Goal: Transaction & Acquisition: Purchase product/service

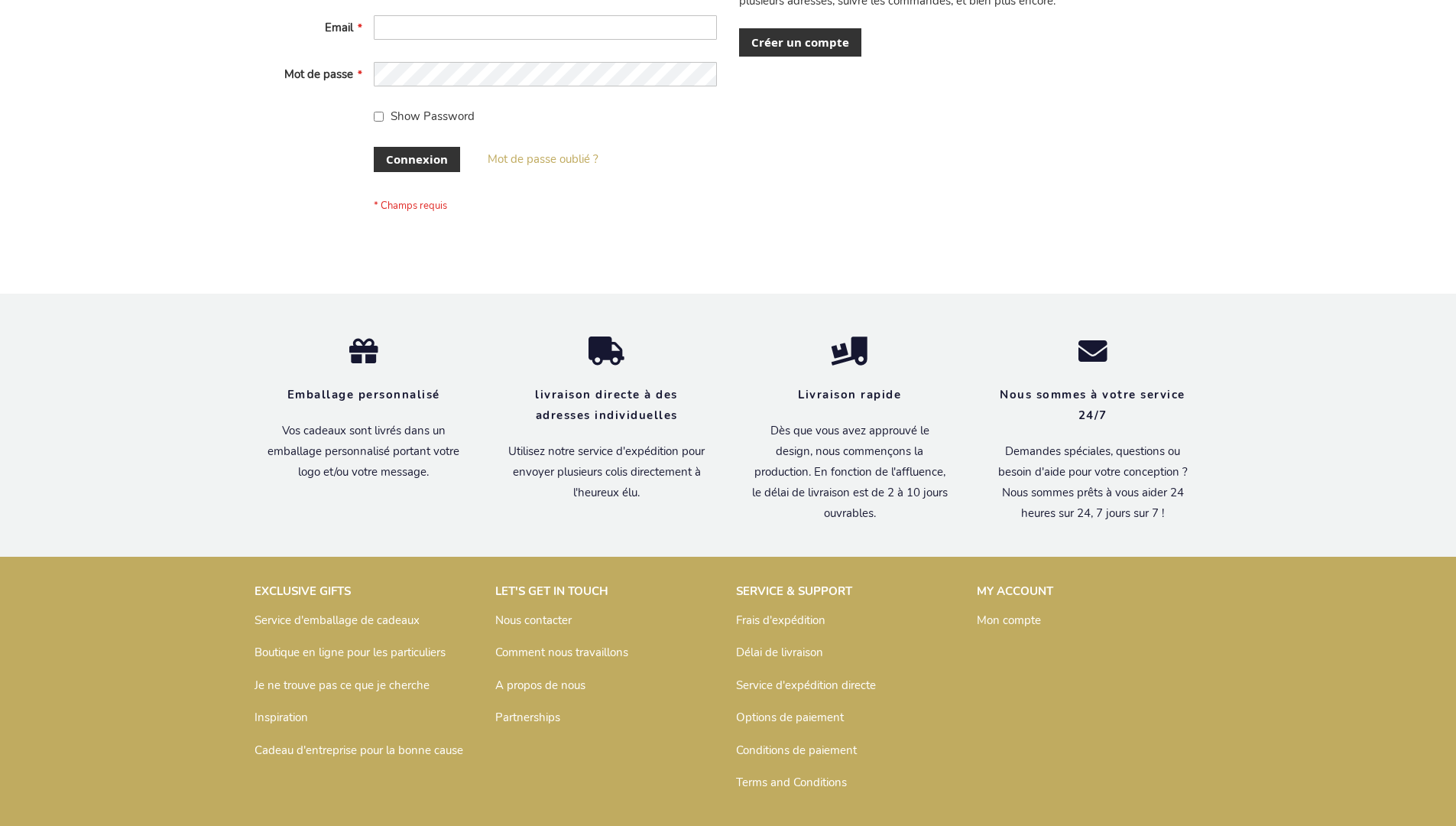
scroll to position [527, 0]
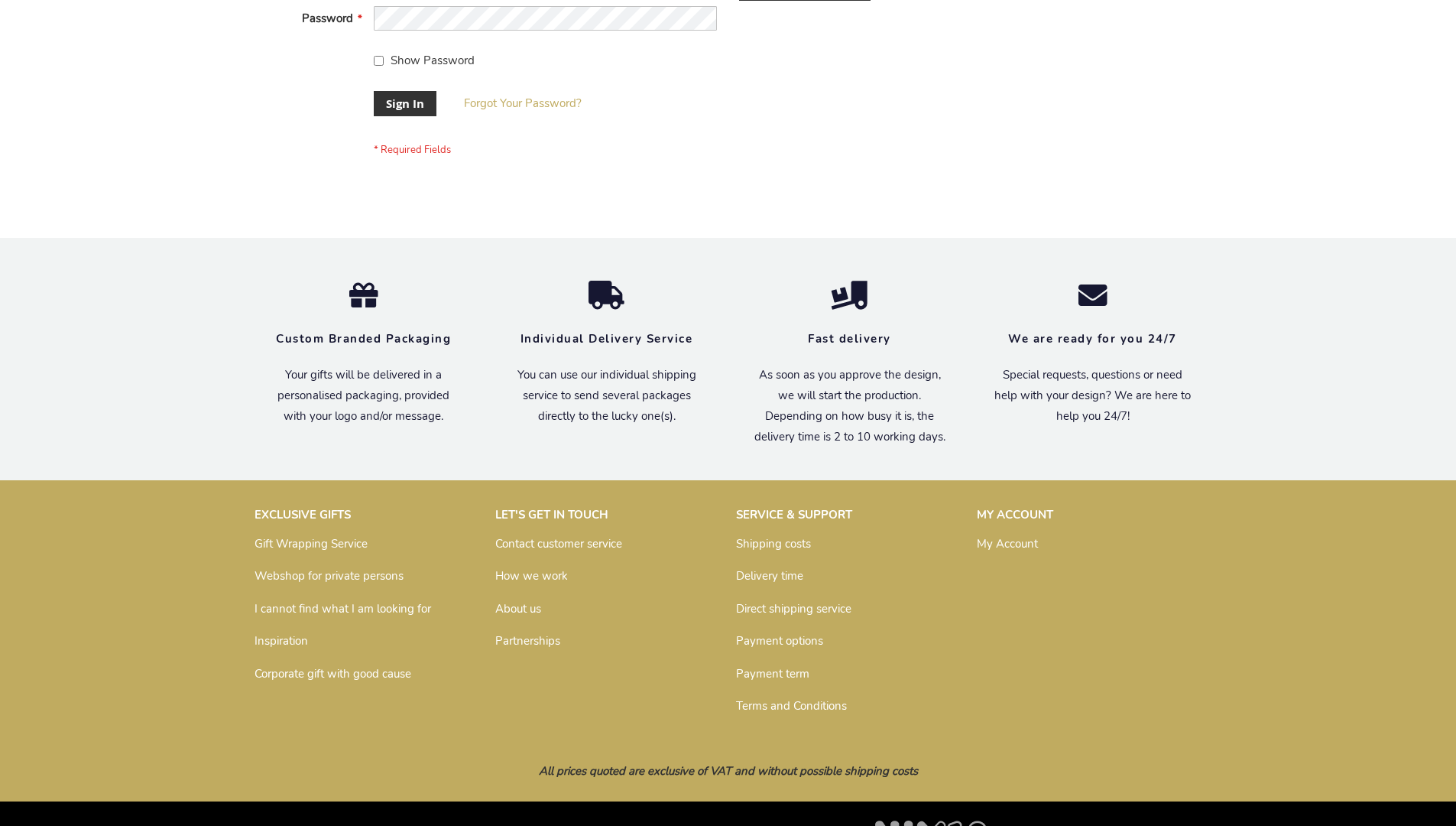
scroll to position [491, 0]
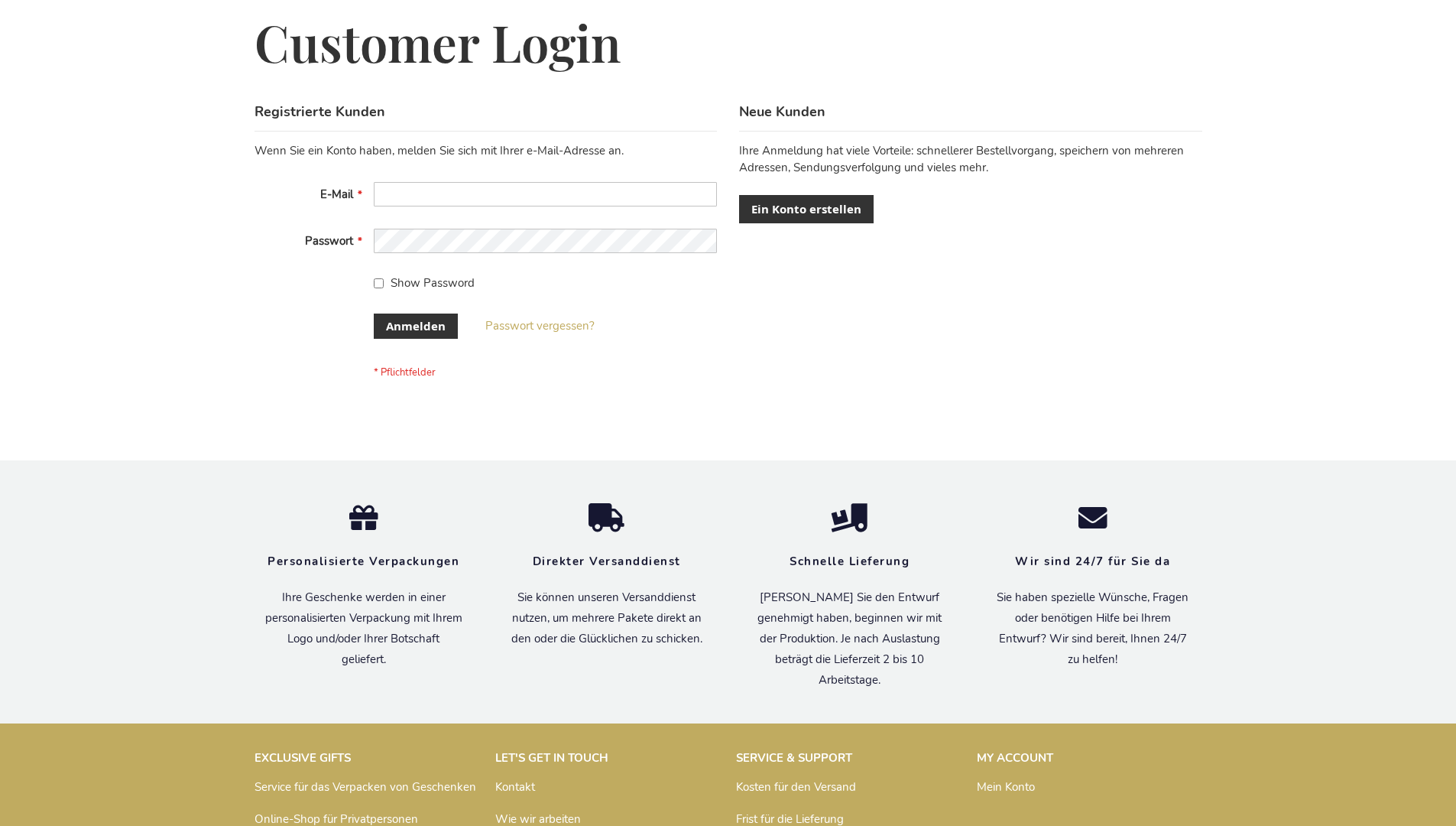
scroll to position [512, 0]
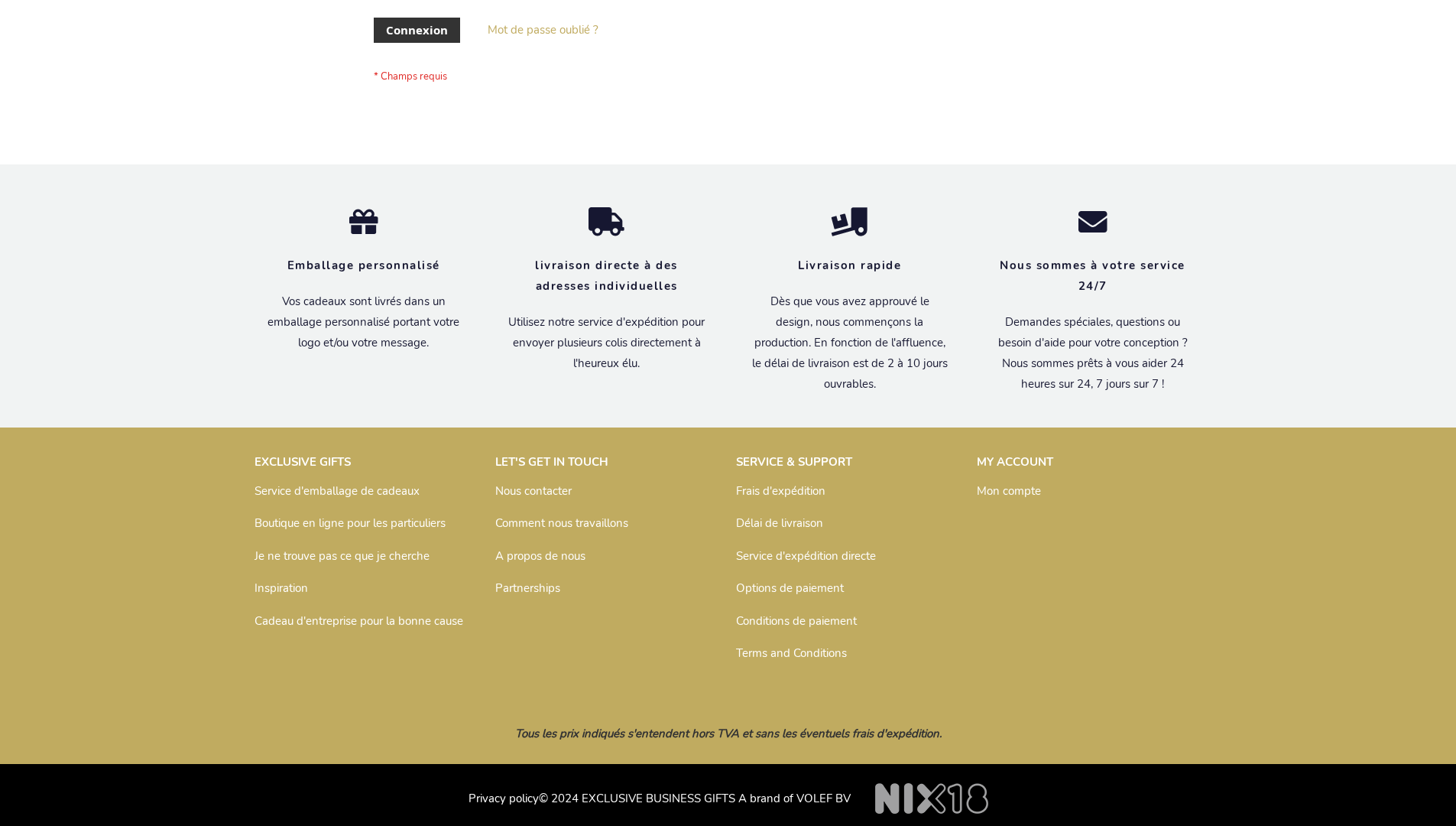
scroll to position [527, 0]
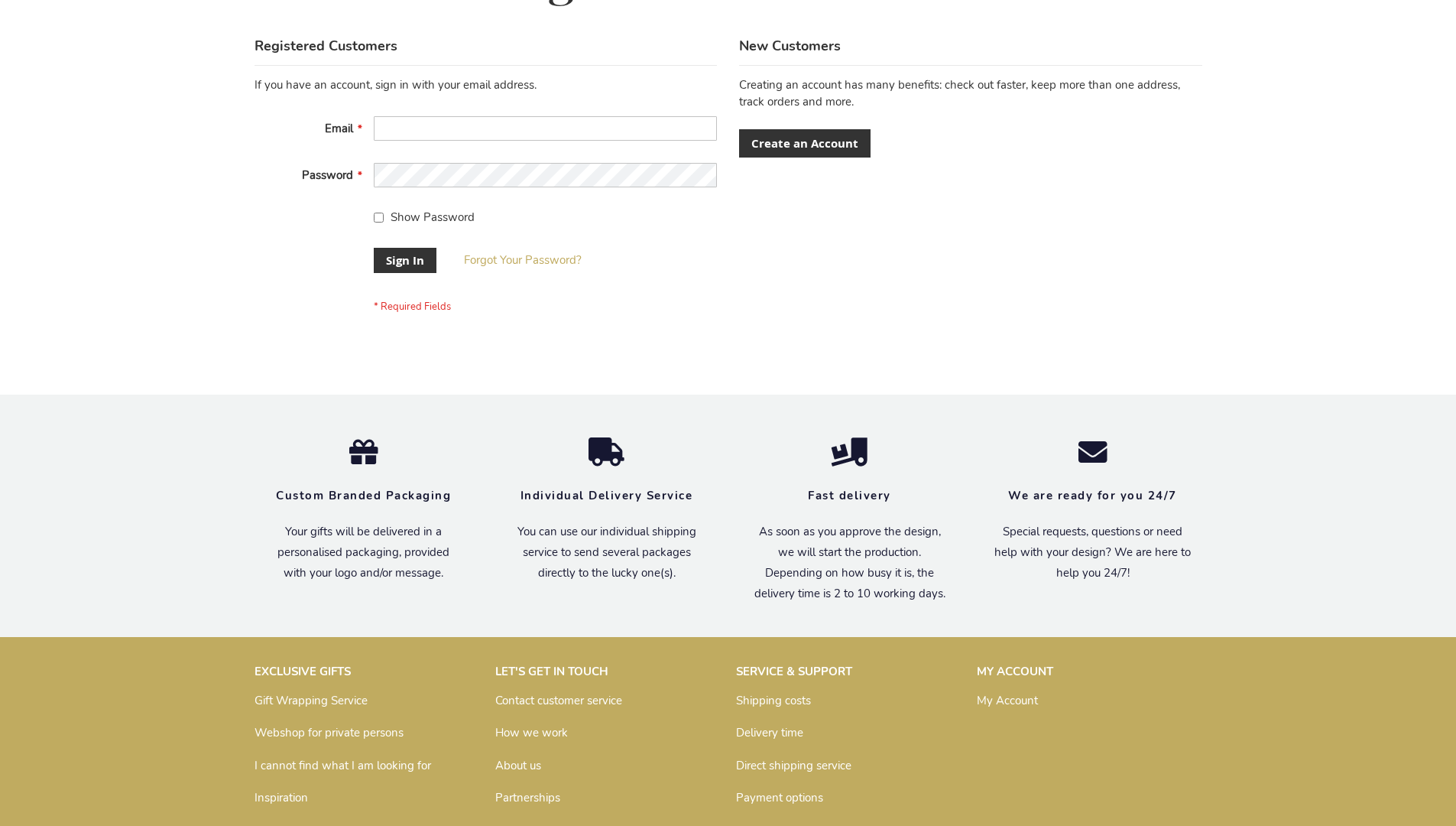
scroll to position [491, 0]
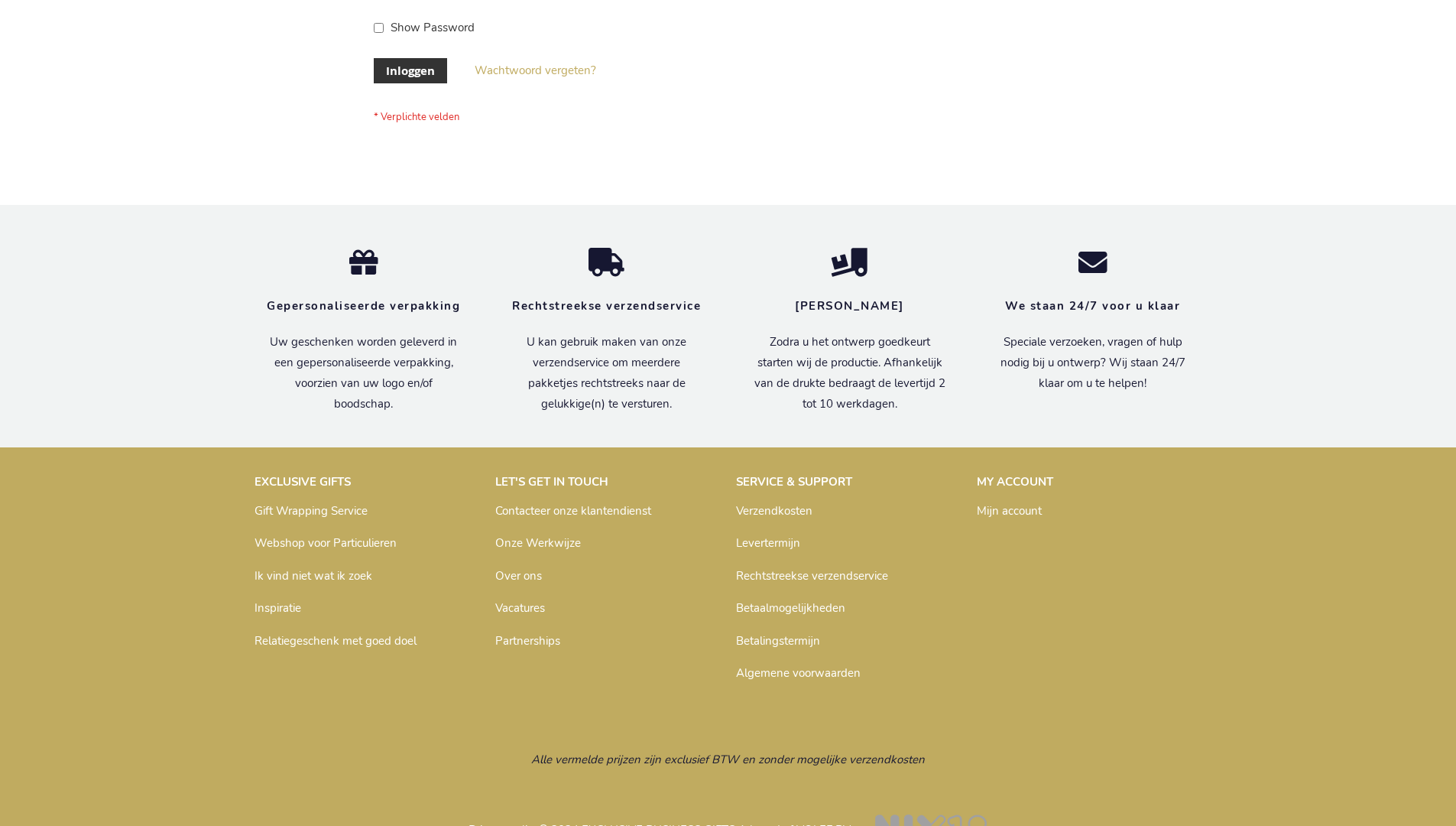
scroll to position [519, 0]
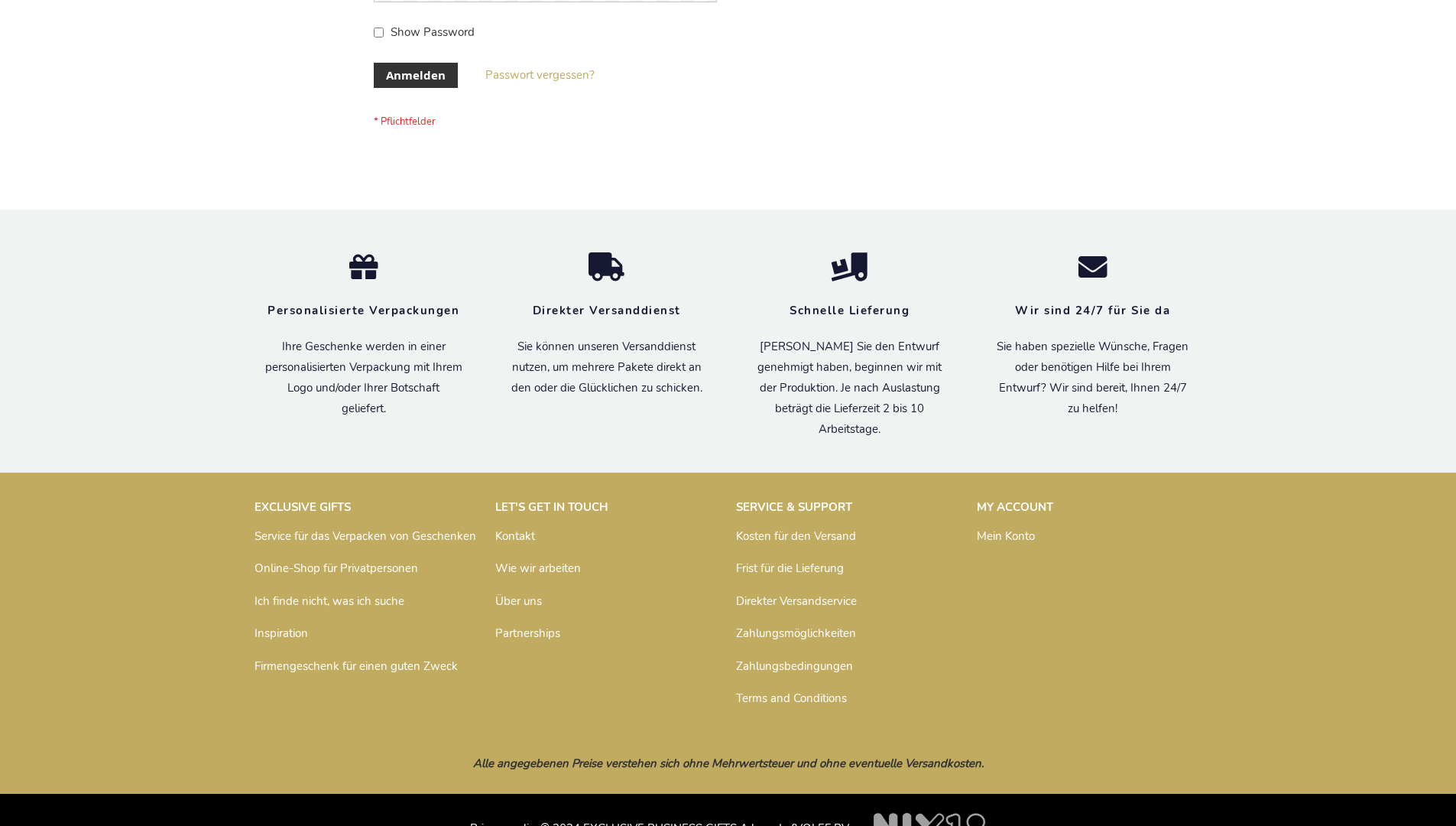
scroll to position [512, 0]
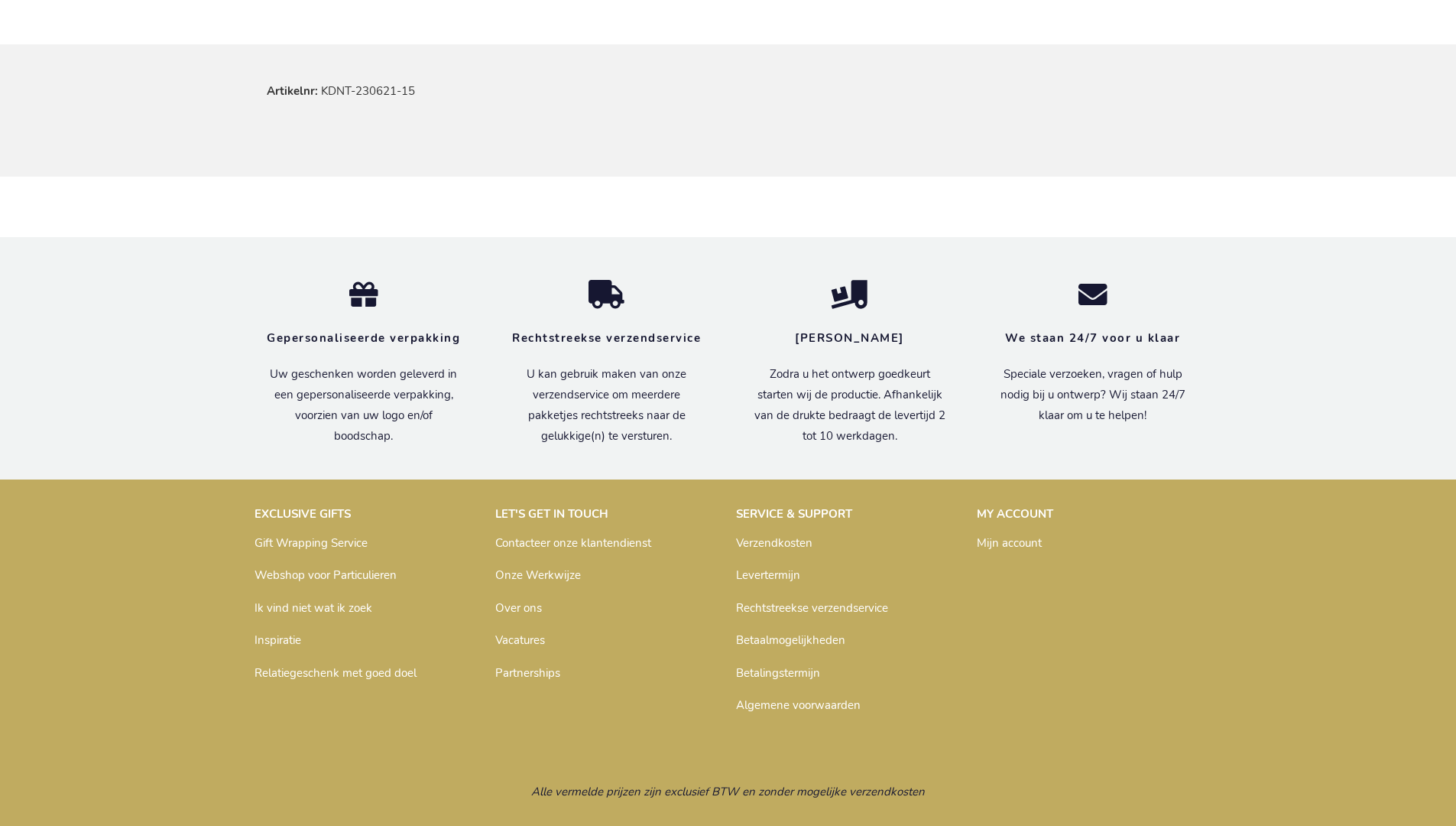
scroll to position [926, 0]
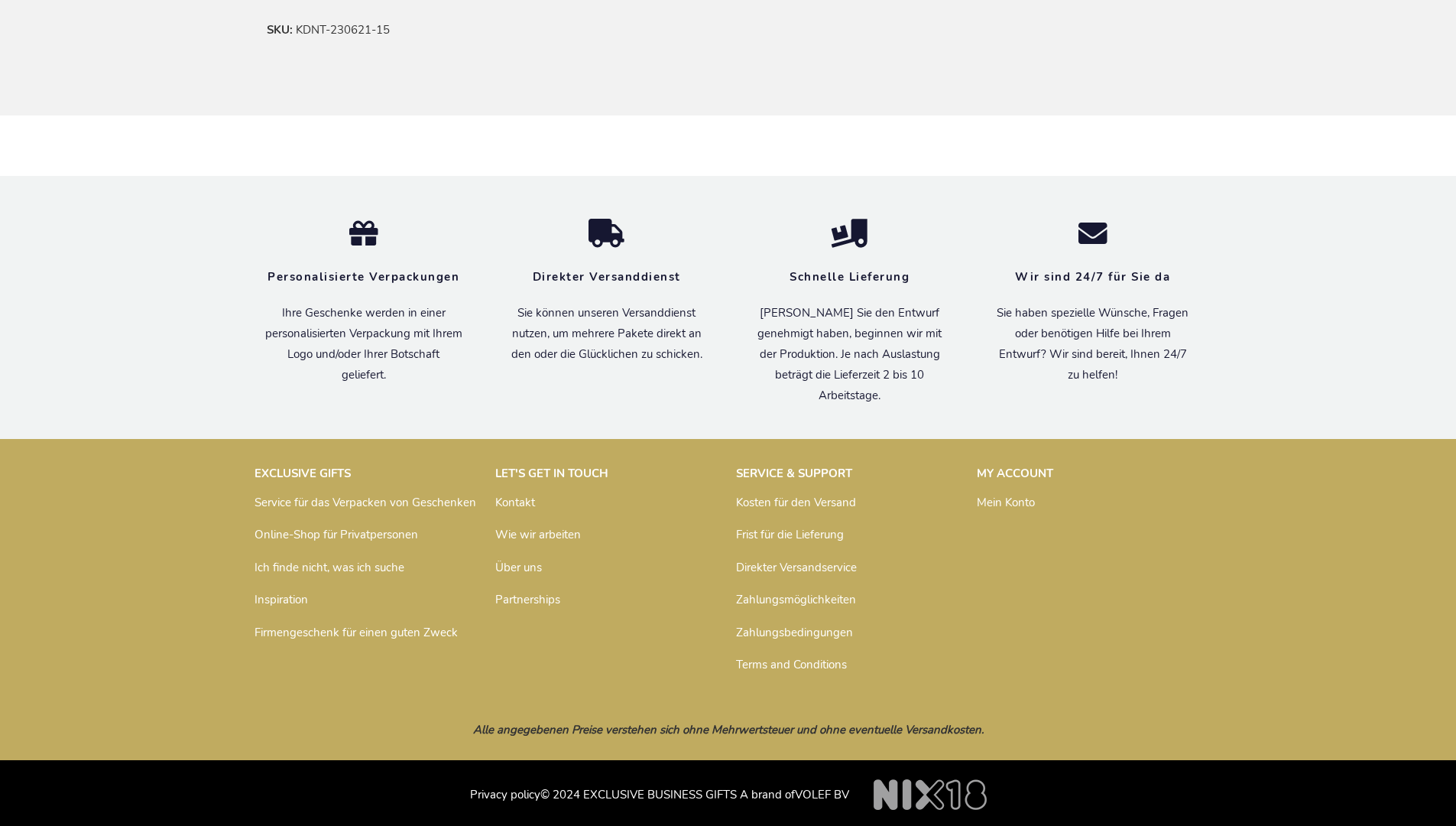
scroll to position [919, 0]
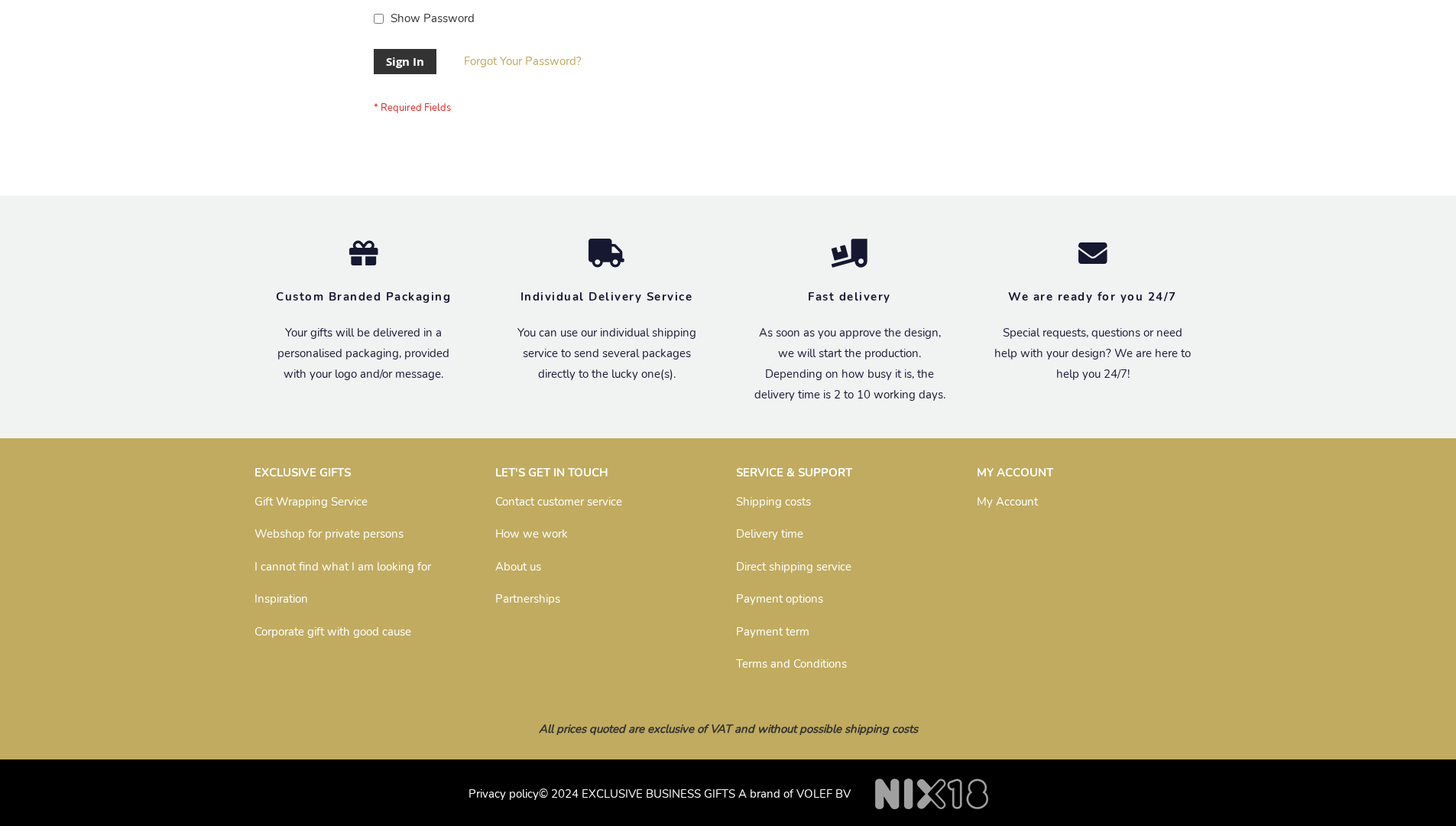
scroll to position [491, 0]
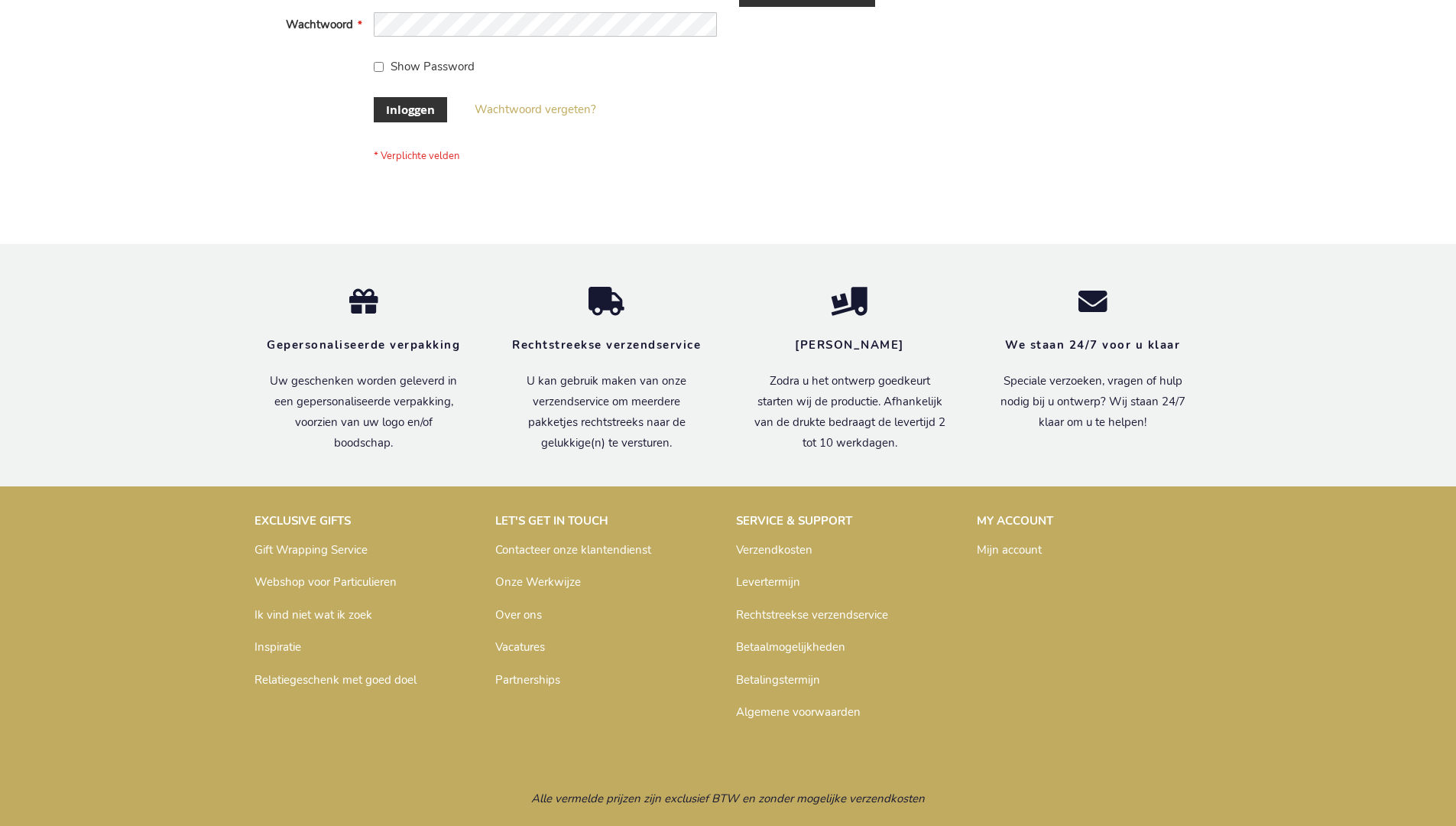
scroll to position [519, 0]
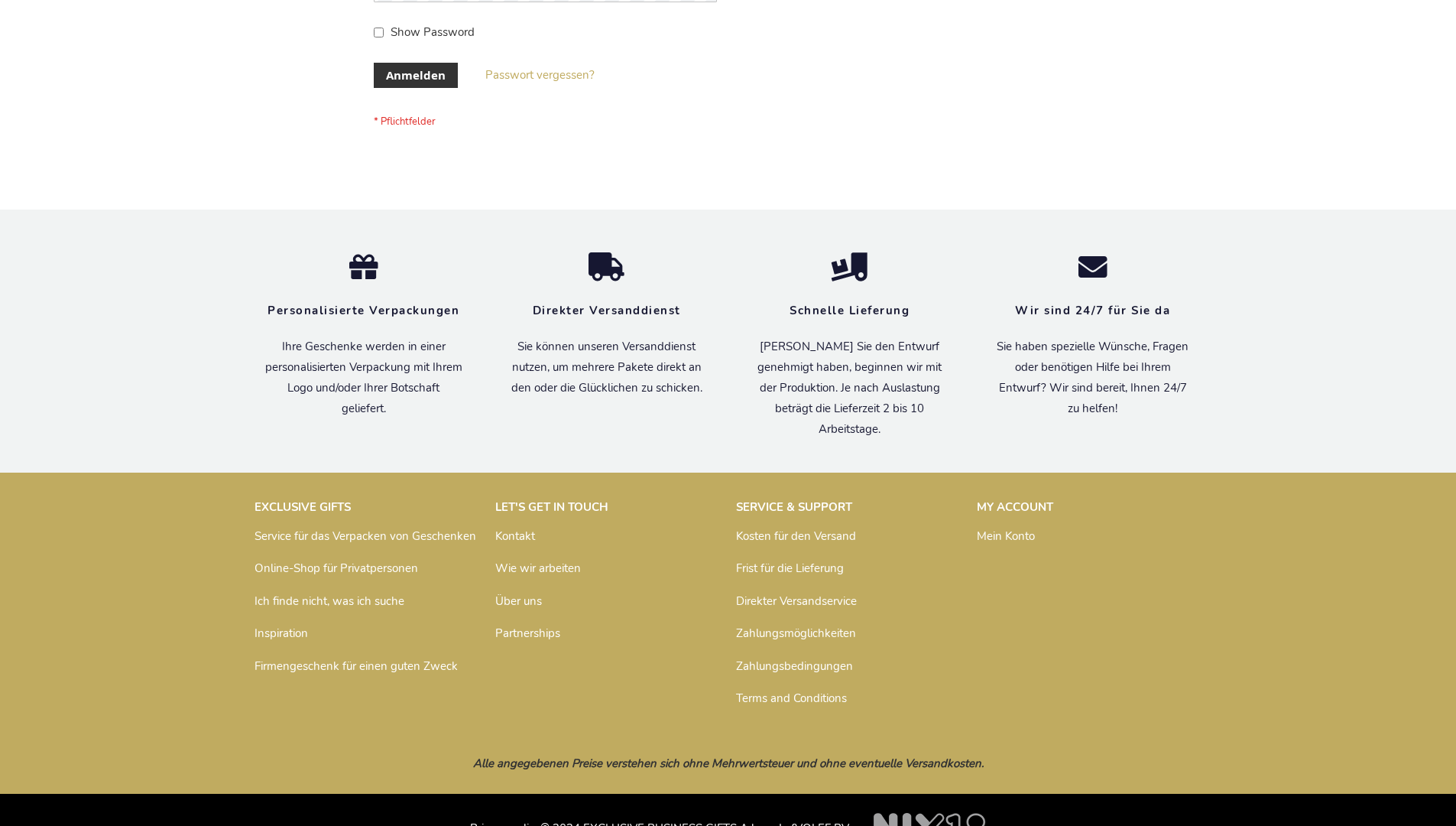
scroll to position [512, 0]
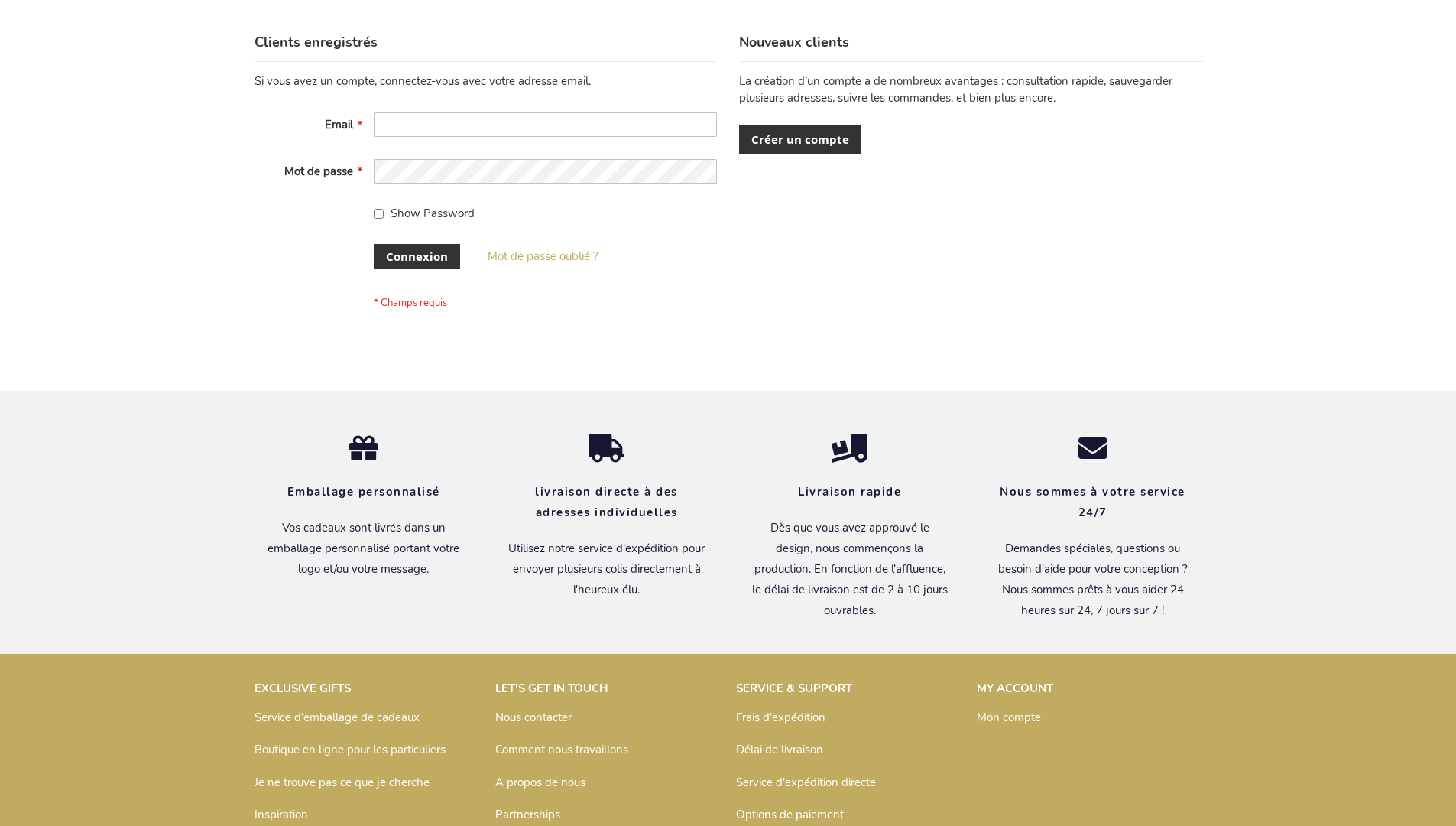
scroll to position [527, 0]
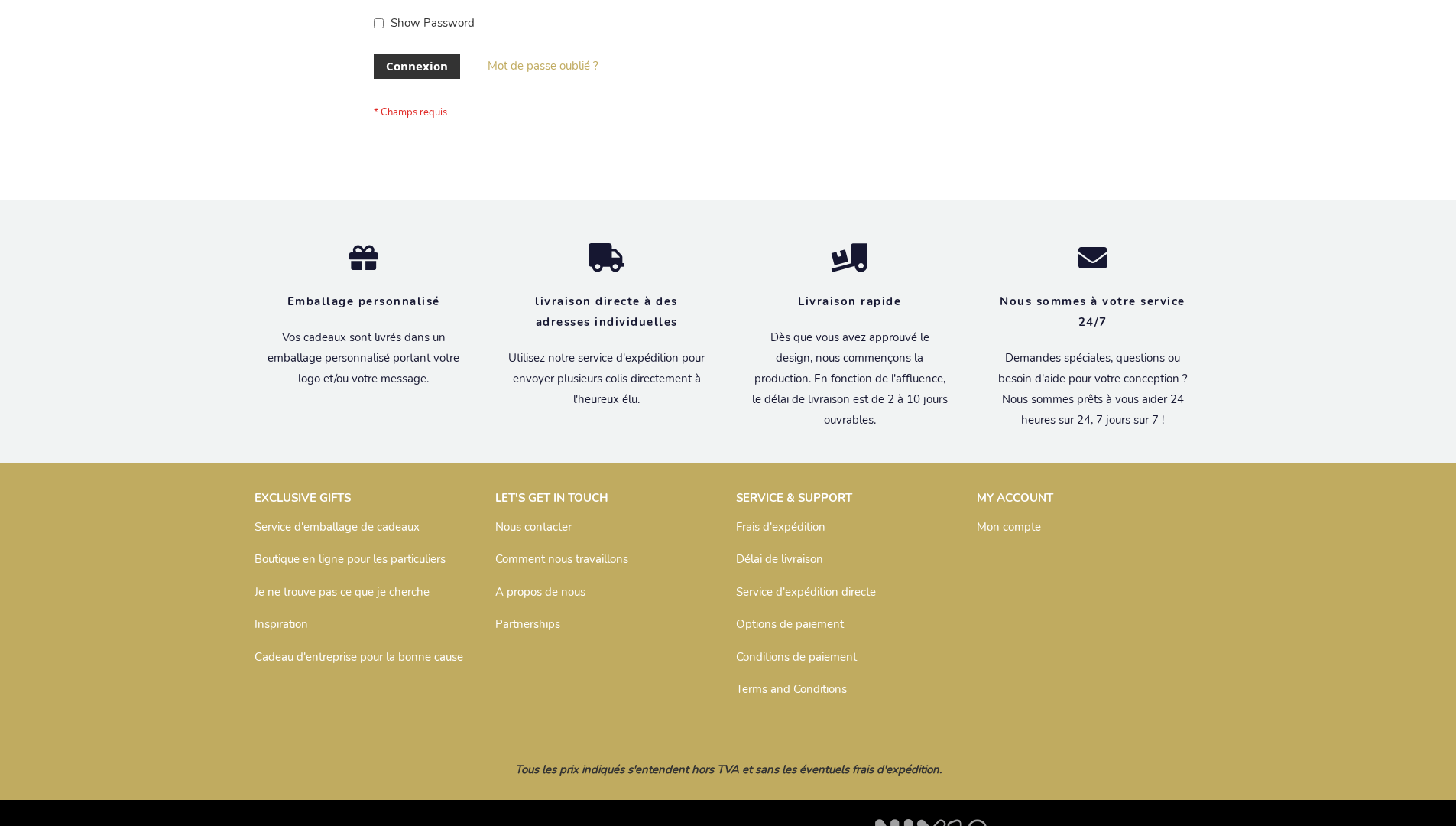
scroll to position [527, 0]
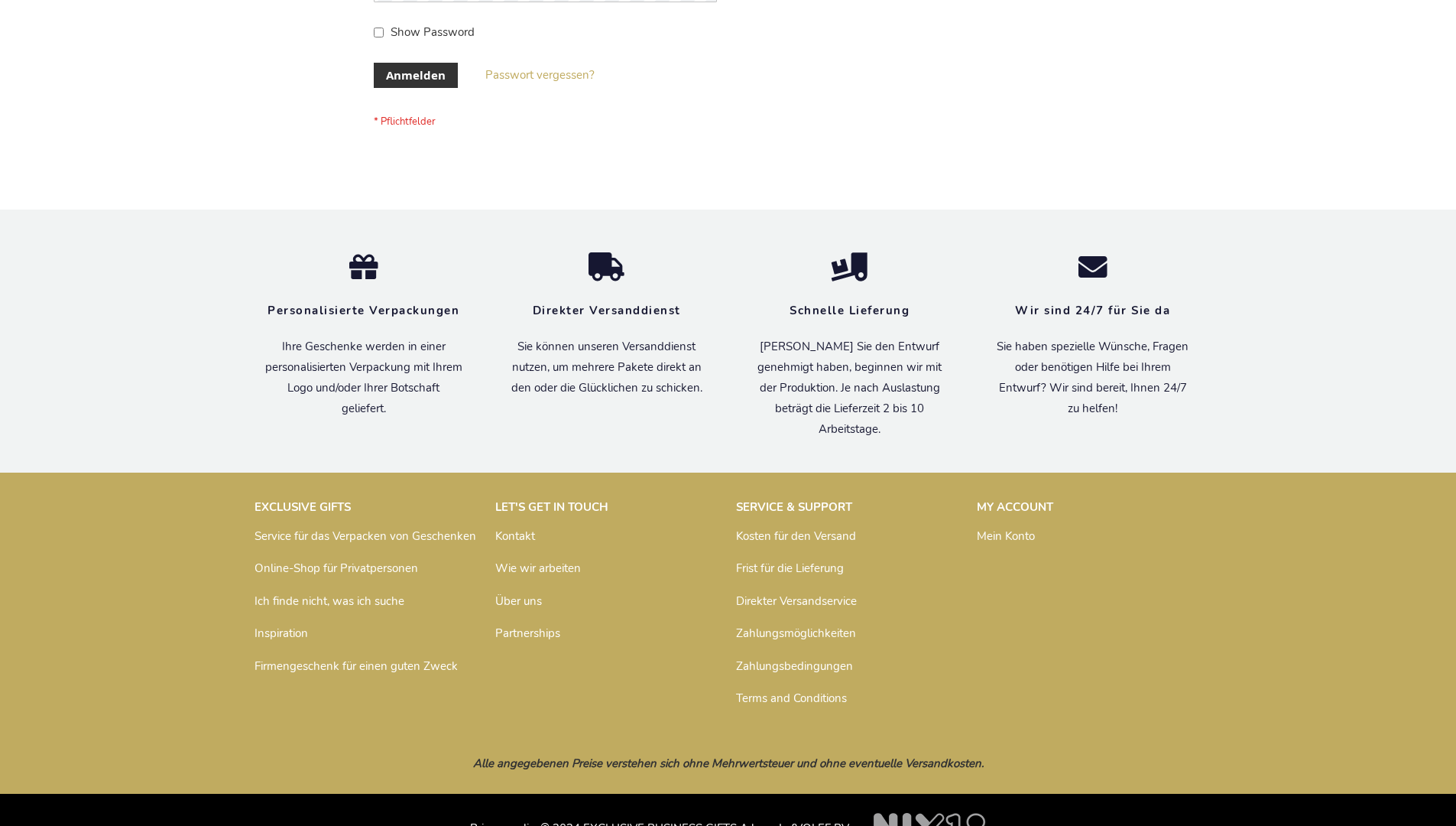
scroll to position [512, 0]
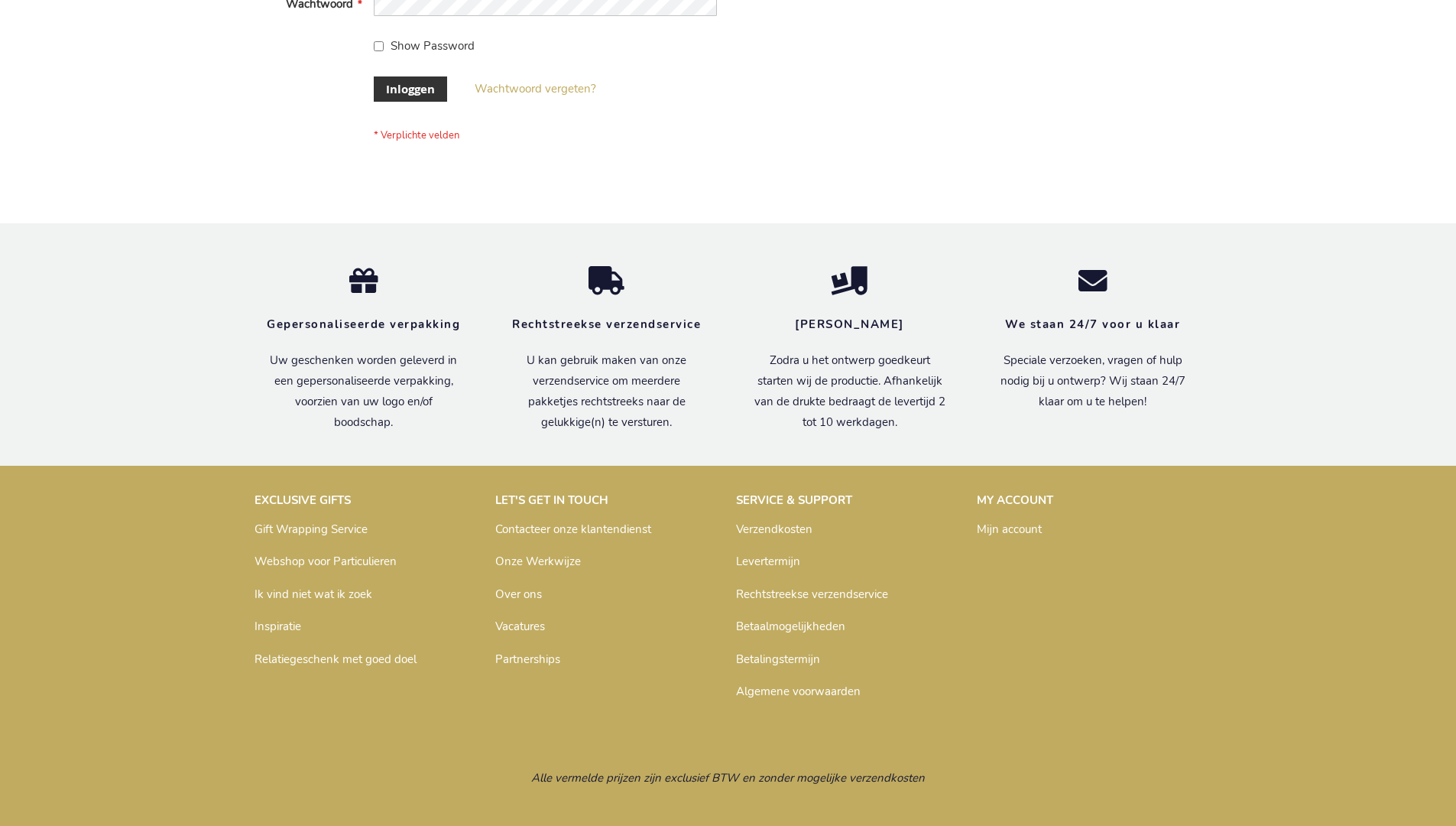
scroll to position [519, 0]
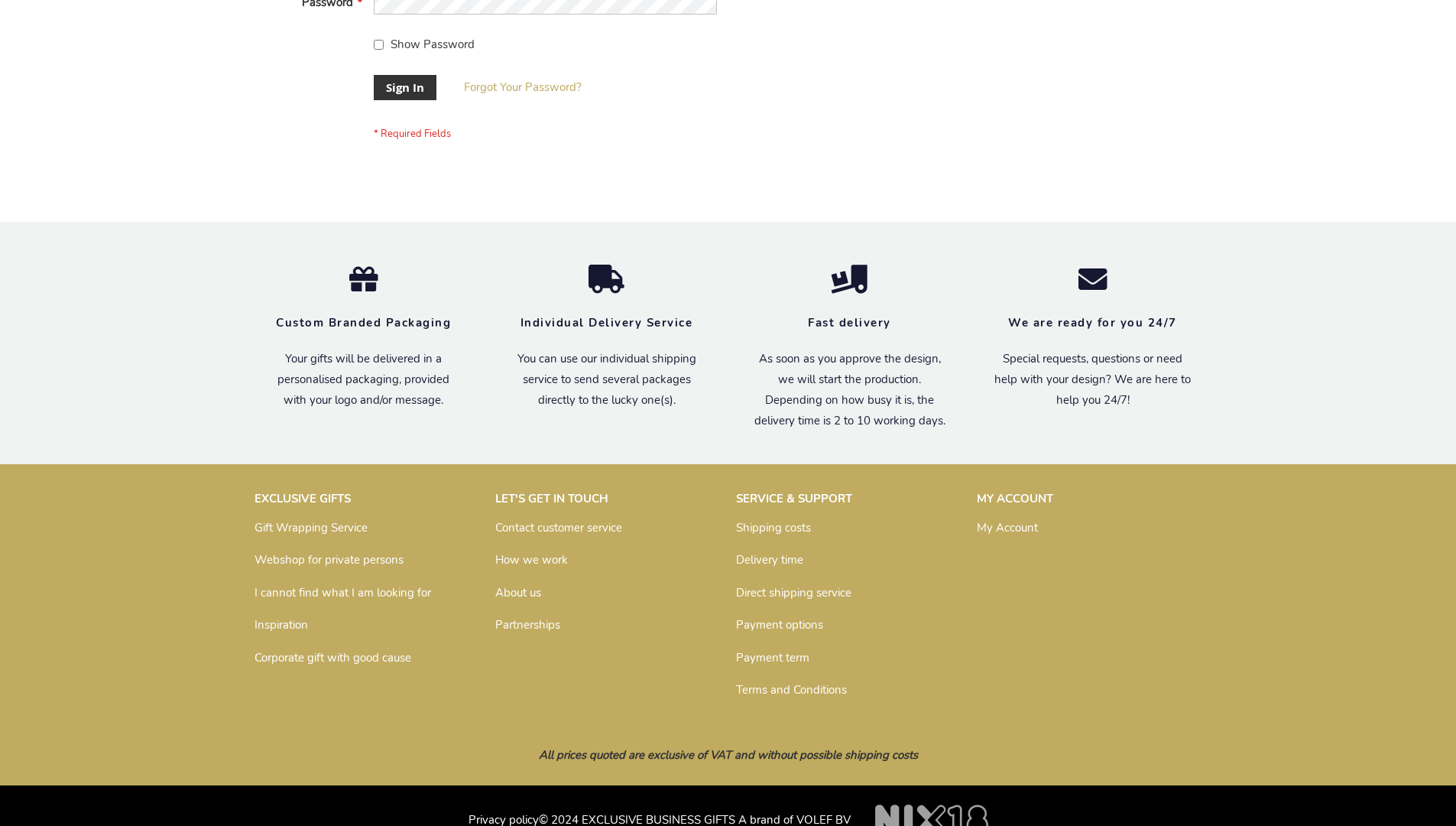
scroll to position [491, 0]
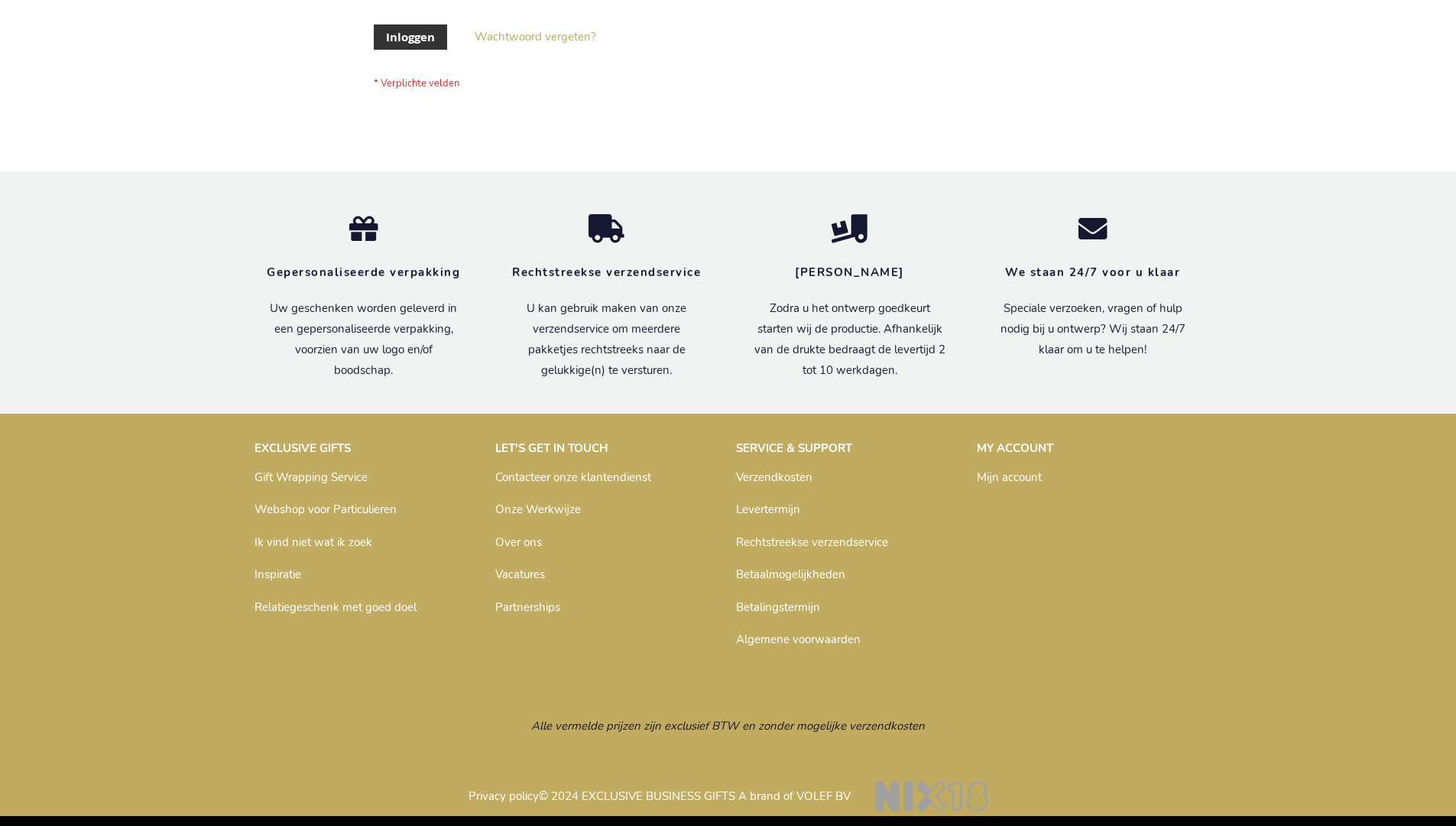
scroll to position [519, 0]
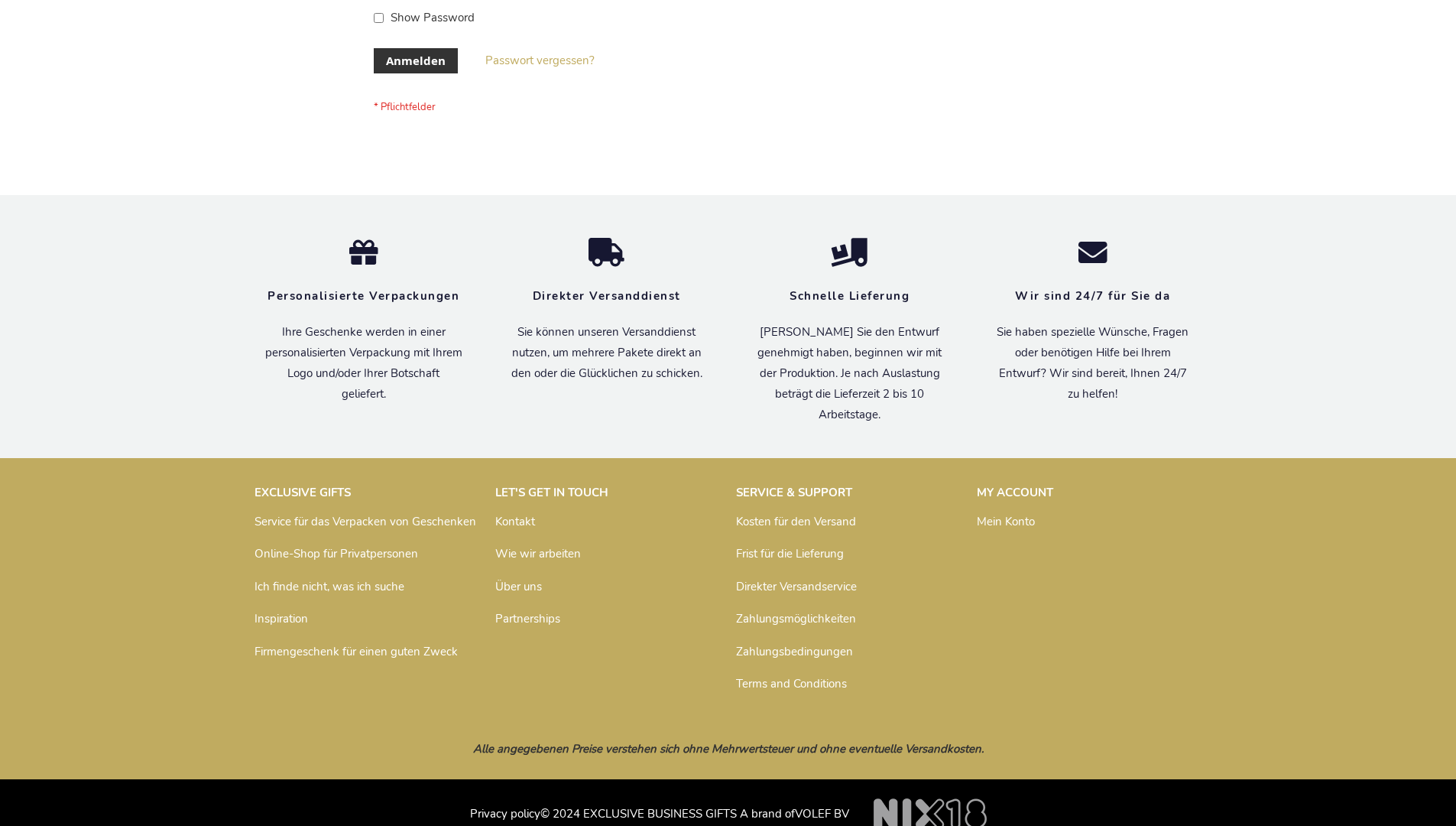
scroll to position [512, 0]
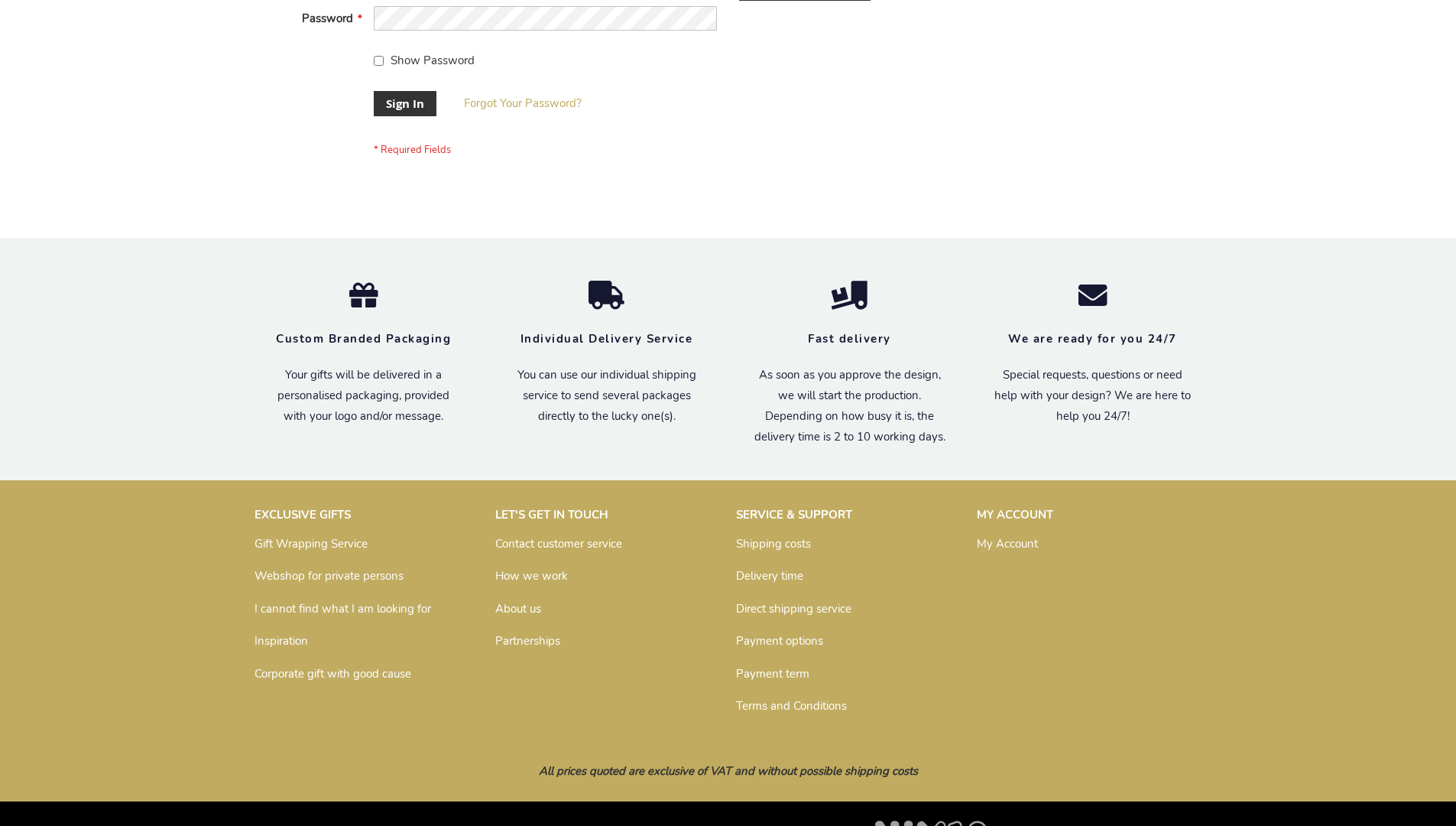
scroll to position [491, 0]
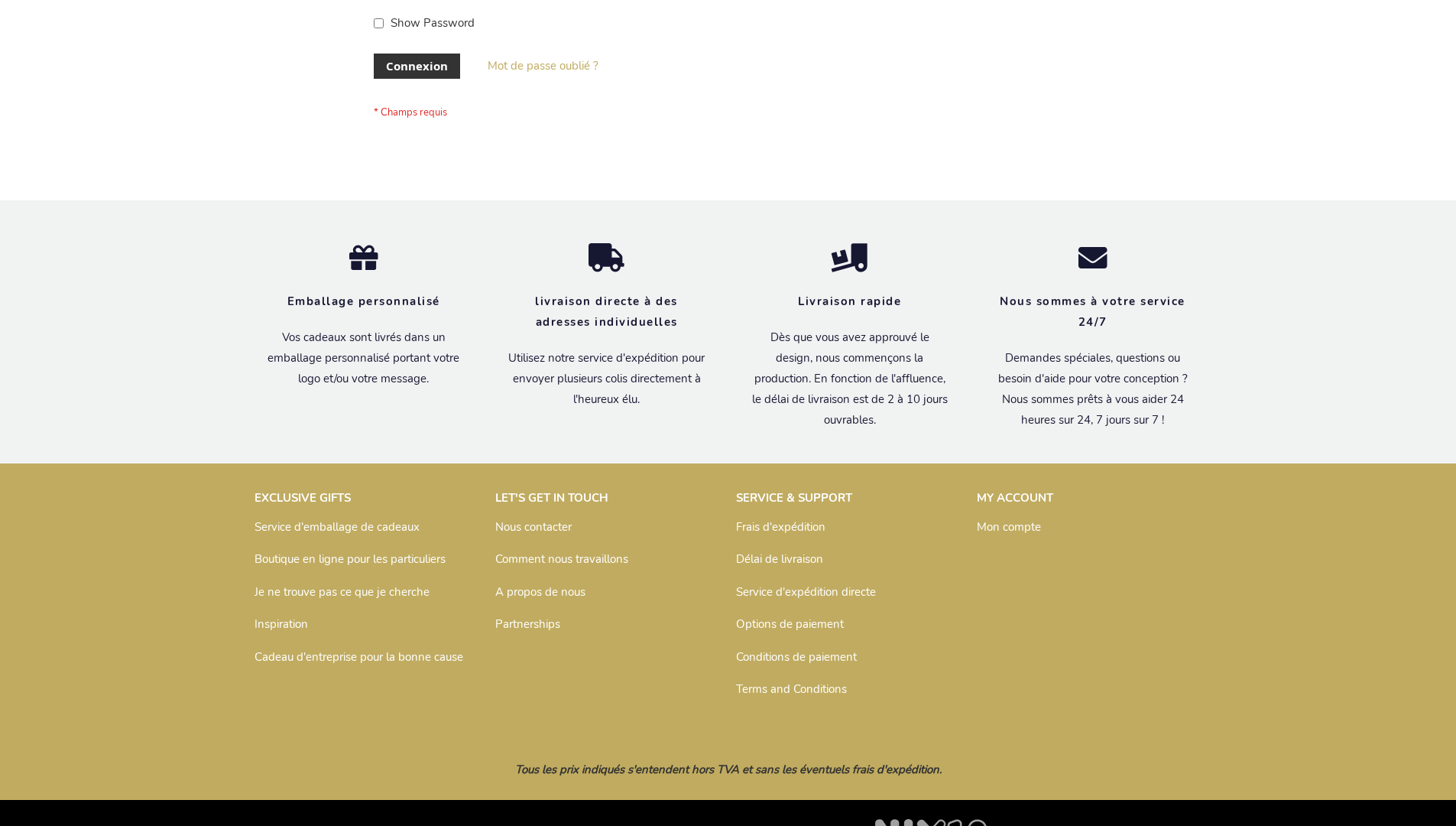
scroll to position [527, 0]
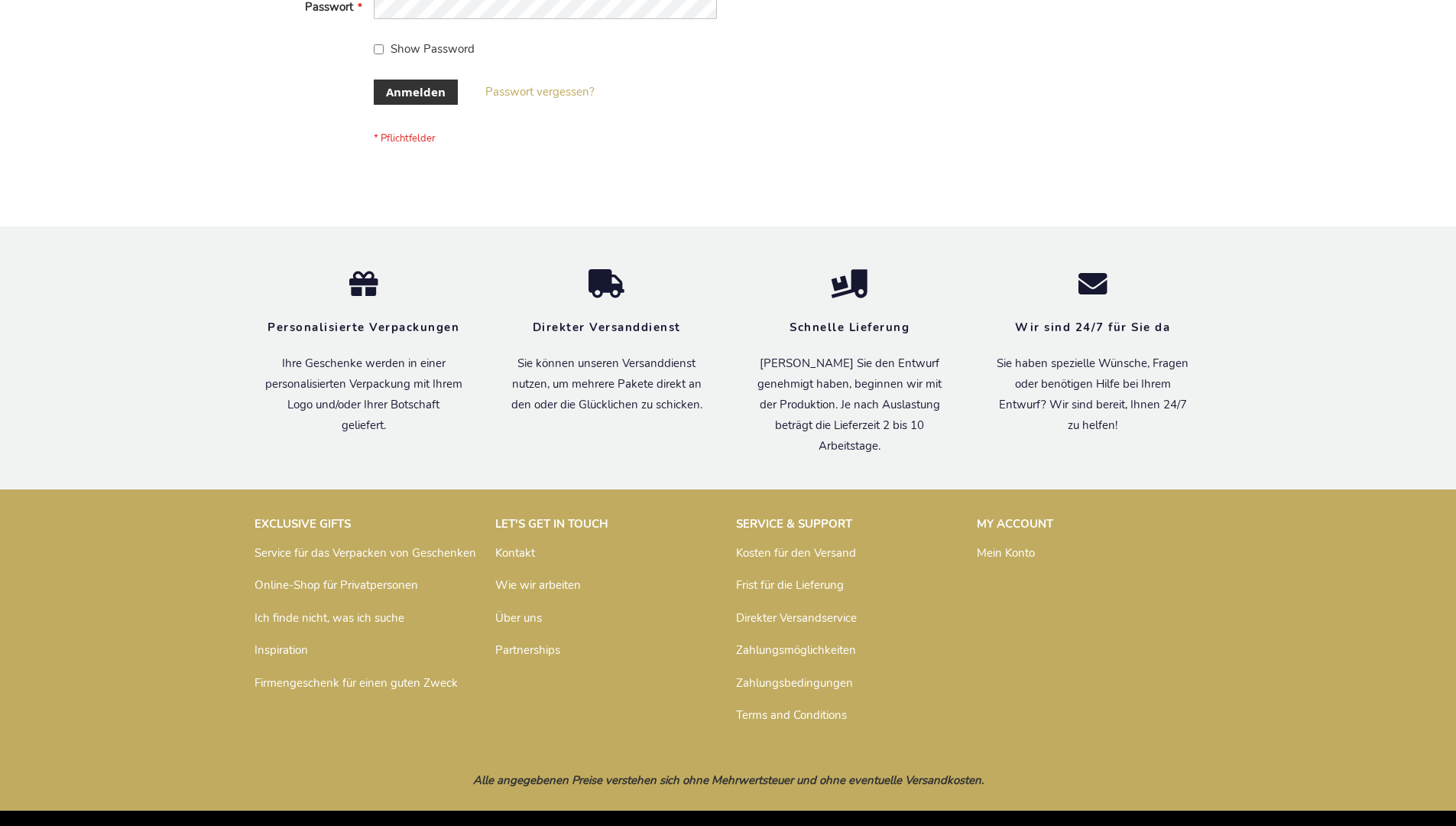
scroll to position [512, 0]
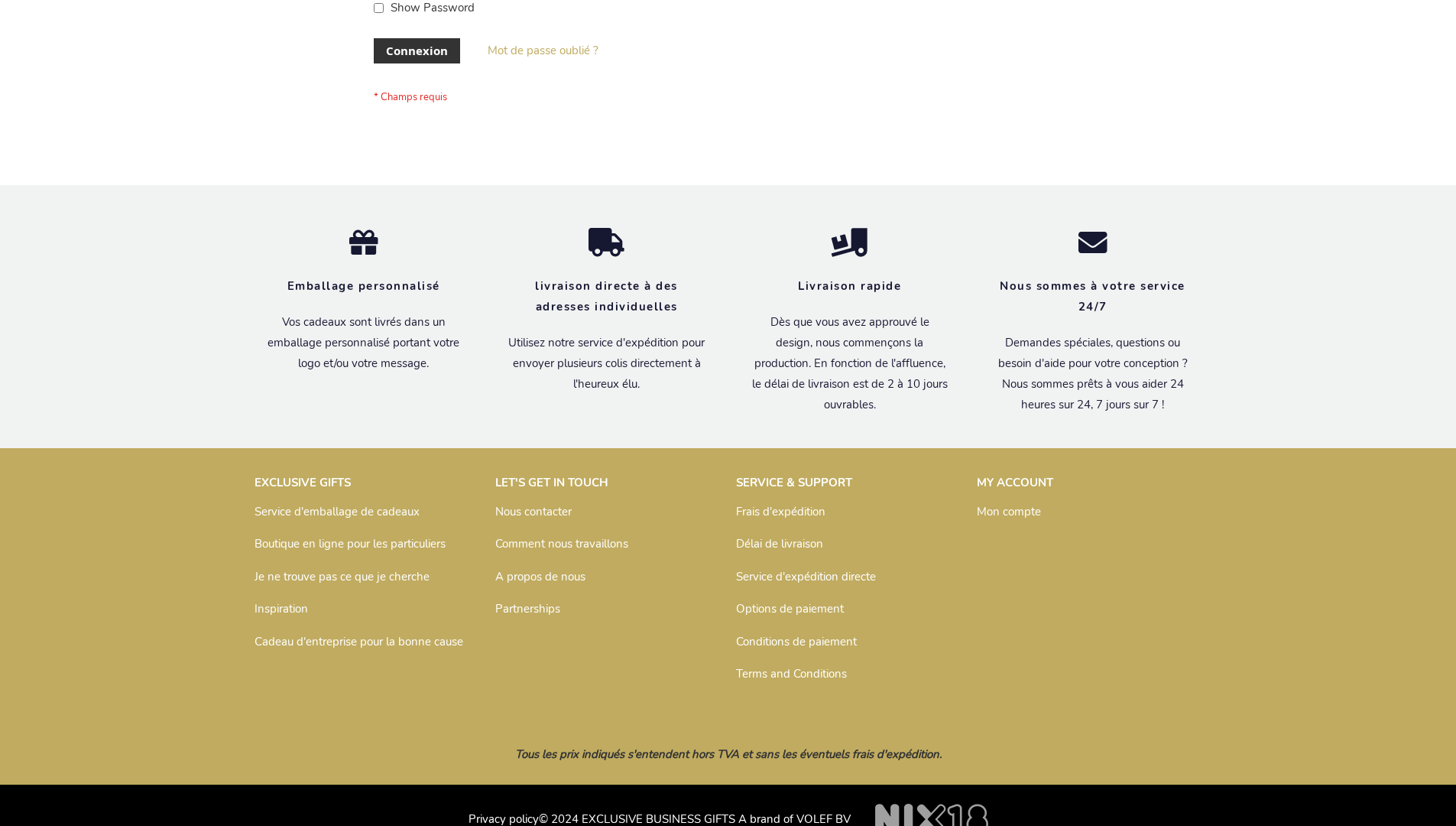
scroll to position [527, 0]
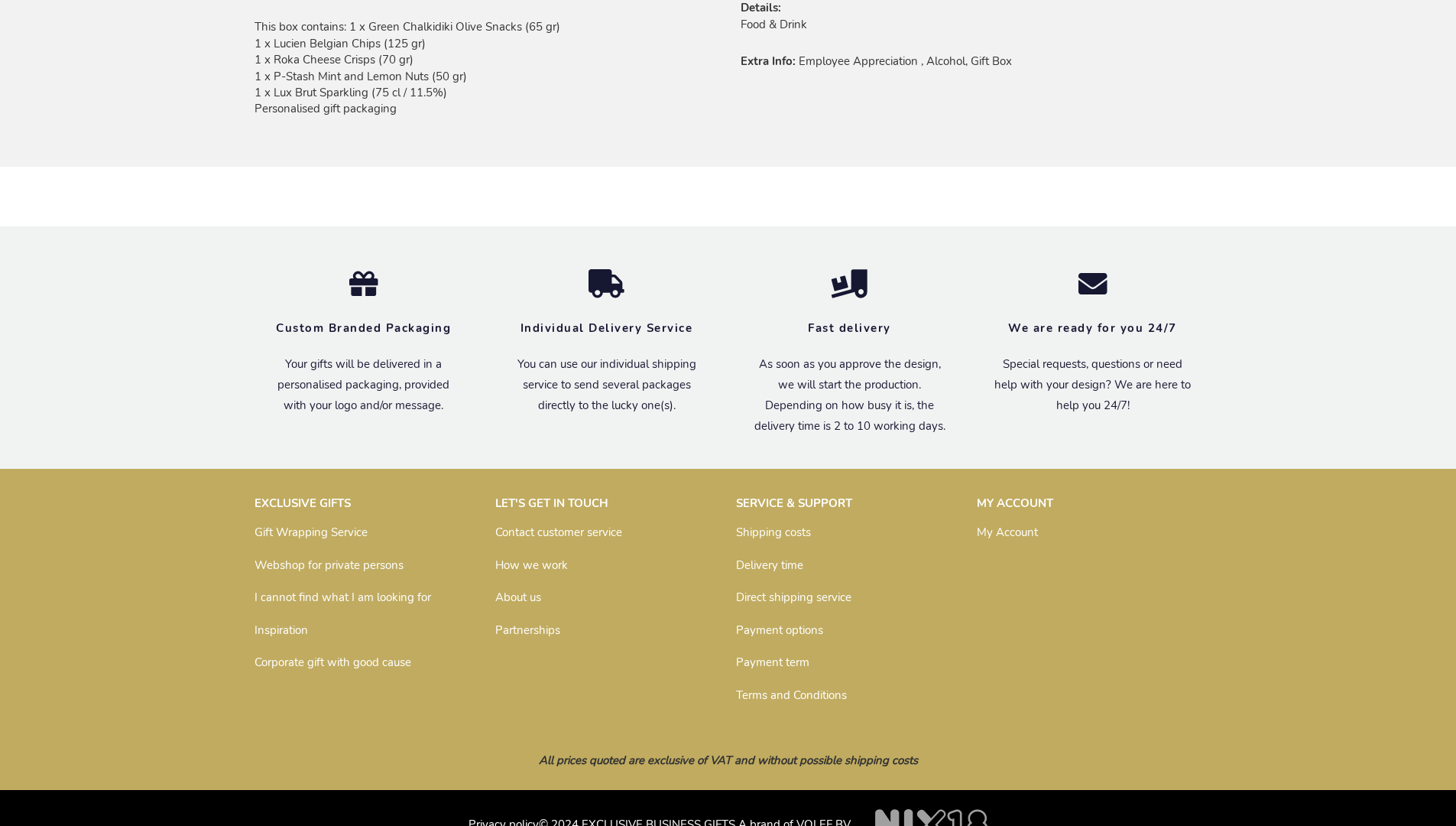
scroll to position [1088, 0]
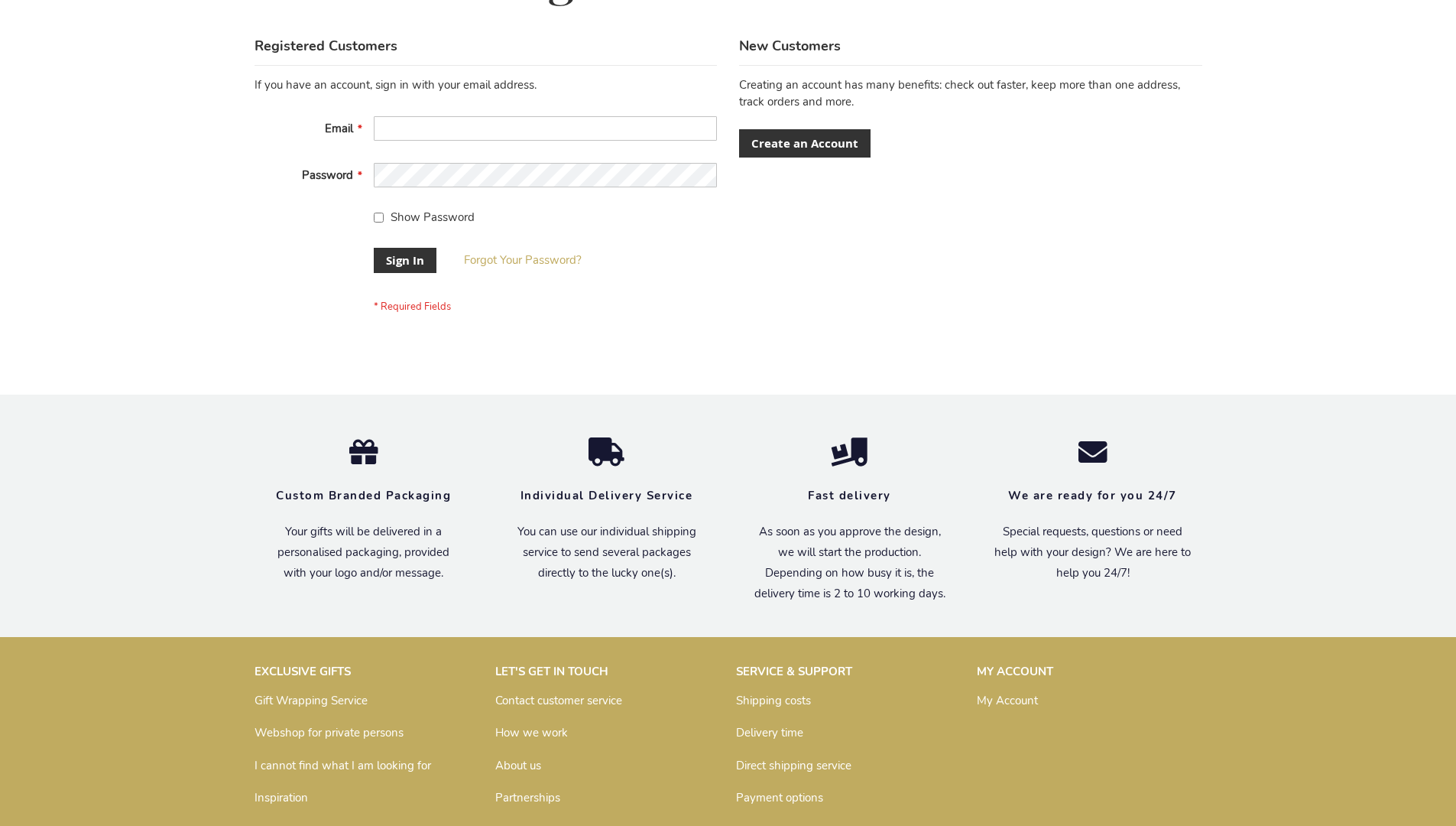
scroll to position [491, 0]
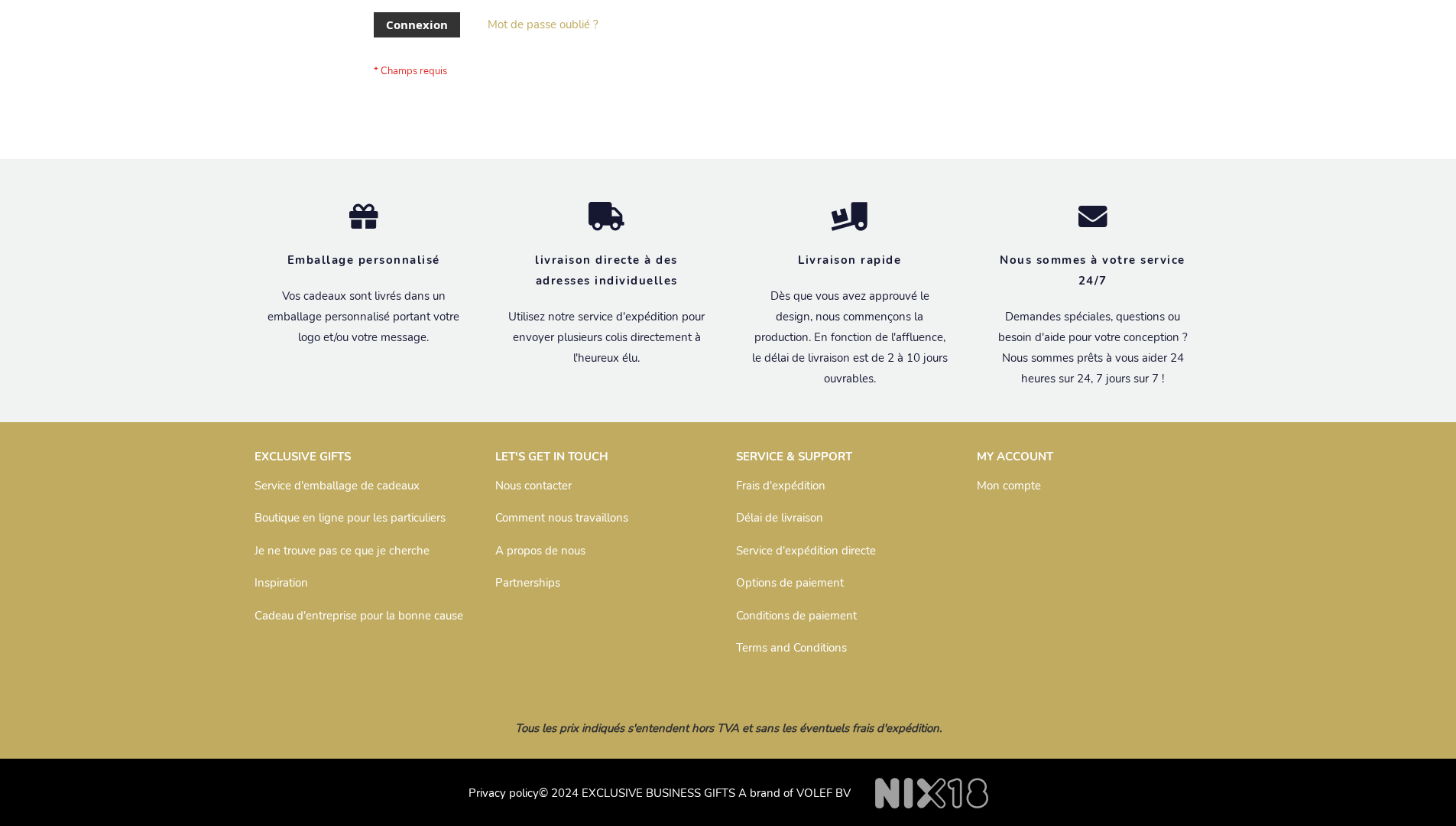
scroll to position [527, 0]
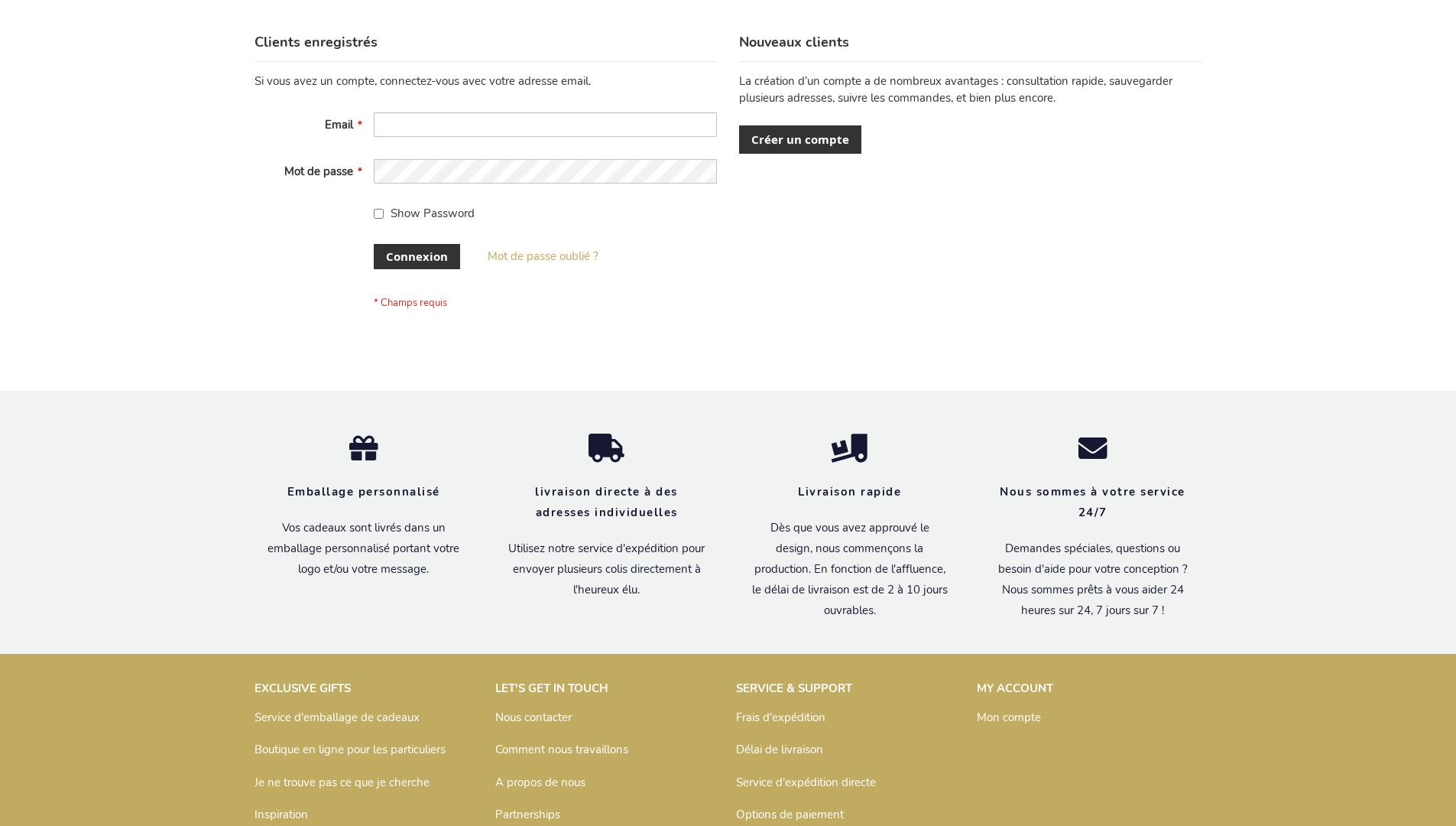
scroll to position [527, 0]
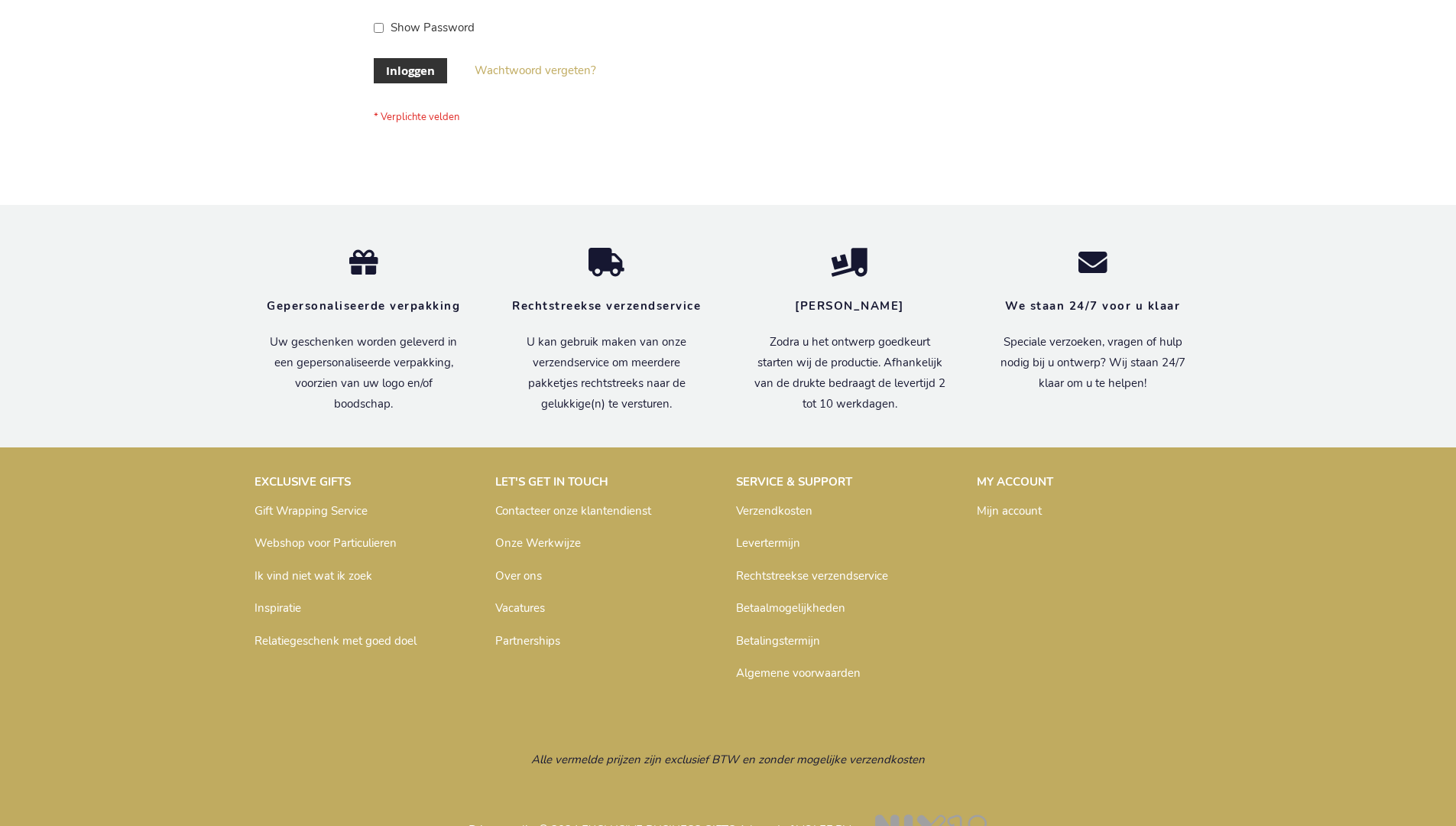
scroll to position [519, 0]
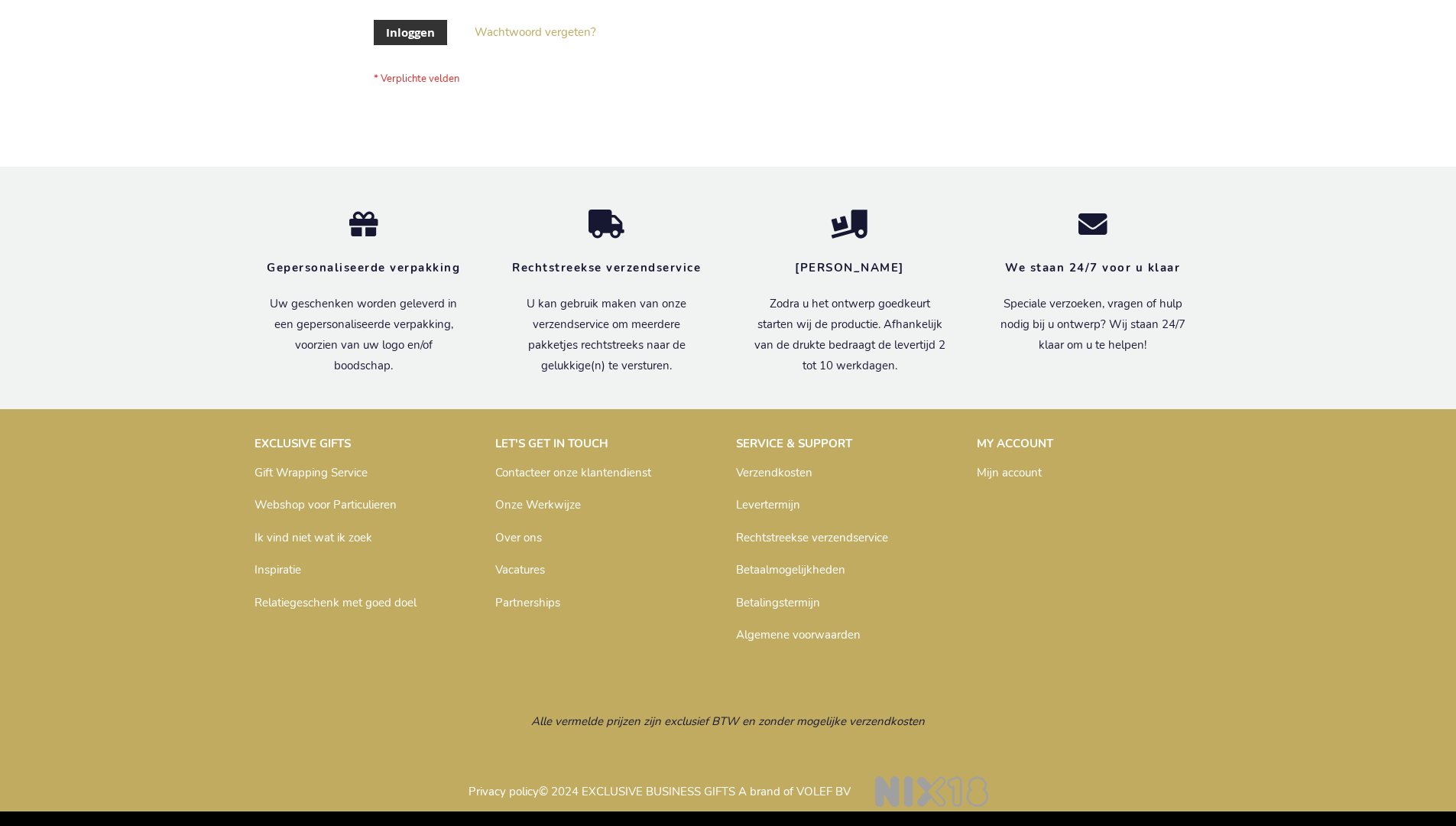
scroll to position [519, 0]
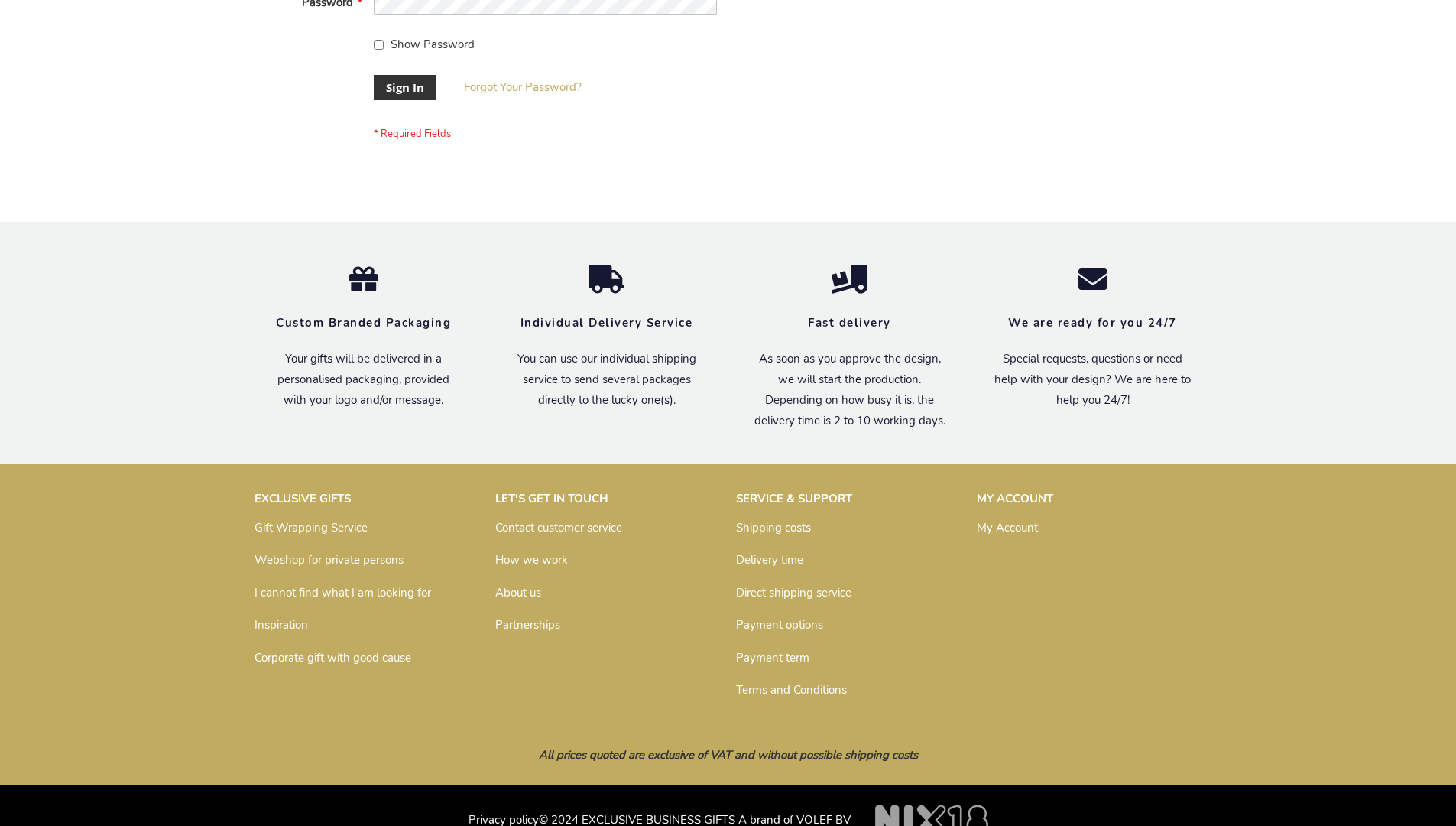
scroll to position [491, 0]
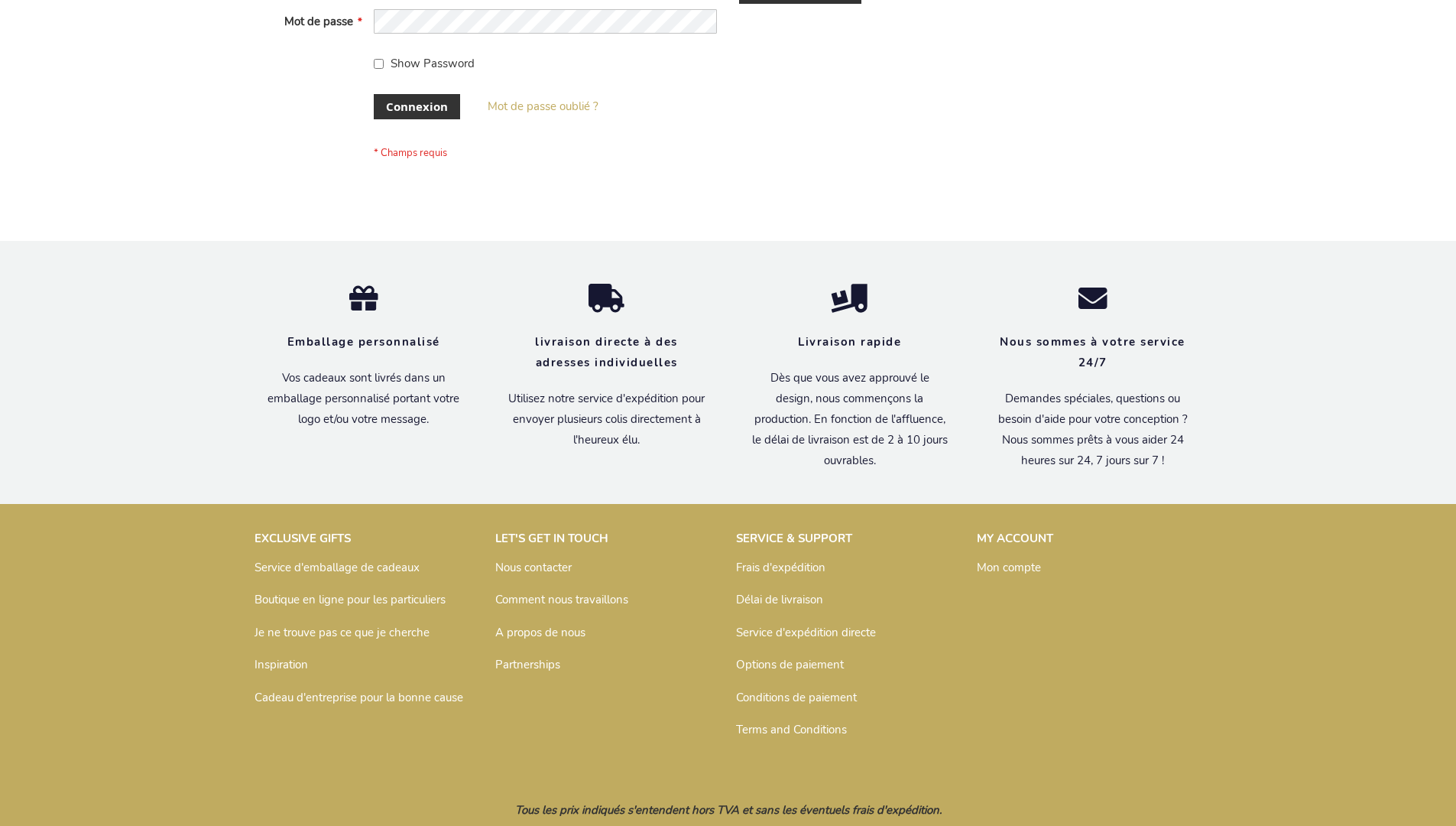
scroll to position [527, 0]
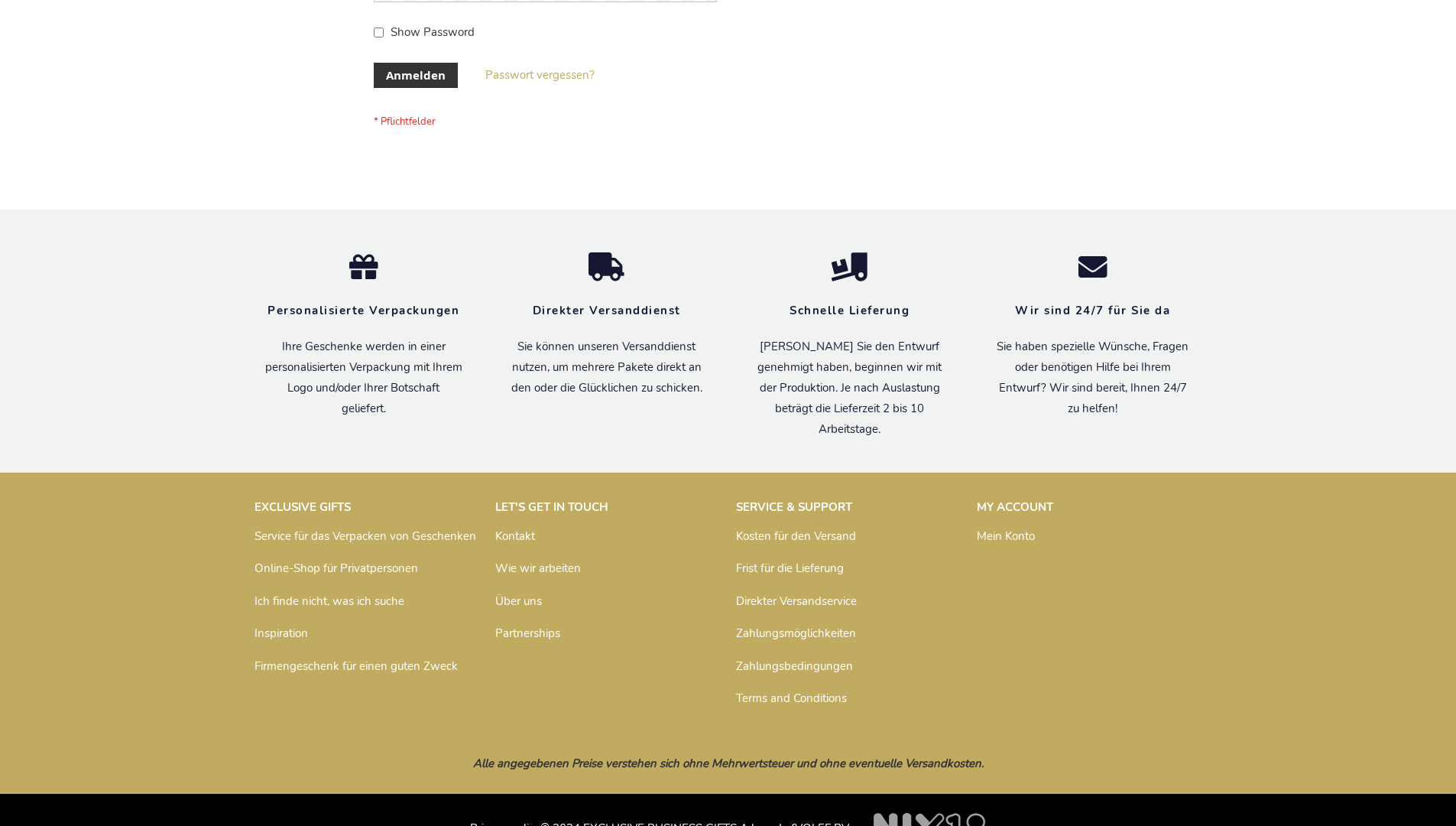
scroll to position [512, 0]
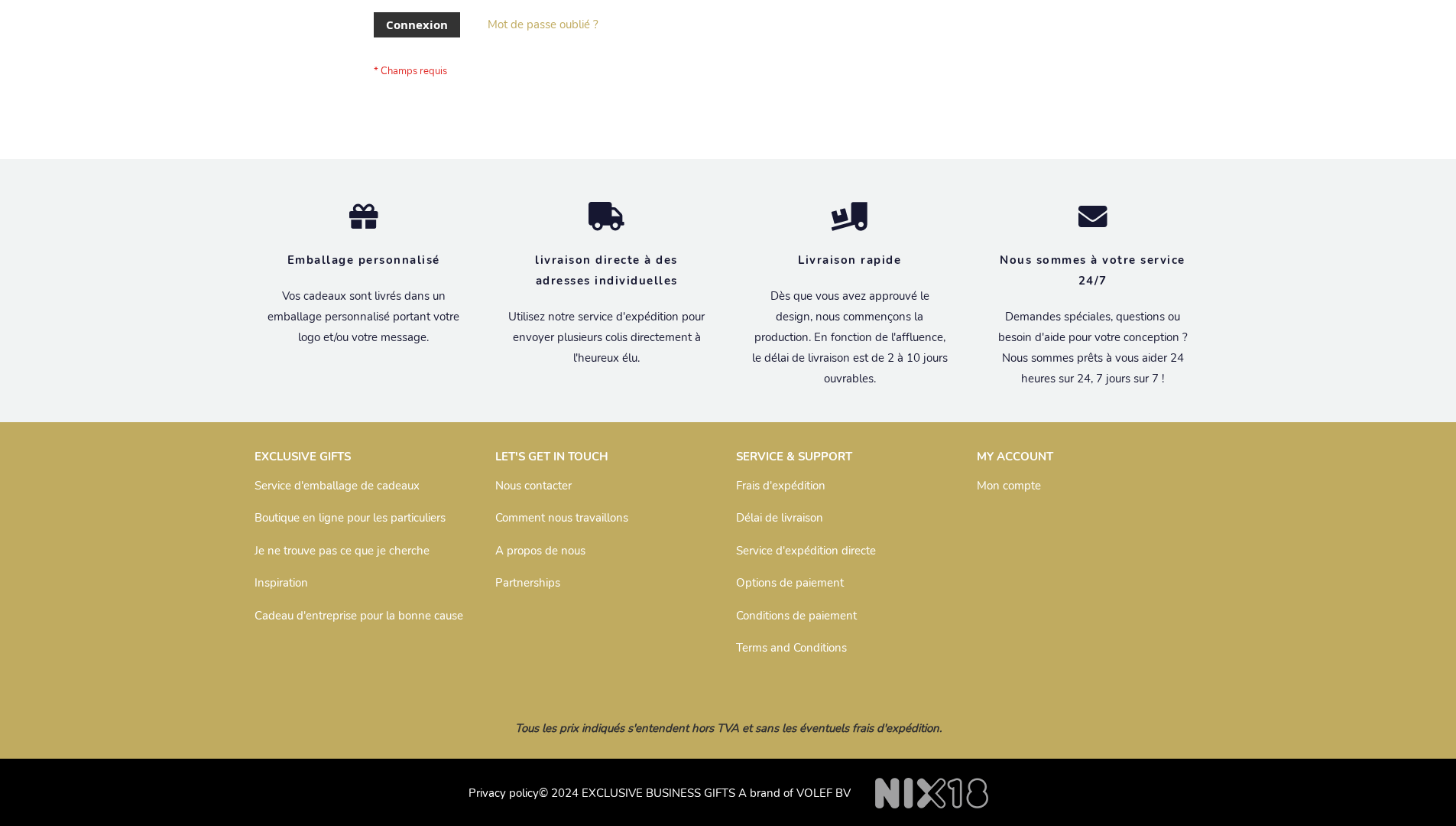
scroll to position [527, 0]
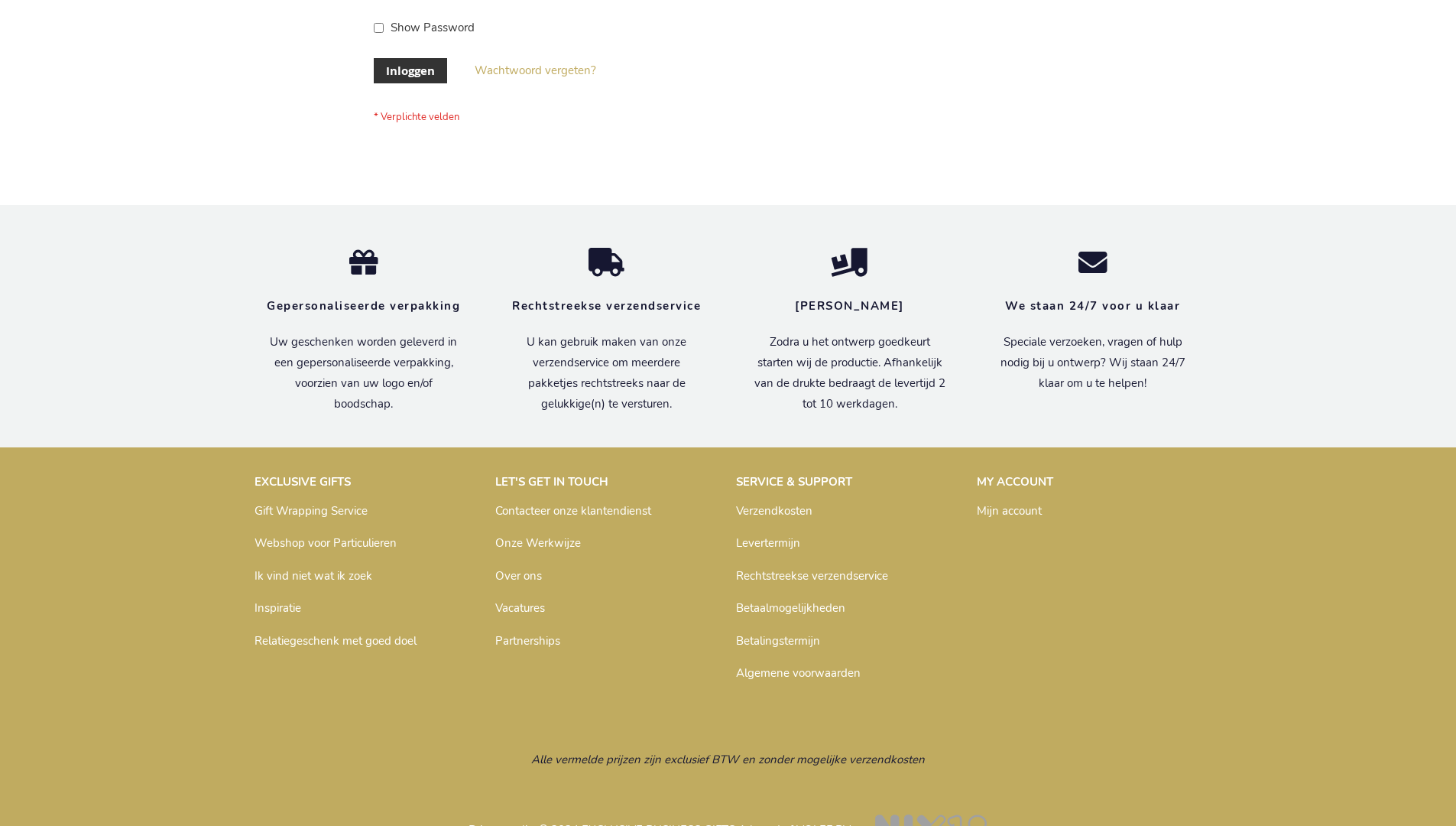
scroll to position [519, 0]
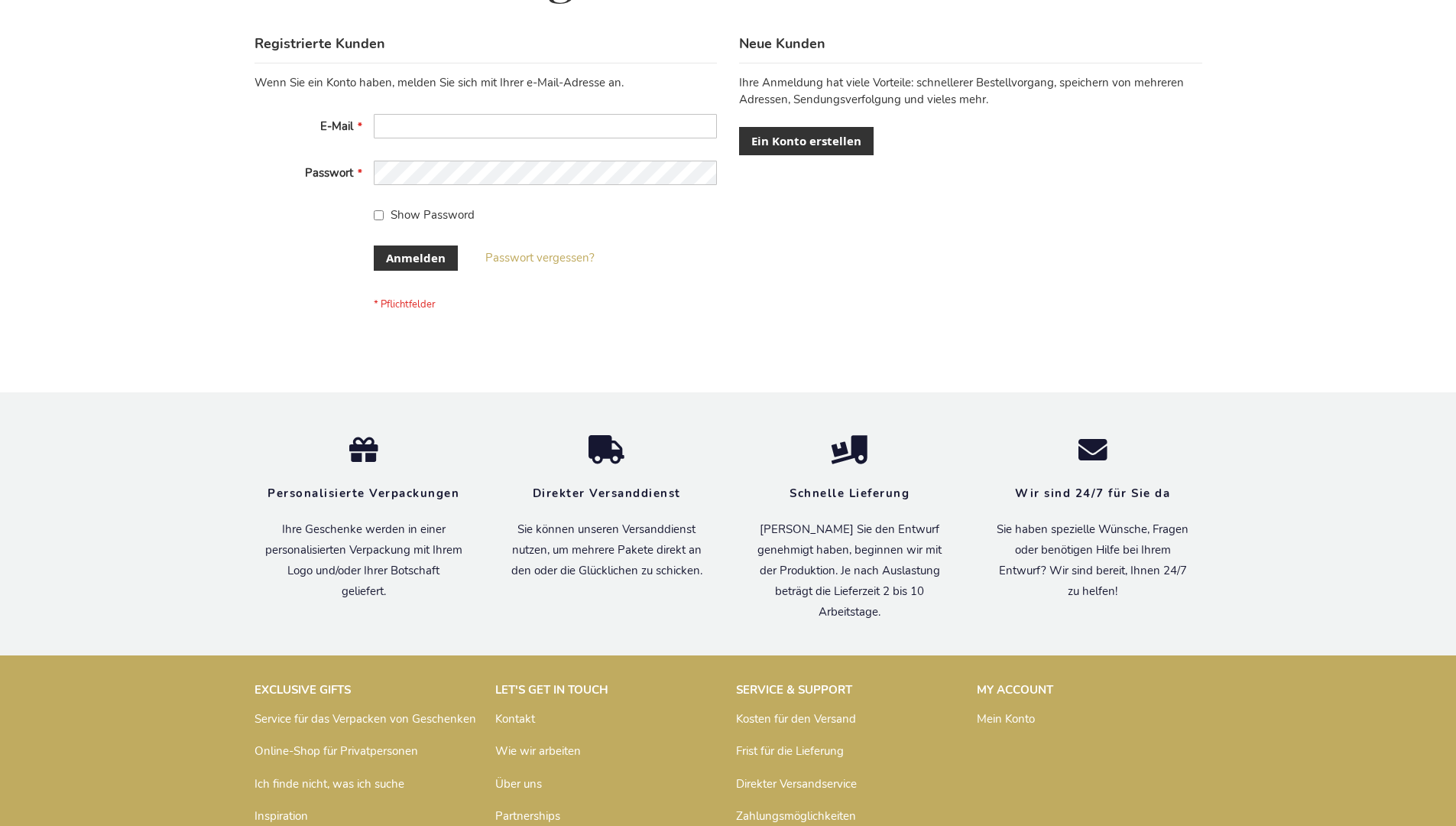
scroll to position [512, 0]
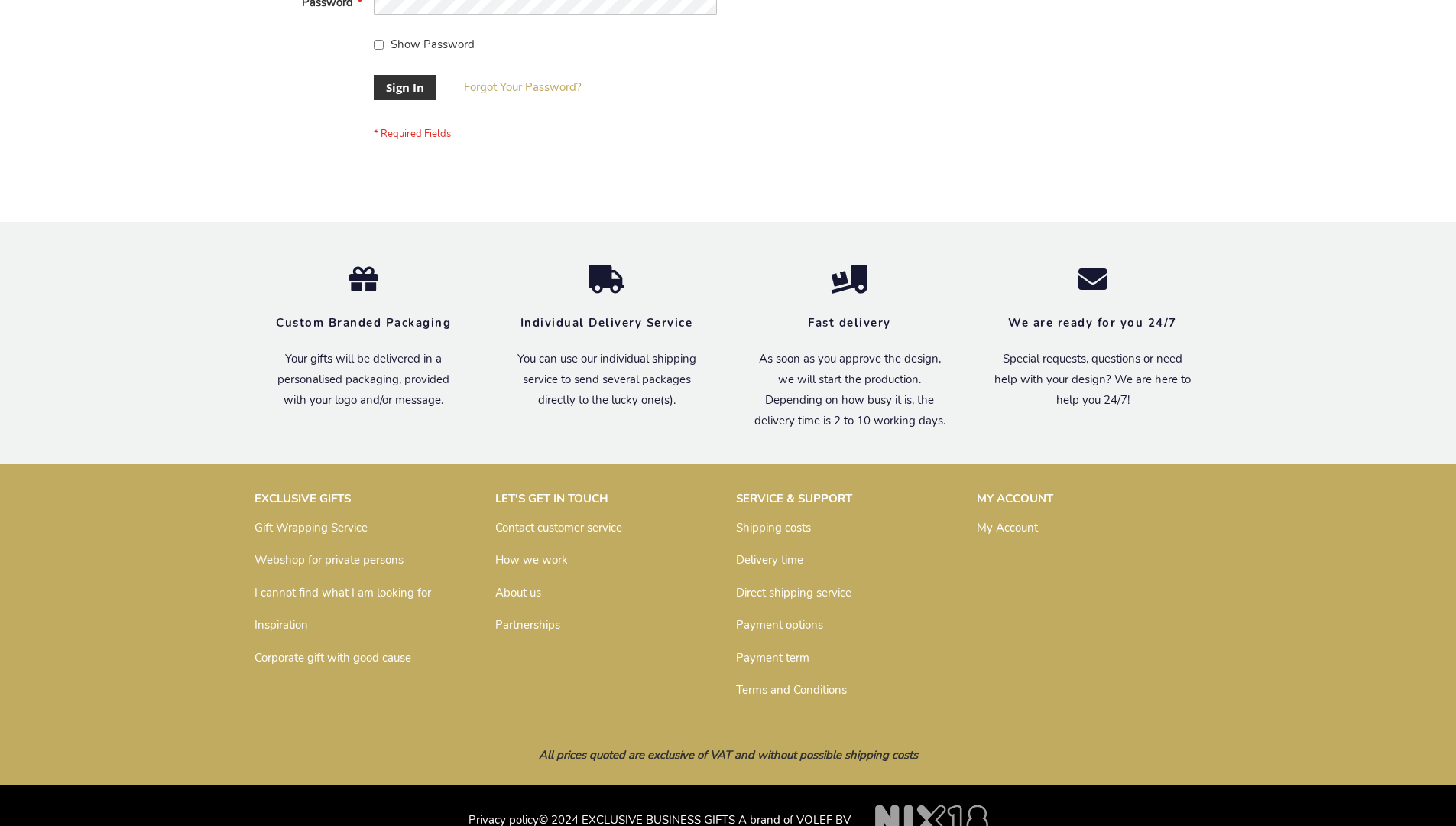
scroll to position [491, 0]
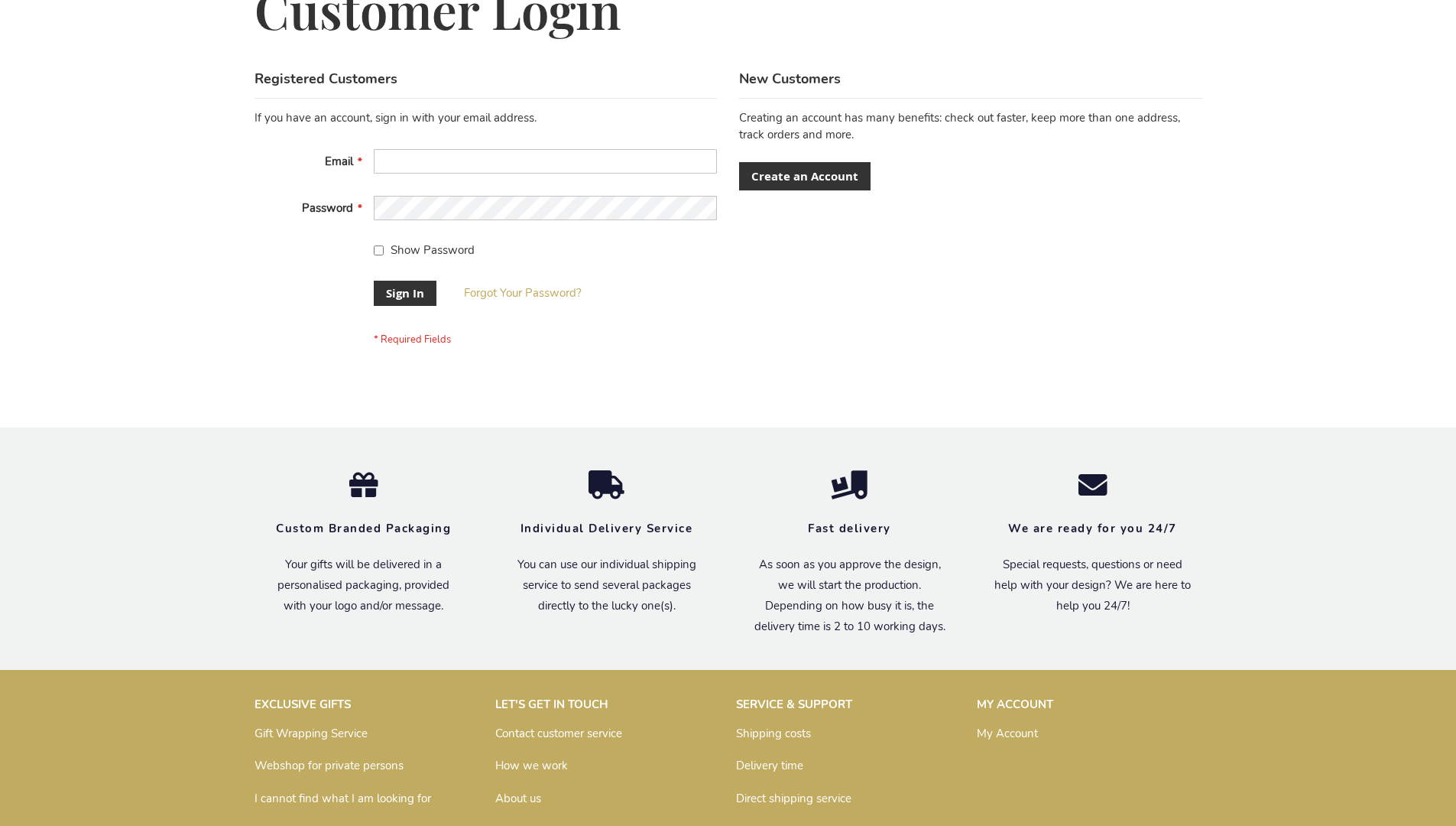
scroll to position [491, 0]
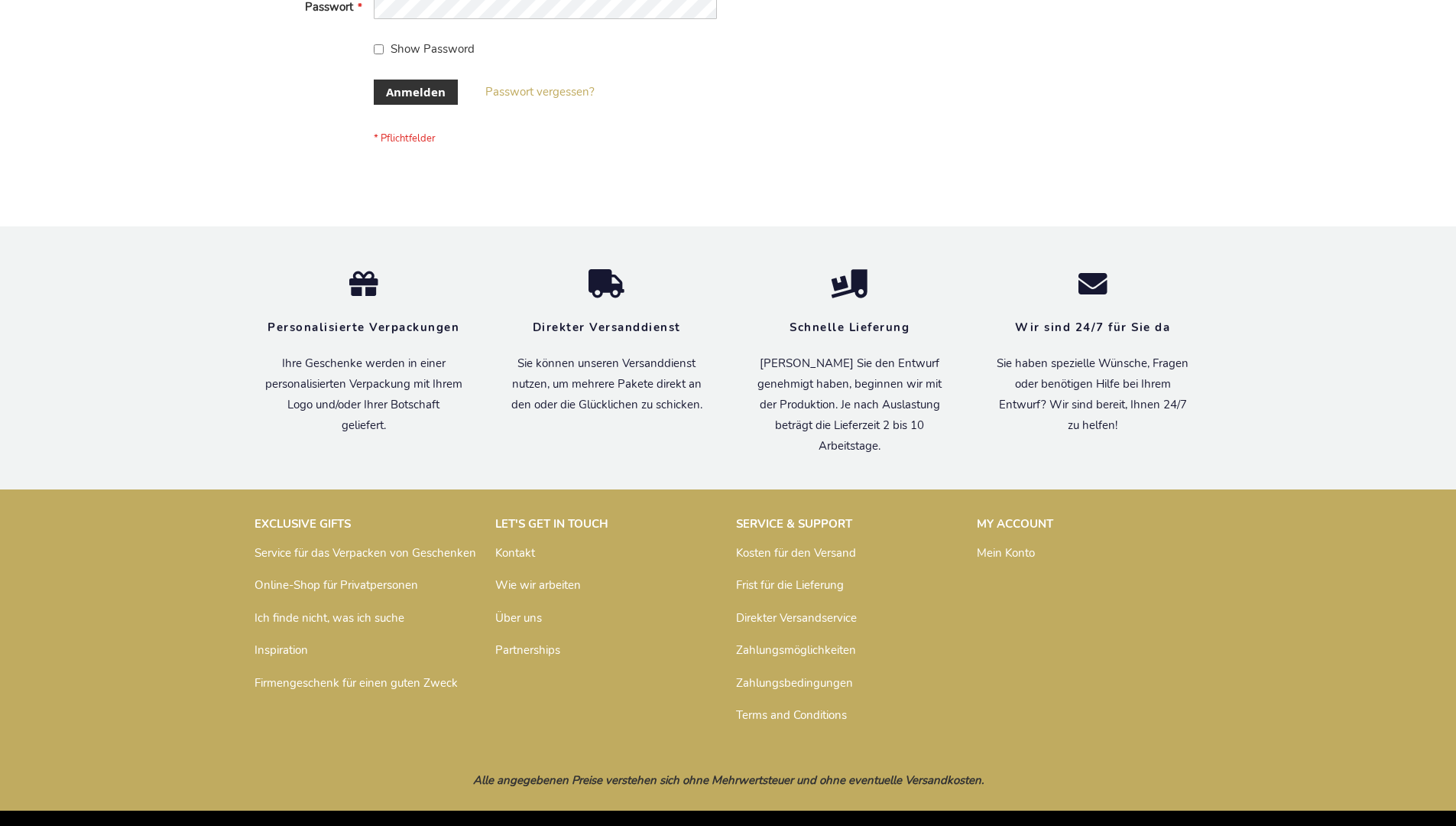
scroll to position [512, 0]
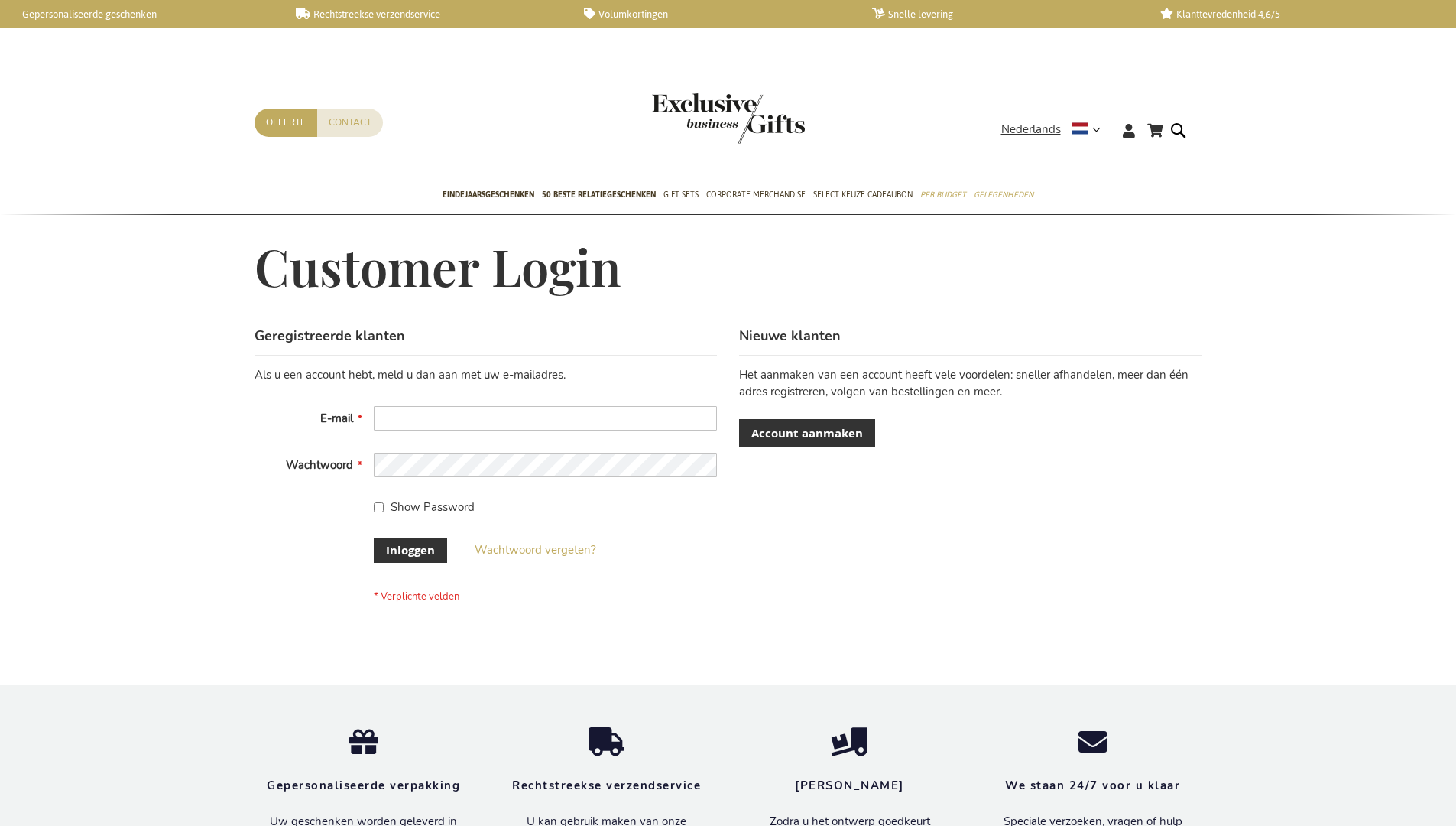
scroll to position [519, 0]
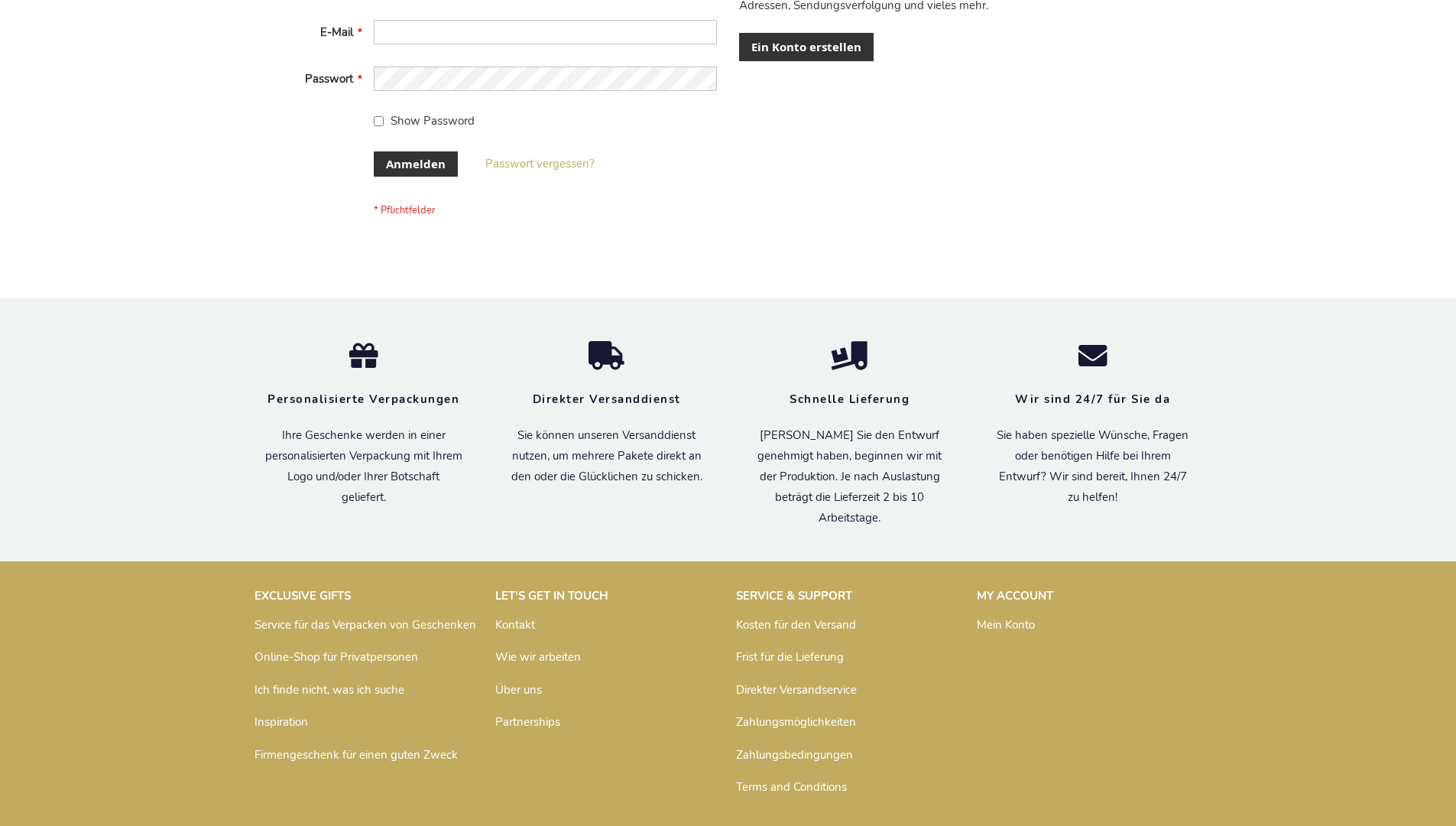
scroll to position [512, 0]
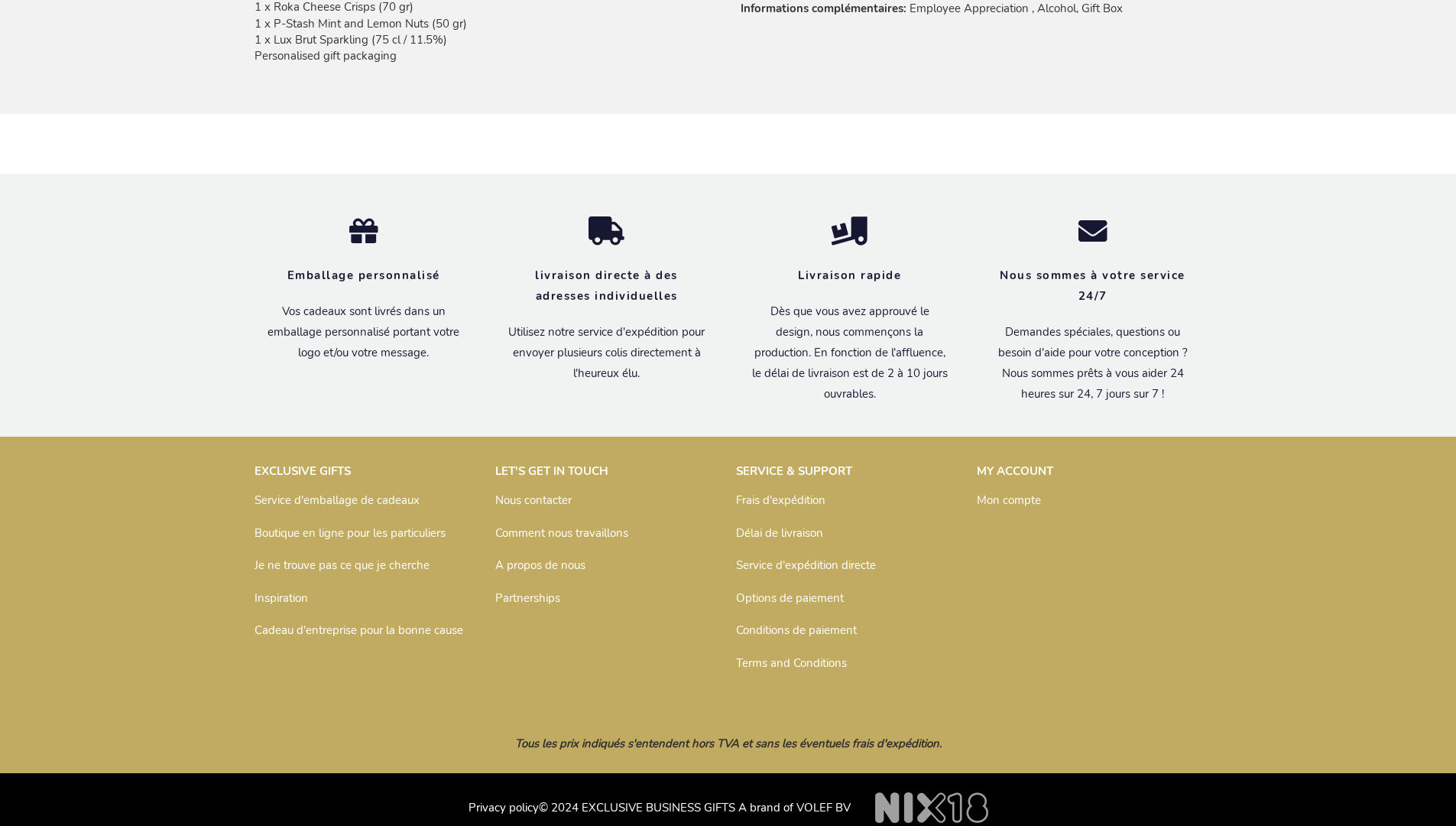
scroll to position [1124, 0]
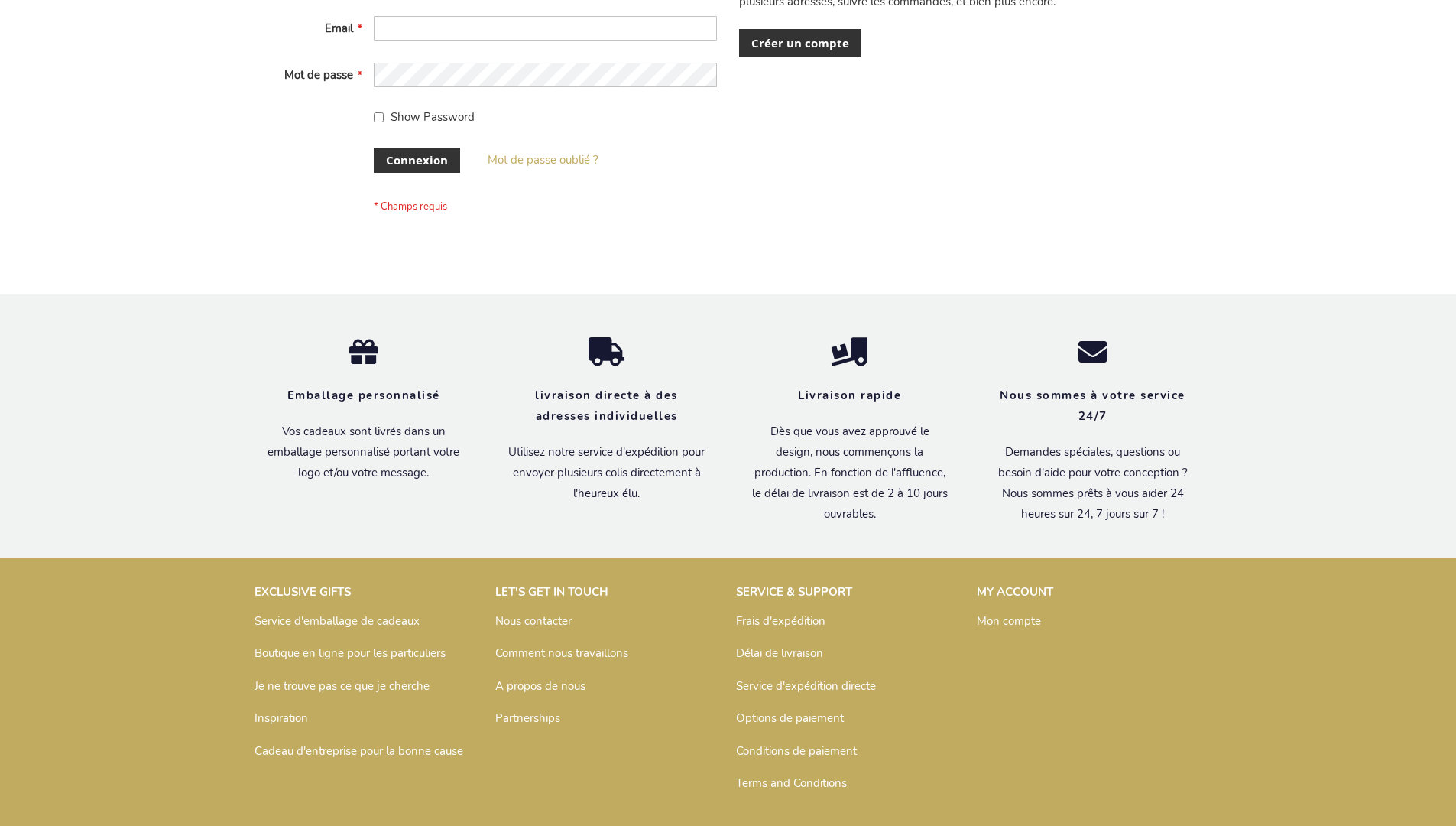
scroll to position [526, 0]
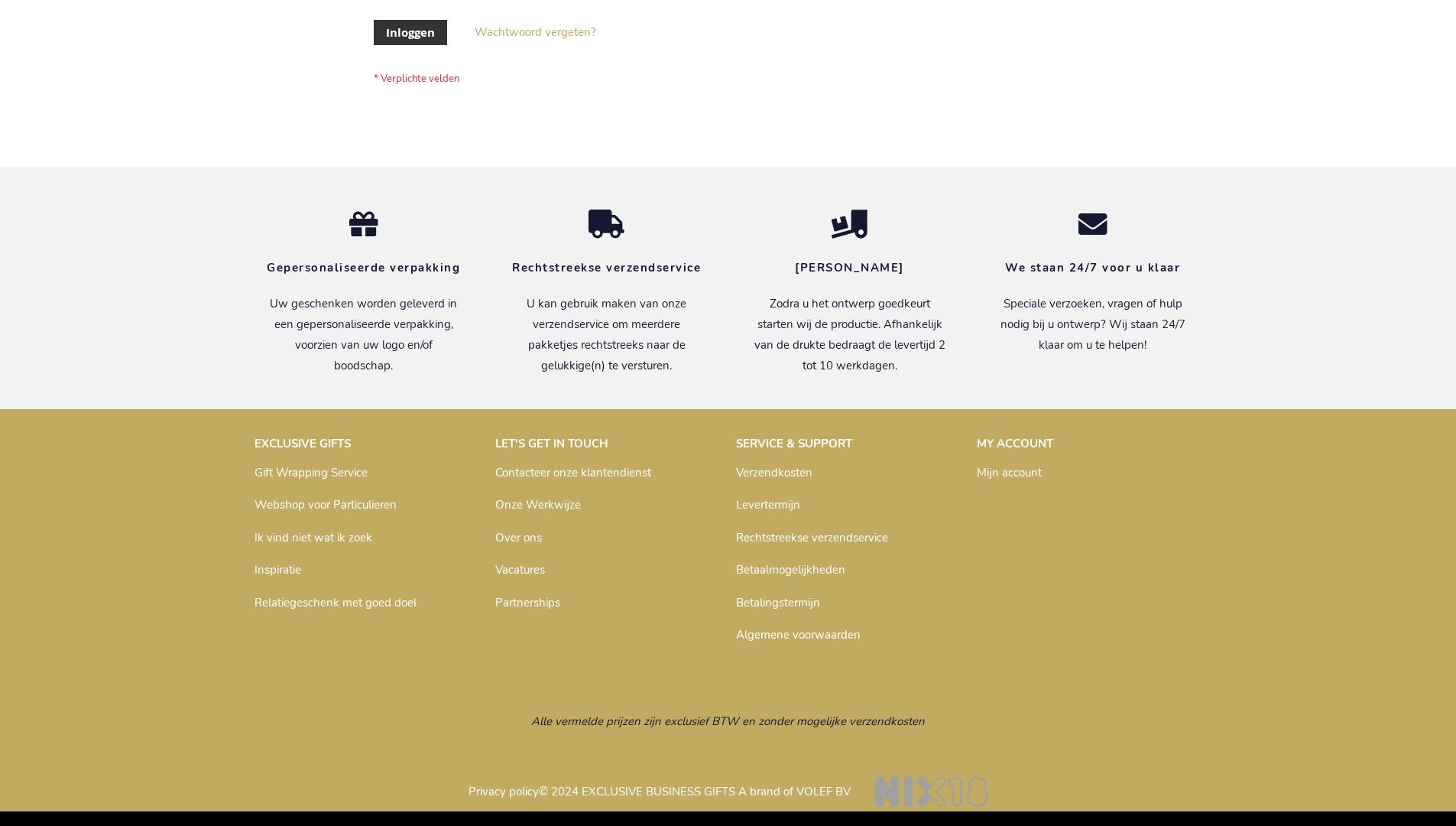
scroll to position [519, 0]
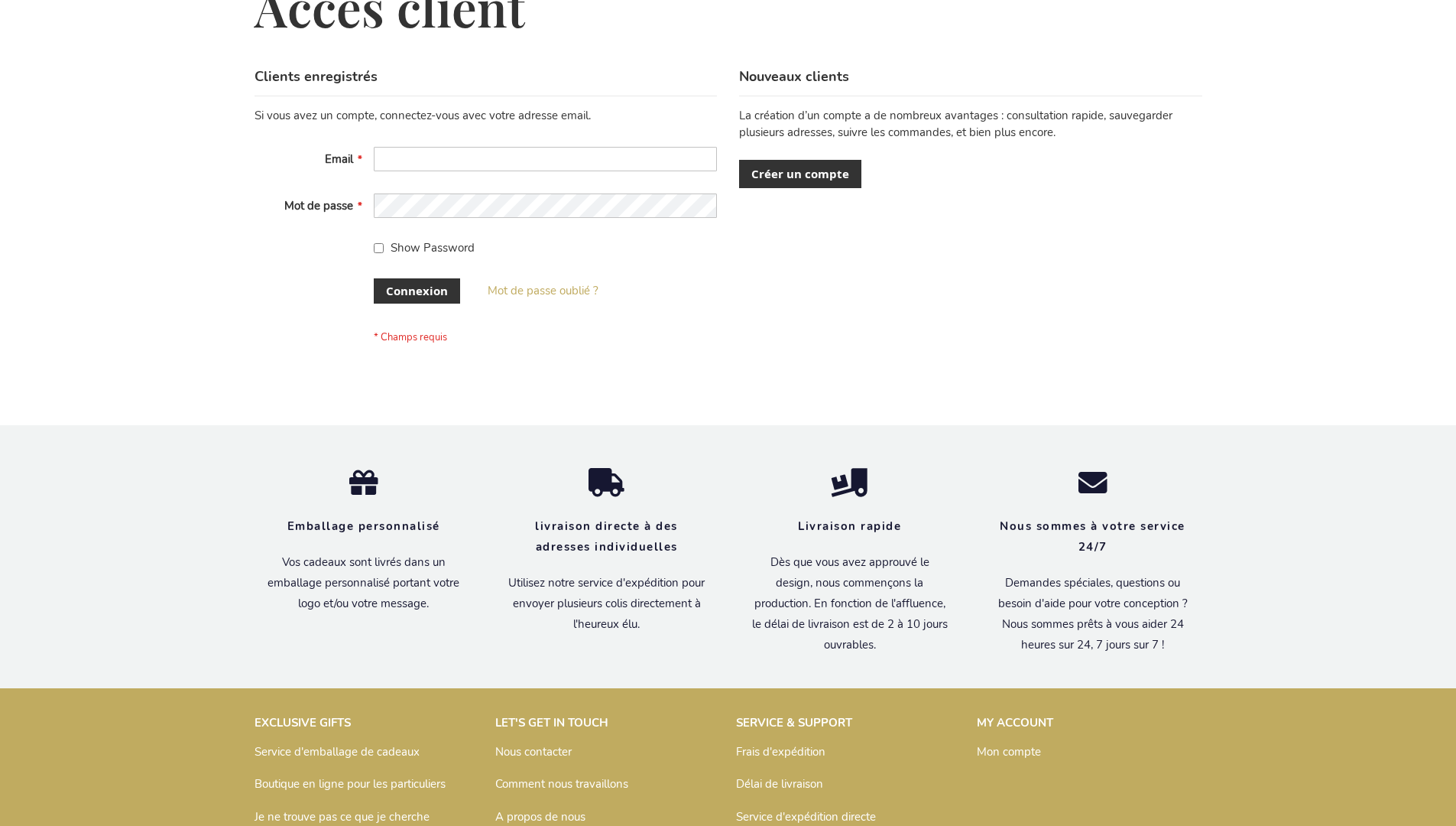
scroll to position [527, 0]
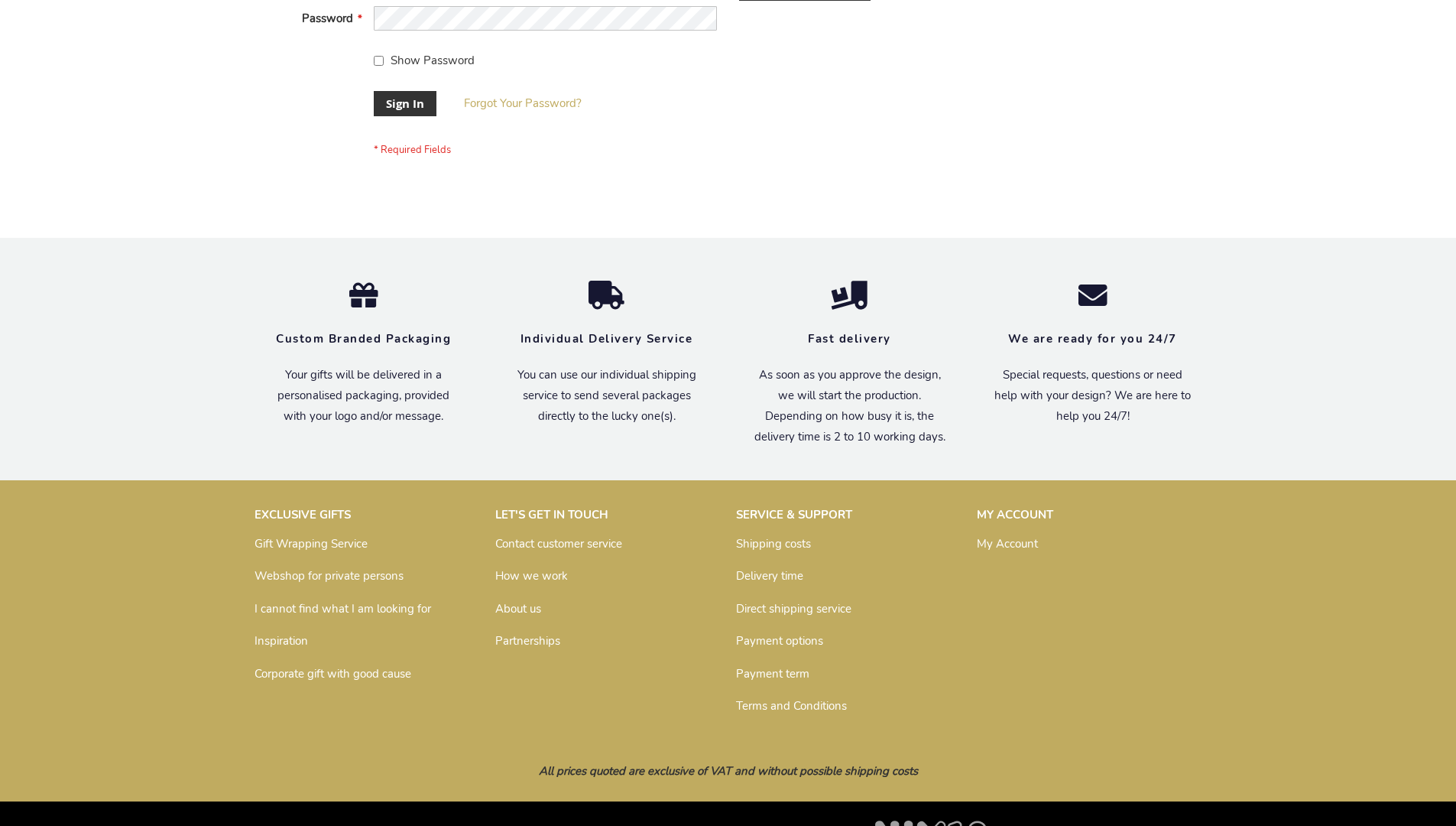
scroll to position [491, 0]
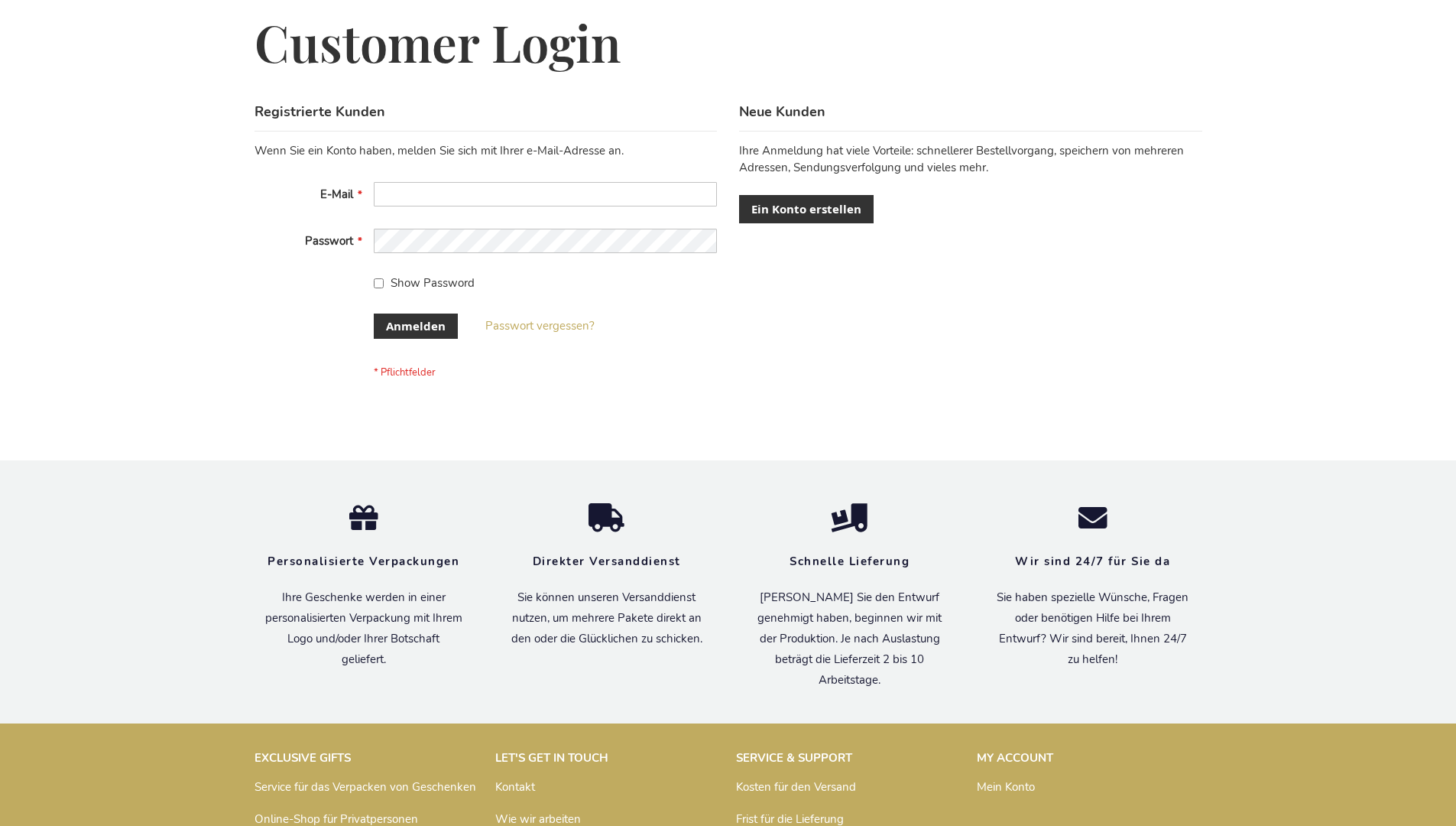
scroll to position [512, 0]
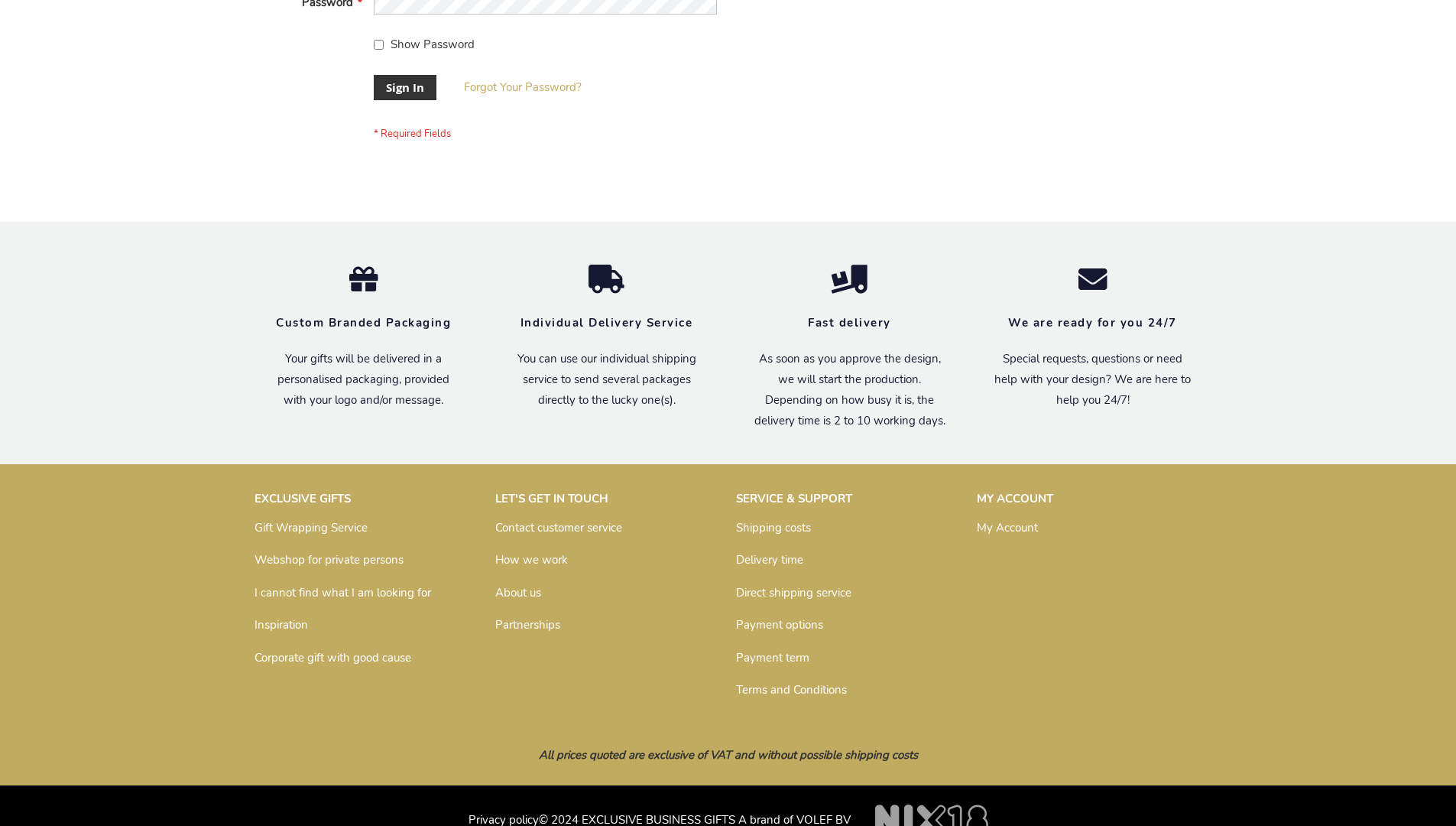
scroll to position [491, 0]
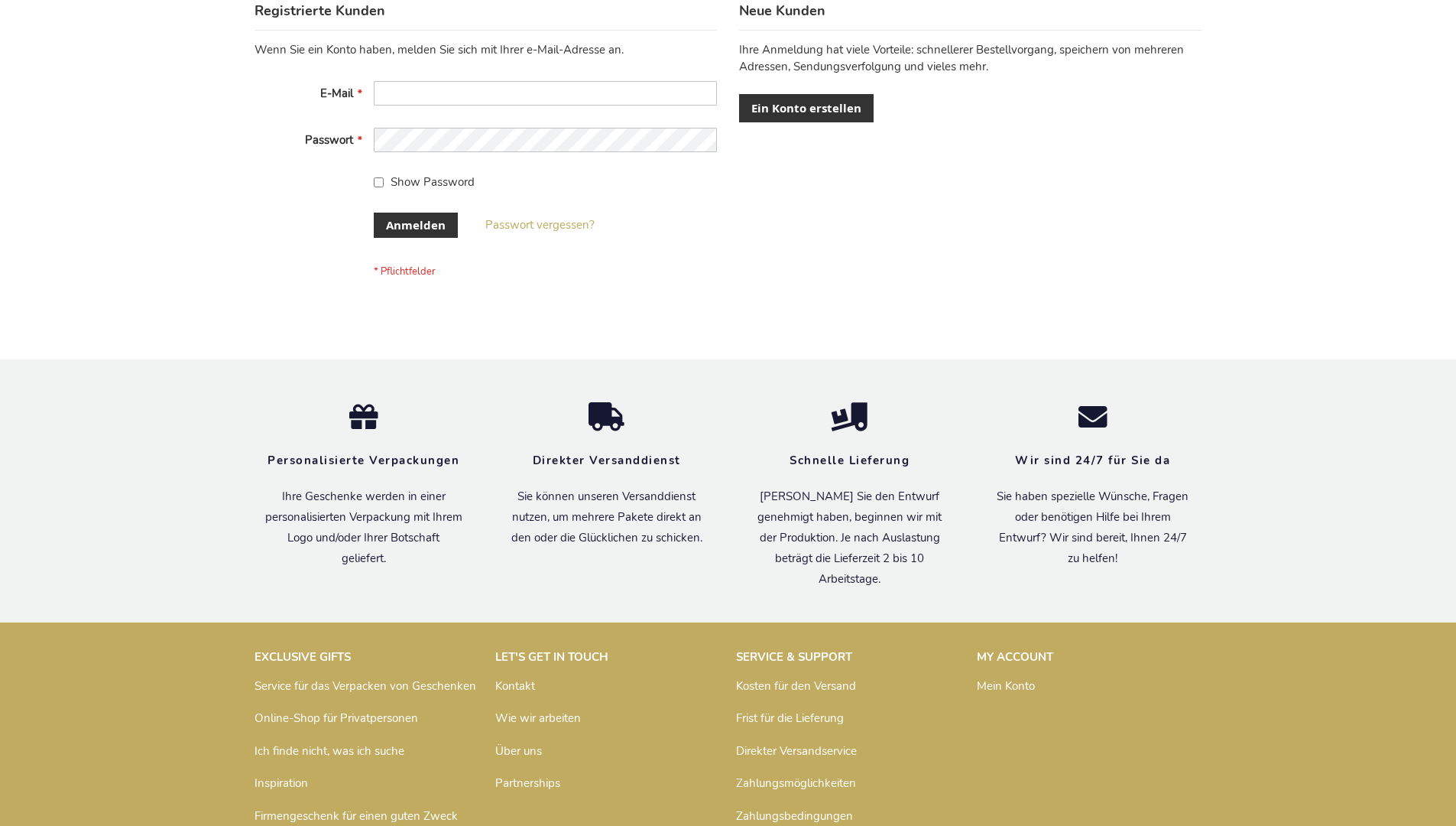
scroll to position [512, 0]
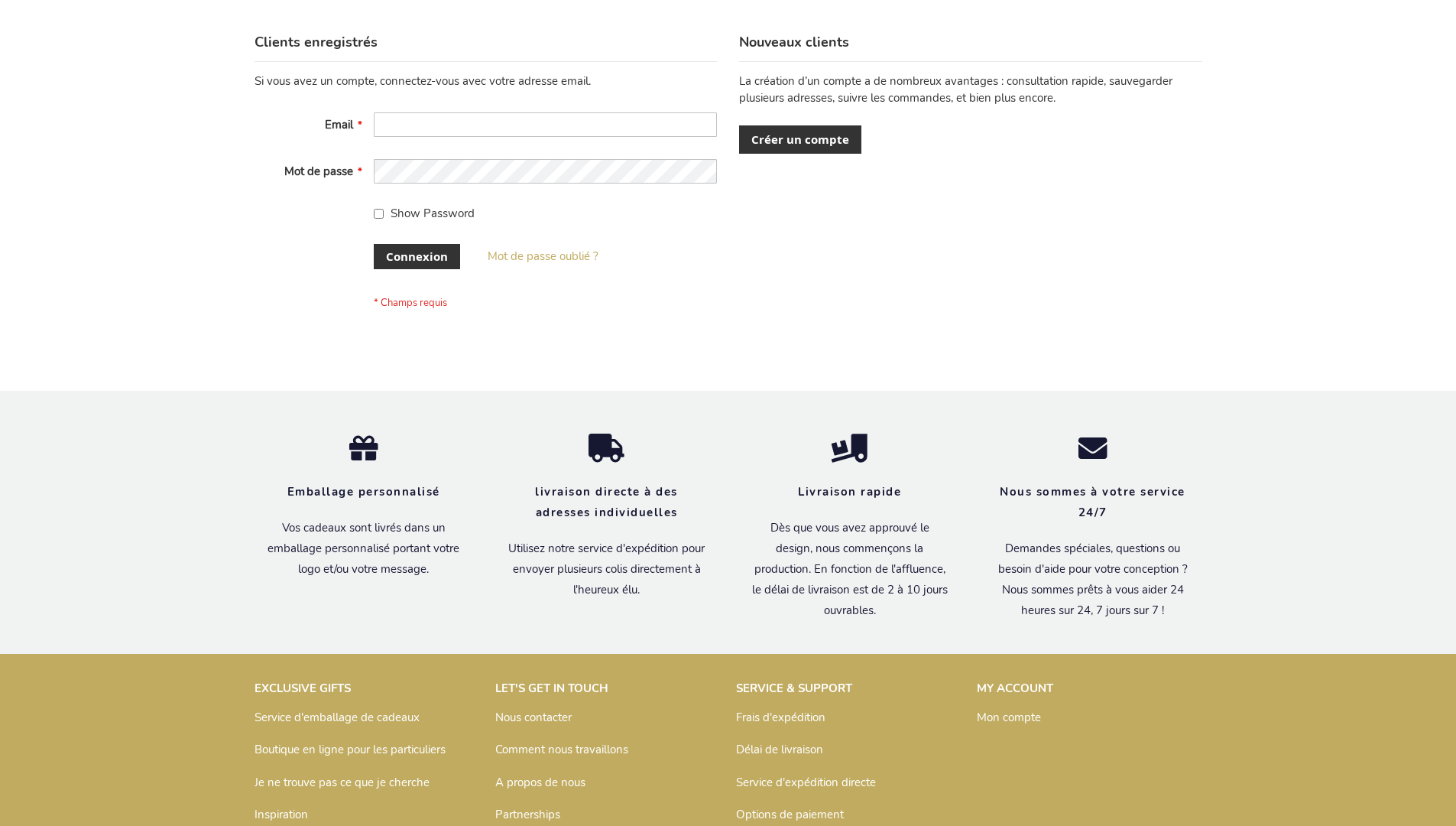
scroll to position [527, 0]
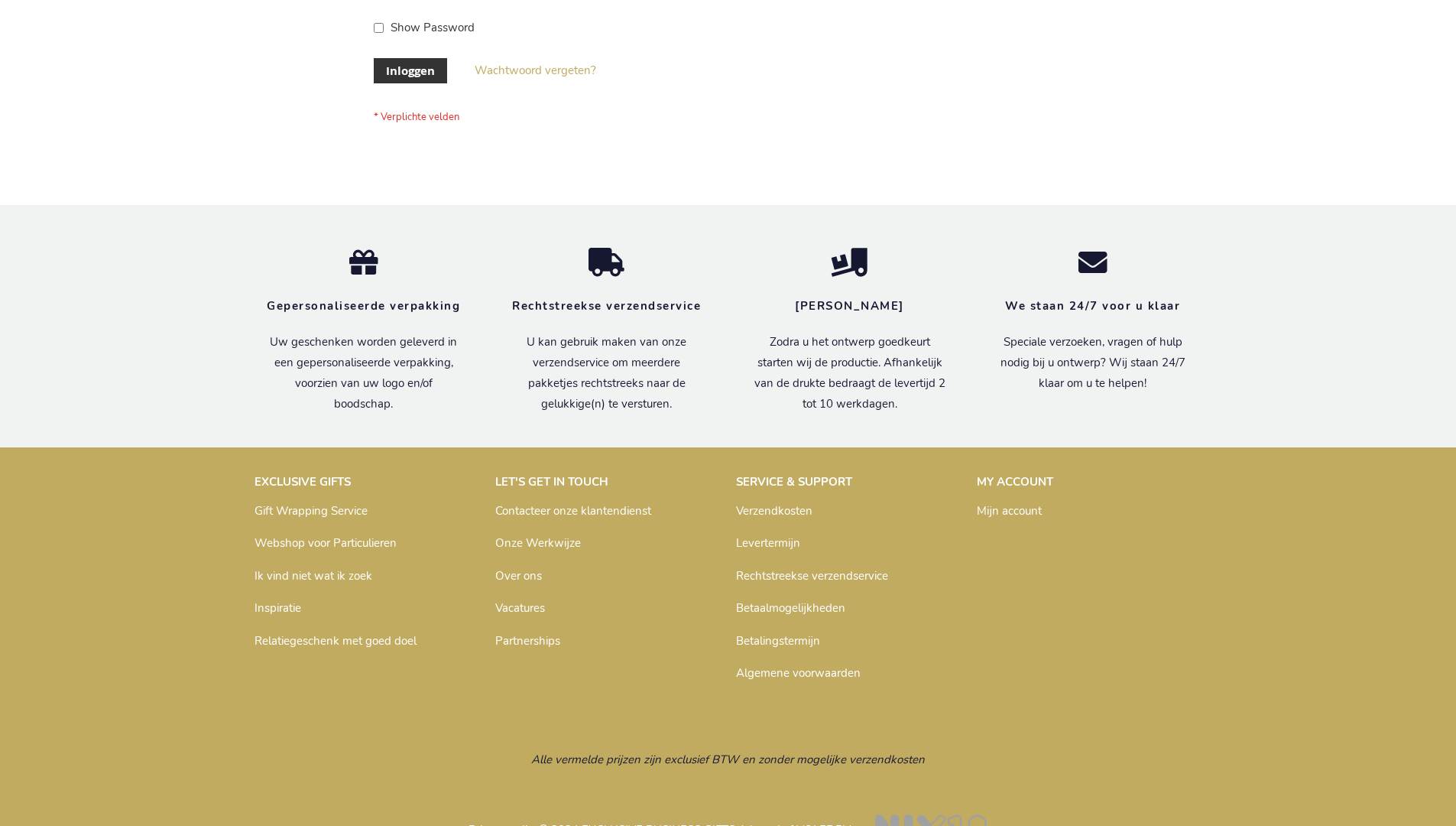
scroll to position [519, 0]
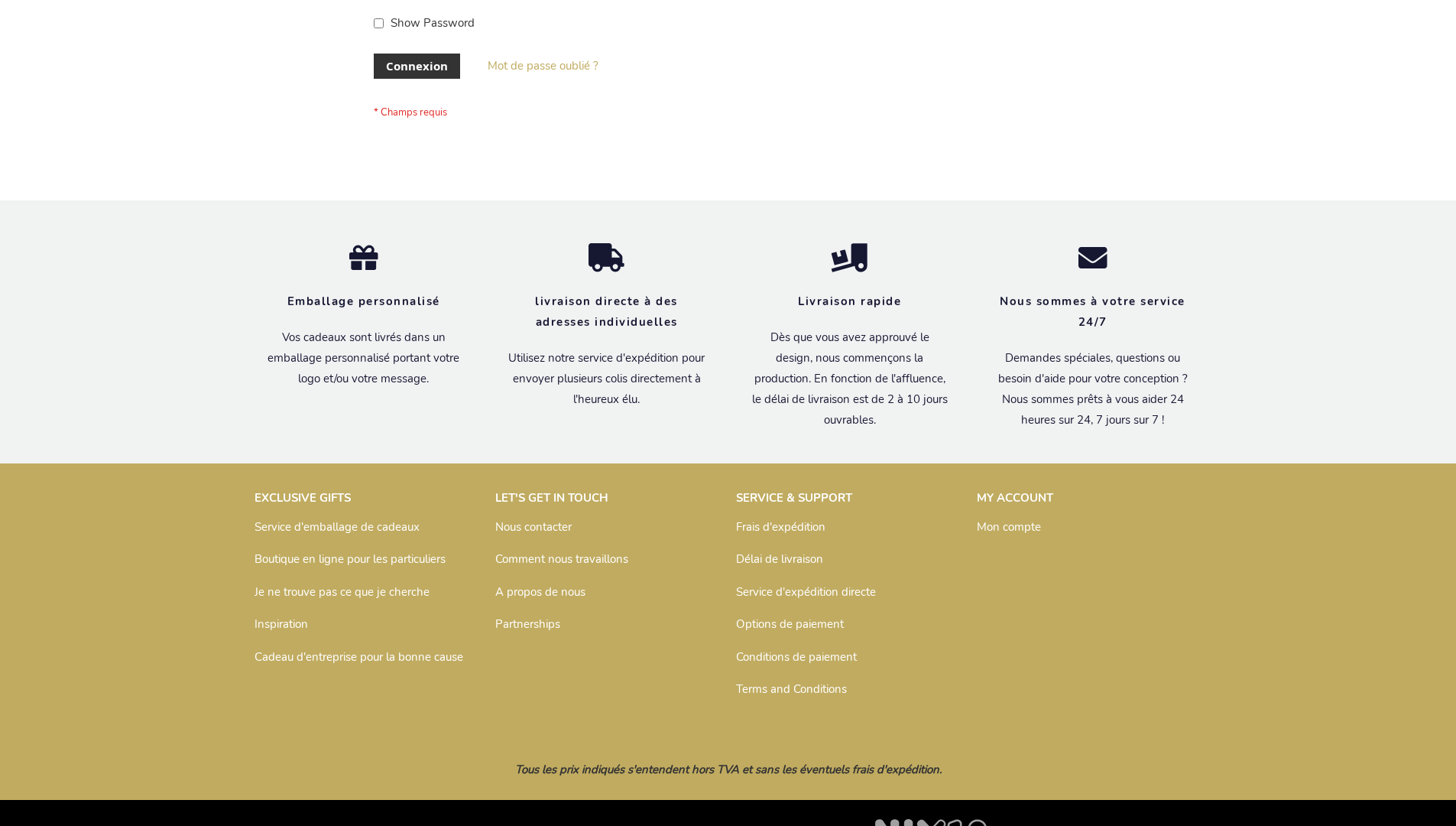
scroll to position [527, 0]
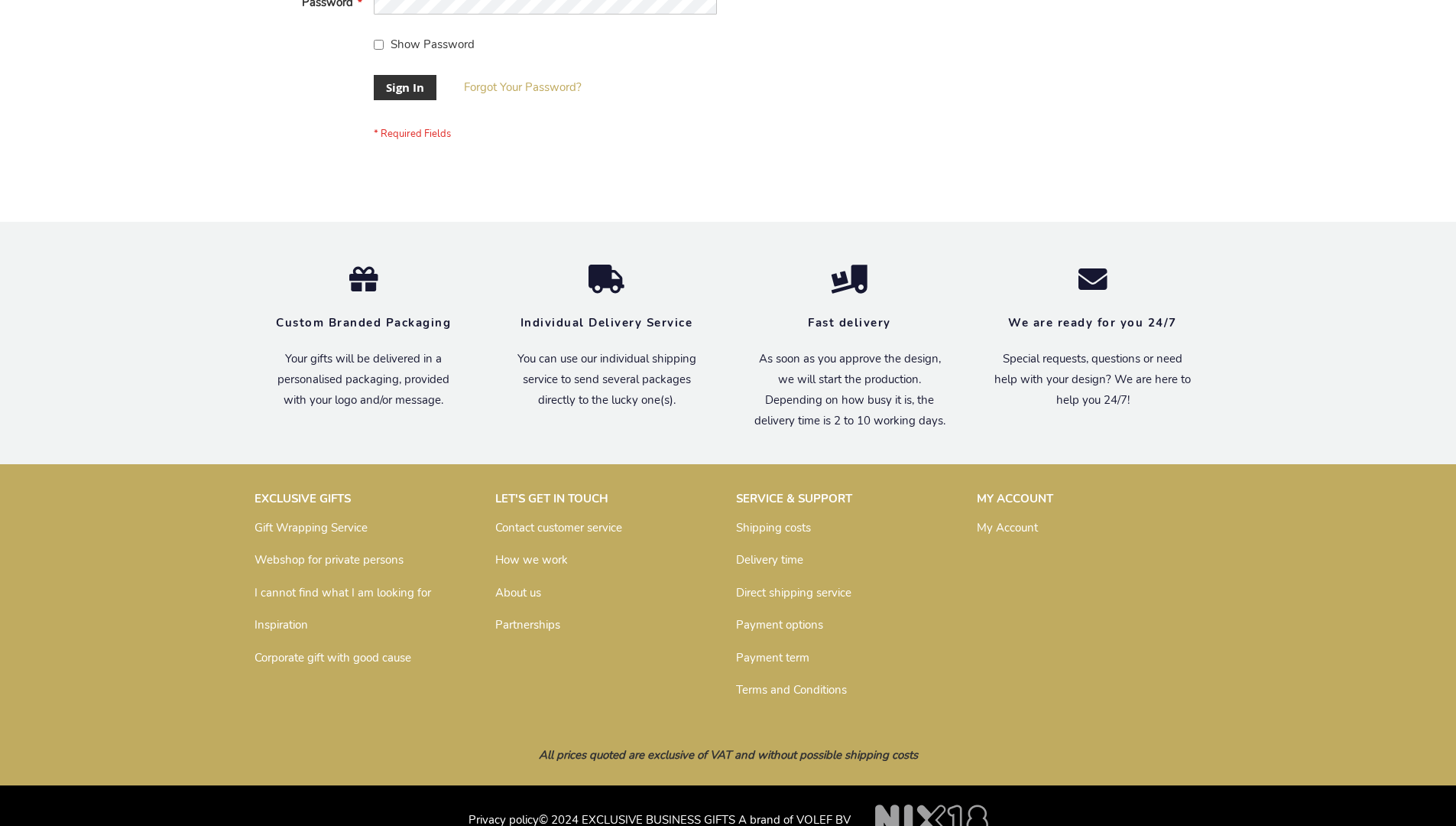
scroll to position [491, 0]
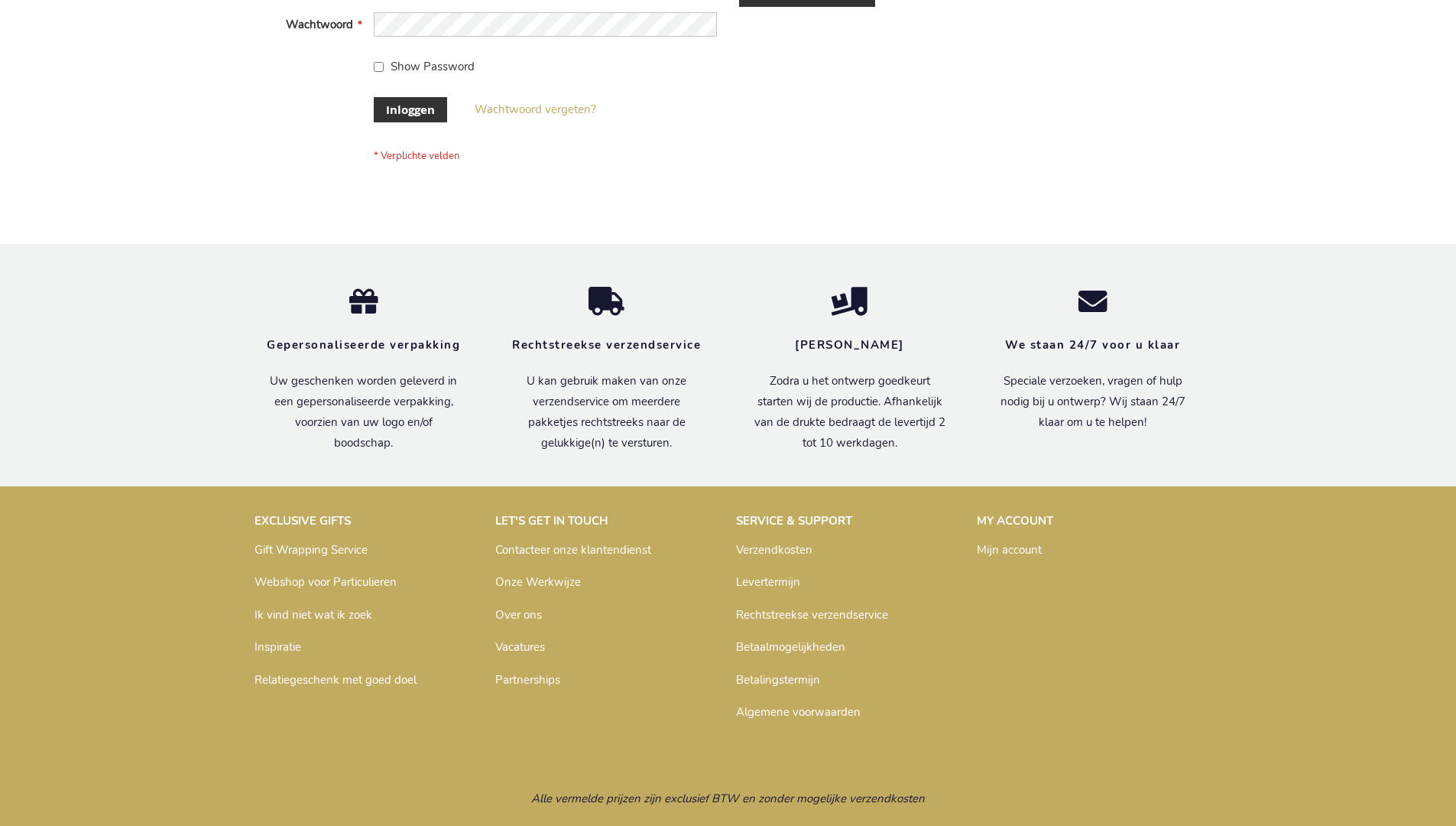
scroll to position [519, 0]
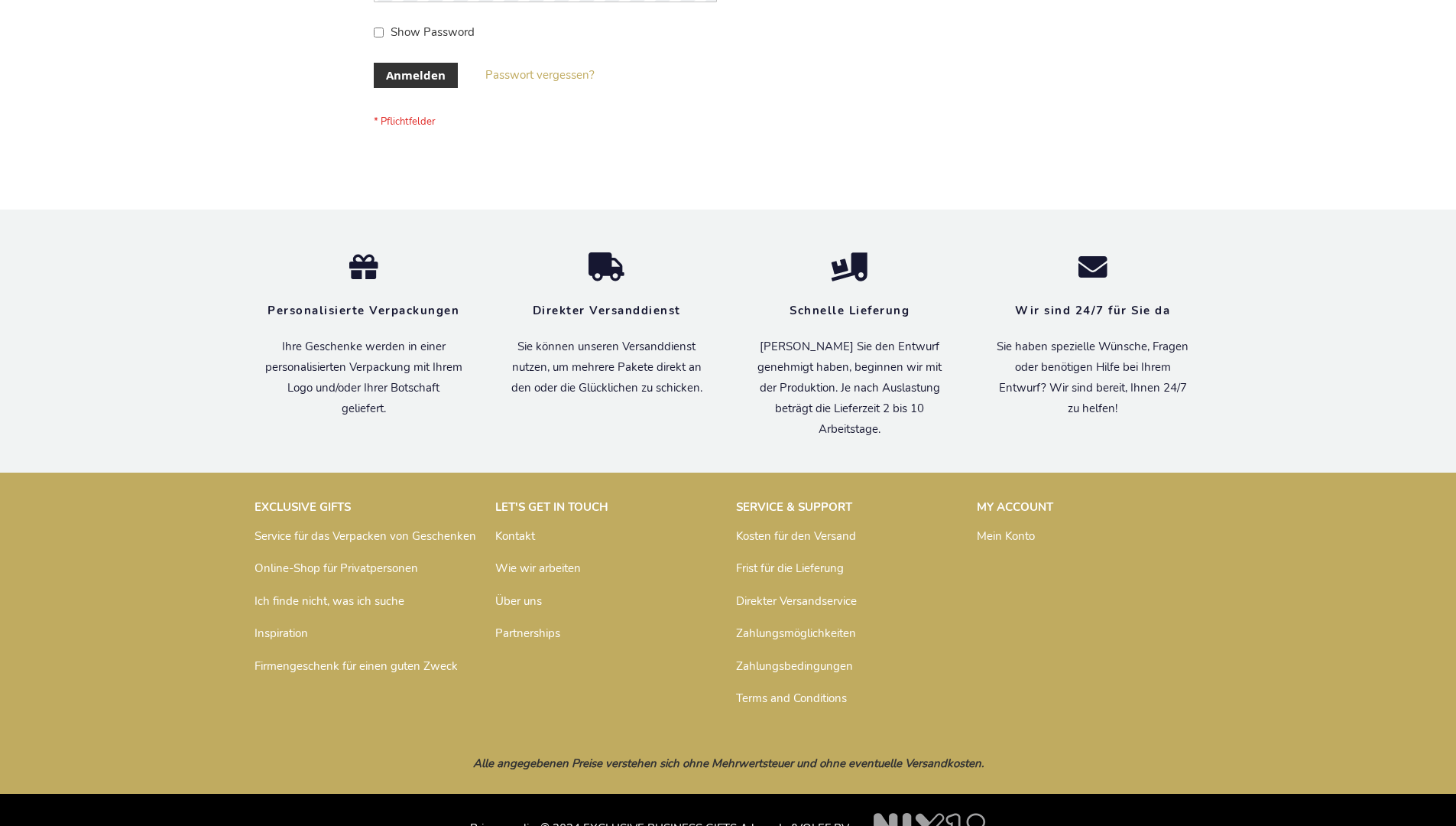
scroll to position [512, 0]
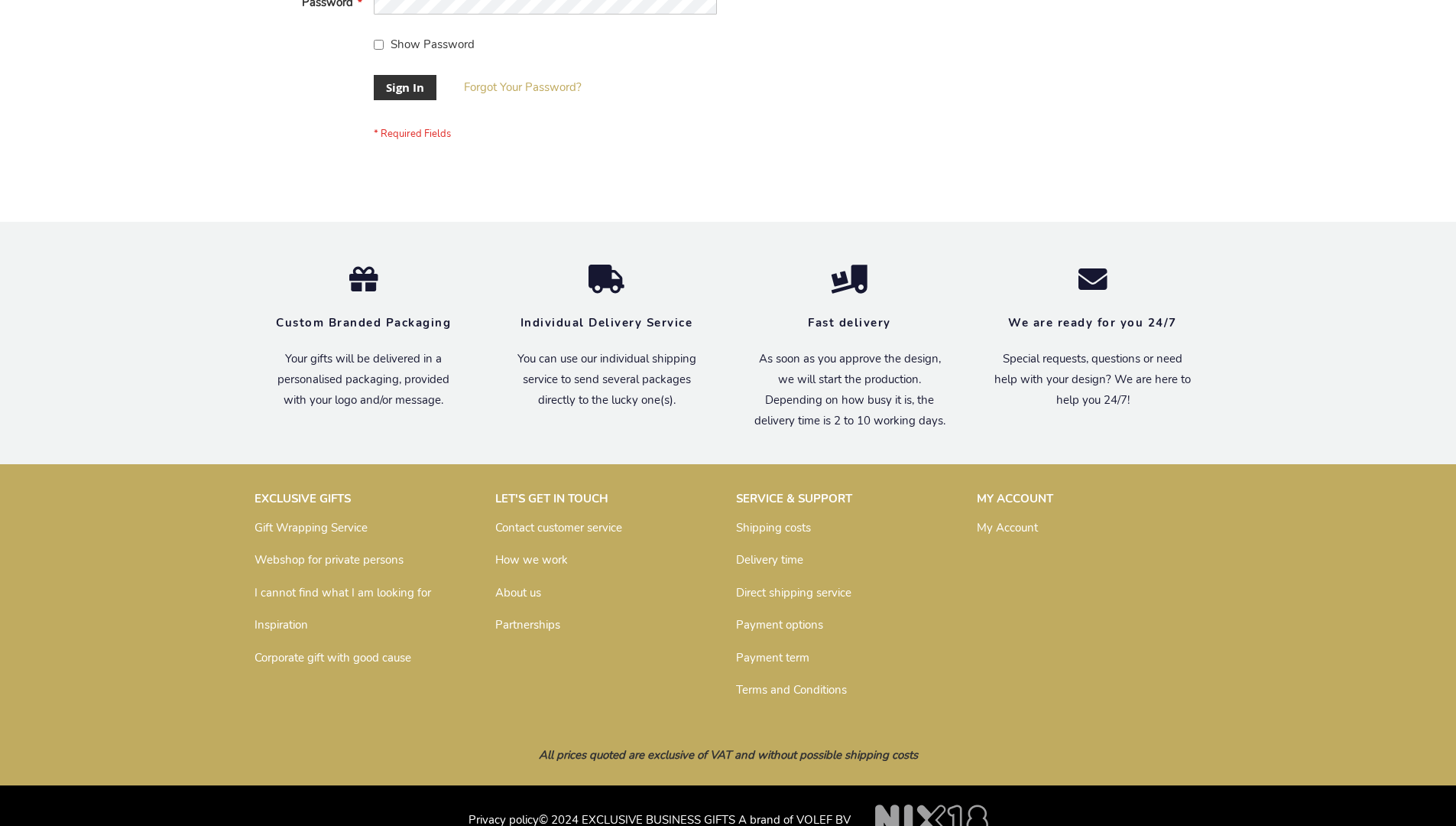
scroll to position [491, 0]
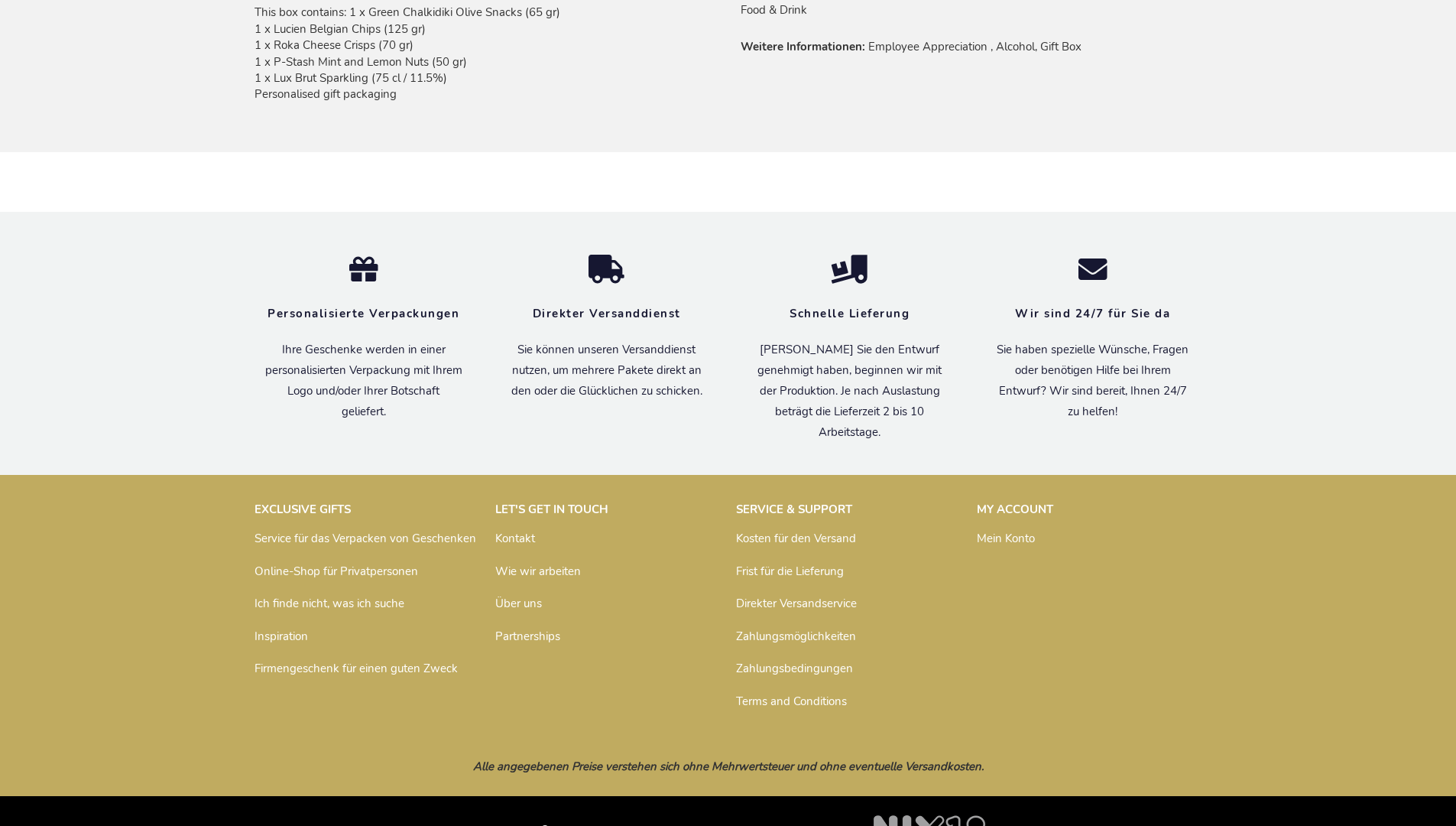
scroll to position [1109, 0]
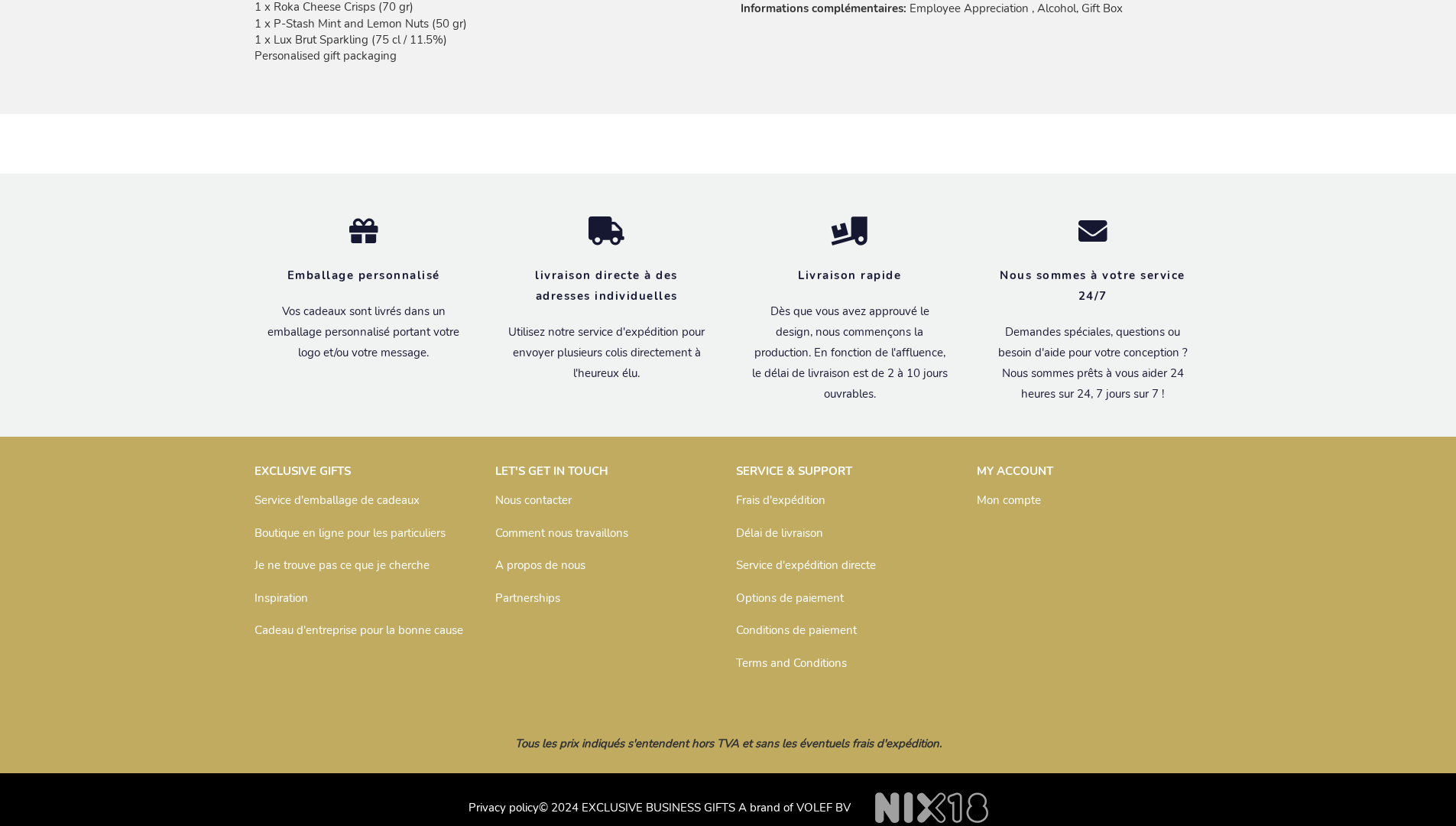
scroll to position [1124, 0]
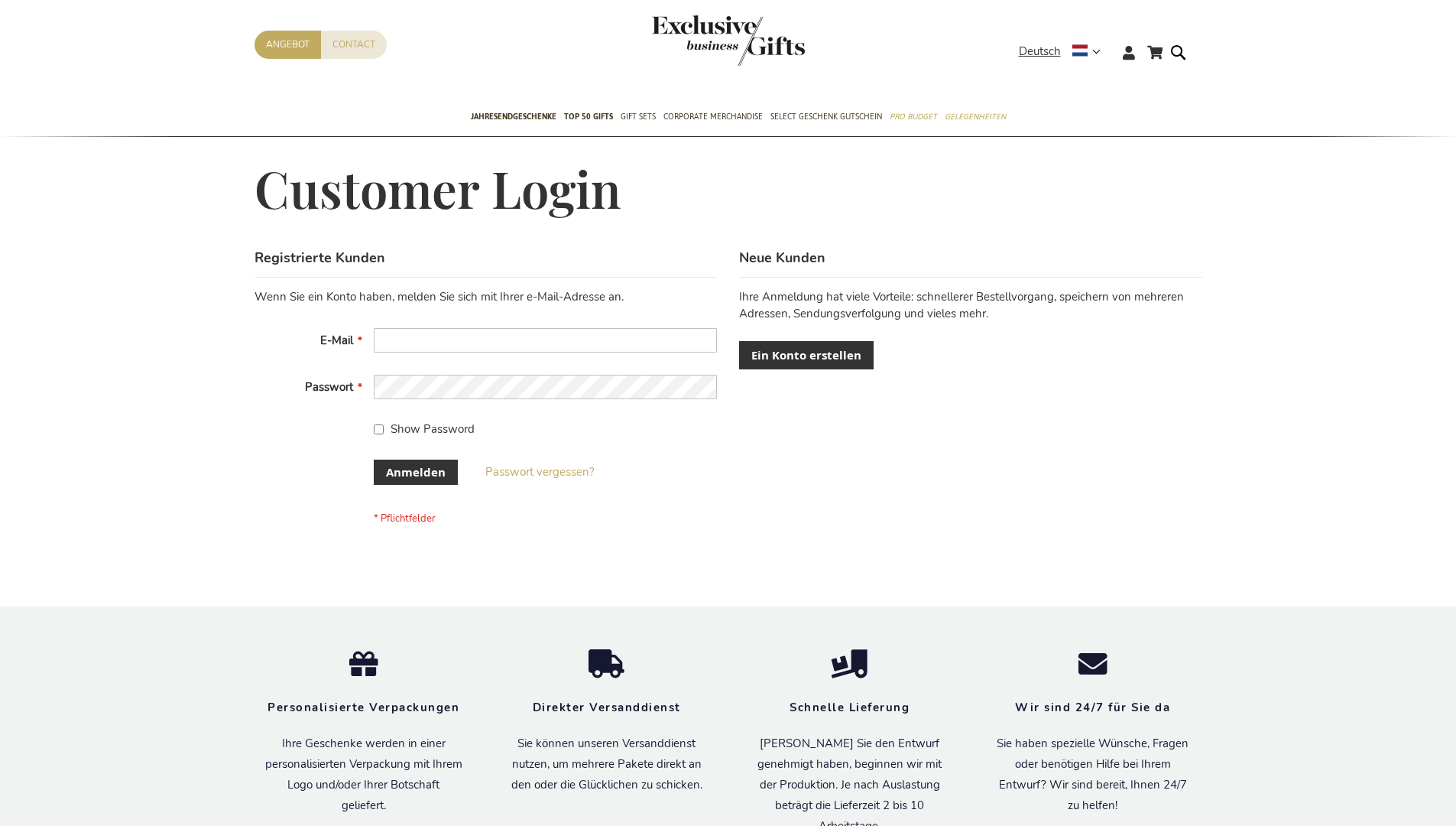
scroll to position [512, 0]
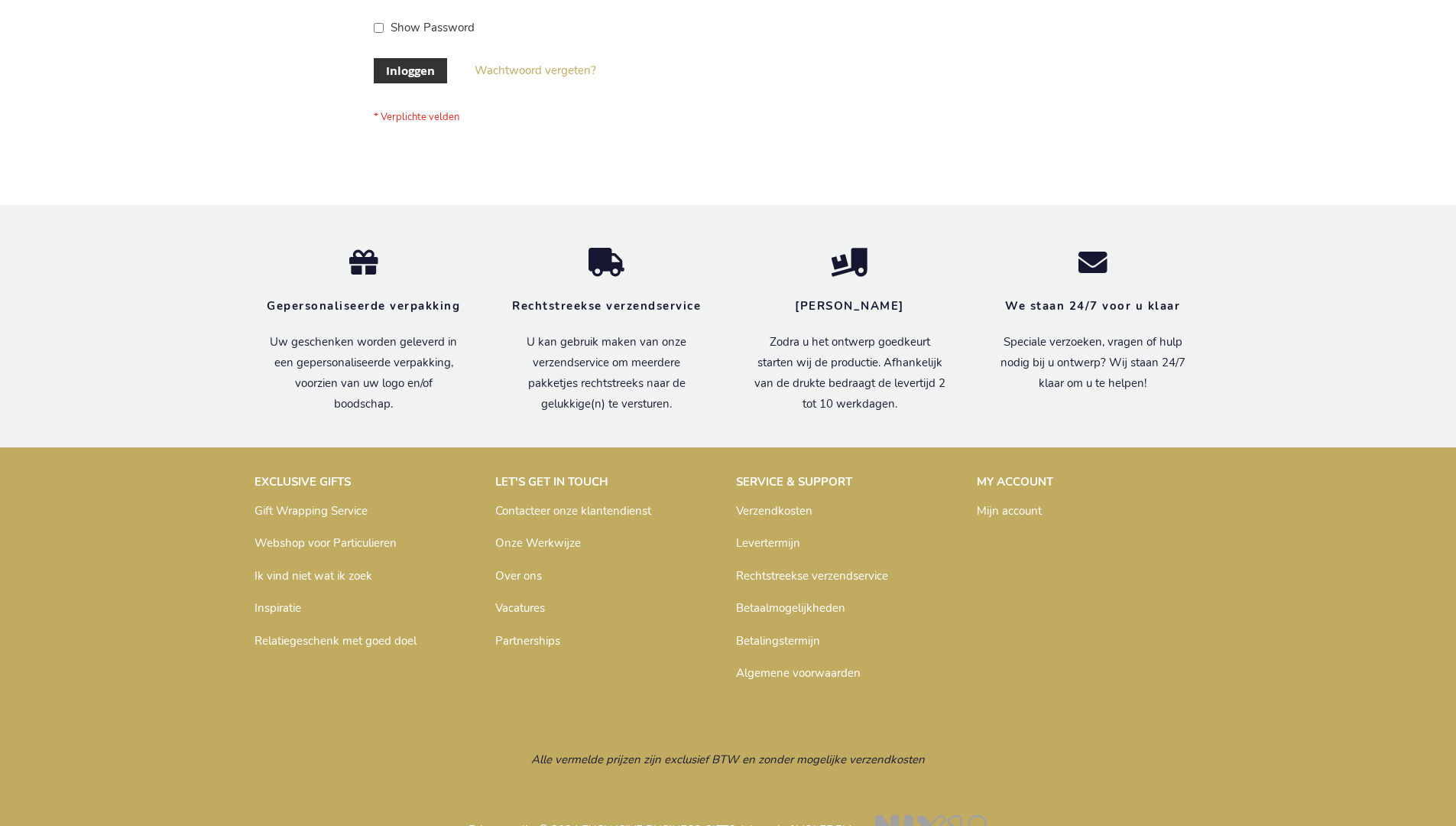
scroll to position [519, 0]
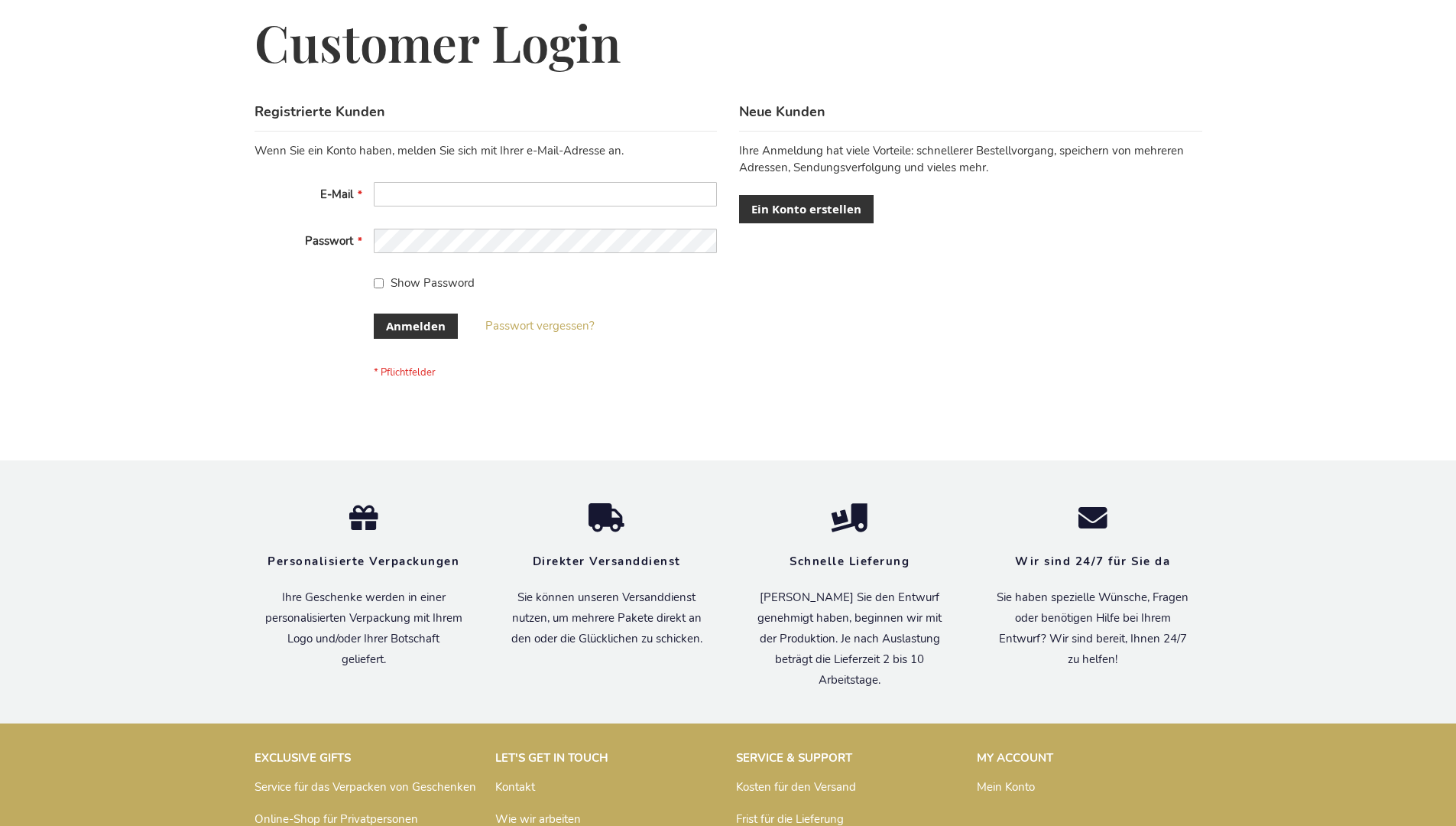
scroll to position [512, 0]
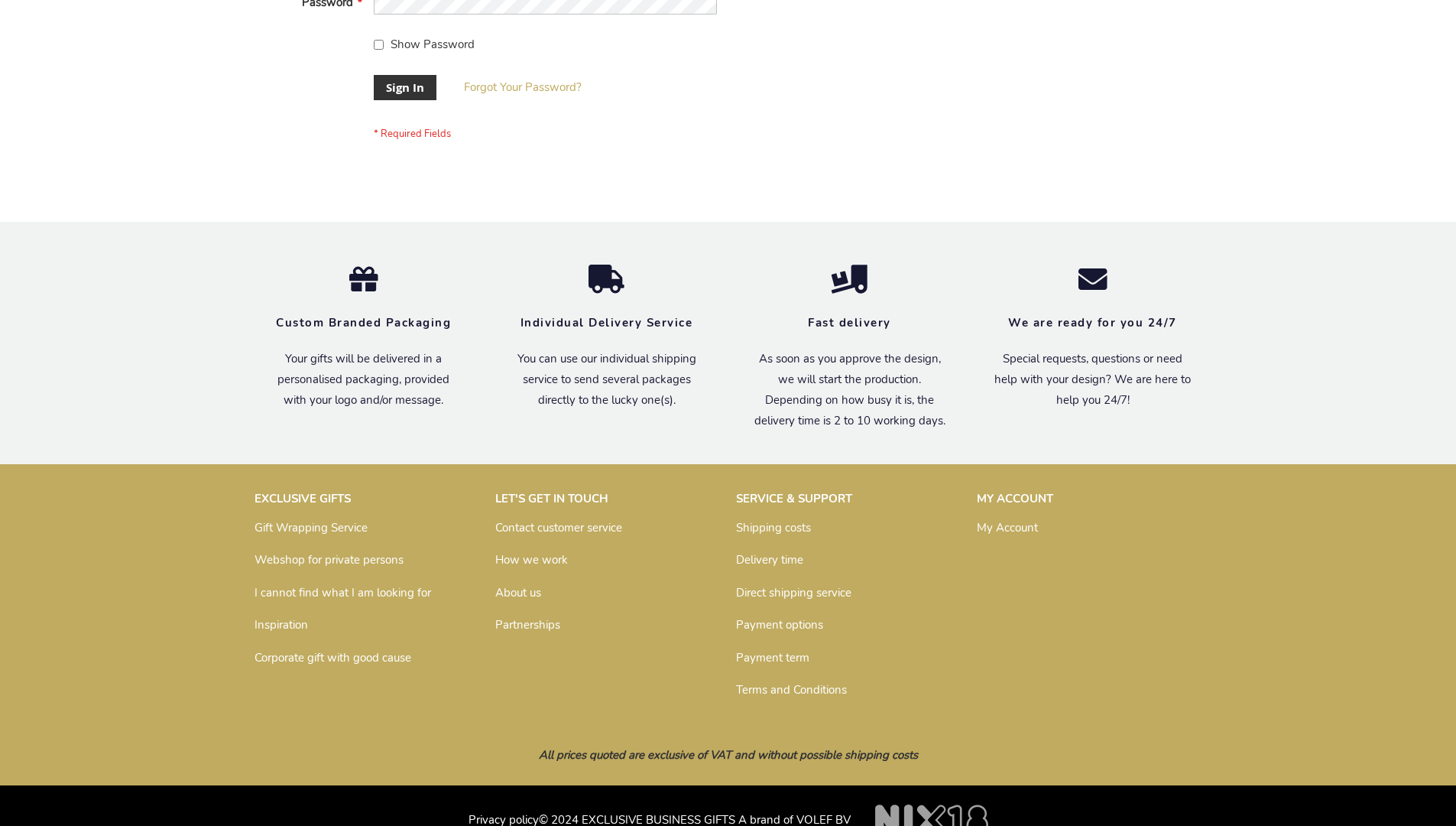
scroll to position [491, 0]
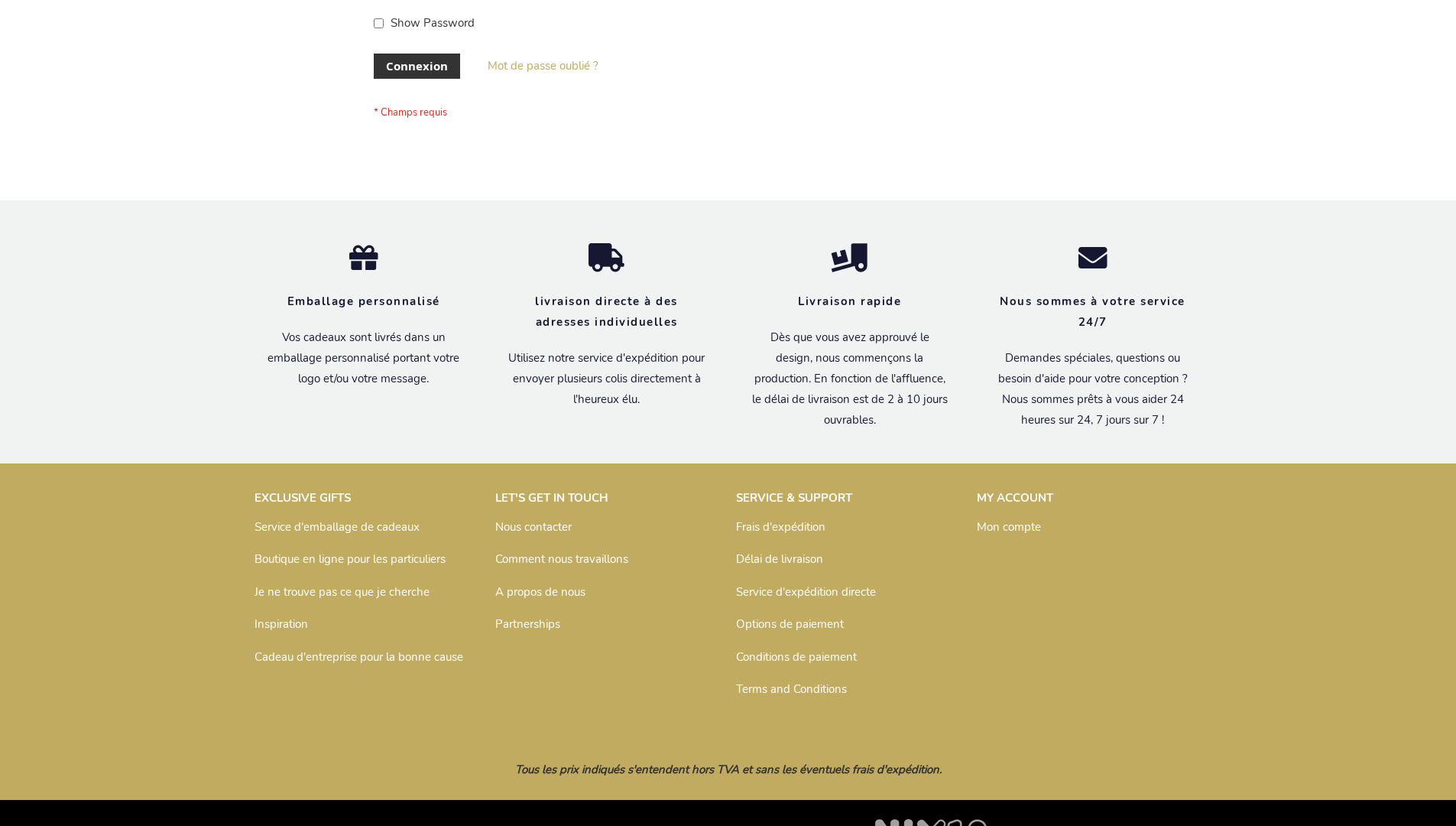
scroll to position [527, 0]
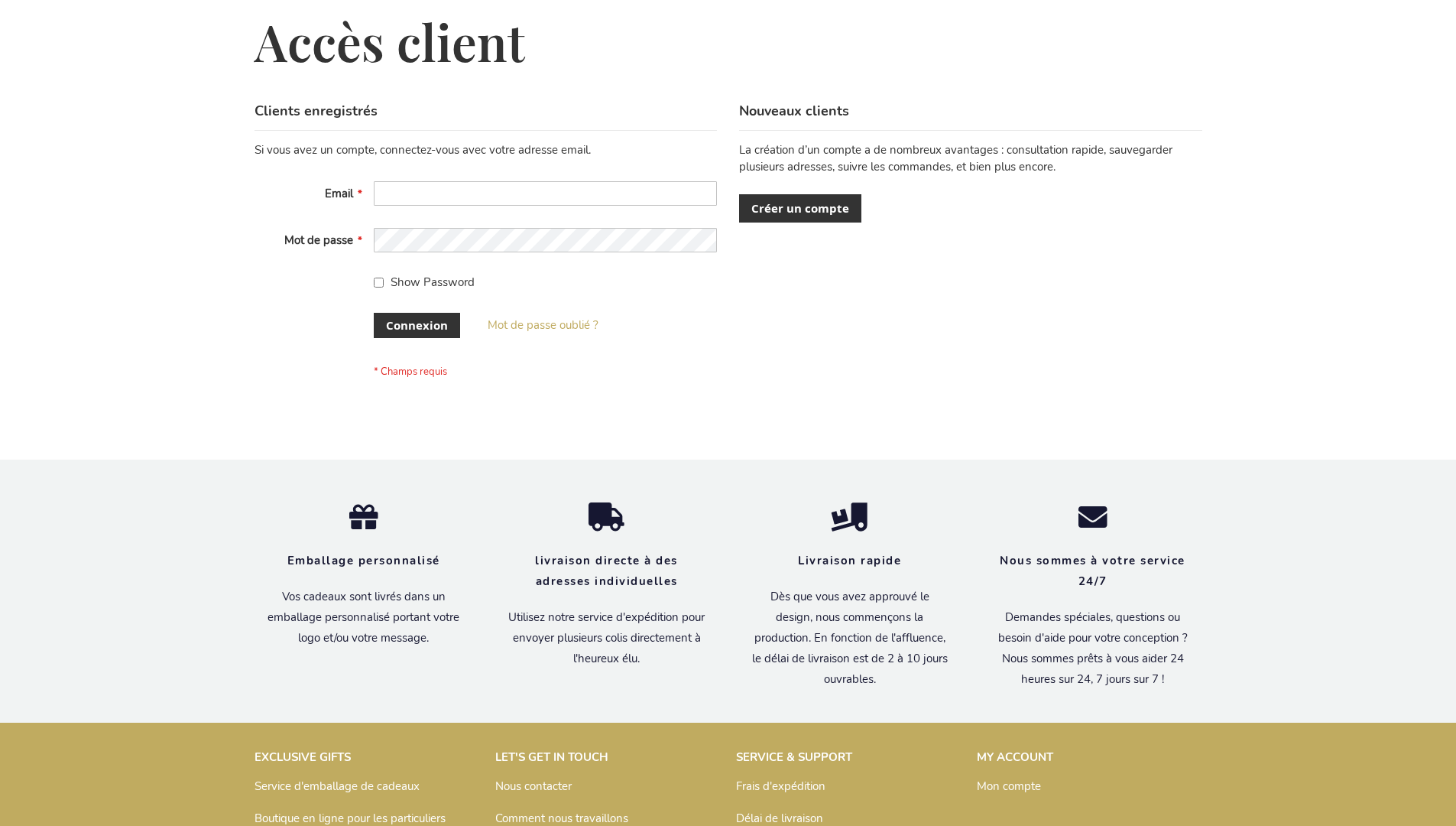
scroll to position [527, 0]
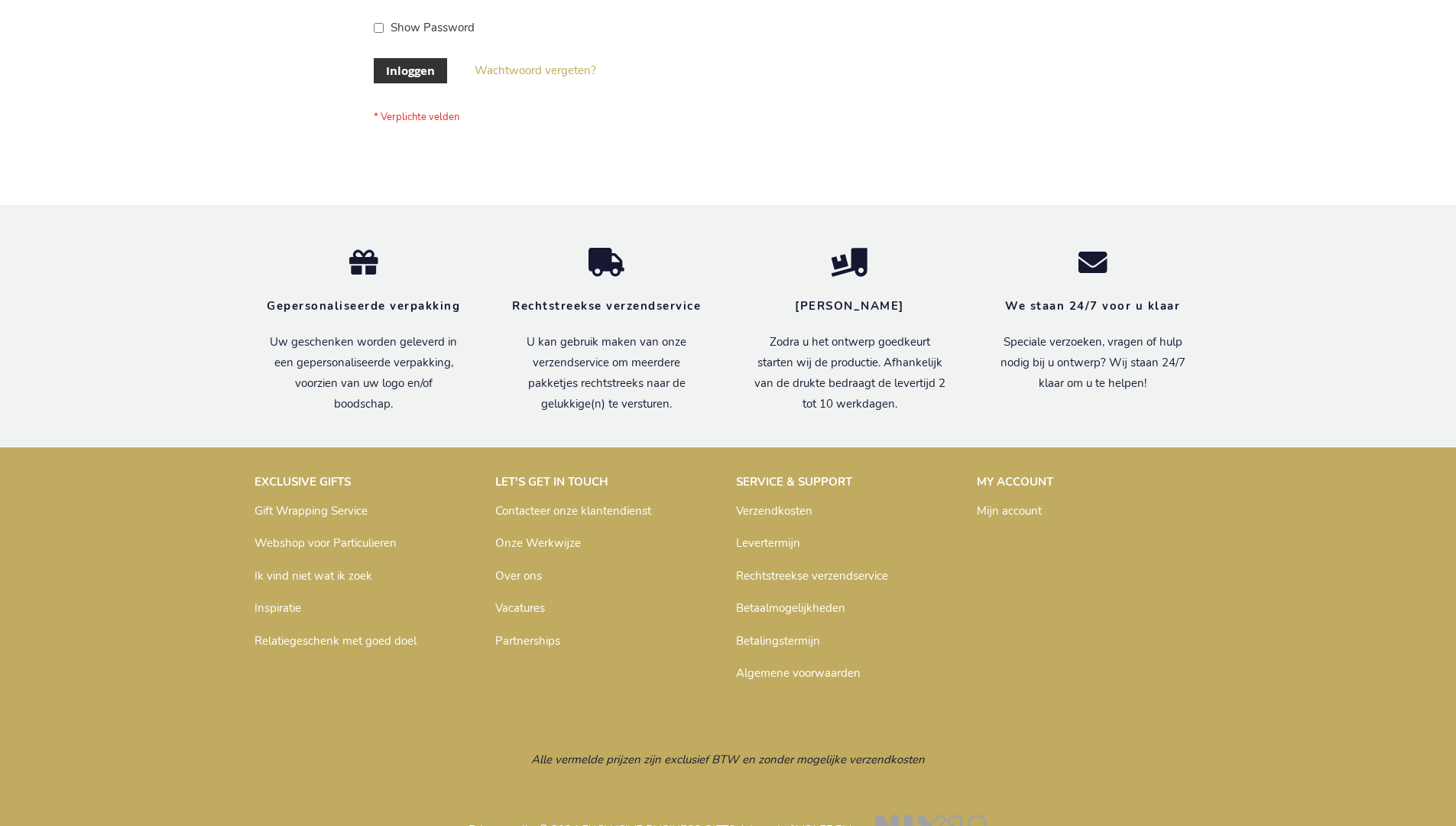
scroll to position [519, 0]
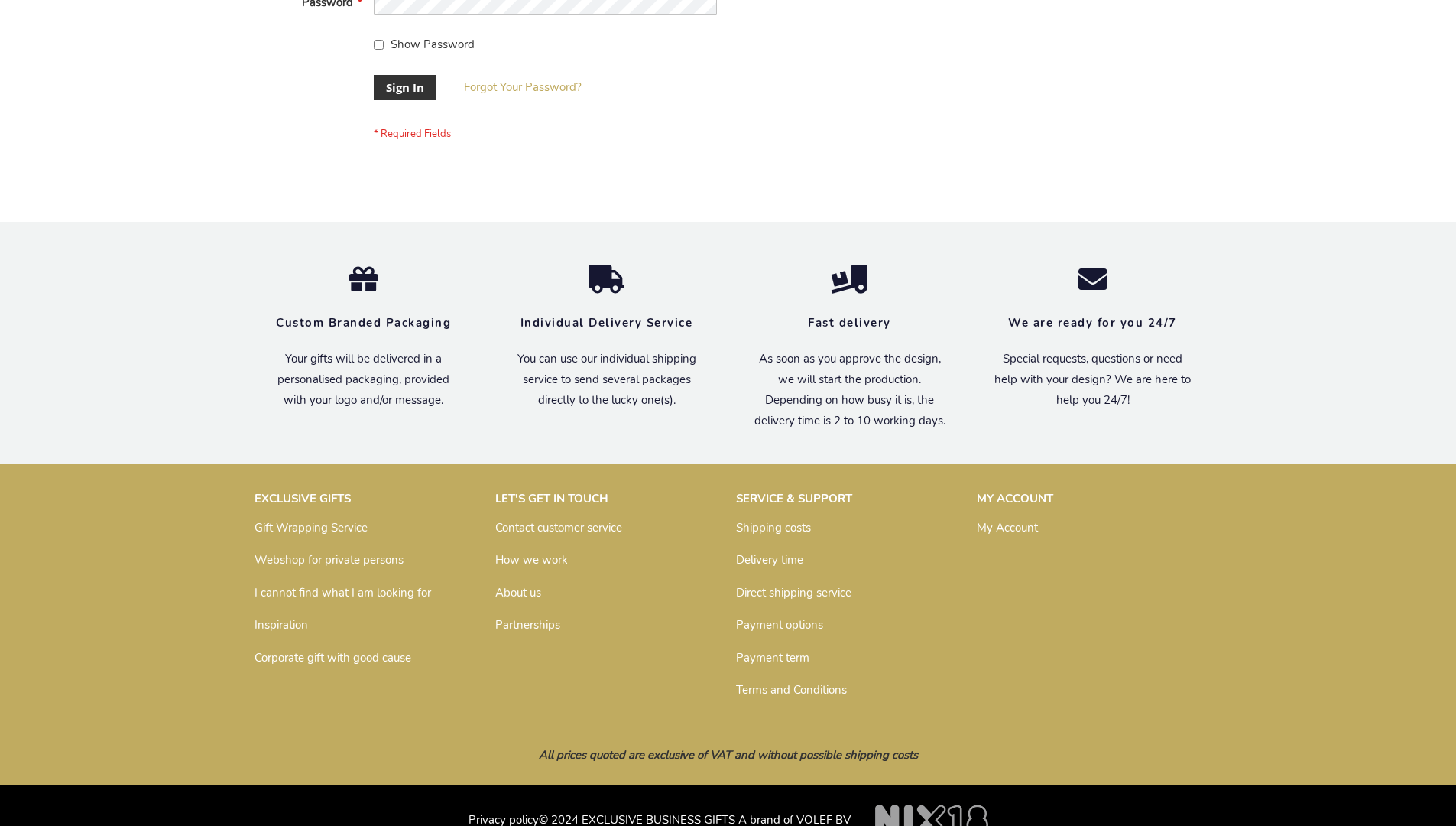
scroll to position [491, 0]
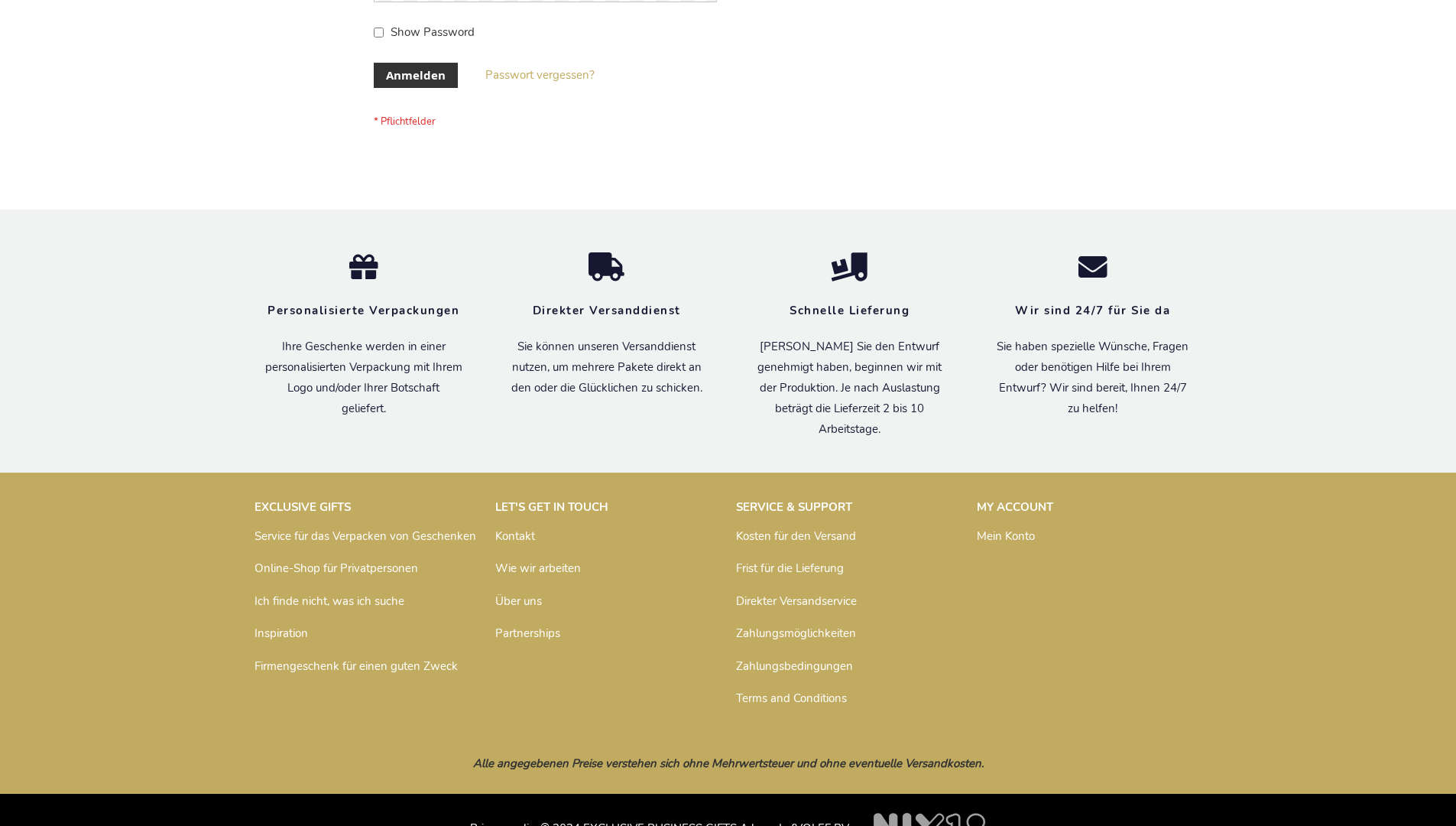
scroll to position [512, 0]
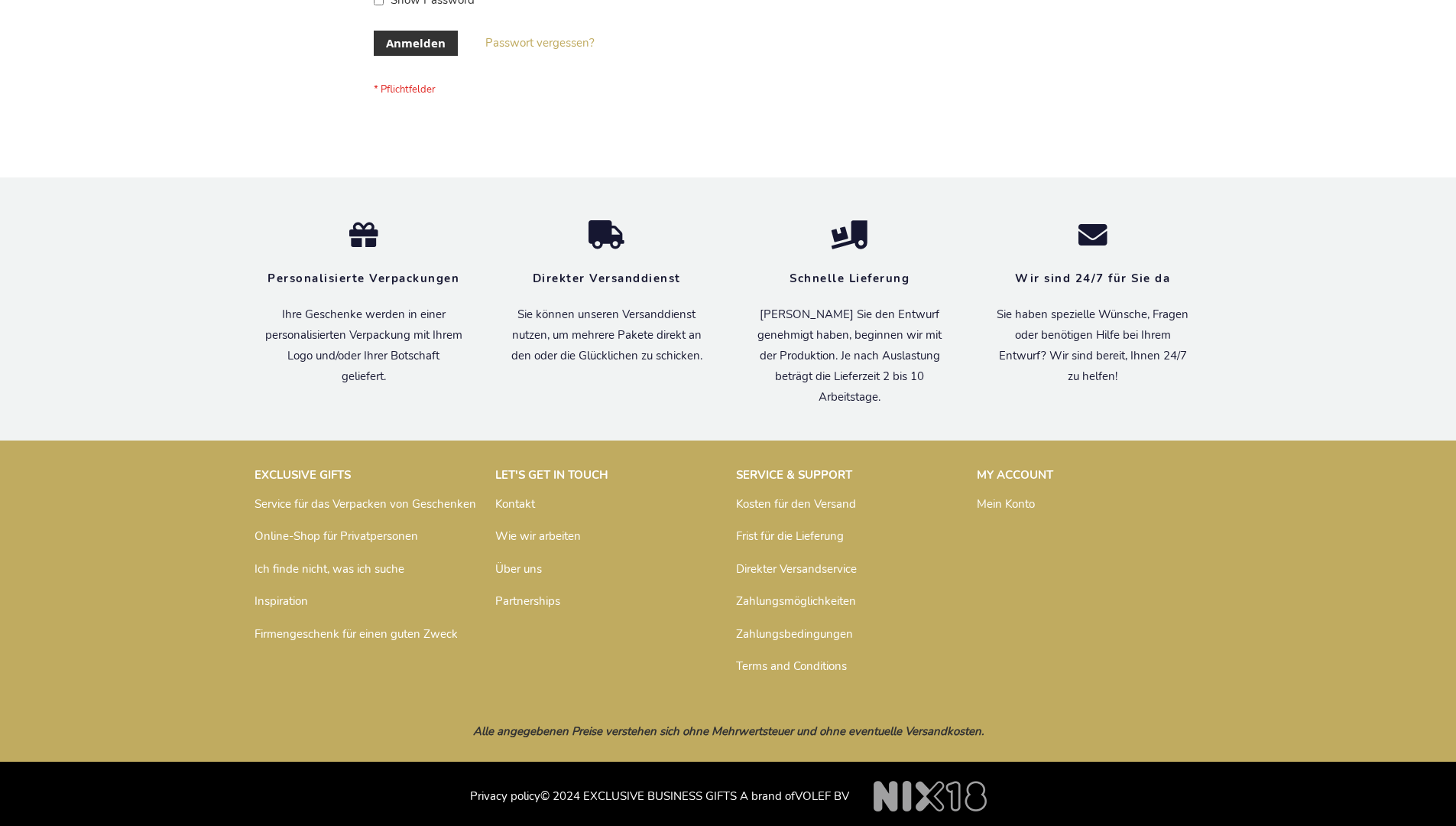
scroll to position [512, 0]
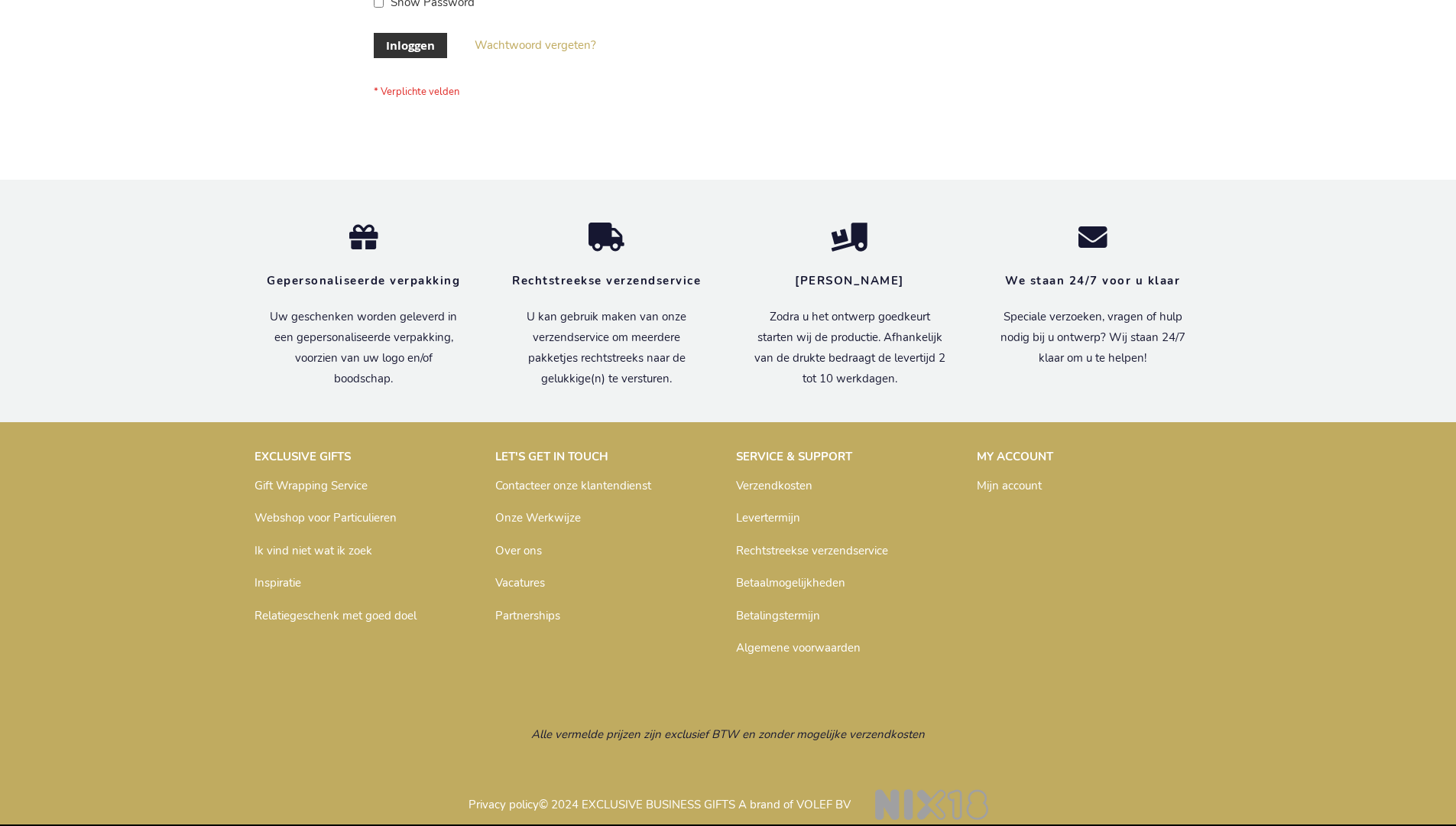
scroll to position [519, 0]
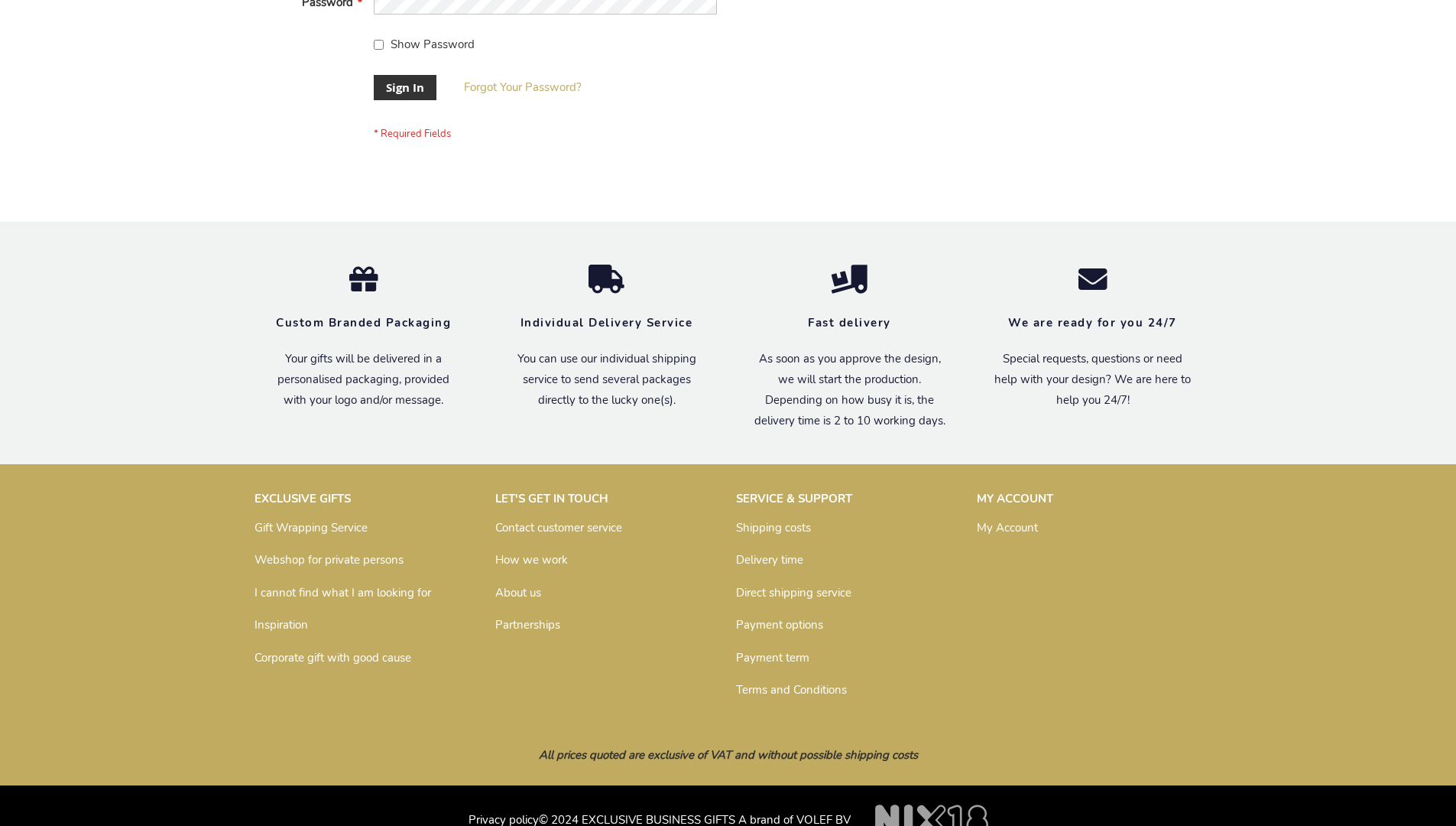
scroll to position [491, 0]
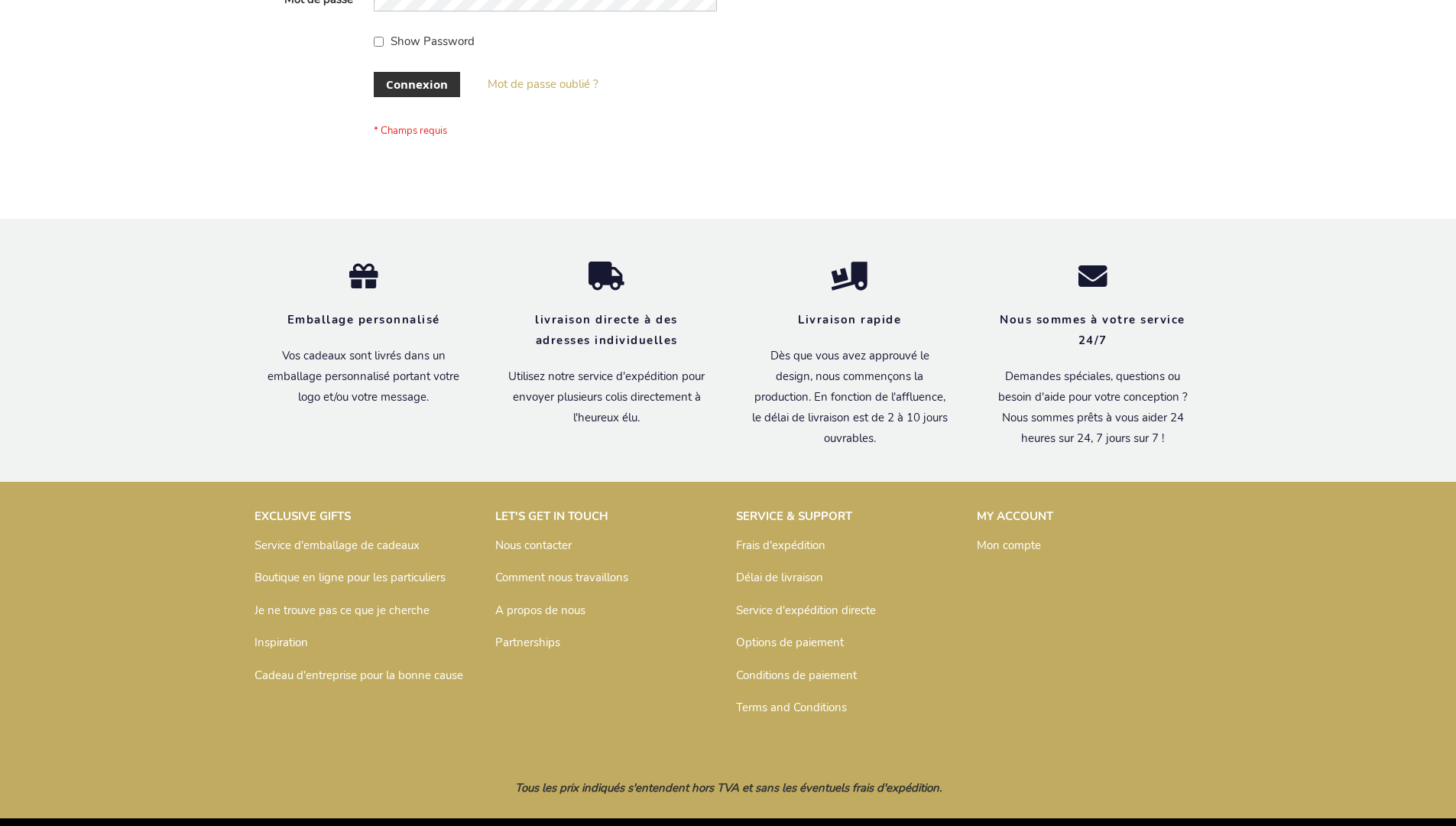
scroll to position [527, 0]
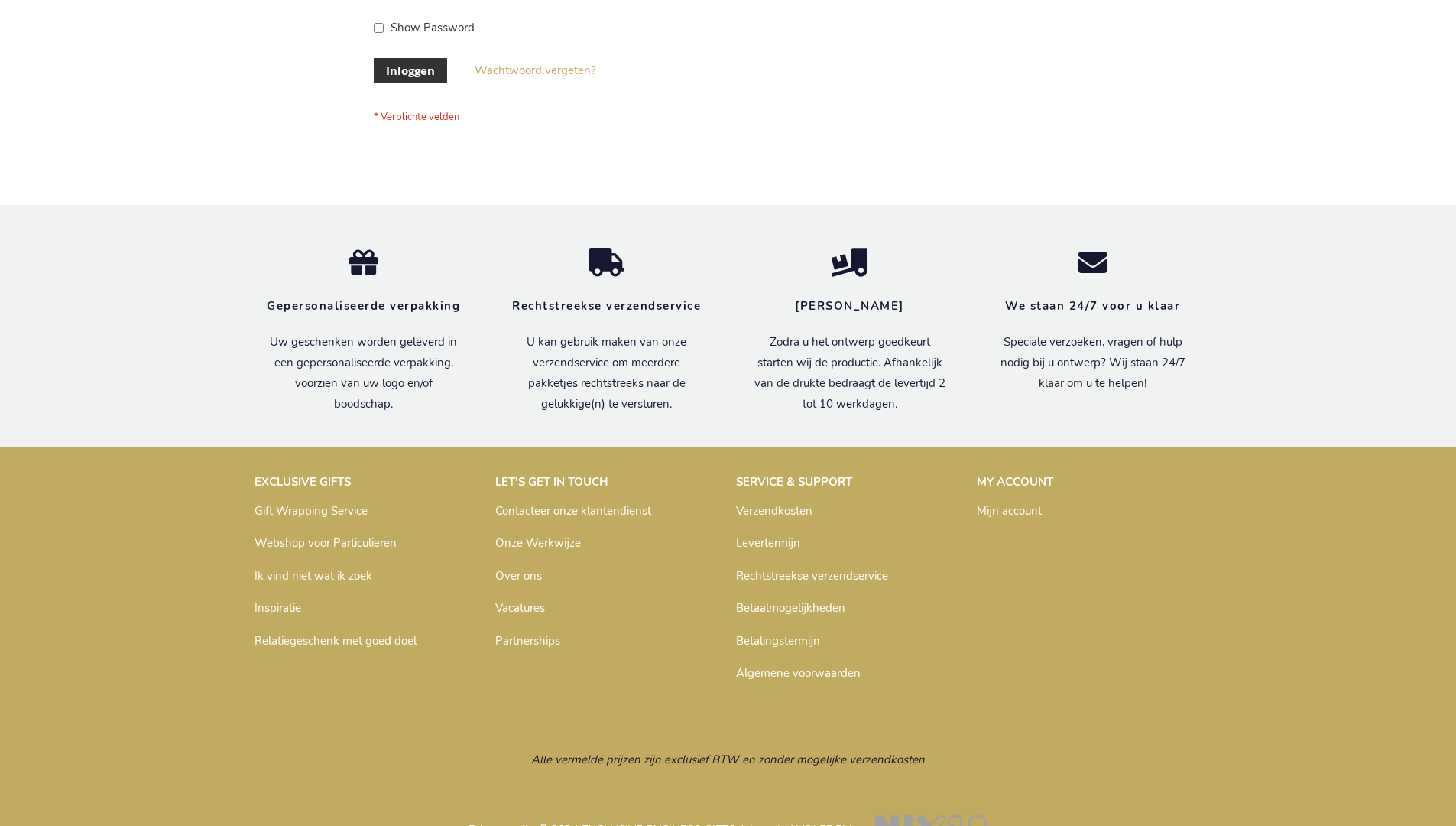
scroll to position [519, 0]
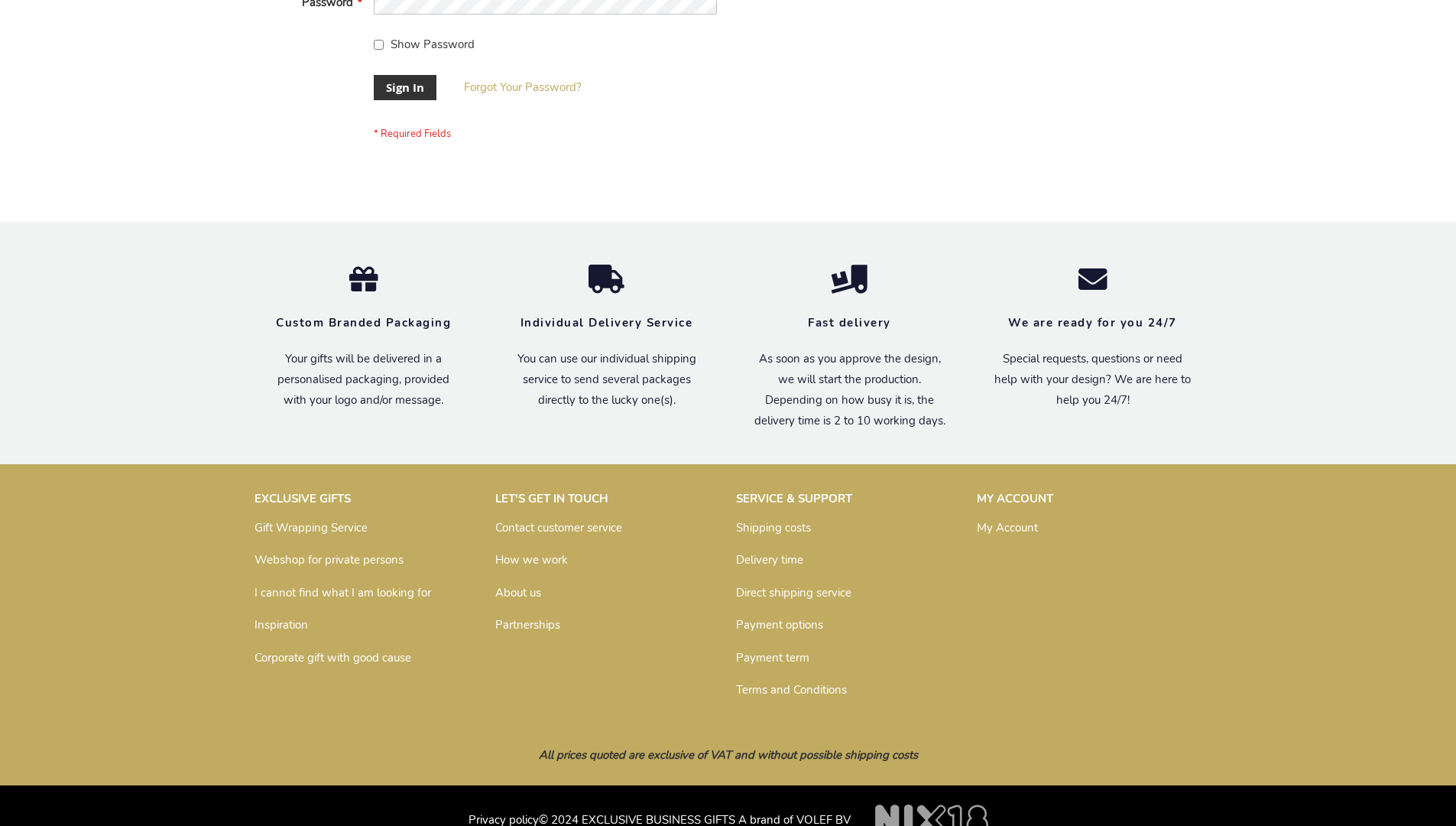
scroll to position [491, 0]
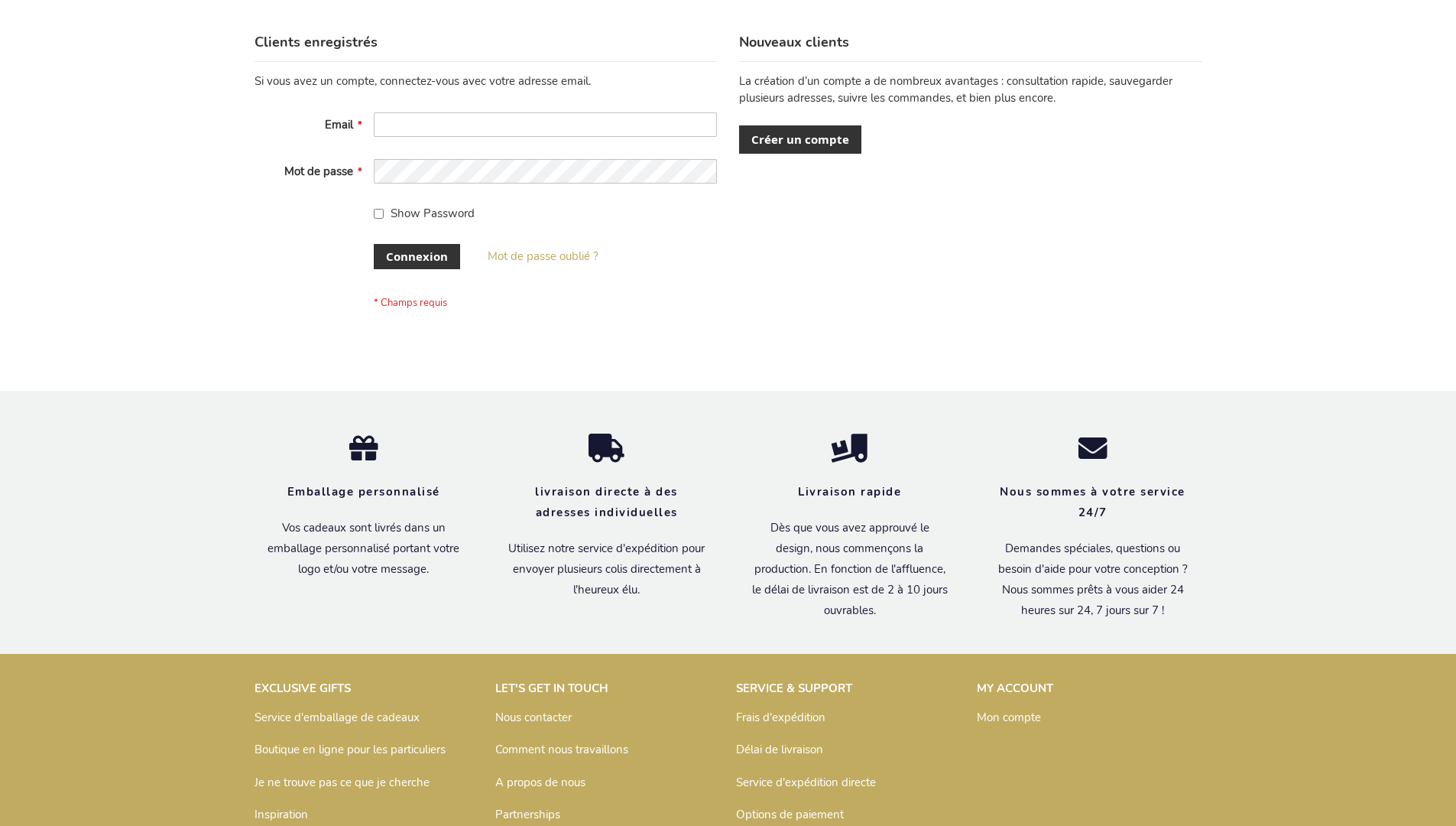
scroll to position [527, 0]
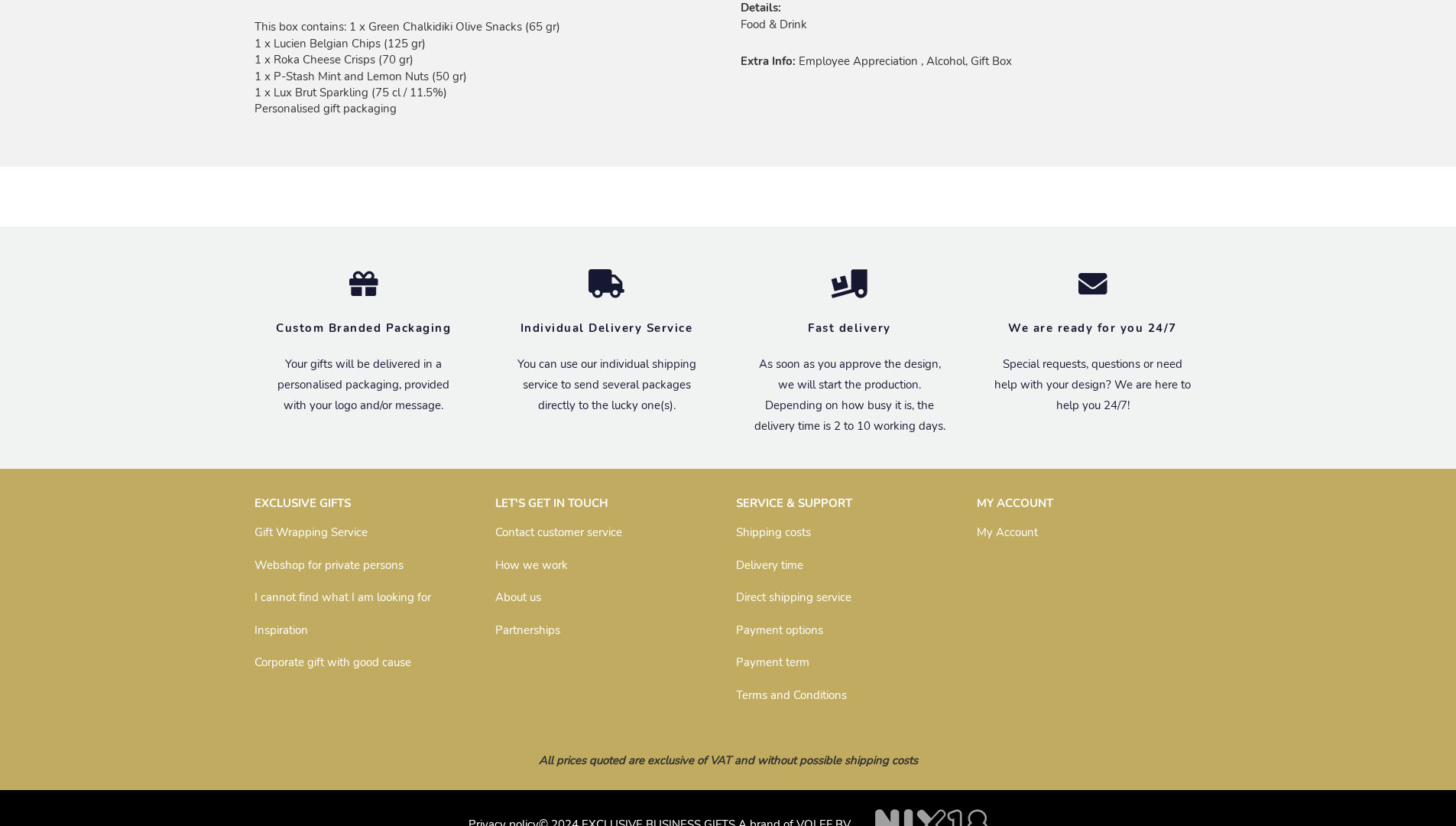
scroll to position [1088, 0]
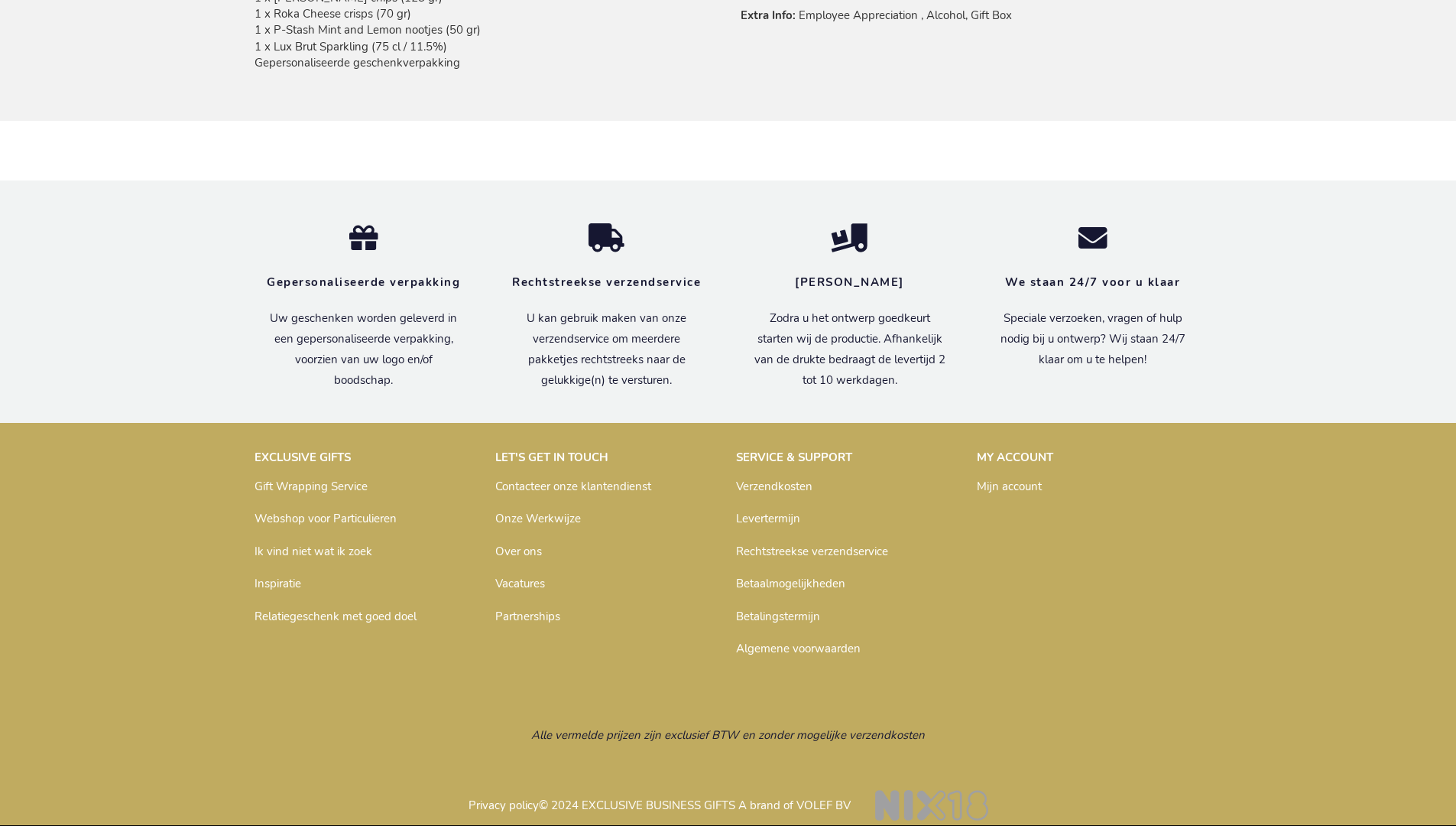
scroll to position [1117, 0]
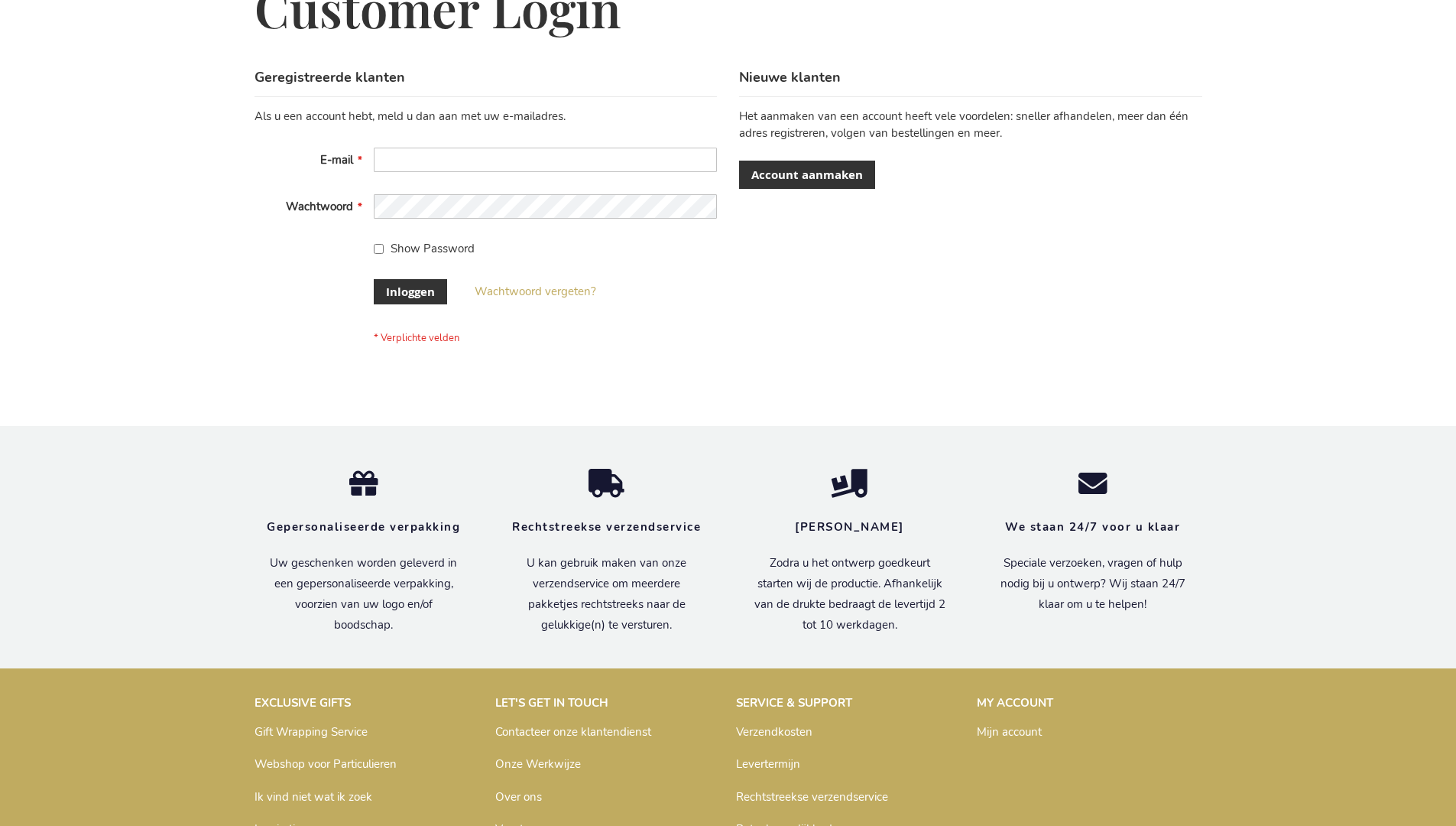
scroll to position [519, 0]
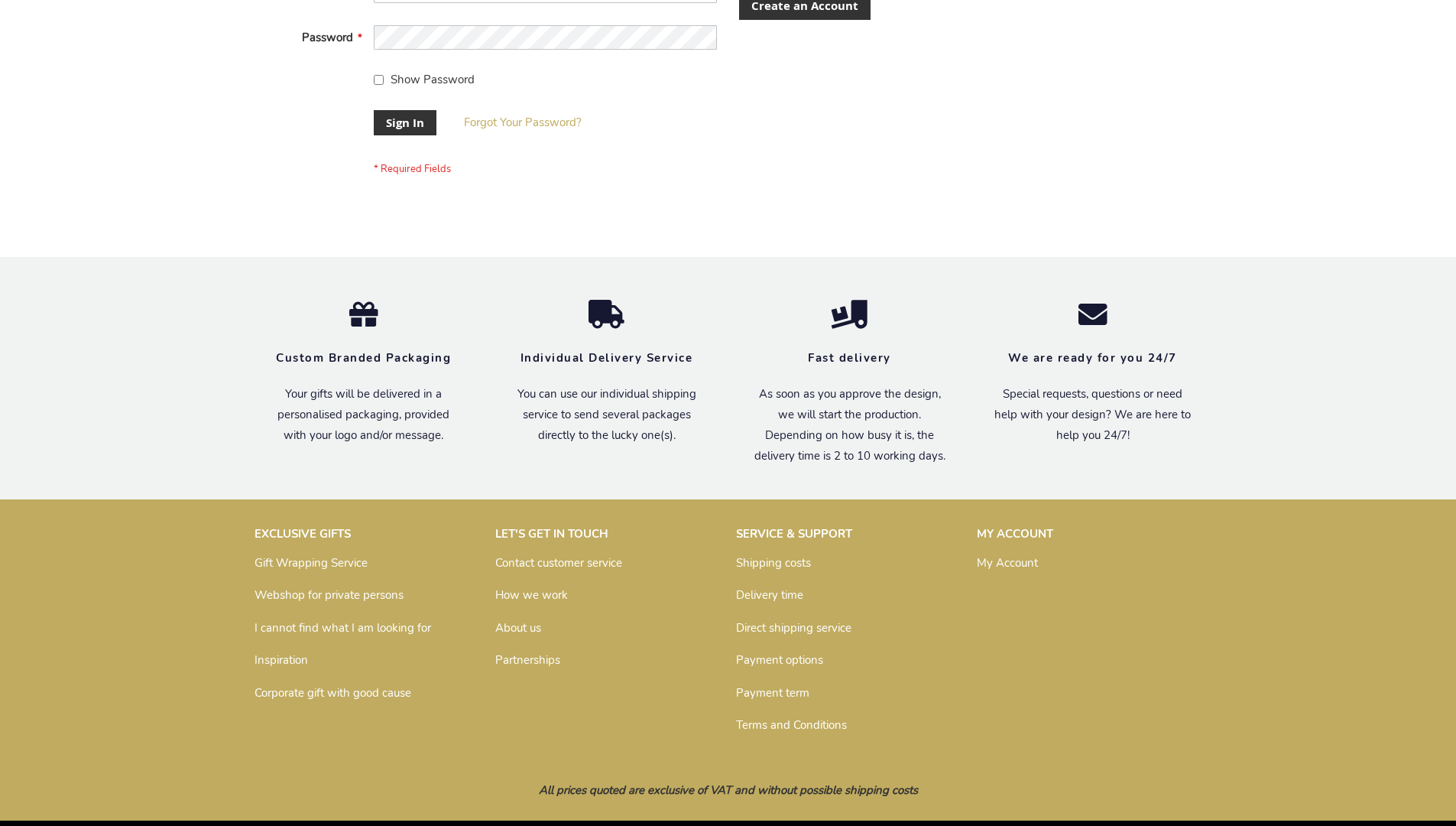
scroll to position [491, 0]
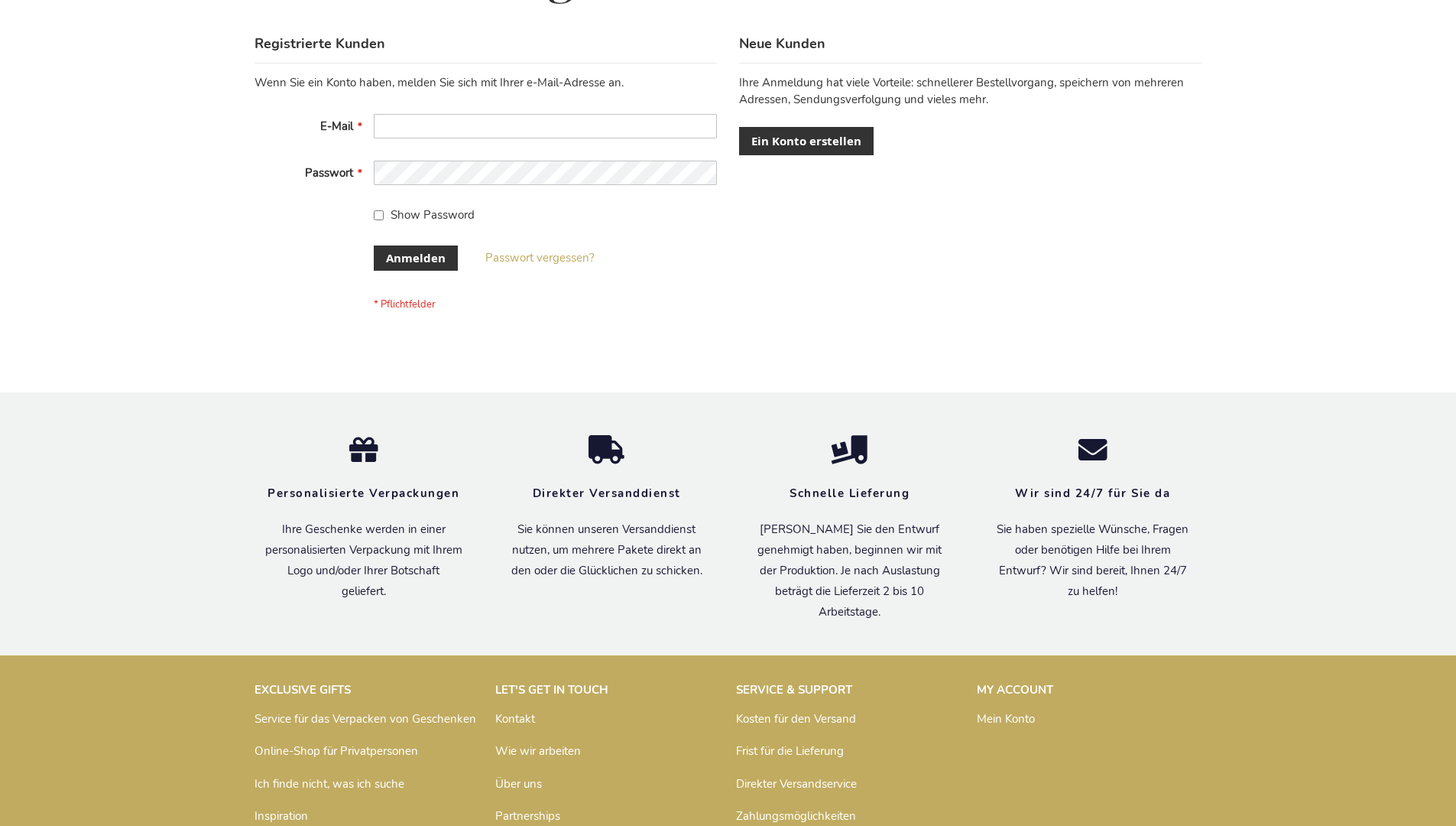
scroll to position [512, 0]
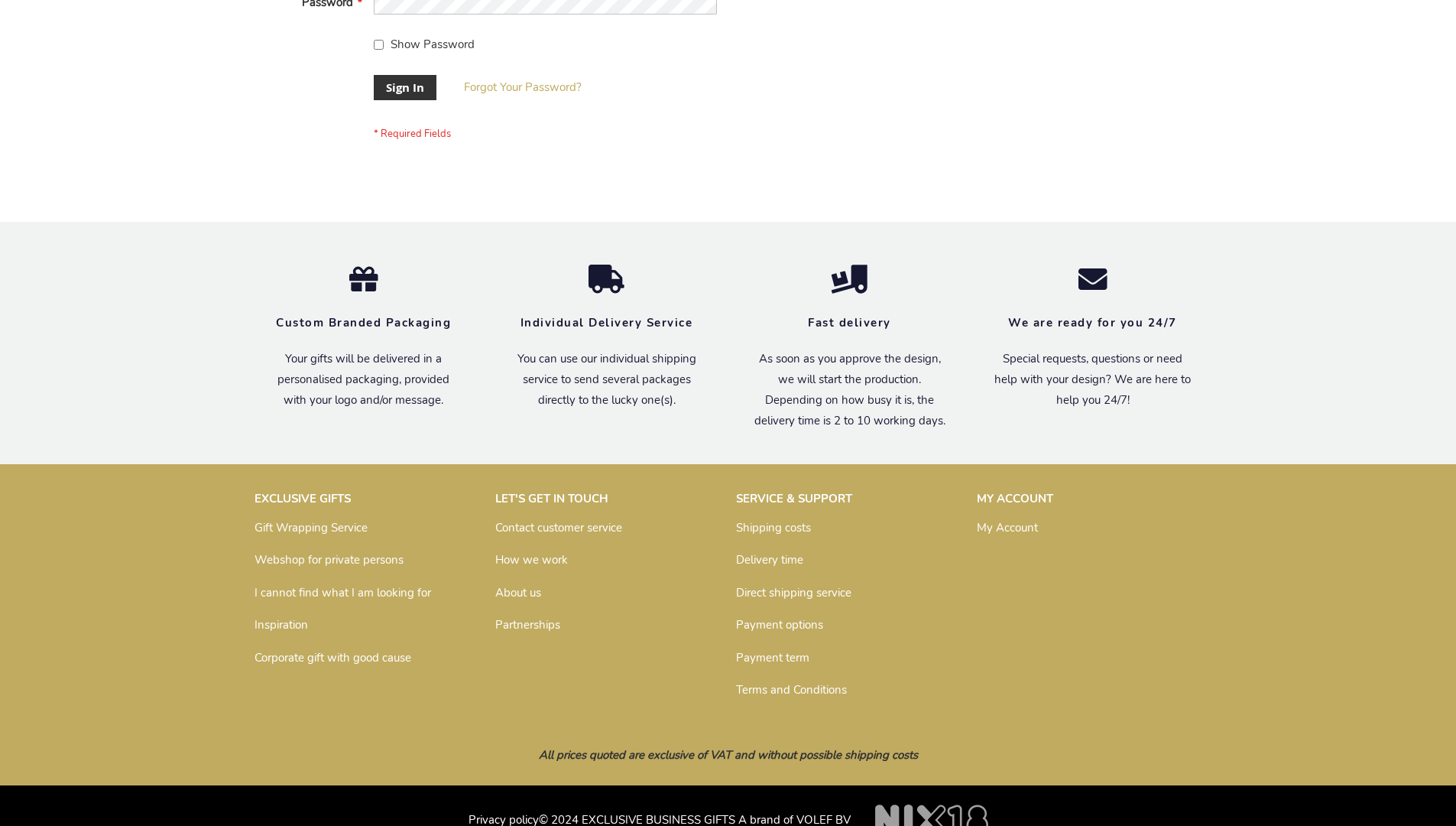
scroll to position [491, 0]
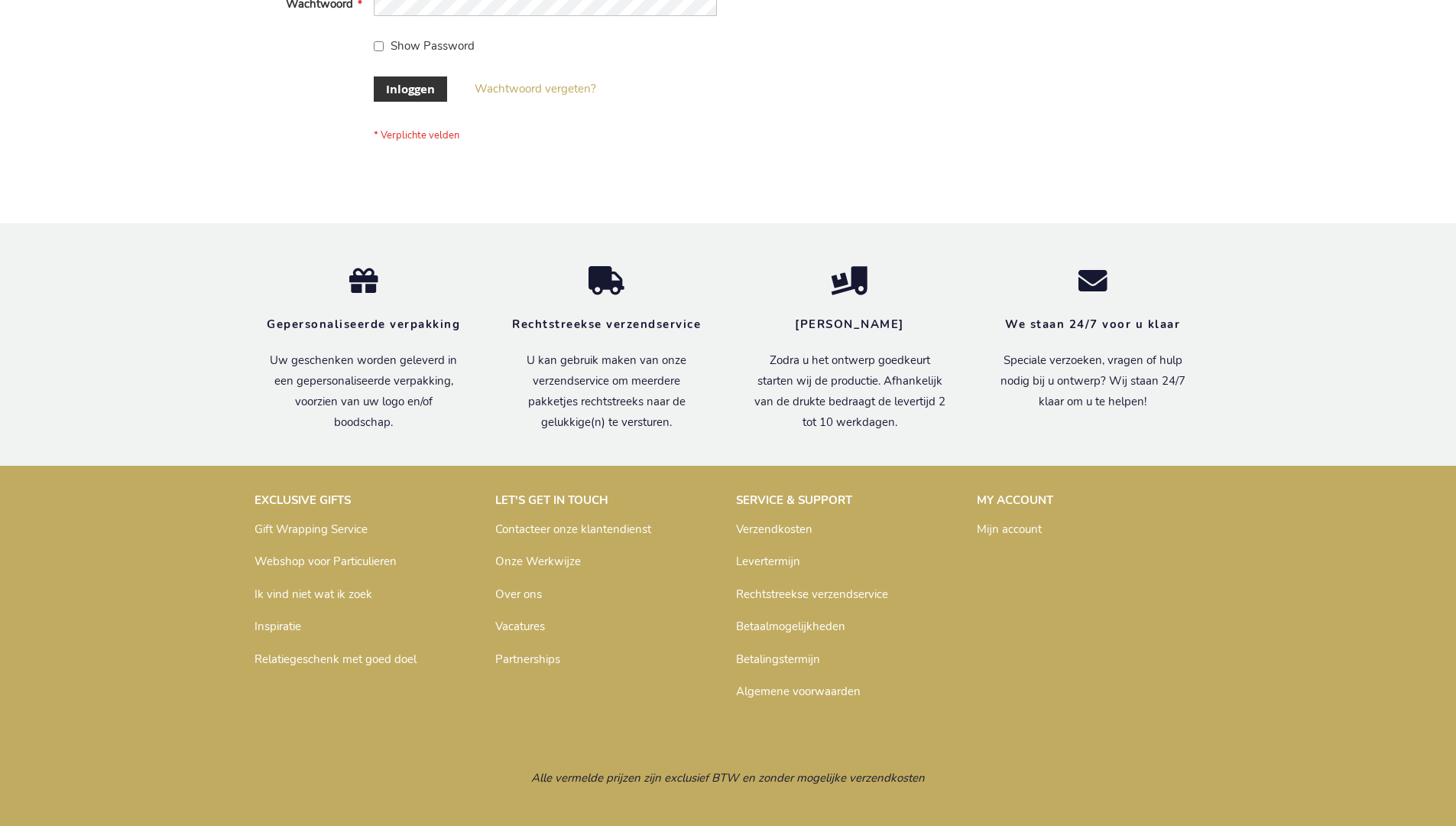
scroll to position [519, 0]
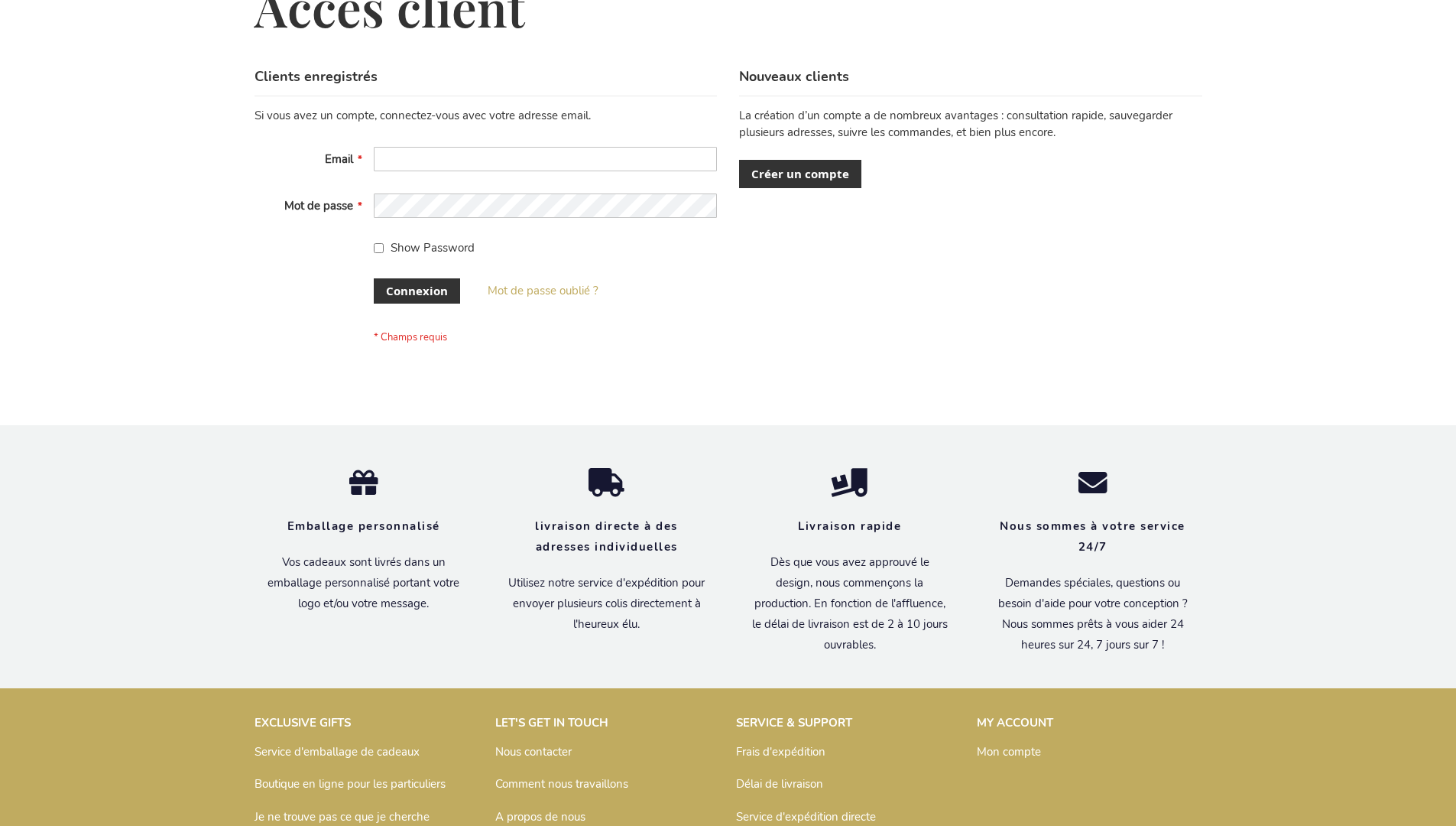
scroll to position [527, 0]
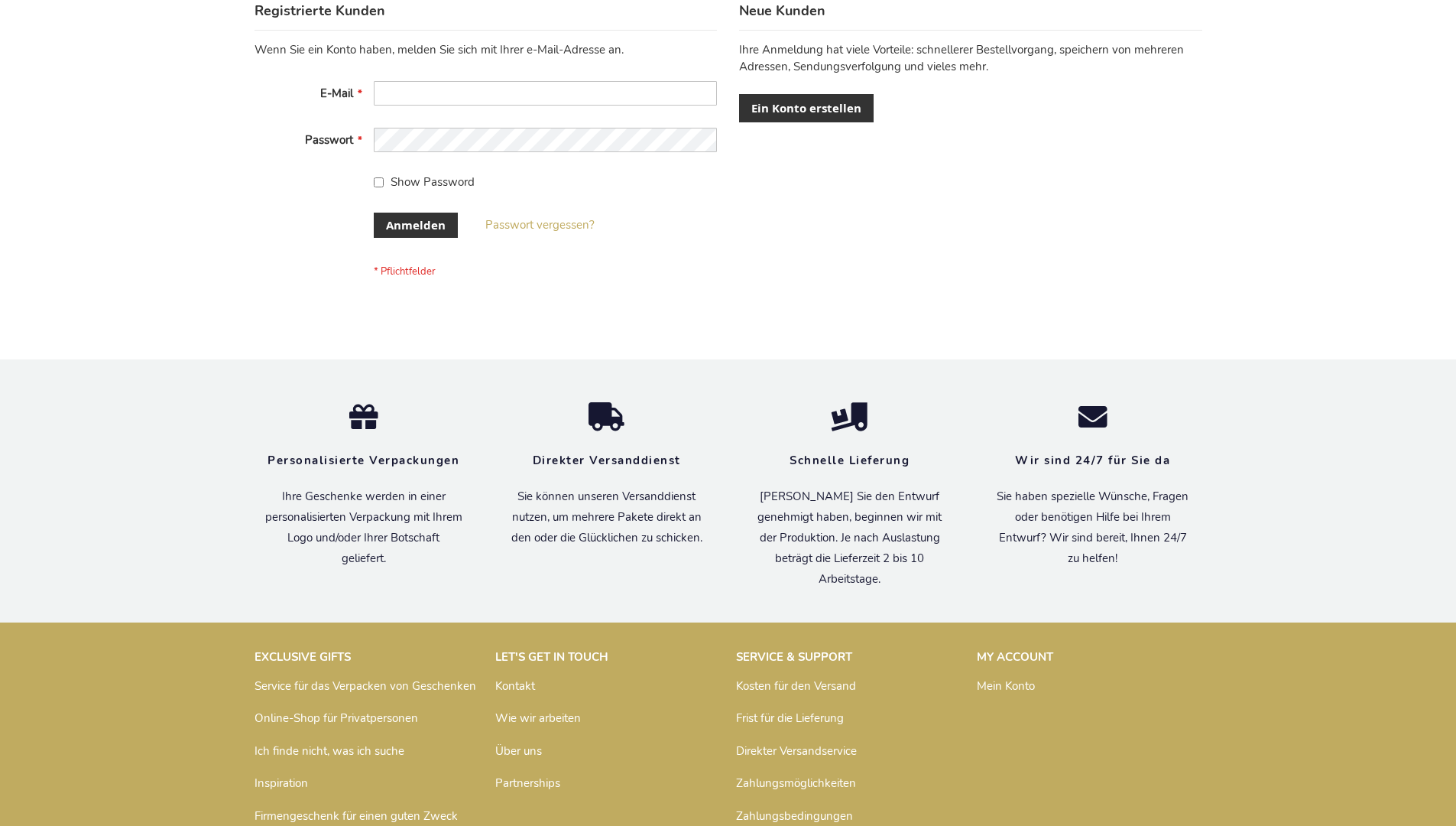
scroll to position [512, 0]
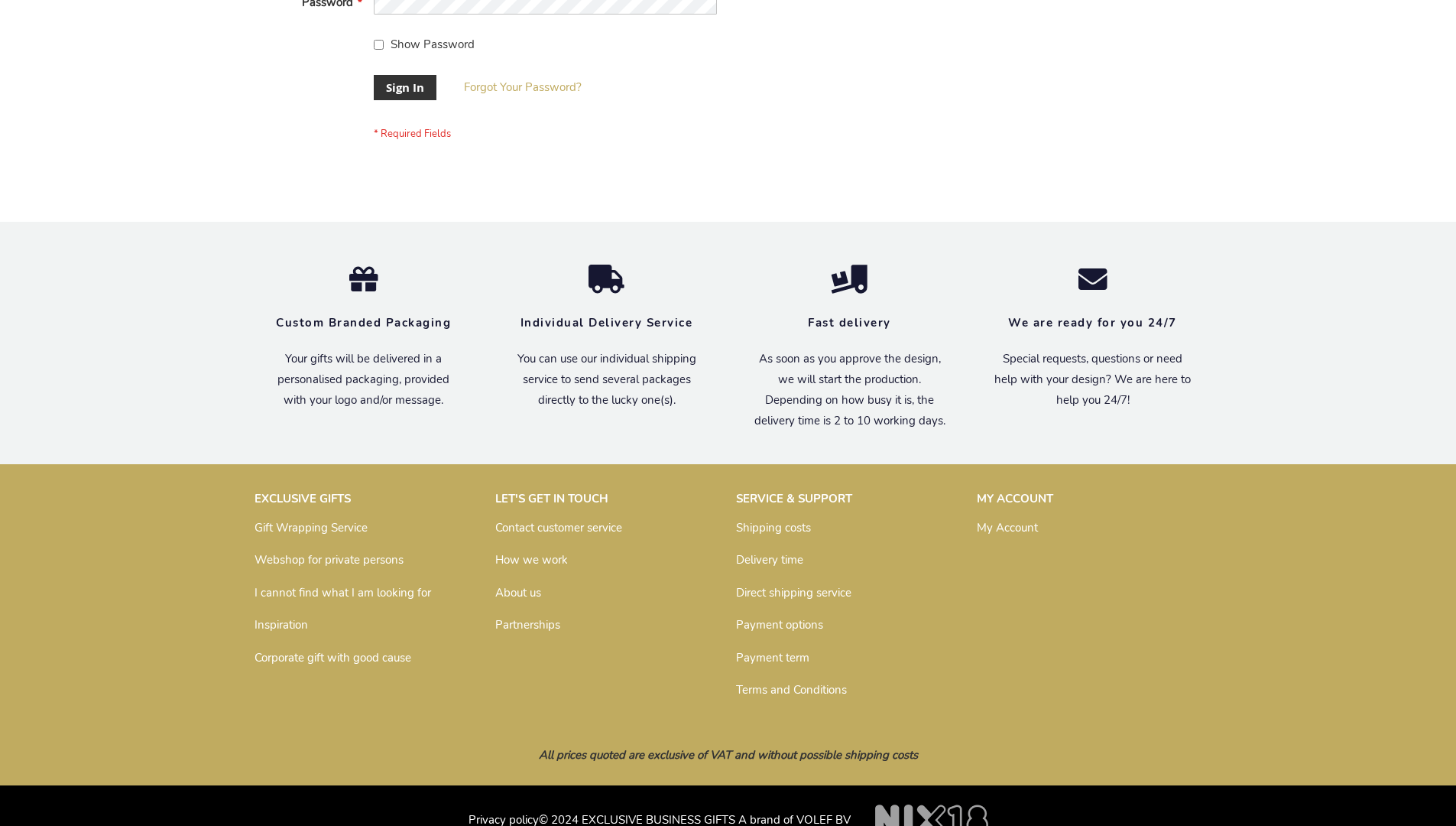
scroll to position [491, 0]
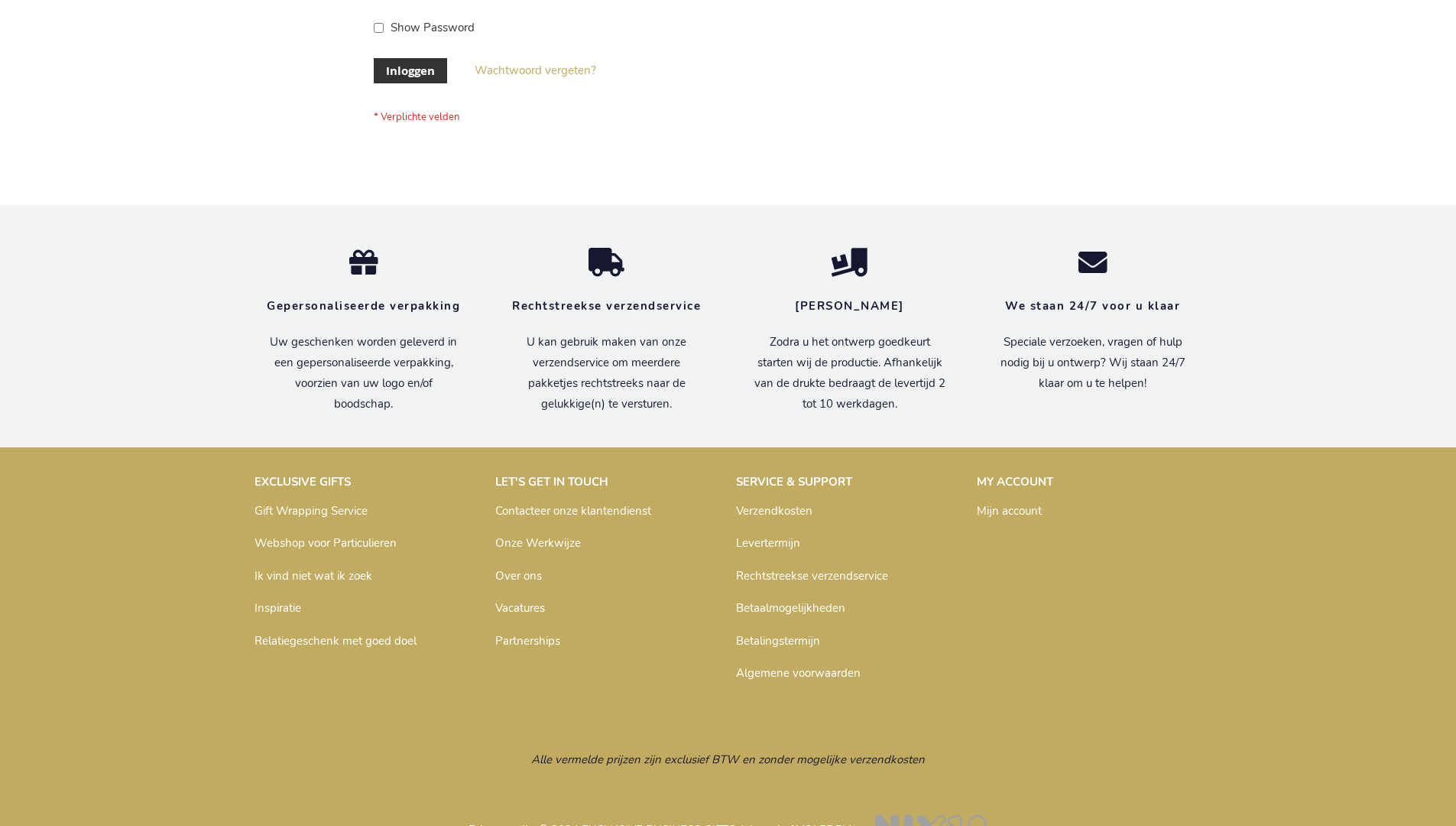
scroll to position [519, 0]
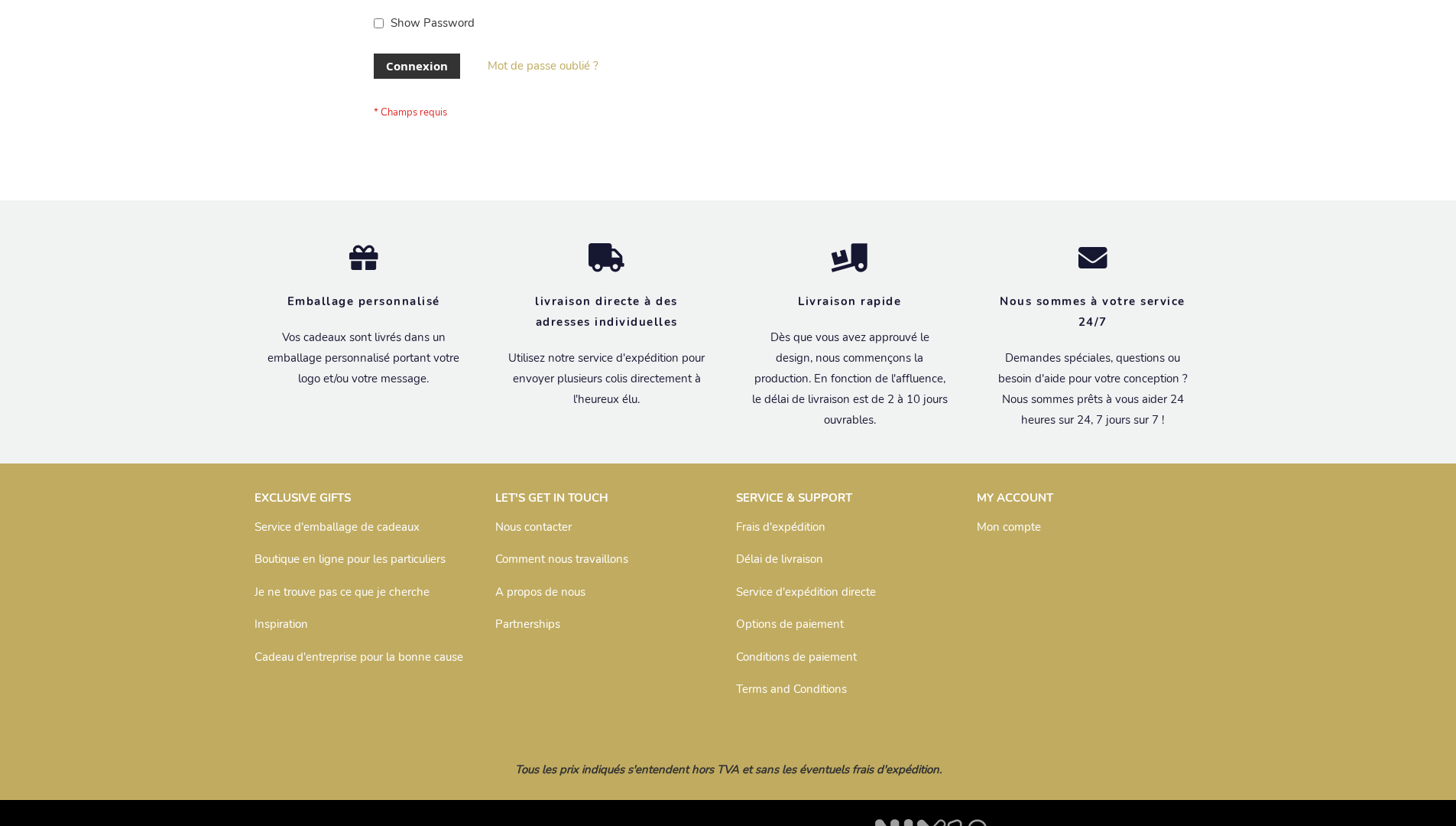
scroll to position [527, 0]
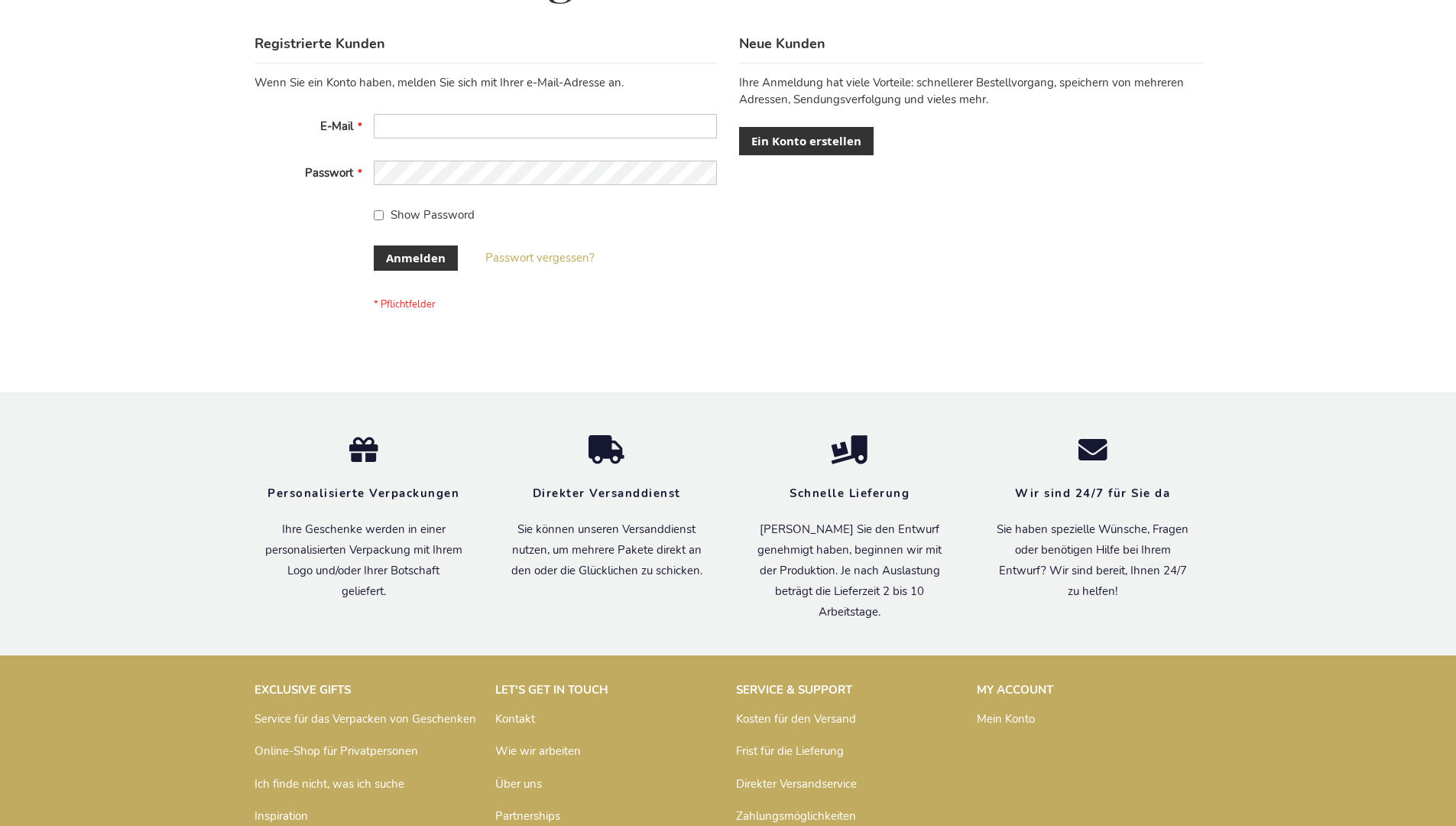
scroll to position [512, 0]
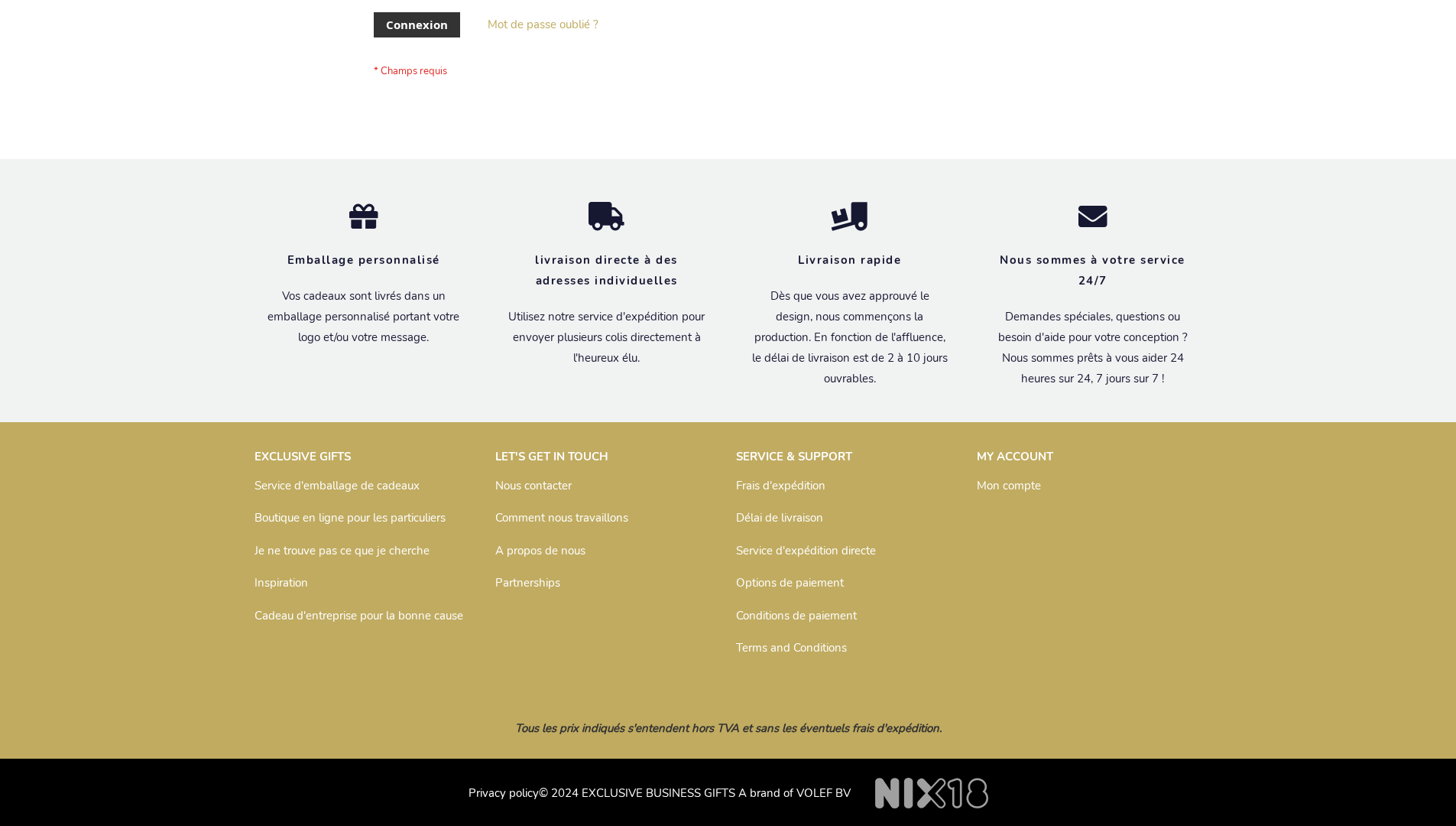
scroll to position [527, 0]
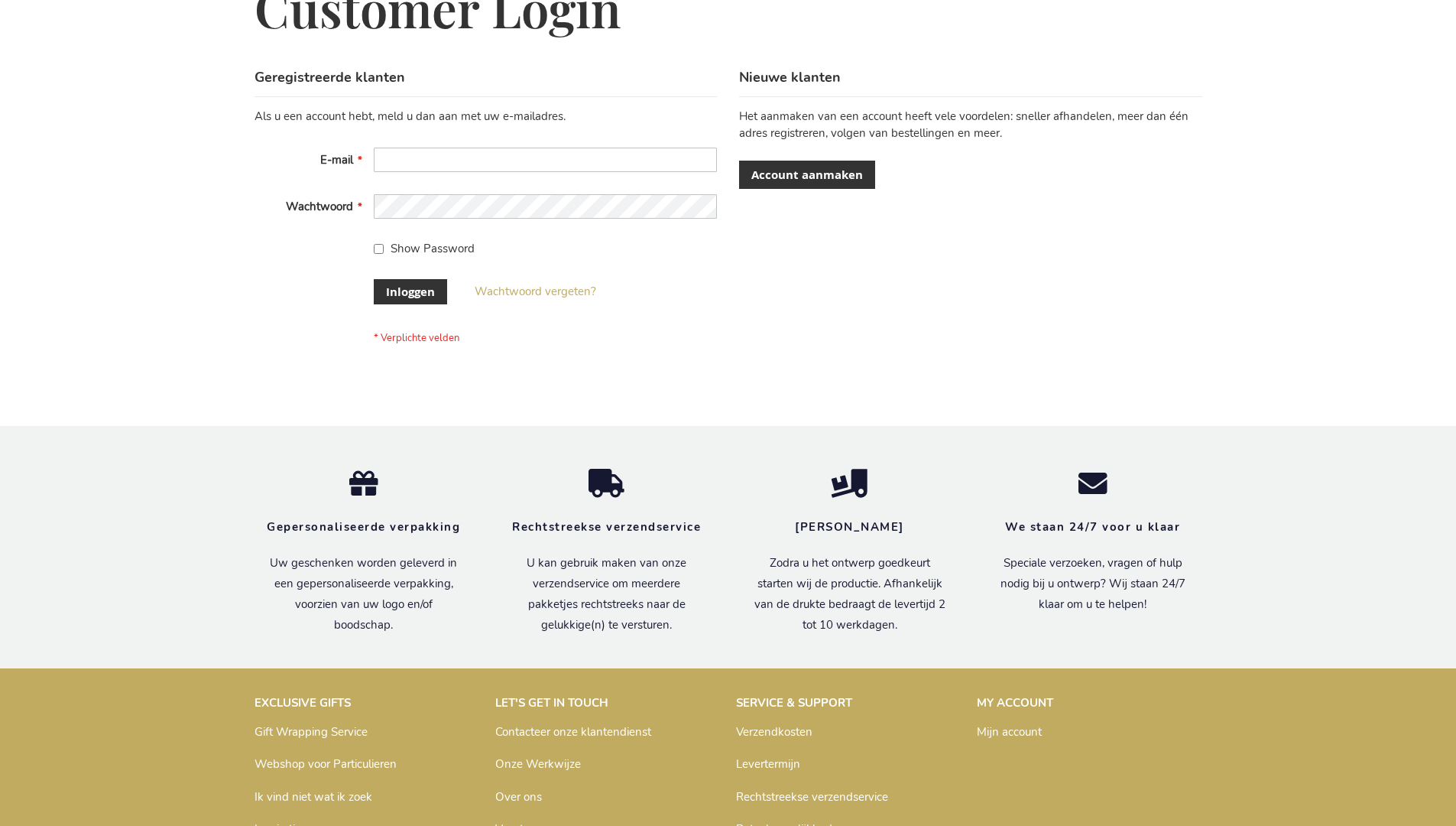
scroll to position [519, 0]
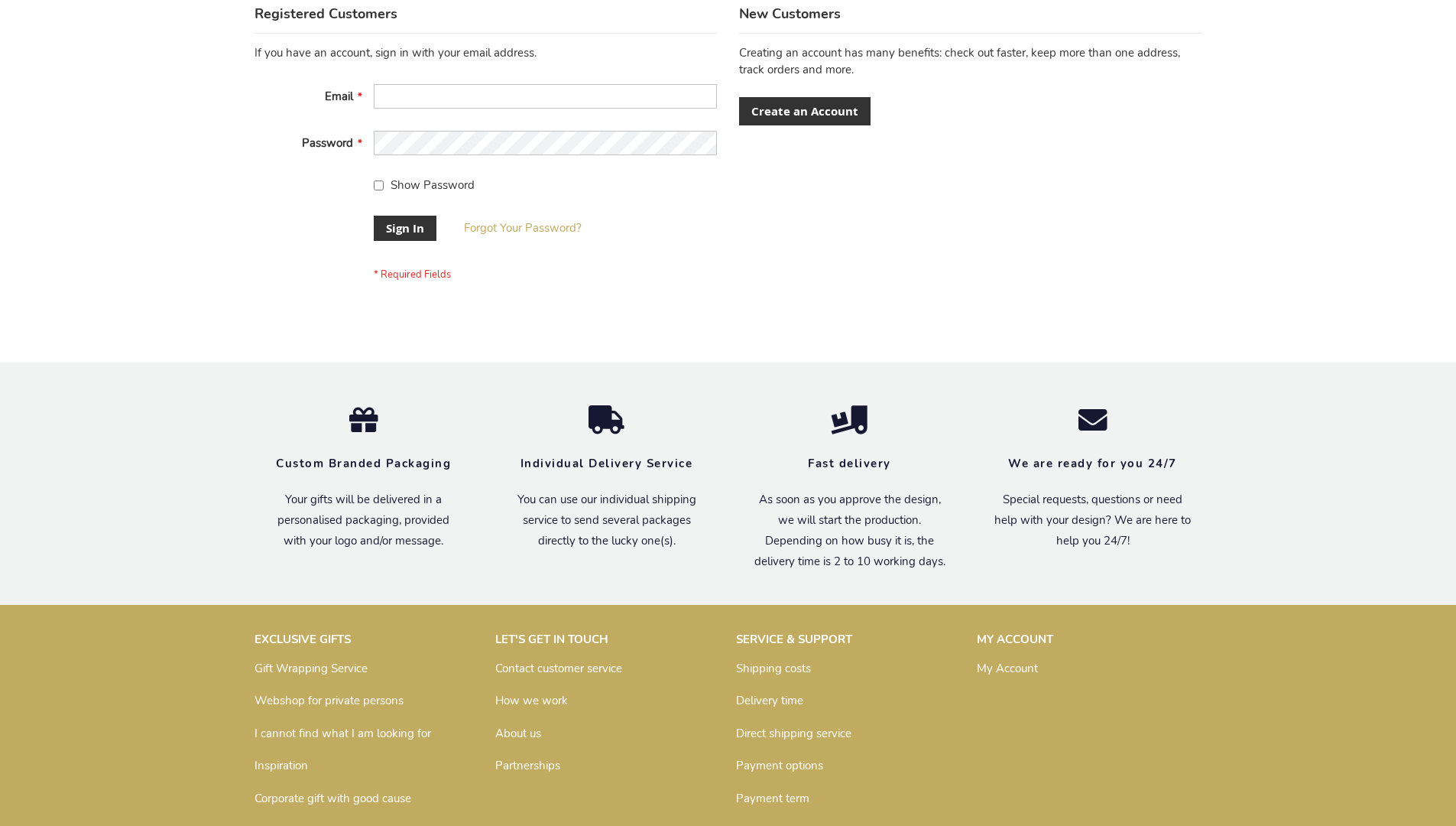
scroll to position [491, 0]
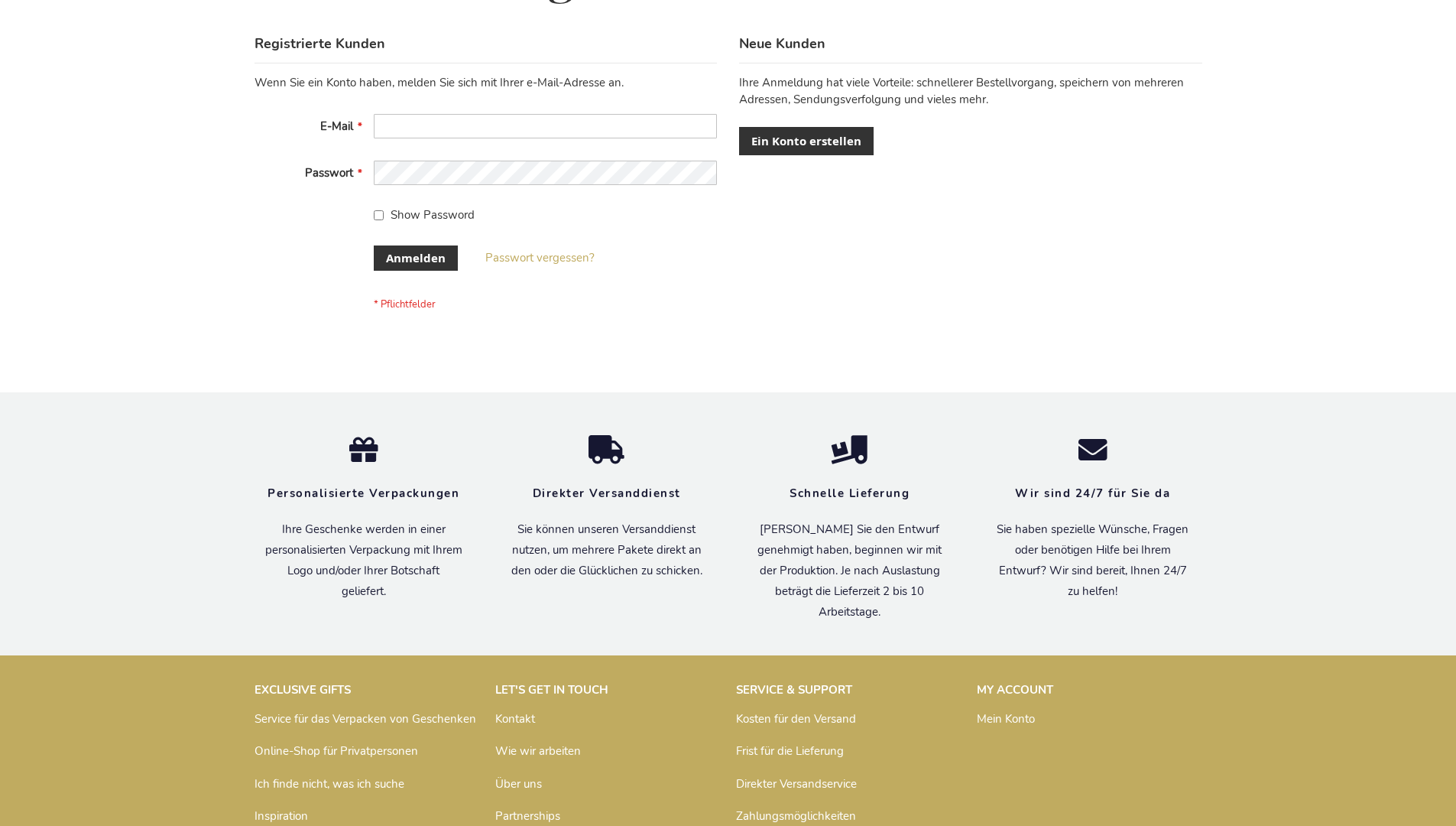
scroll to position [512, 0]
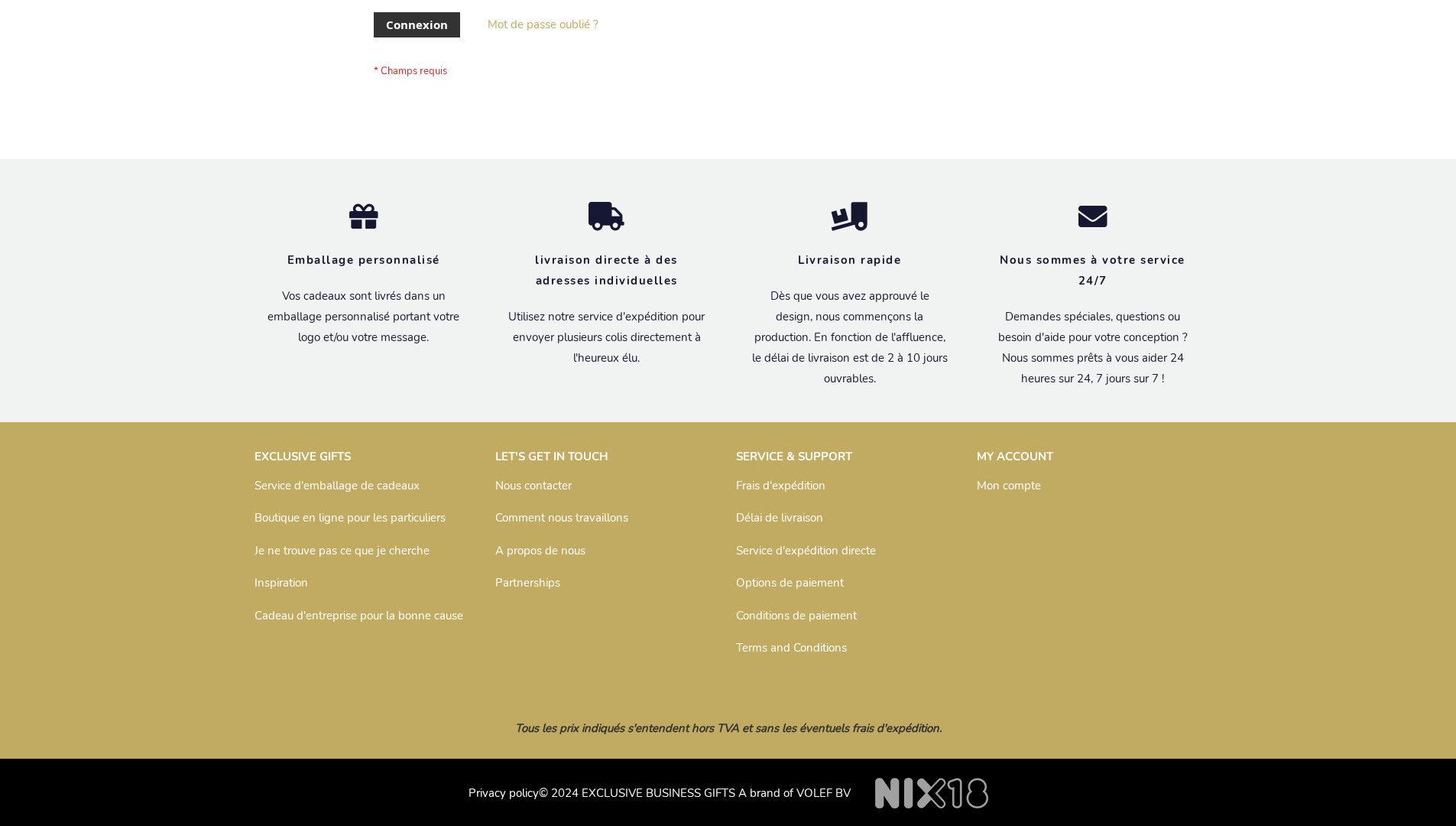
scroll to position [527, 0]
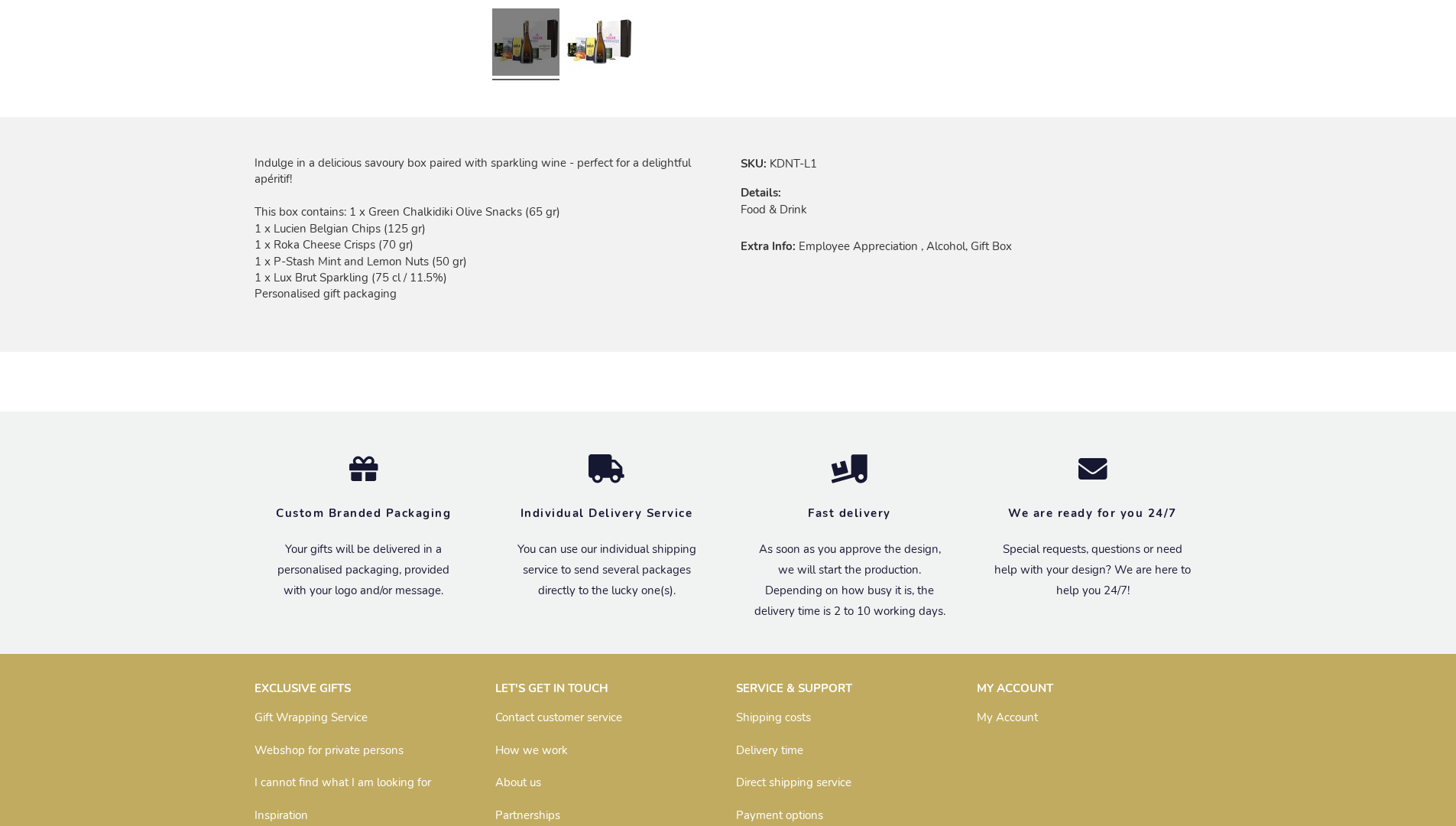
scroll to position [1088, 0]
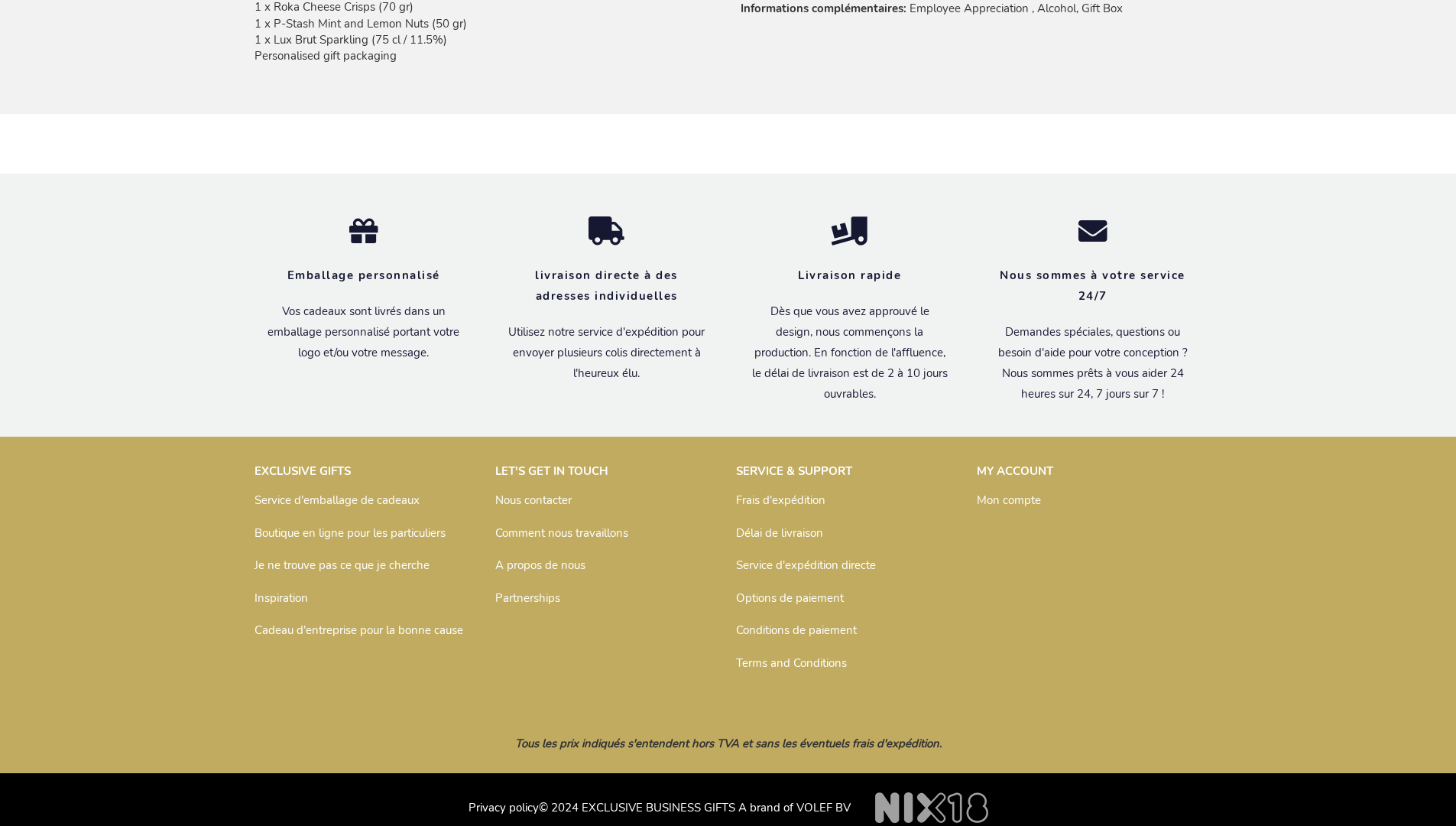
scroll to position [1124, 0]
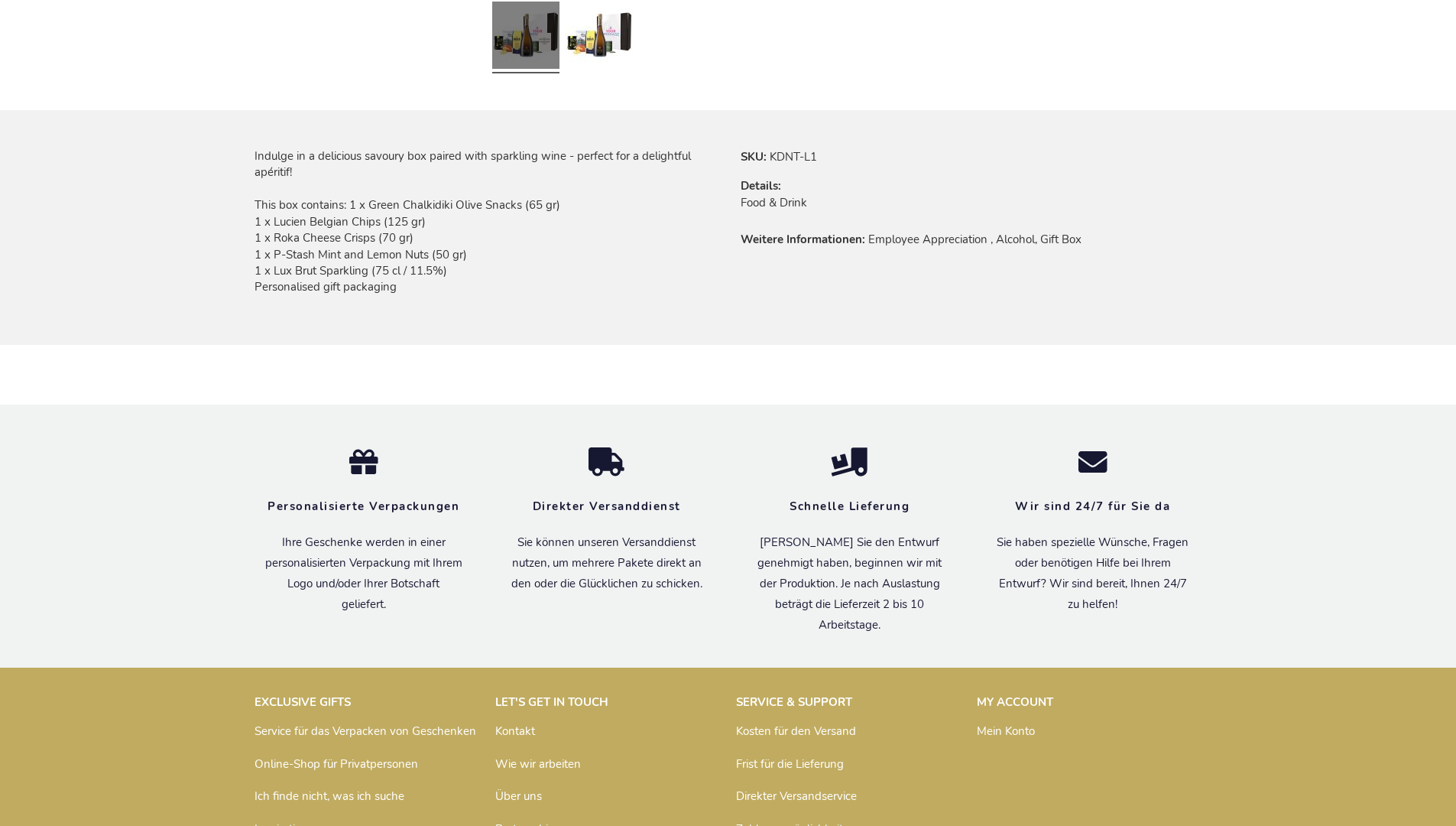
scroll to position [1109, 0]
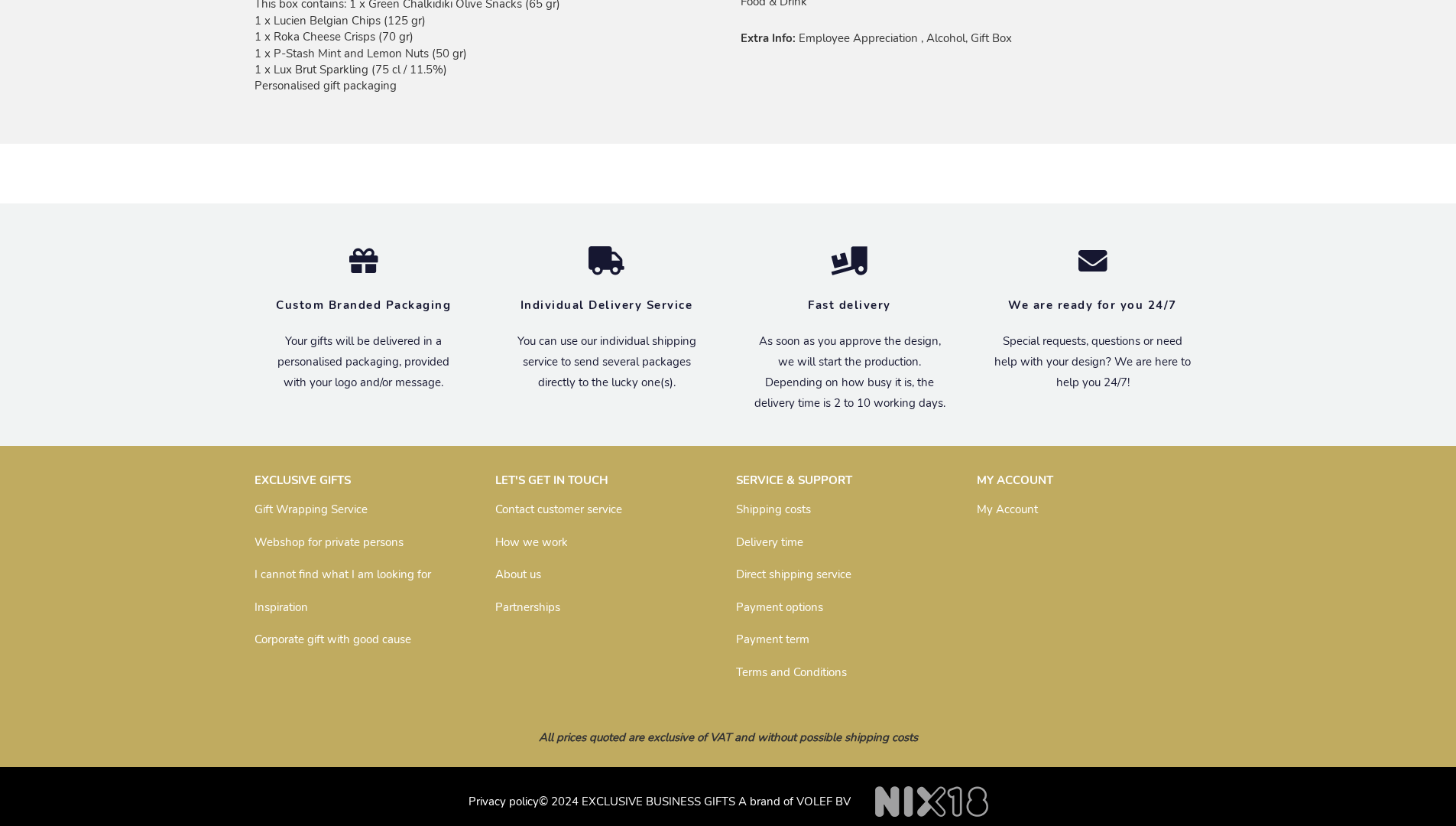
scroll to position [1088, 0]
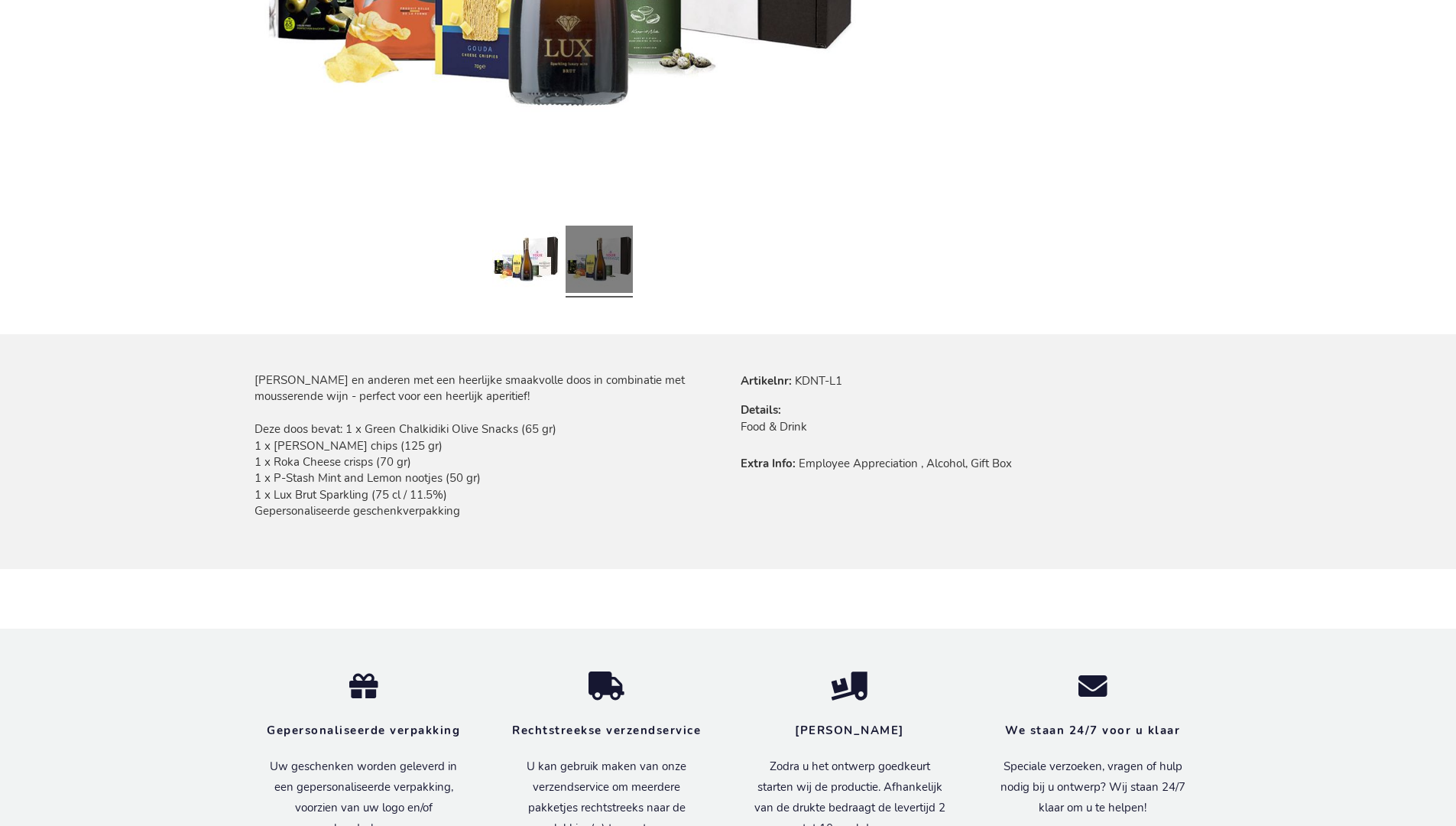
scroll to position [1117, 0]
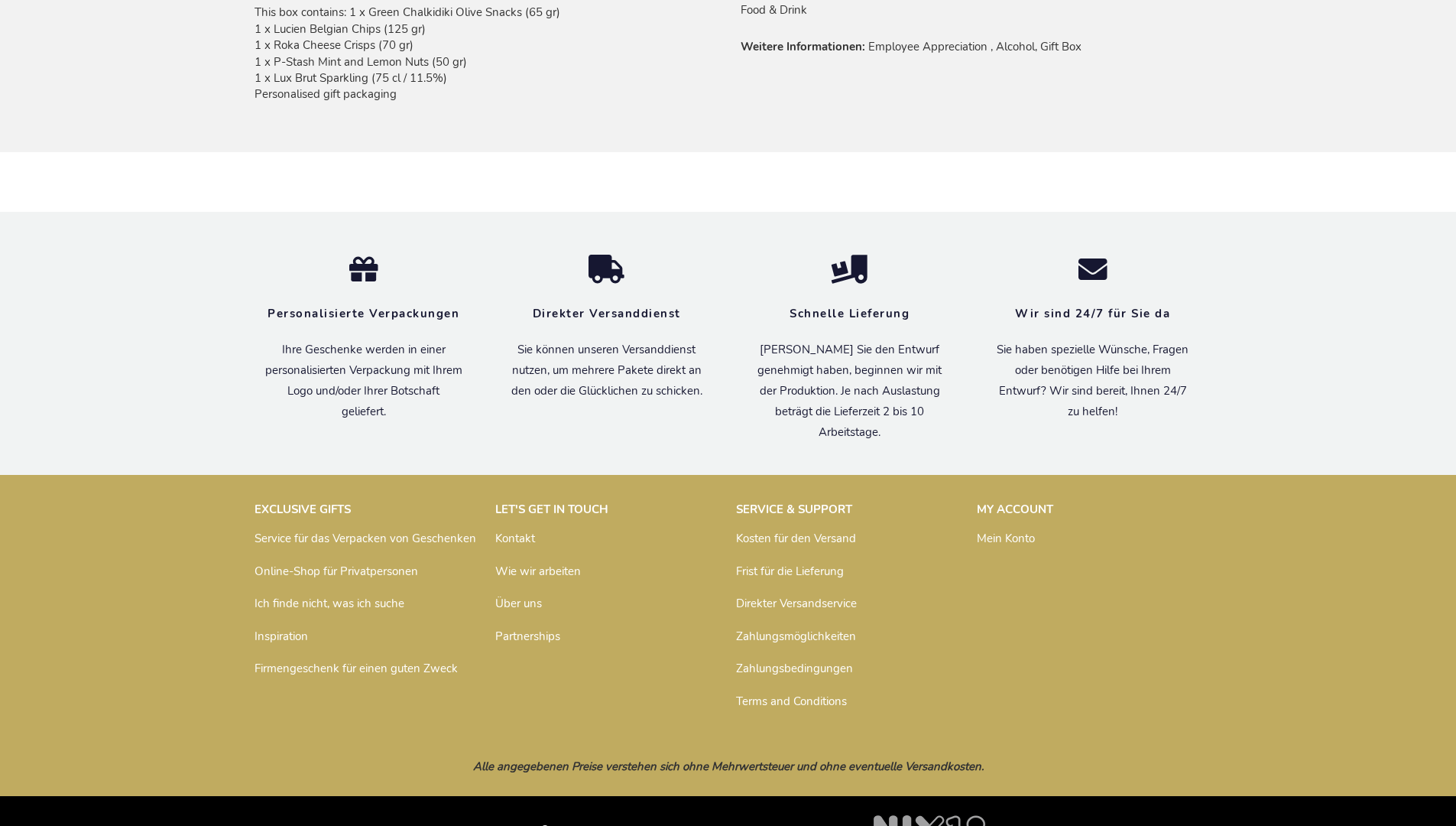
scroll to position [1109, 0]
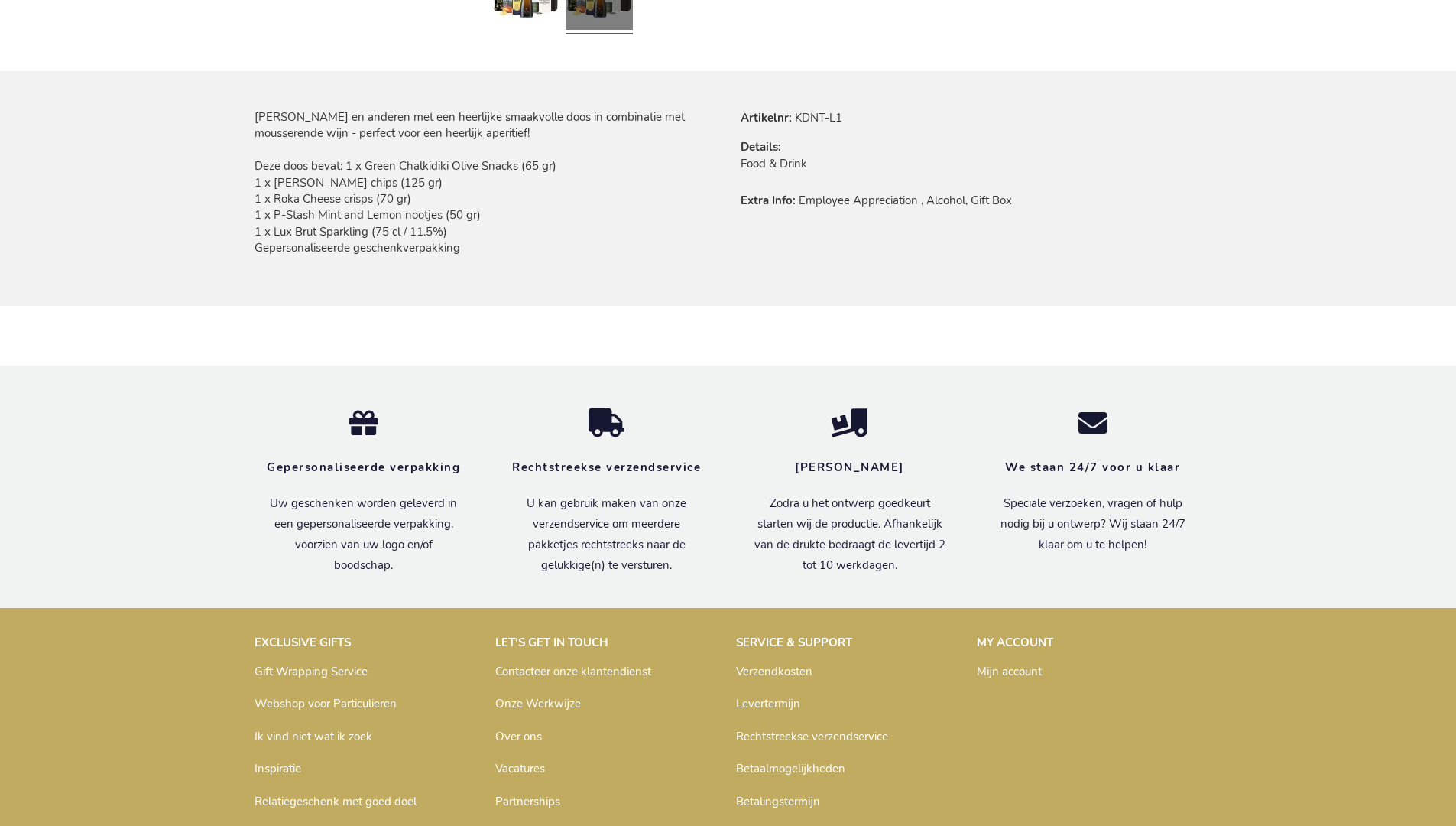
scroll to position [1117, 0]
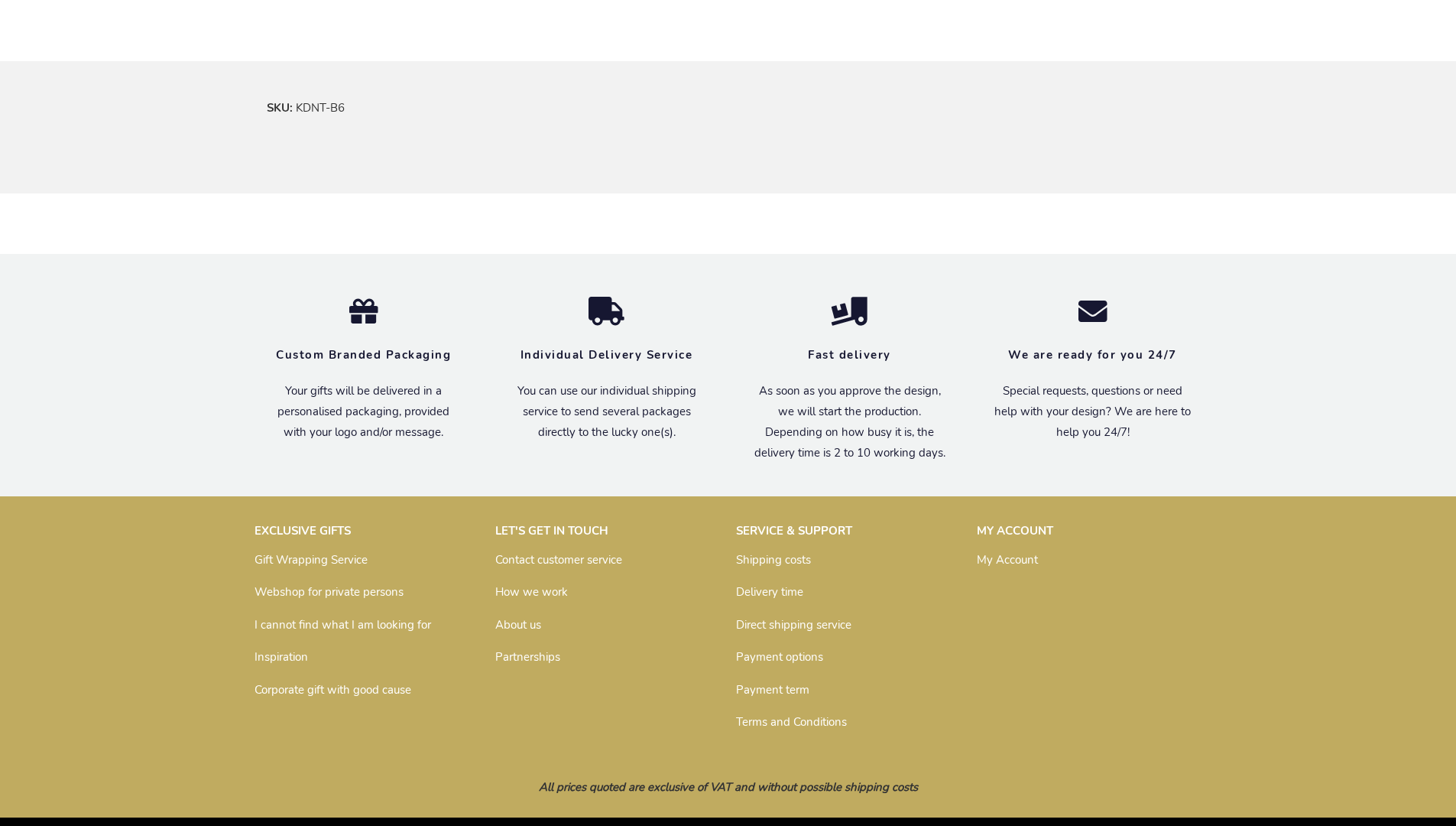
scroll to position [899, 0]
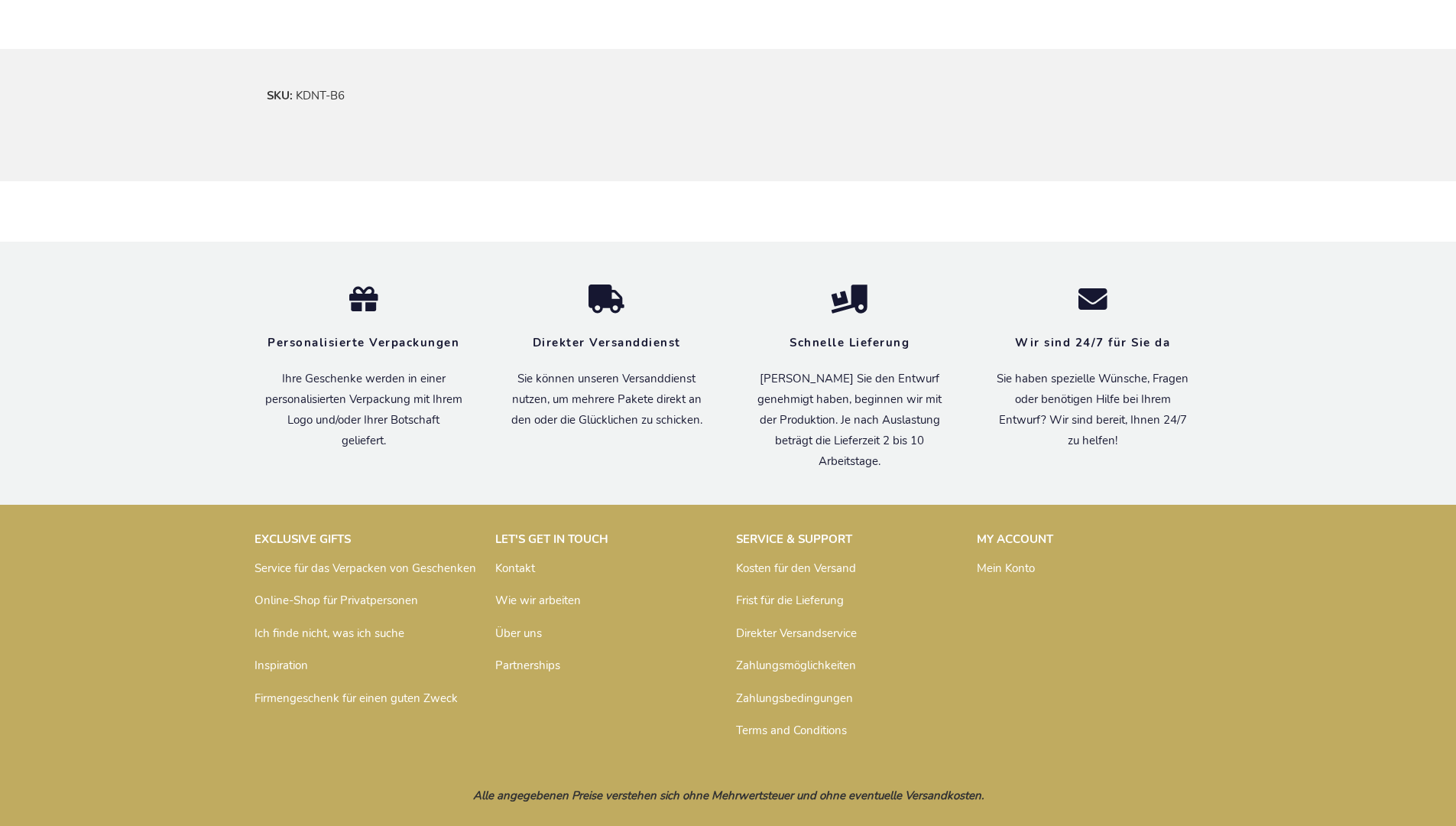
scroll to position [920, 0]
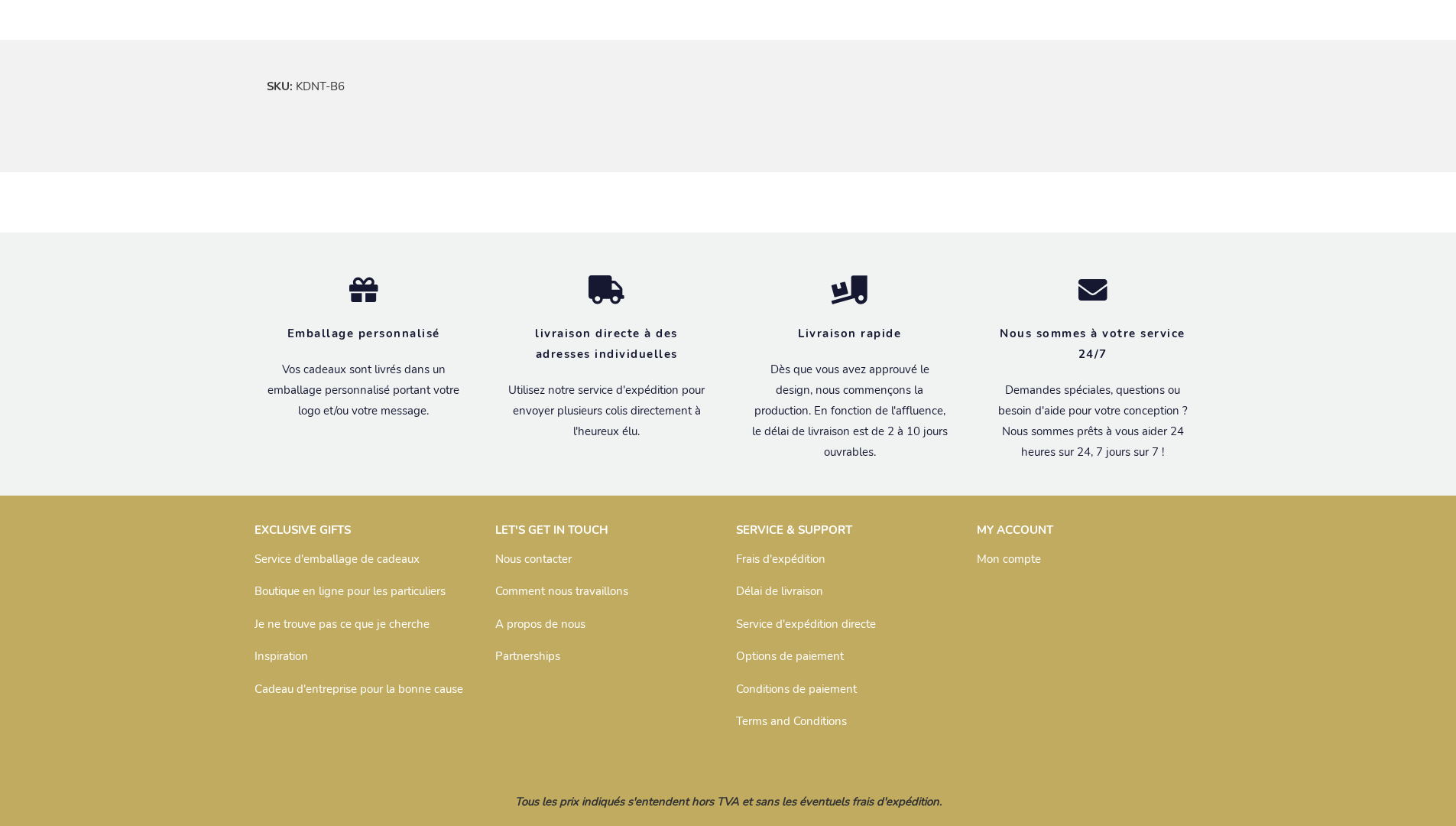
scroll to position [935, 0]
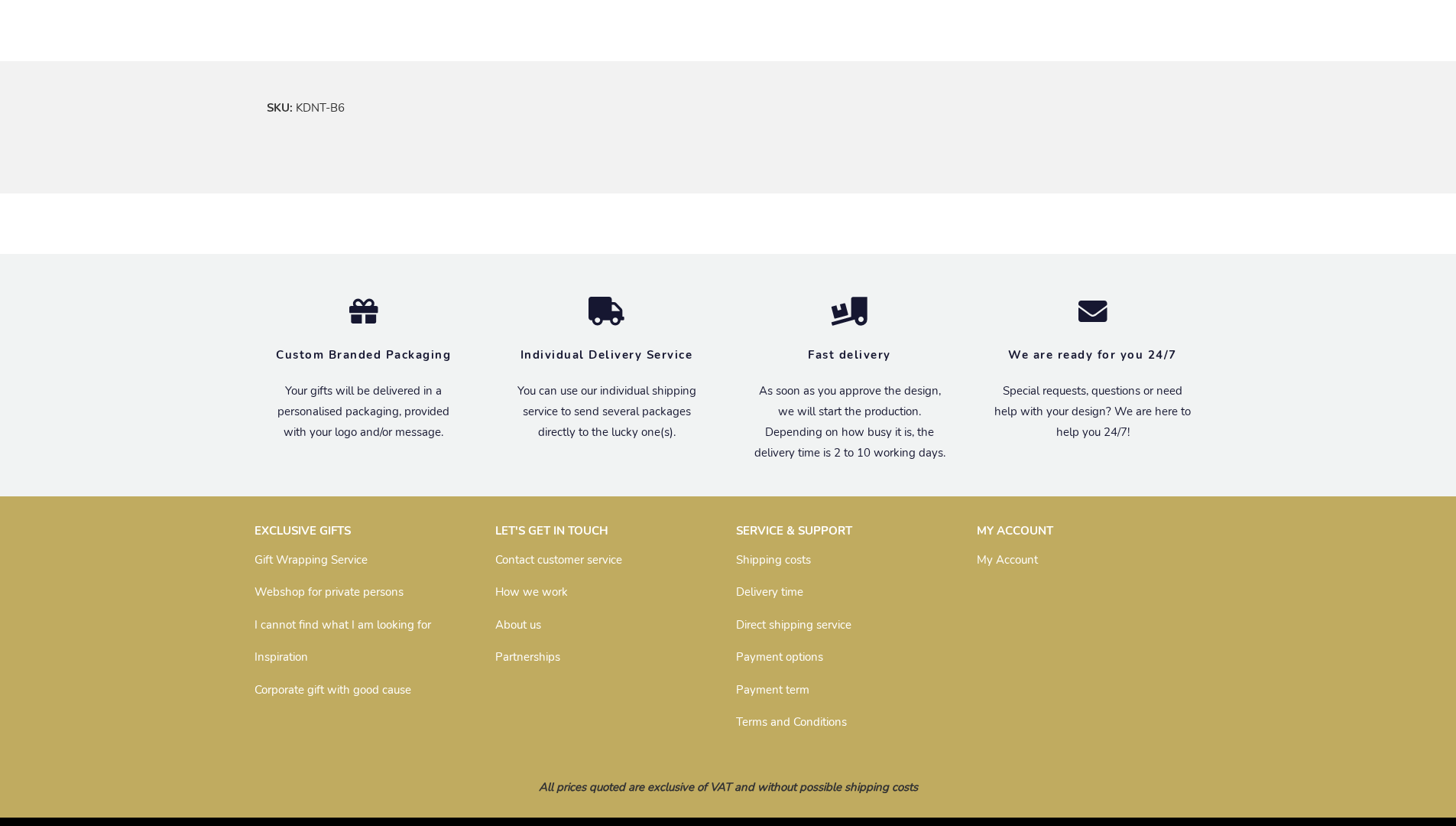
scroll to position [899, 0]
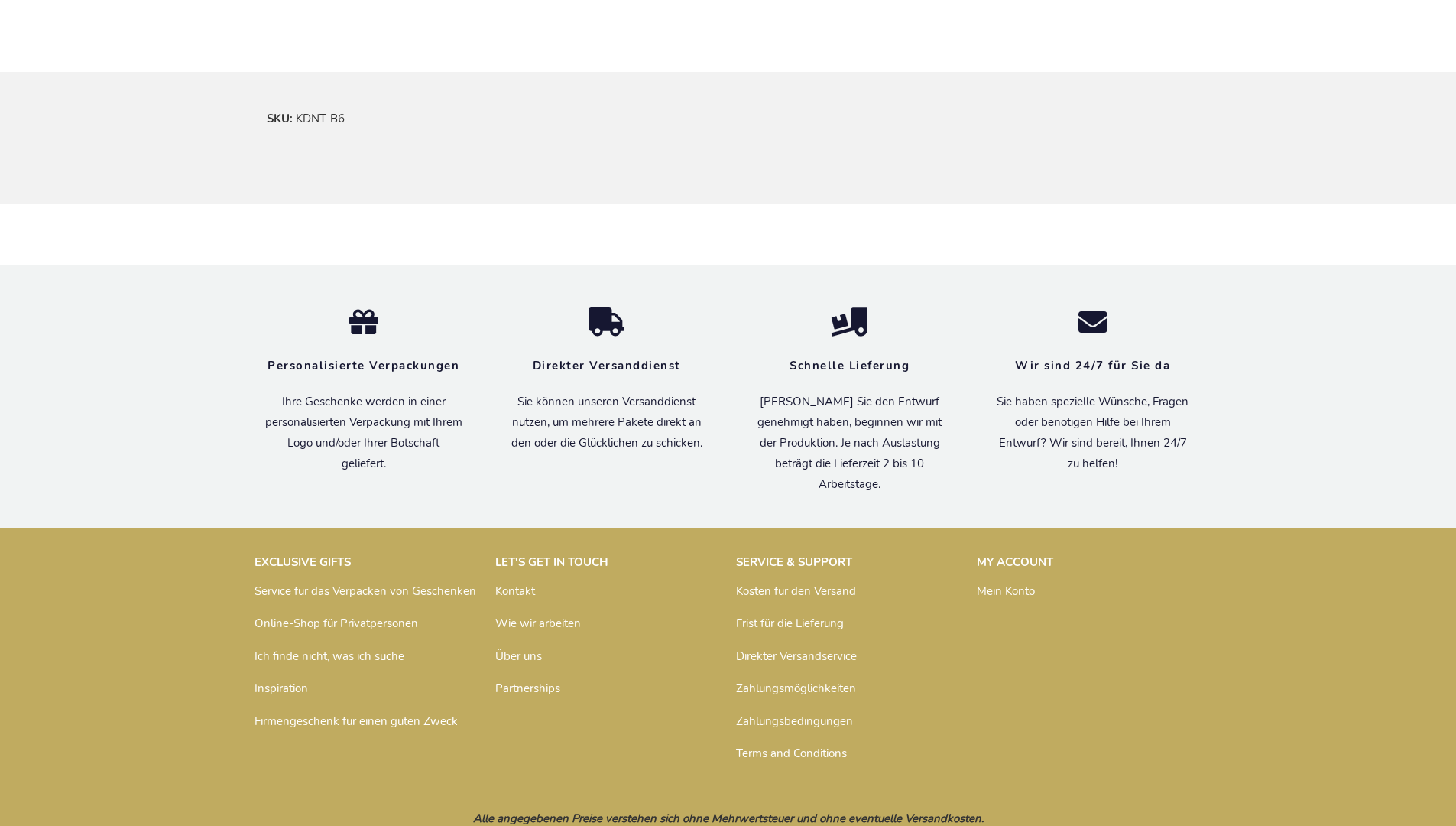
scroll to position [920, 0]
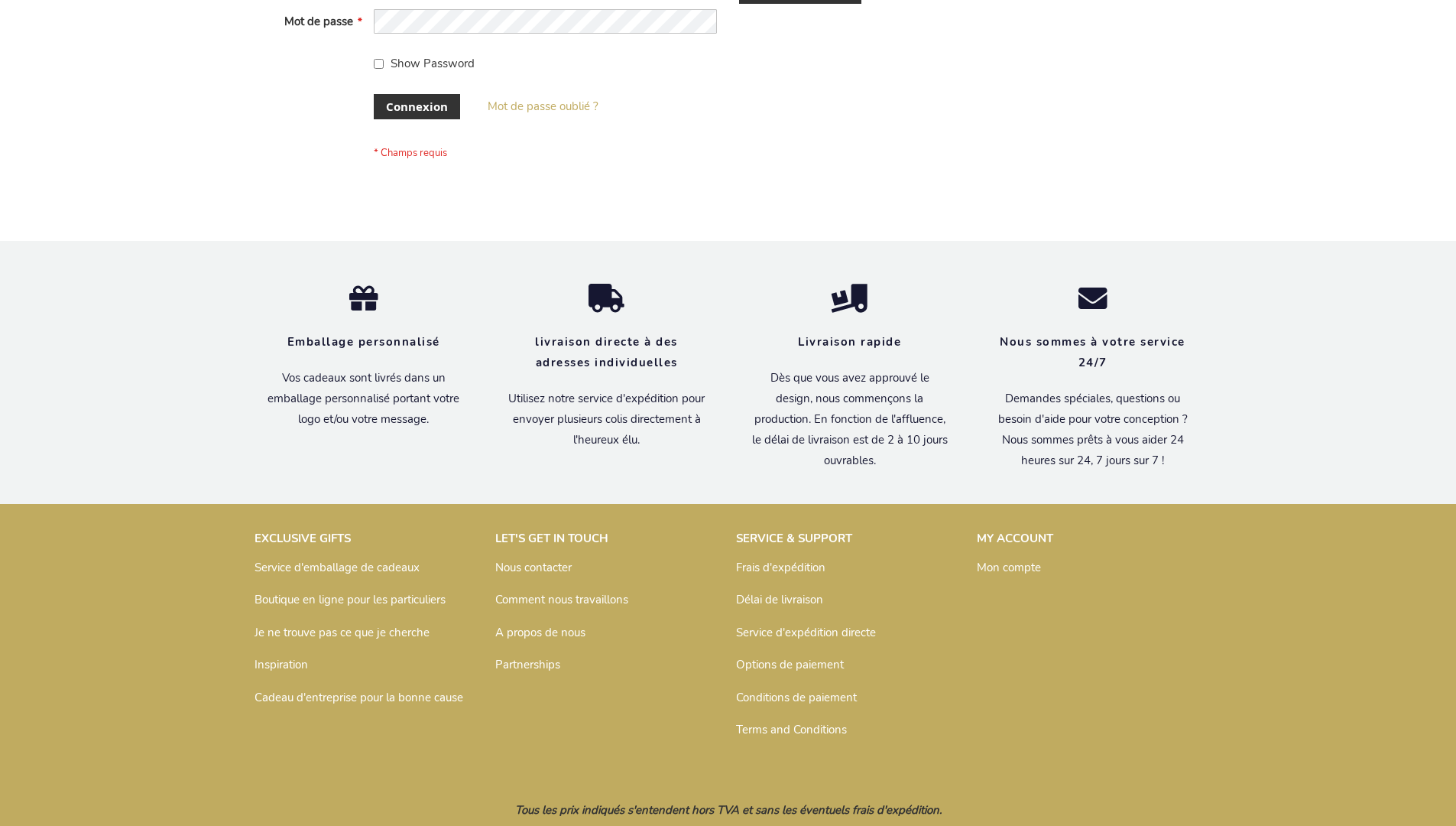
scroll to position [527, 0]
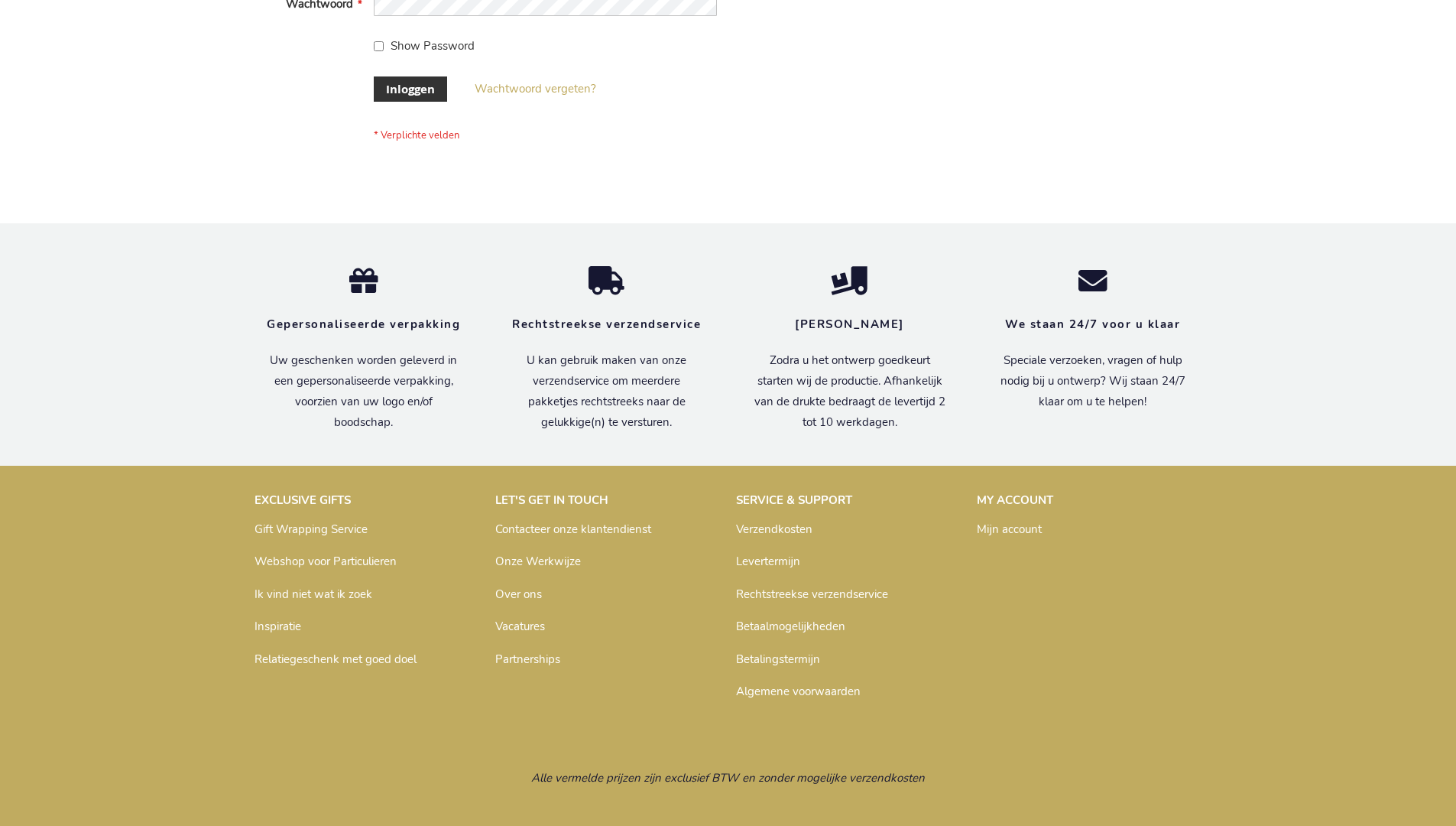
scroll to position [519, 0]
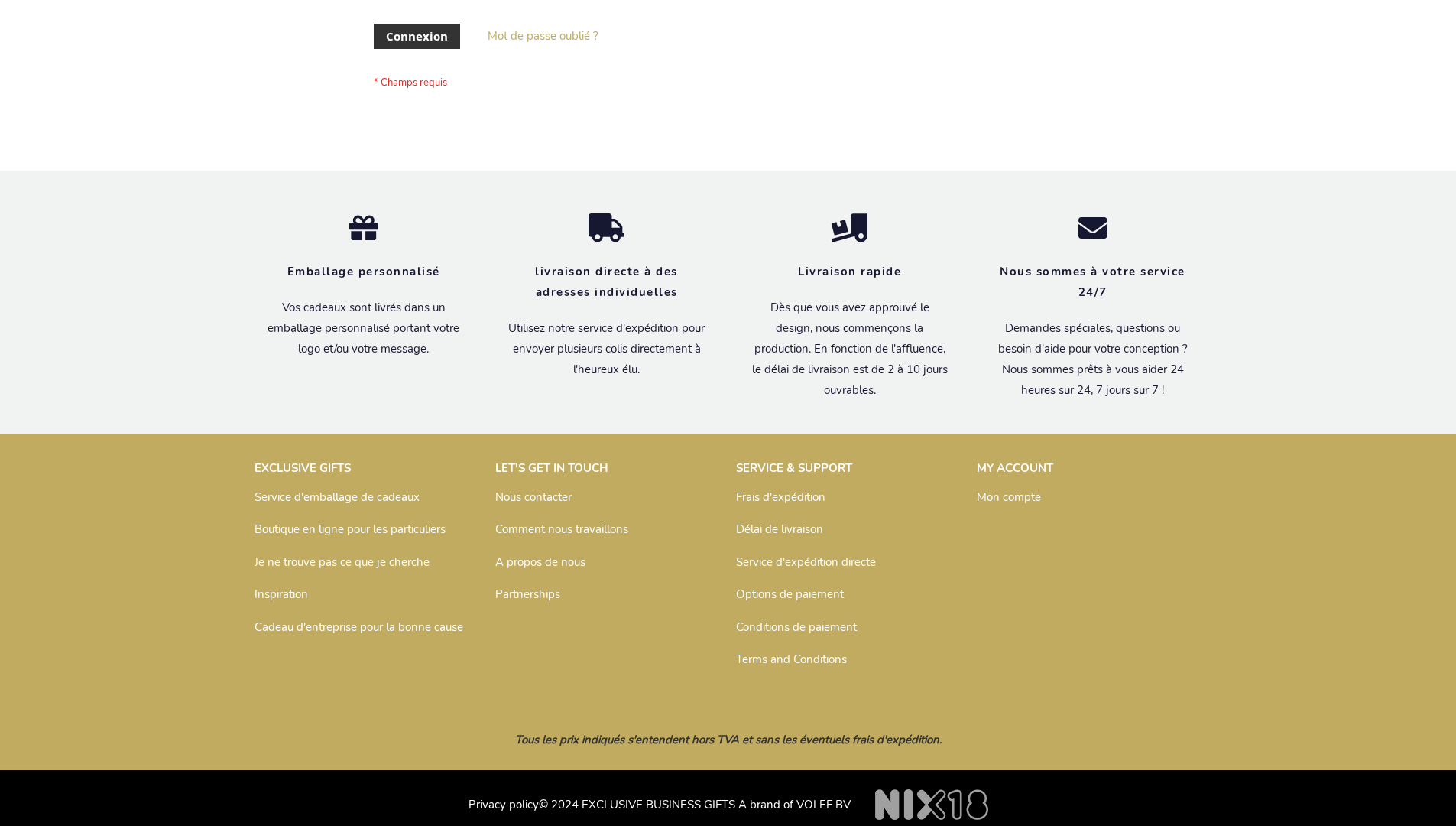
scroll to position [515, 0]
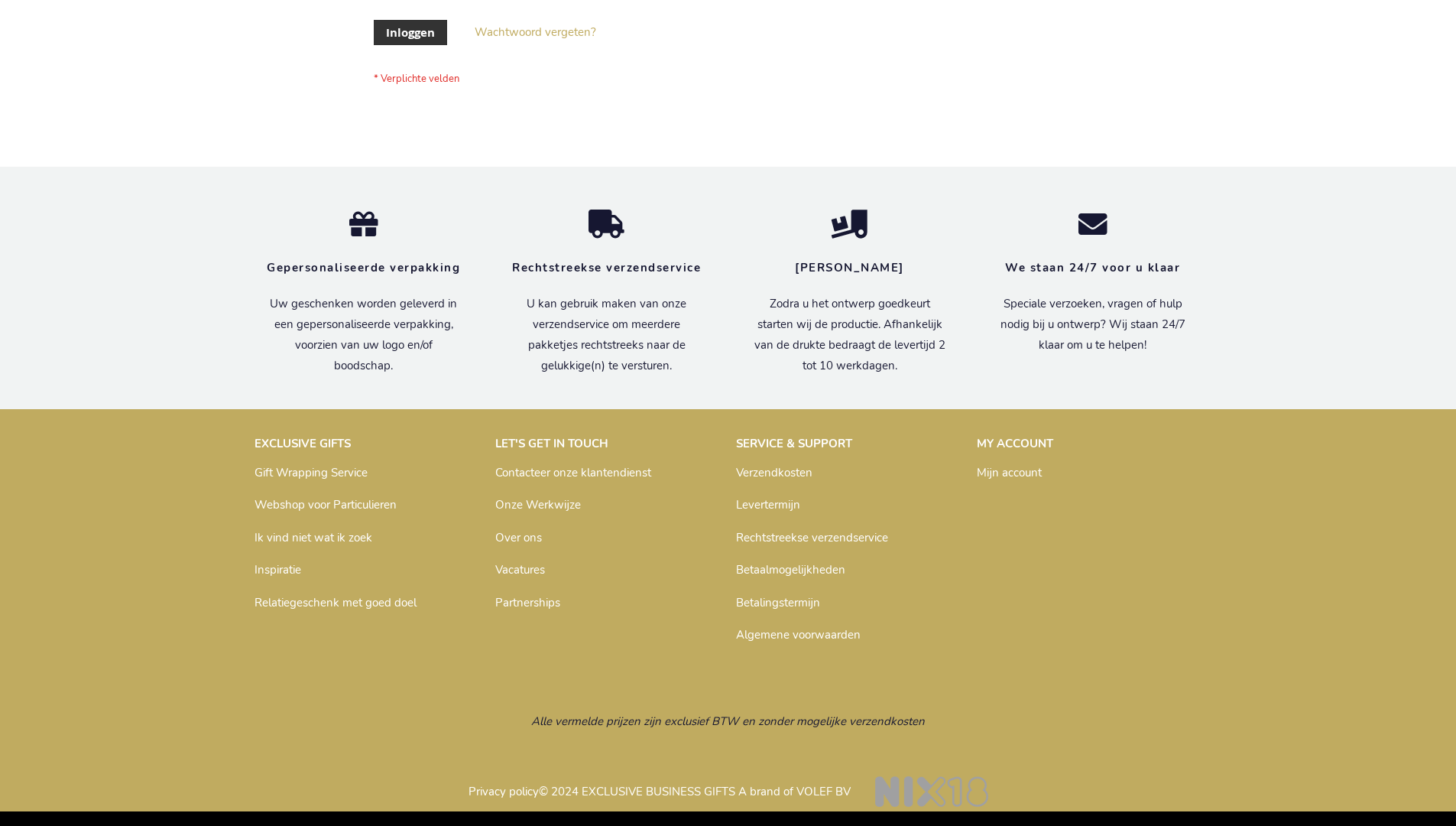
scroll to position [519, 0]
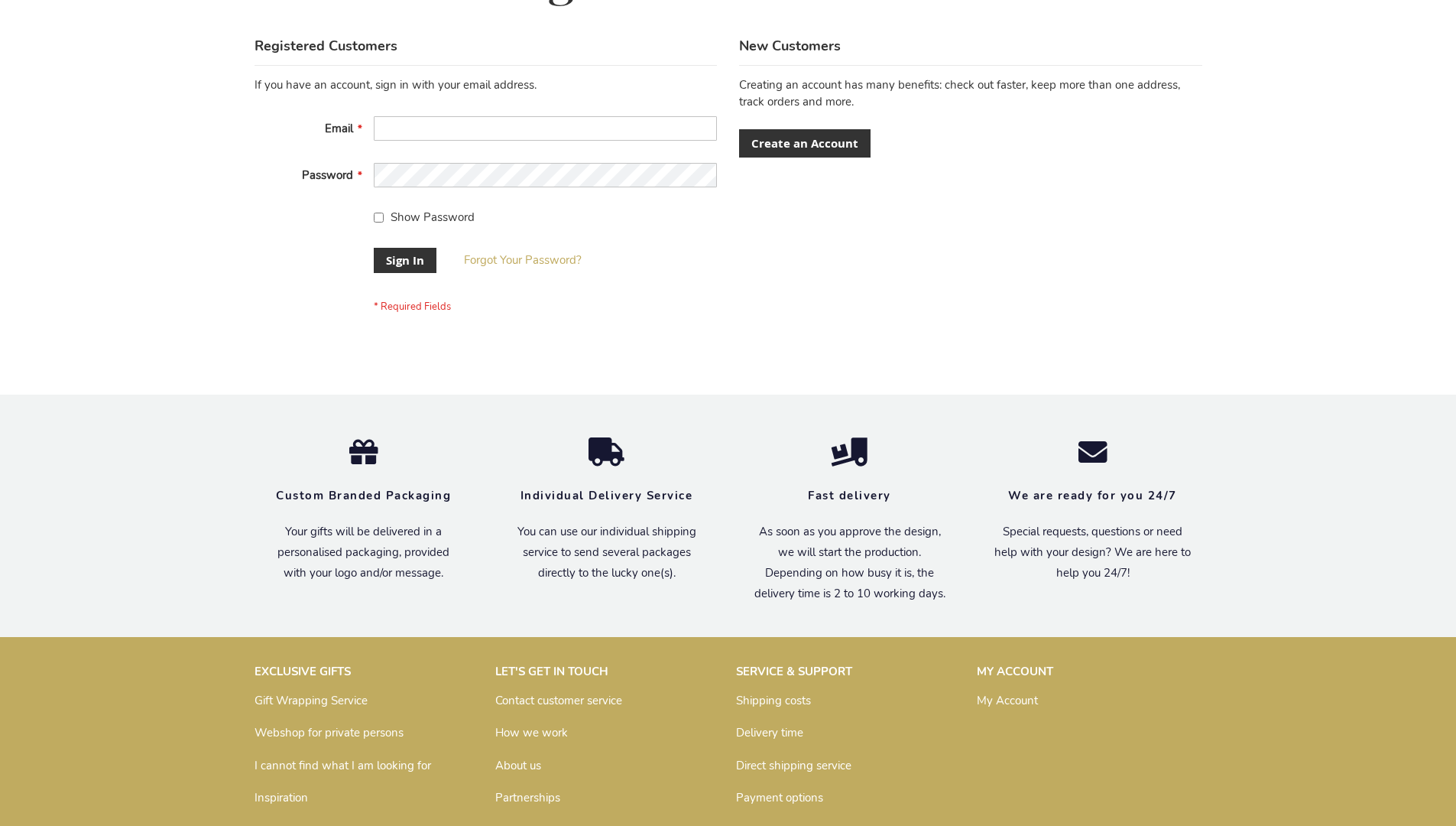
scroll to position [491, 0]
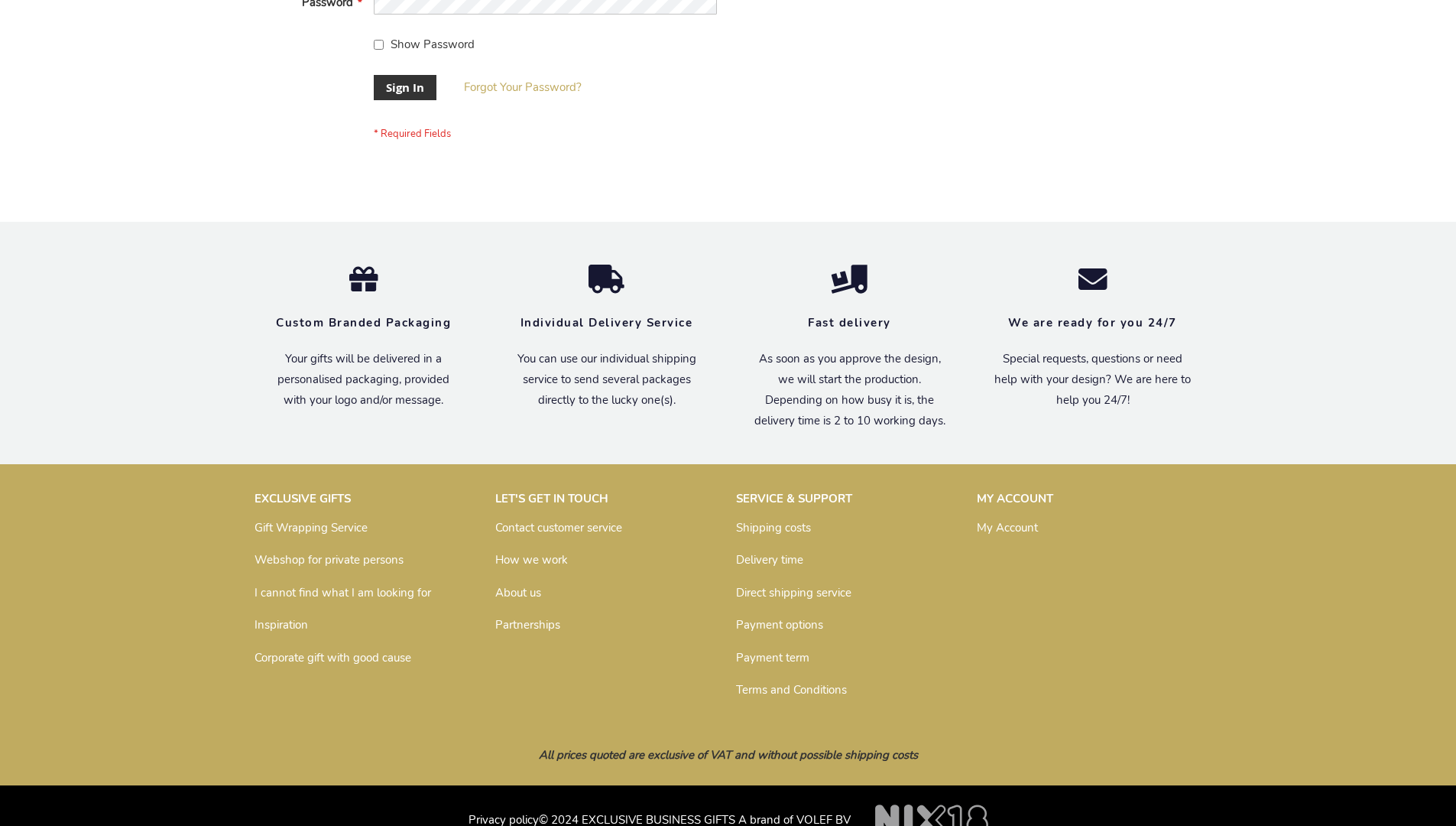
scroll to position [491, 0]
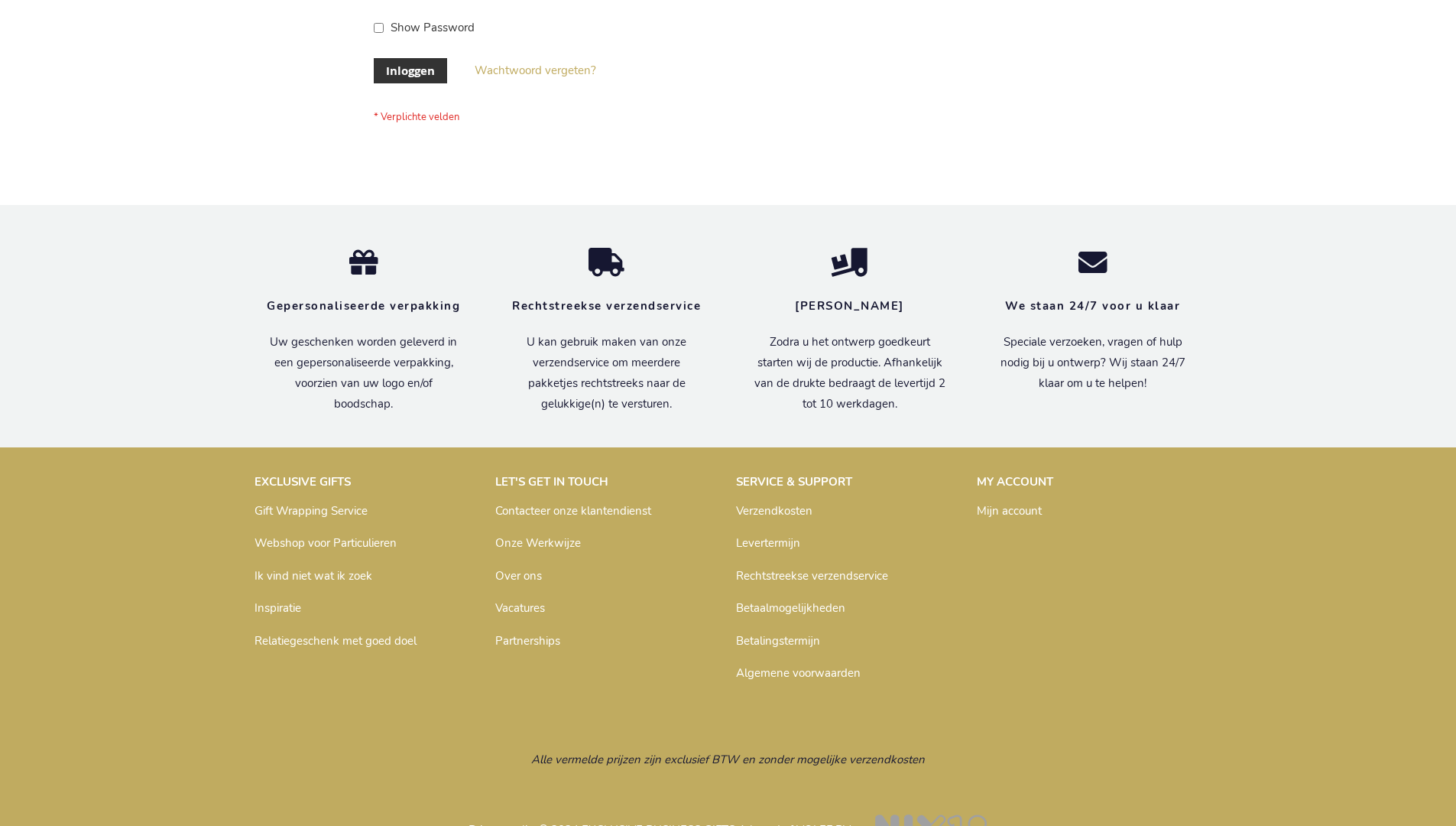
scroll to position [519, 0]
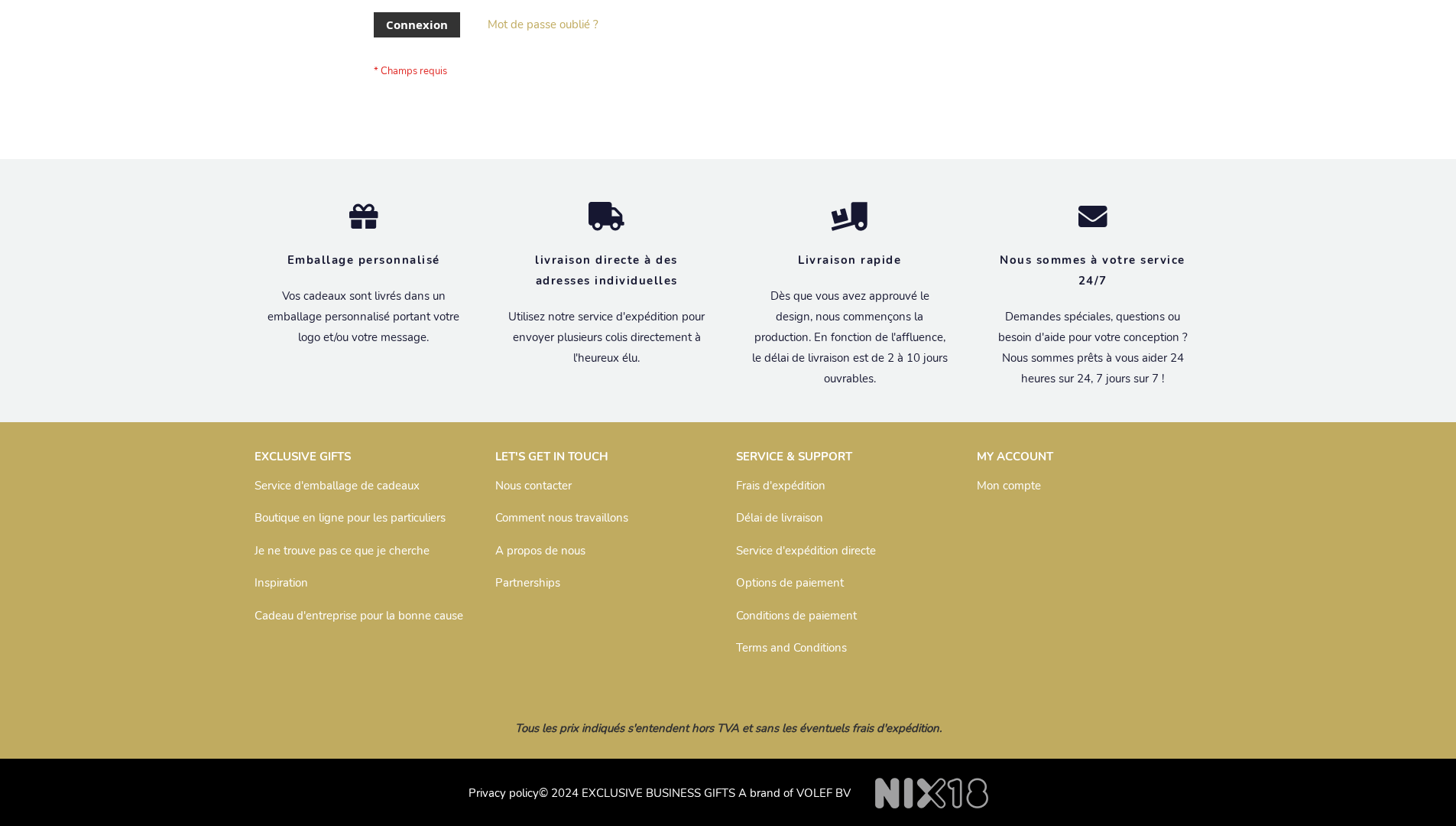
scroll to position [527, 0]
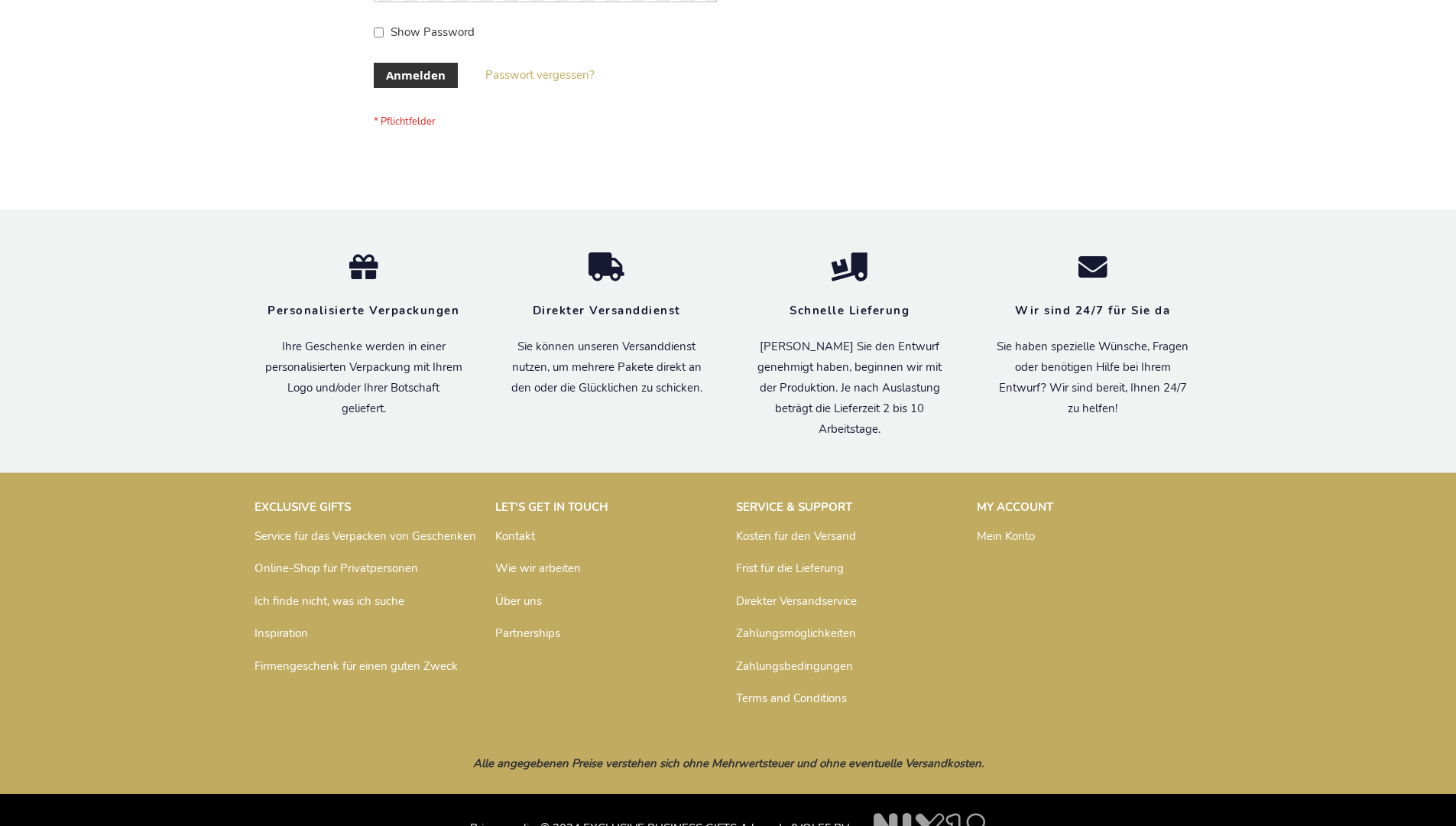
scroll to position [512, 0]
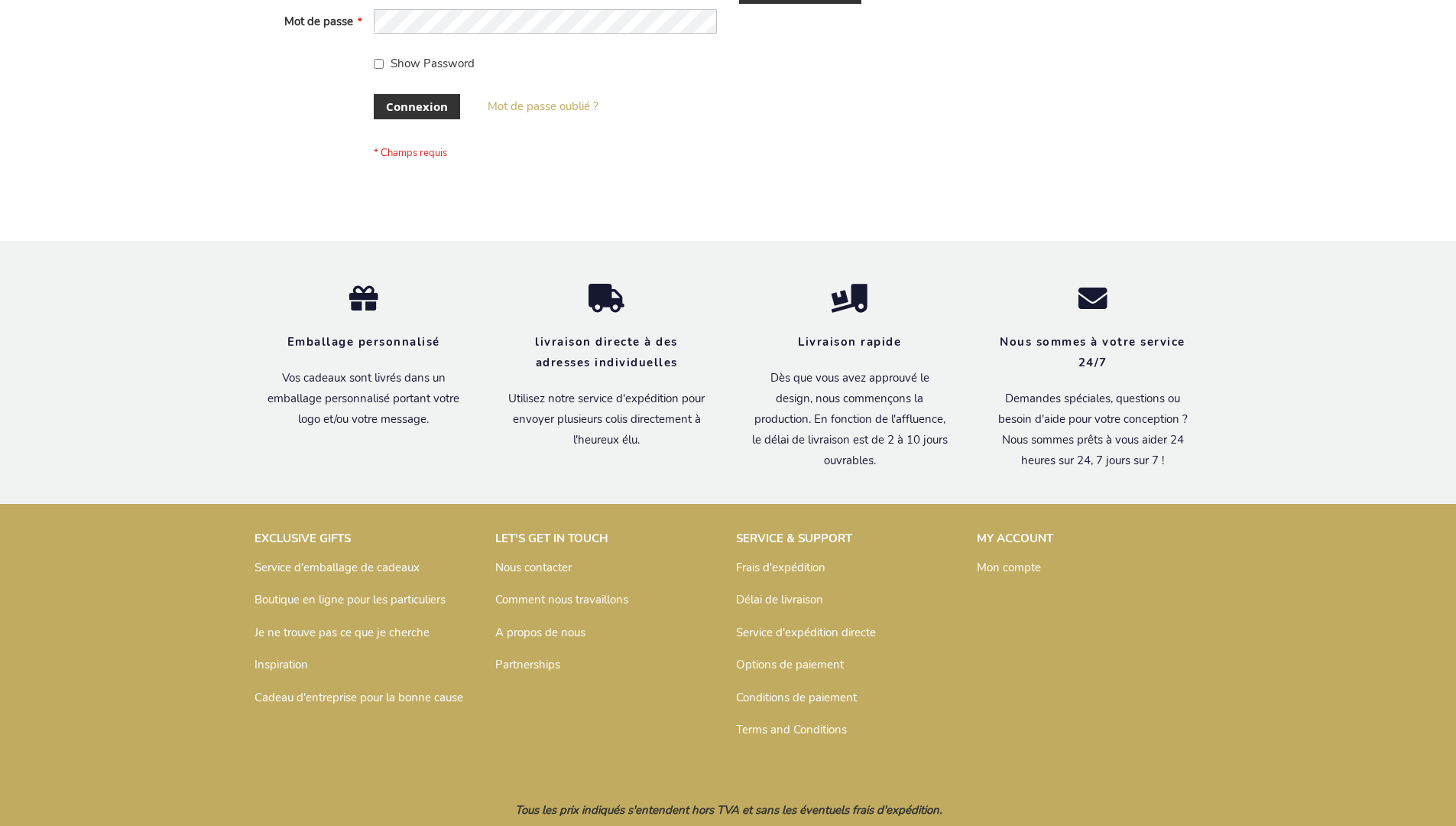
scroll to position [527, 0]
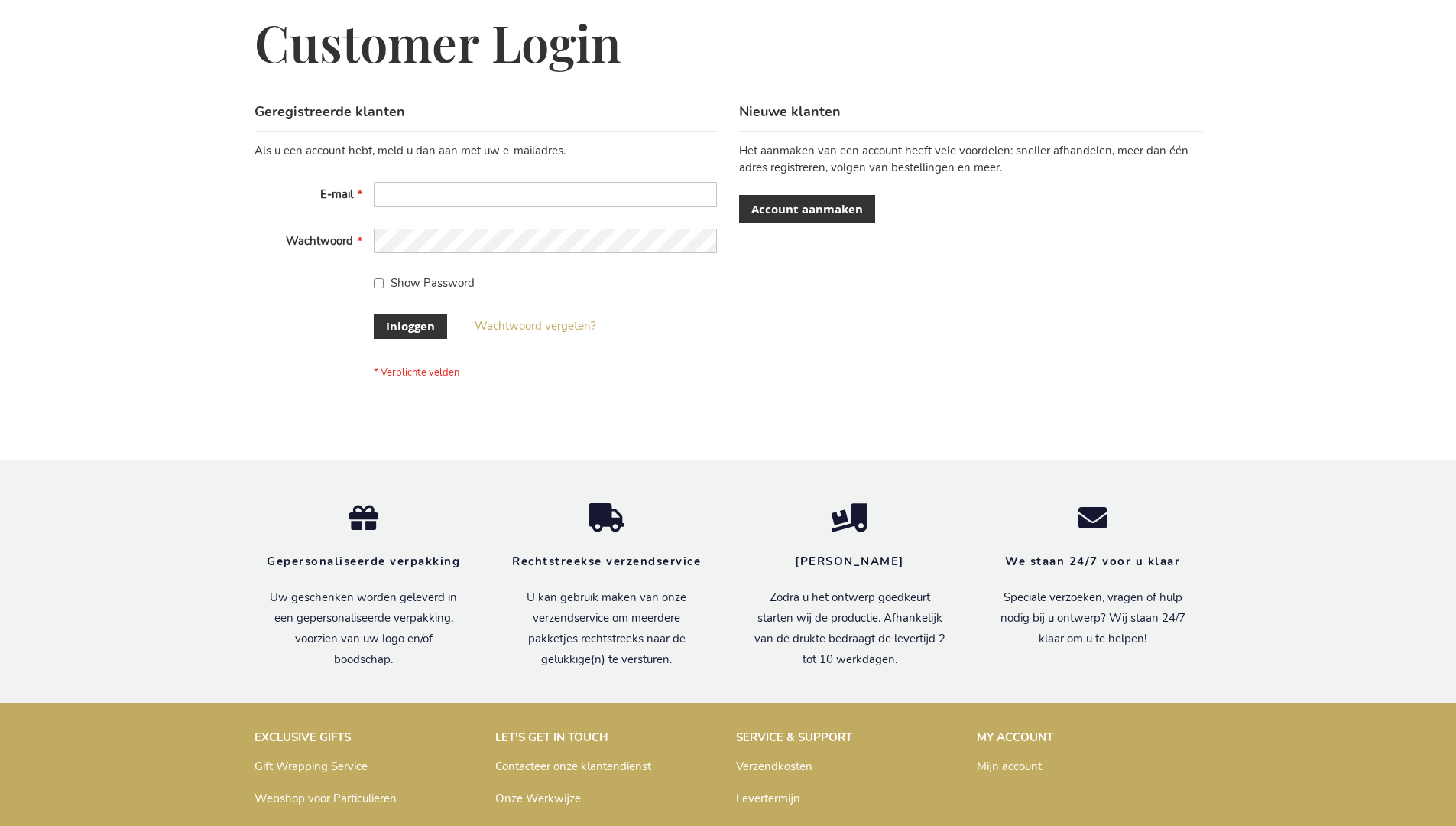
scroll to position [519, 0]
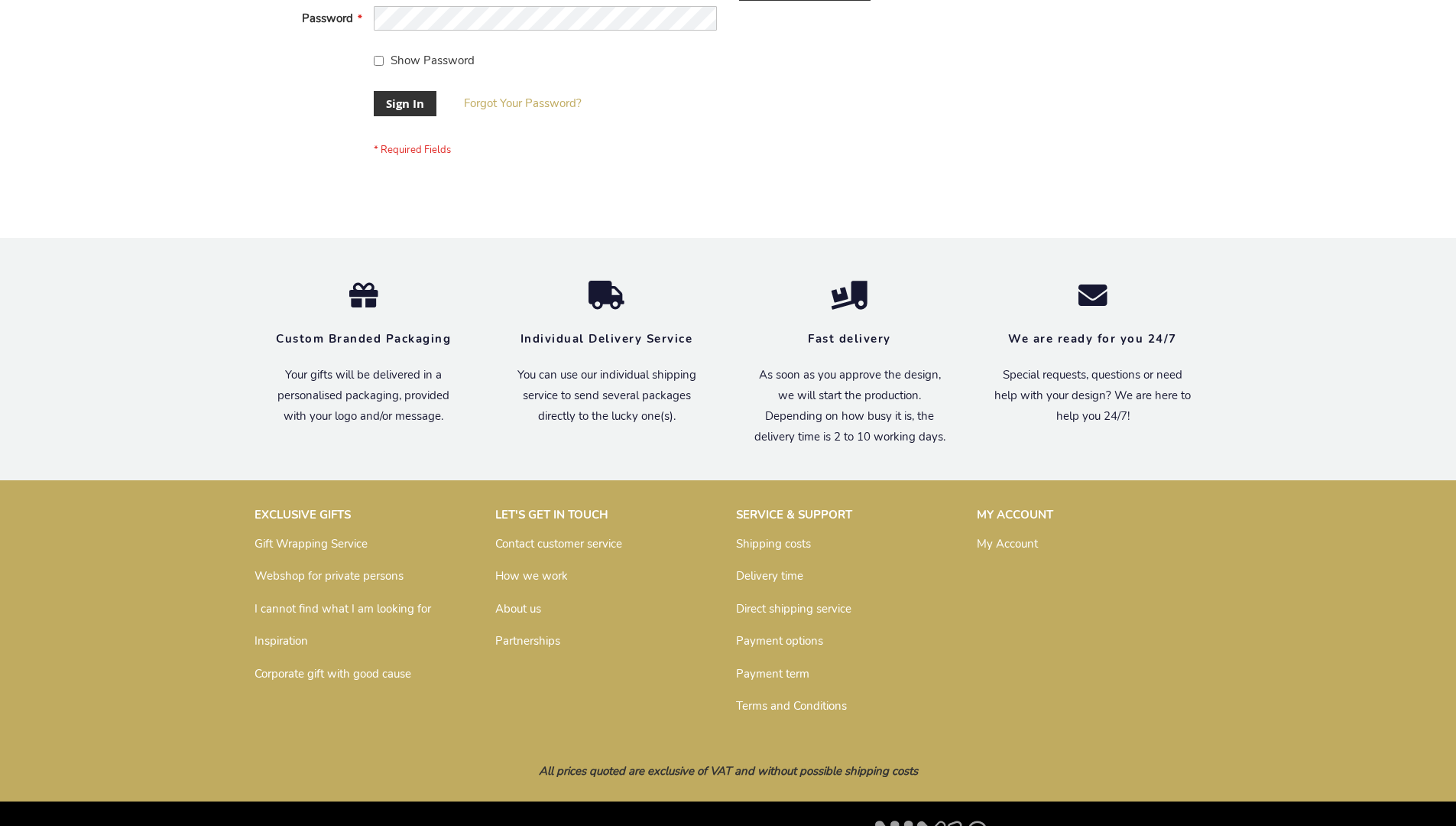
scroll to position [491, 0]
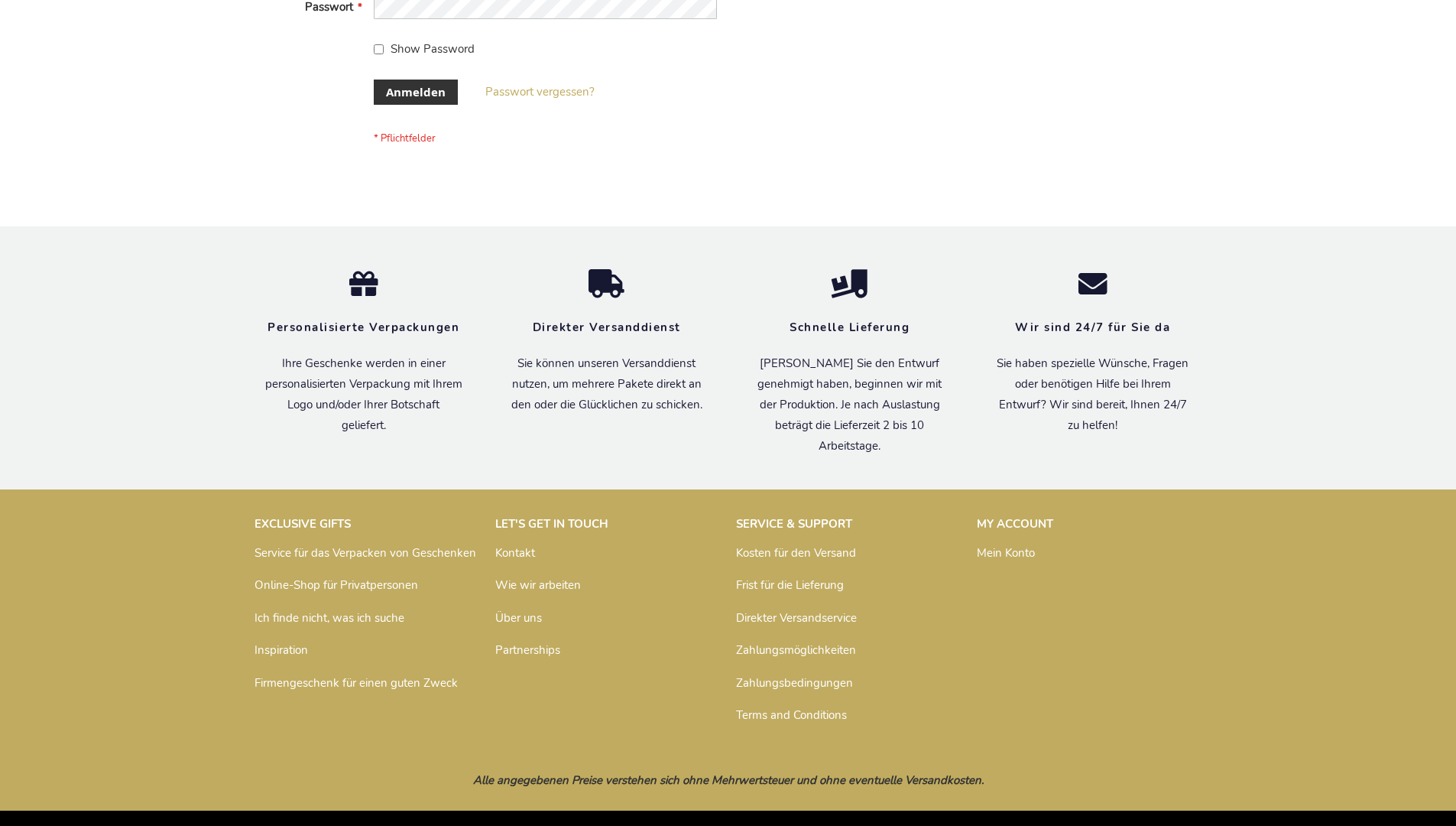
scroll to position [512, 0]
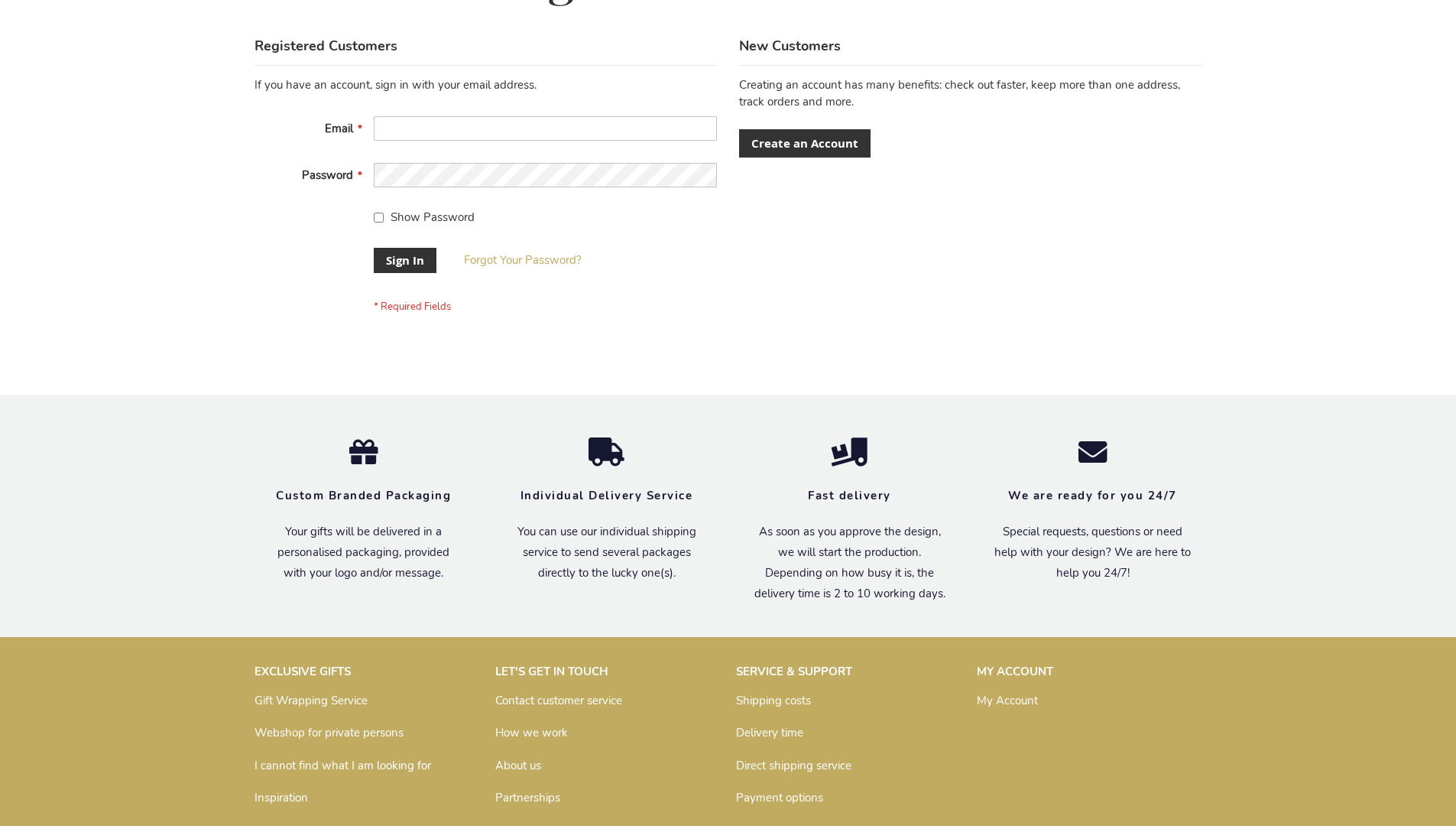
scroll to position [491, 0]
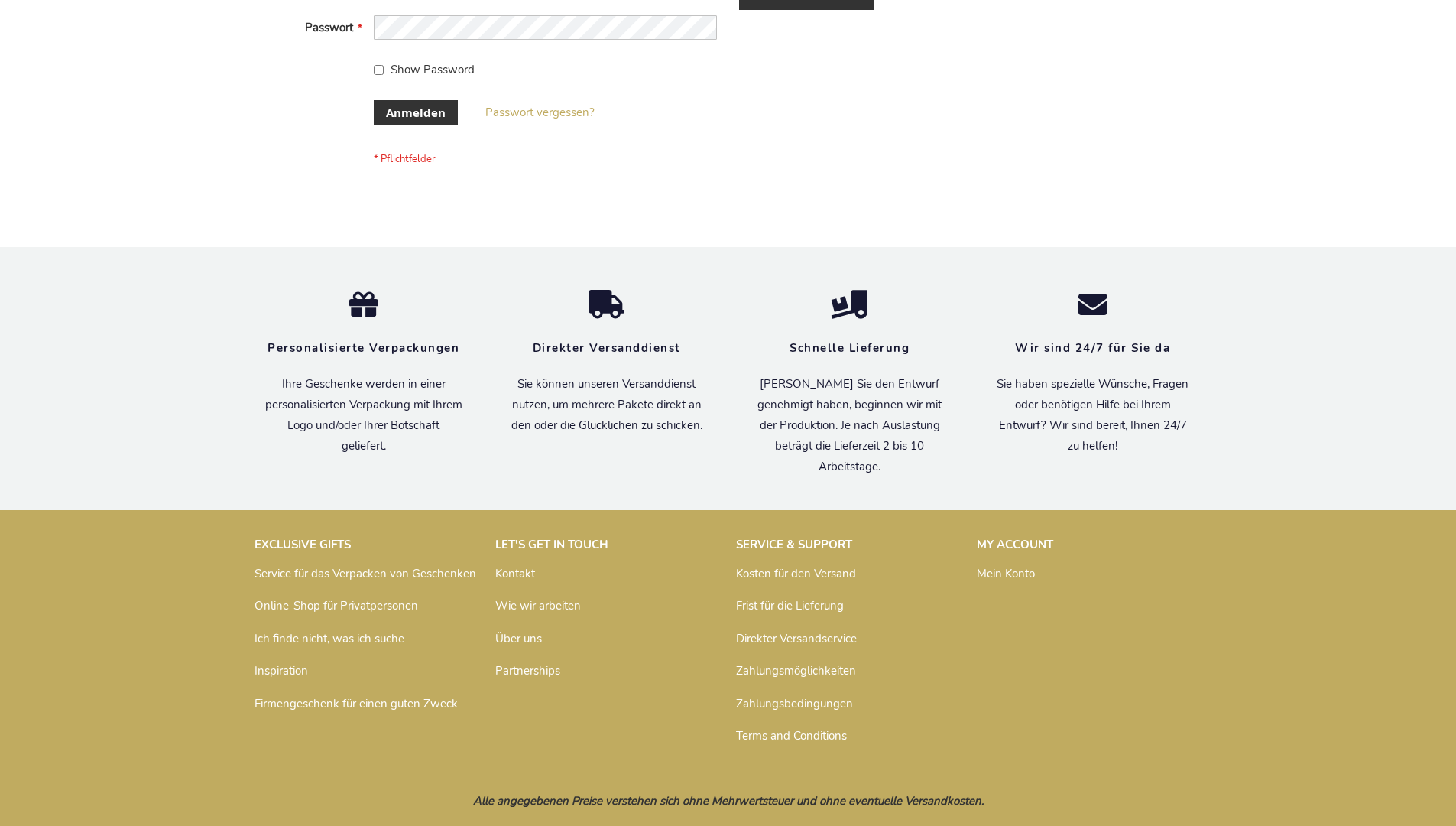
scroll to position [512, 0]
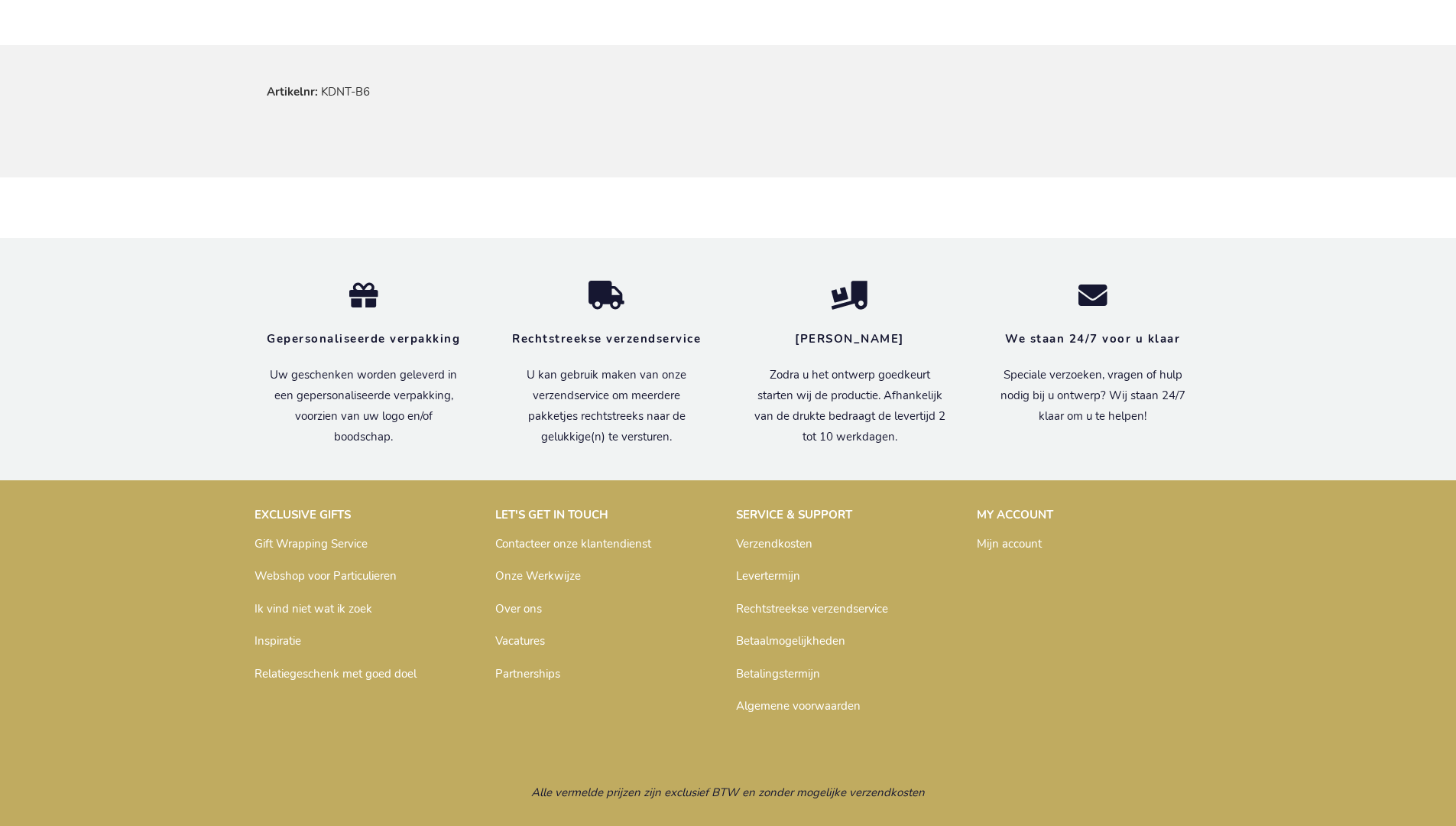
scroll to position [927, 0]
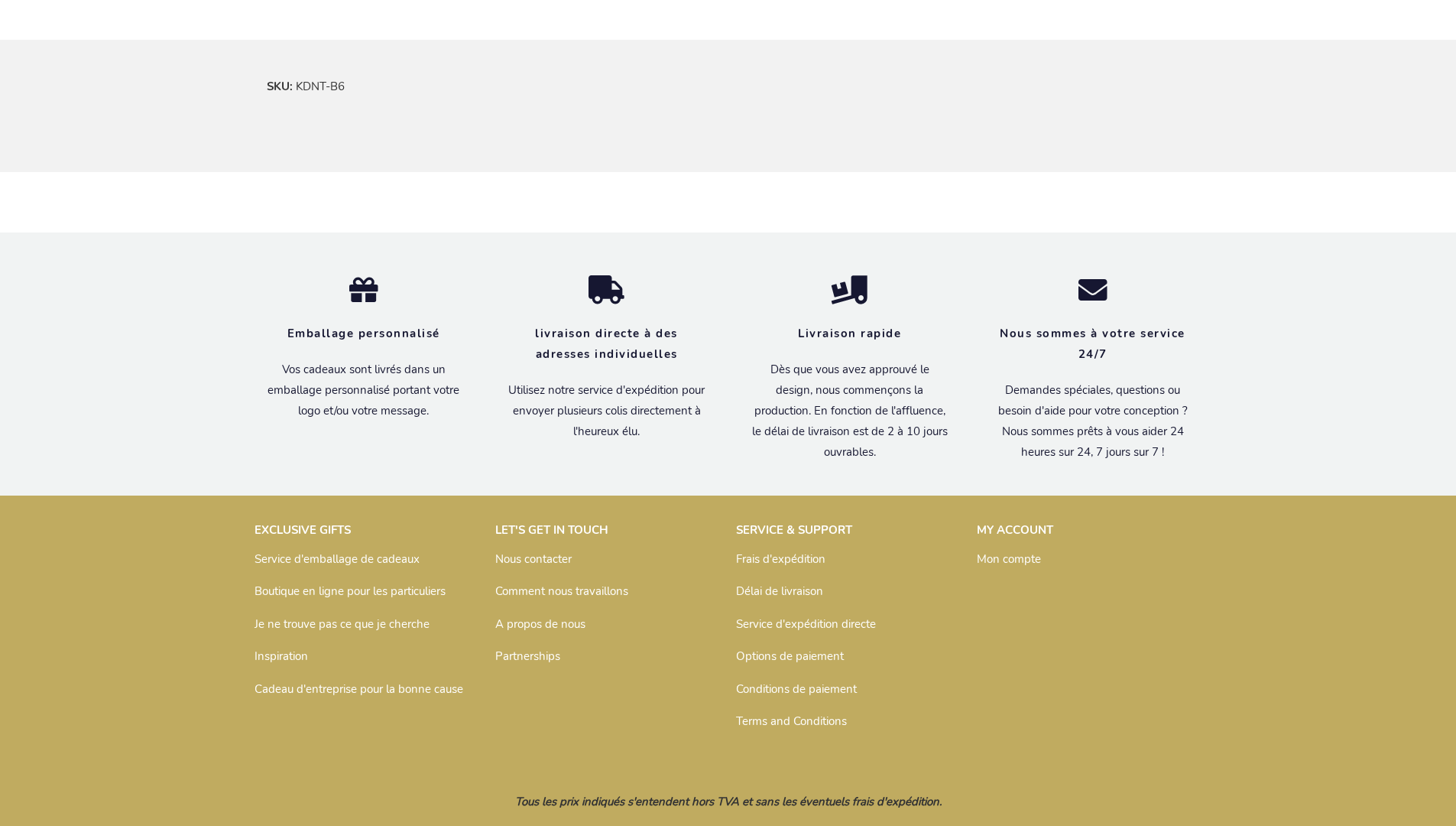
scroll to position [935, 0]
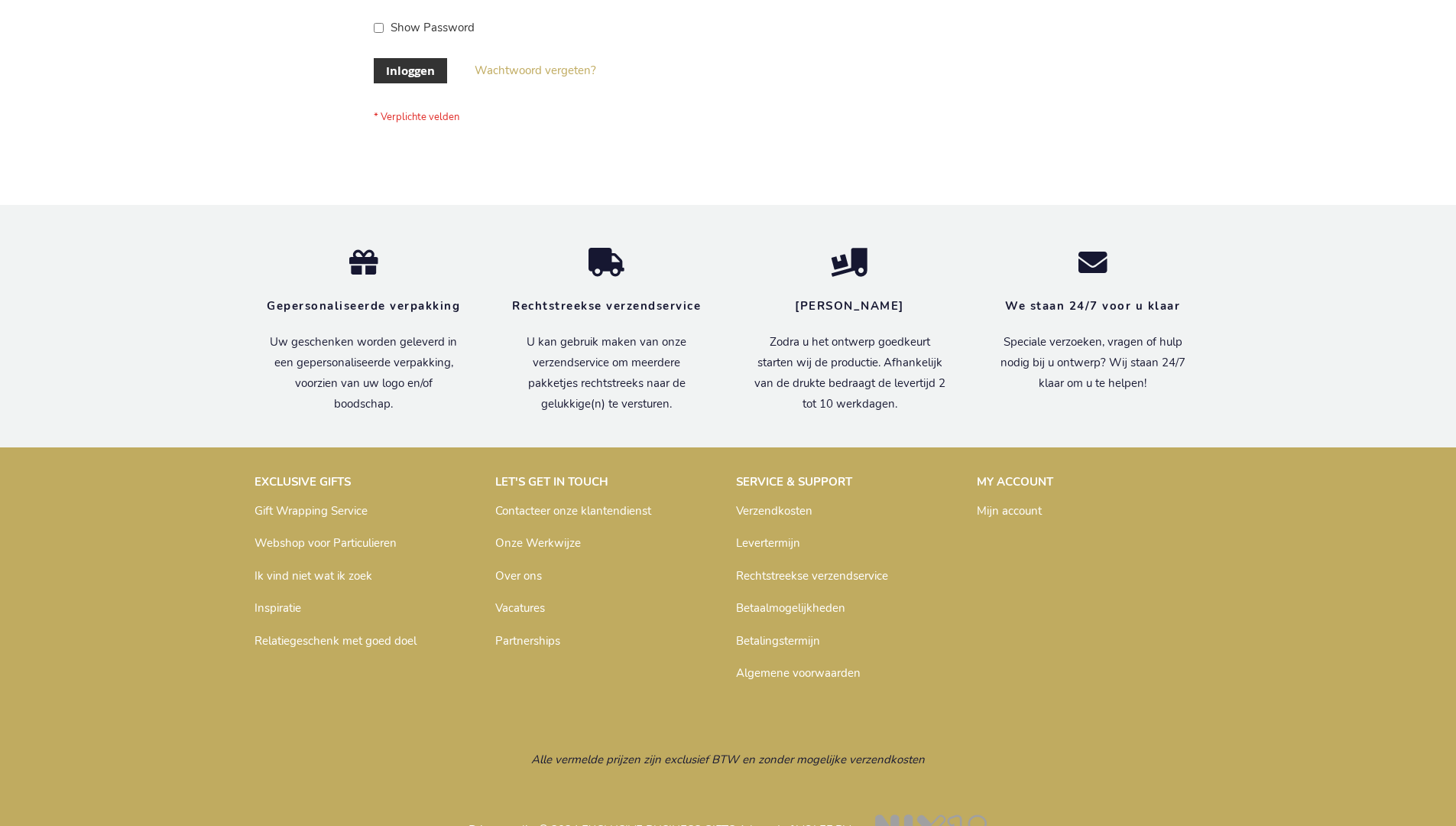
scroll to position [519, 0]
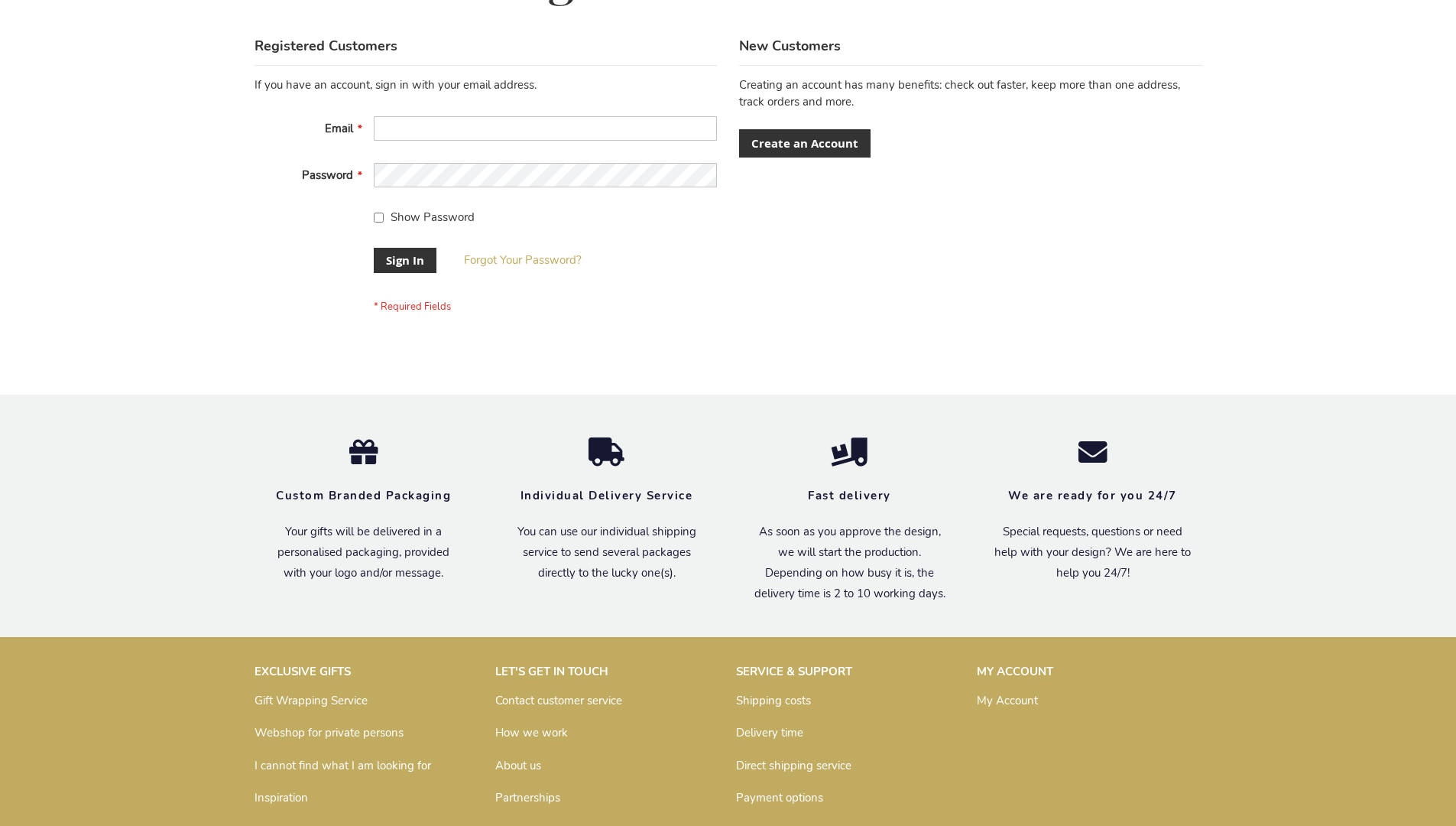
scroll to position [491, 0]
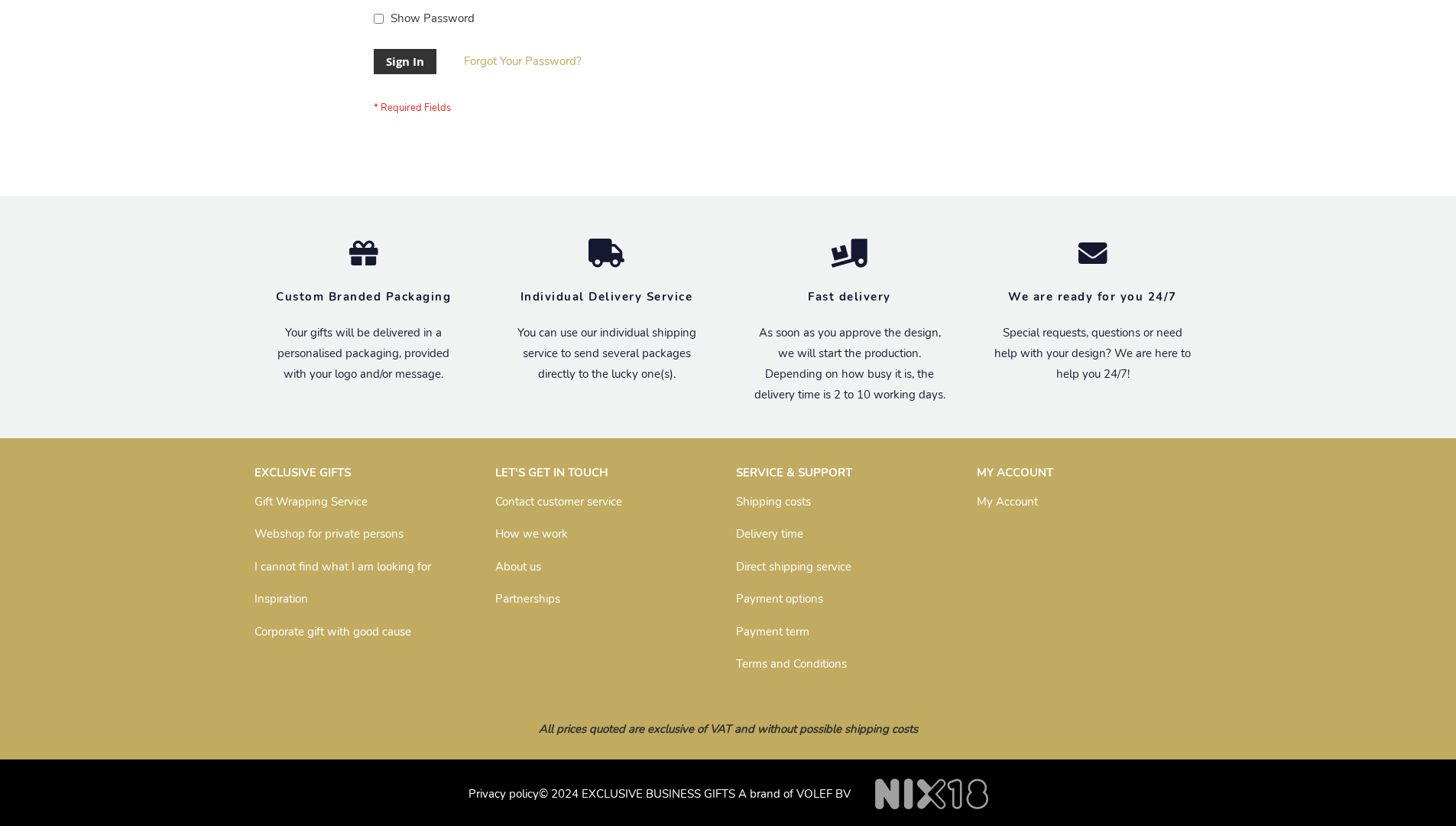
scroll to position [491, 0]
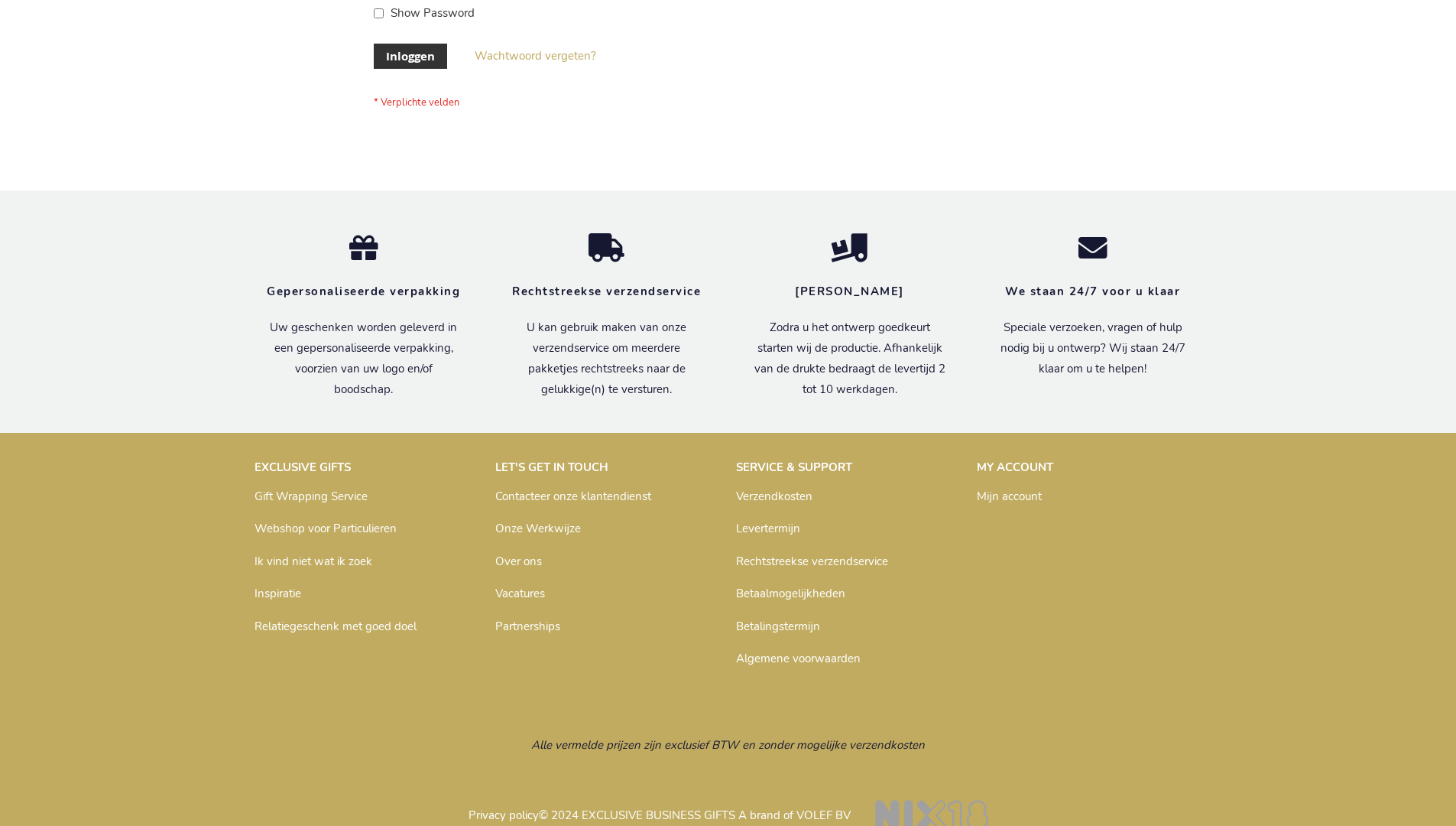
scroll to position [519, 0]
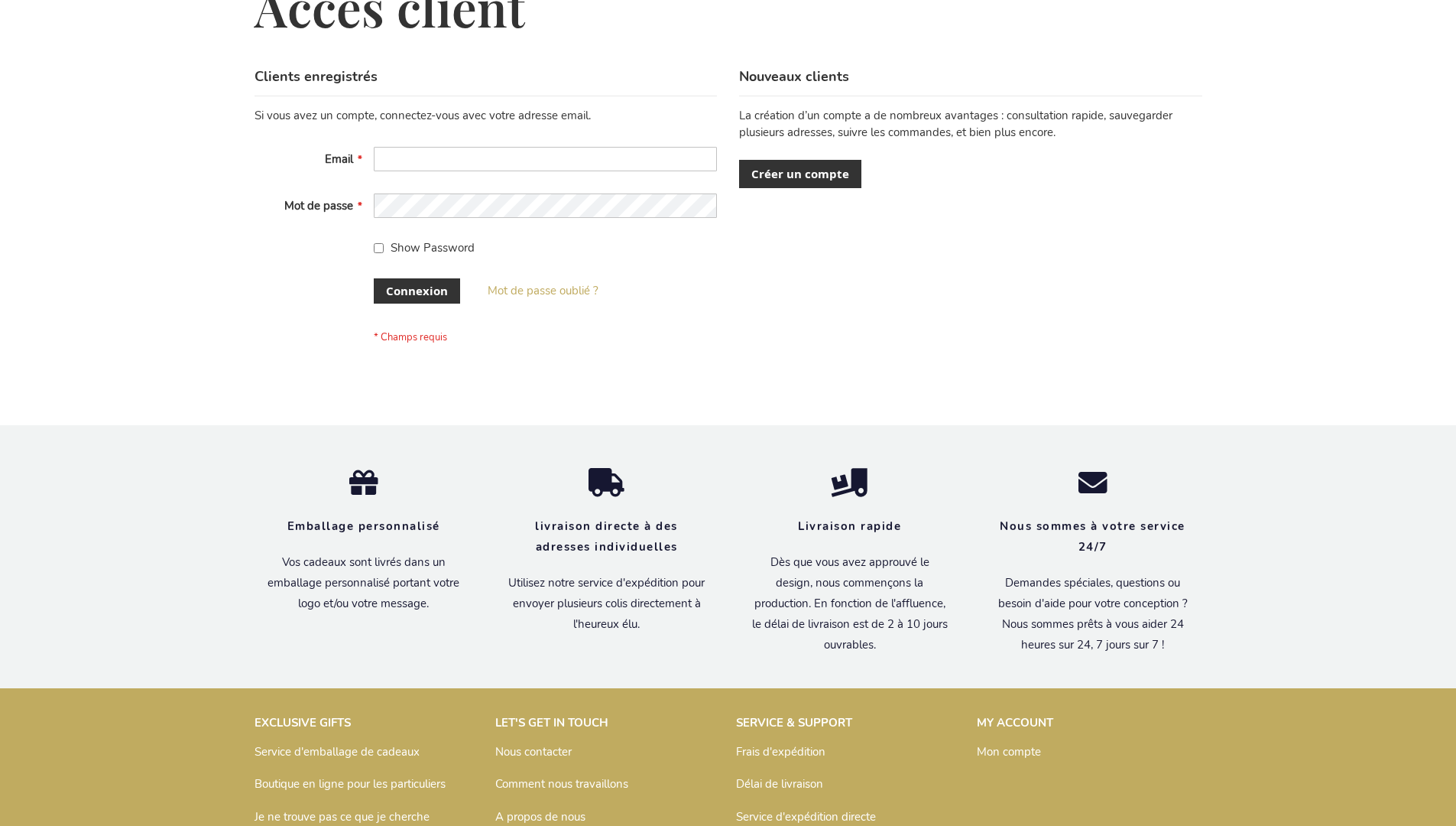
scroll to position [527, 0]
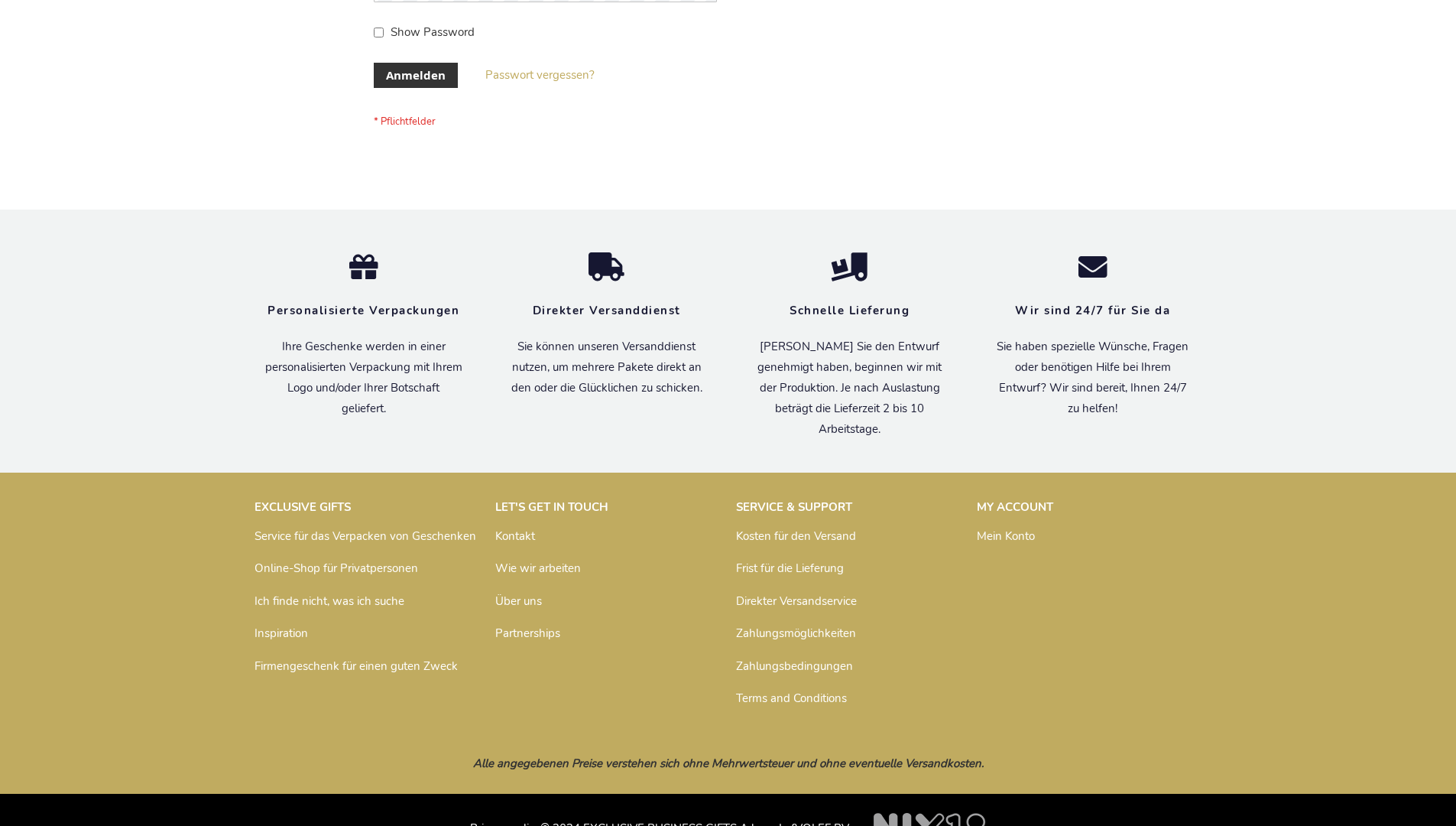
scroll to position [512, 0]
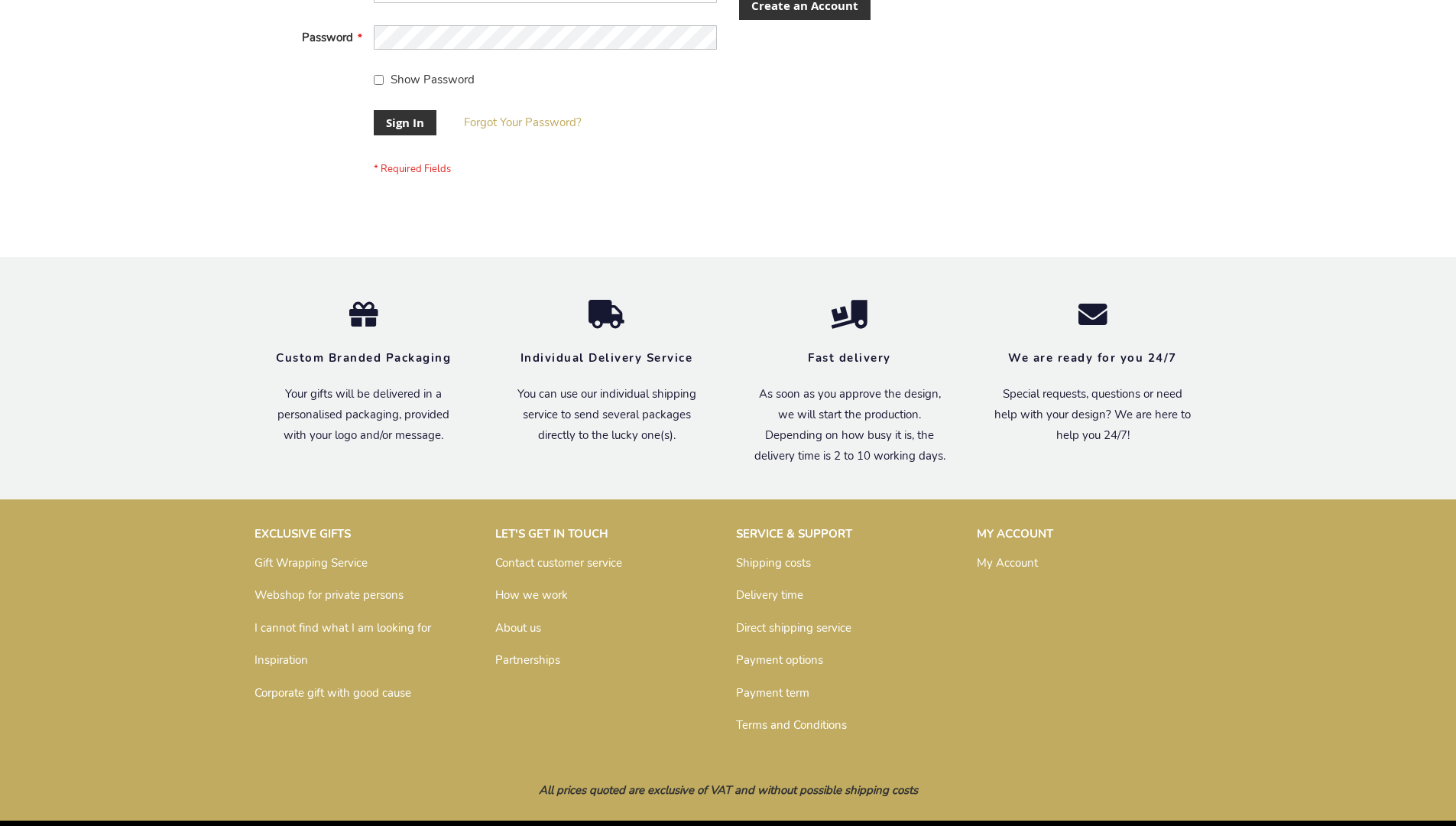
scroll to position [491, 0]
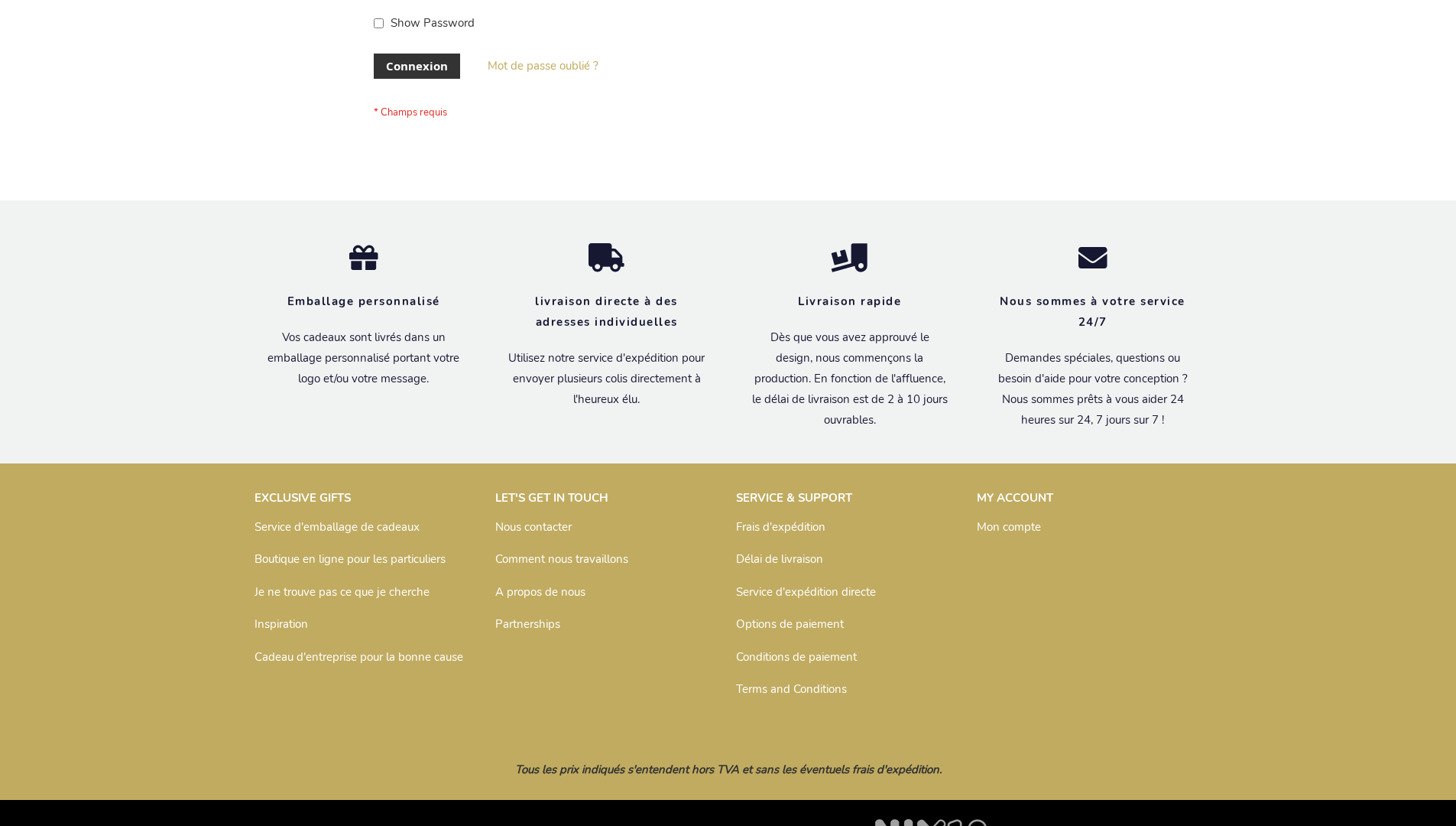
scroll to position [527, 0]
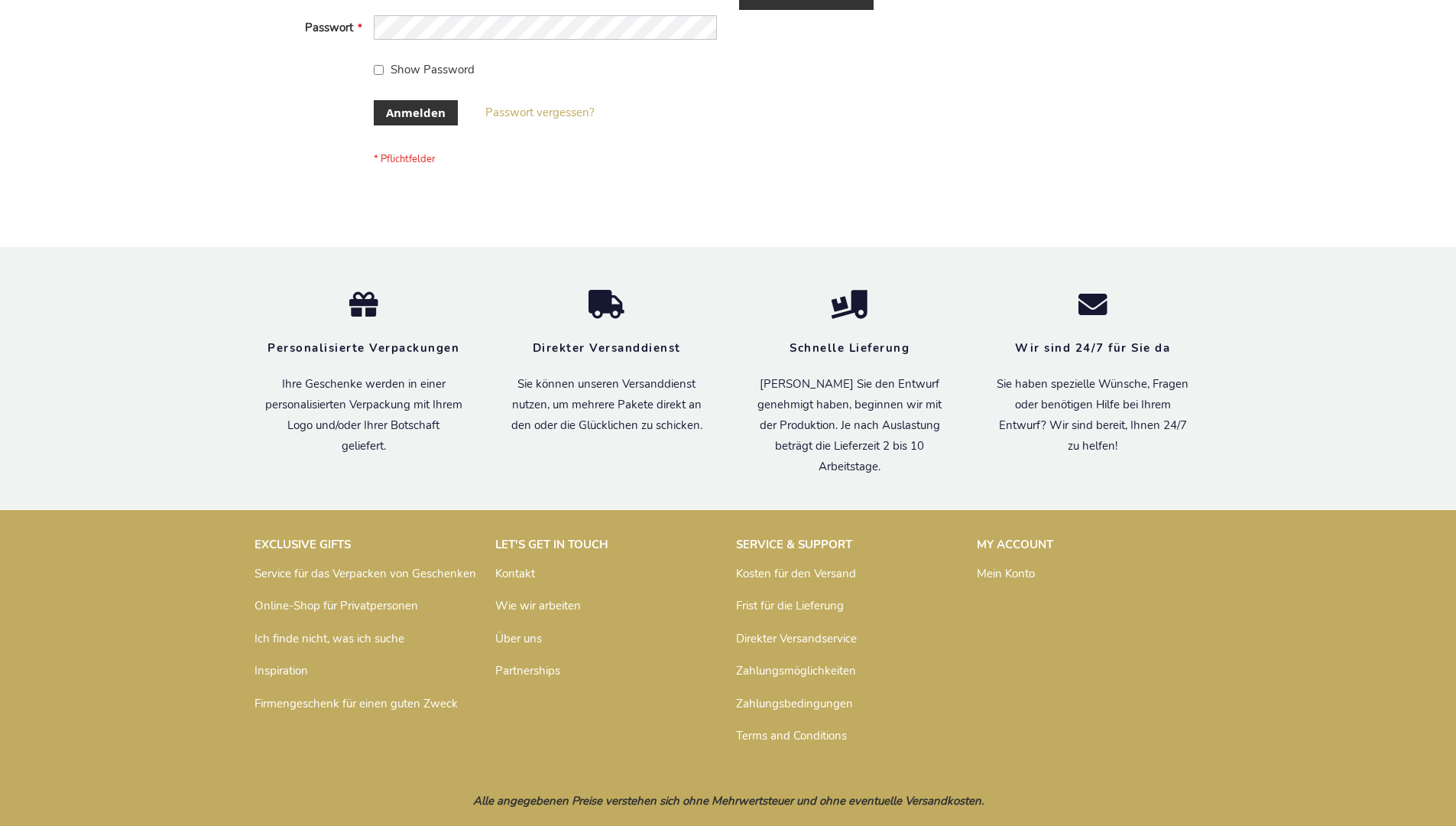
scroll to position [512, 0]
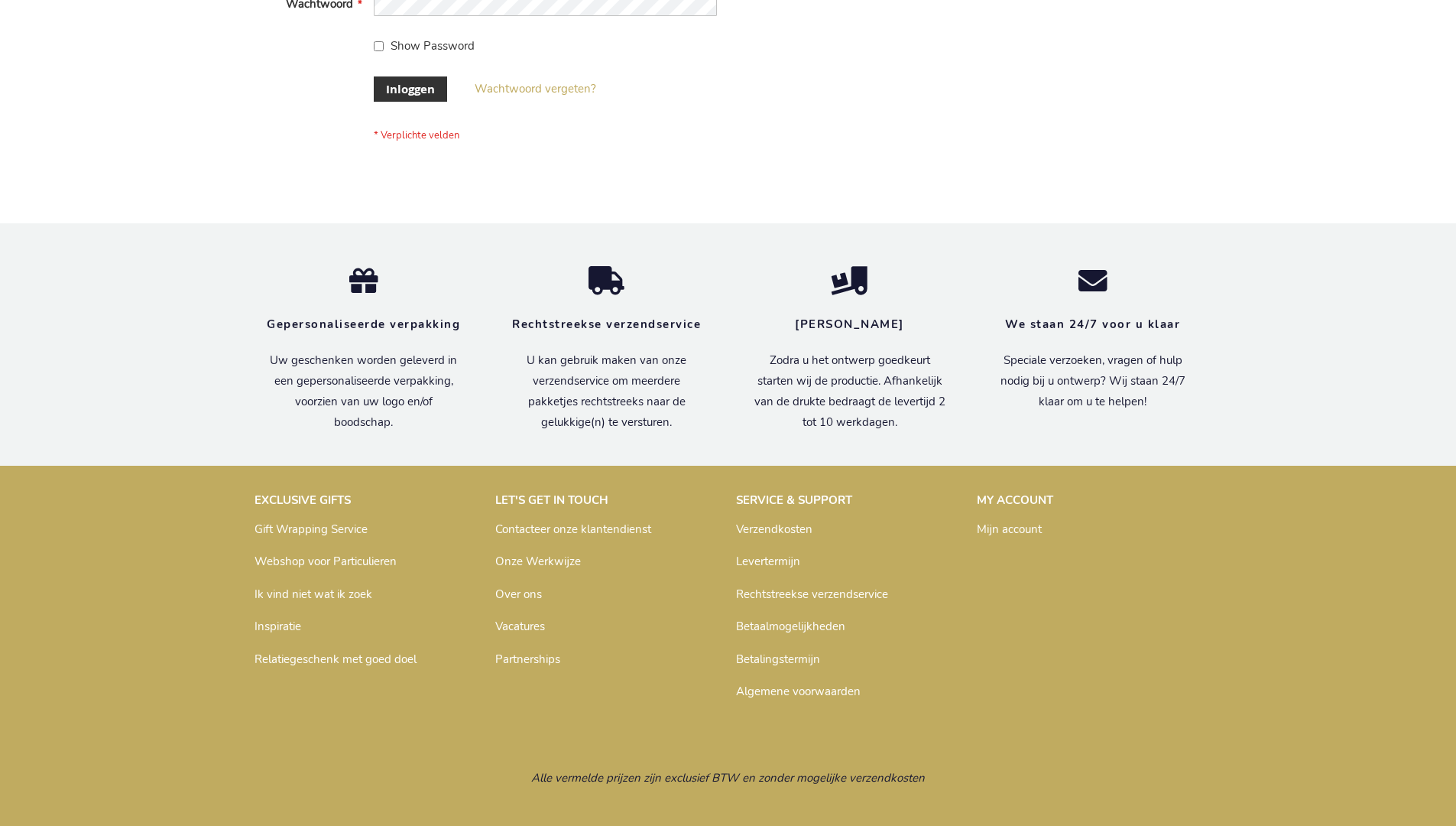
scroll to position [519, 0]
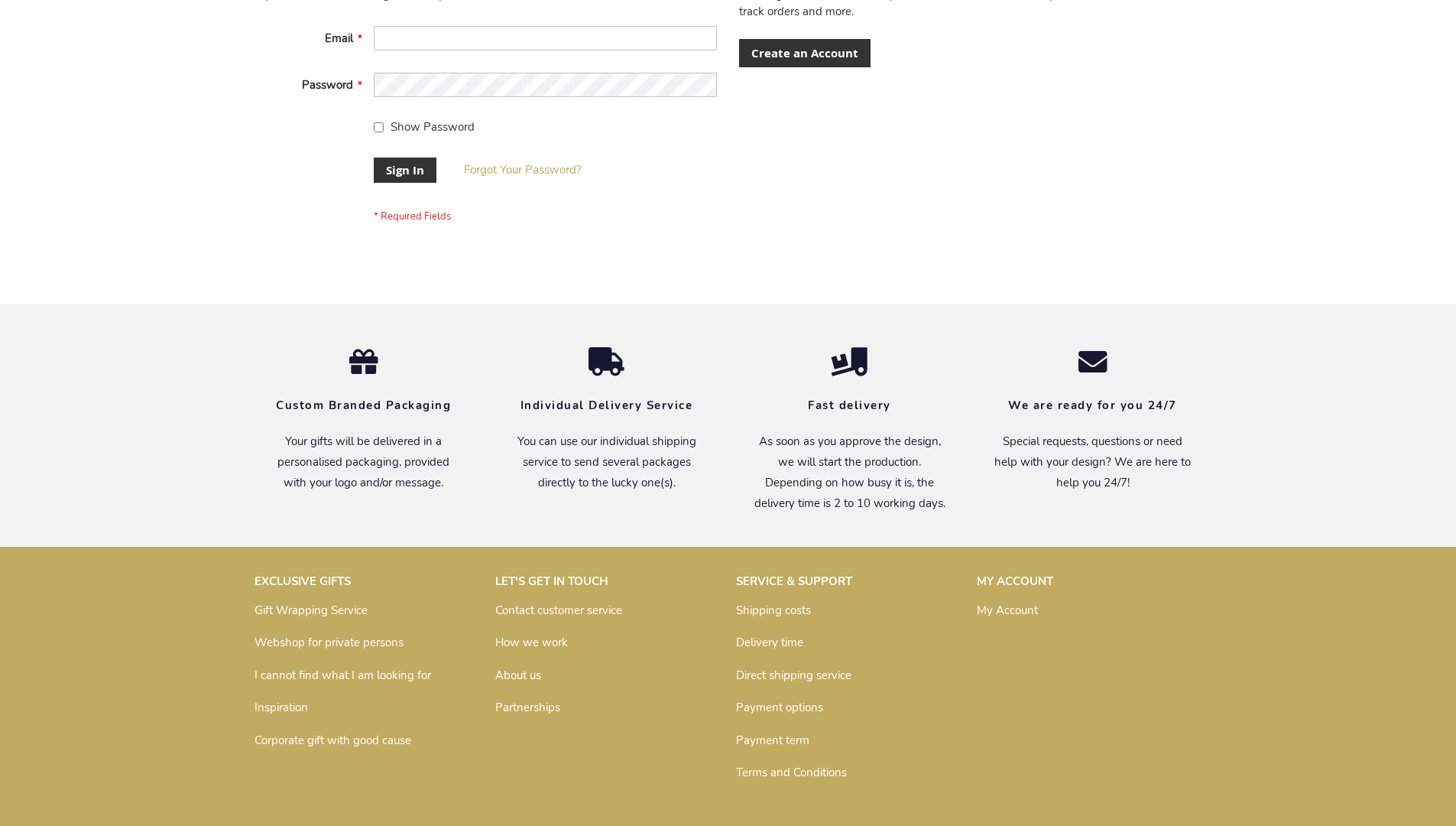
scroll to position [491, 0]
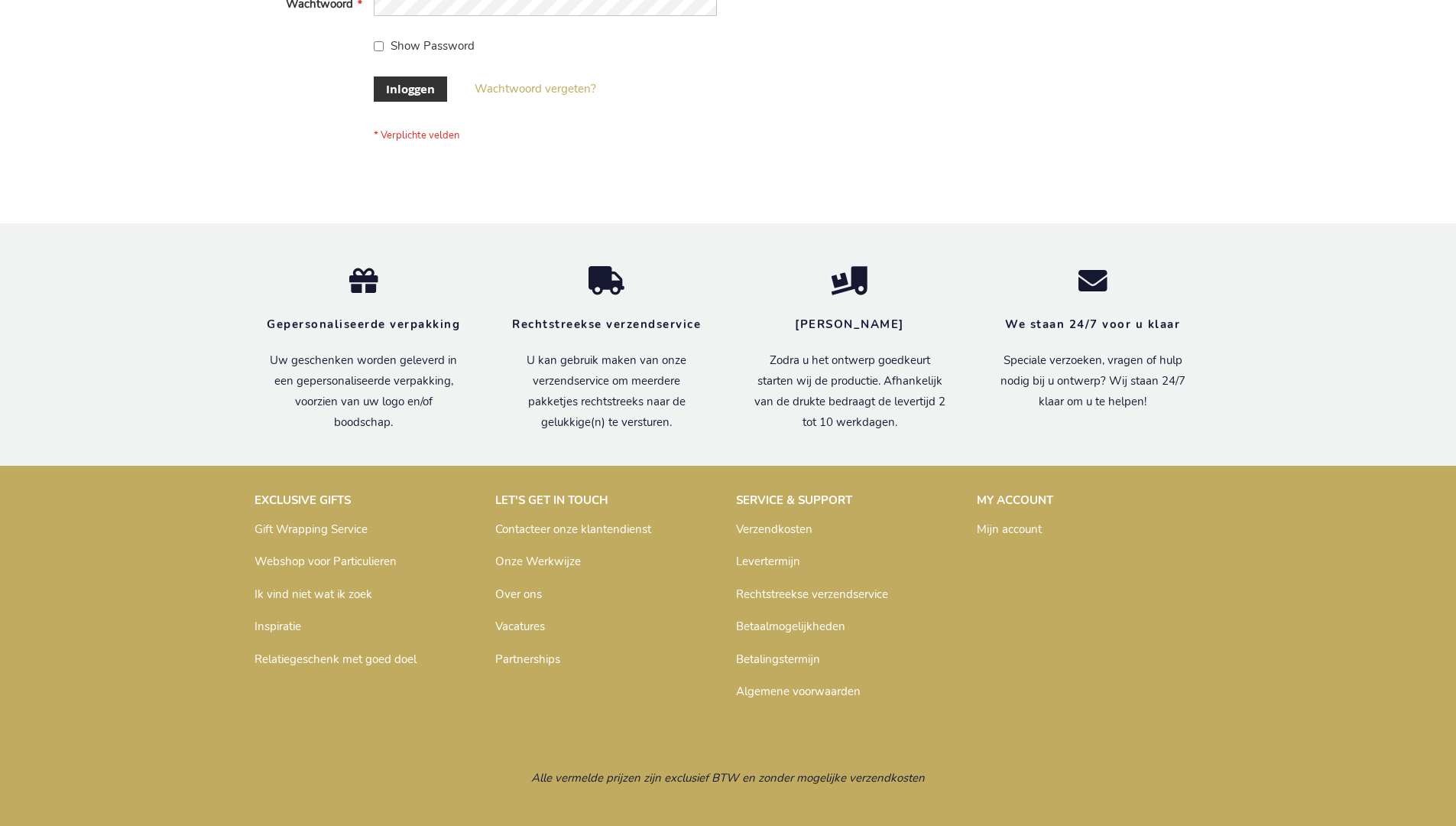
scroll to position [519, 0]
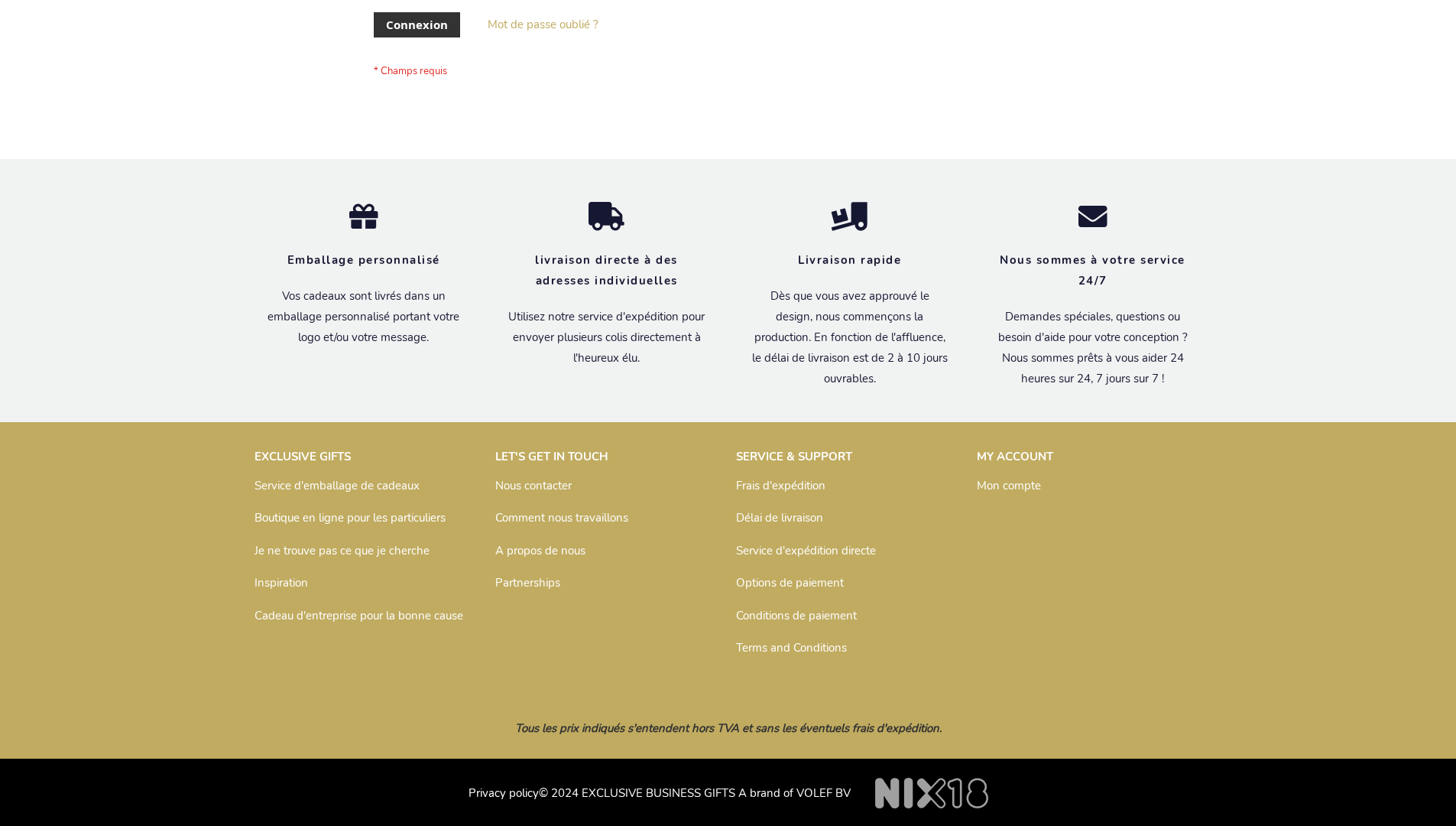
scroll to position [527, 0]
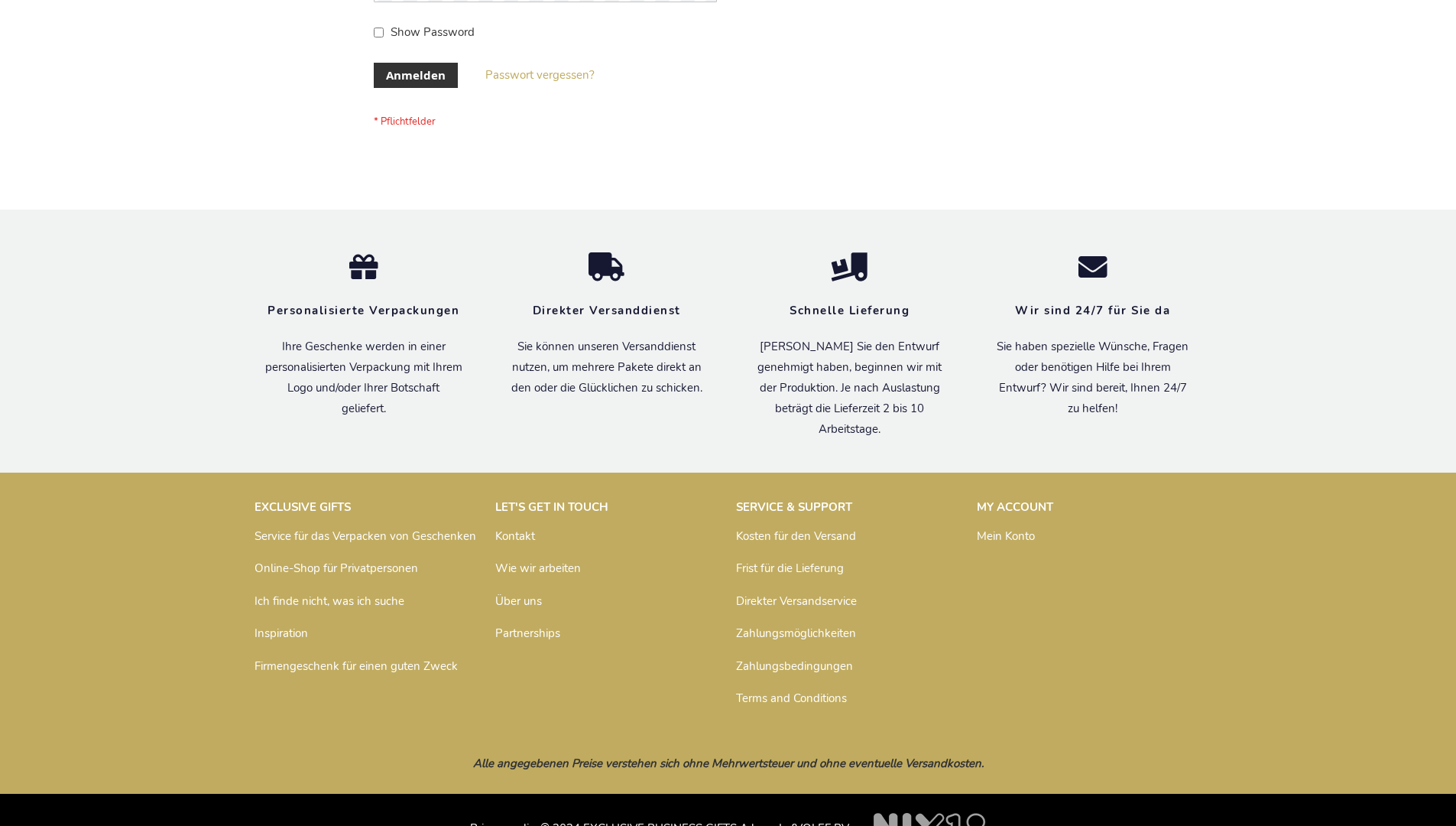
scroll to position [512, 0]
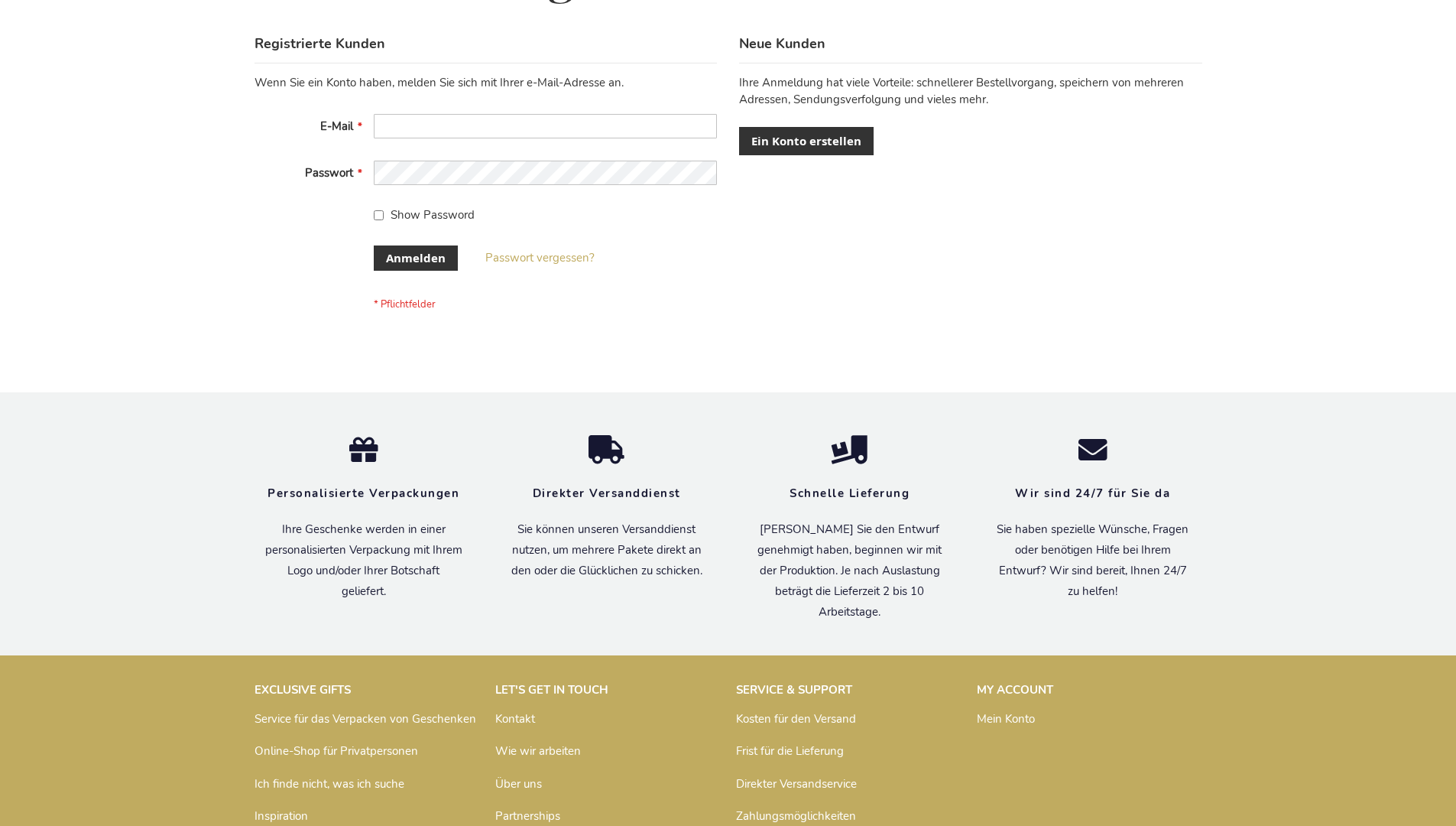
scroll to position [512, 0]
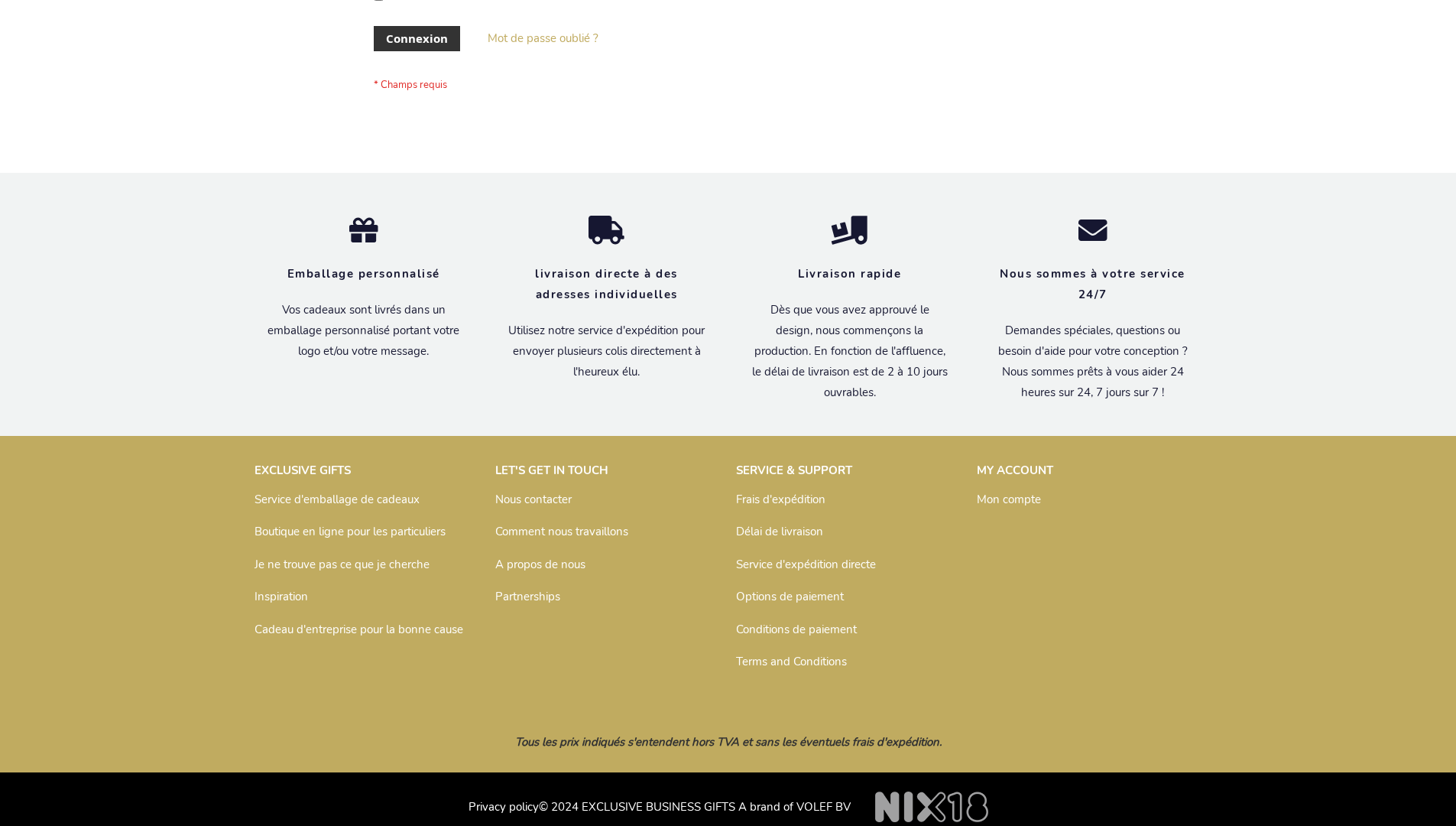
scroll to position [527, 0]
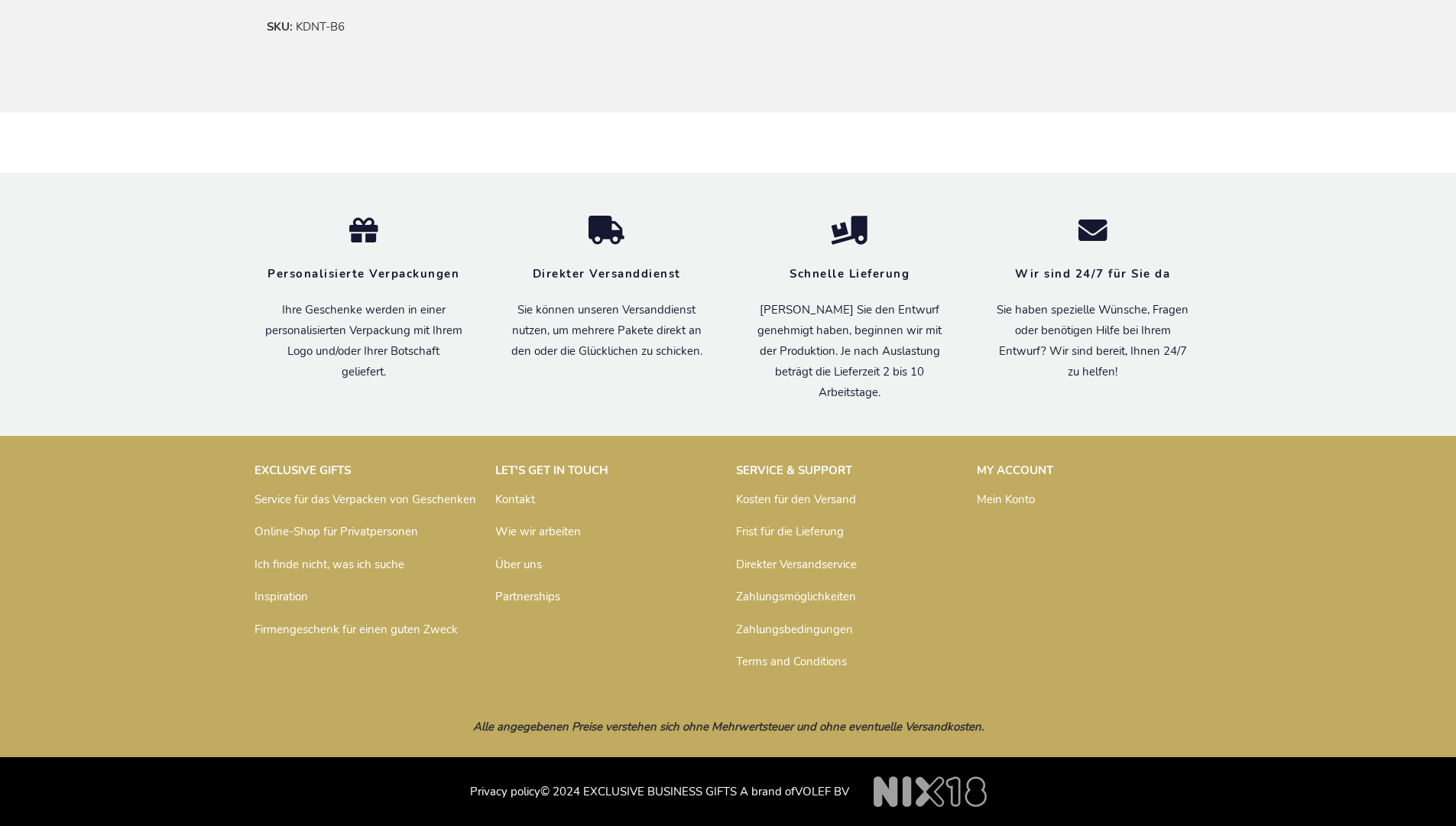
scroll to position [920, 0]
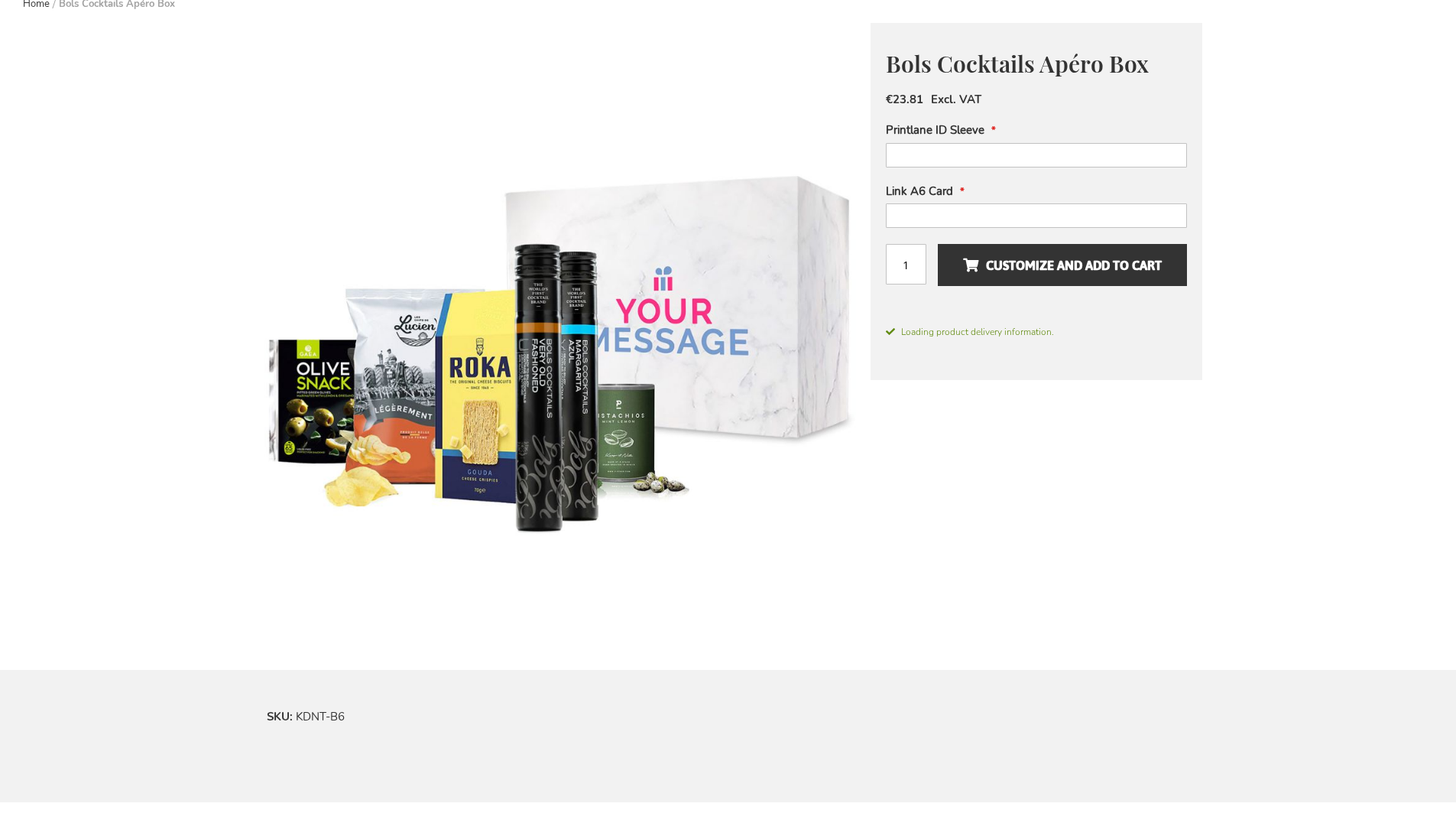
scroll to position [885, 0]
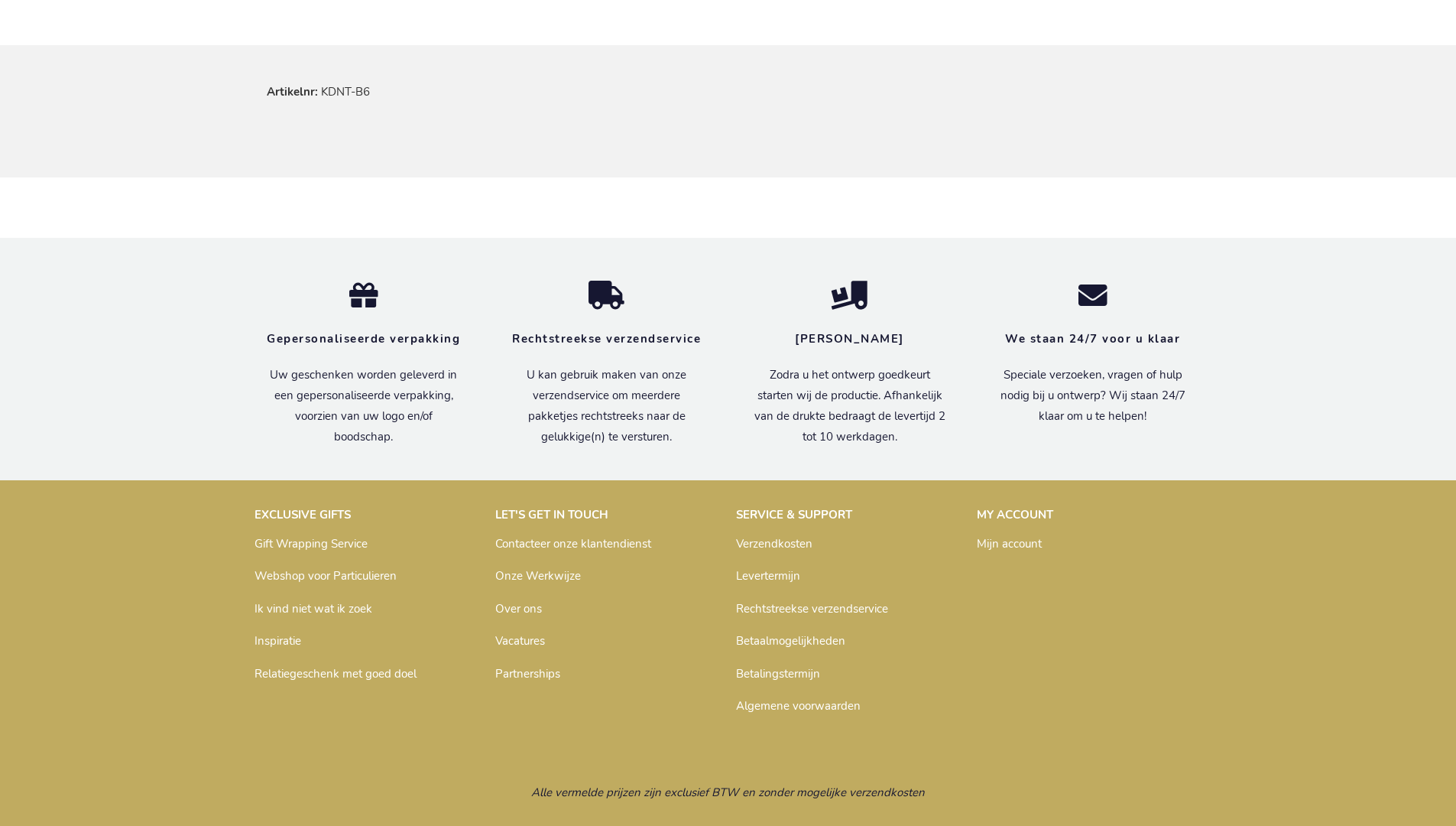
scroll to position [927, 0]
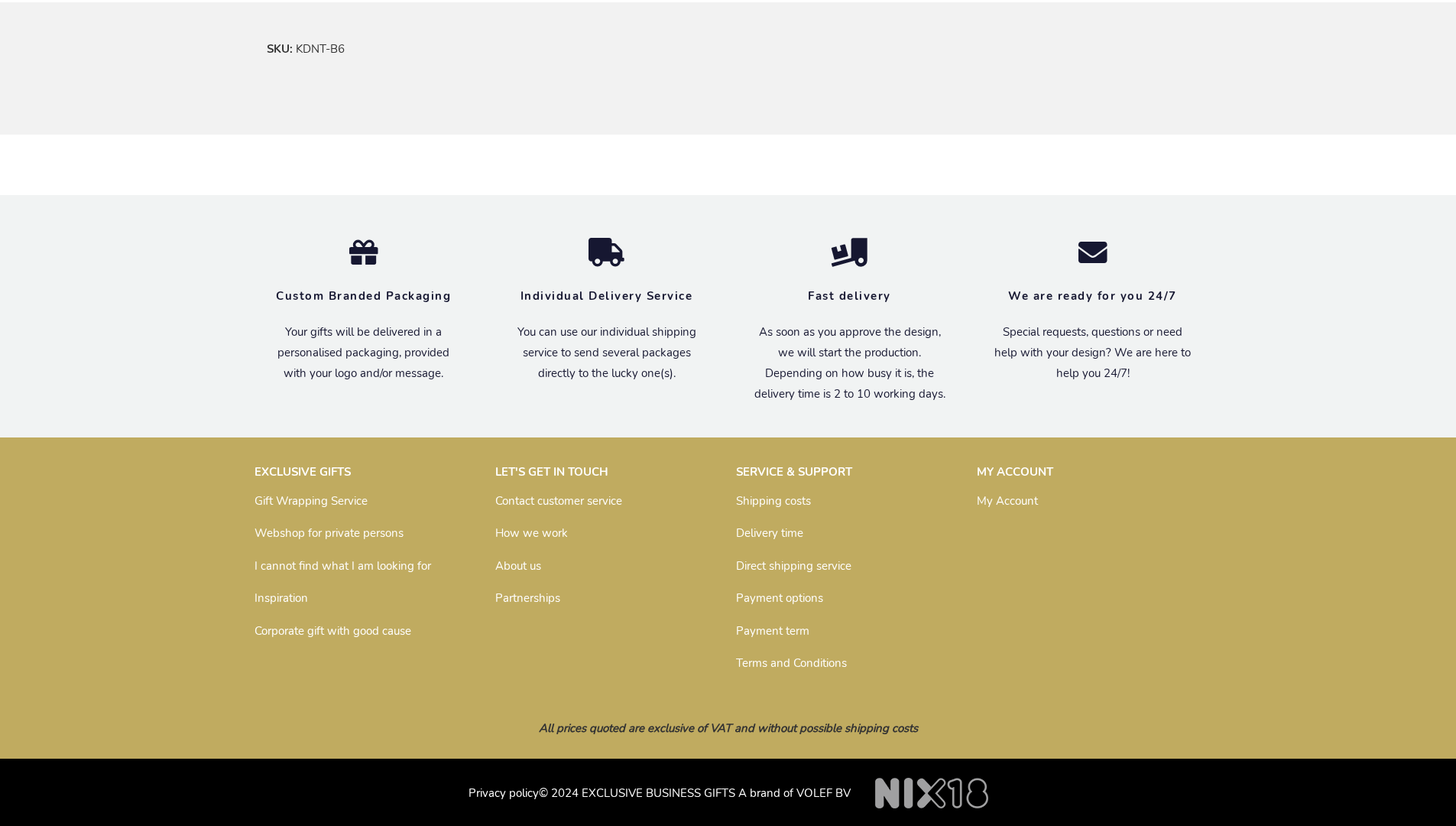
scroll to position [899, 0]
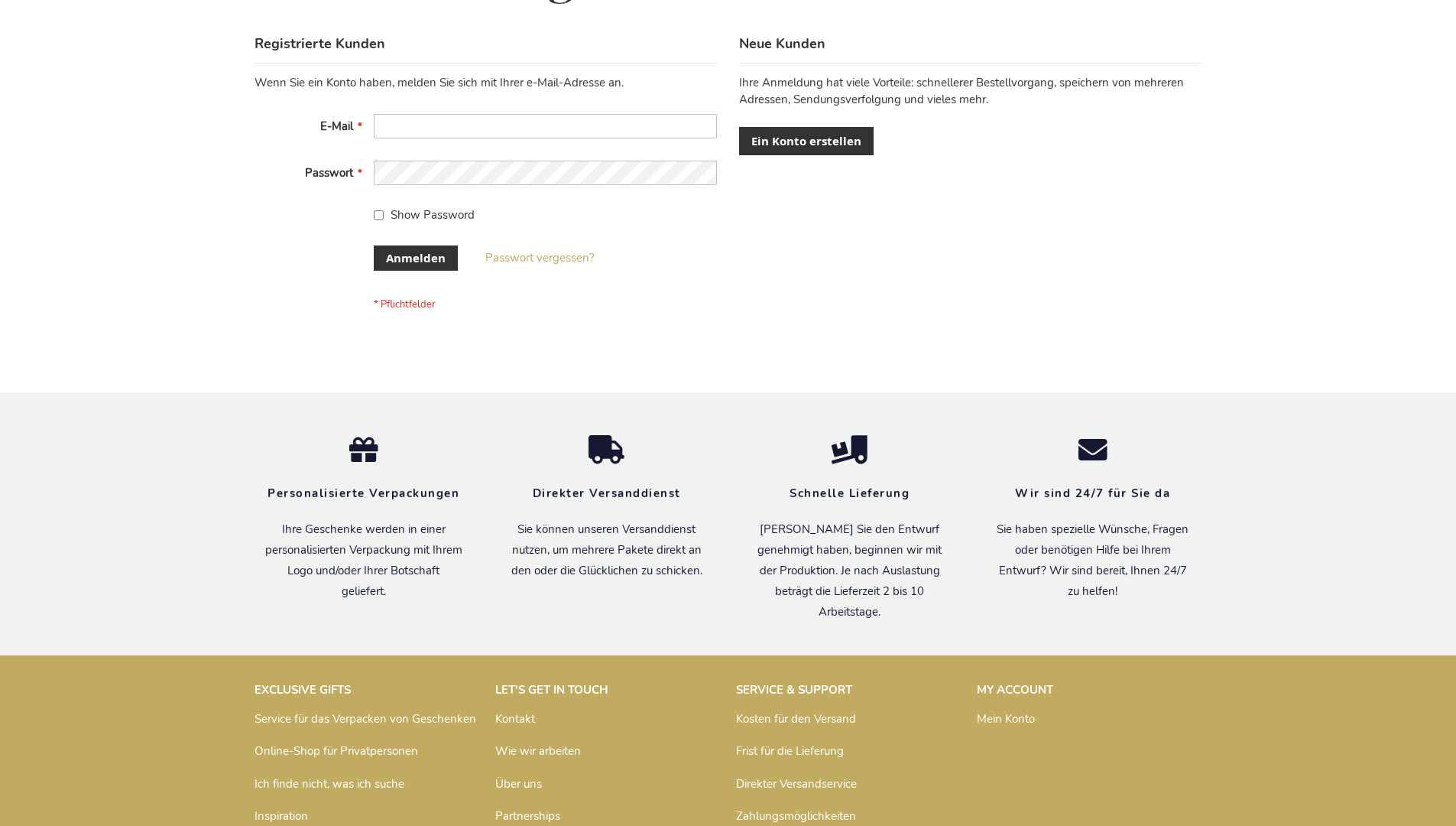
scroll to position [512, 0]
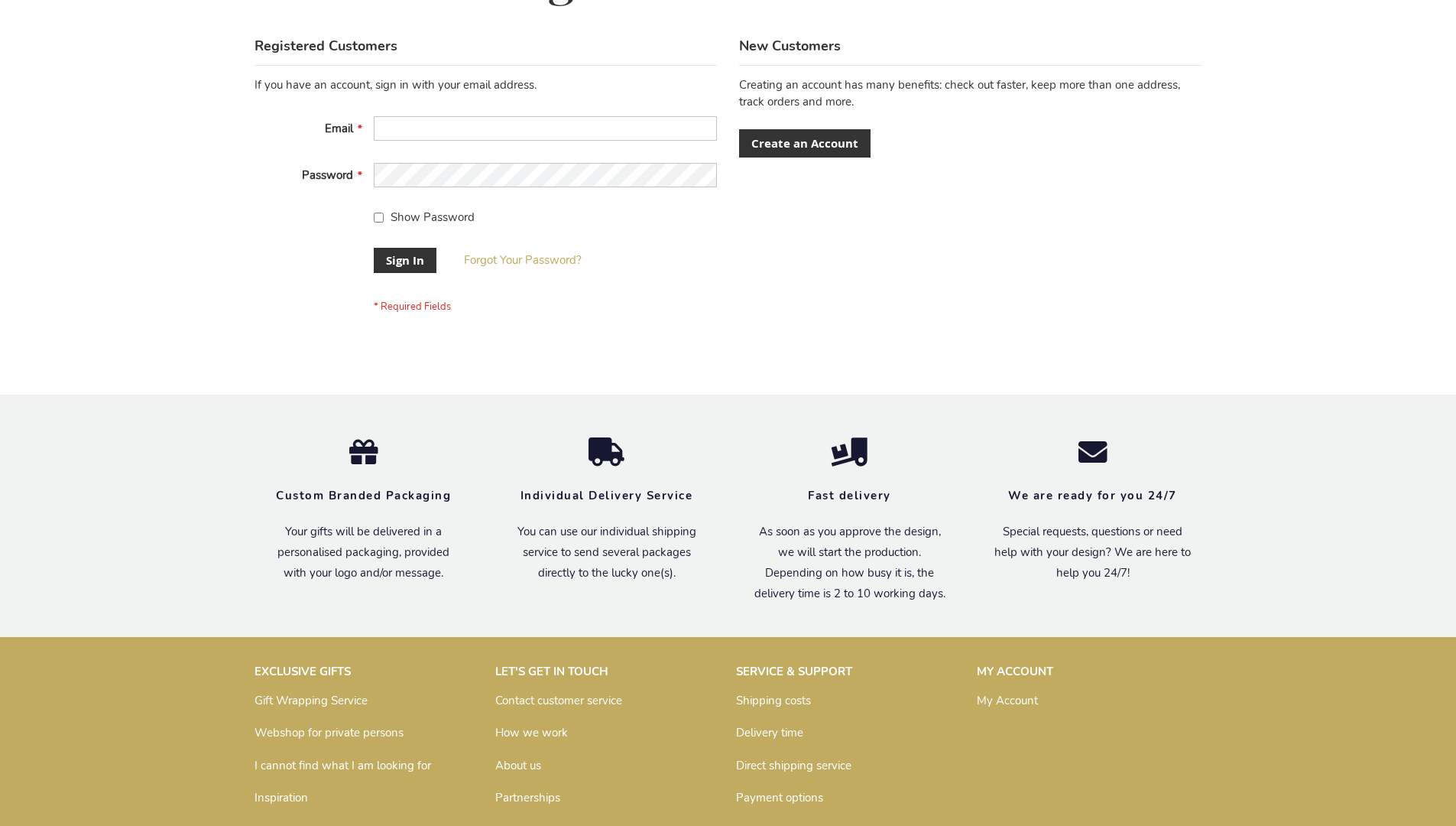
scroll to position [491, 0]
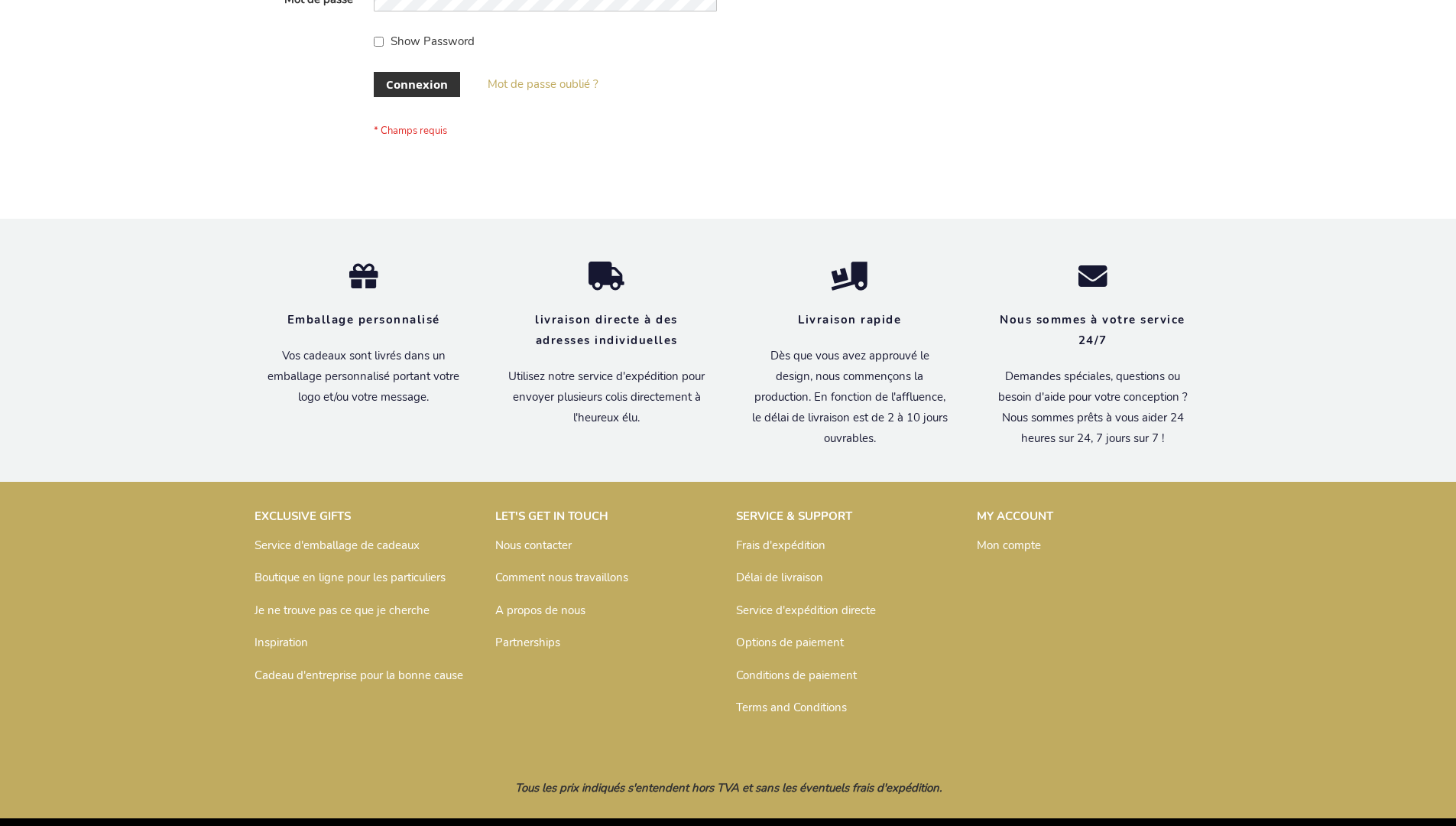
scroll to position [527, 0]
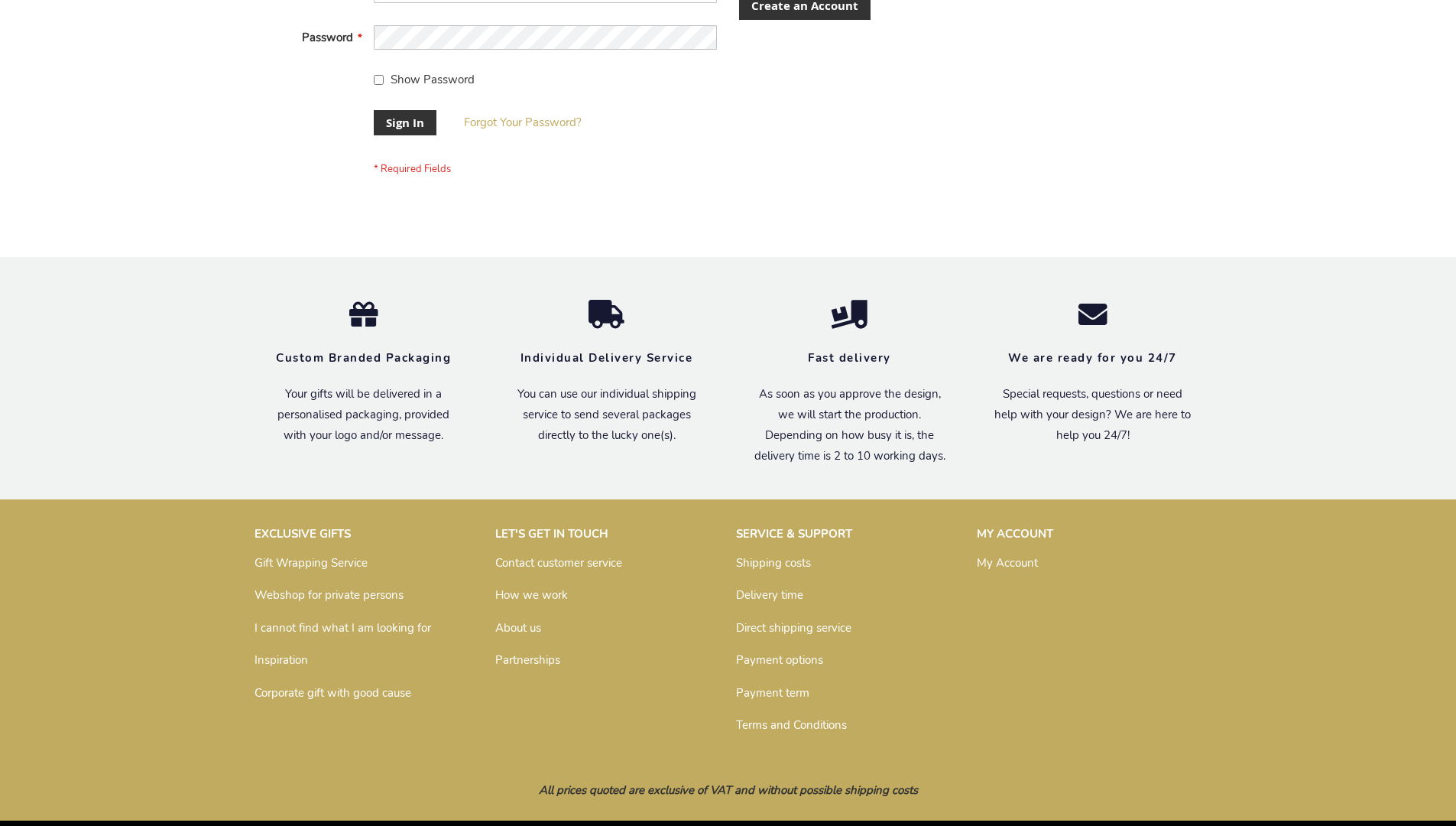
scroll to position [491, 0]
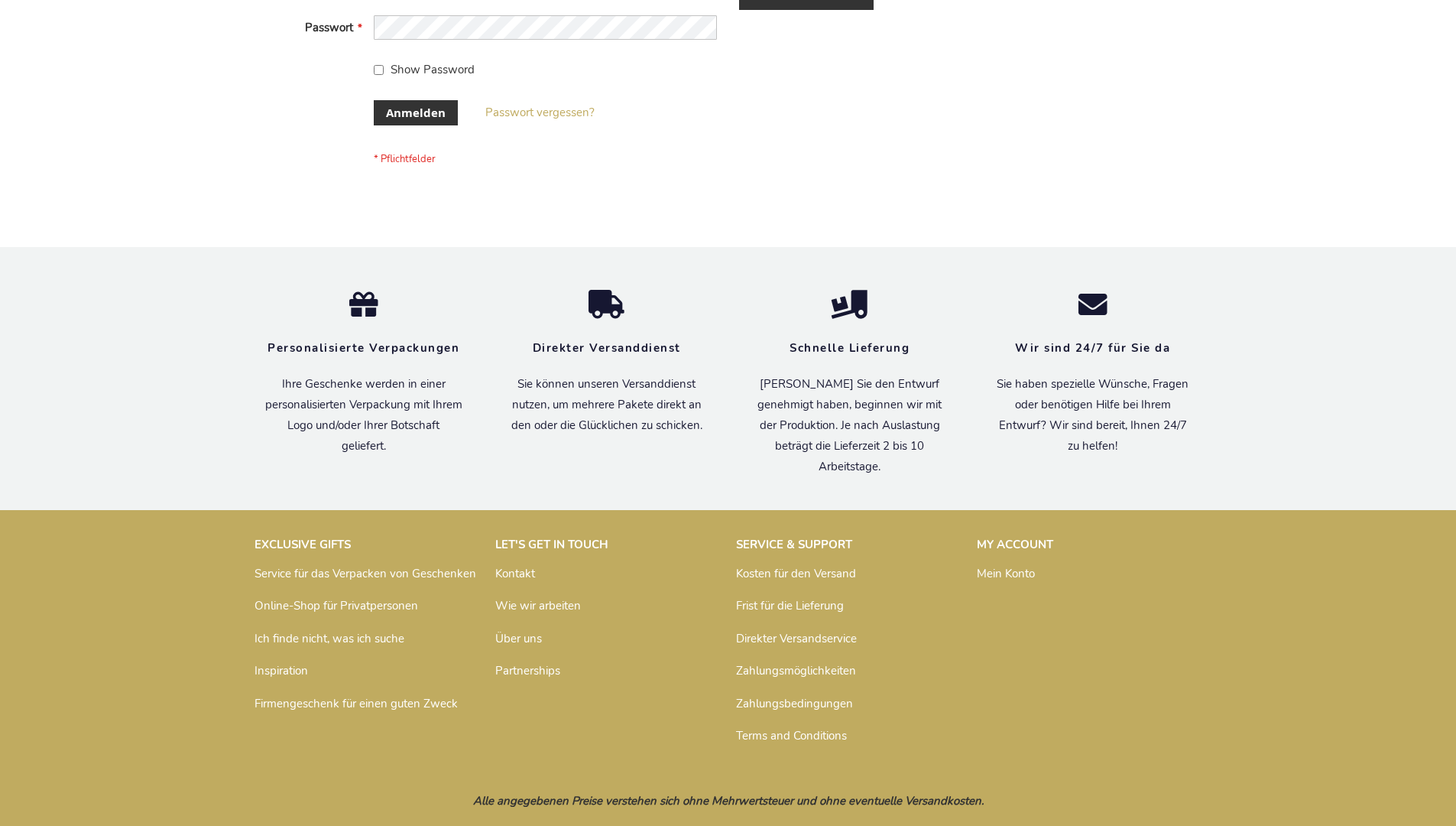
scroll to position [512, 0]
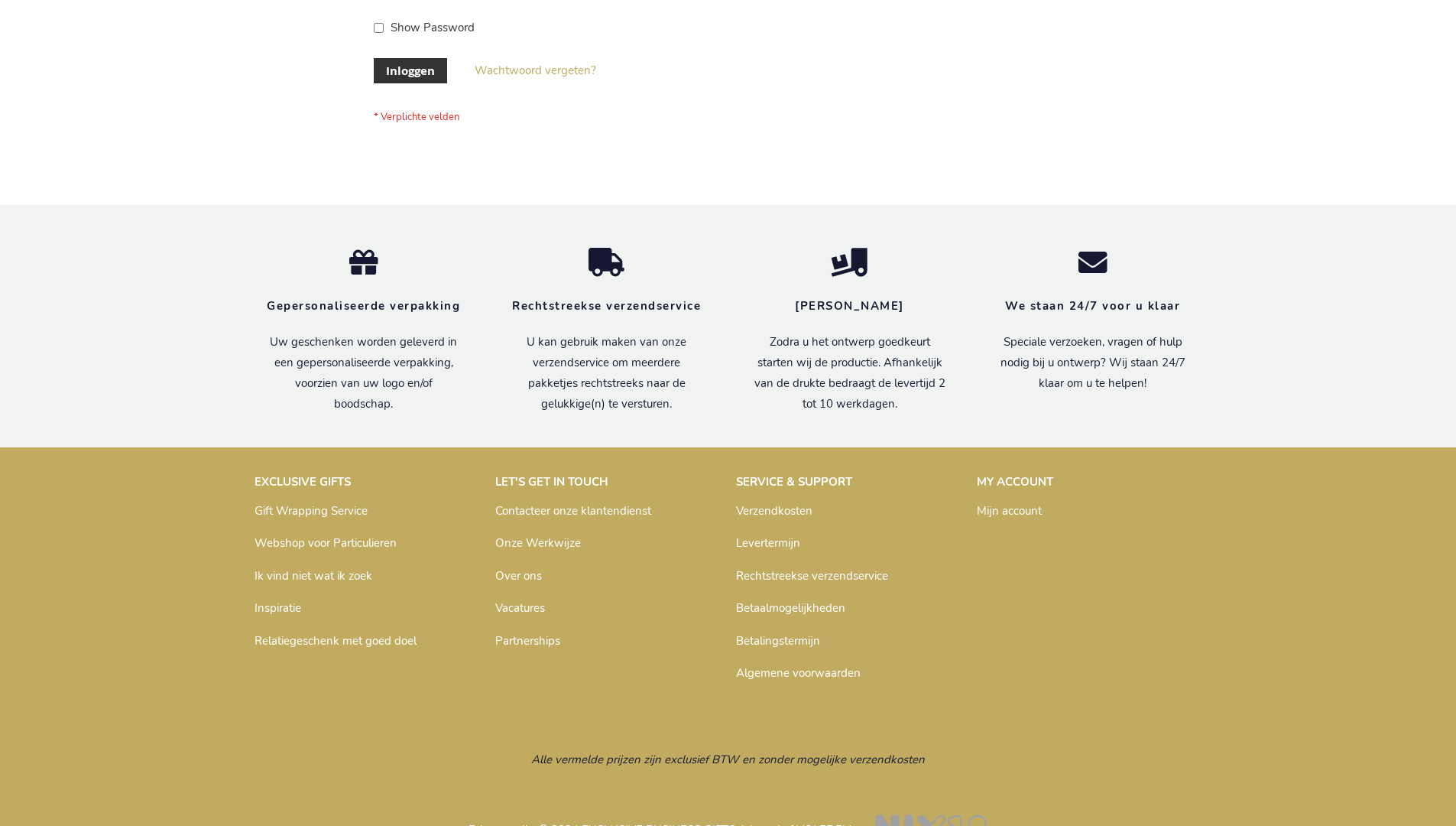
scroll to position [519, 0]
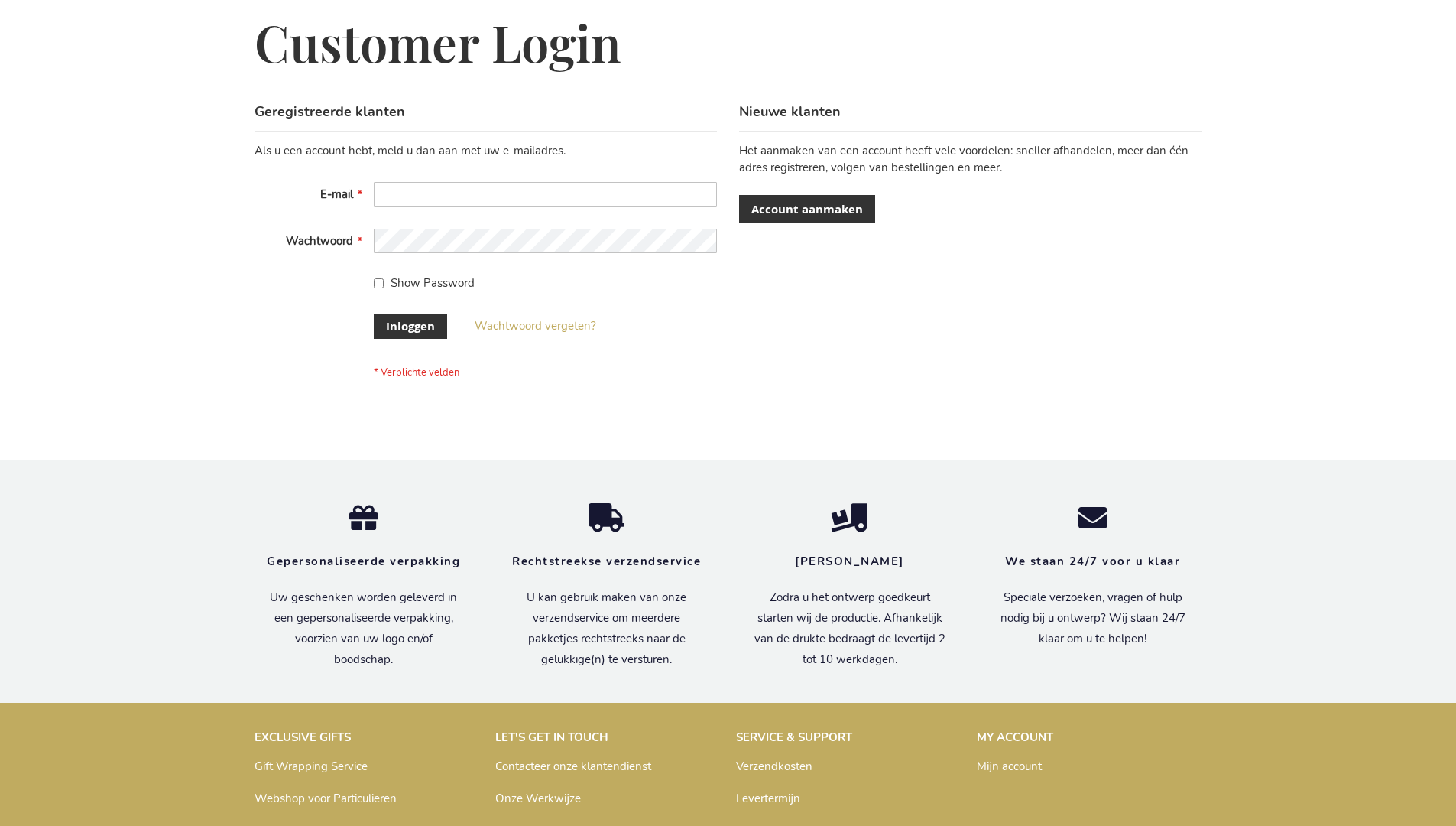
scroll to position [519, 0]
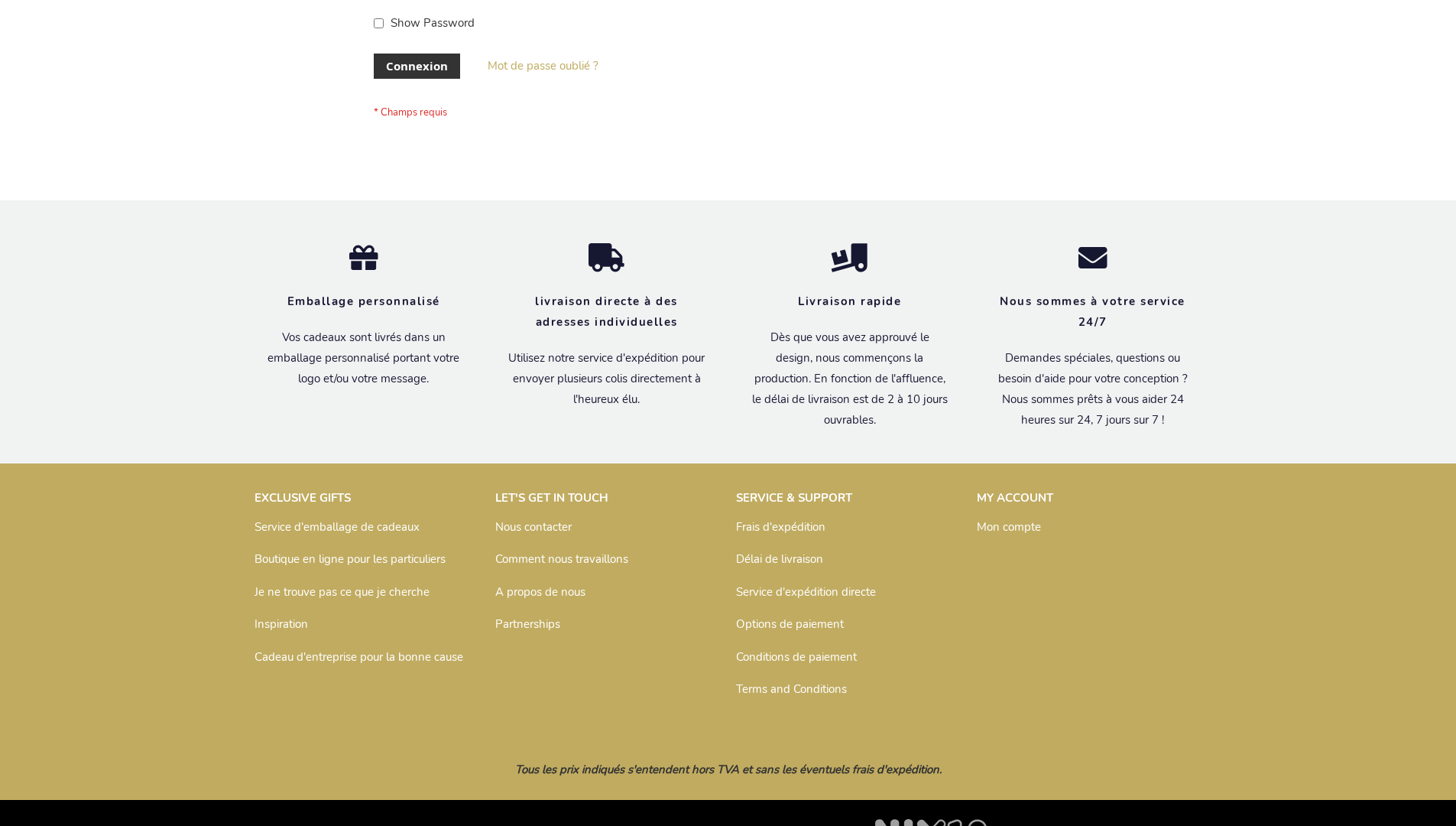
scroll to position [527, 0]
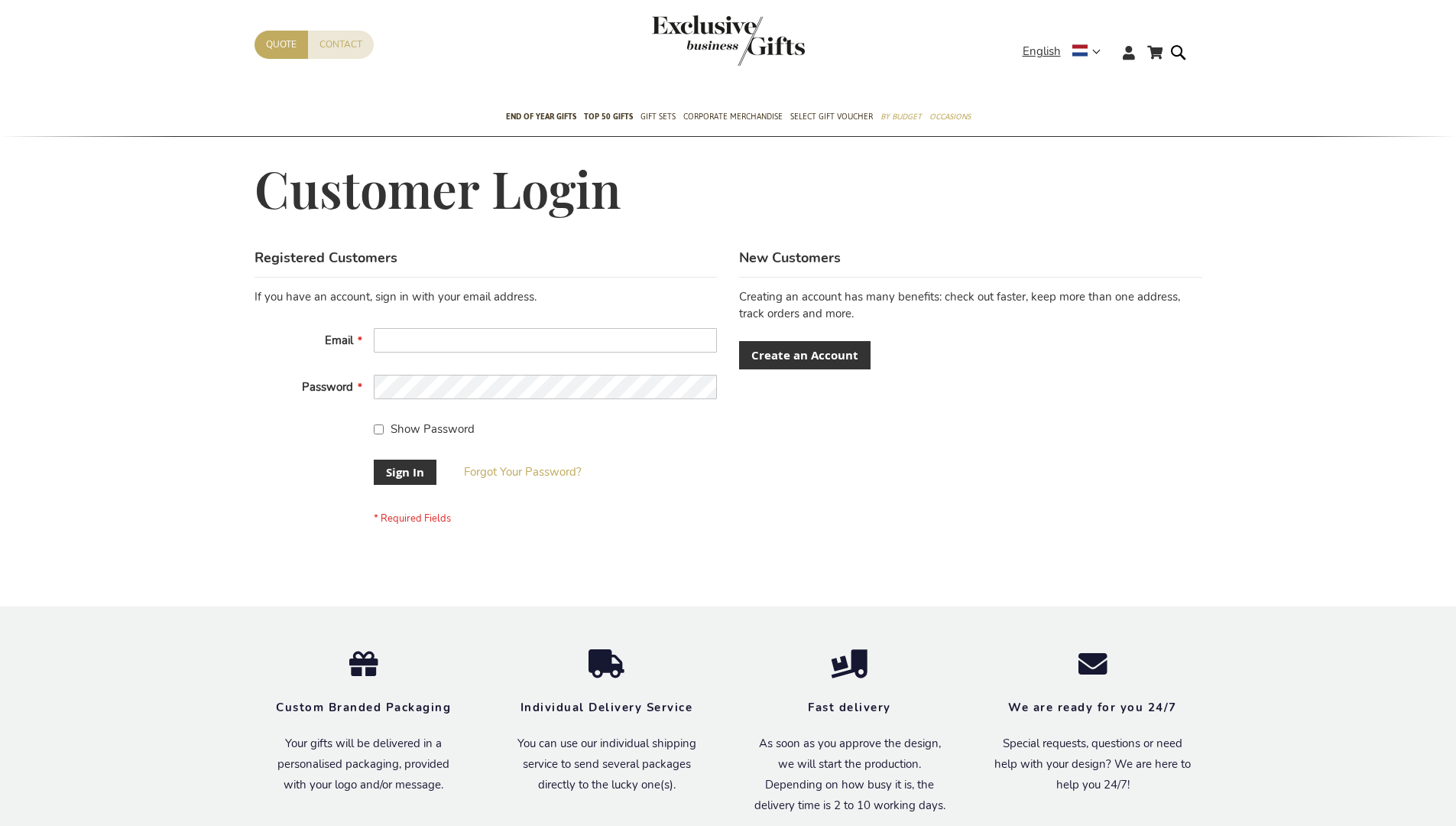
scroll to position [491, 0]
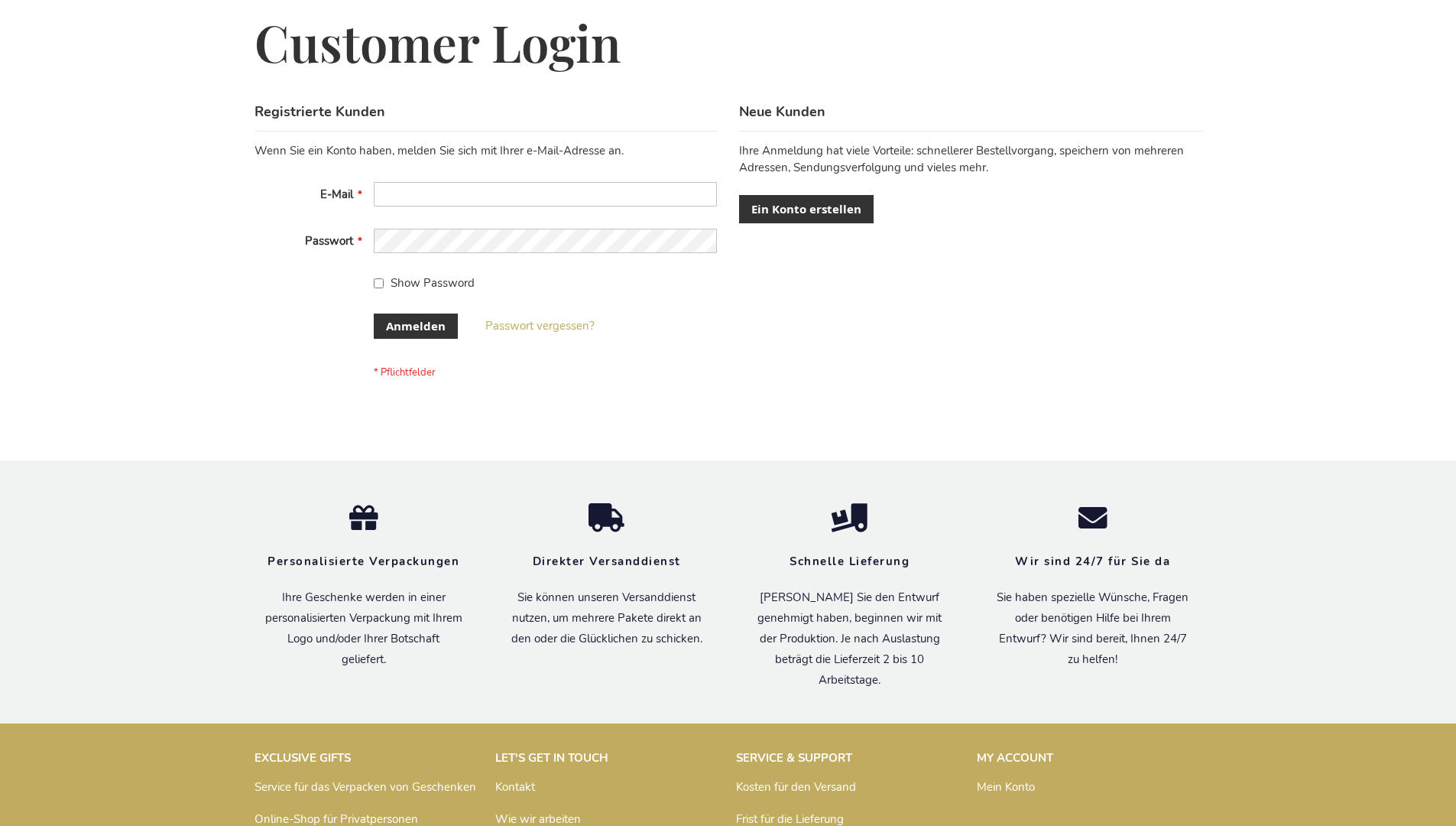
scroll to position [512, 0]
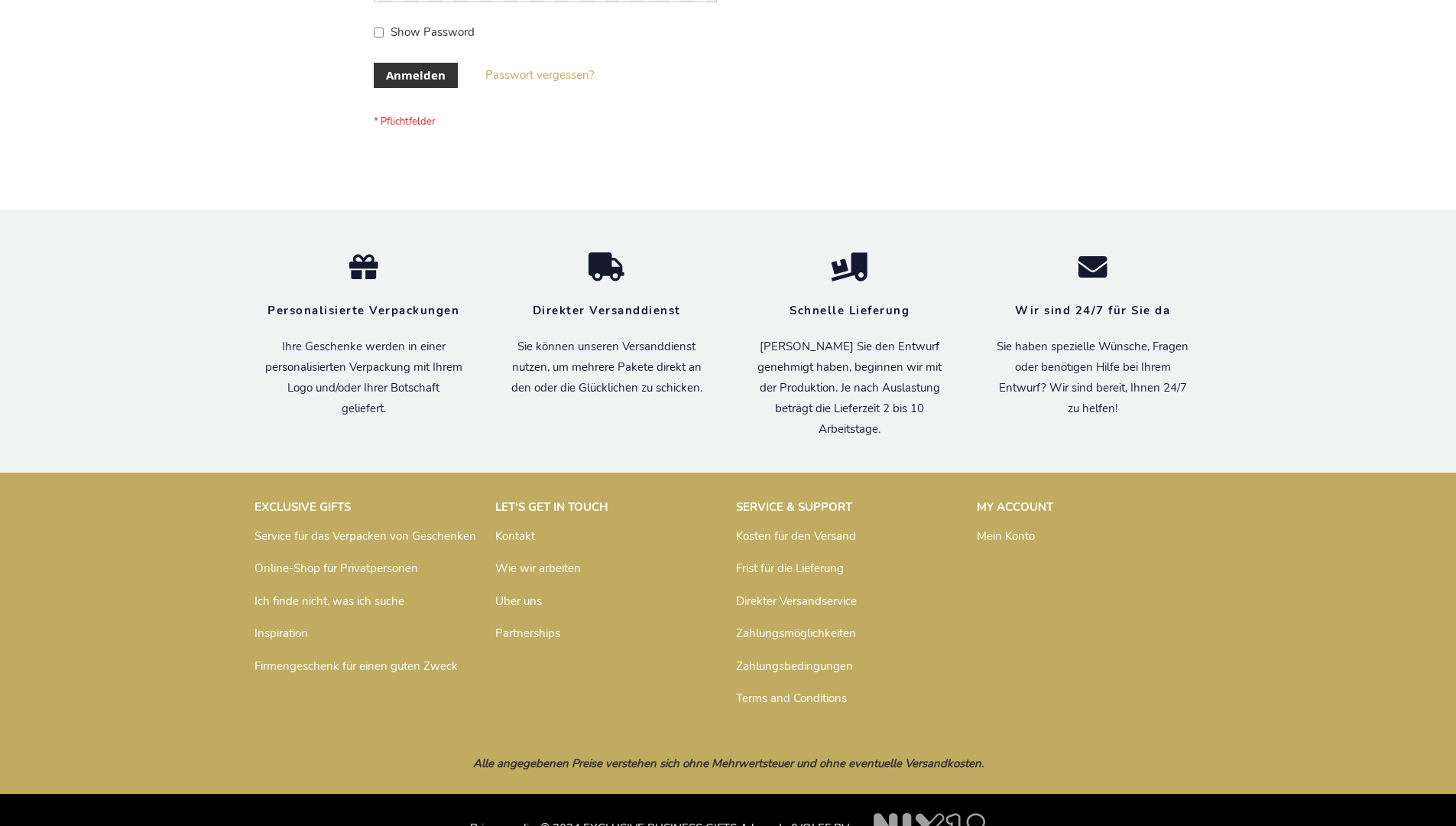
scroll to position [512, 0]
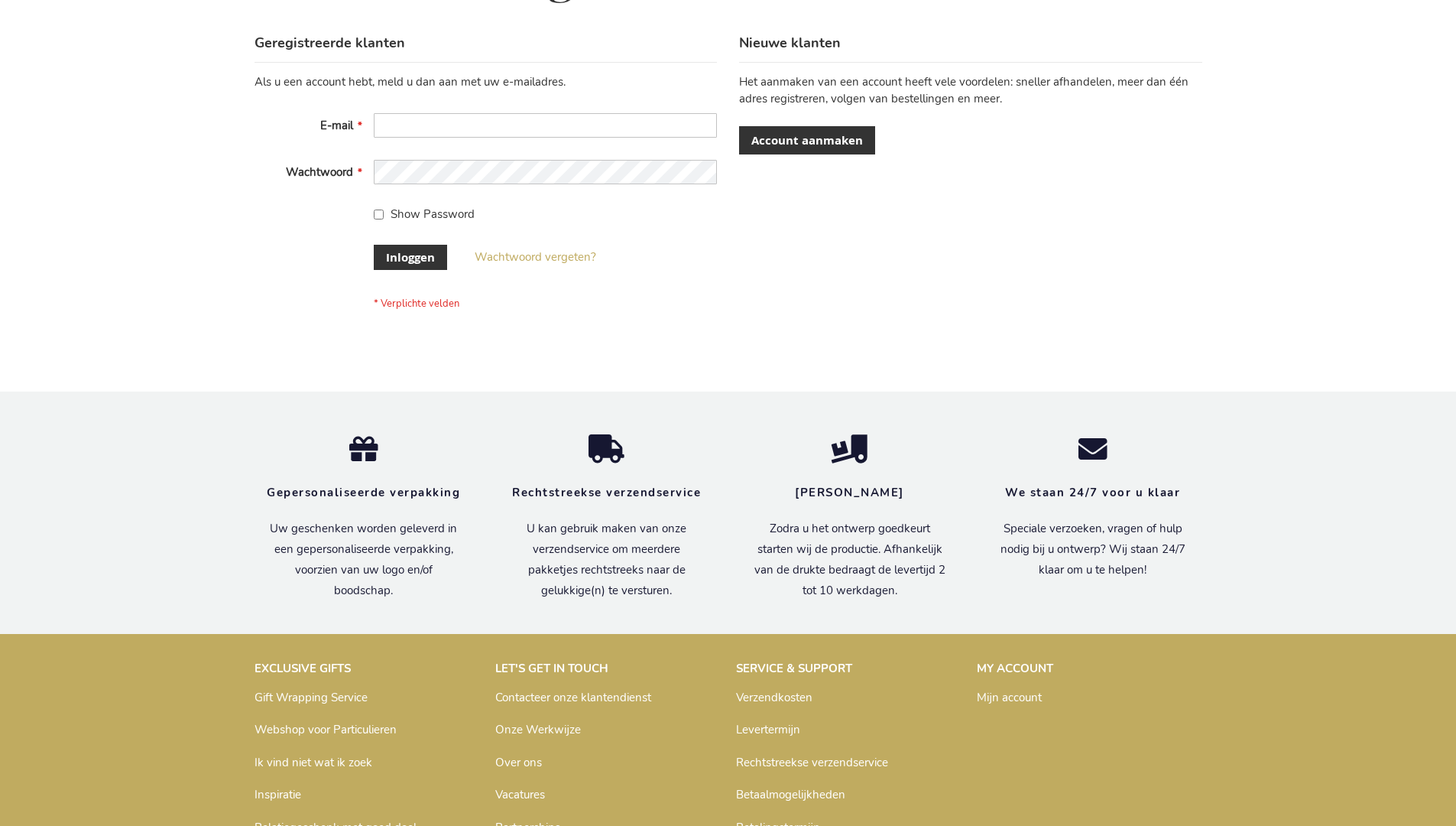
scroll to position [519, 0]
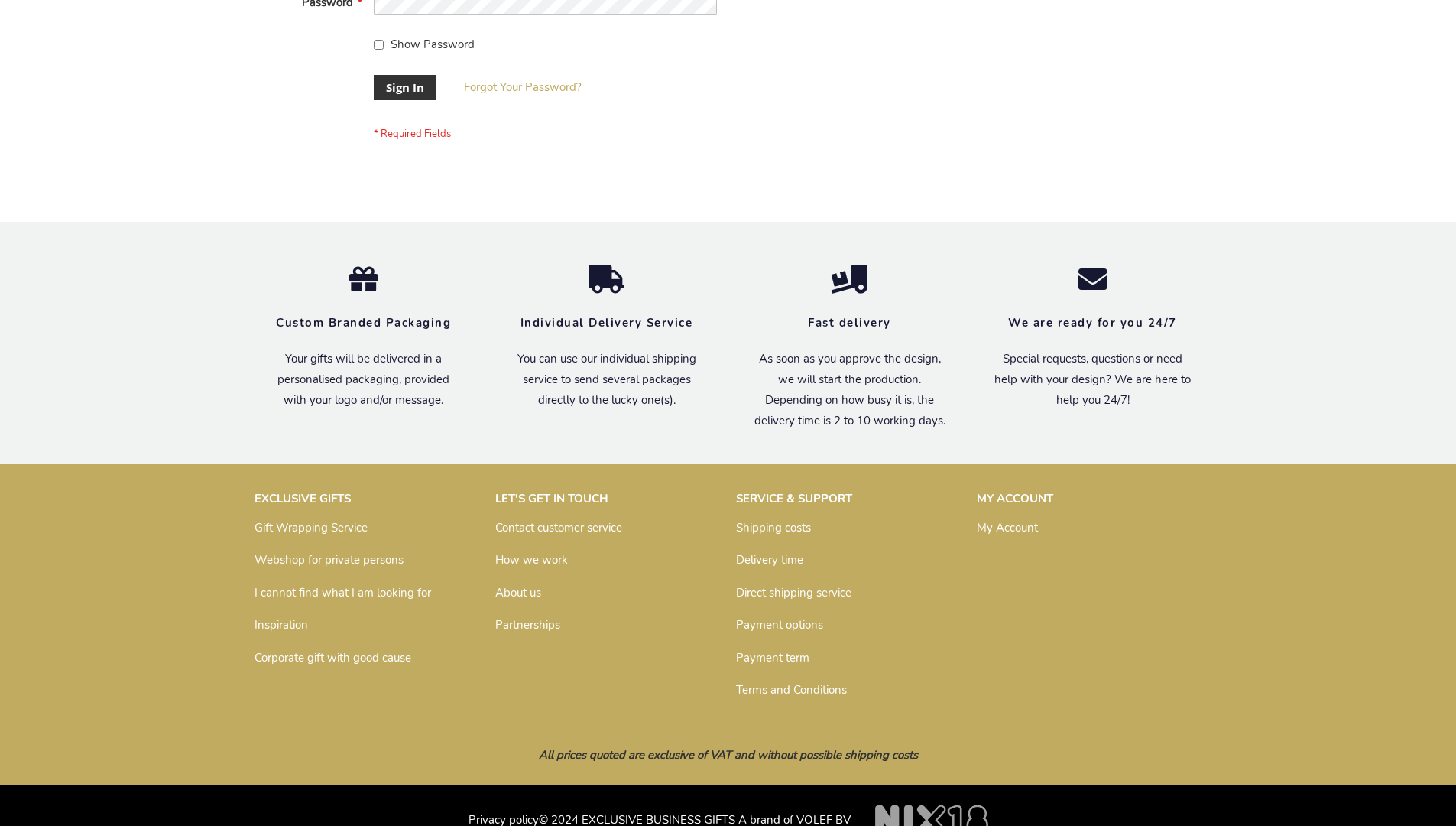
scroll to position [491, 0]
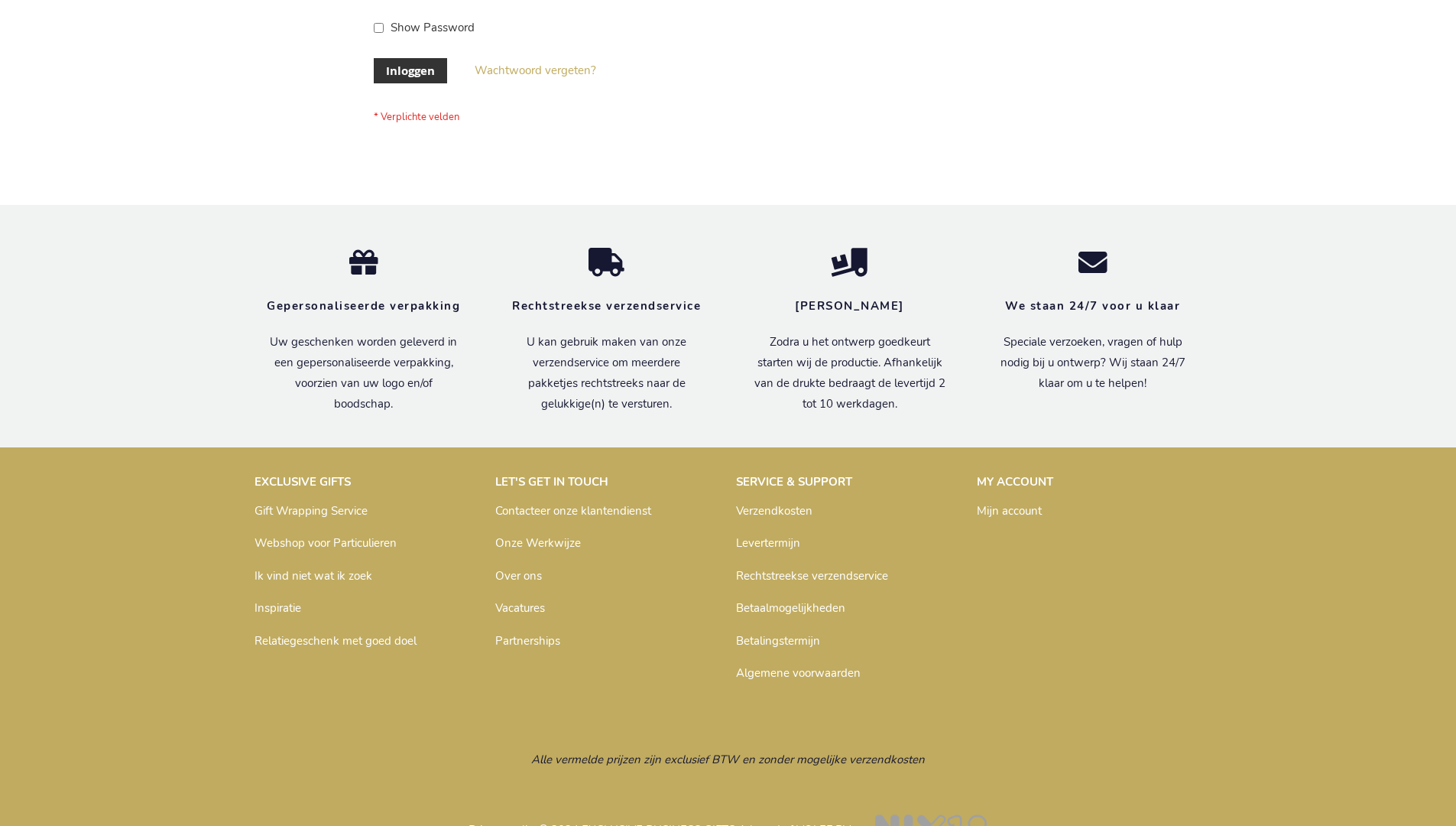
scroll to position [519, 0]
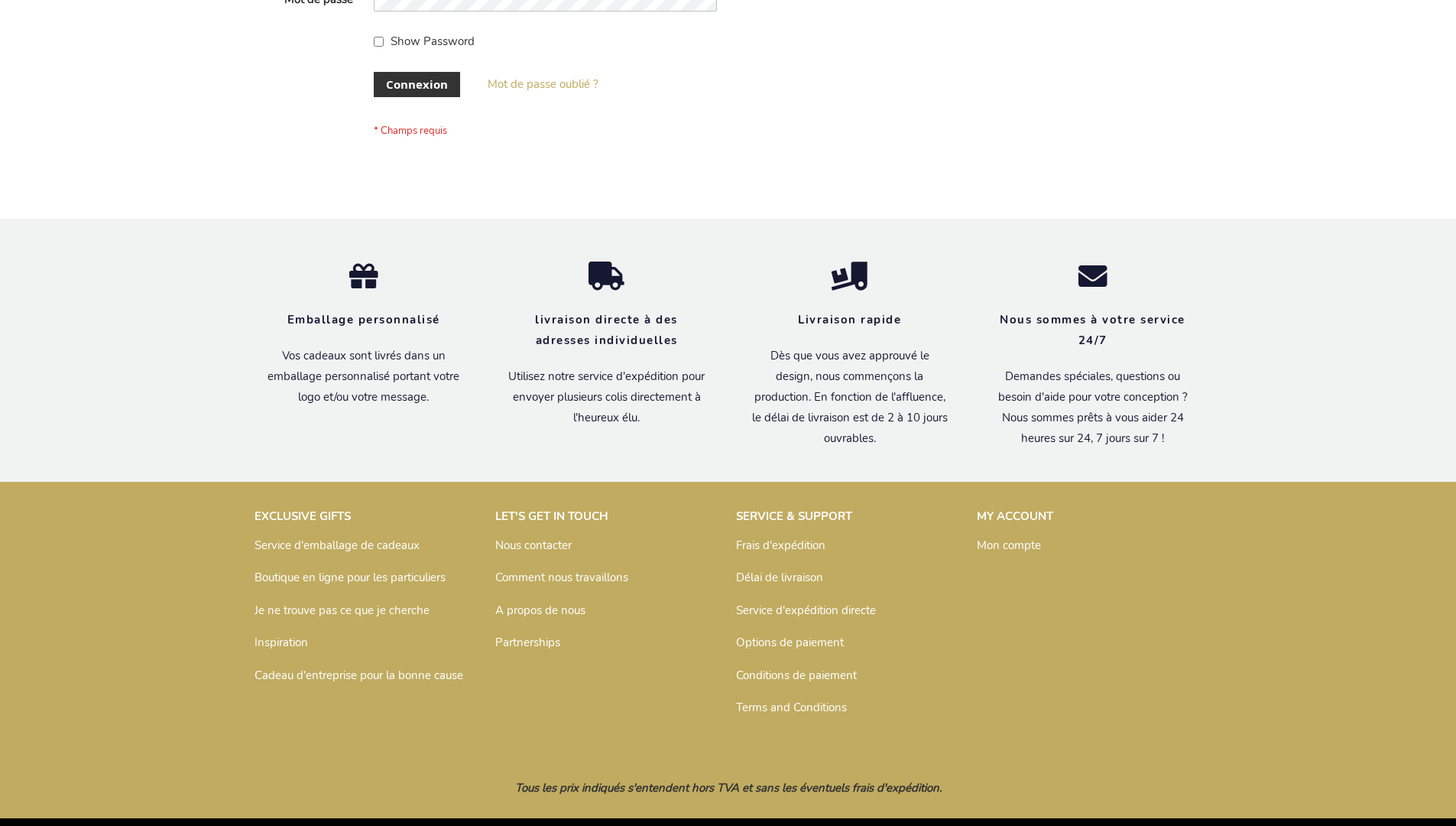
scroll to position [527, 0]
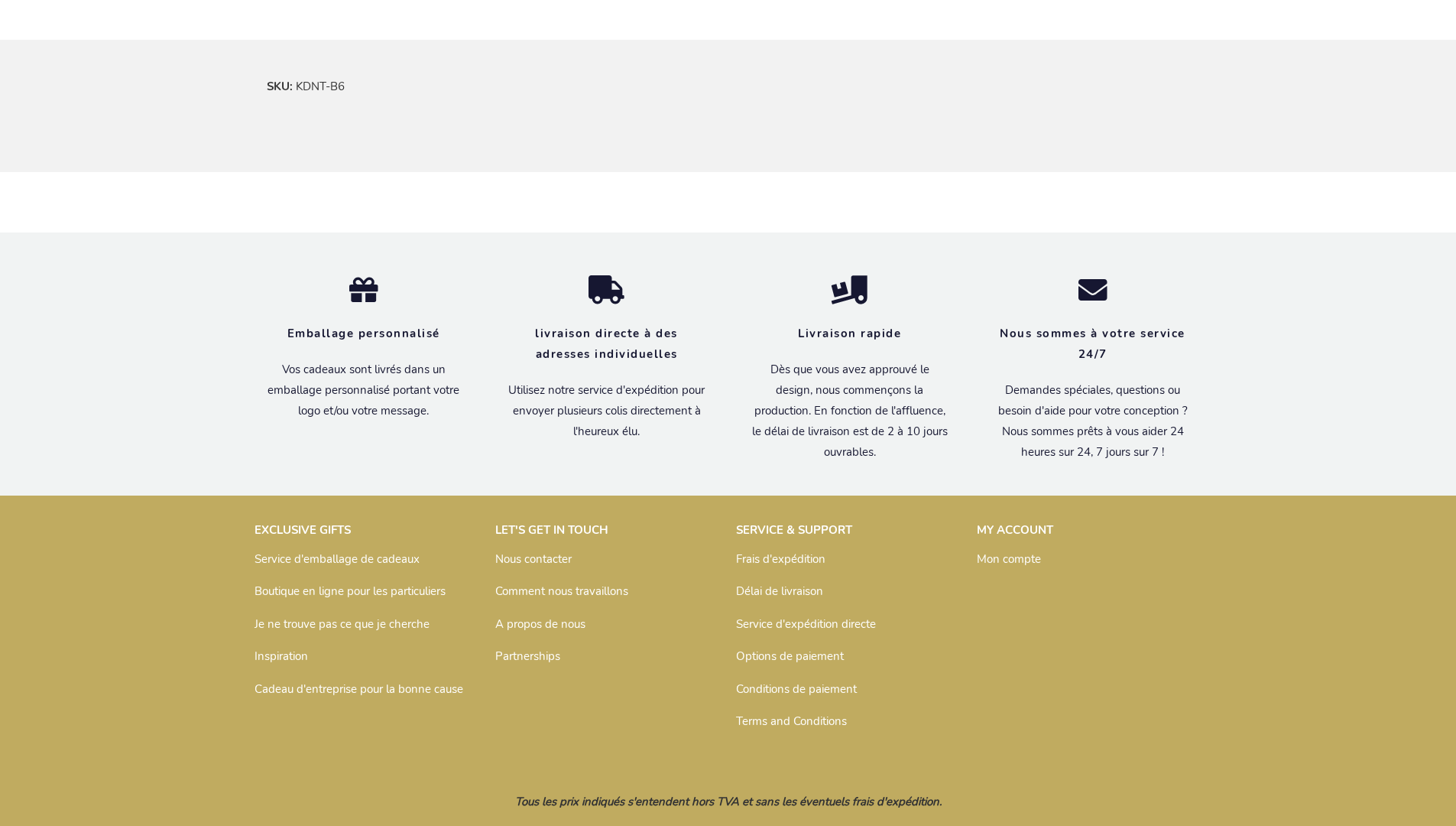
scroll to position [935, 0]
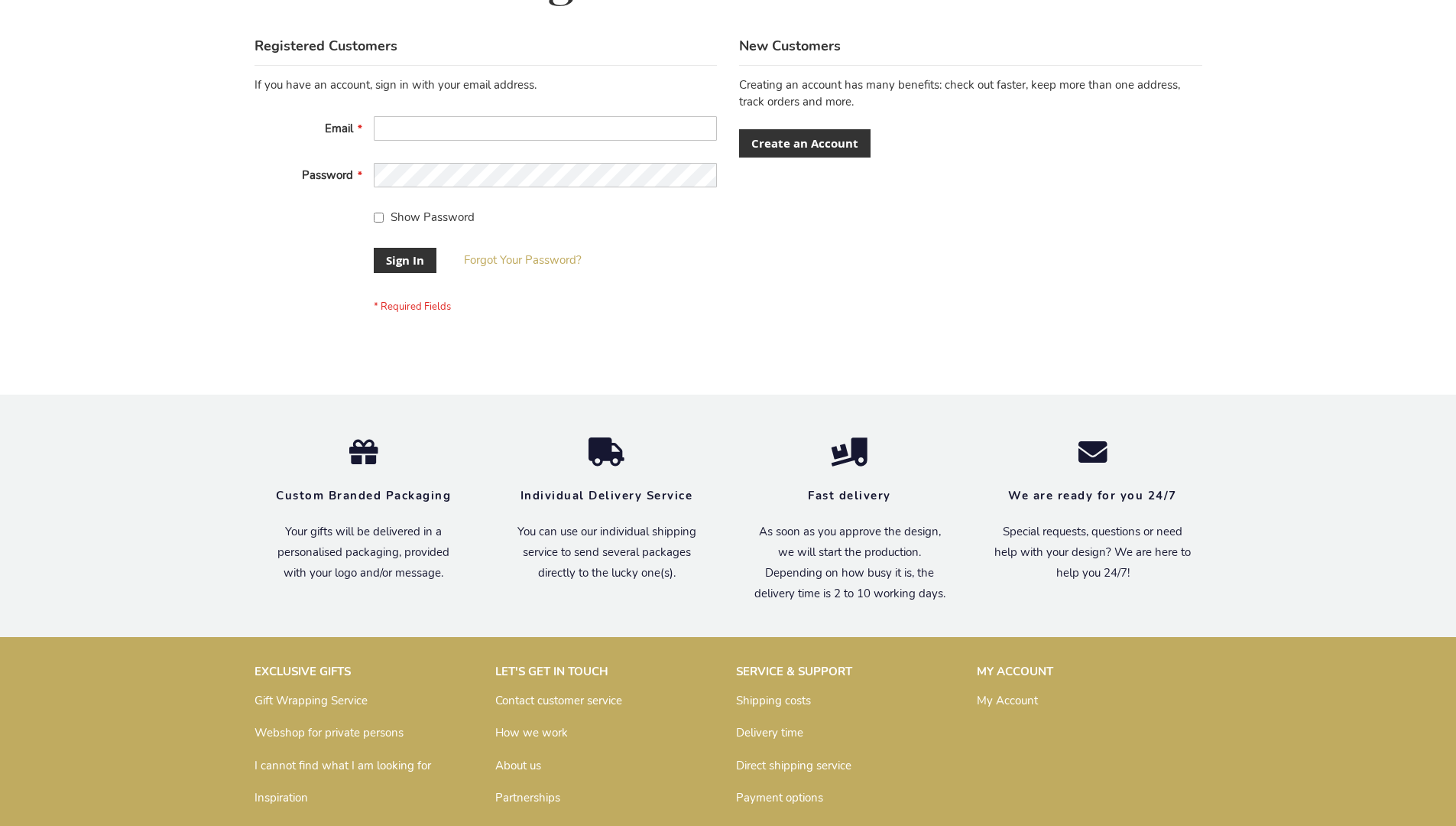
scroll to position [491, 0]
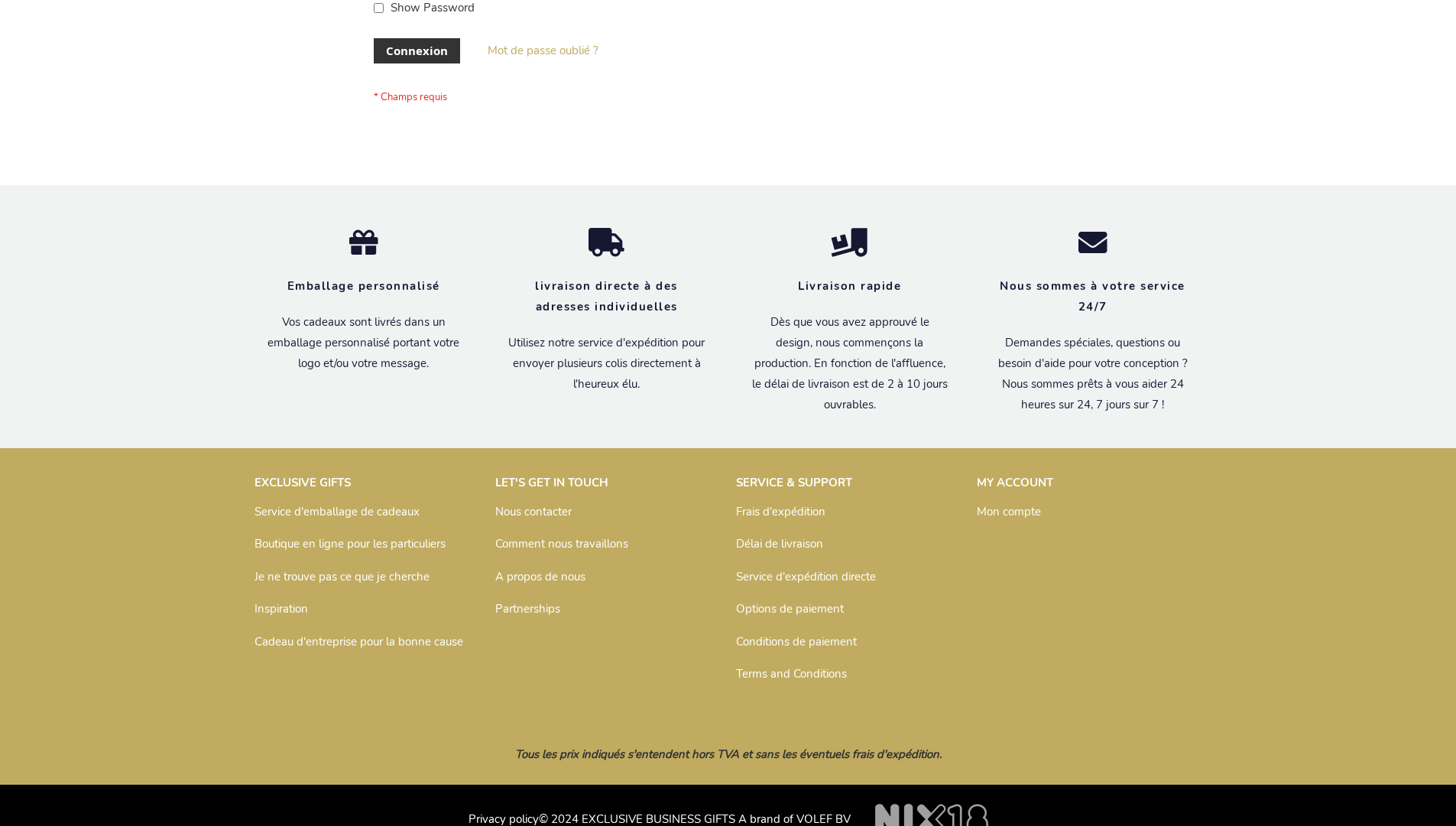
scroll to position [527, 0]
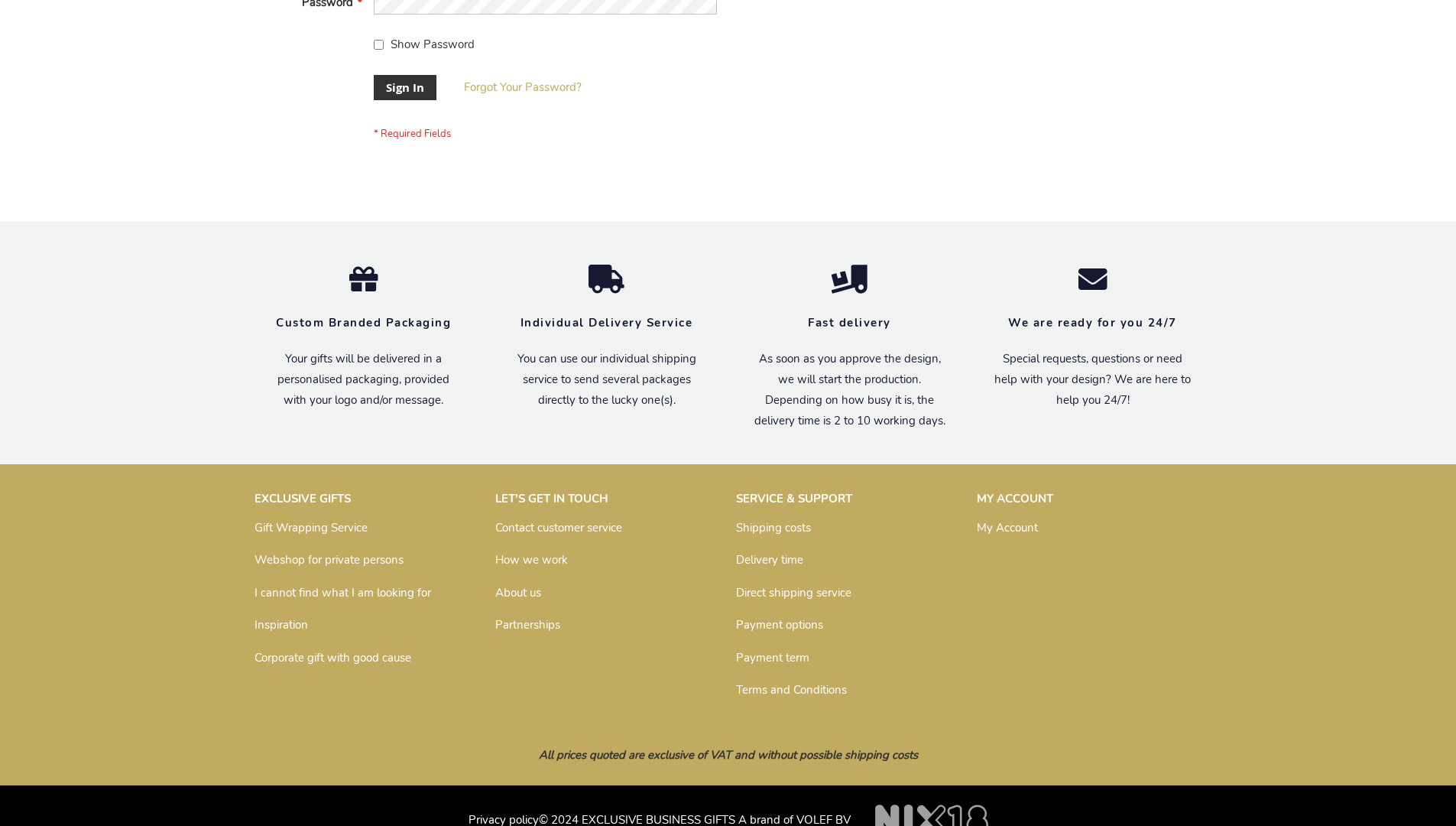
scroll to position [491, 0]
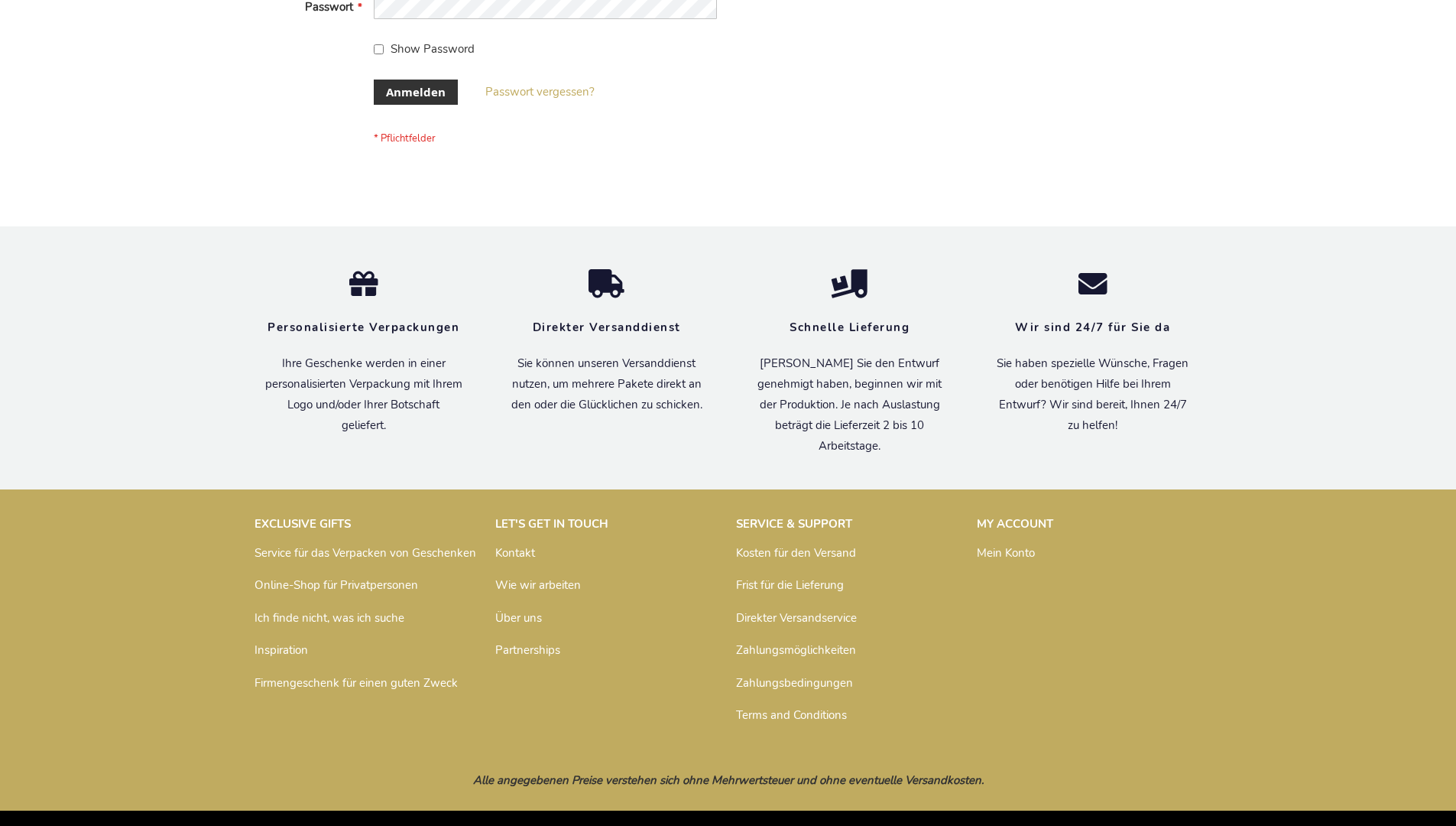
scroll to position [512, 0]
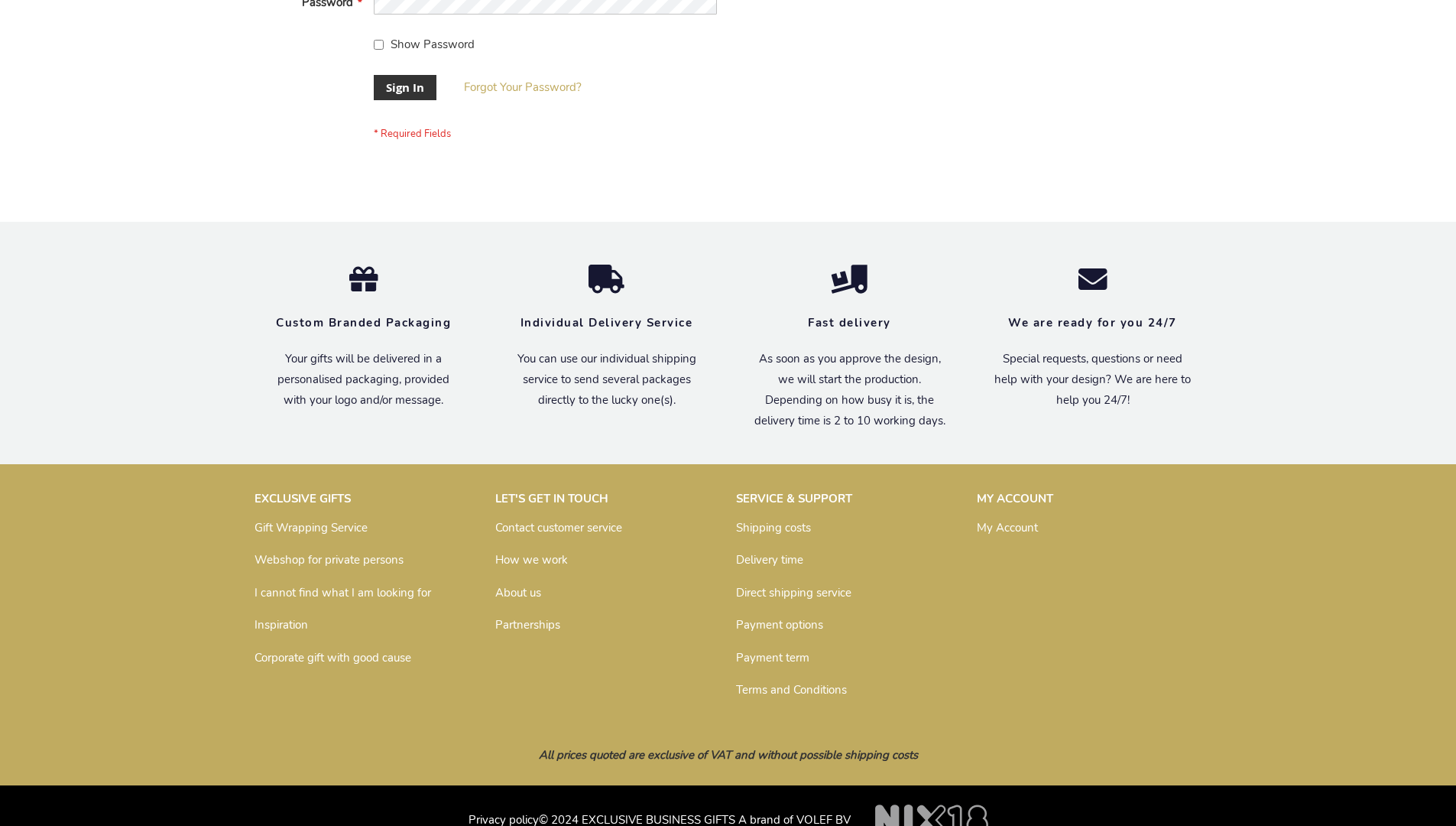
scroll to position [491, 0]
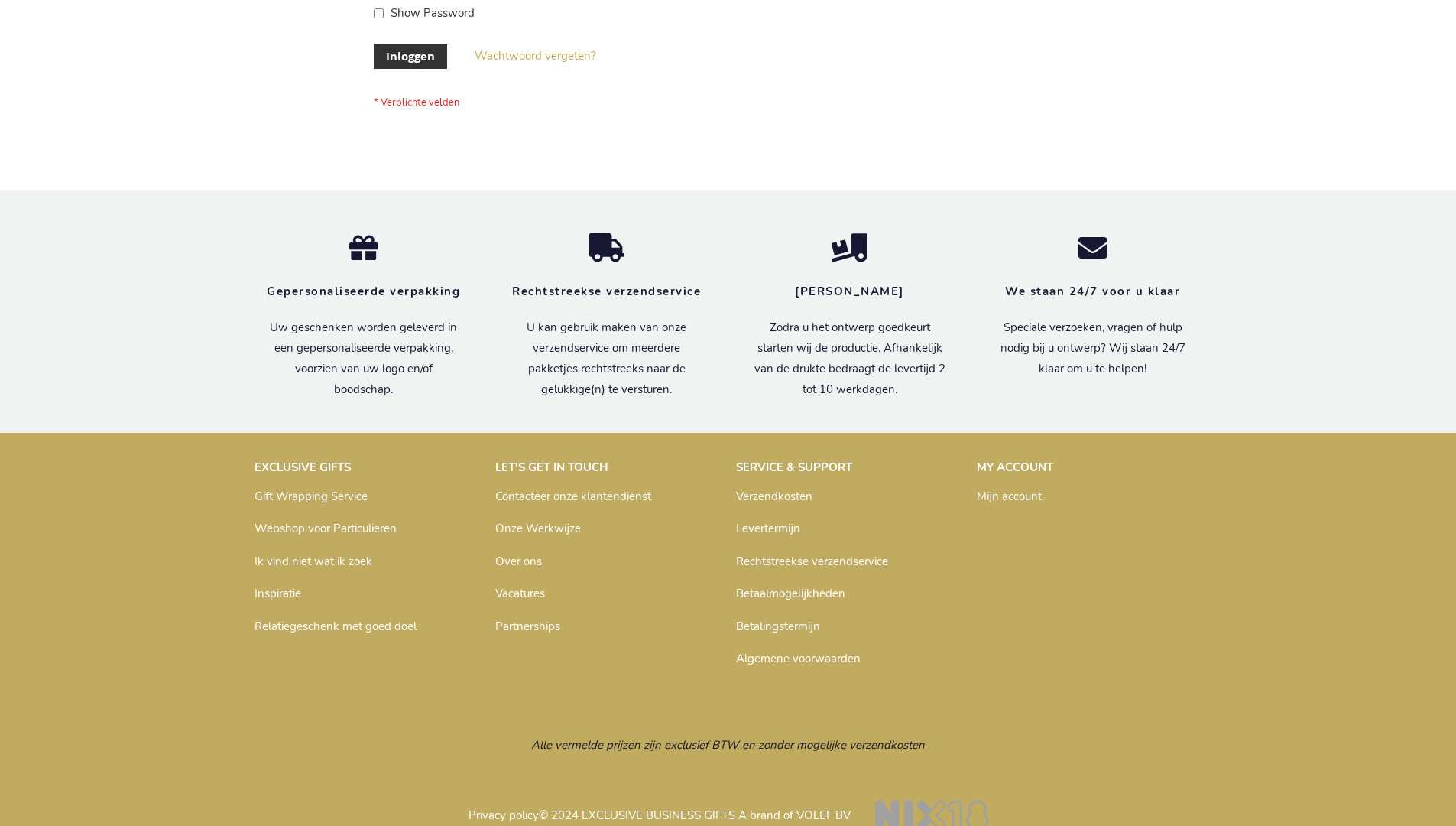
scroll to position [519, 0]
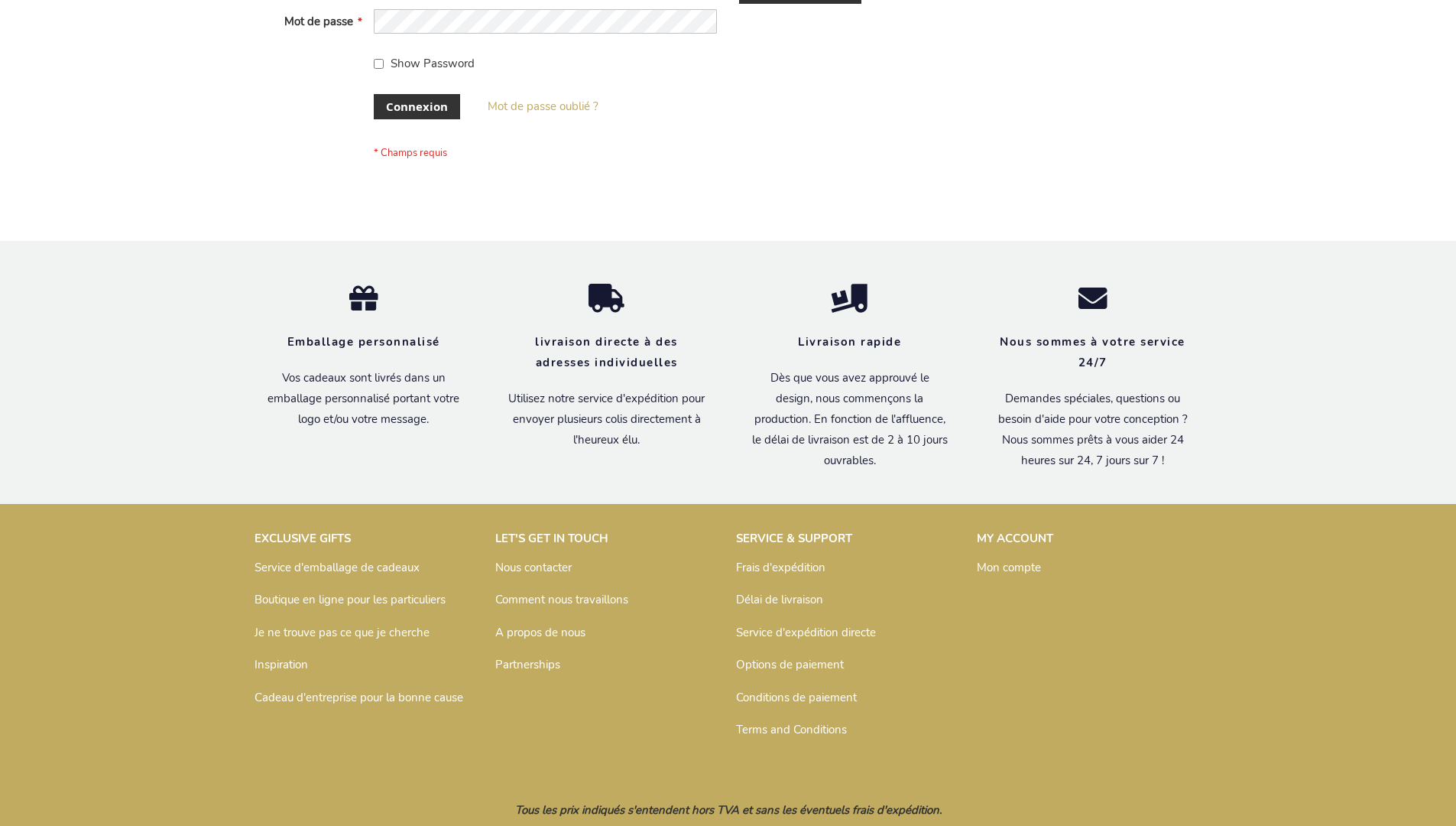
scroll to position [527, 0]
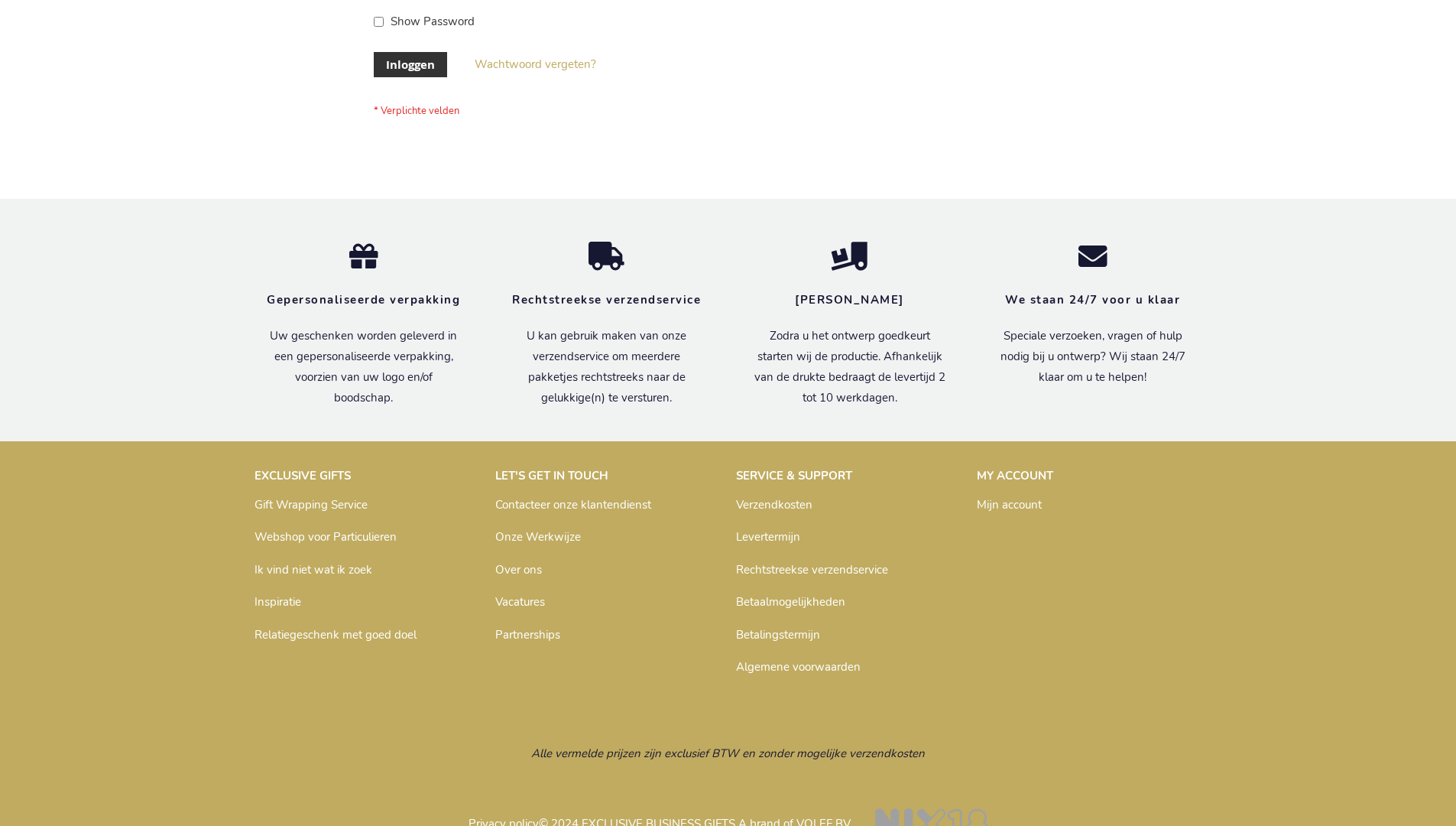
scroll to position [507, 0]
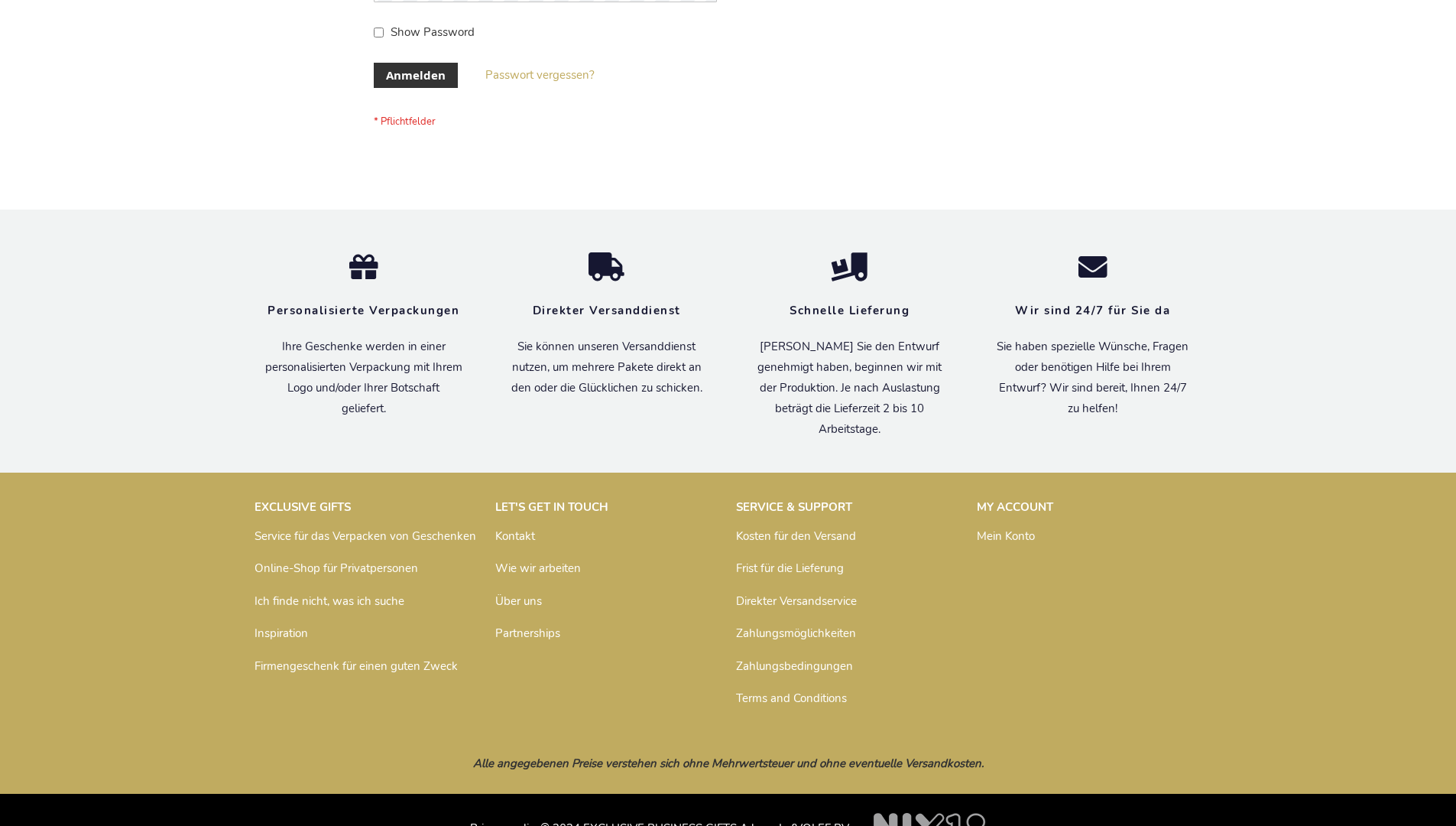
scroll to position [512, 0]
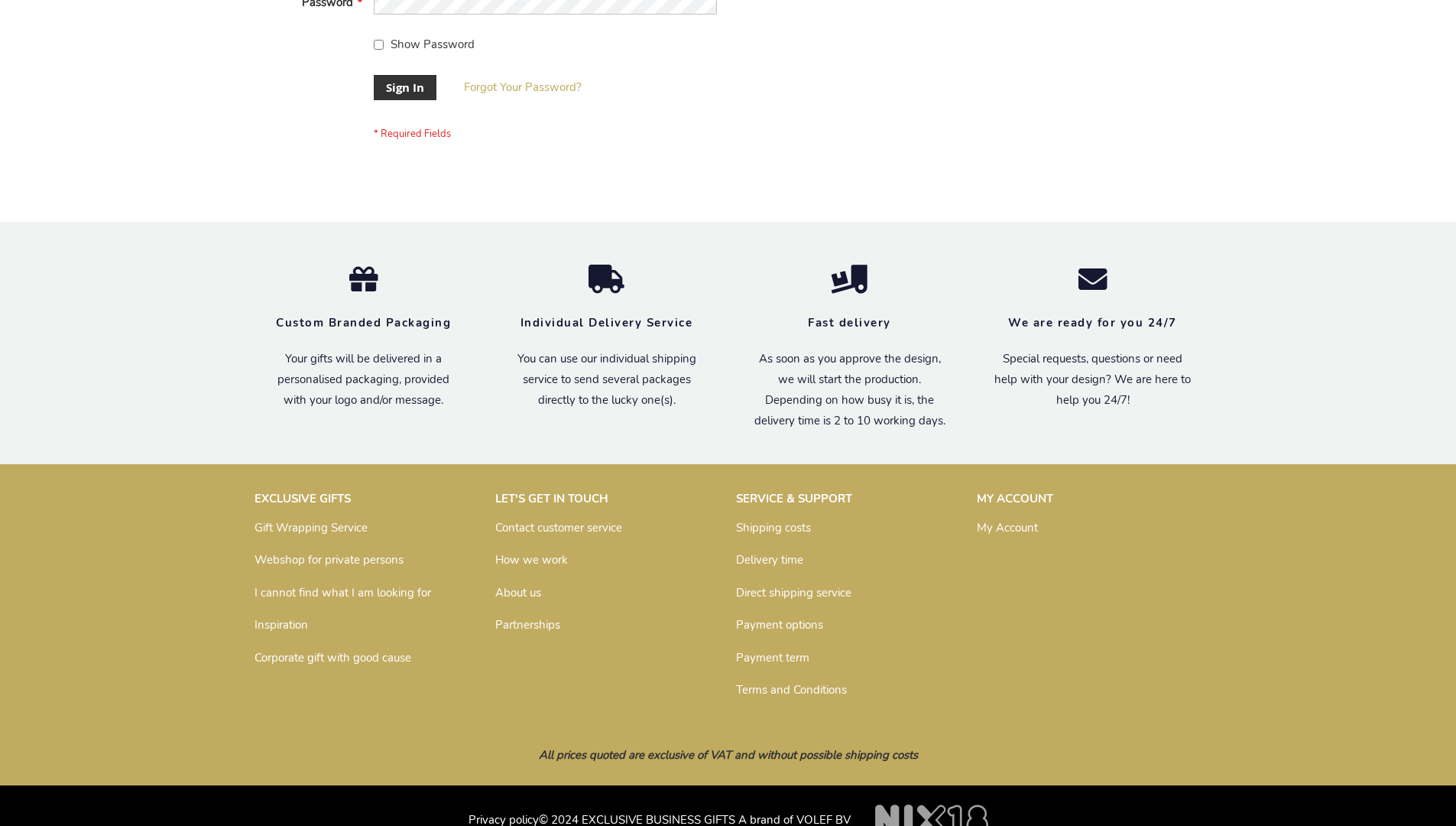
scroll to position [491, 0]
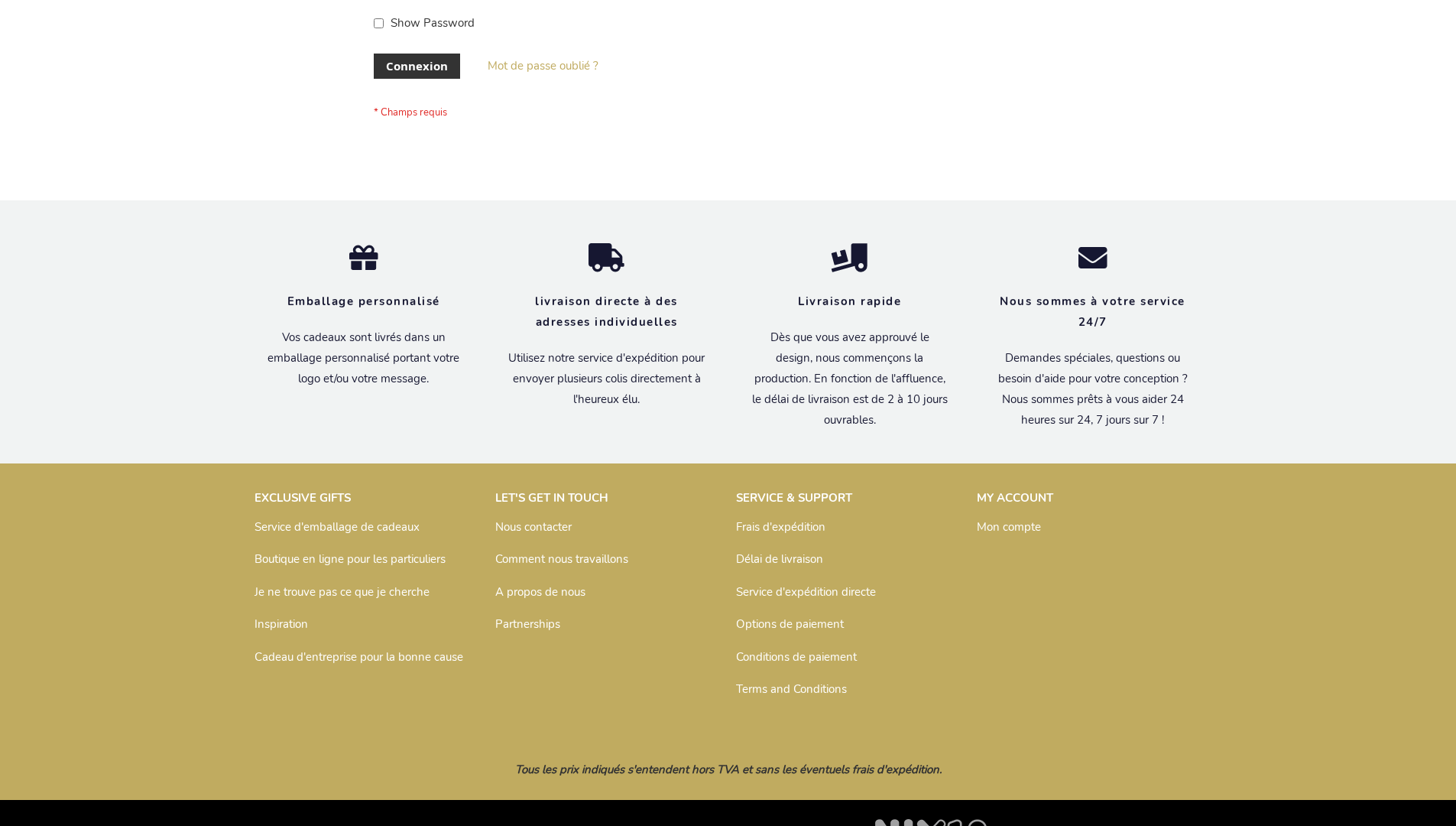
scroll to position [527, 0]
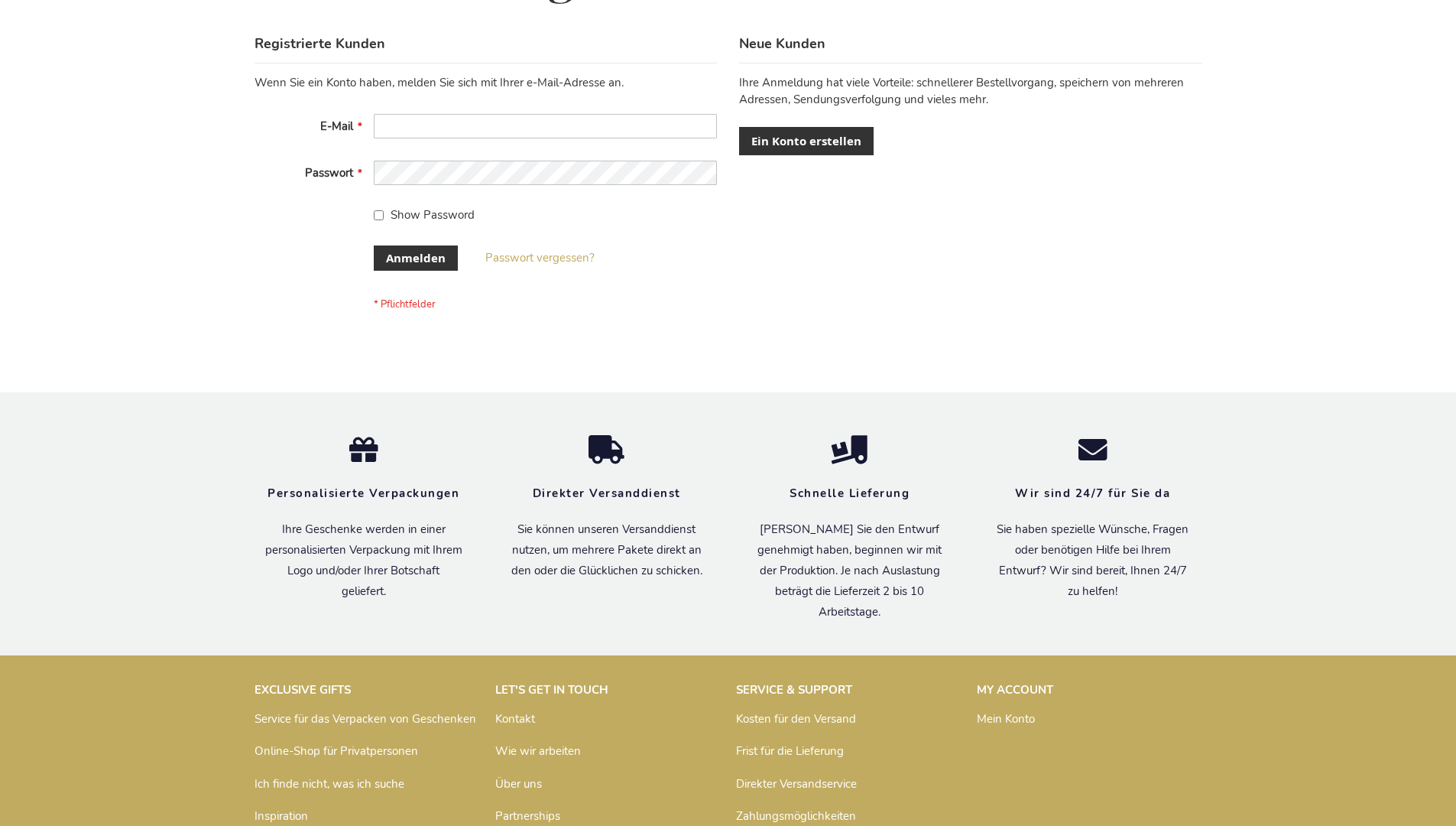
scroll to position [512, 0]
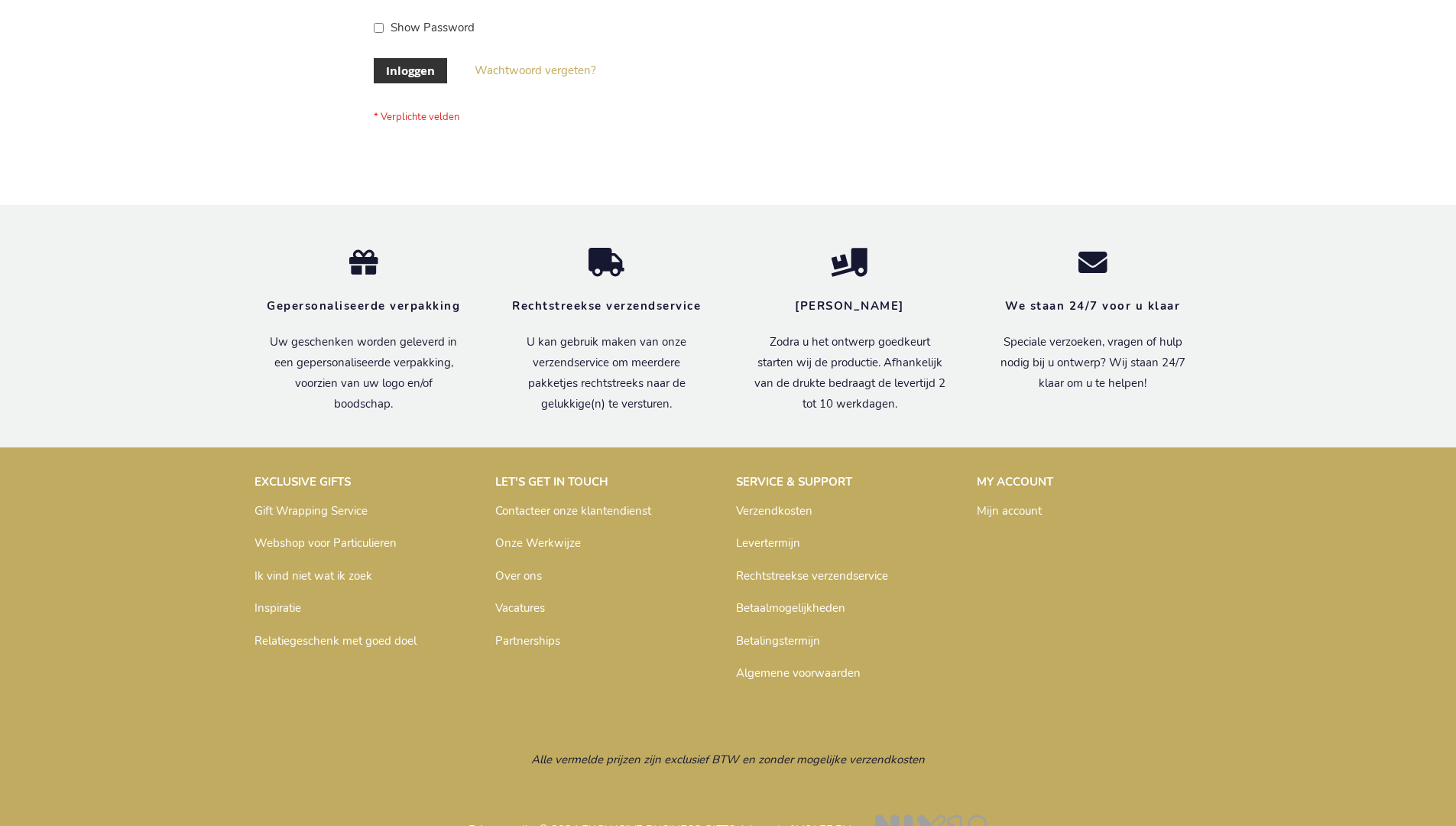
scroll to position [519, 0]
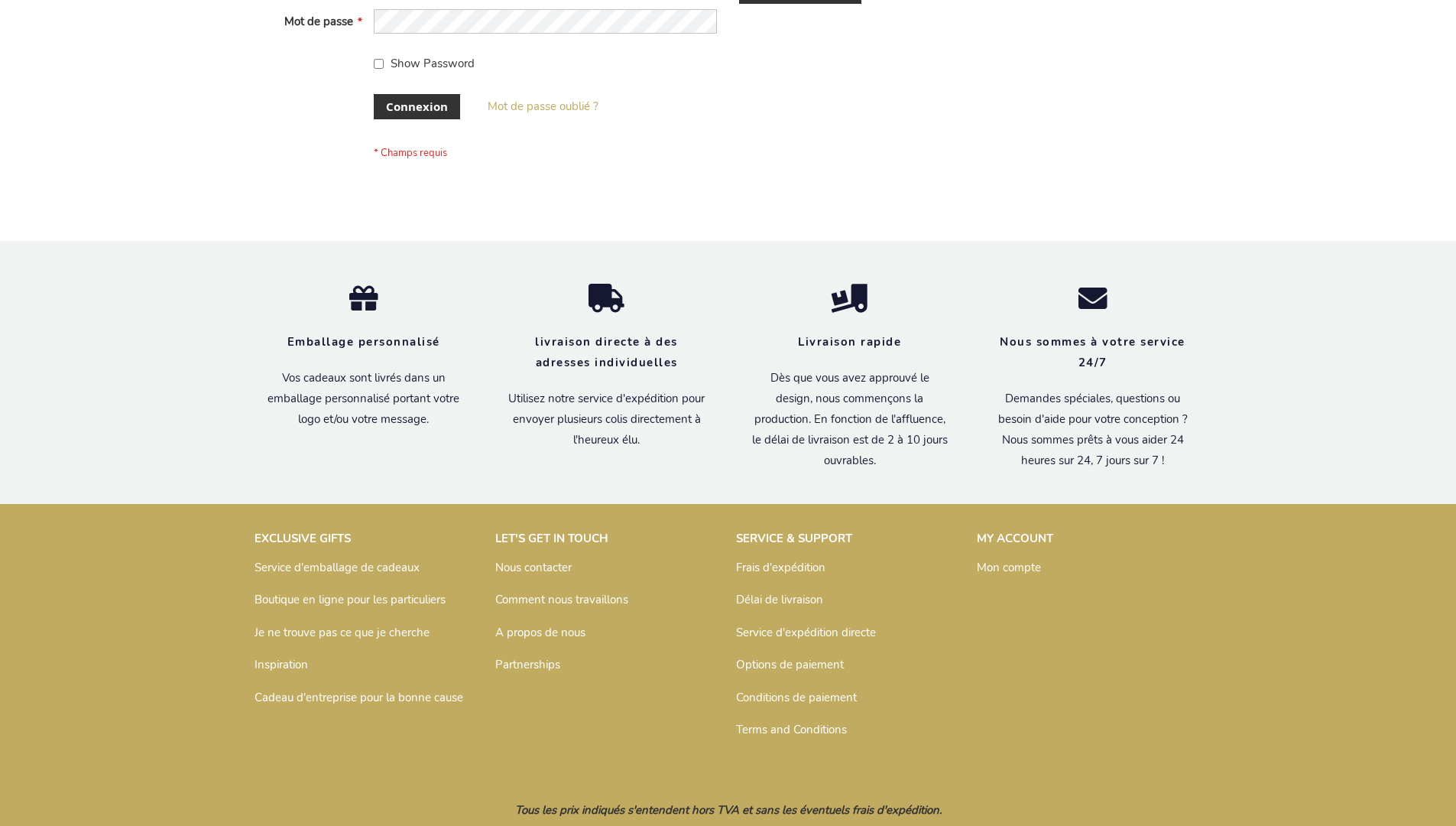
scroll to position [527, 0]
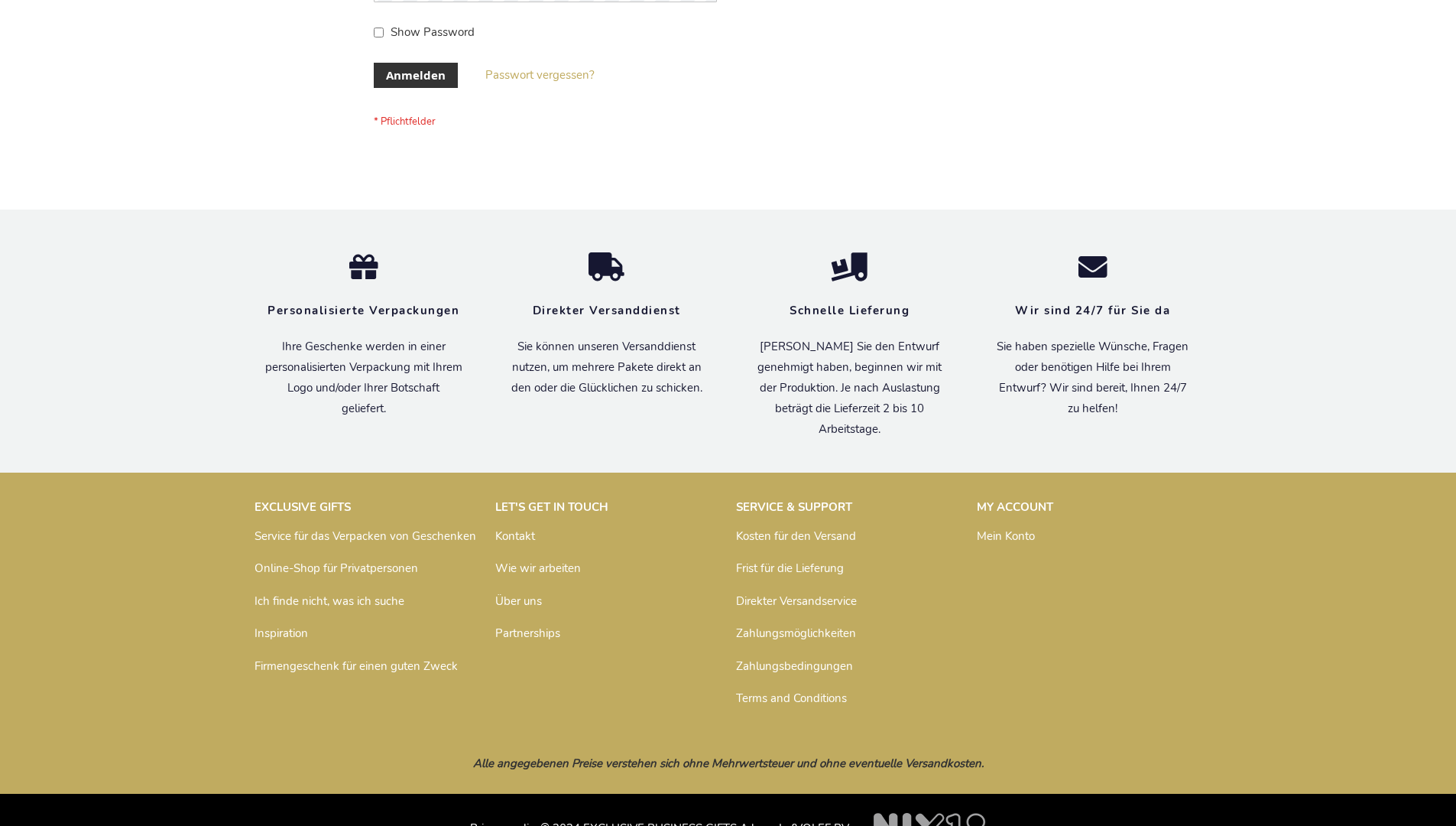
scroll to position [512, 0]
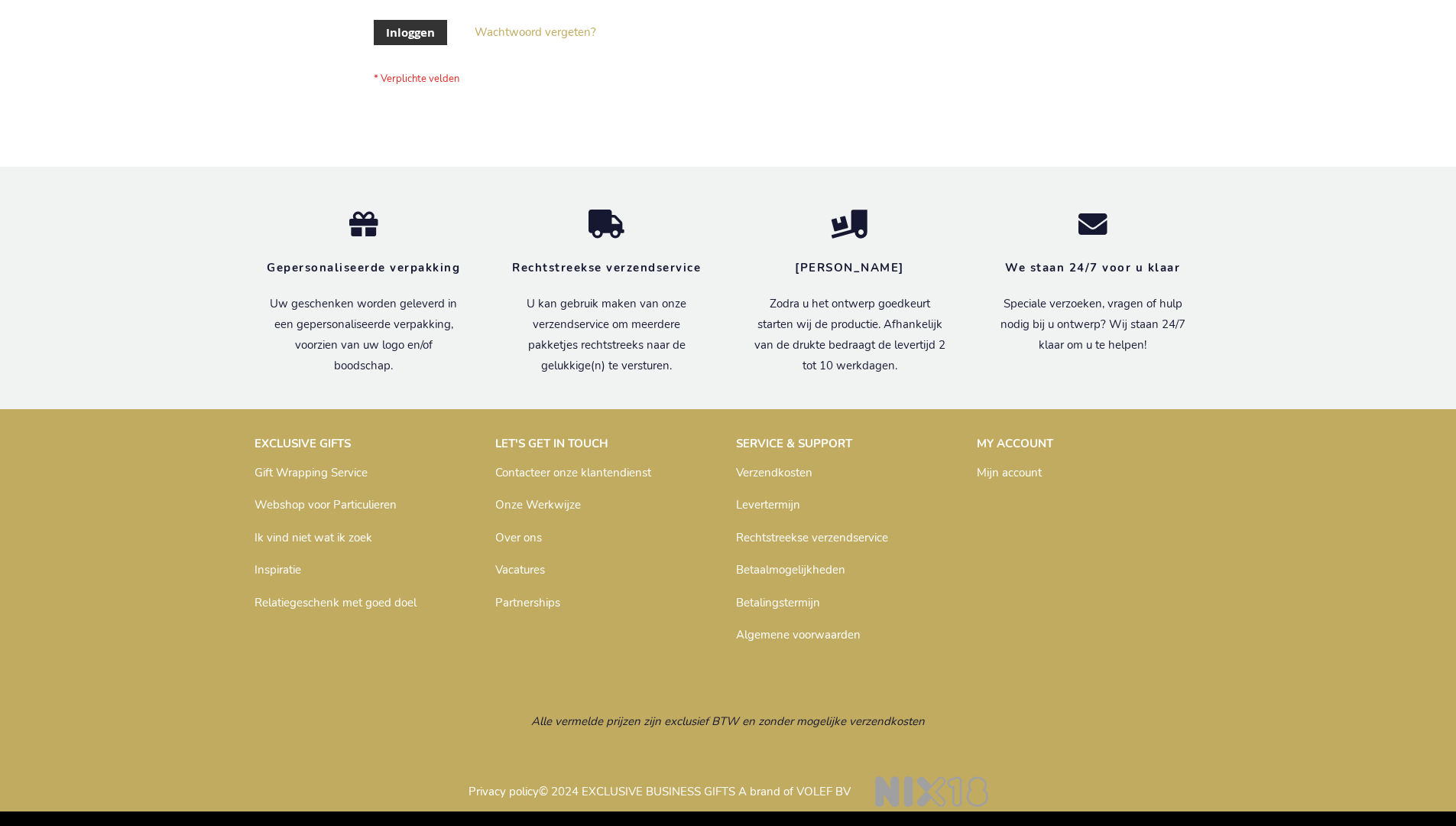
scroll to position [519, 0]
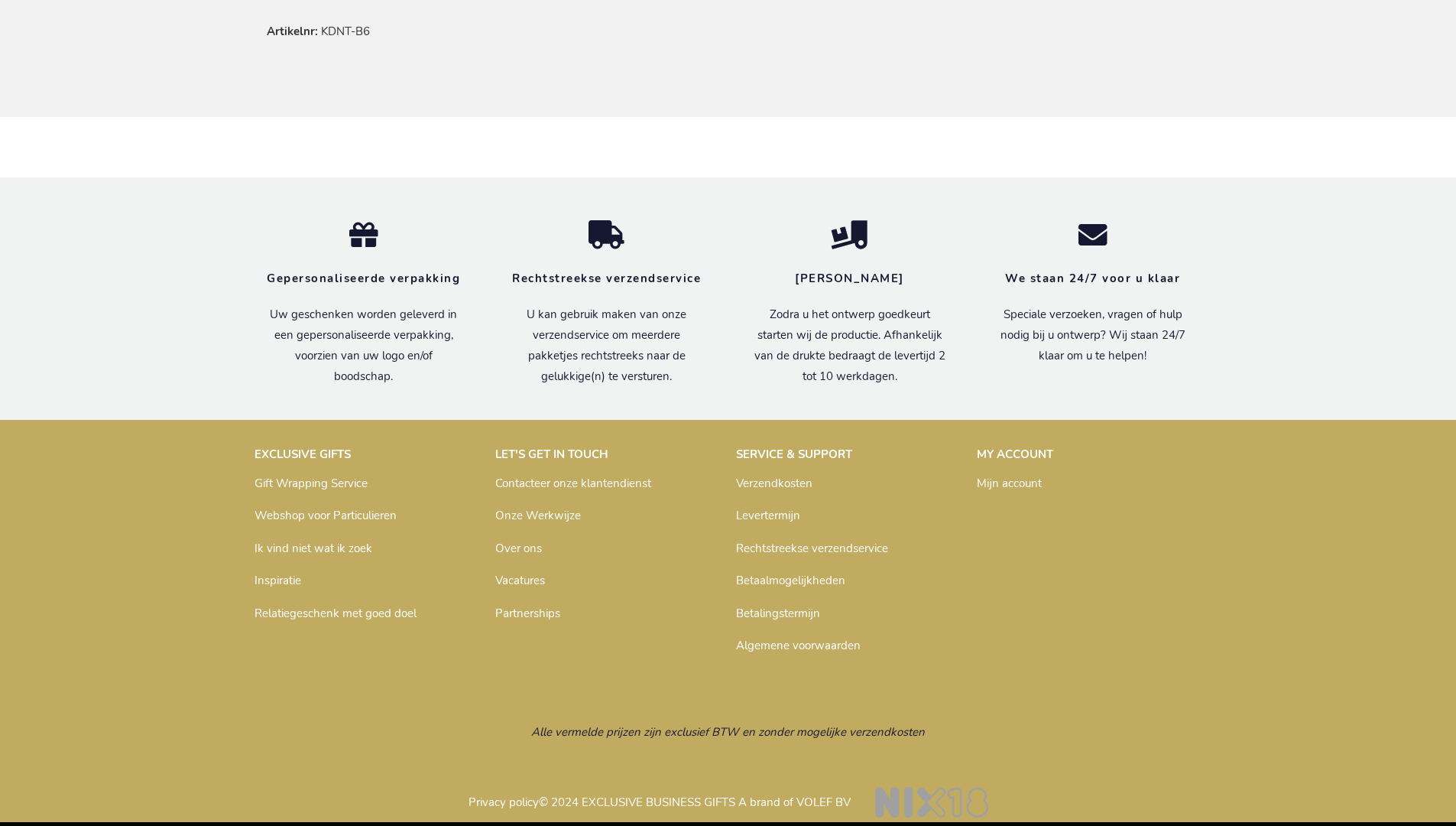
scroll to position [927, 0]
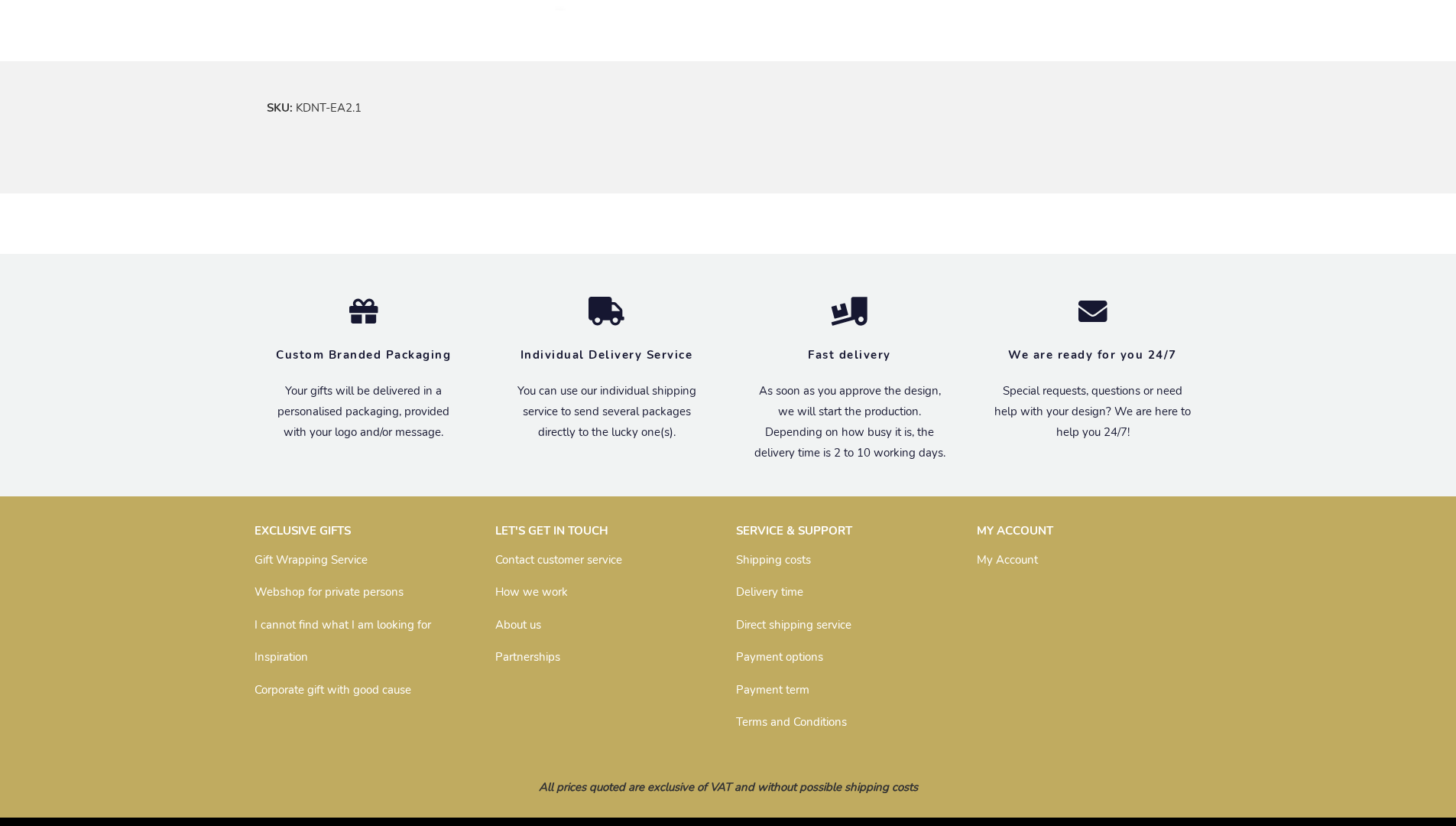
scroll to position [899, 0]
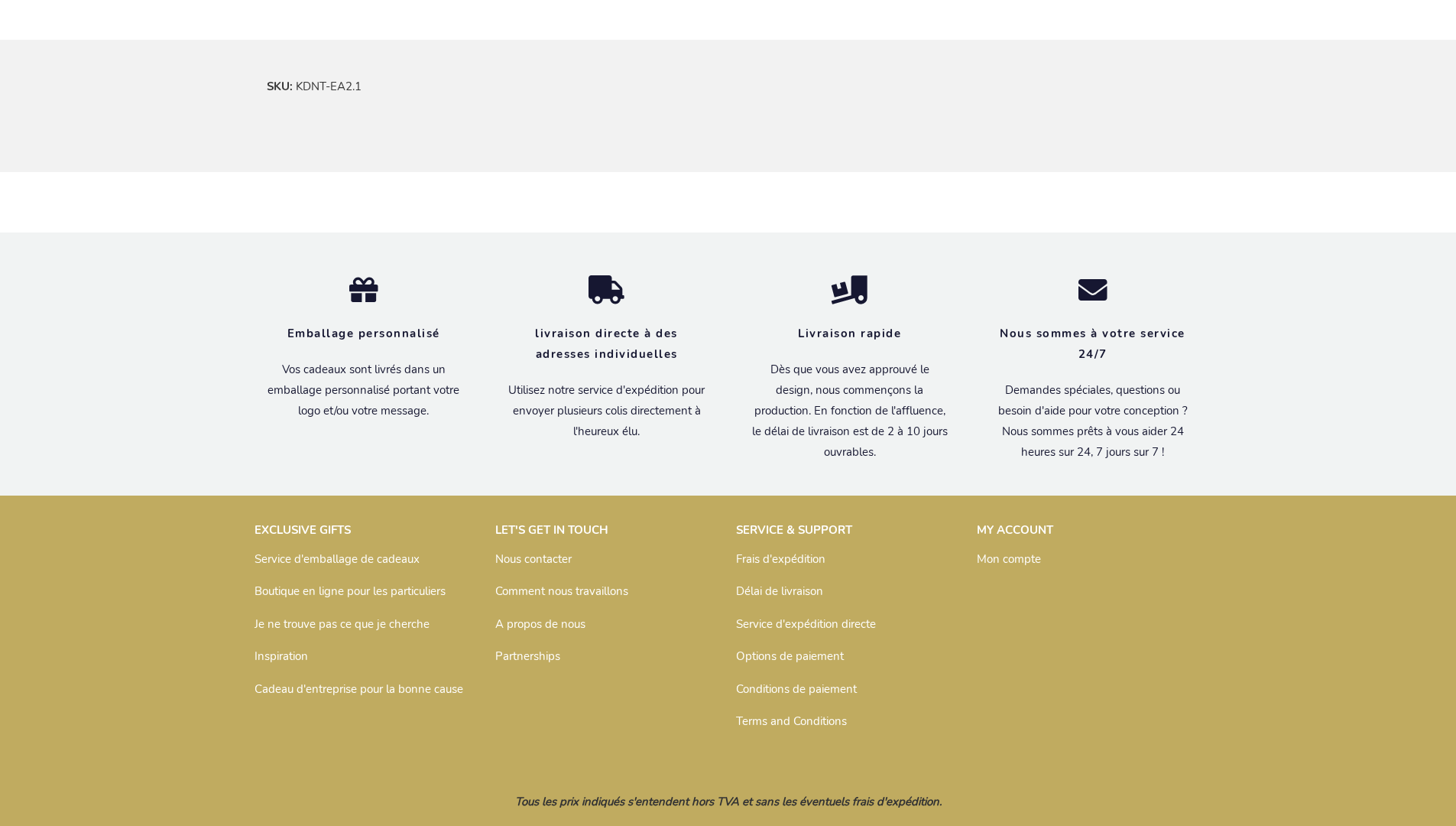
scroll to position [935, 0]
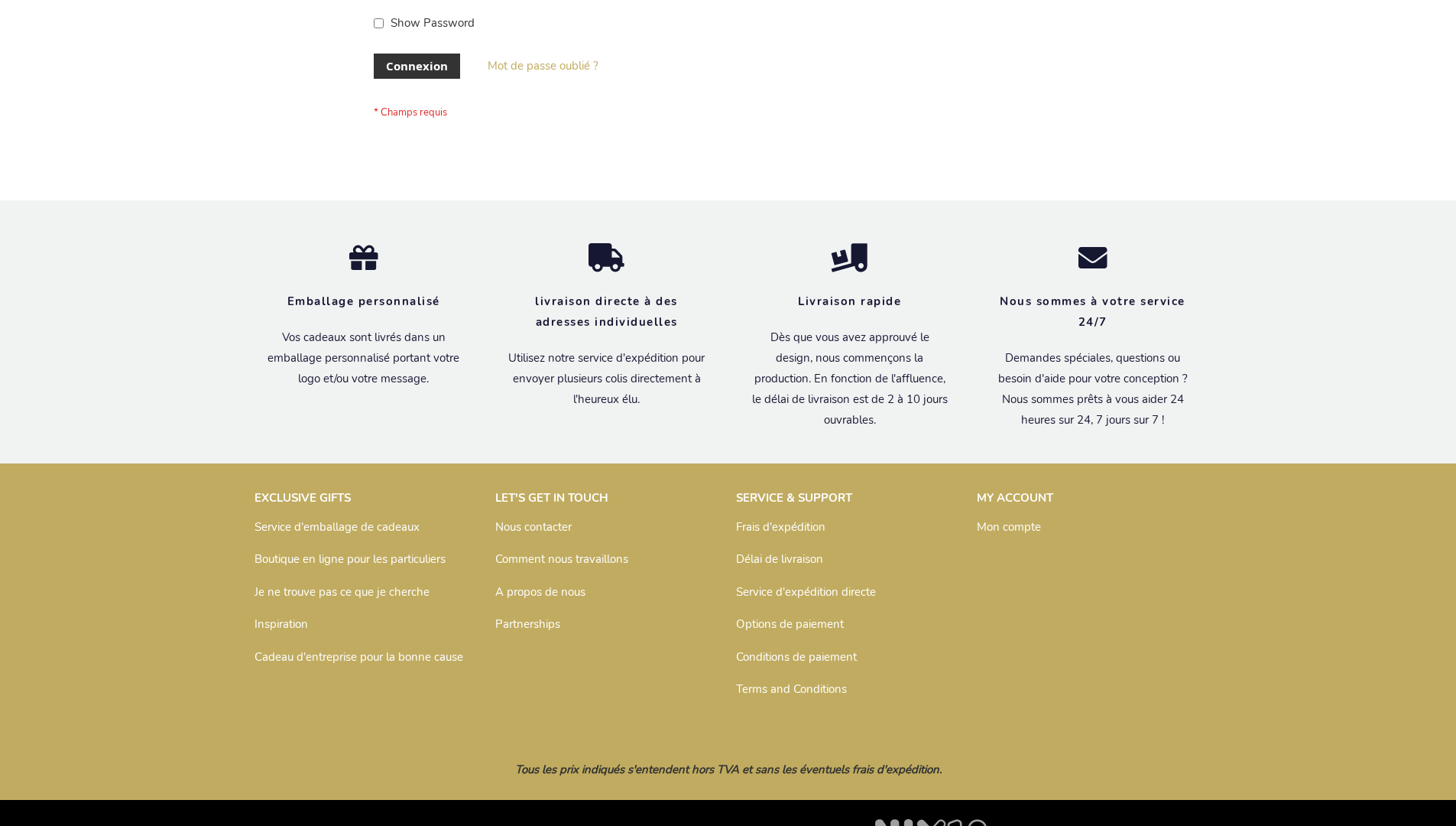
scroll to position [527, 0]
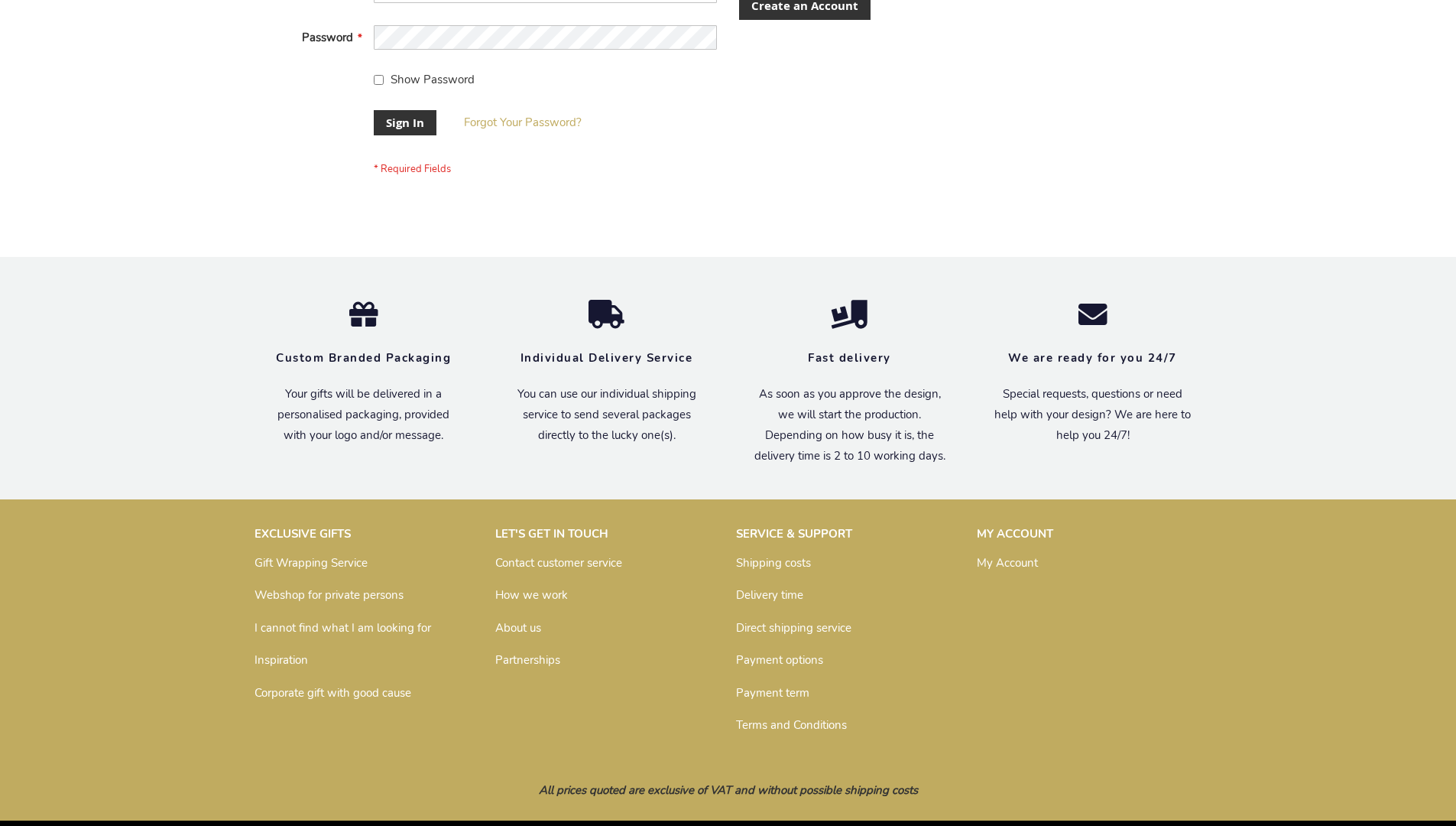
scroll to position [491, 0]
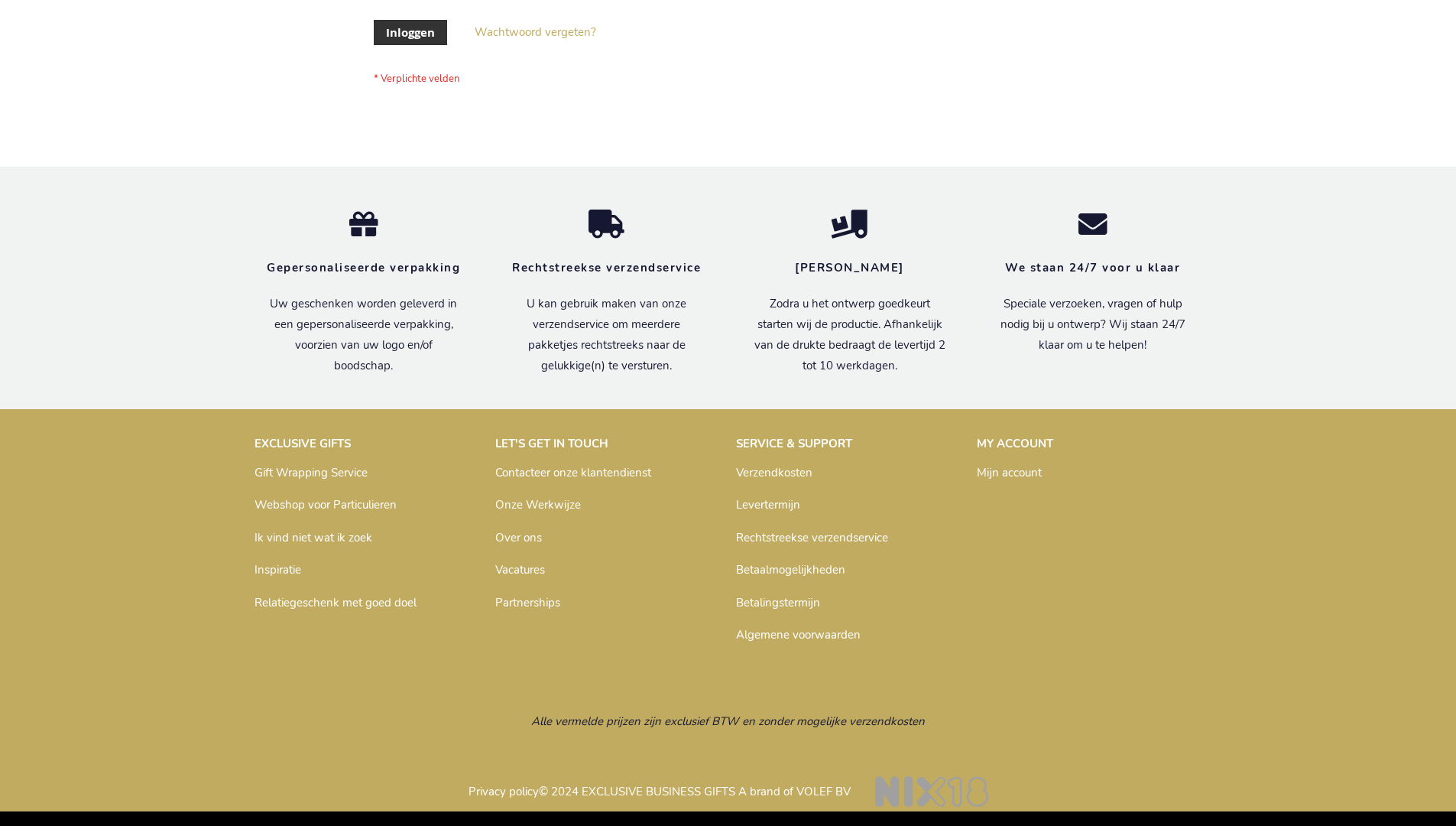
scroll to position [519, 0]
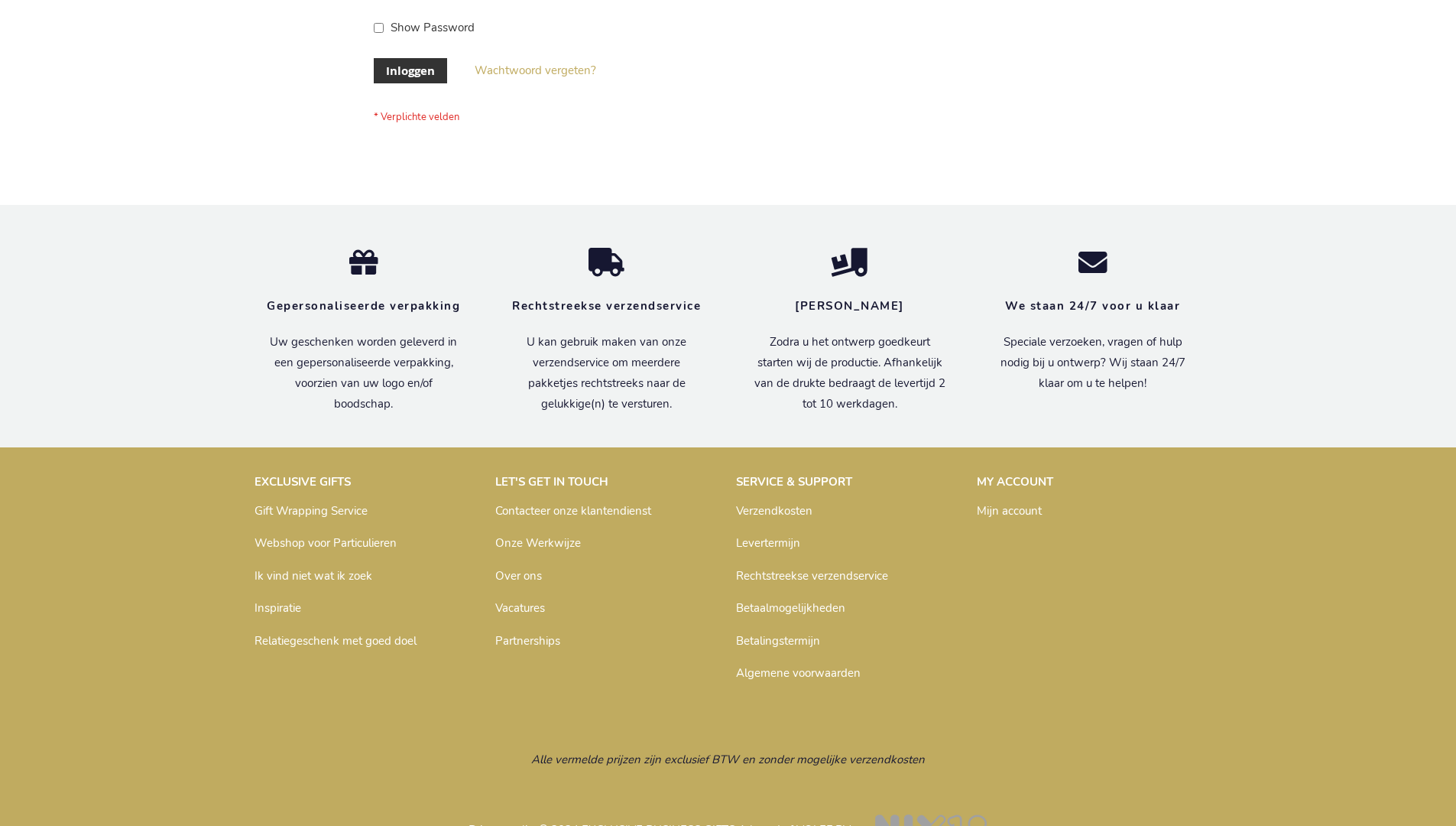
scroll to position [519, 0]
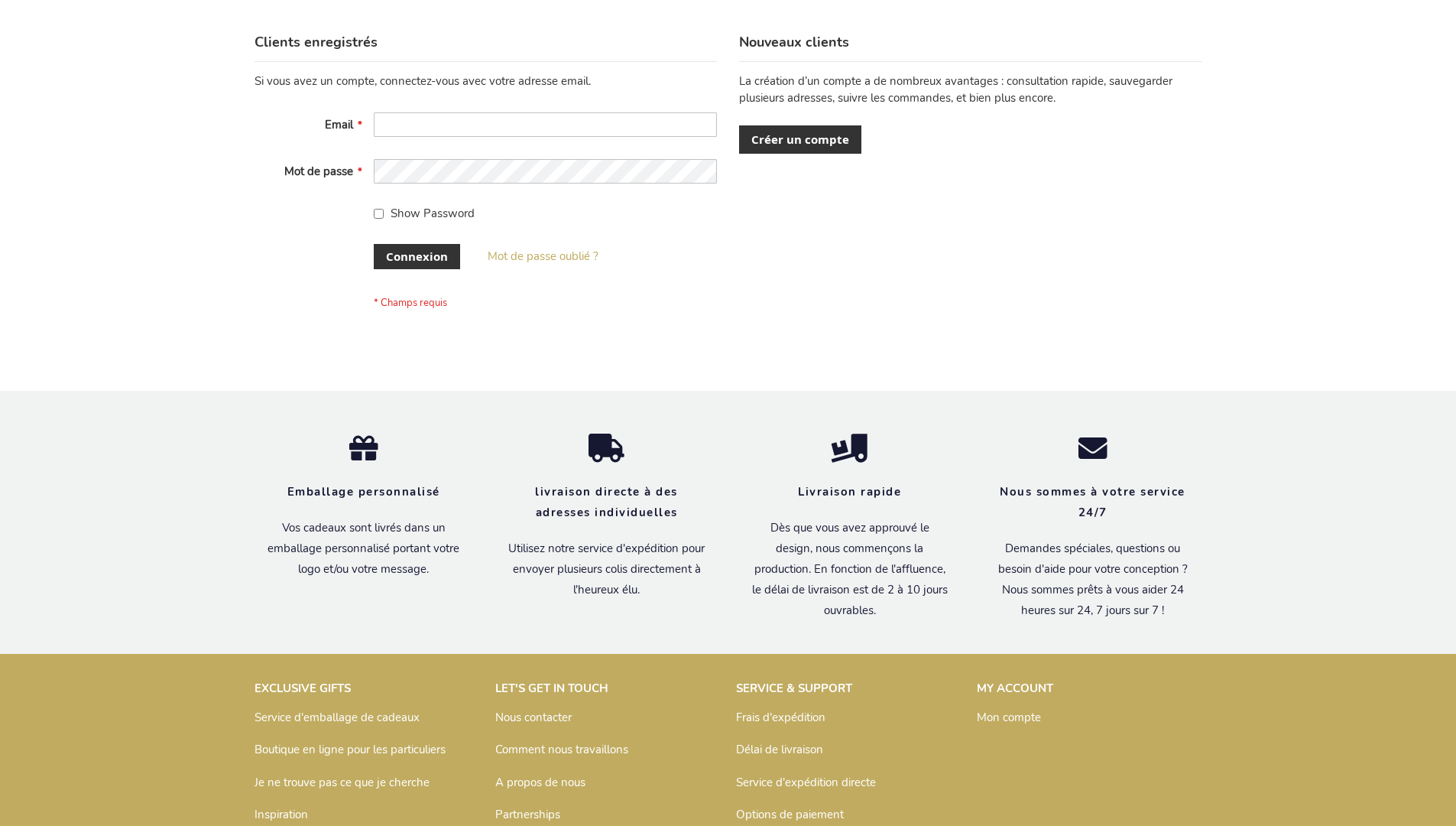
scroll to position [527, 0]
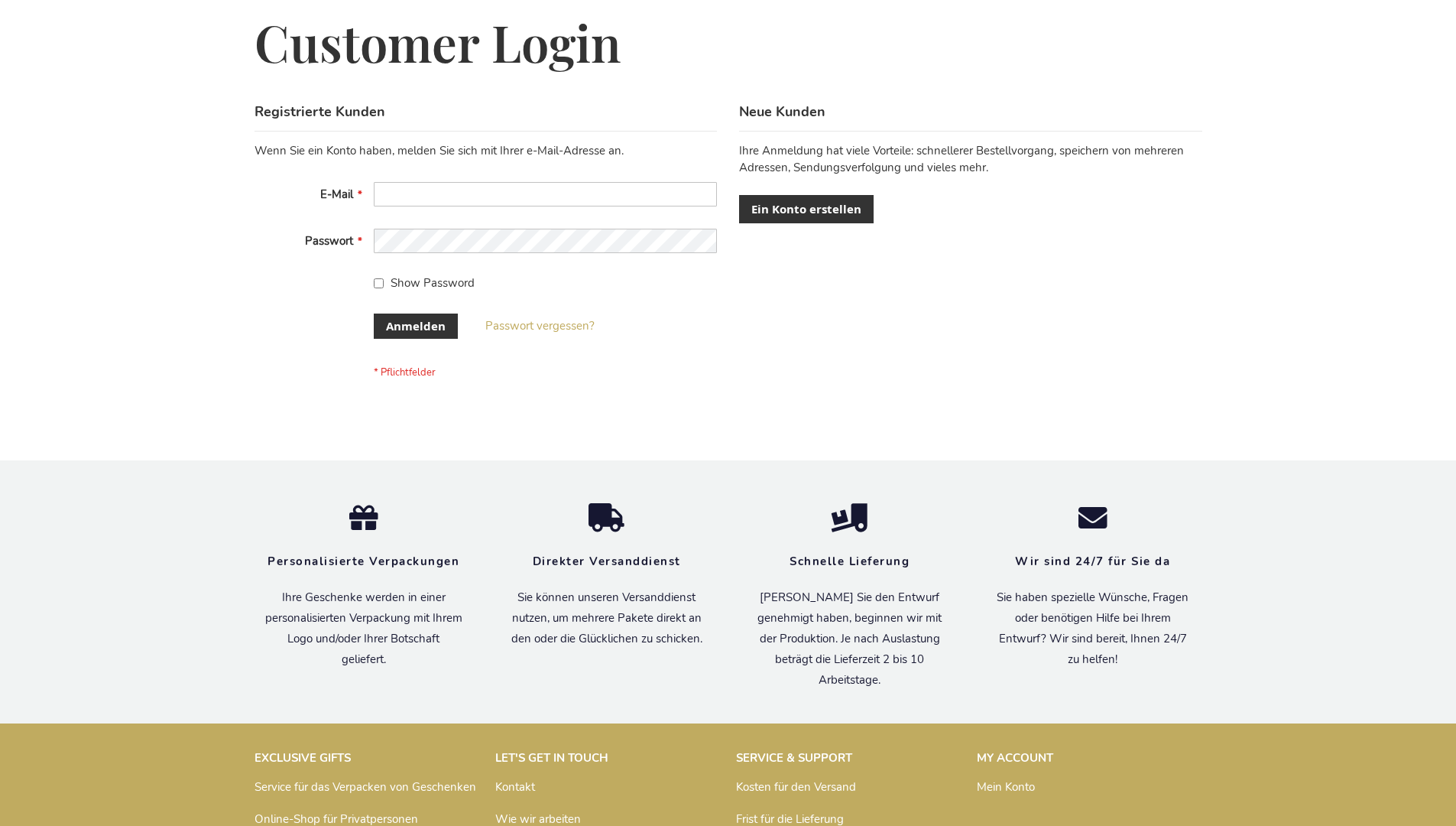
scroll to position [512, 0]
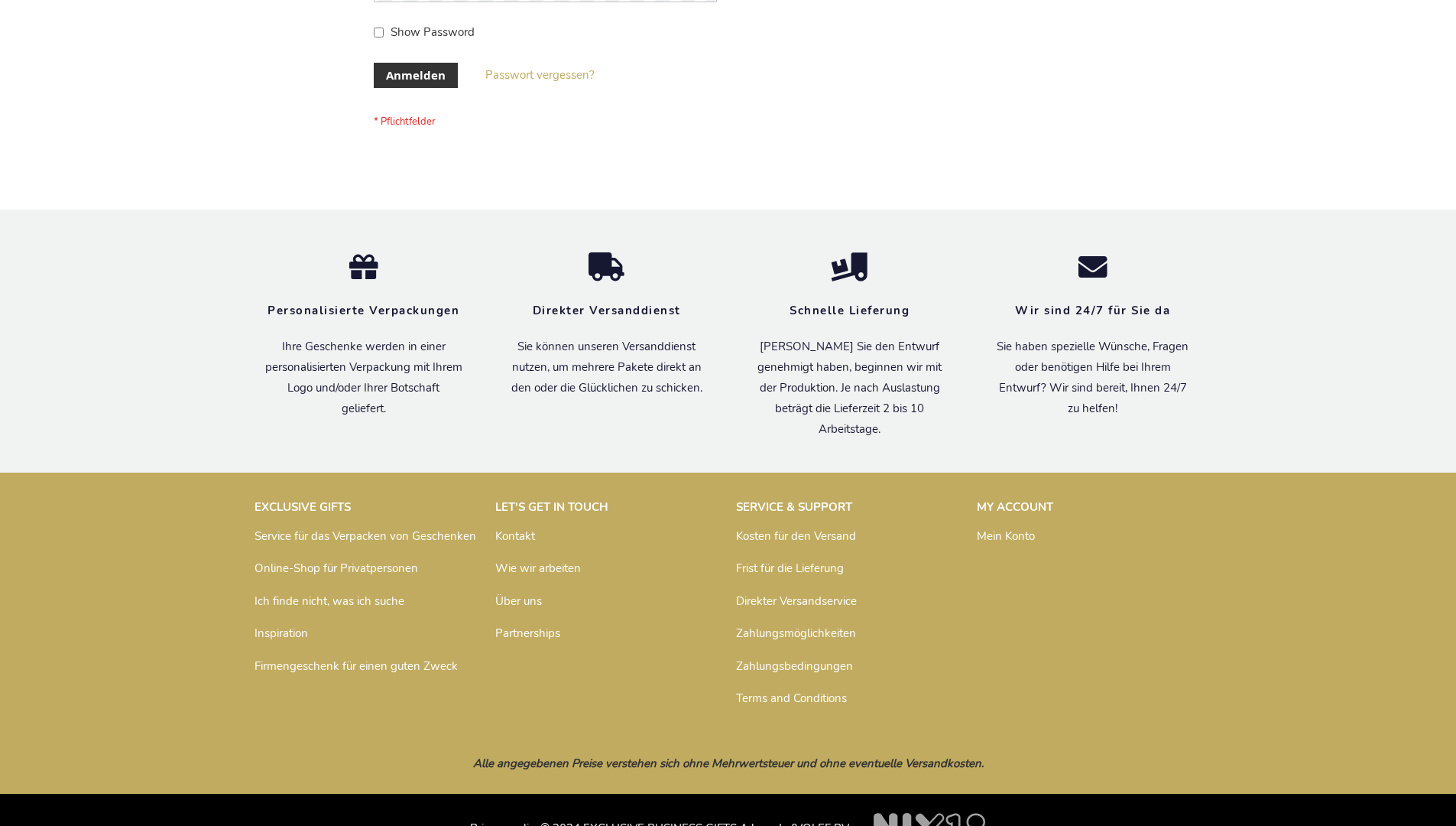
scroll to position [512, 0]
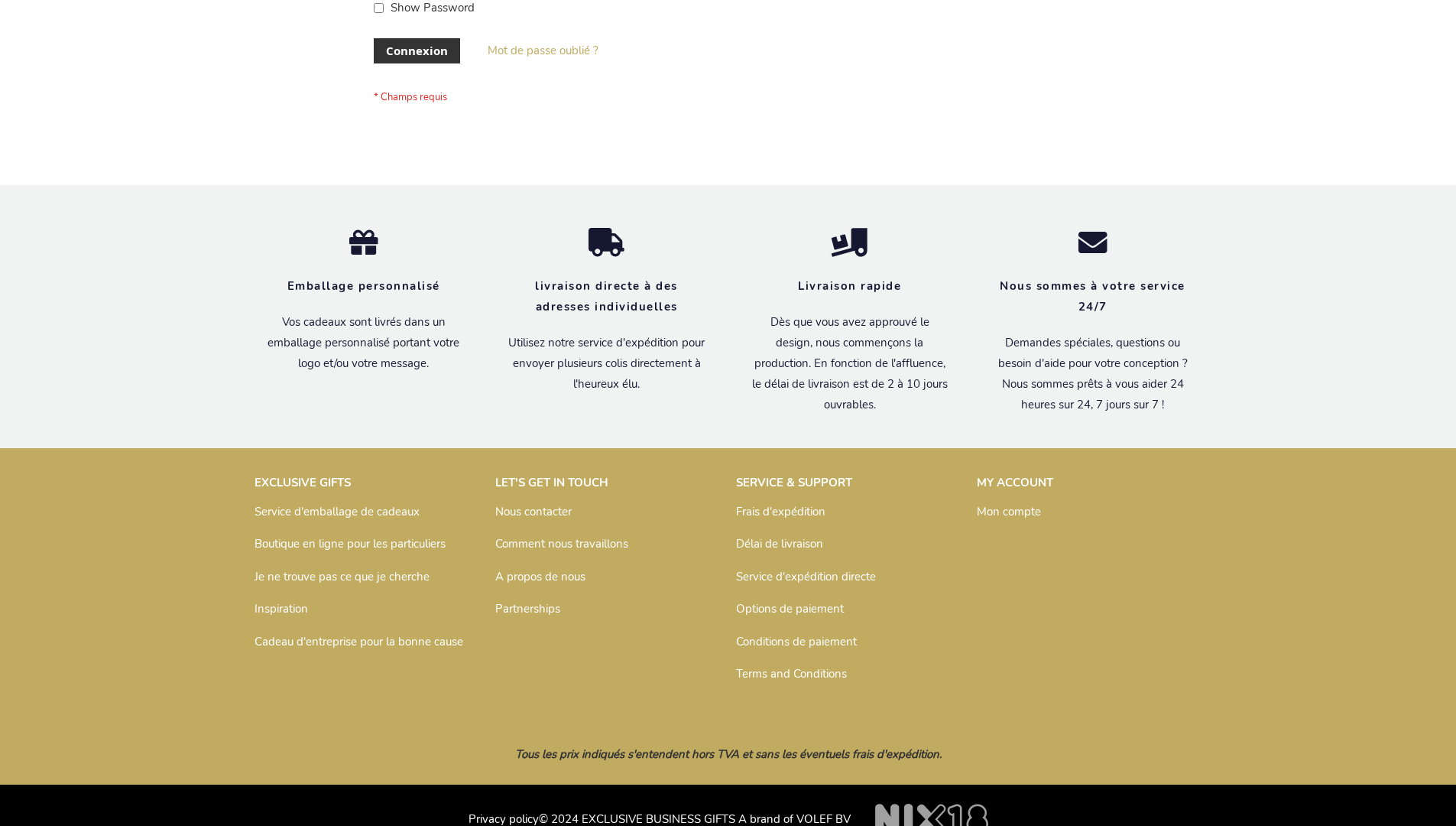
scroll to position [527, 0]
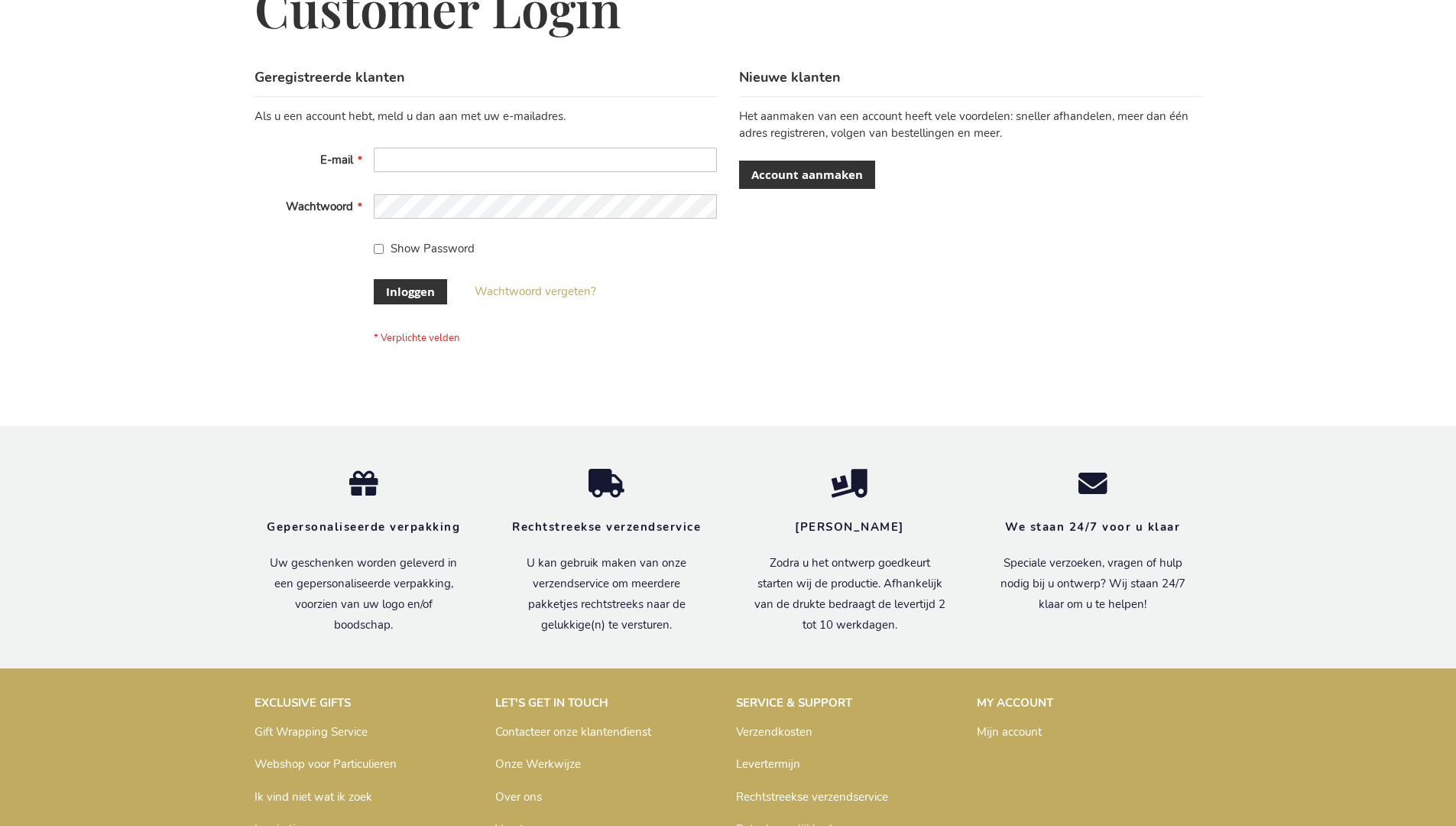
scroll to position [519, 0]
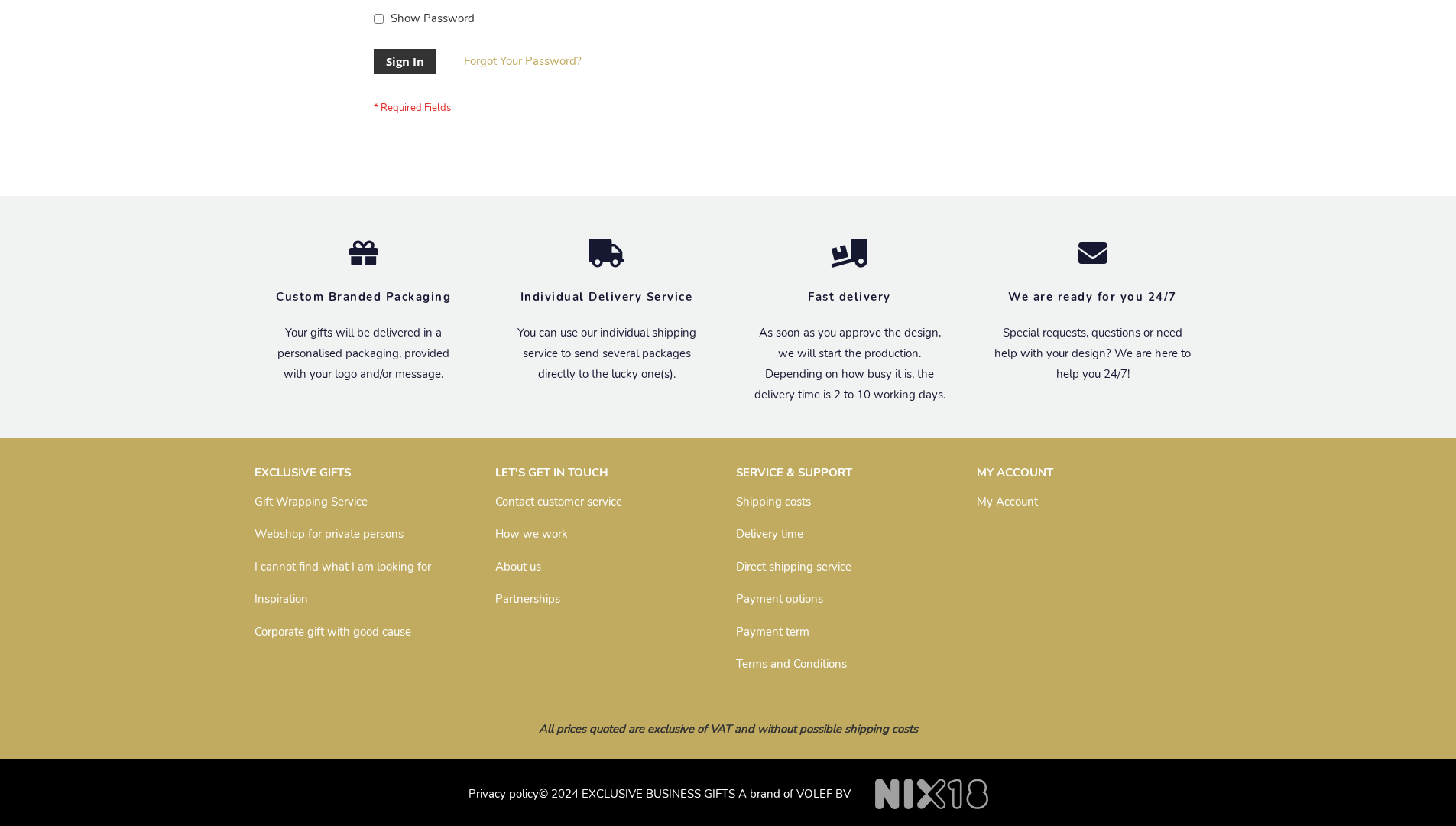
scroll to position [491, 0]
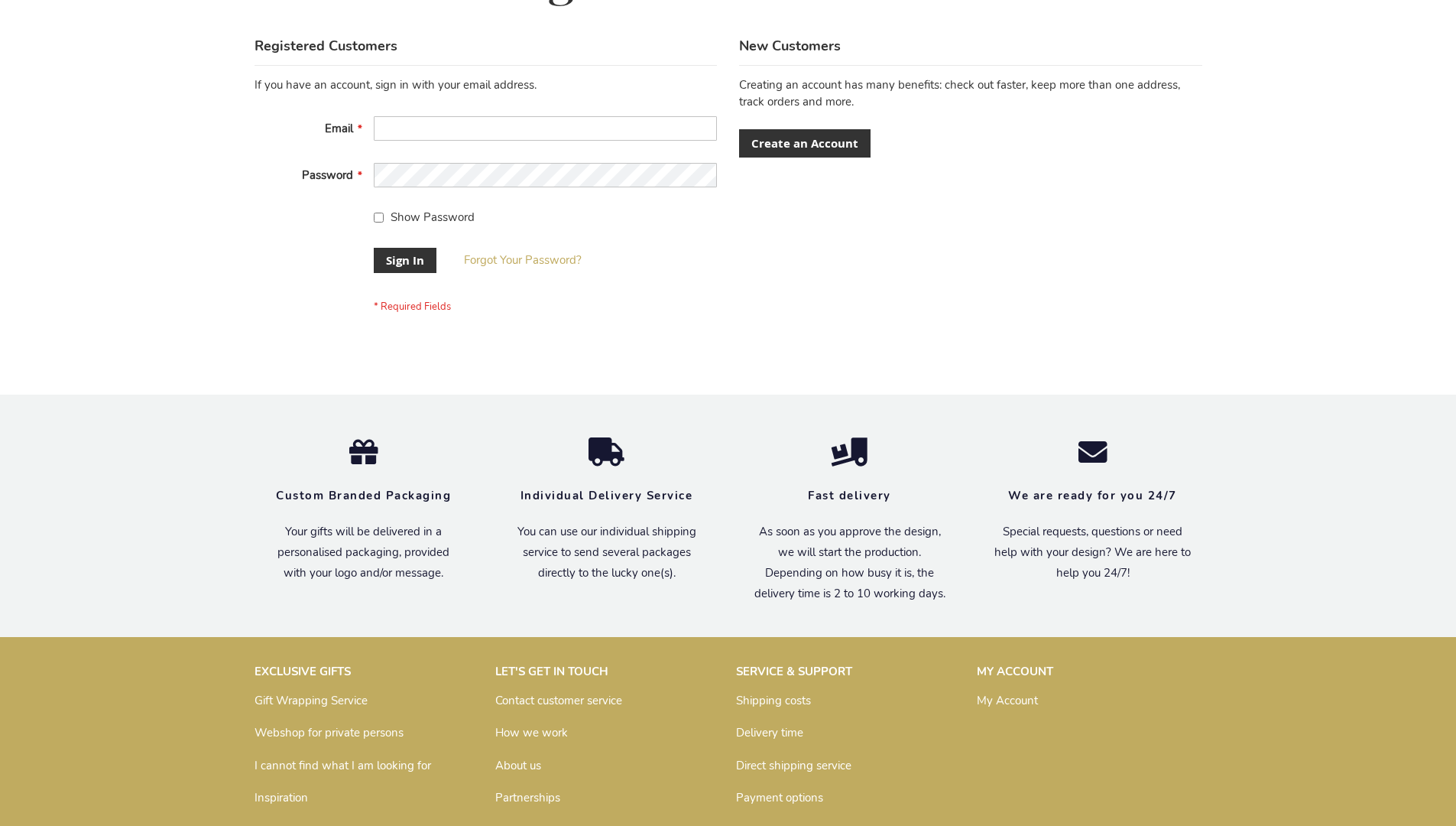
scroll to position [491, 0]
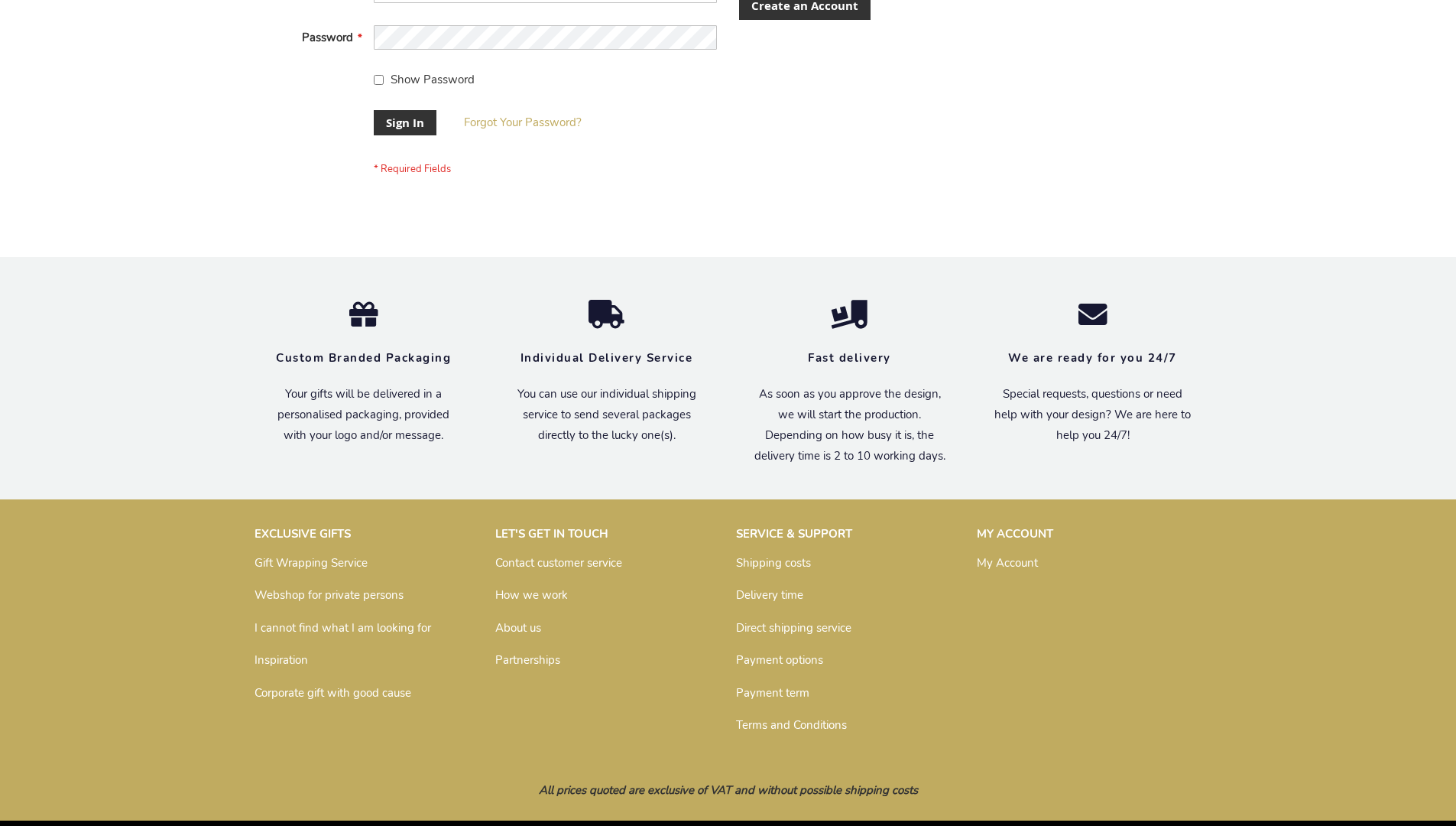
scroll to position [491, 0]
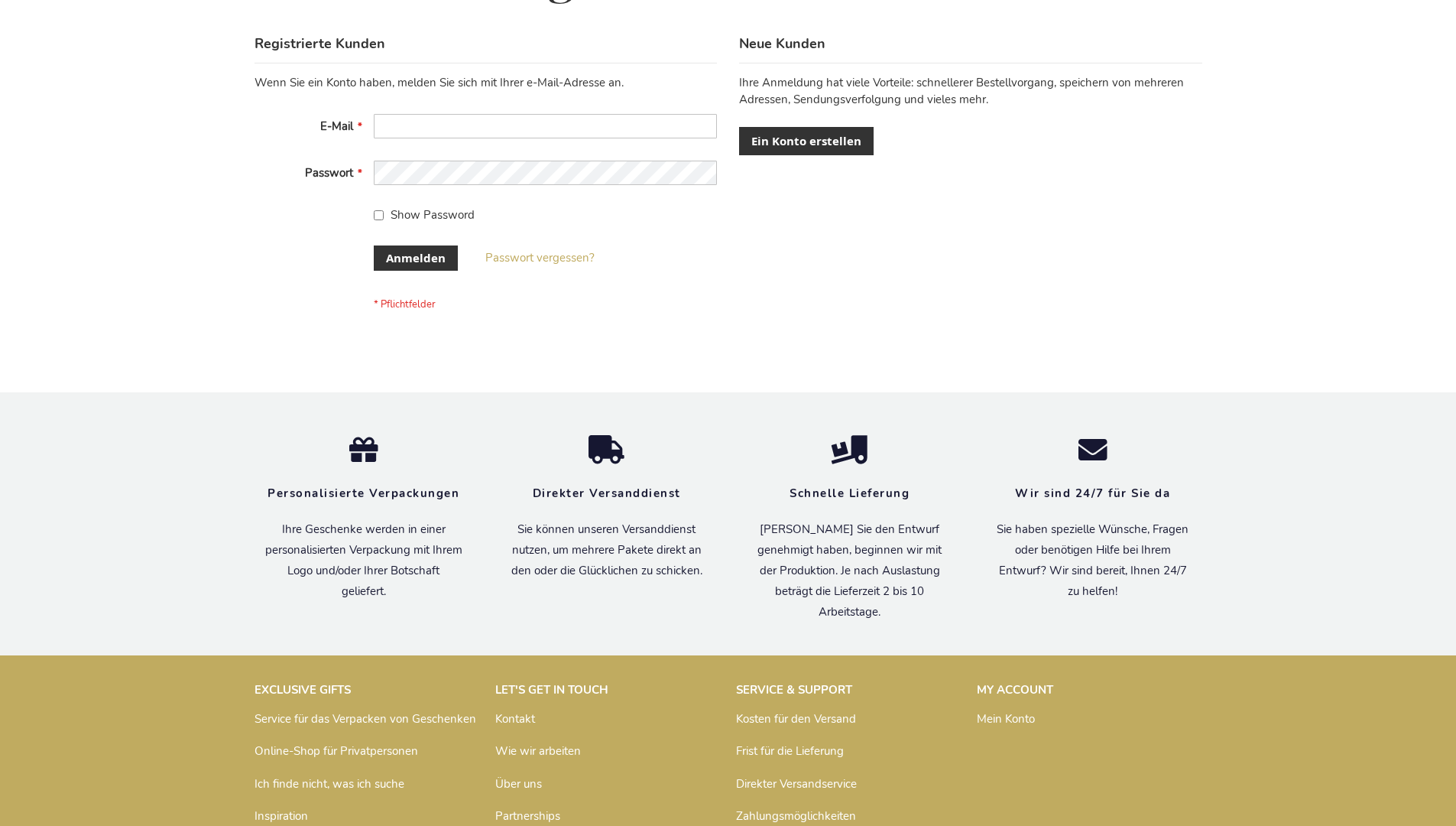
scroll to position [512, 0]
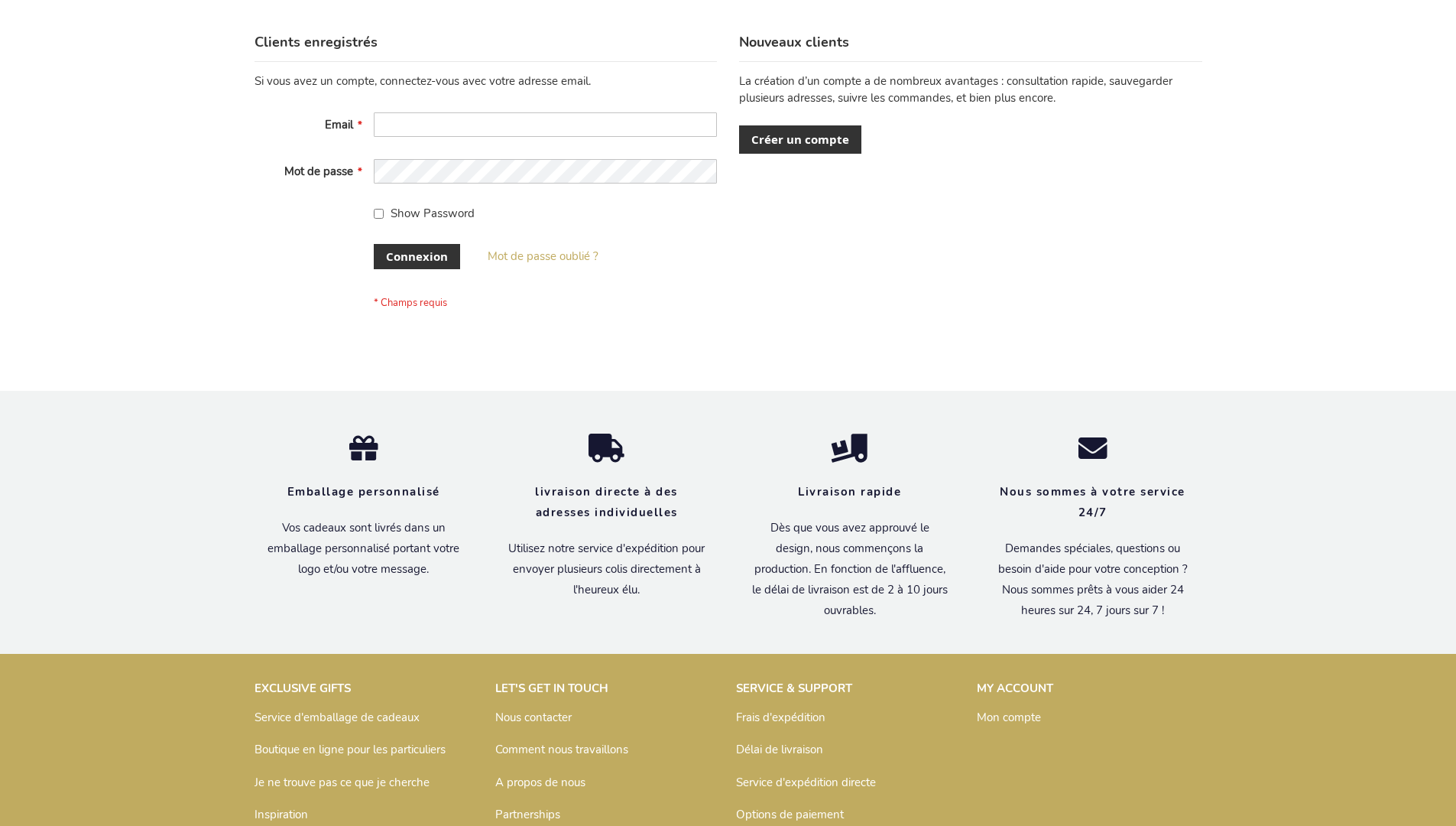
scroll to position [527, 0]
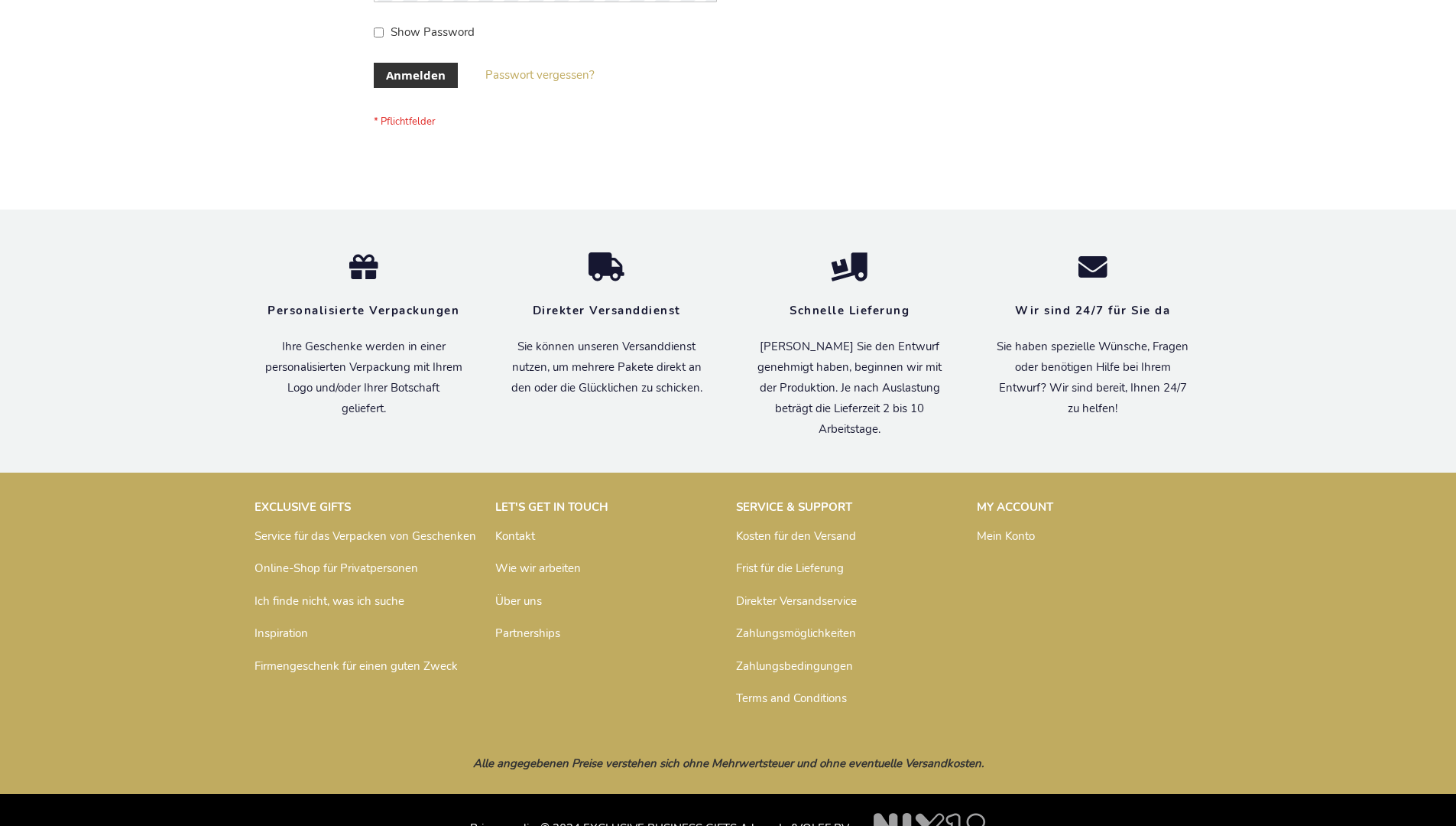
scroll to position [512, 0]
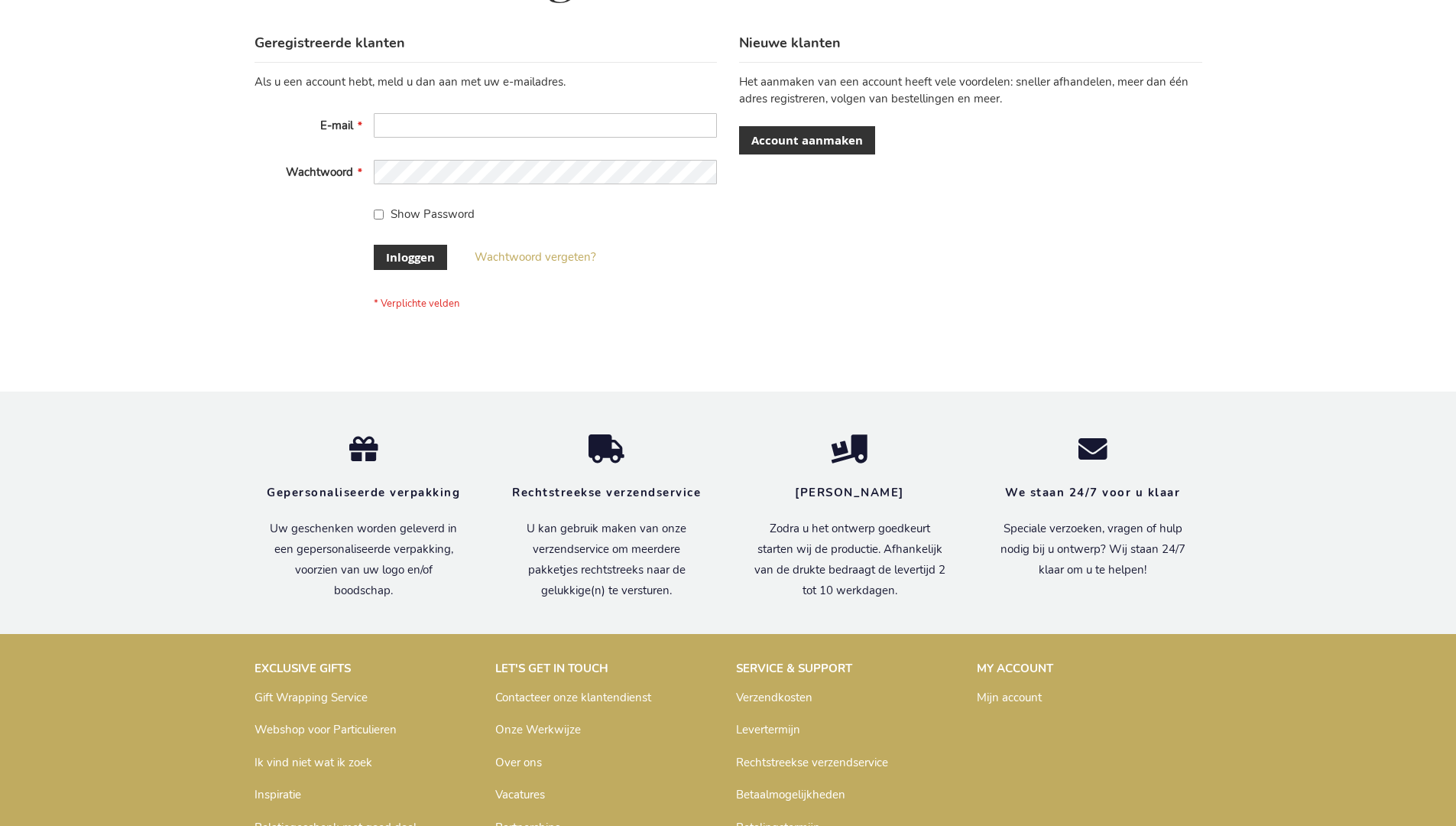
scroll to position [519, 0]
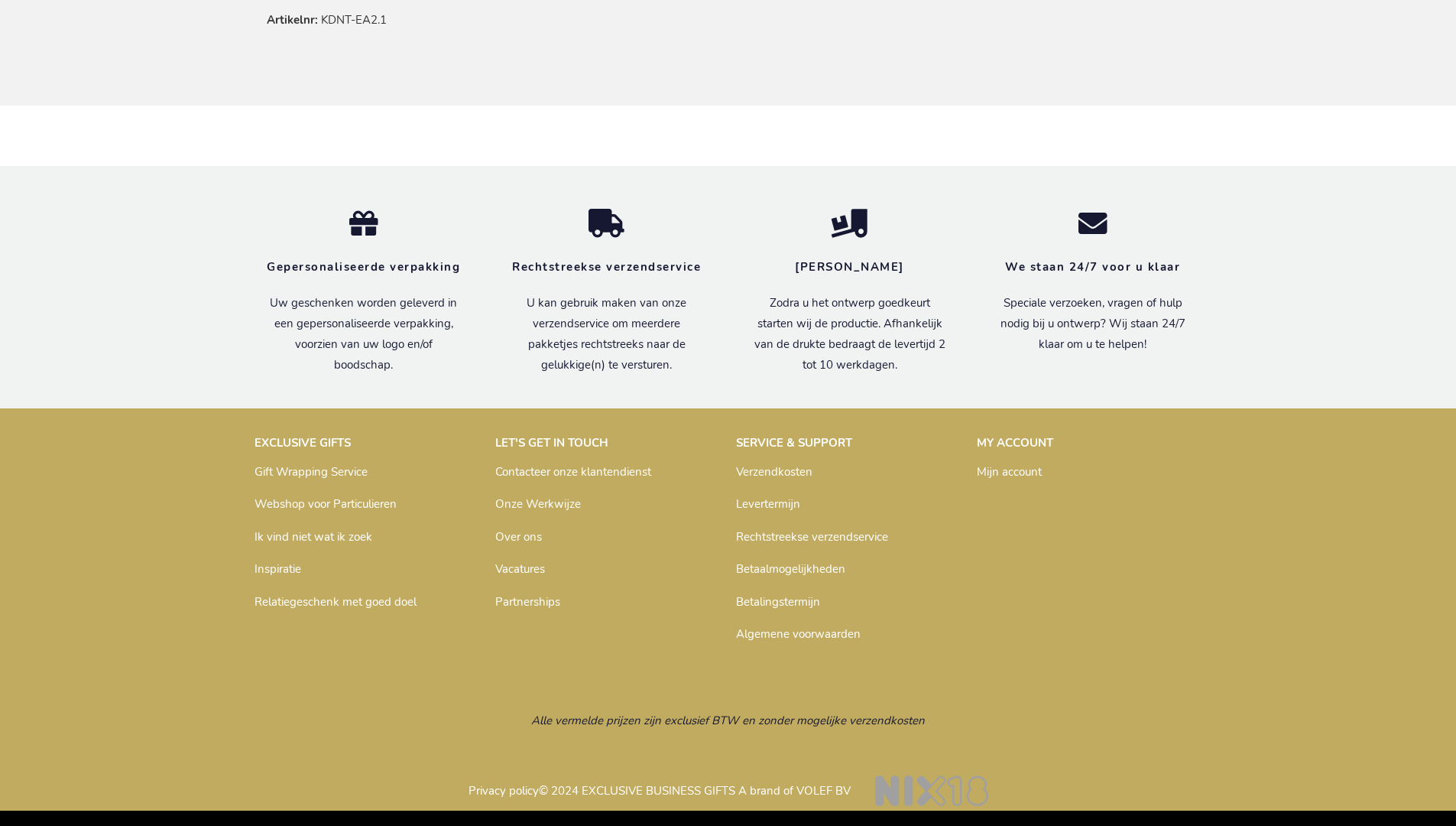
scroll to position [926, 0]
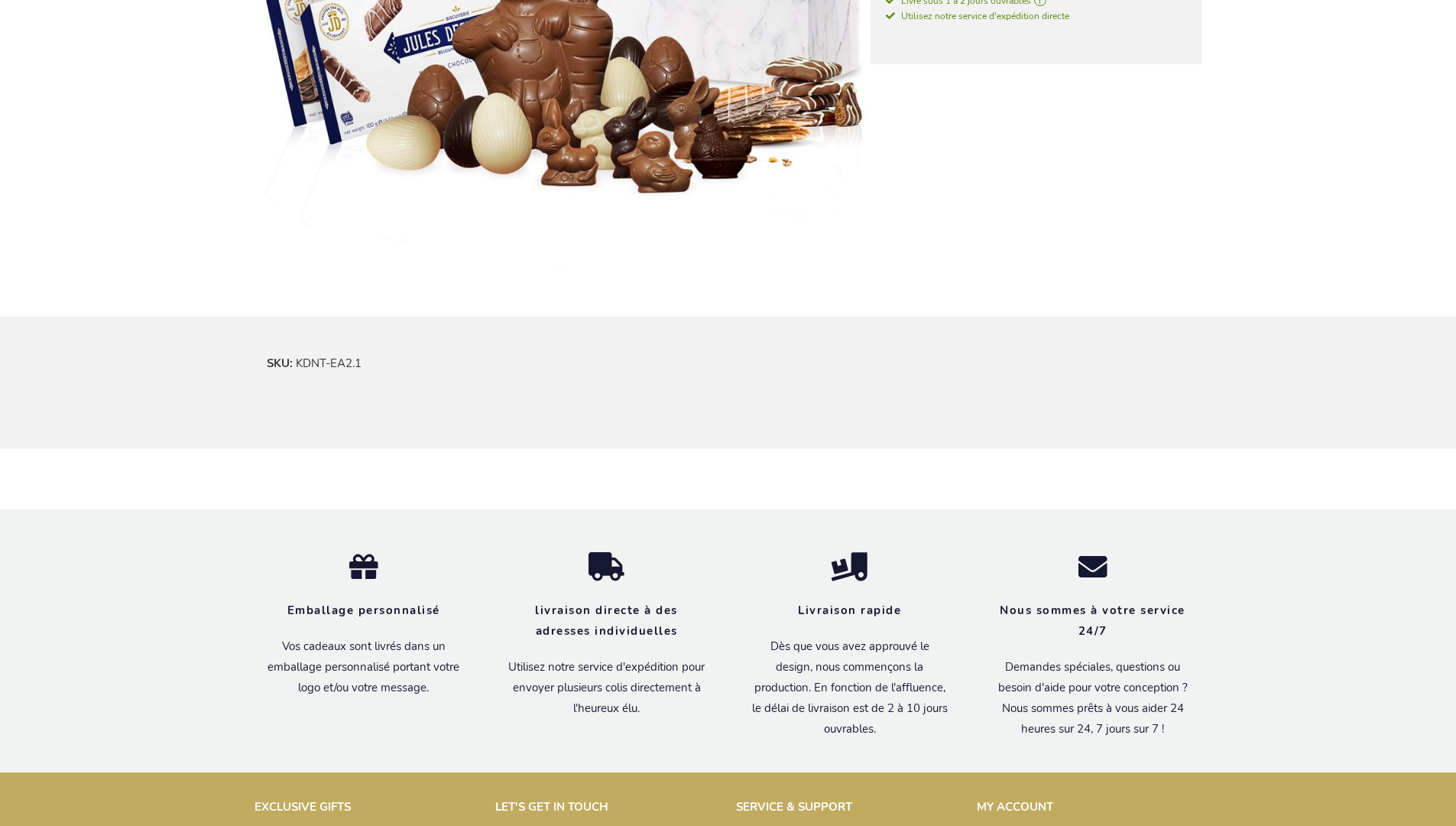
scroll to position [935, 0]
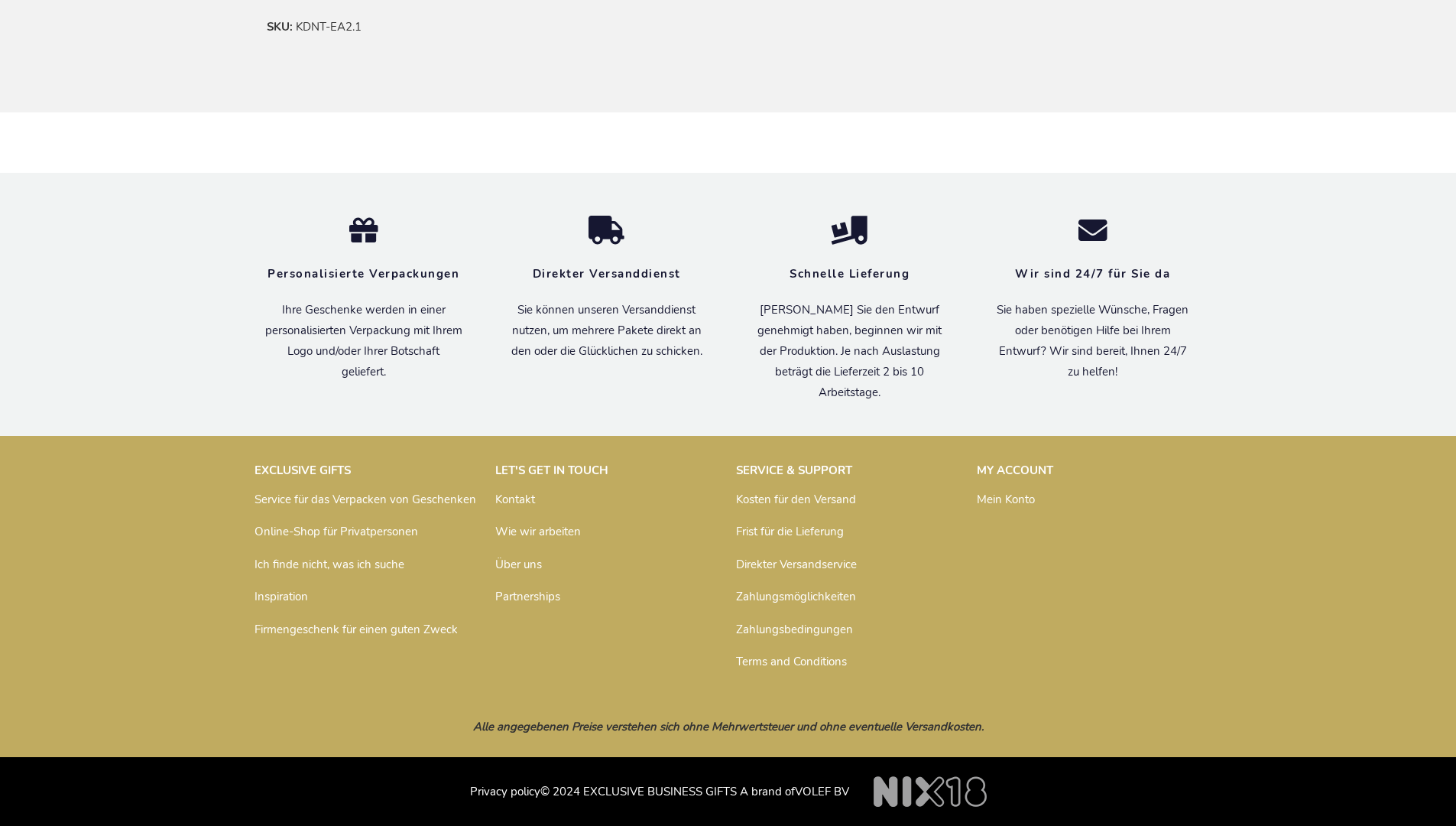
scroll to position [919, 0]
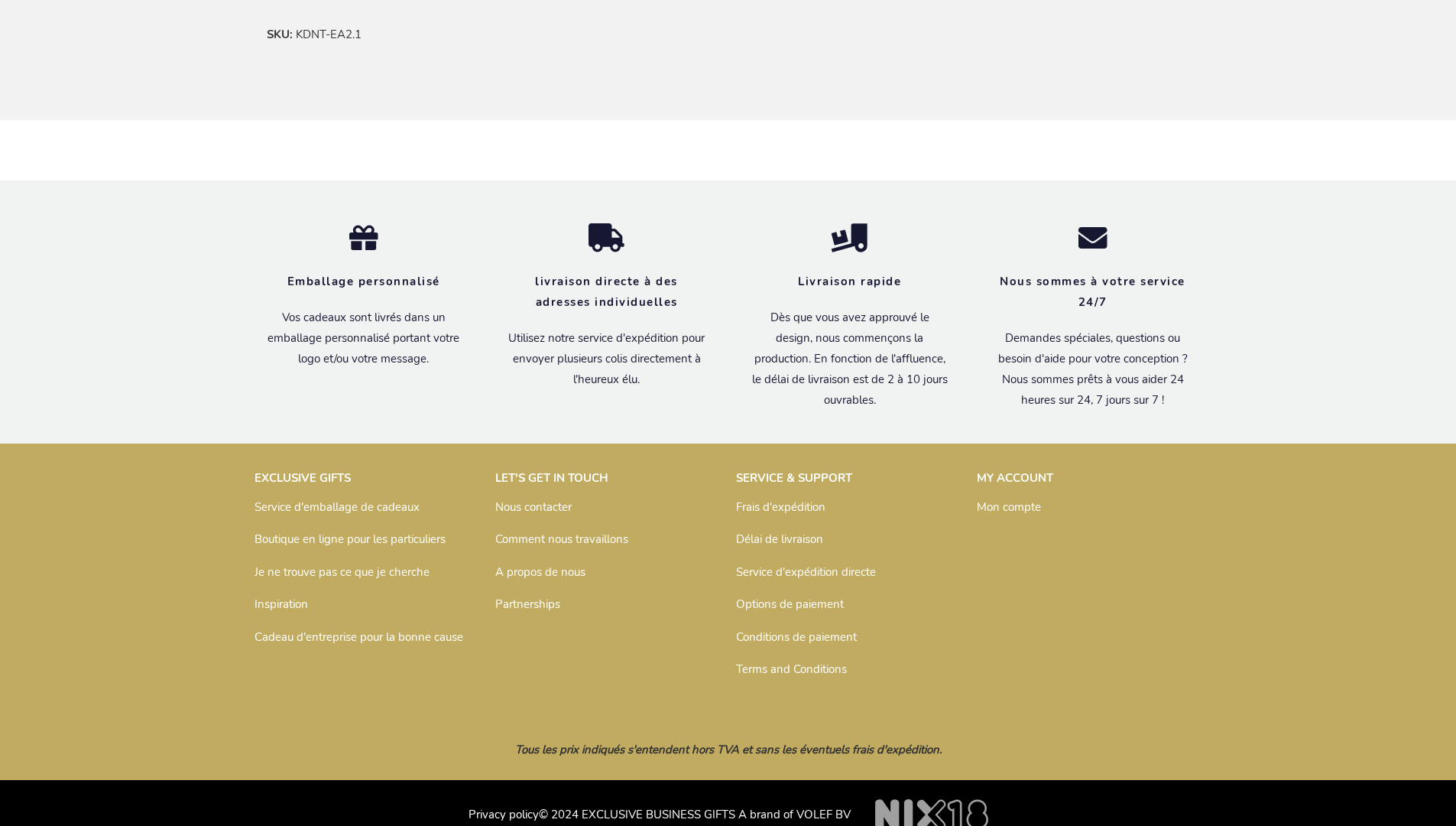
scroll to position [935, 0]
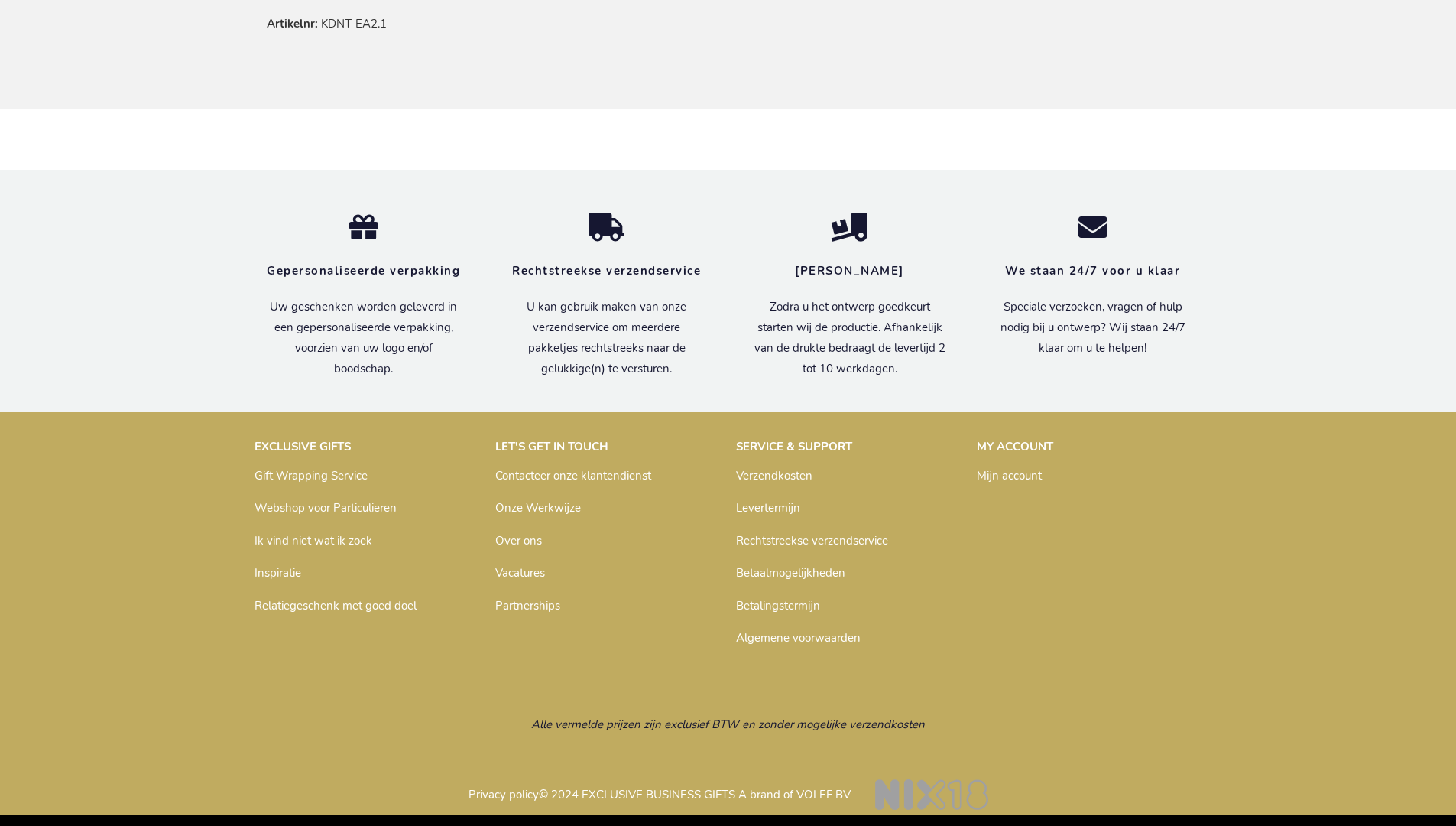
scroll to position [926, 0]
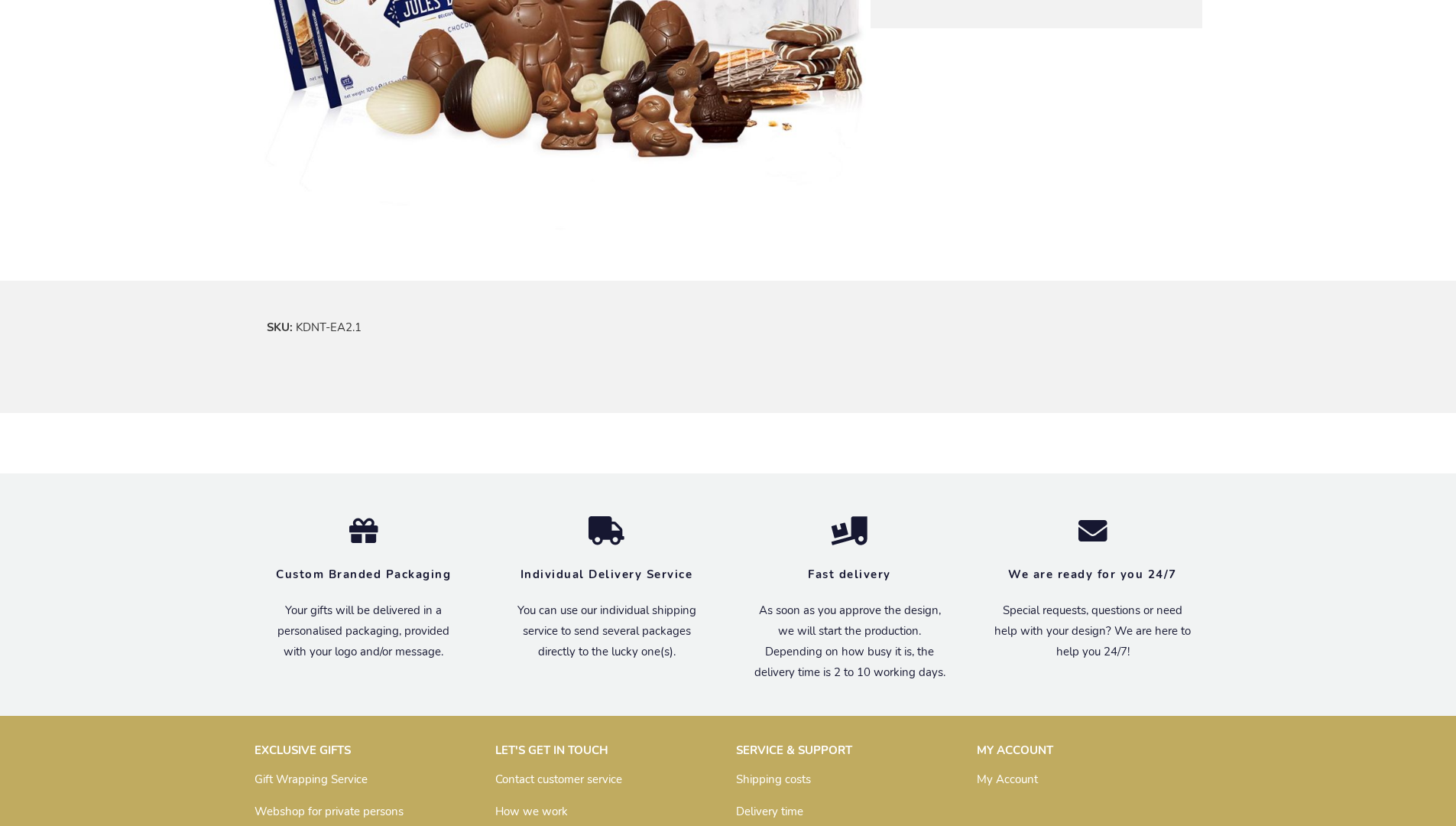
scroll to position [899, 0]
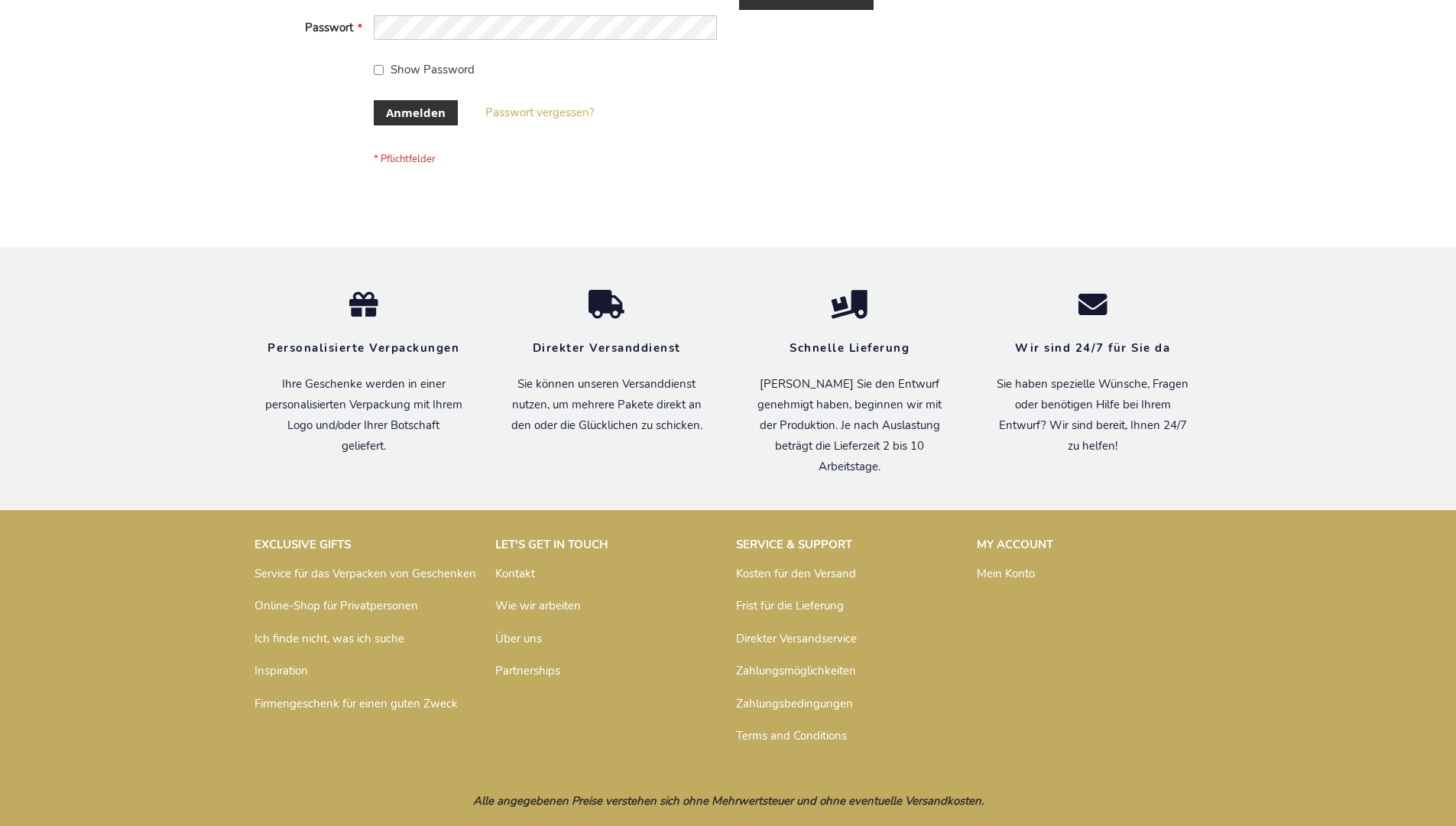
scroll to position [512, 0]
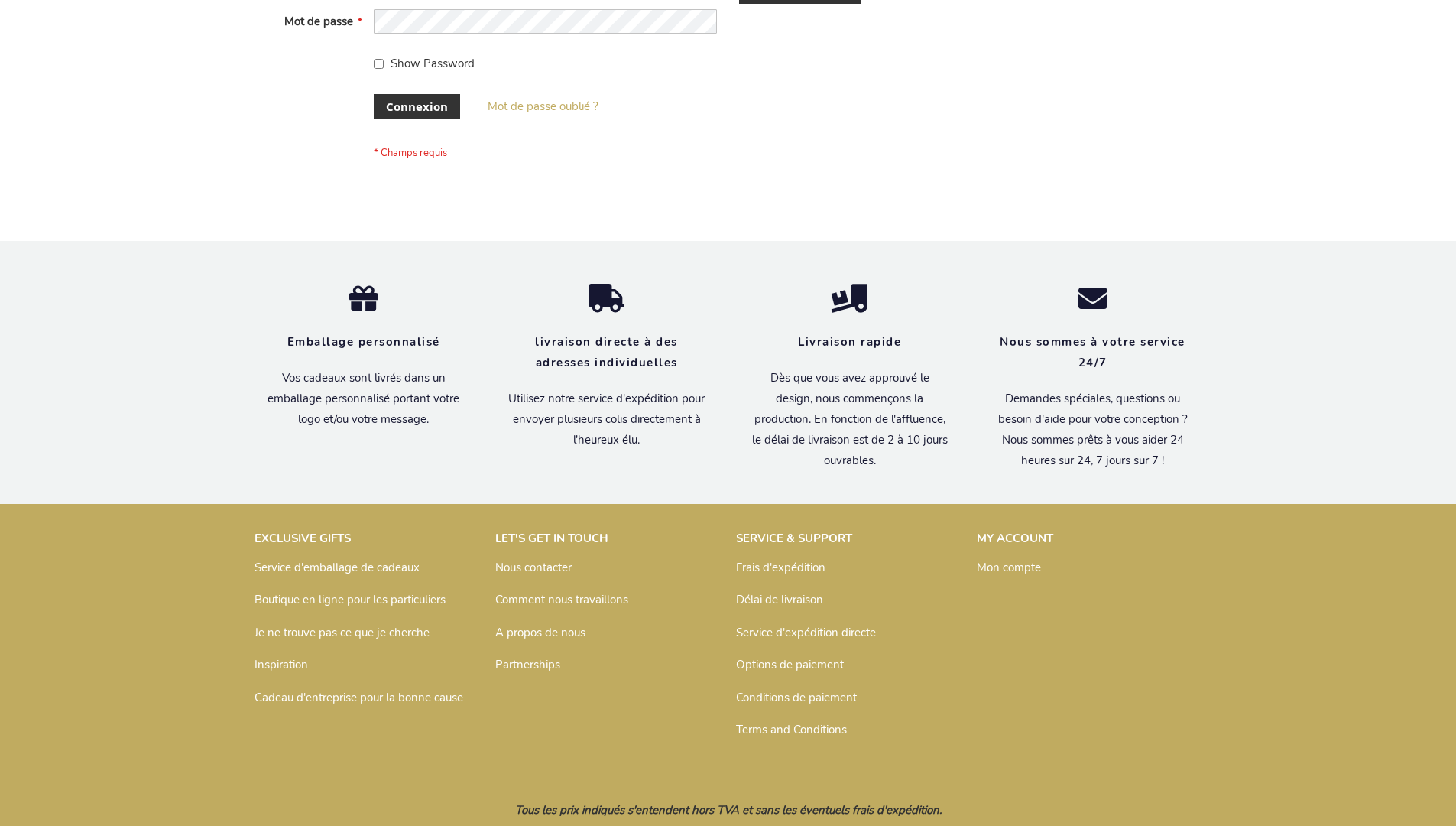
scroll to position [527, 0]
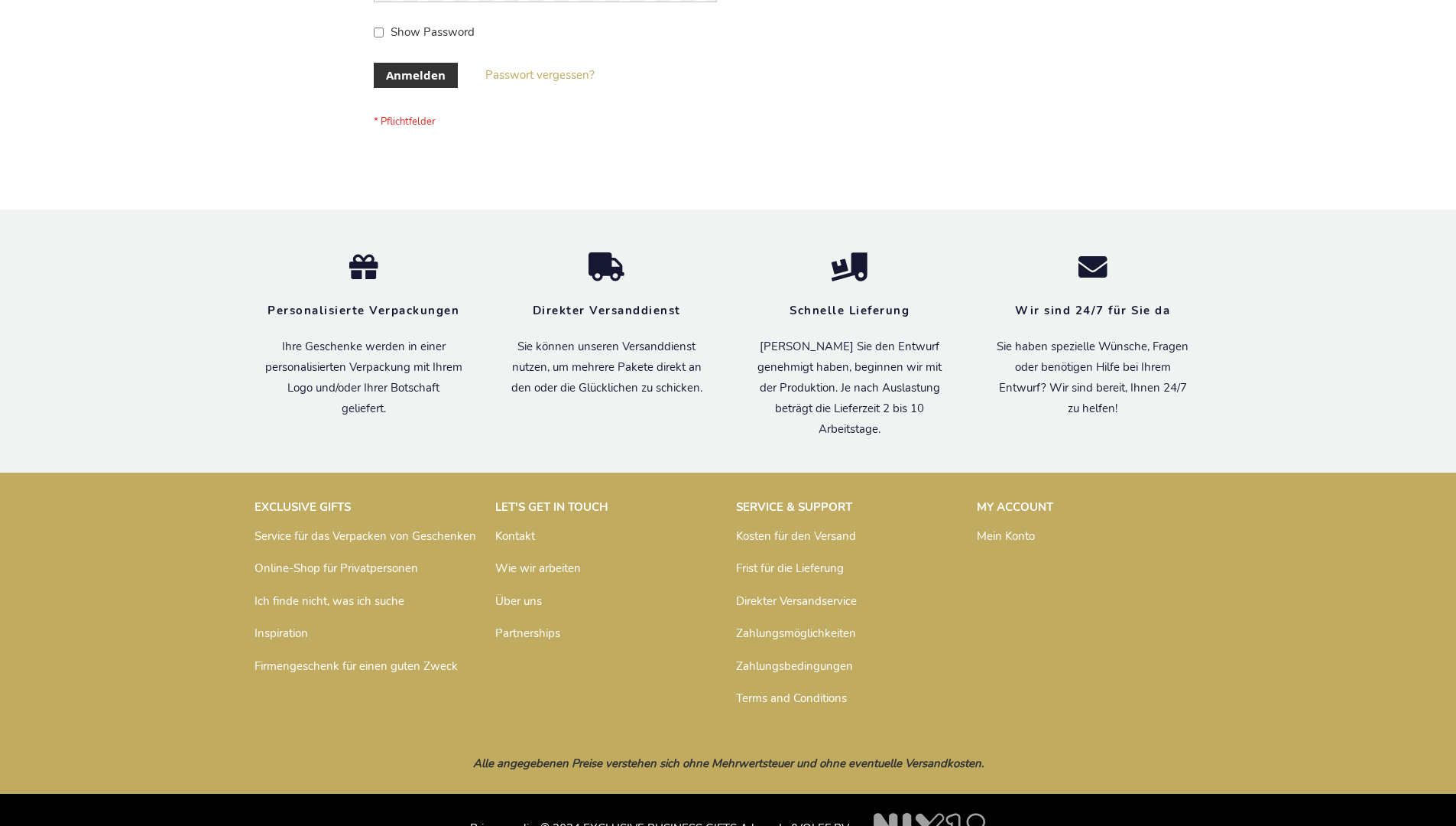
scroll to position [512, 0]
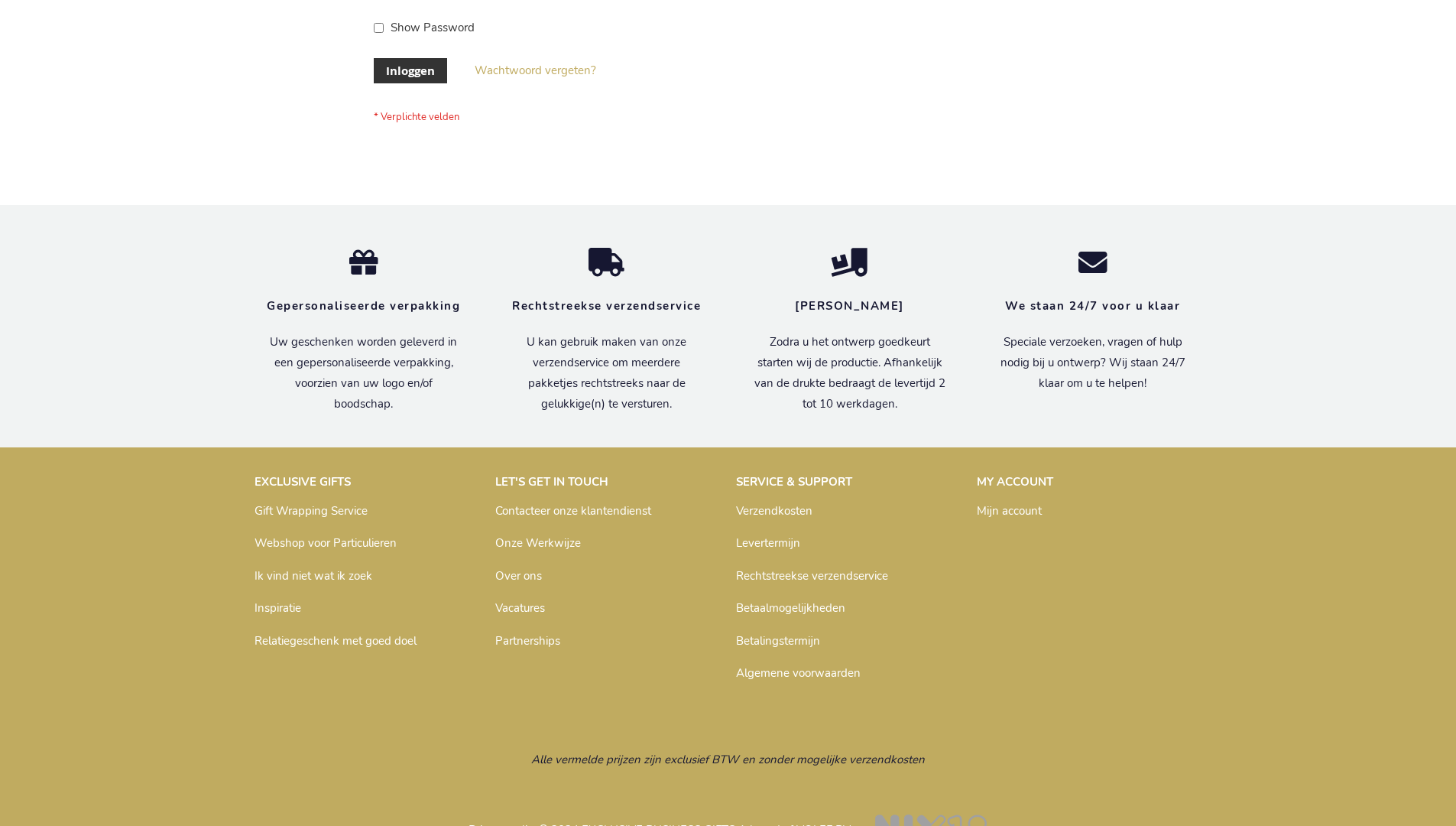
scroll to position [519, 0]
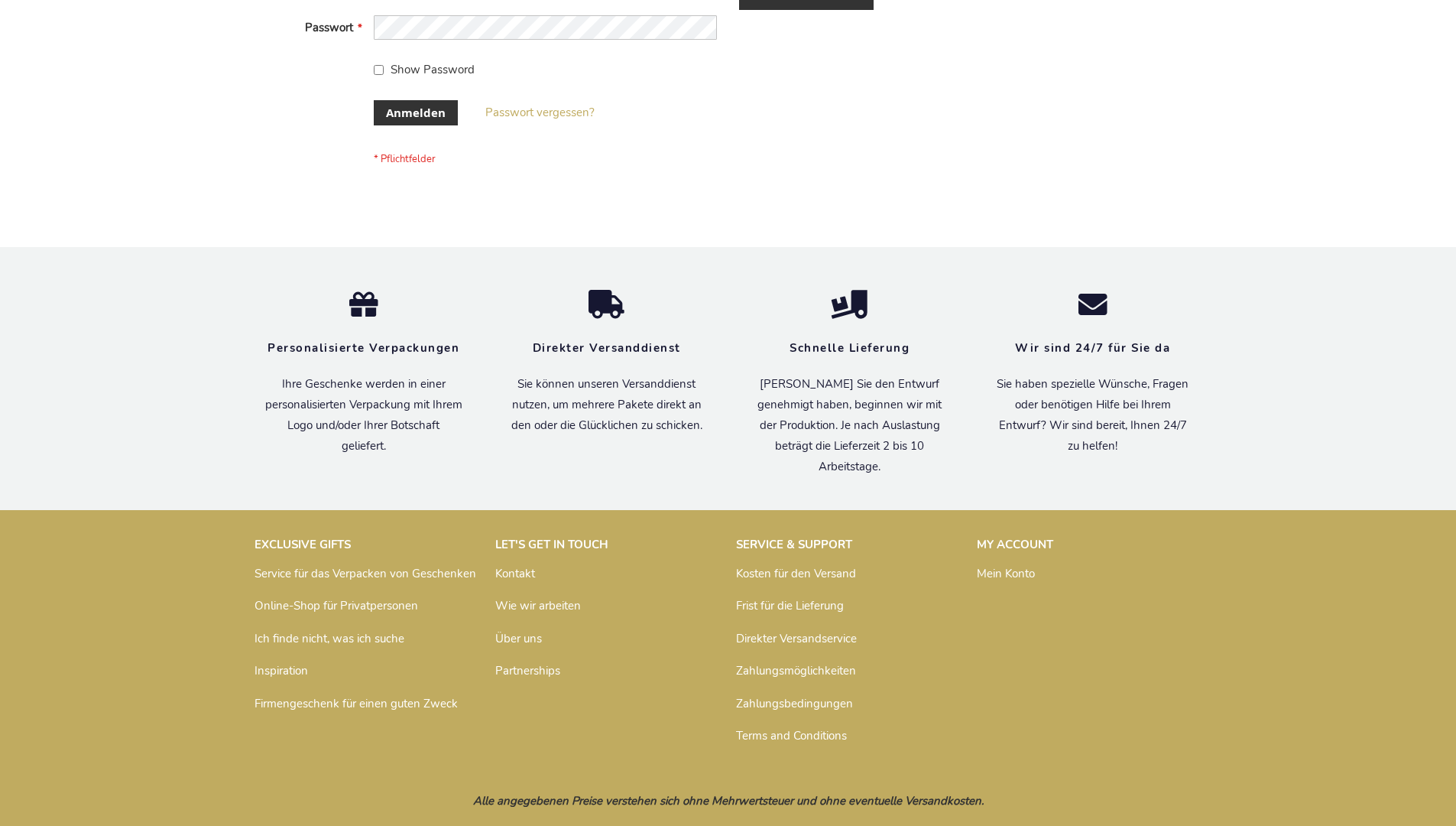
scroll to position [512, 0]
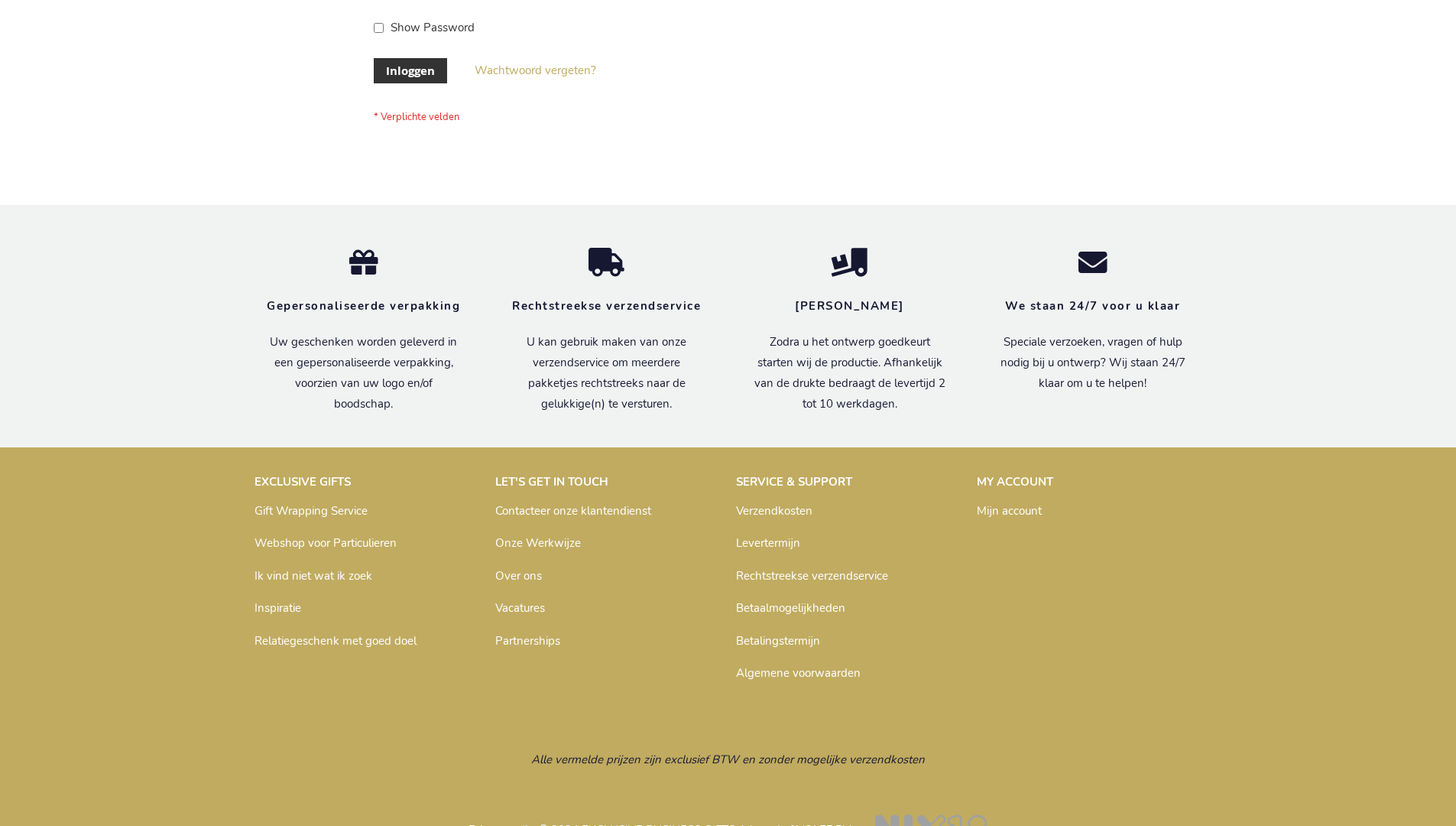
scroll to position [519, 0]
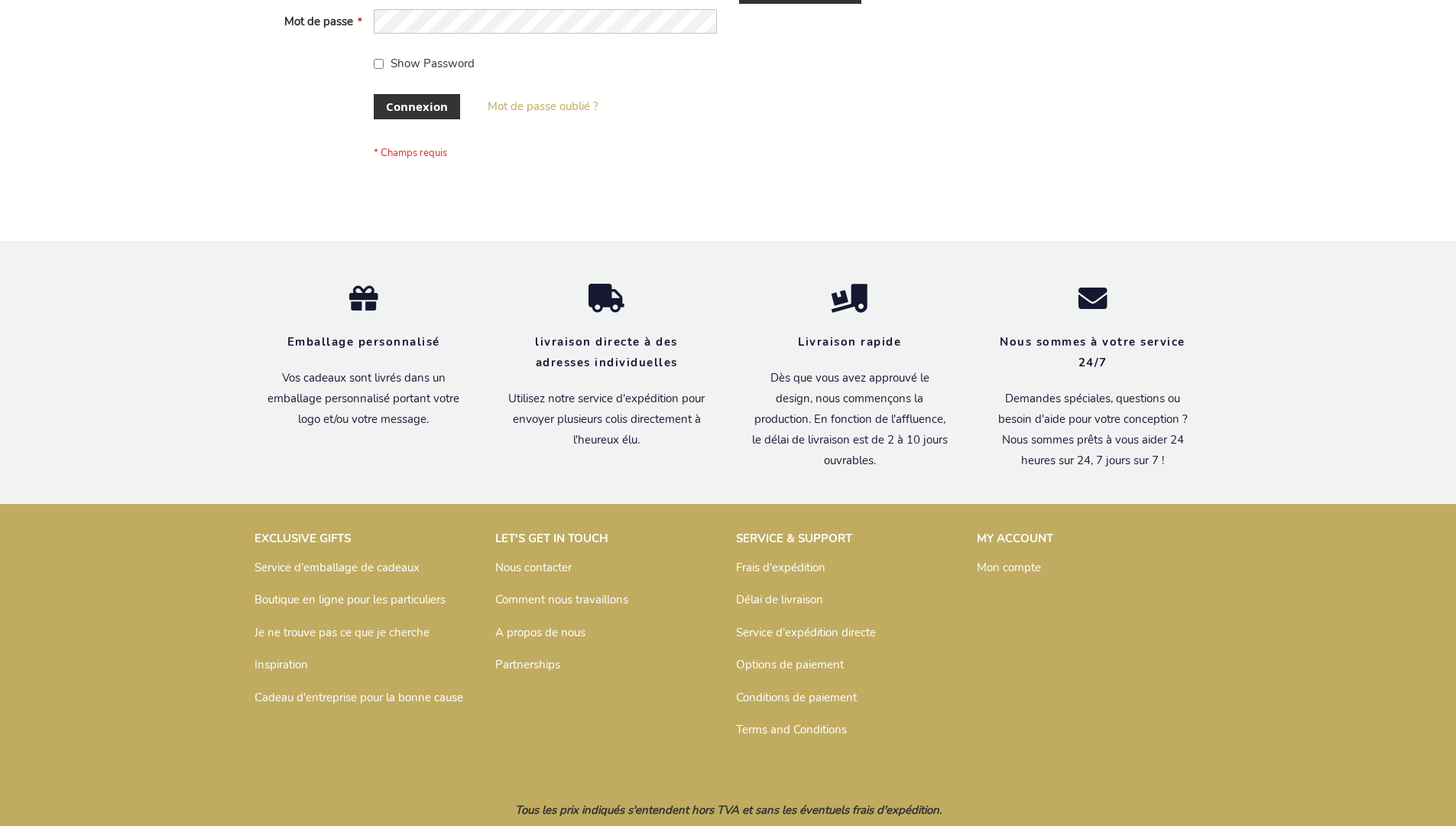
scroll to position [527, 0]
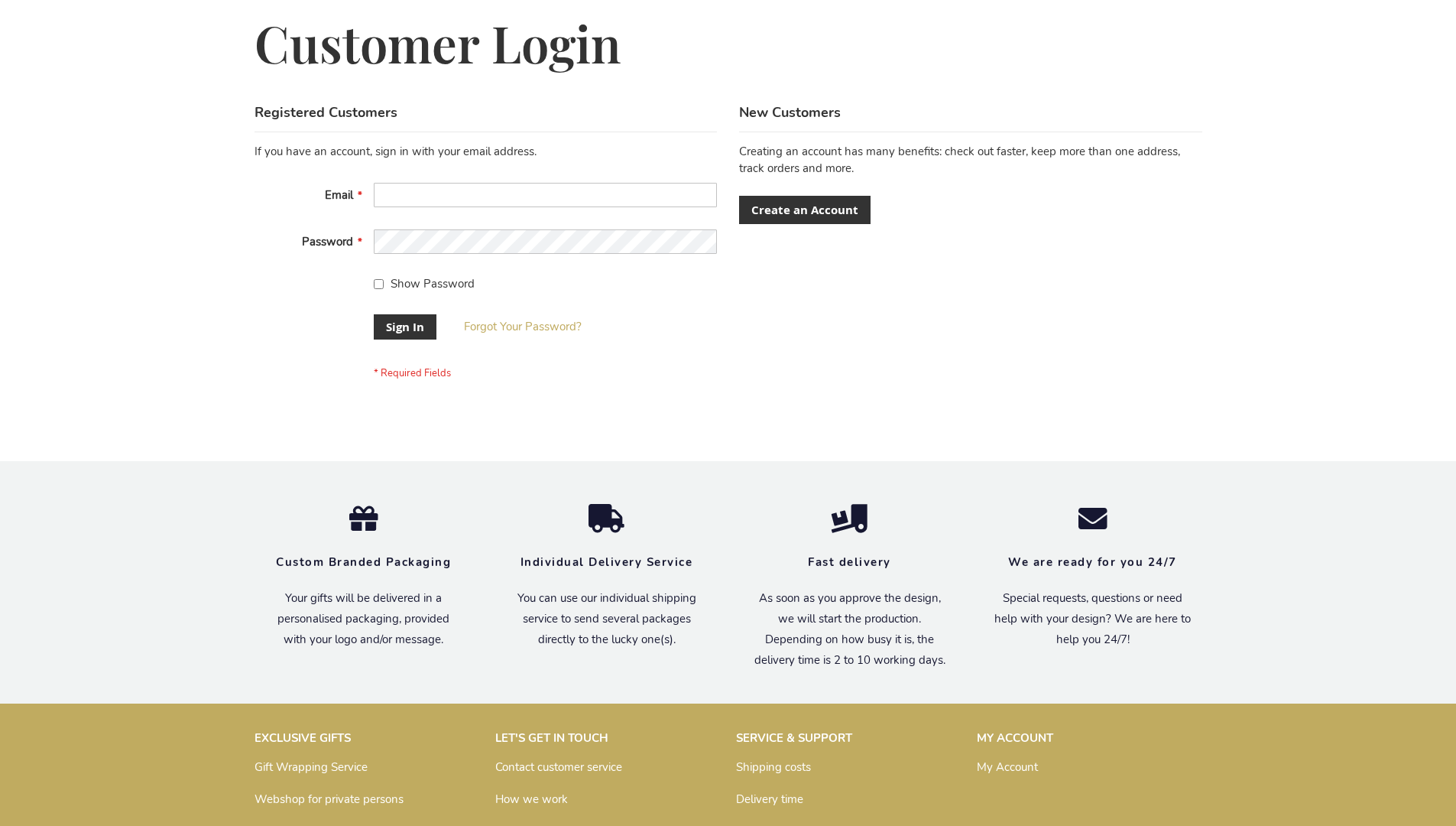
scroll to position [491, 0]
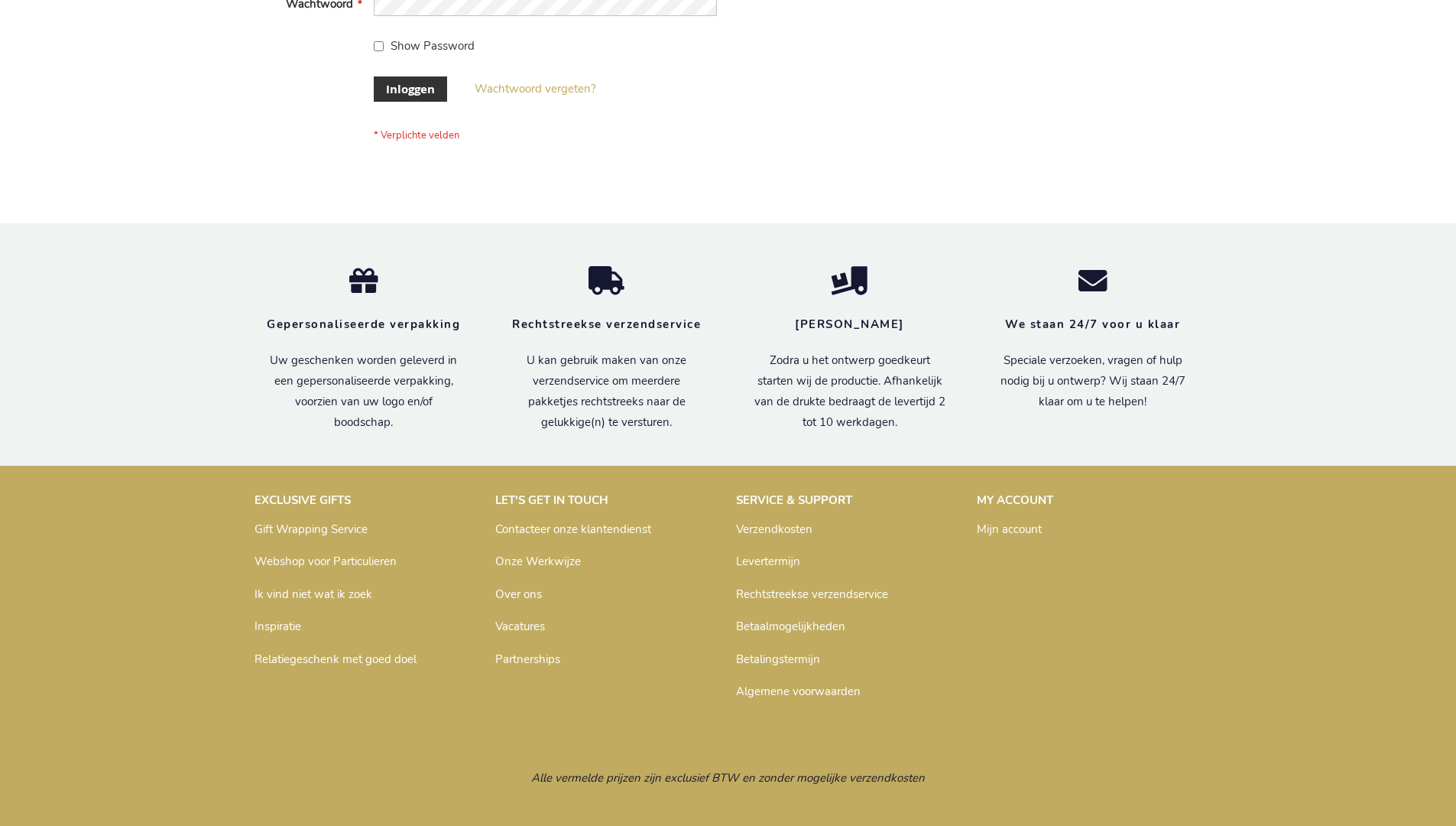
scroll to position [519, 0]
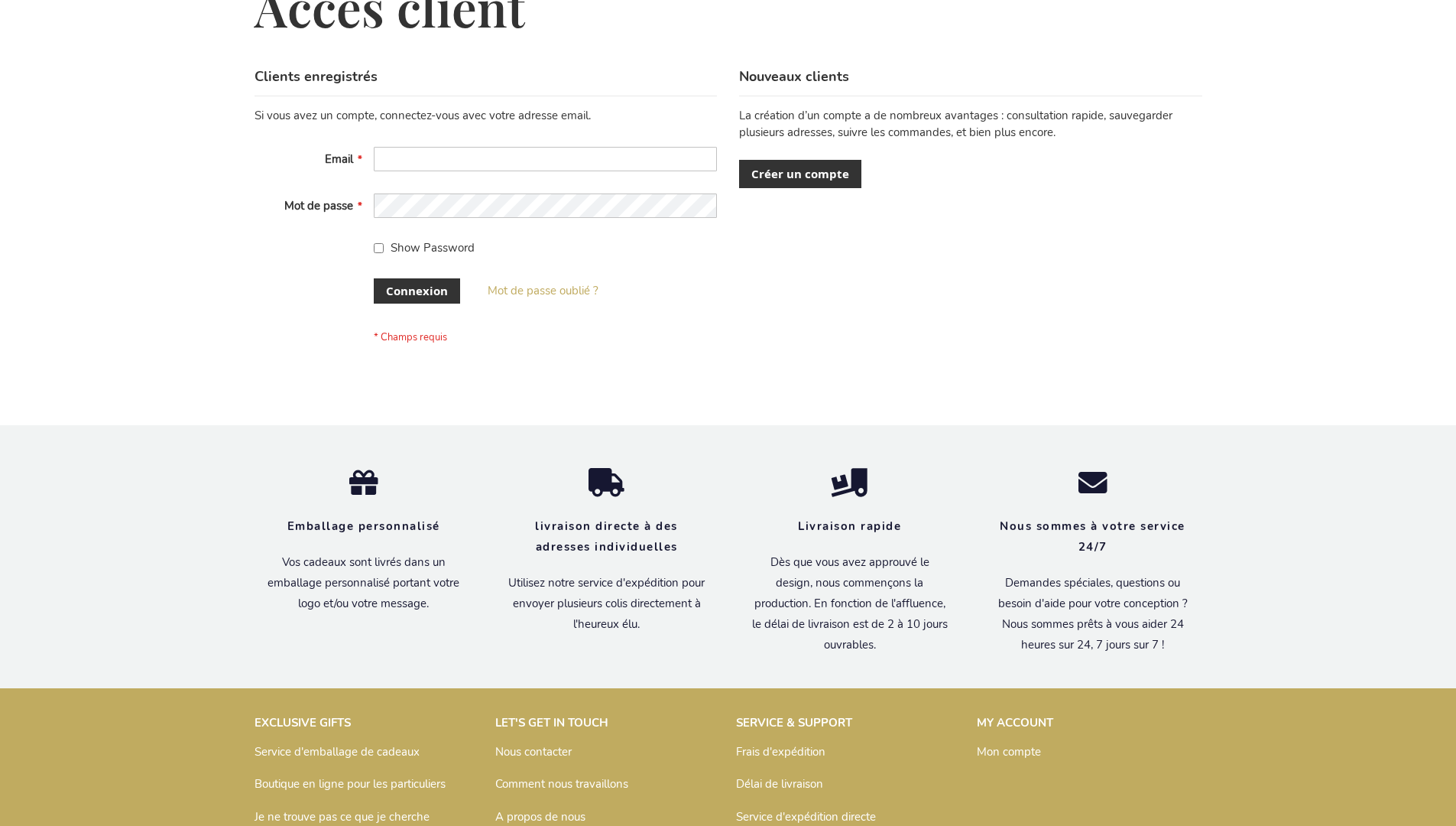
scroll to position [527, 0]
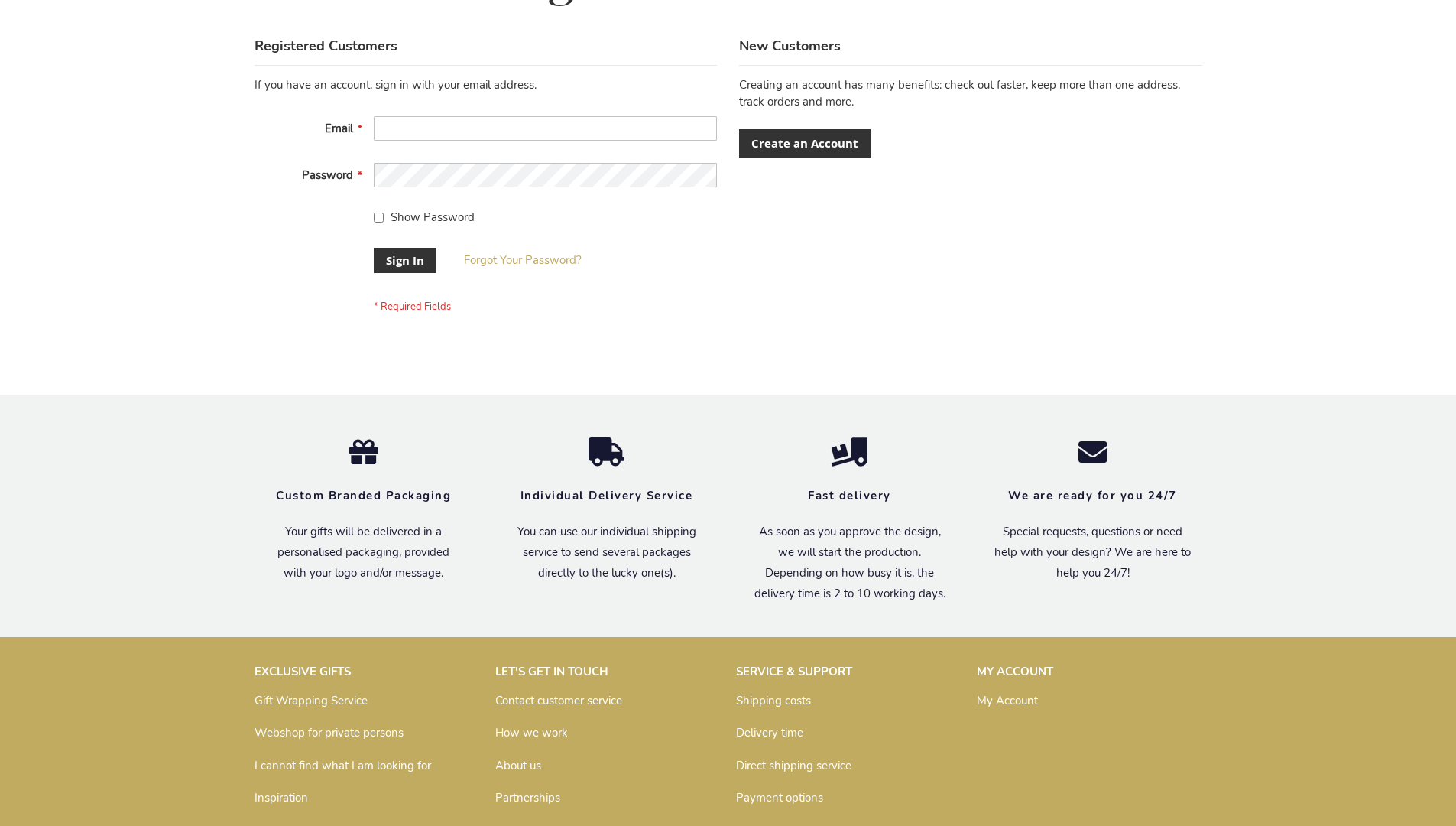
scroll to position [491, 0]
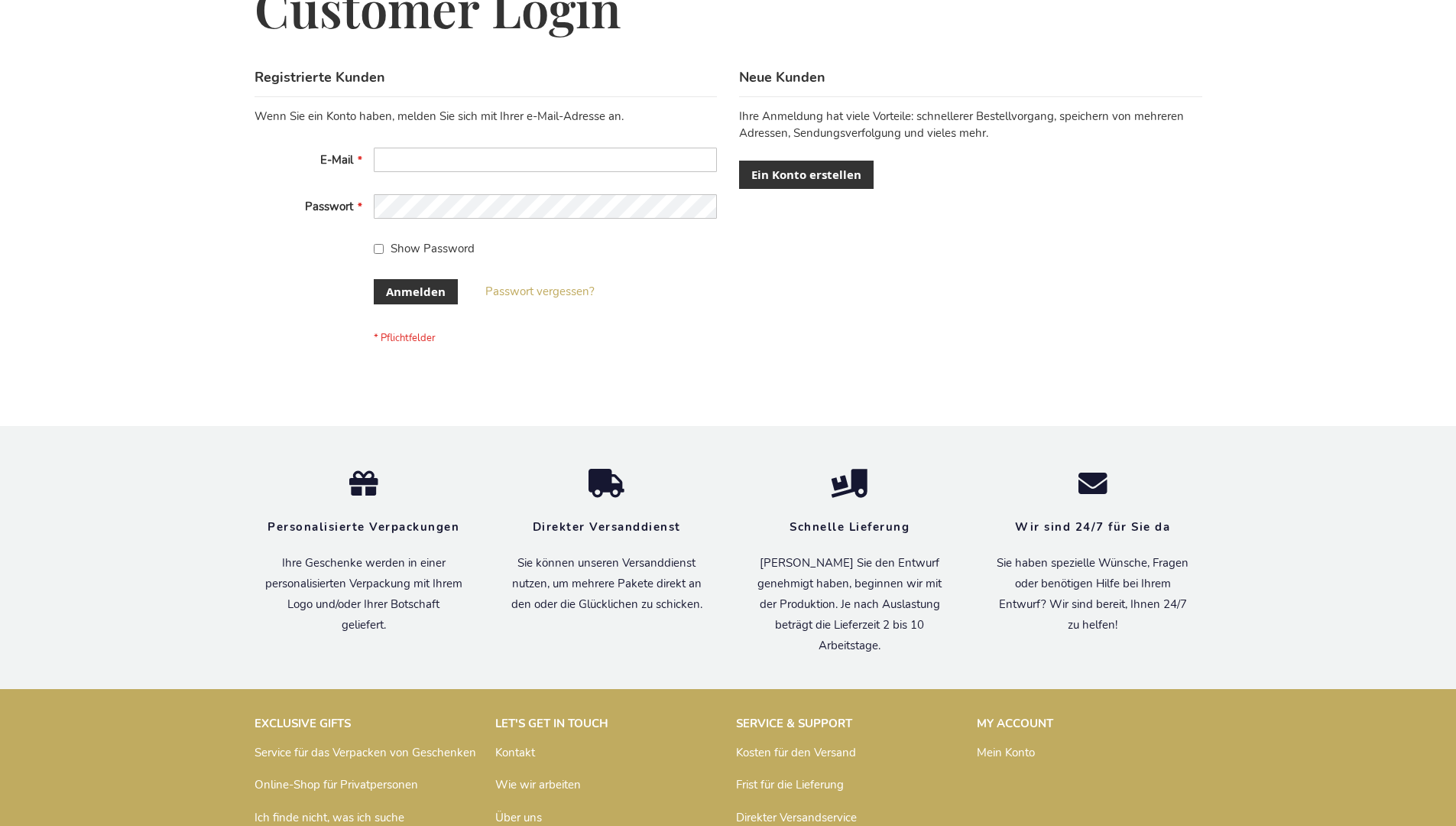
scroll to position [512, 0]
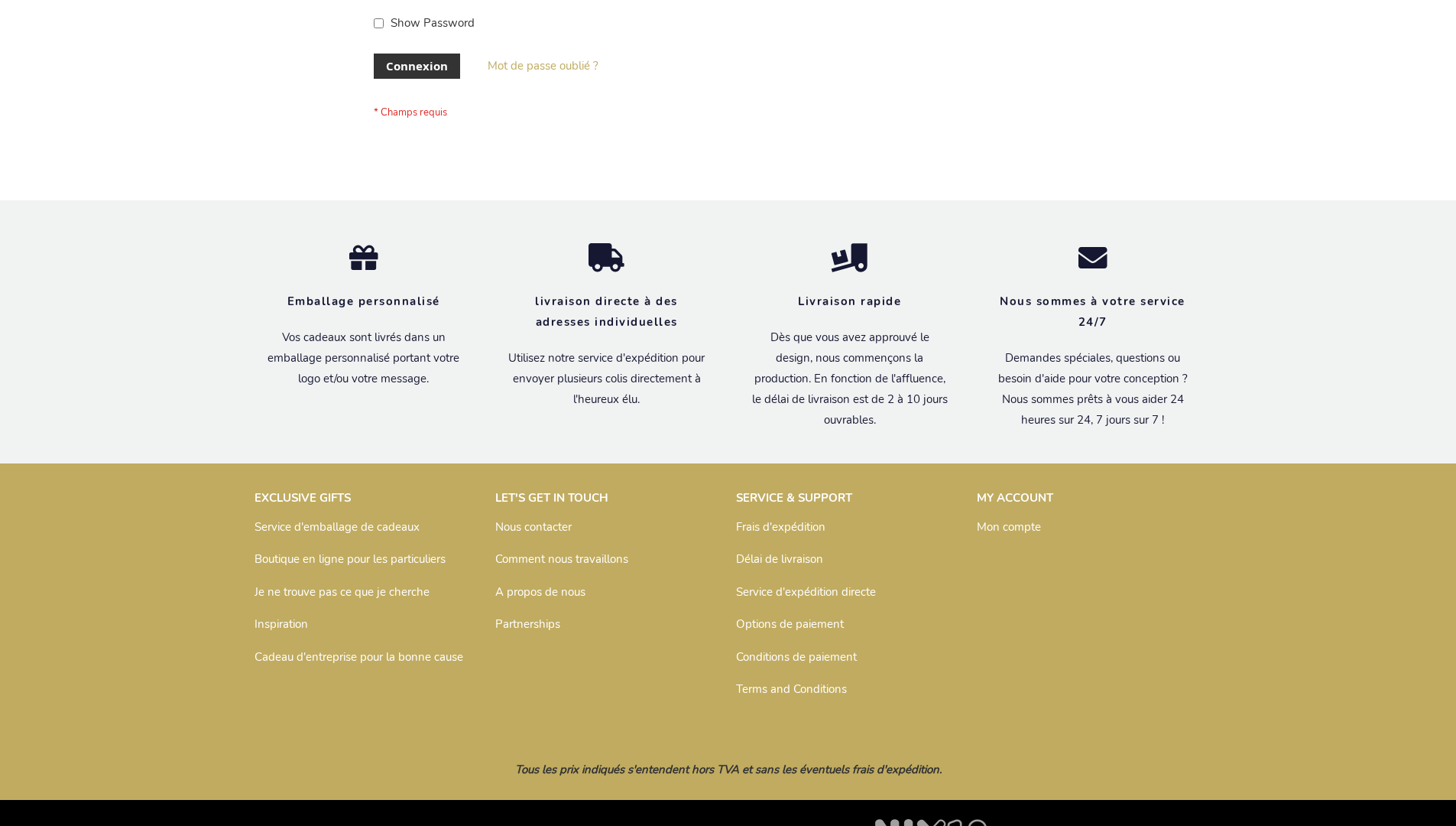
scroll to position [527, 0]
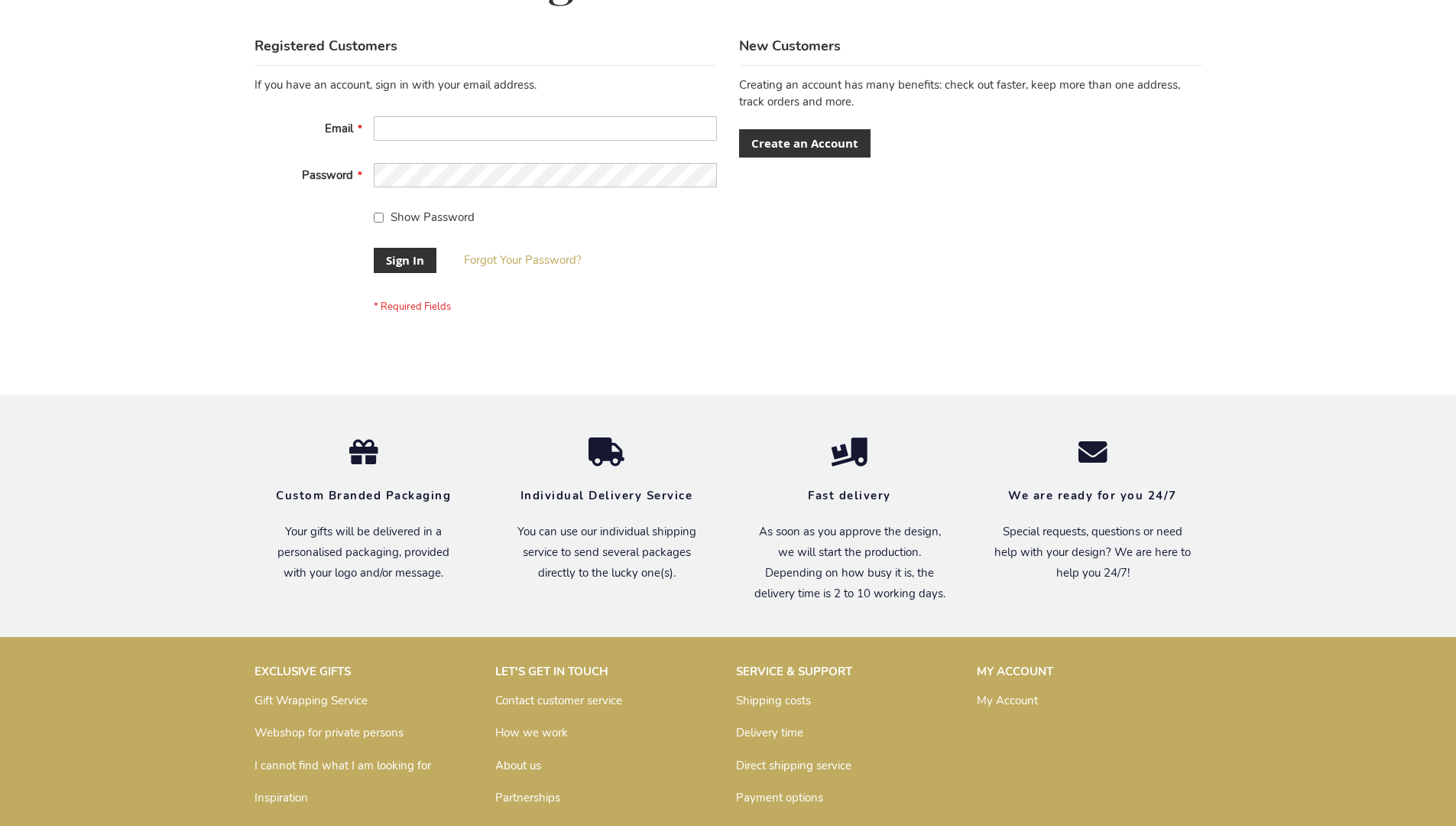
scroll to position [491, 0]
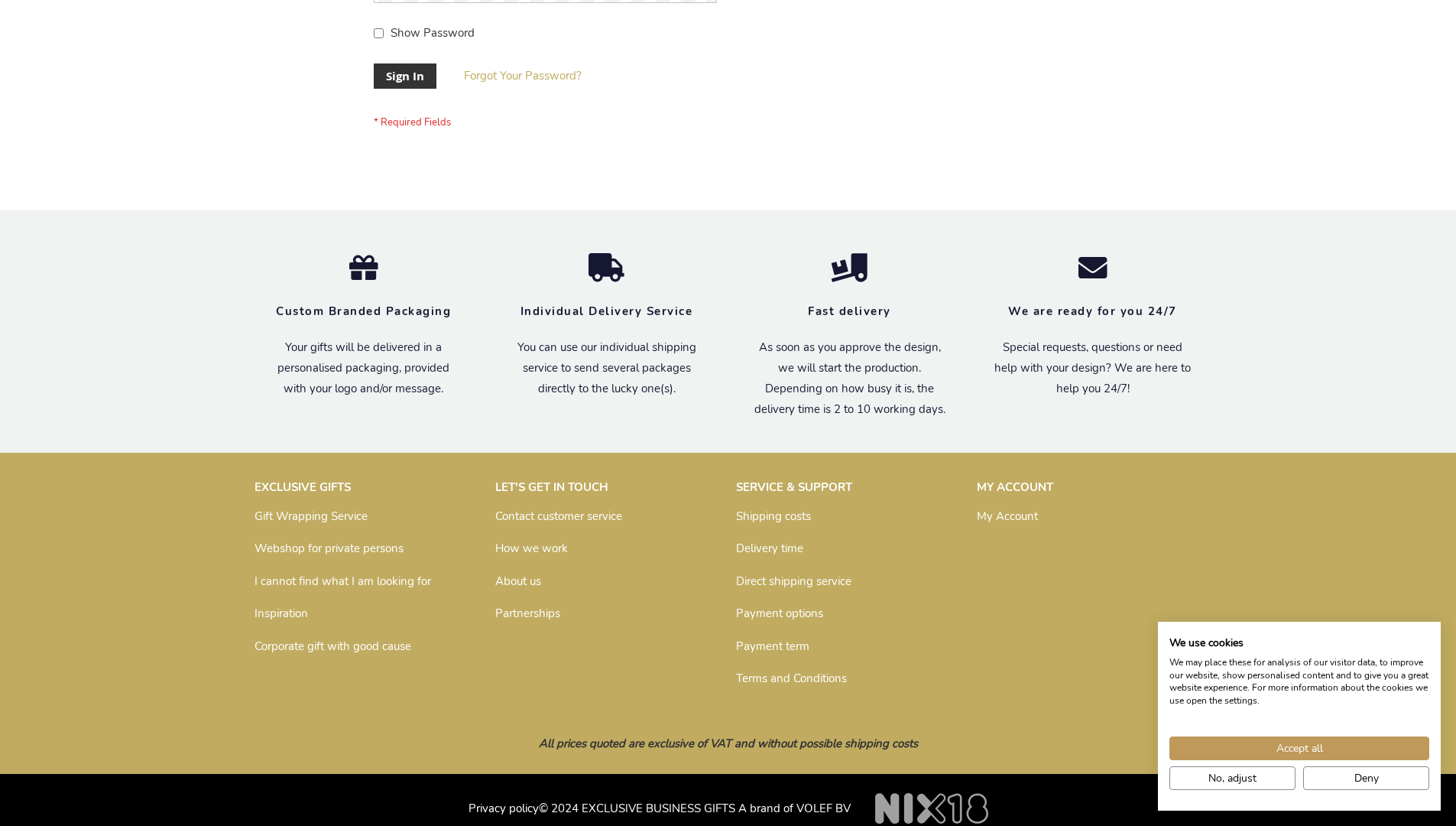
scroll to position [491, 0]
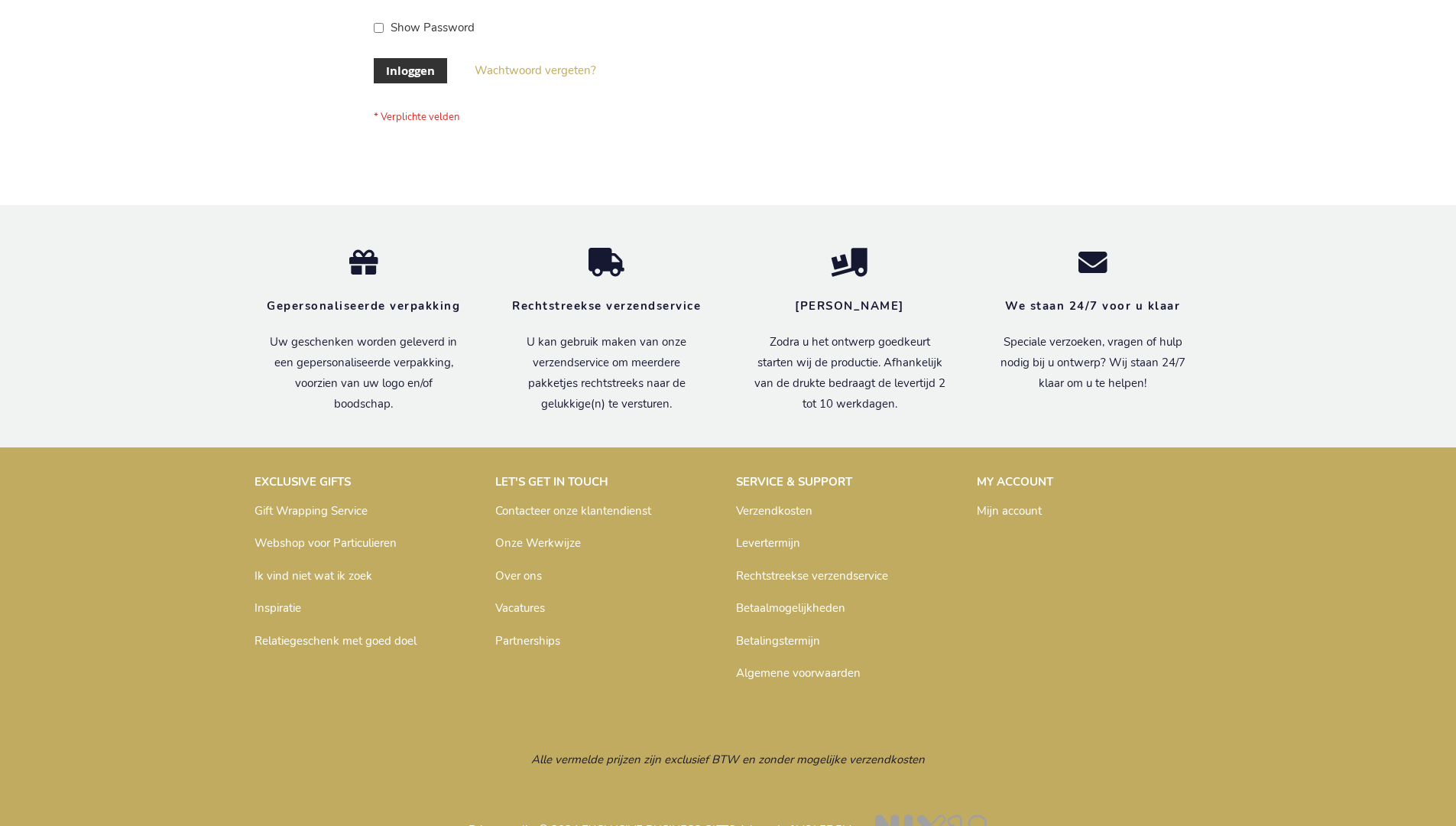
scroll to position [519, 0]
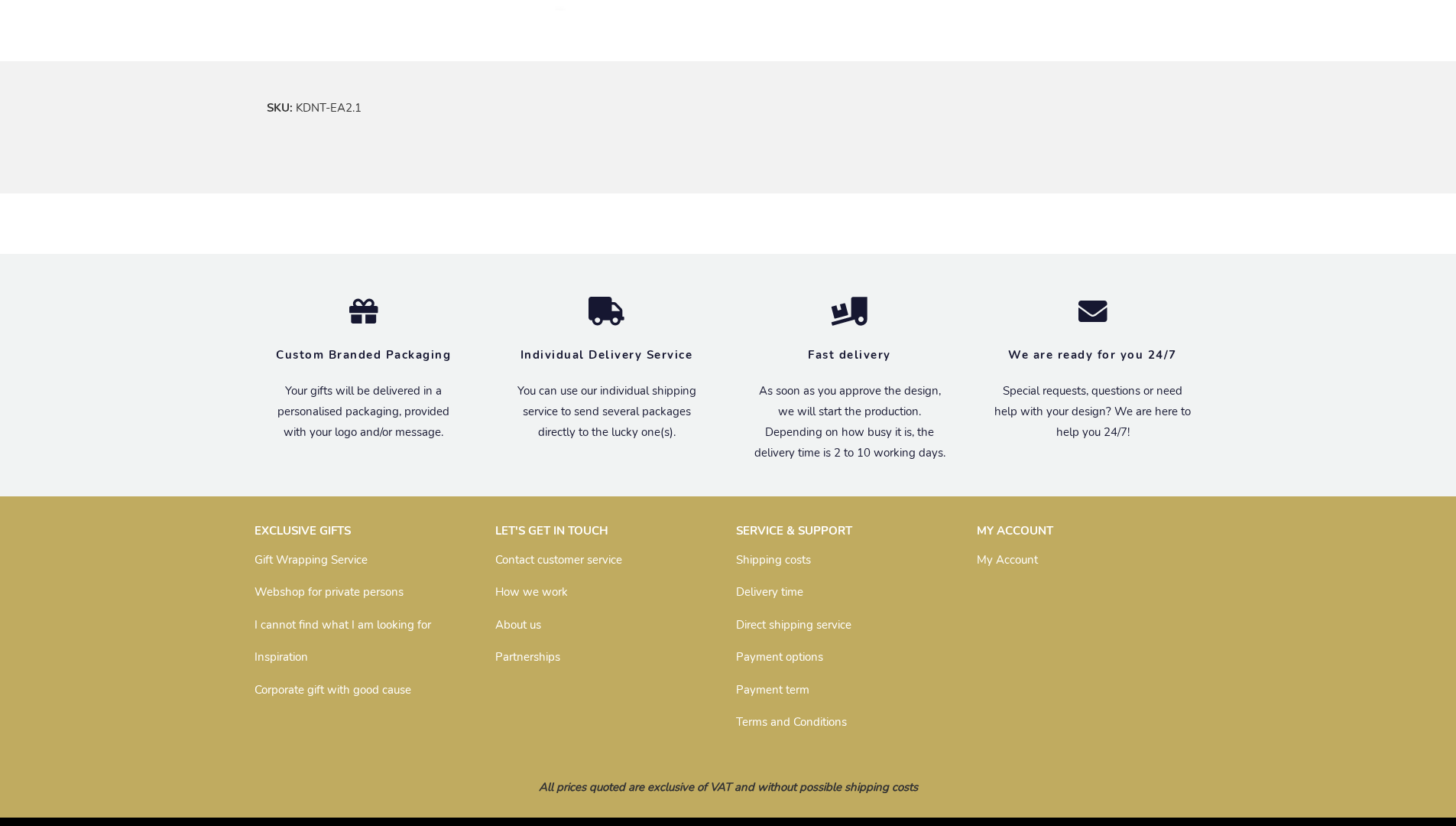
scroll to position [899, 0]
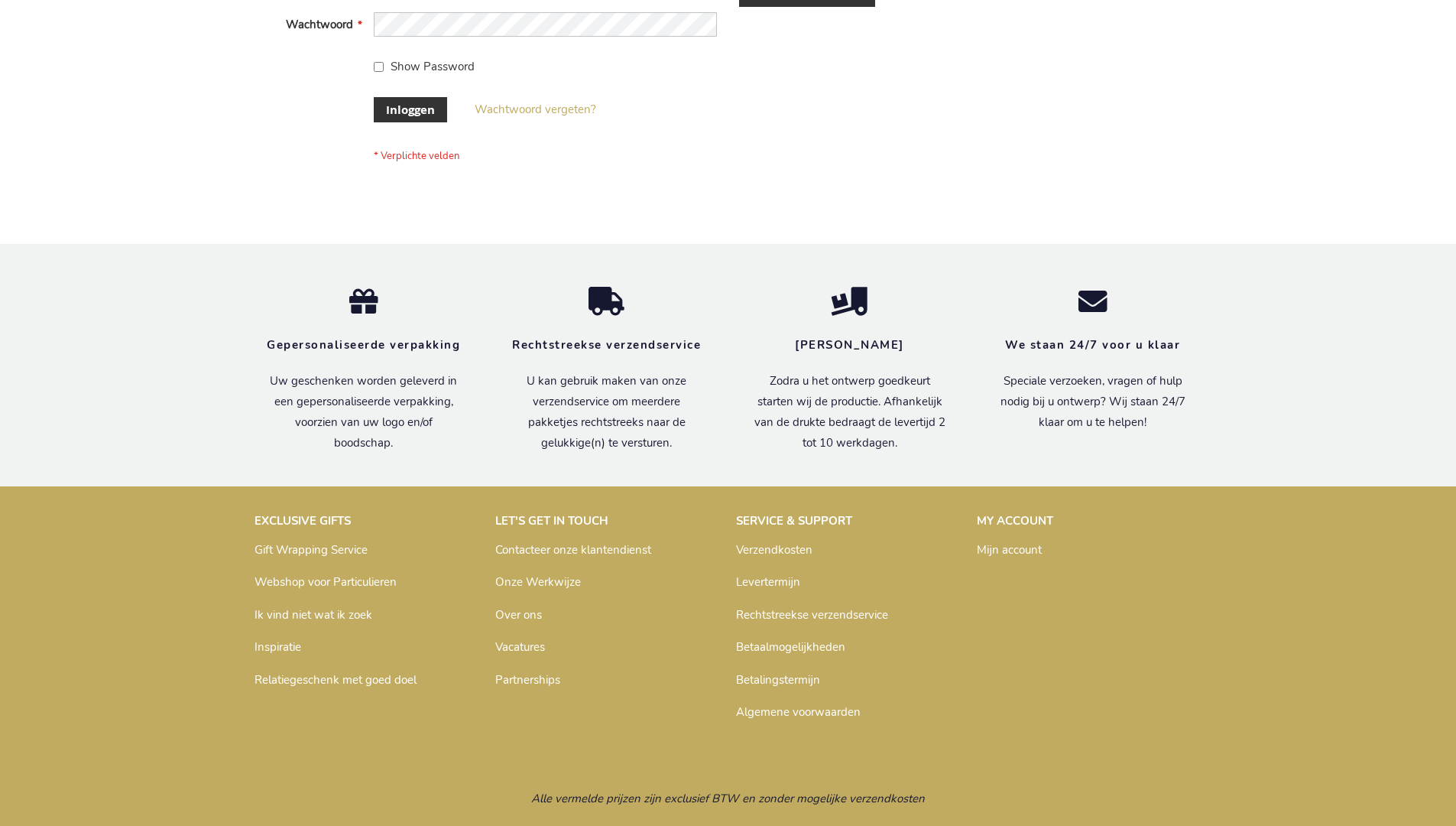
scroll to position [519, 0]
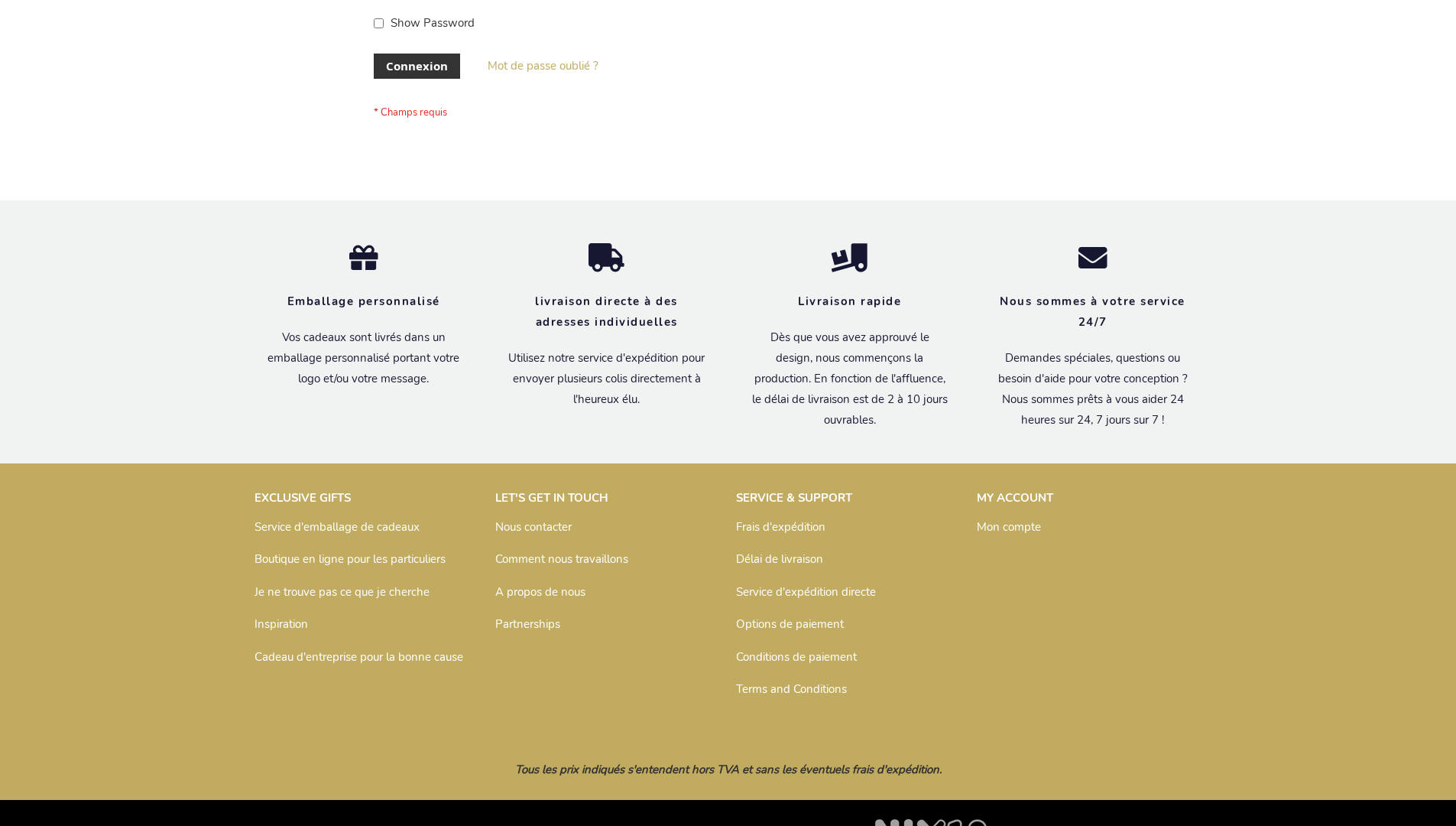
scroll to position [527, 0]
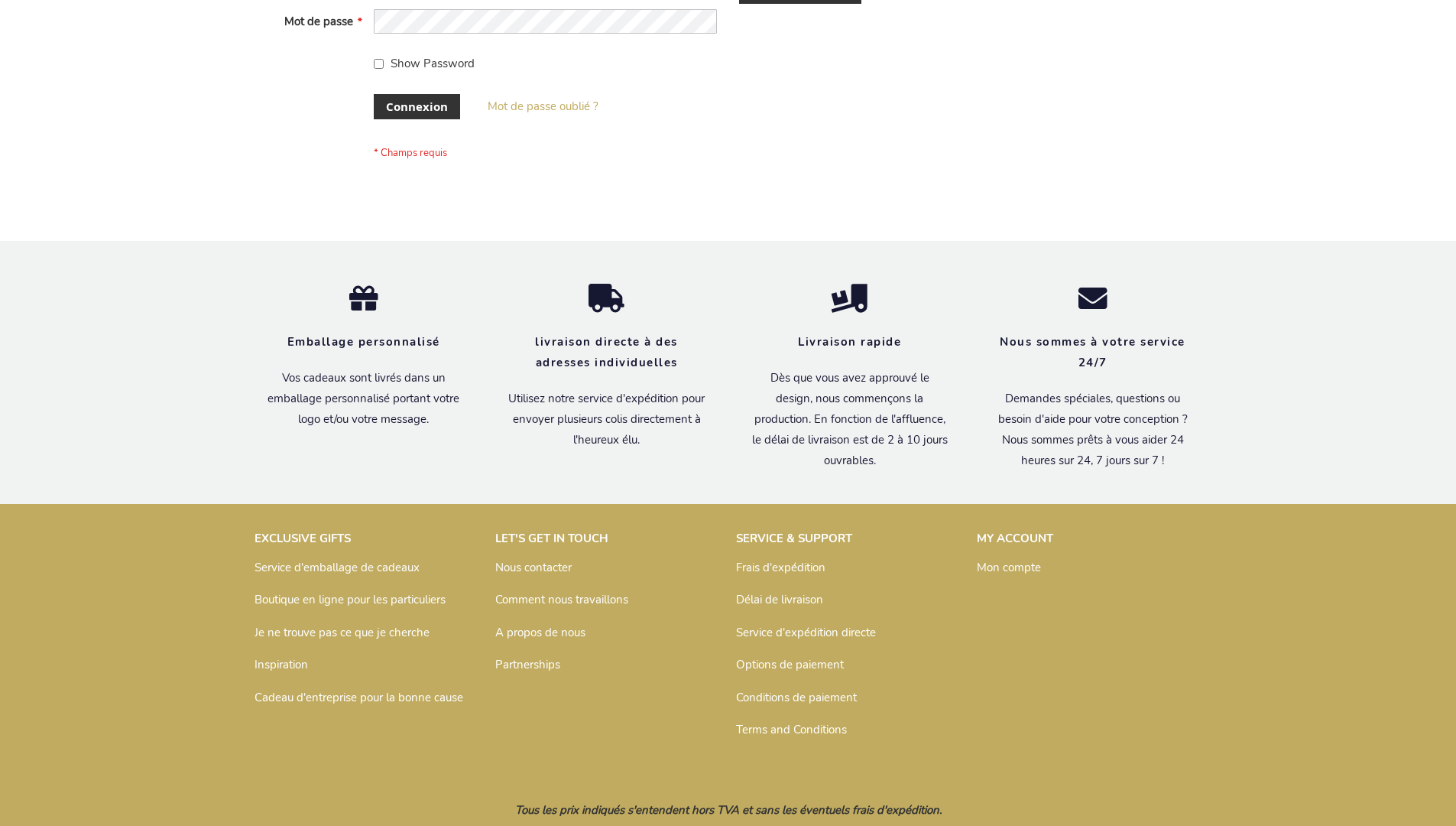
scroll to position [527, 0]
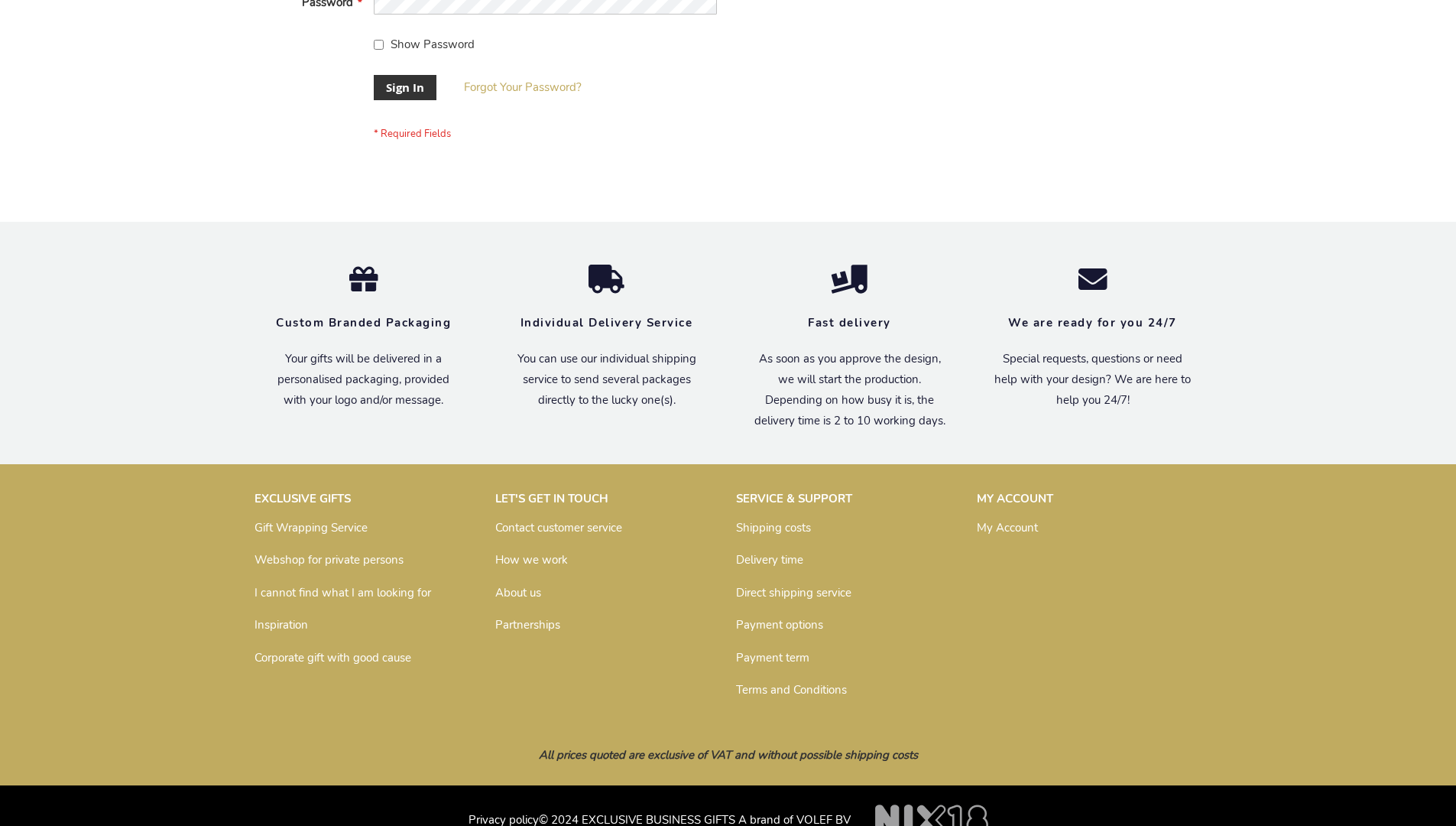
scroll to position [491, 0]
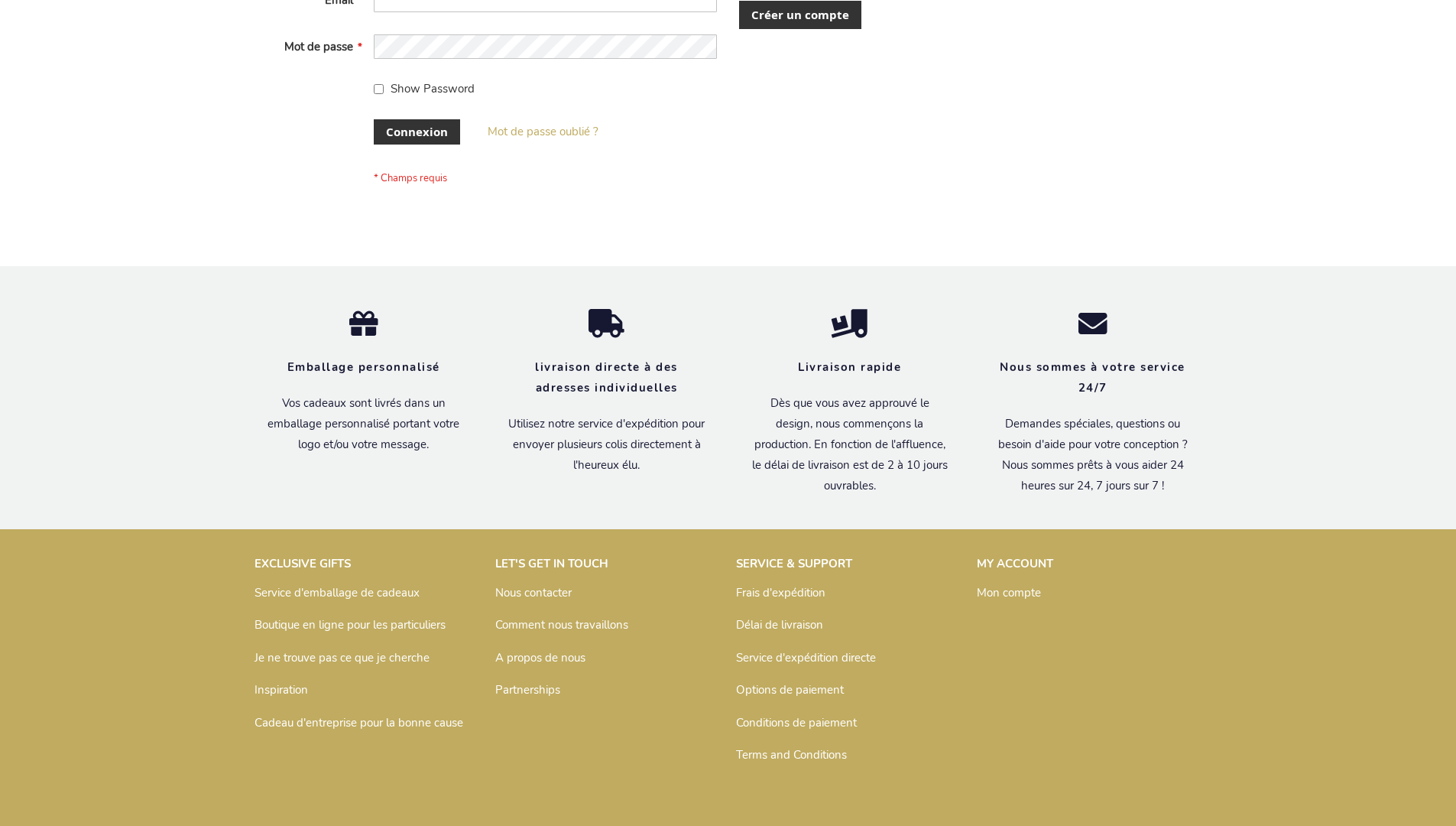
scroll to position [527, 0]
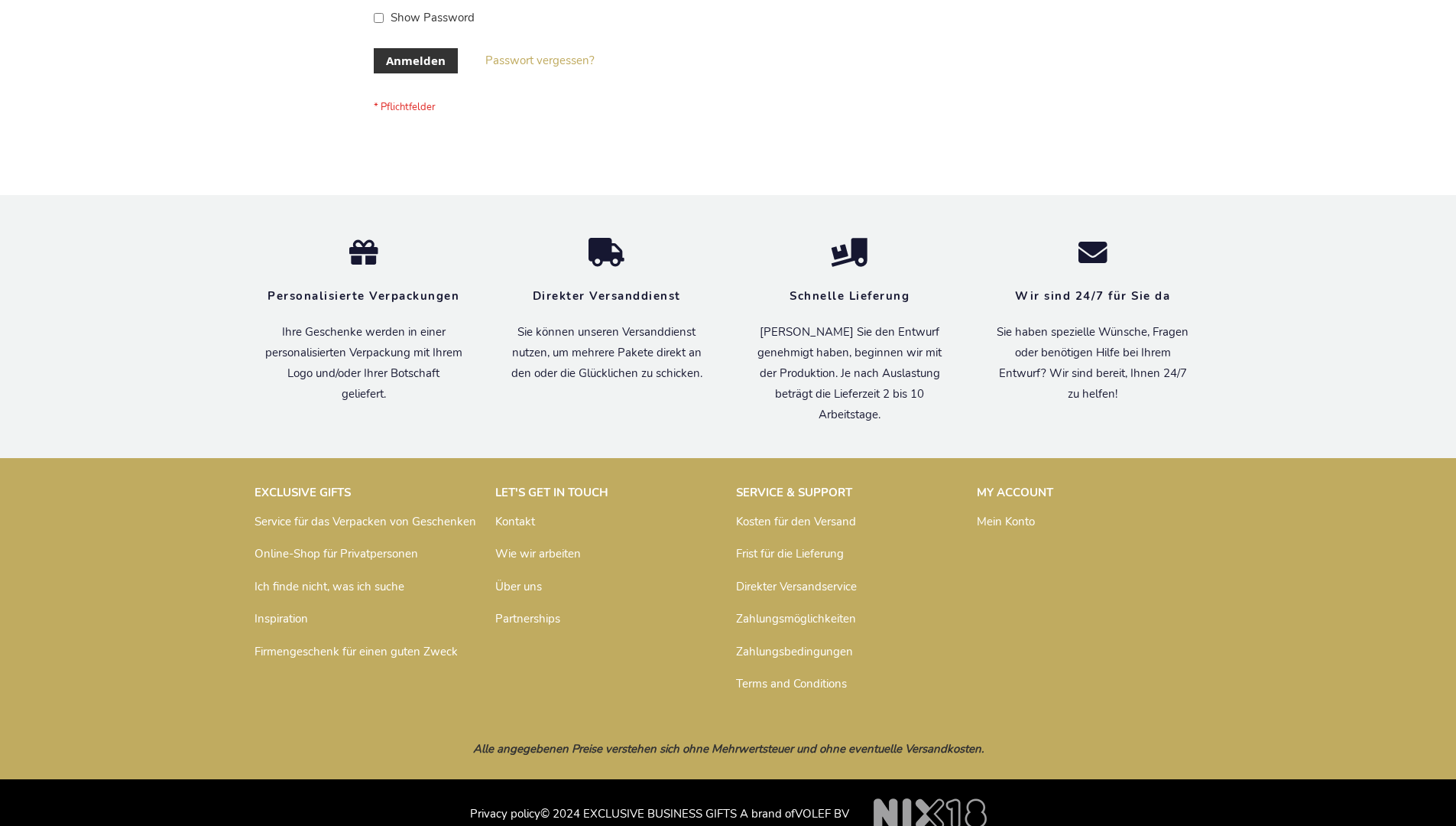
scroll to position [512, 0]
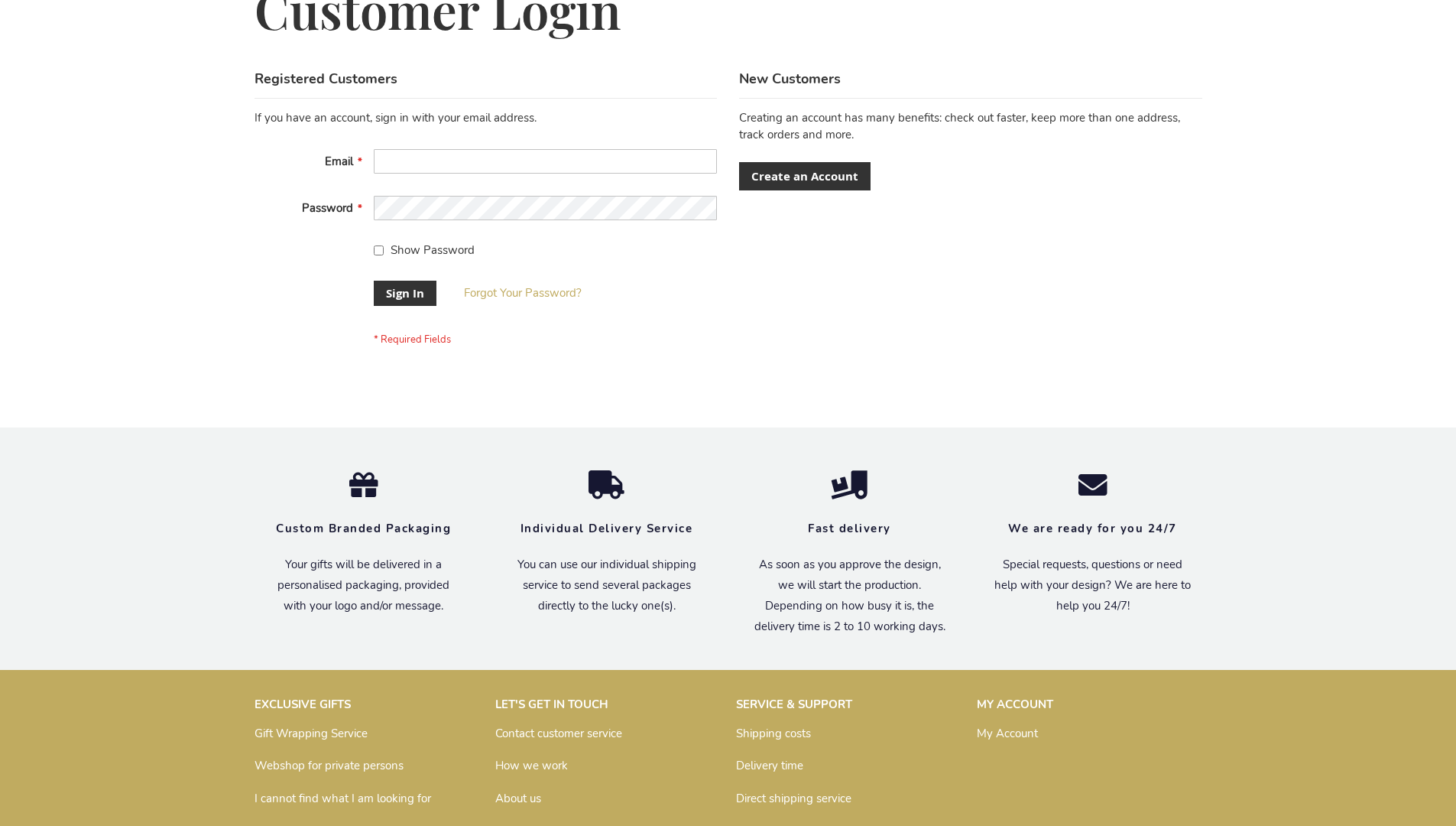
scroll to position [491, 0]
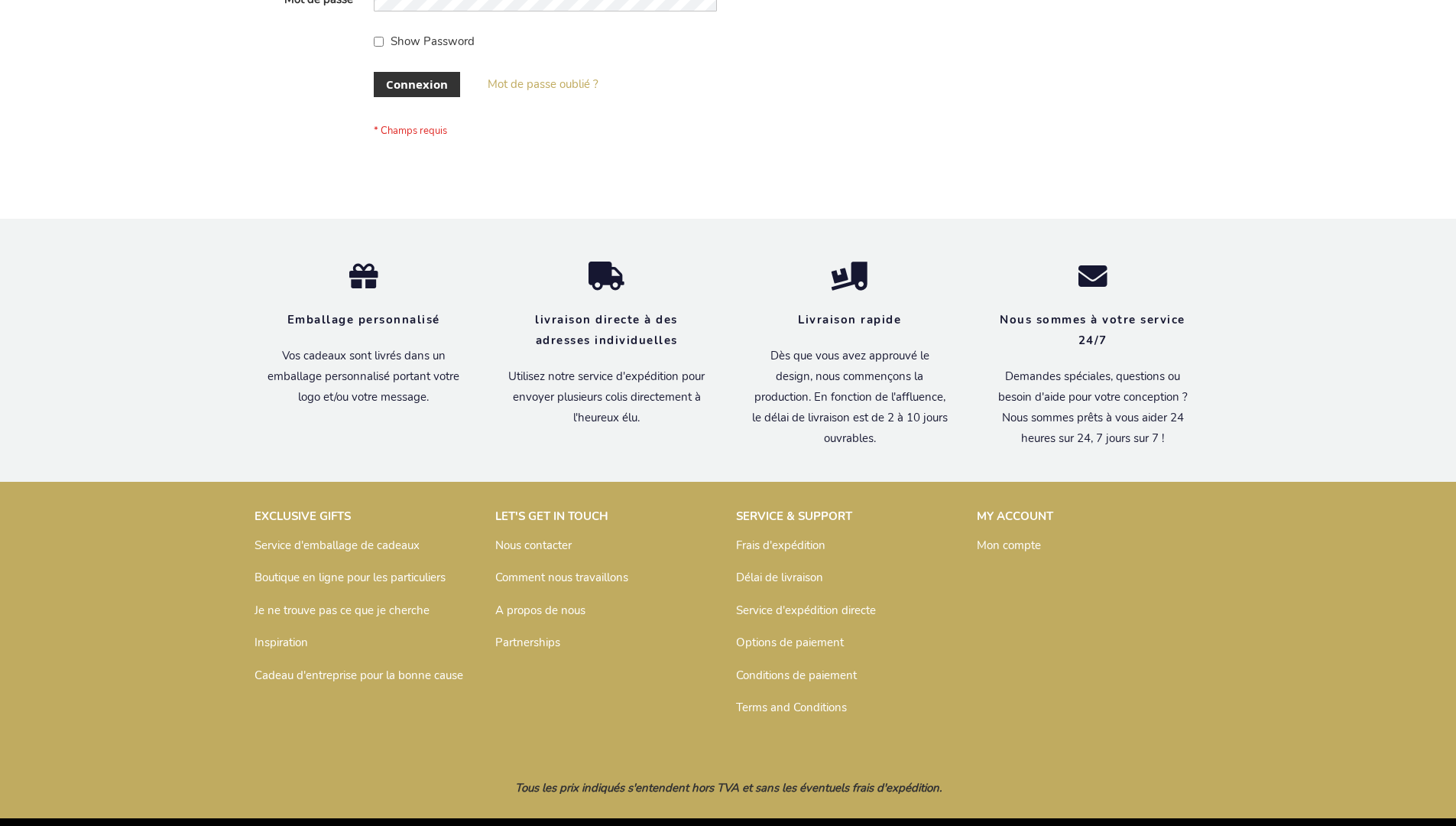
scroll to position [527, 0]
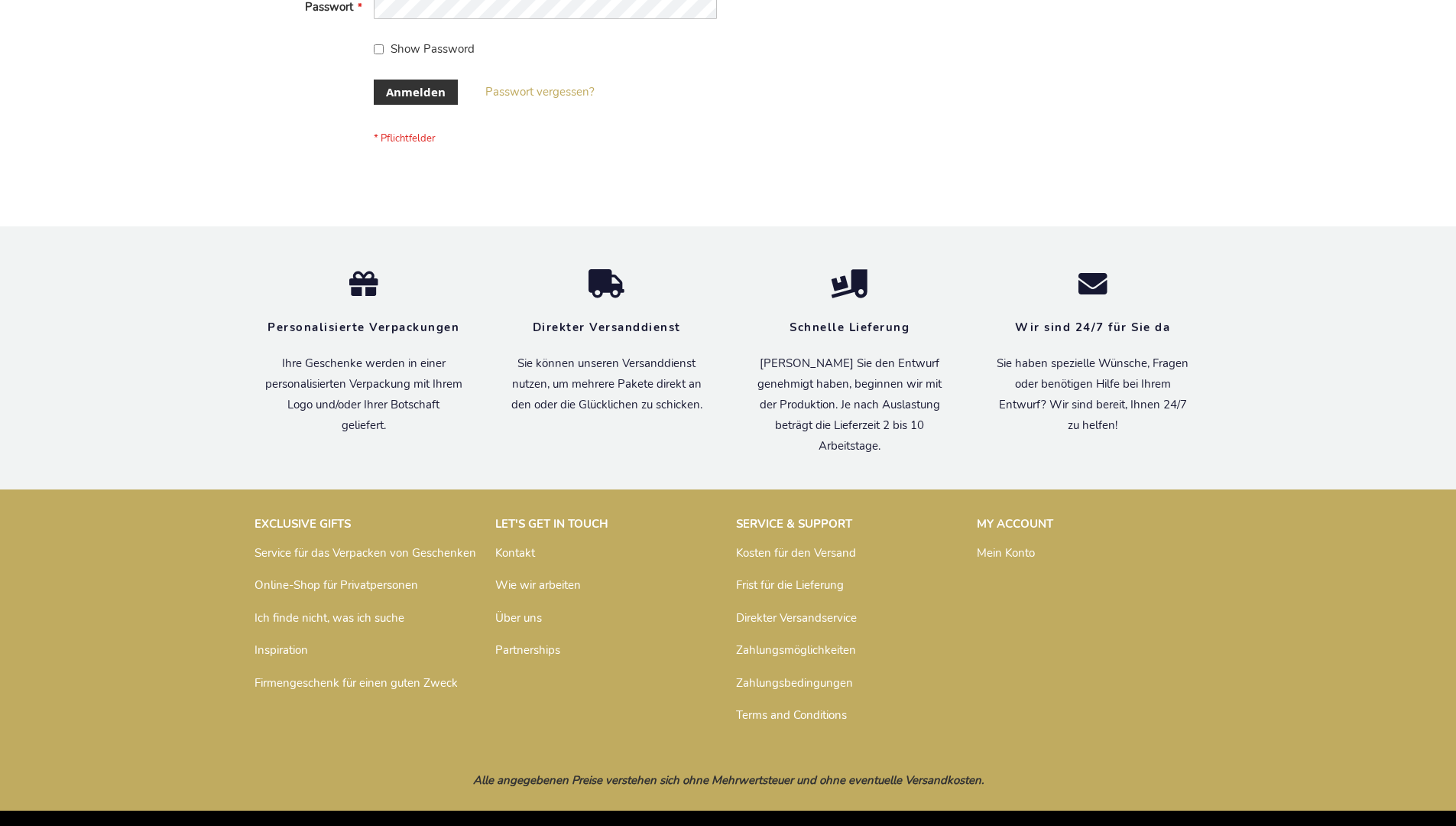
scroll to position [512, 0]
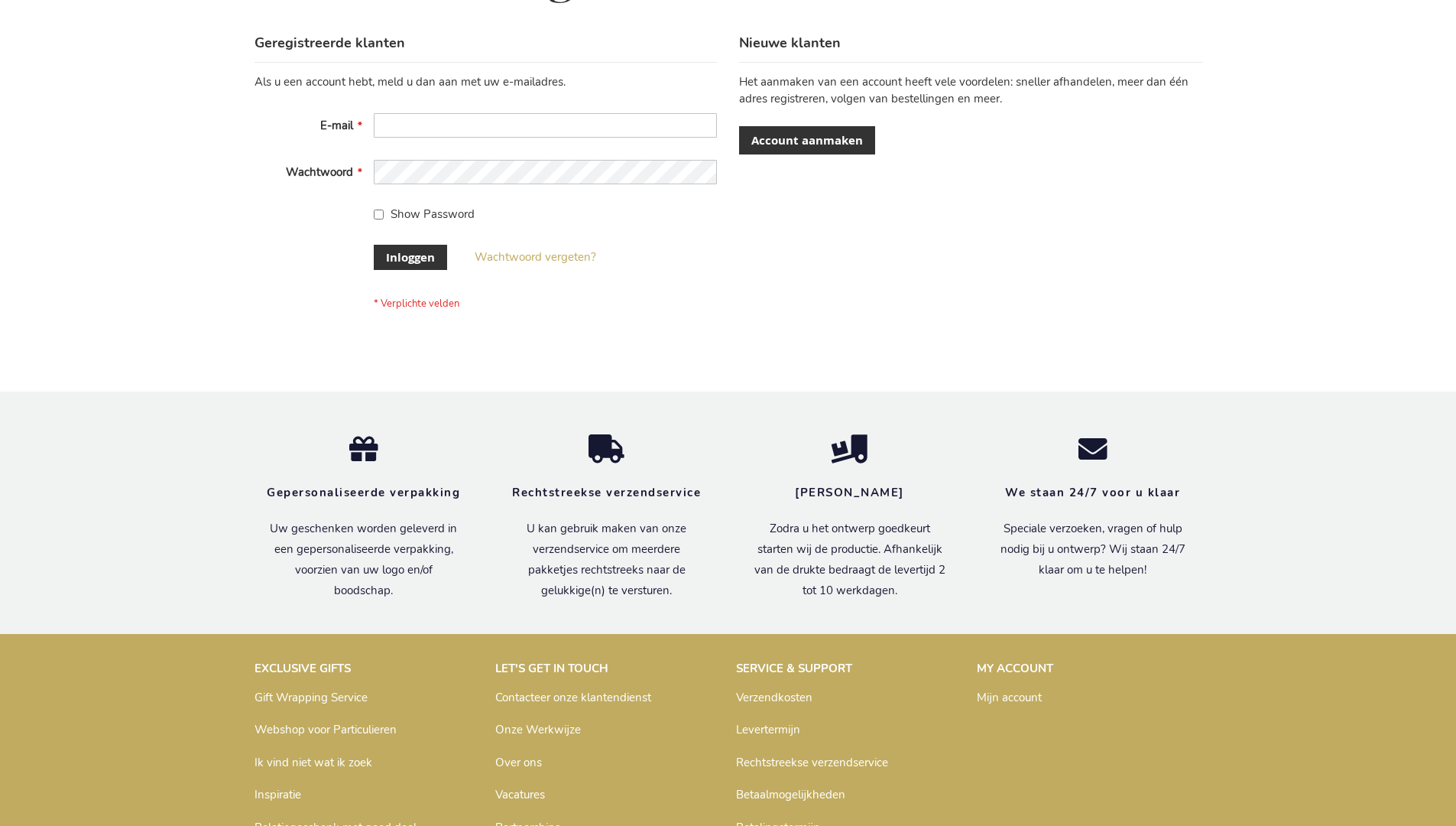
scroll to position [519, 0]
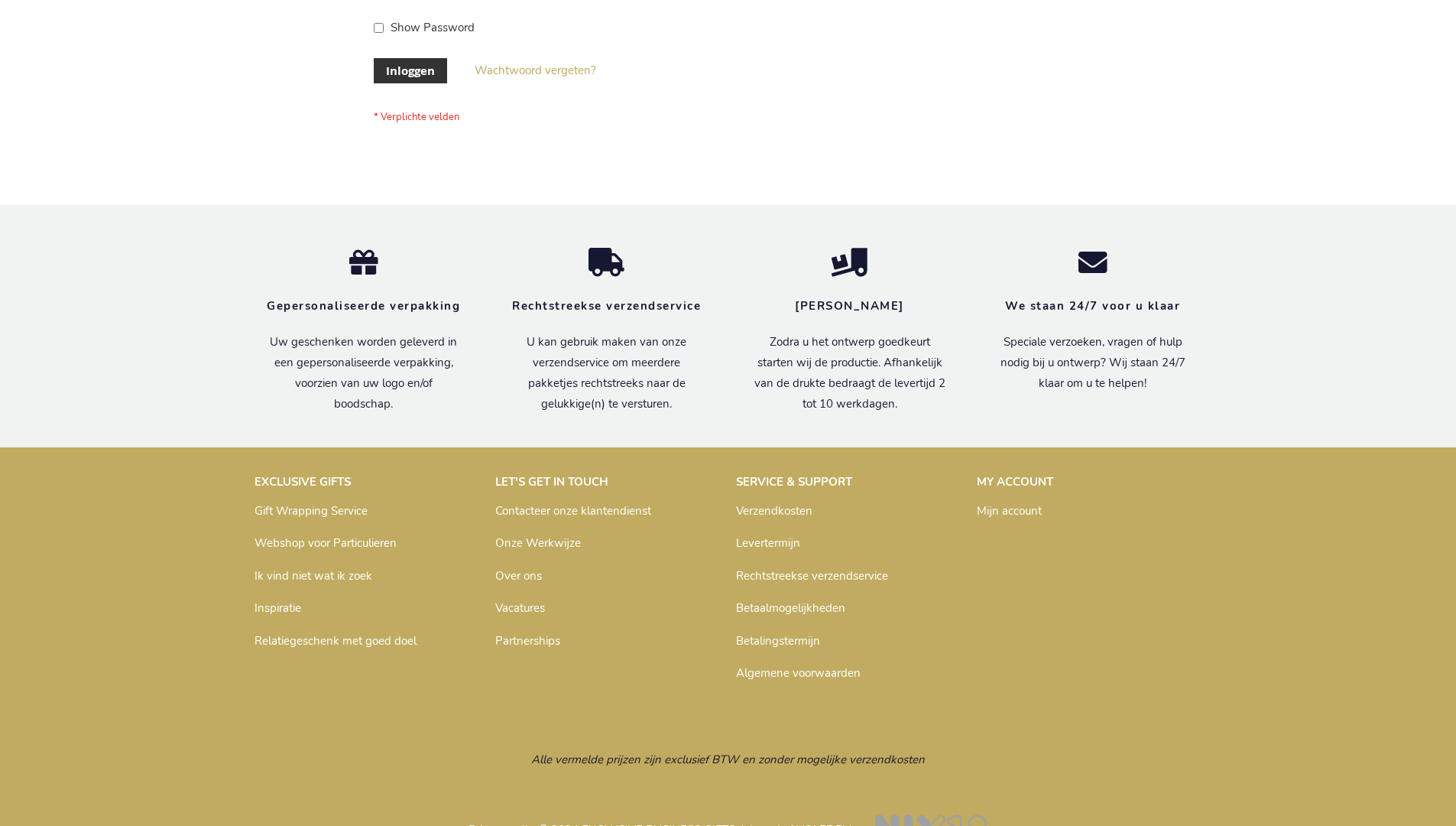
scroll to position [519, 0]
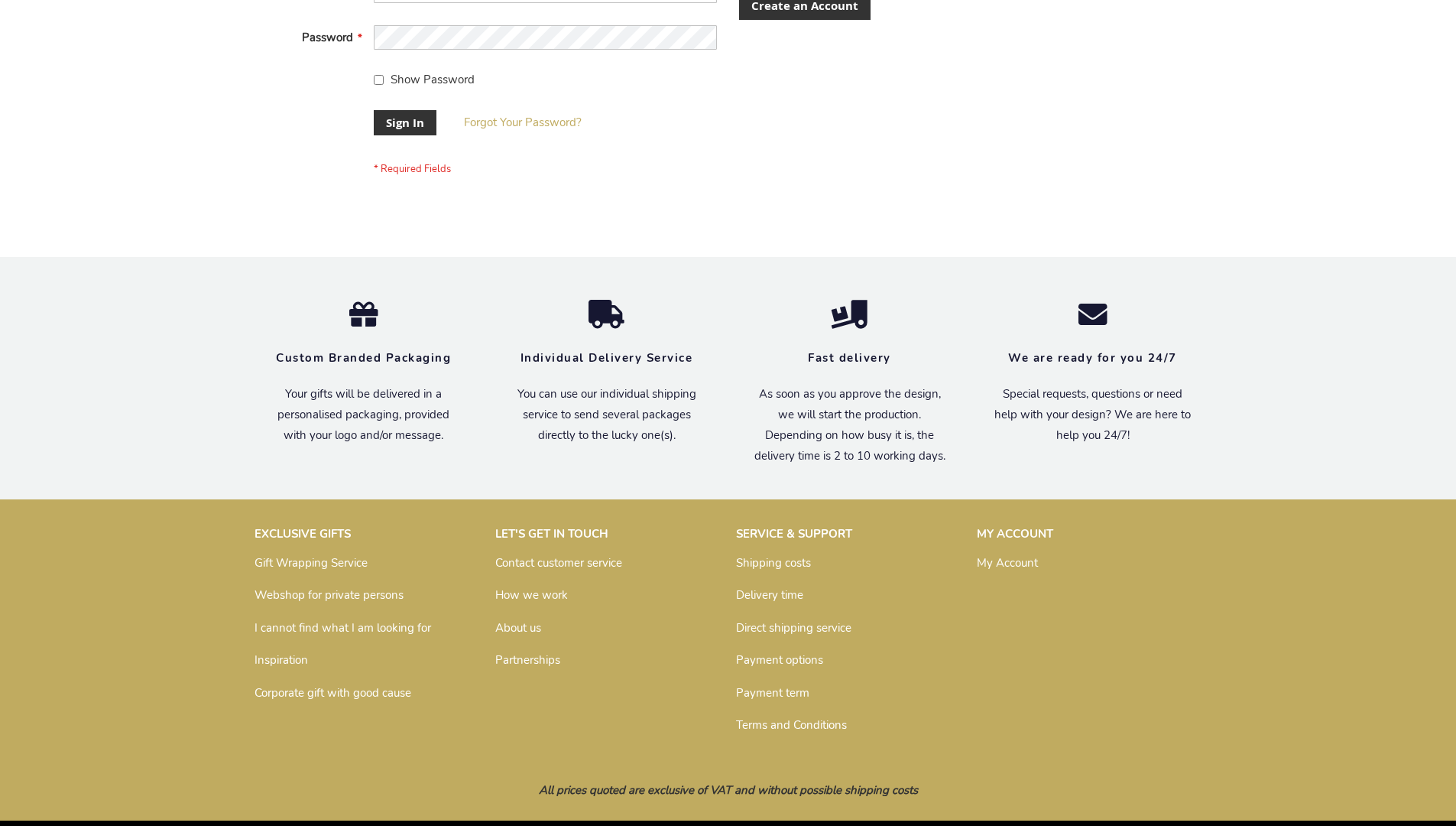
scroll to position [491, 0]
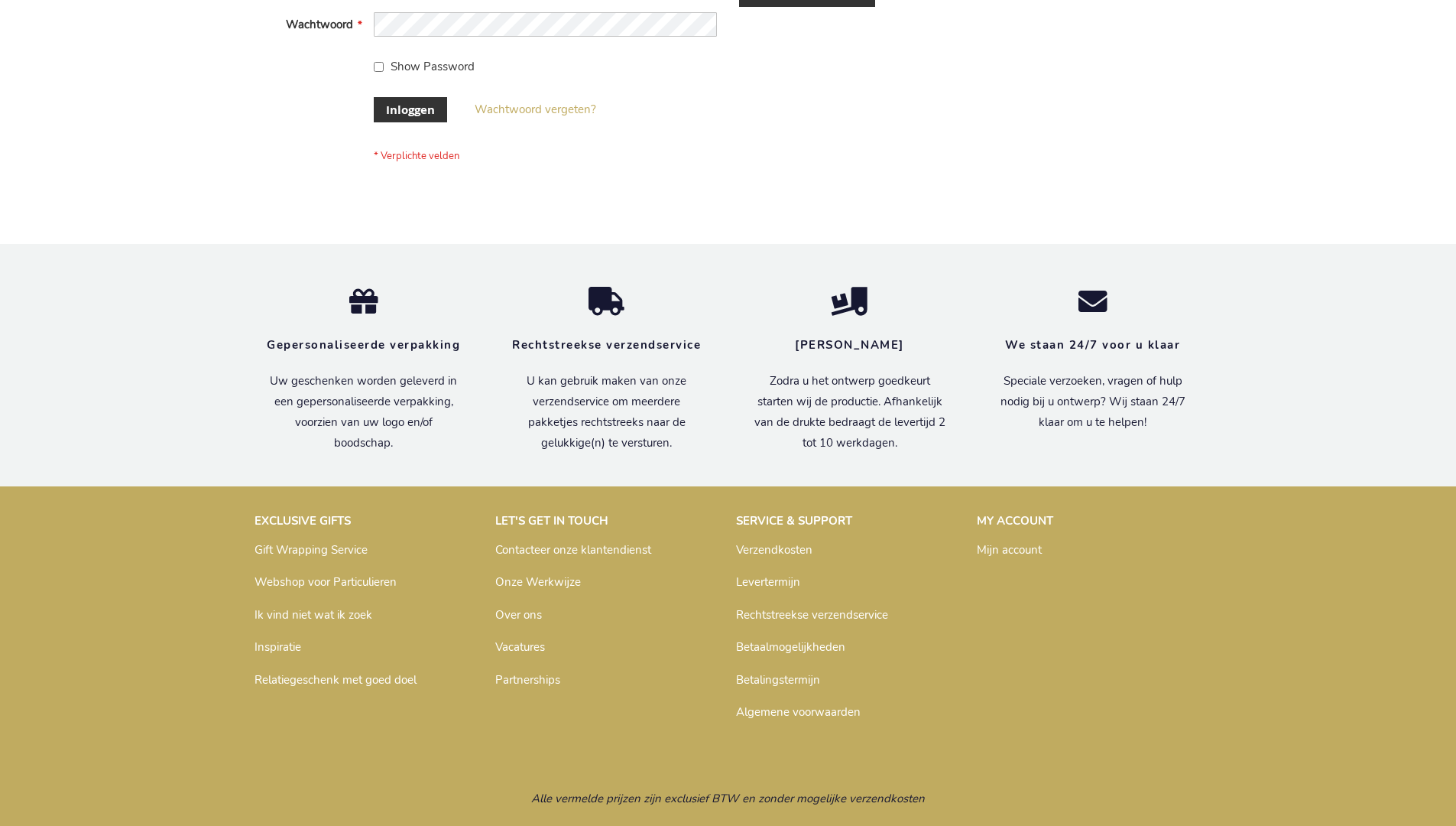
scroll to position [519, 0]
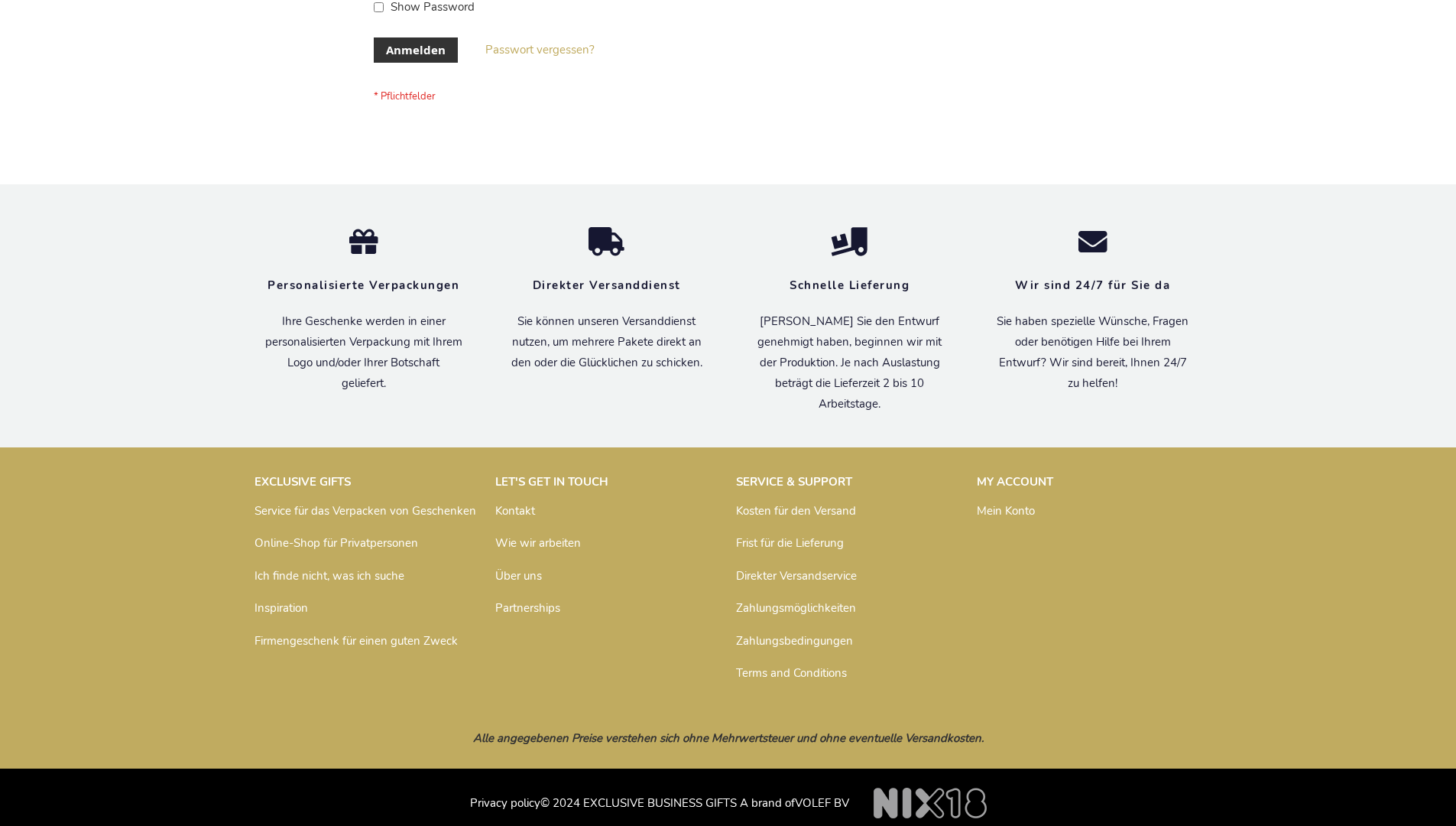
scroll to position [512, 0]
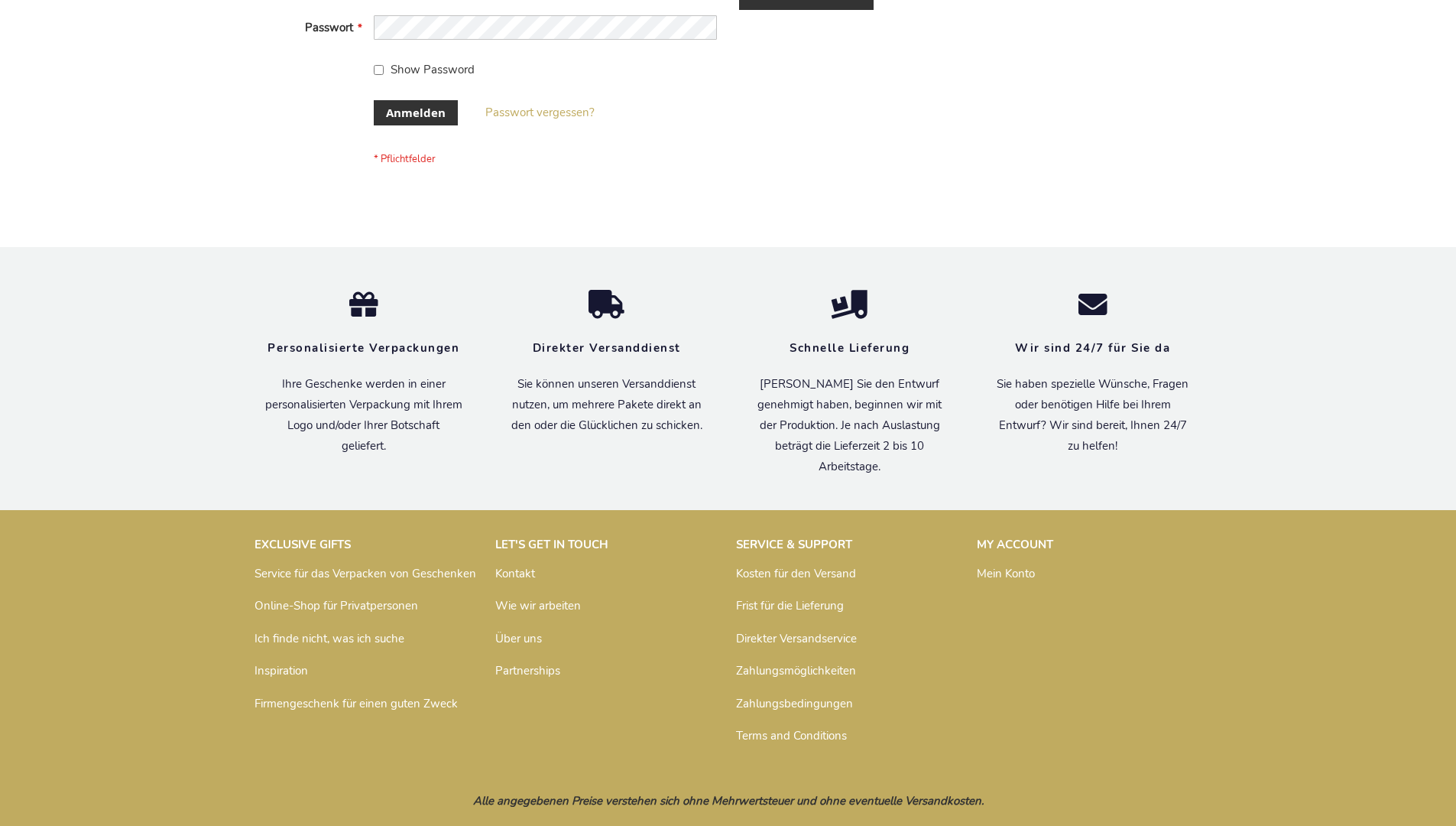
scroll to position [512, 0]
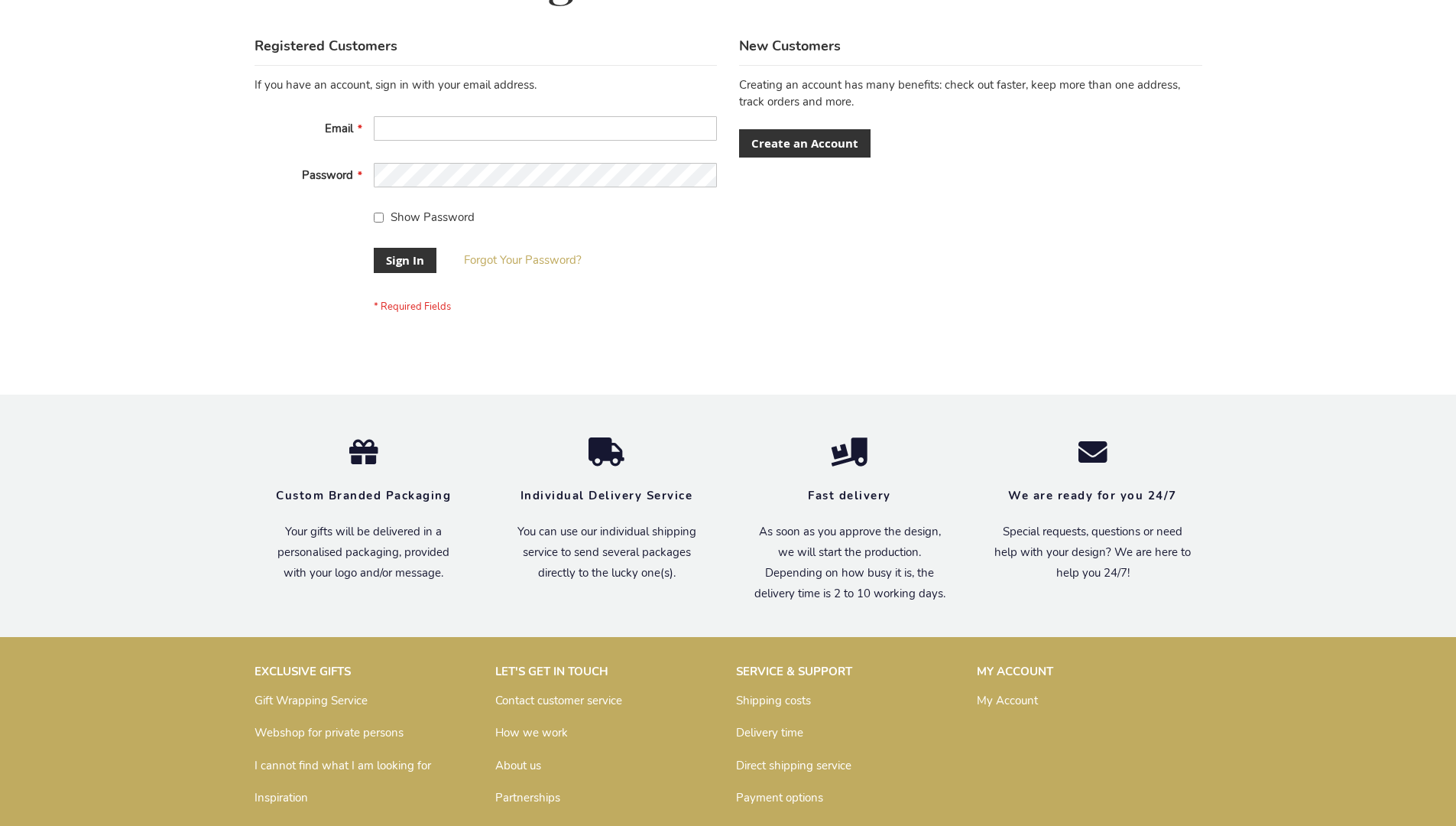
scroll to position [491, 0]
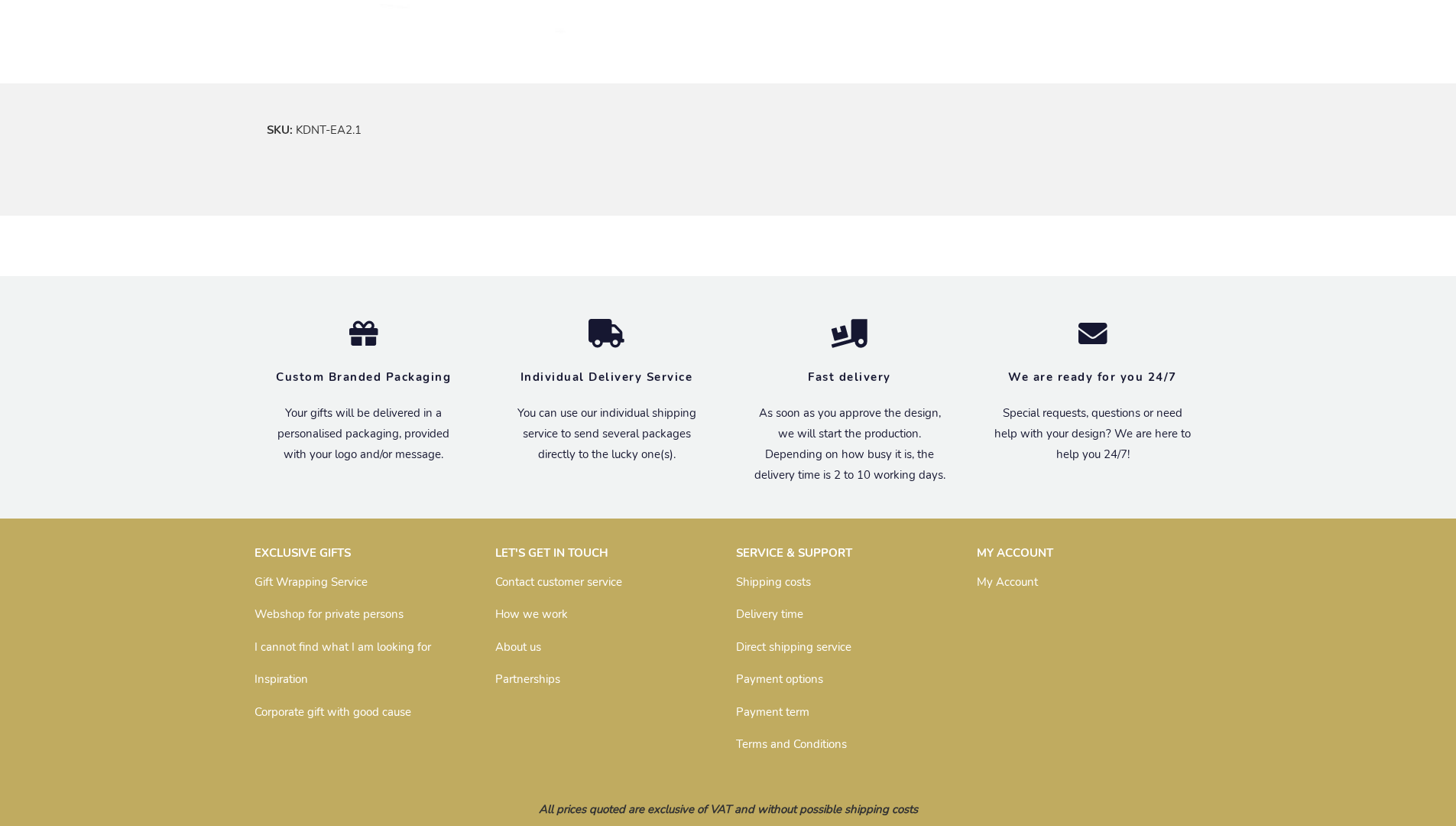
scroll to position [899, 0]
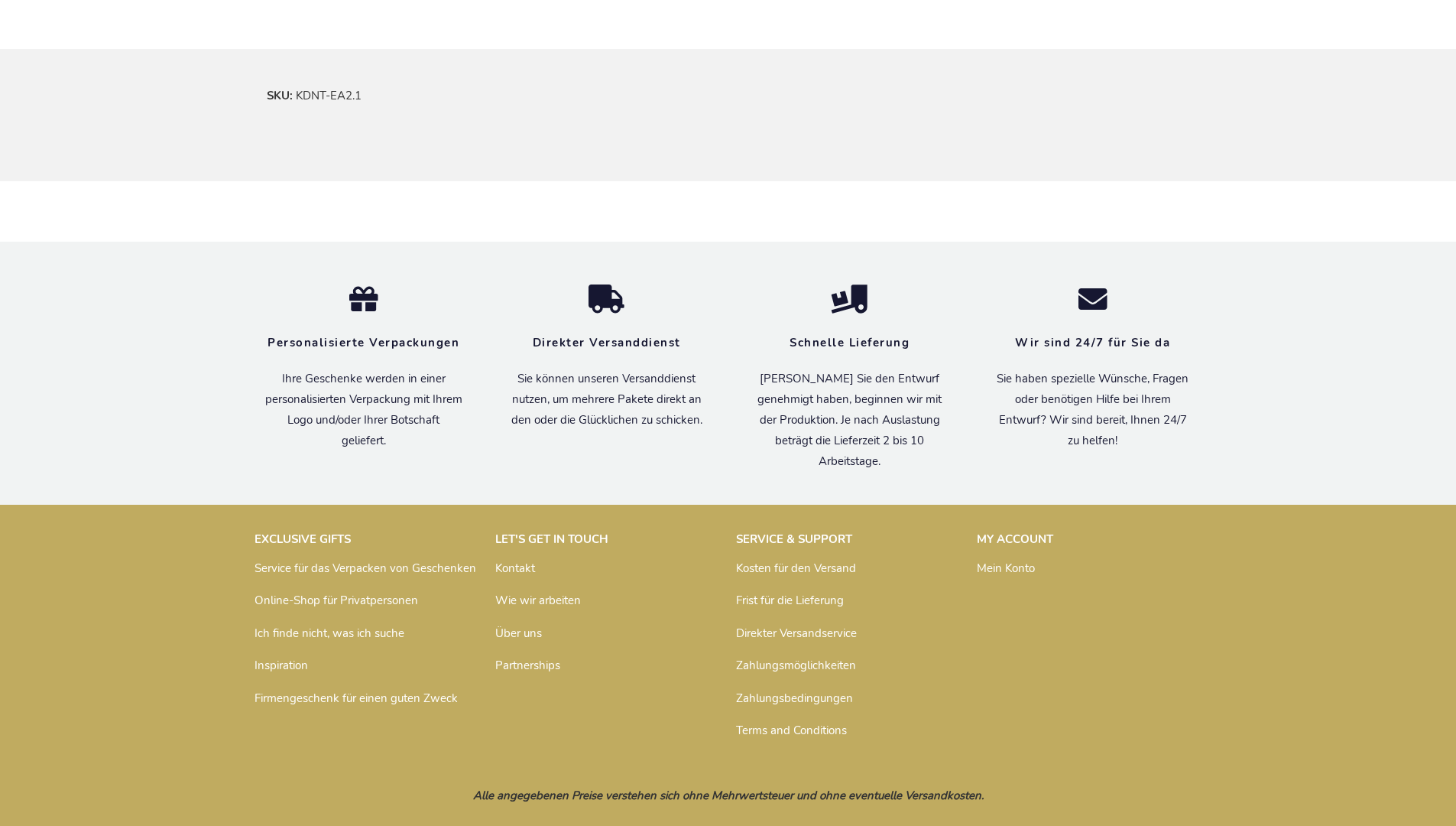
scroll to position [919, 0]
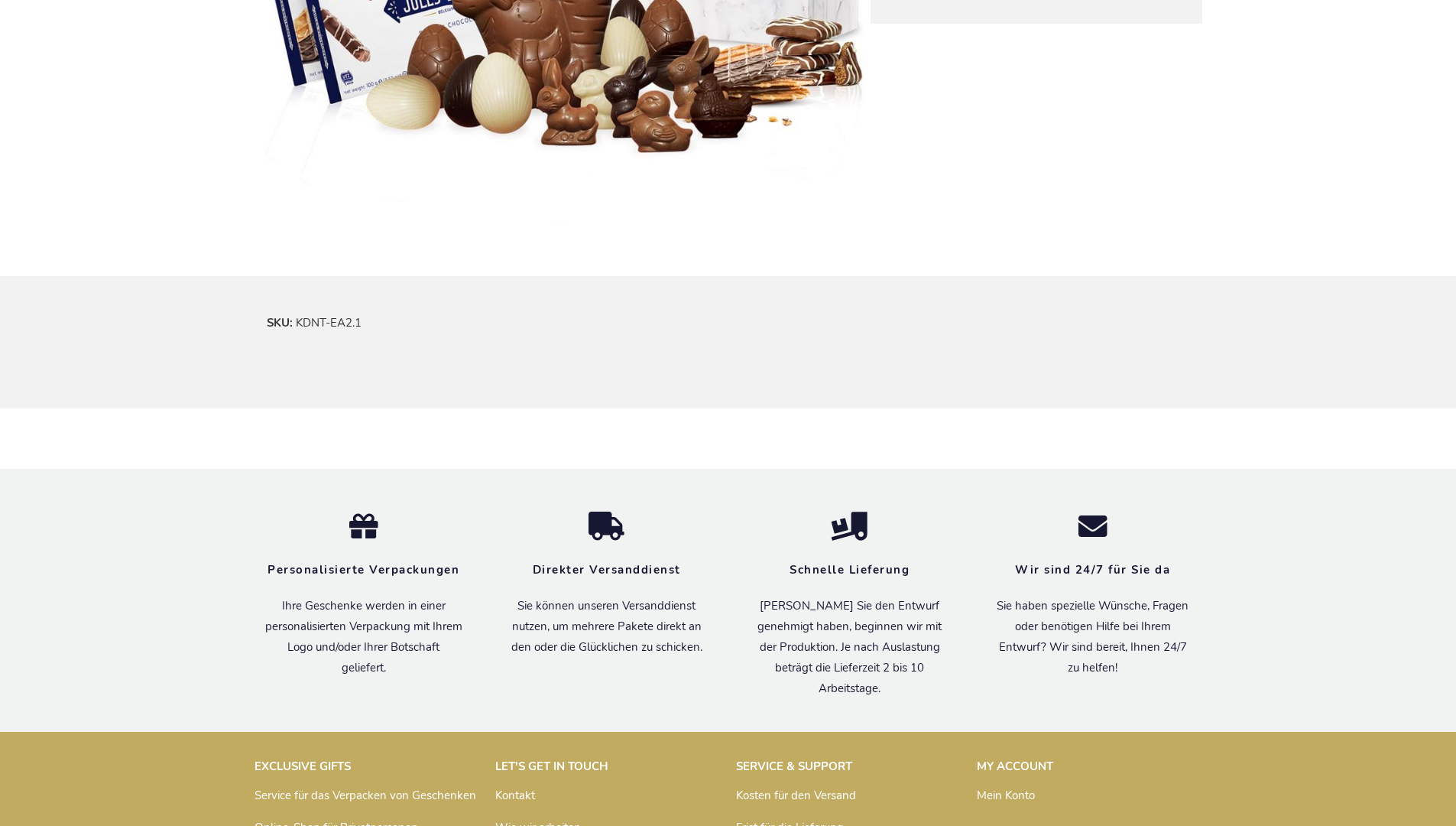
scroll to position [919, 0]
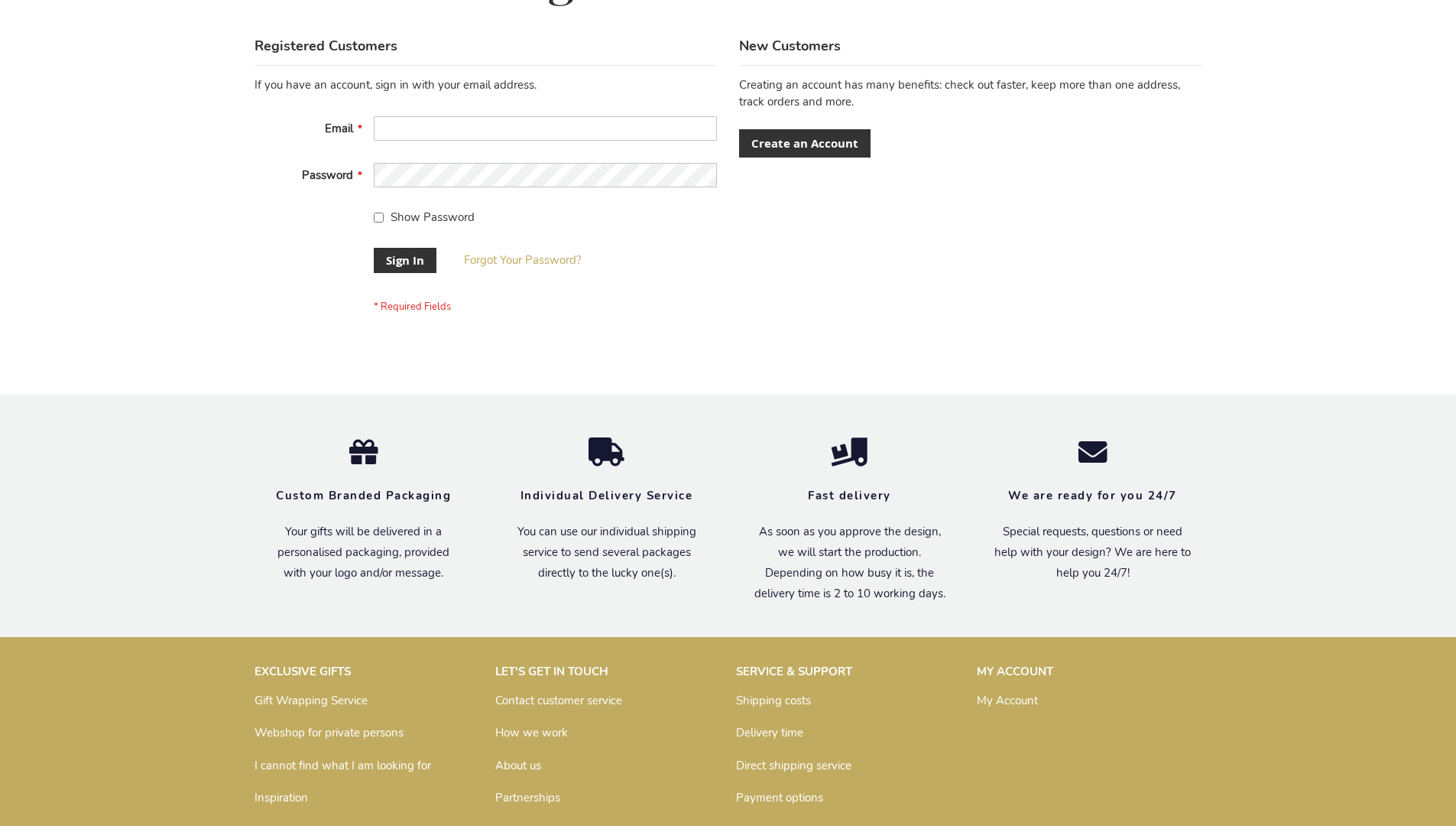
scroll to position [491, 0]
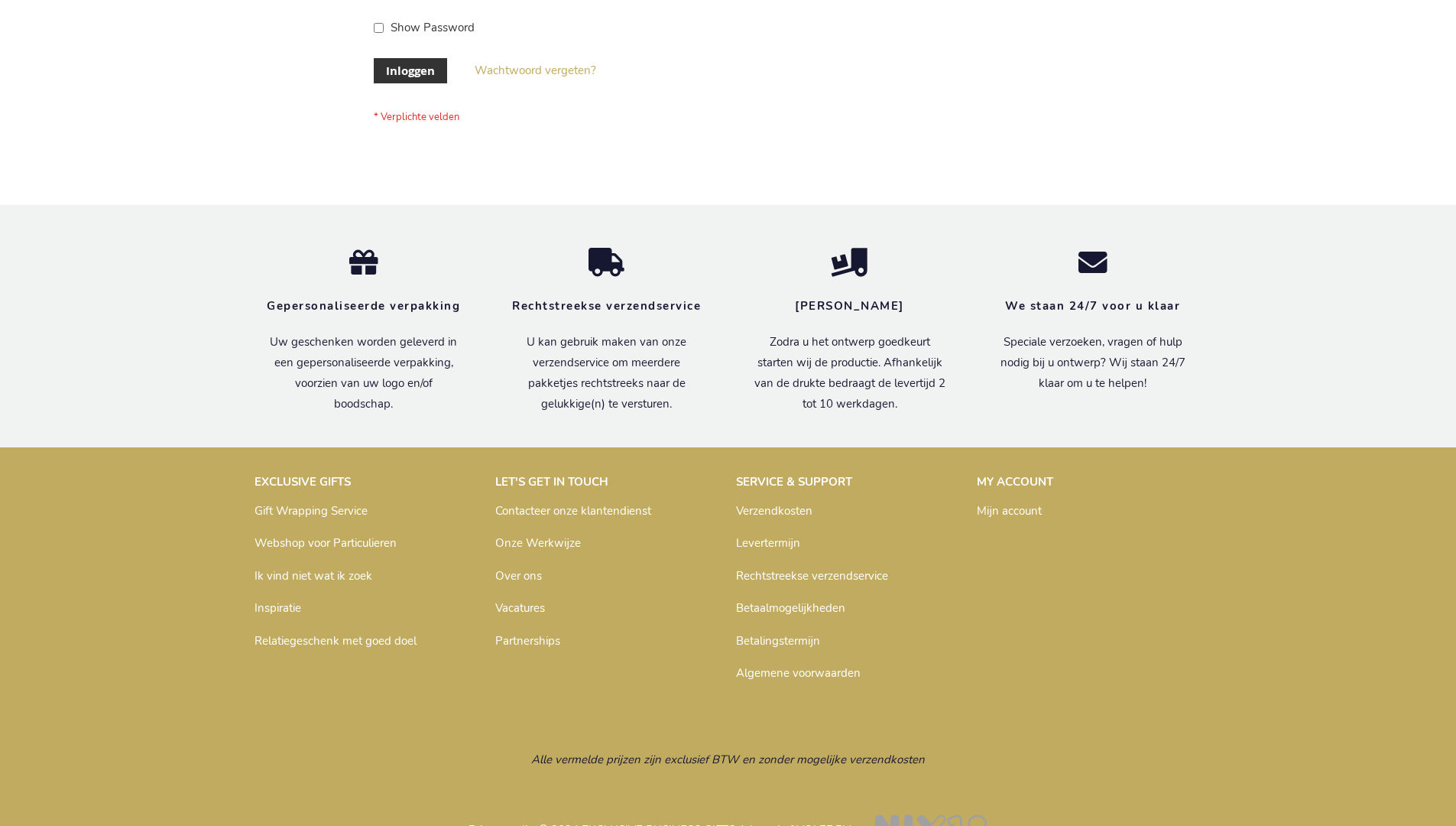
scroll to position [519, 0]
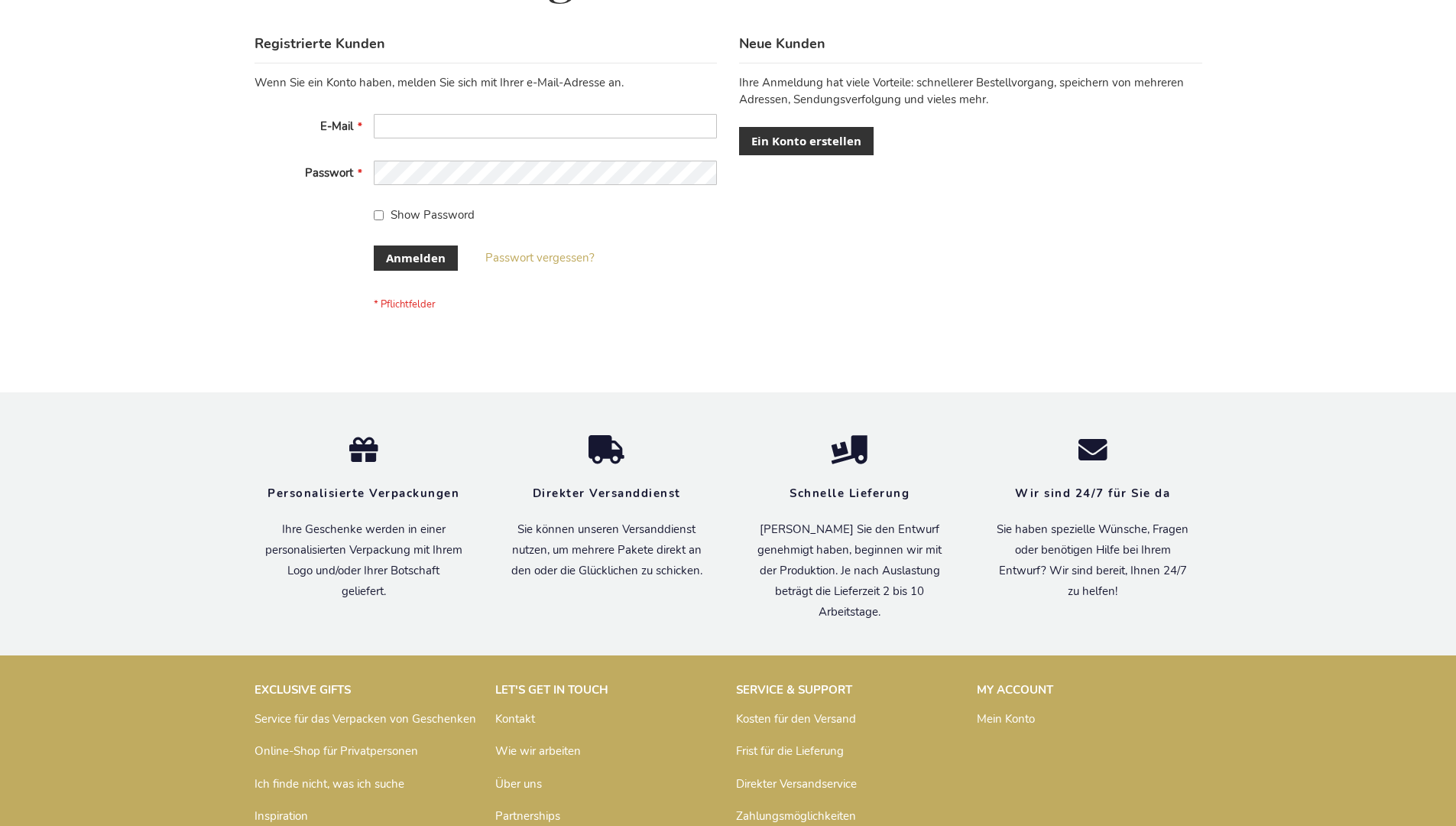
scroll to position [512, 0]
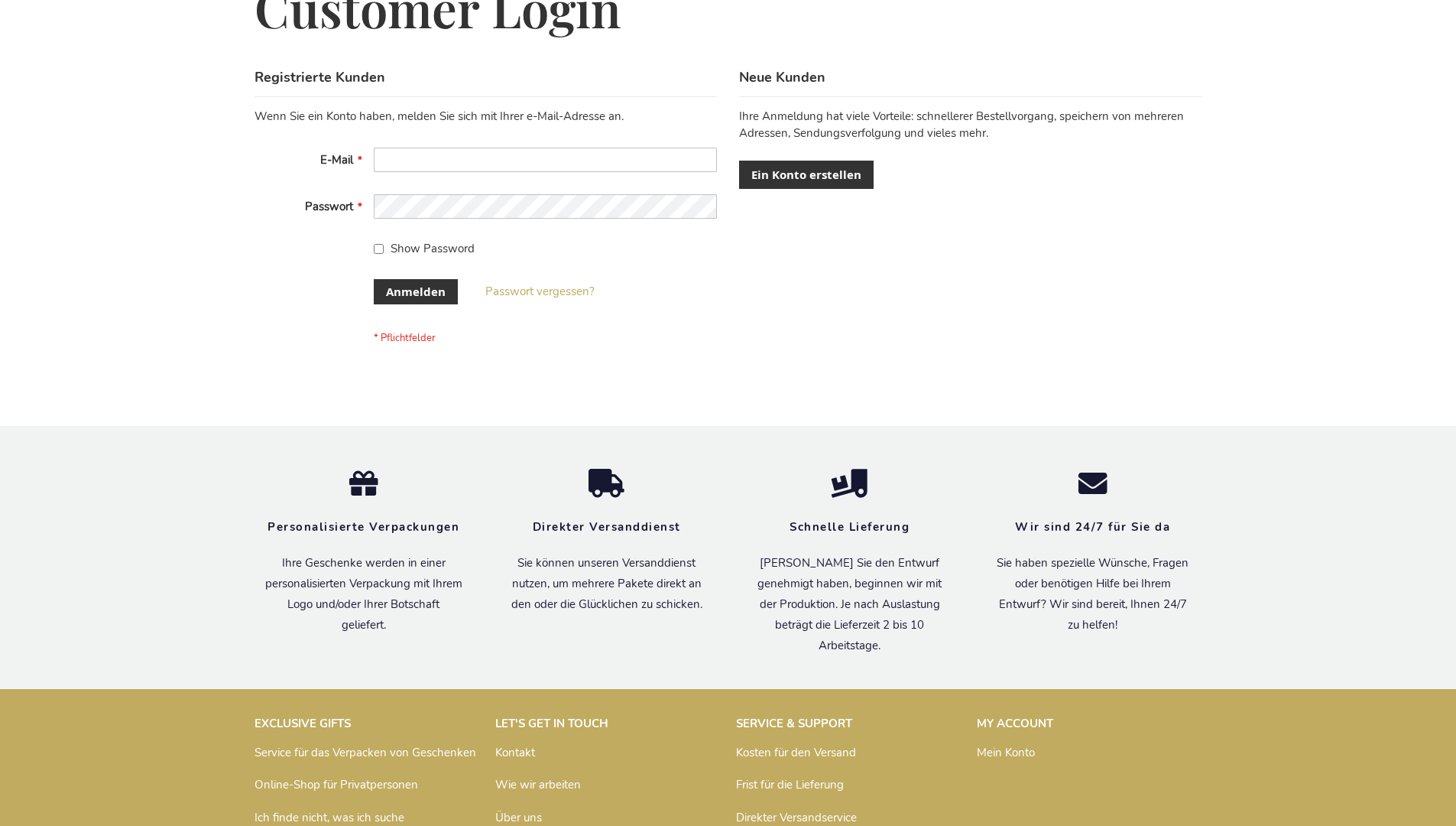
scroll to position [512, 0]
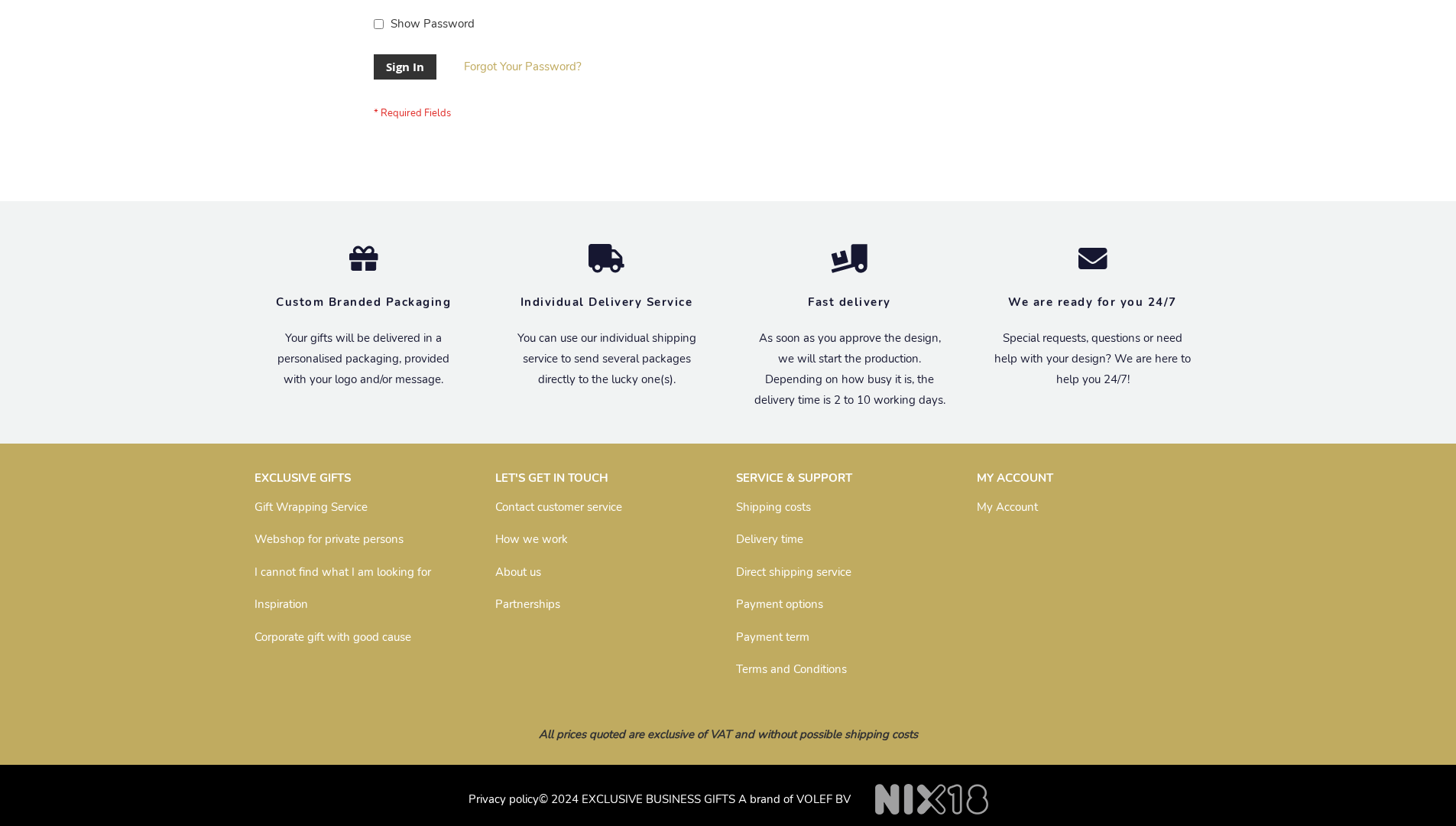
scroll to position [491, 0]
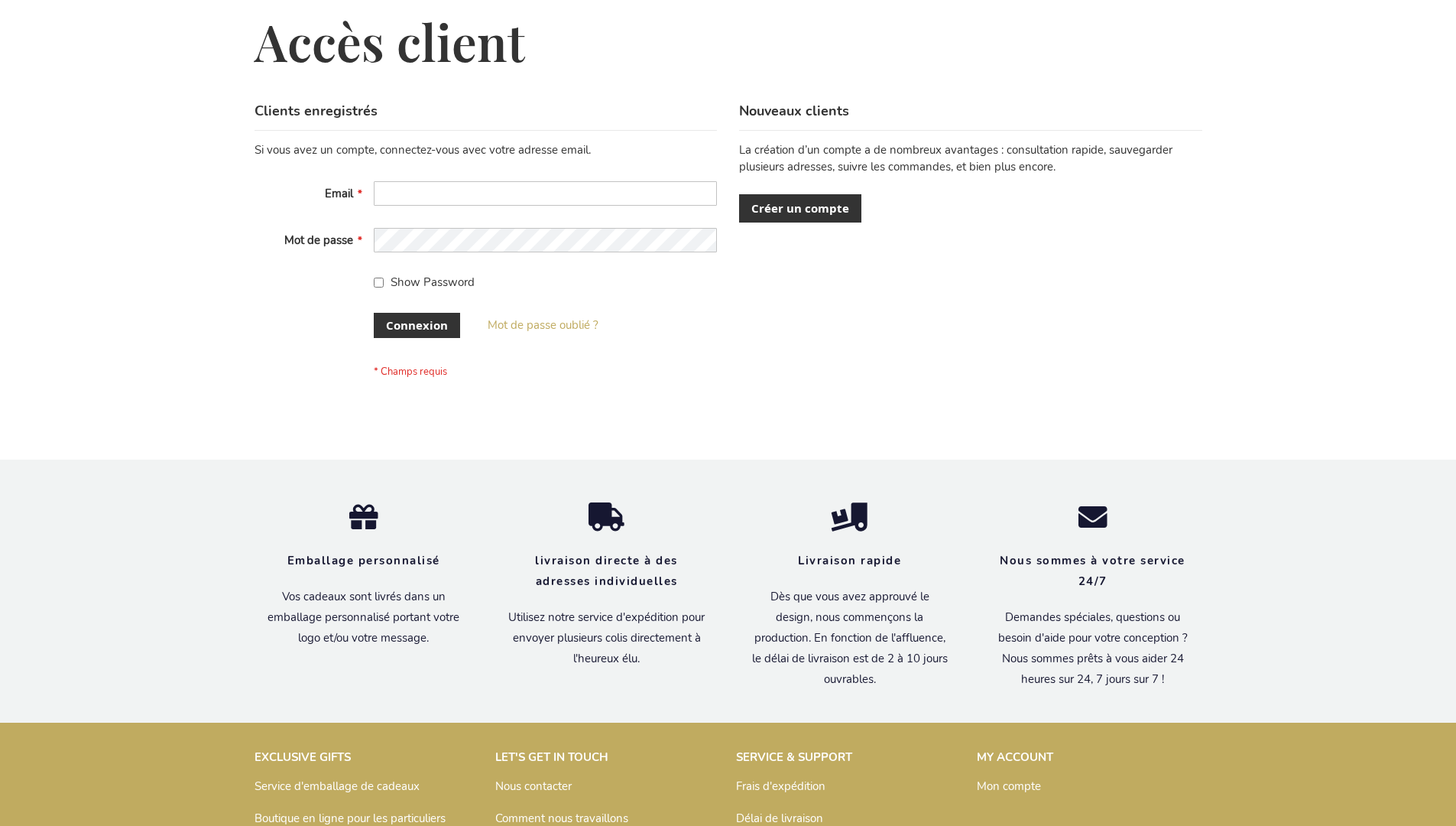
scroll to position [527, 0]
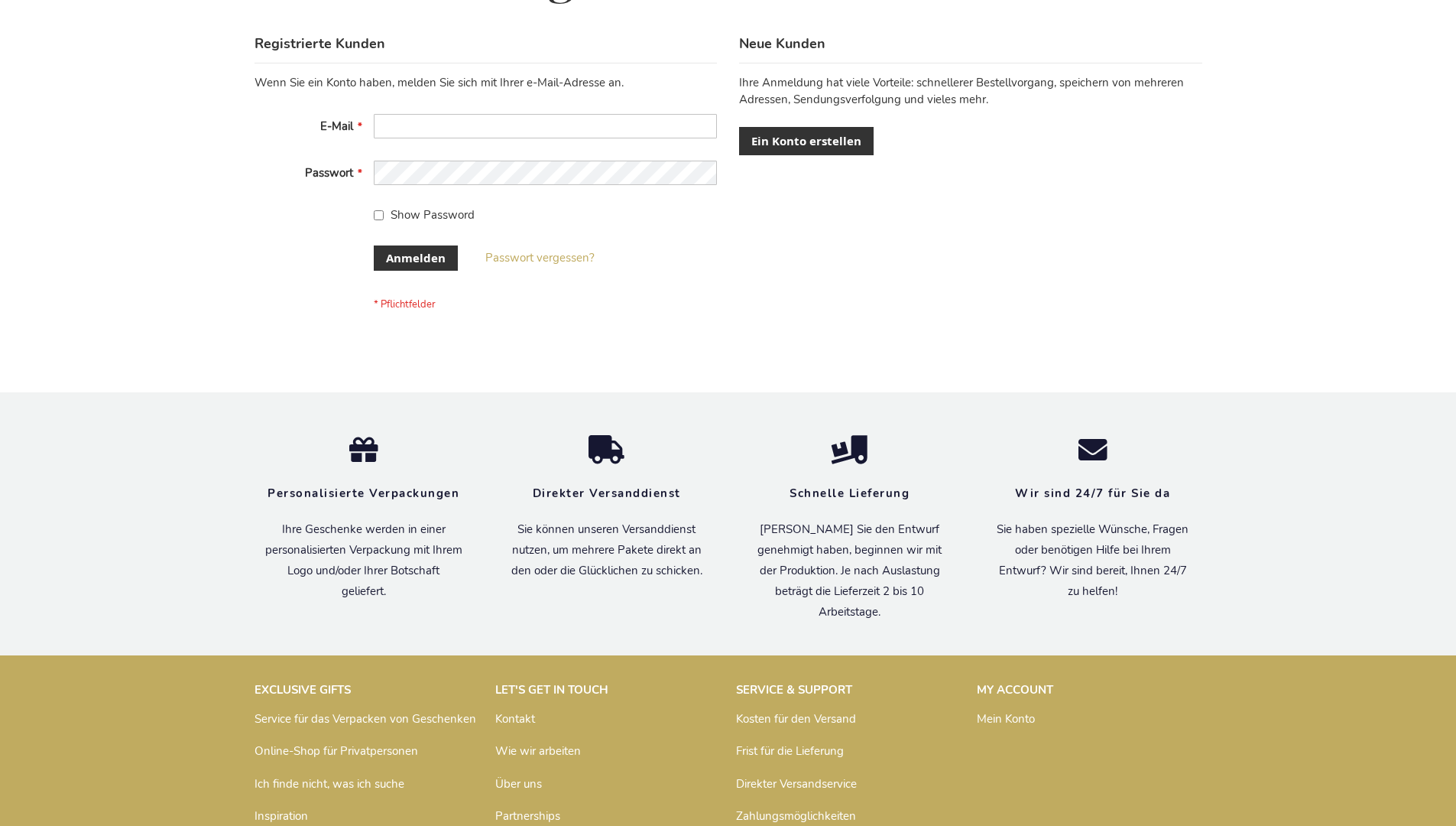
scroll to position [512, 0]
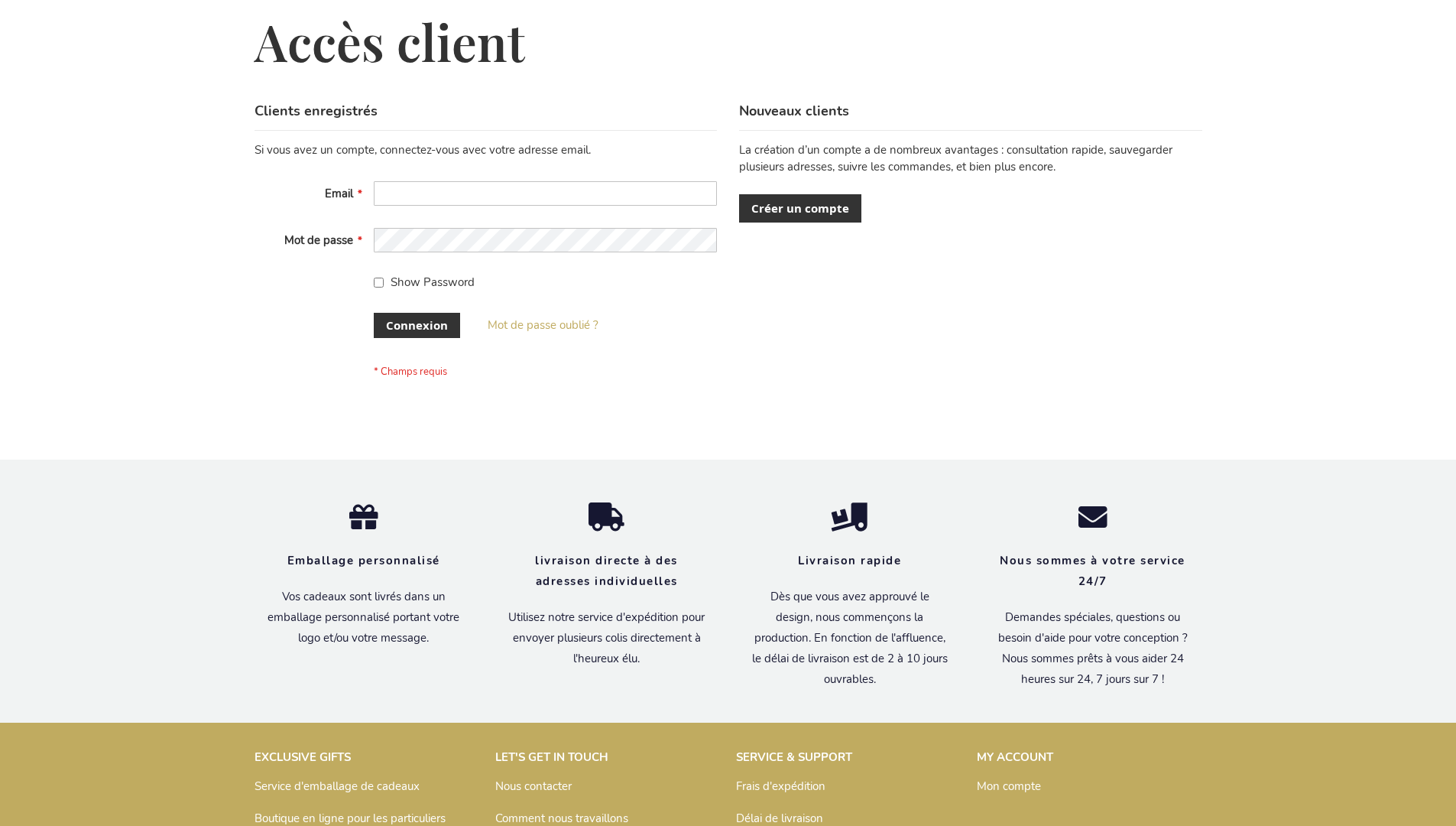
scroll to position [527, 0]
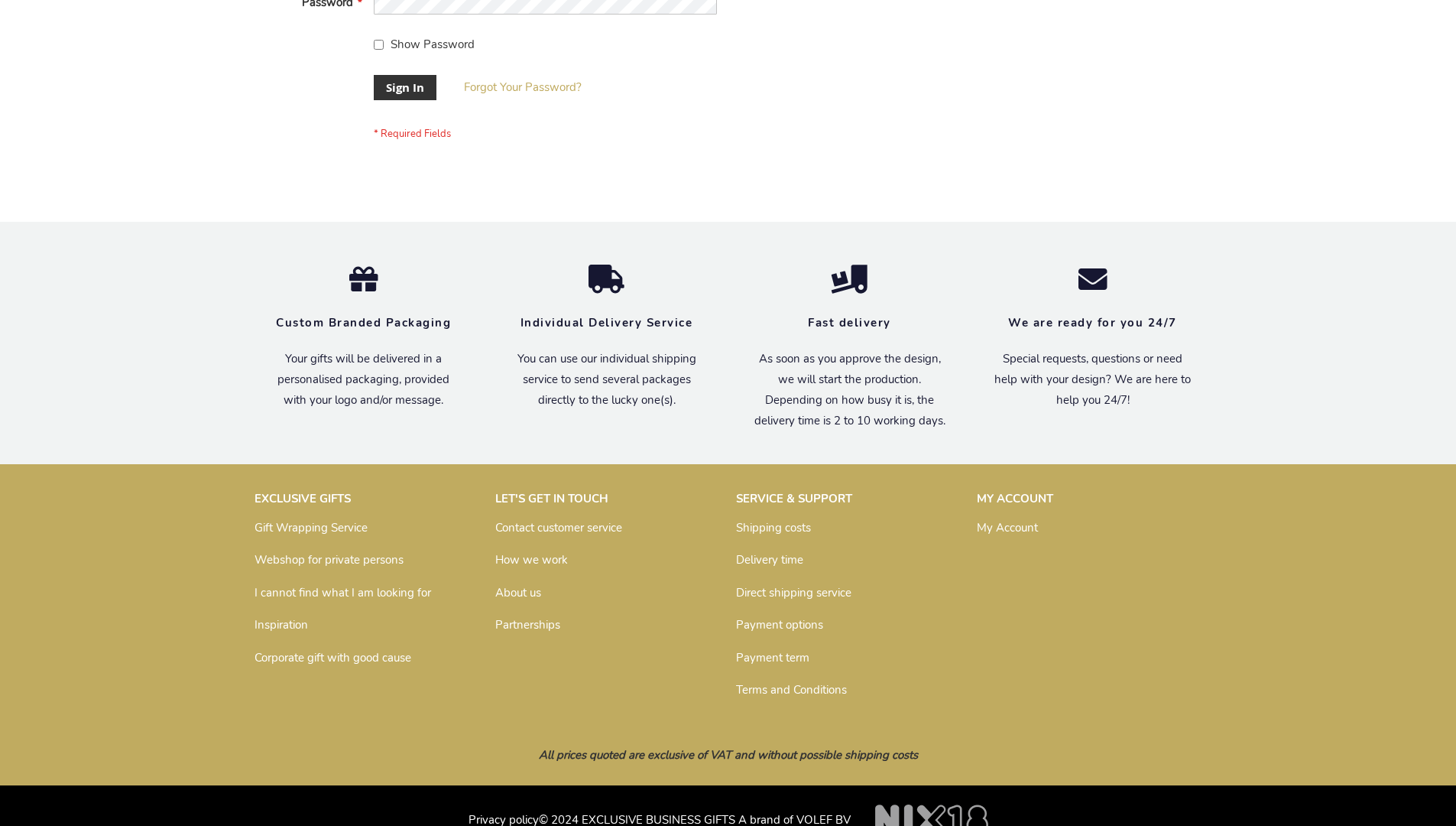
scroll to position [491, 0]
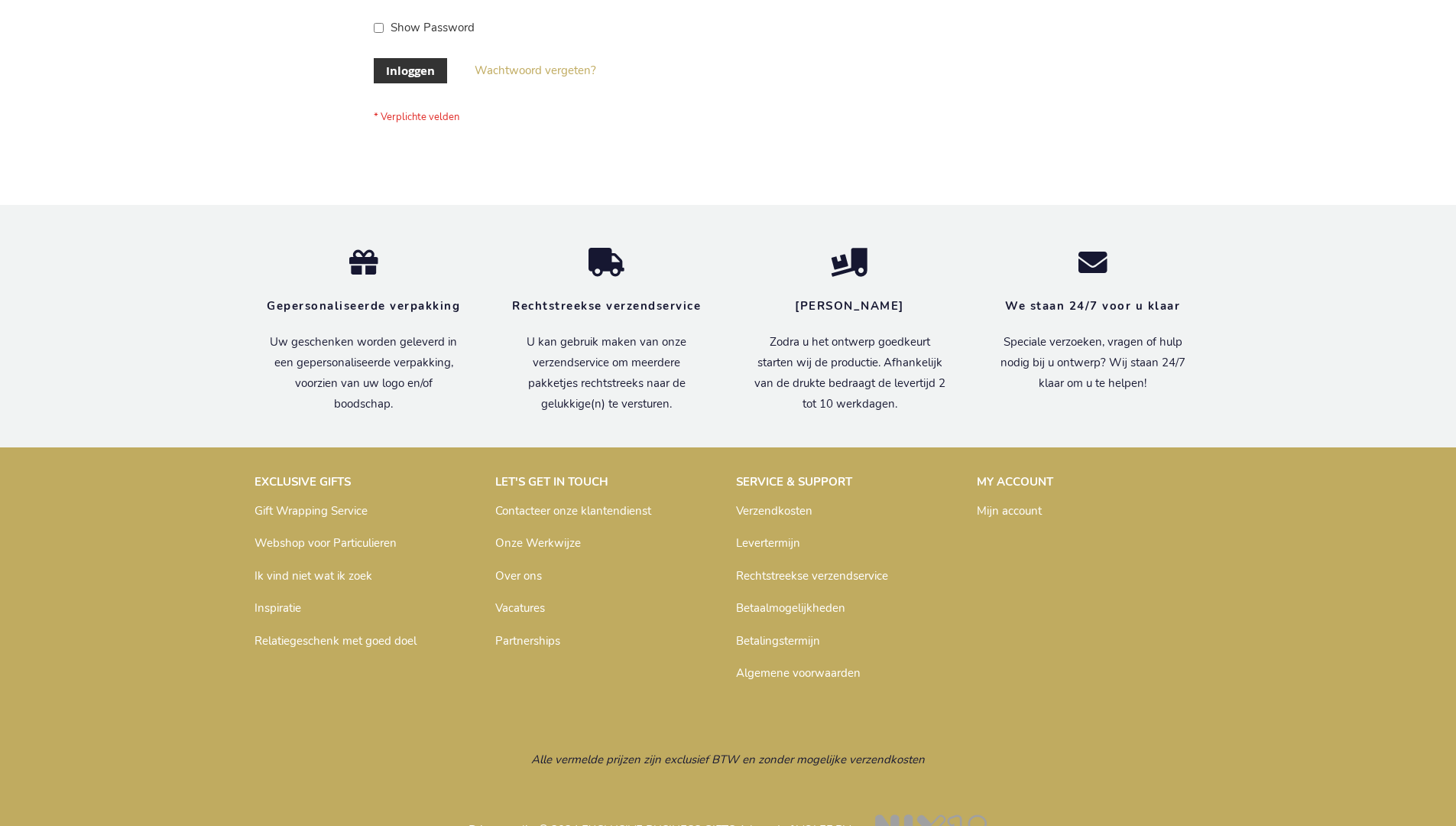
scroll to position [519, 0]
